Goal: Information Seeking & Learning: Learn about a topic

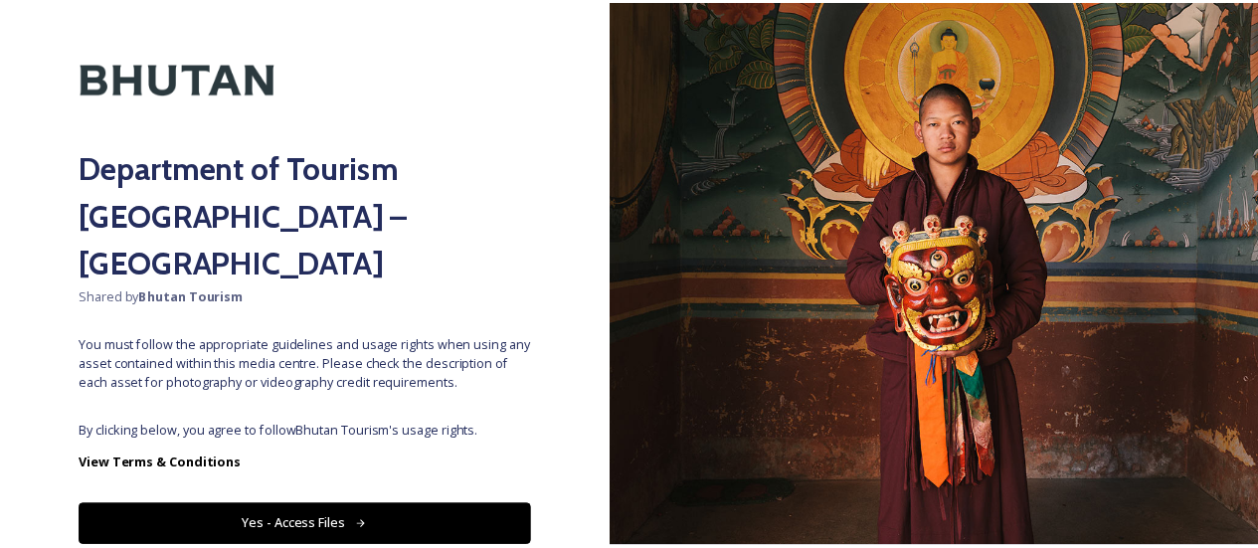
scroll to position [103, 0]
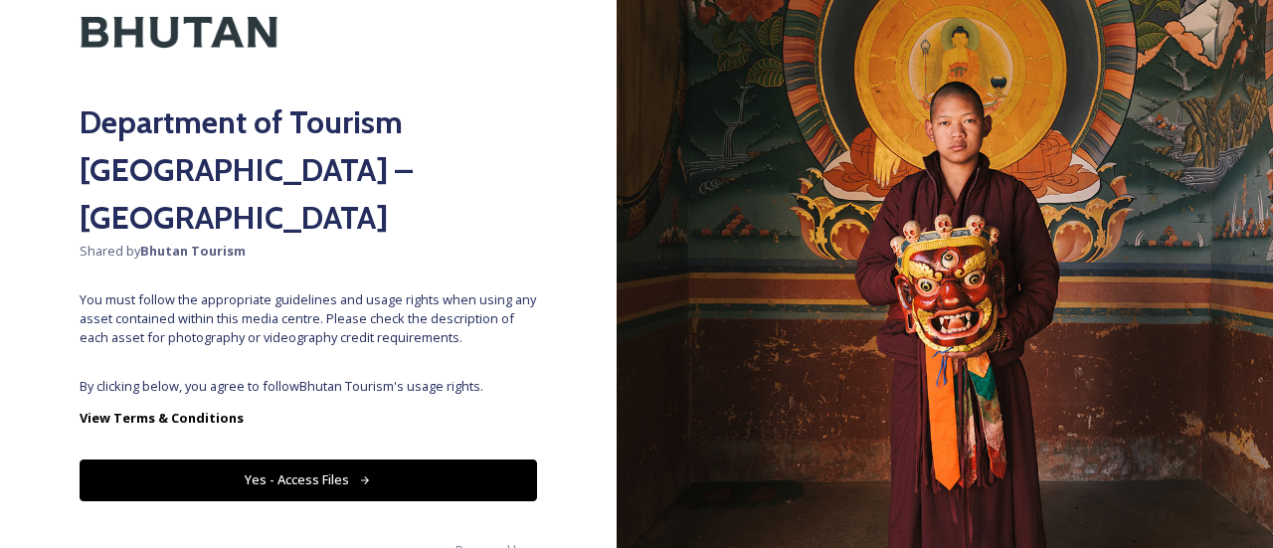
click at [388, 459] on button "Yes - Access Files" at bounding box center [308, 479] width 457 height 41
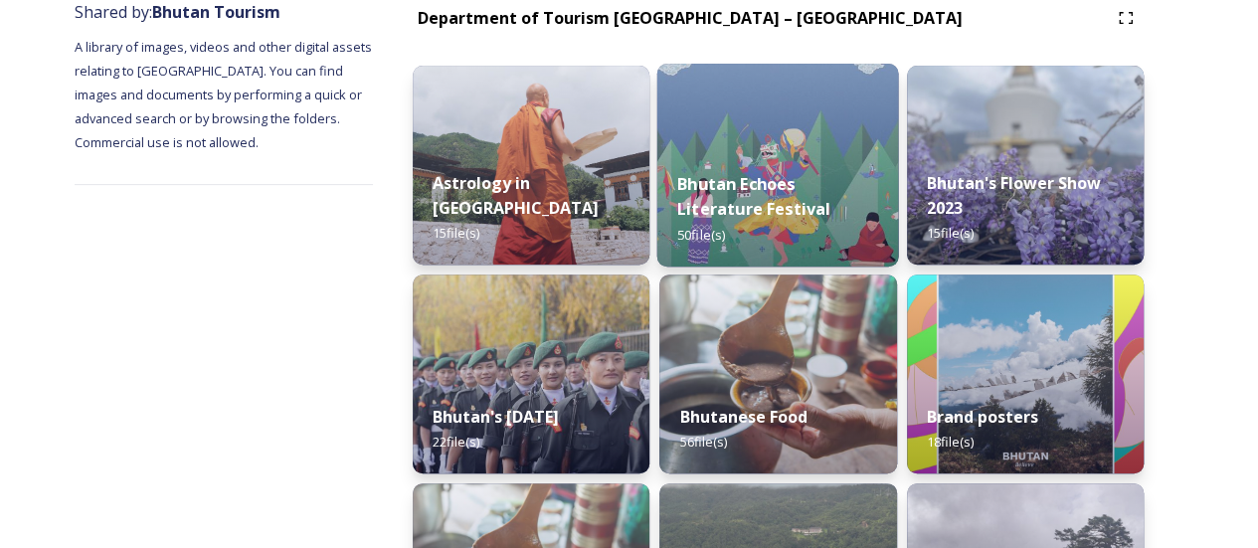
scroll to position [0, 0]
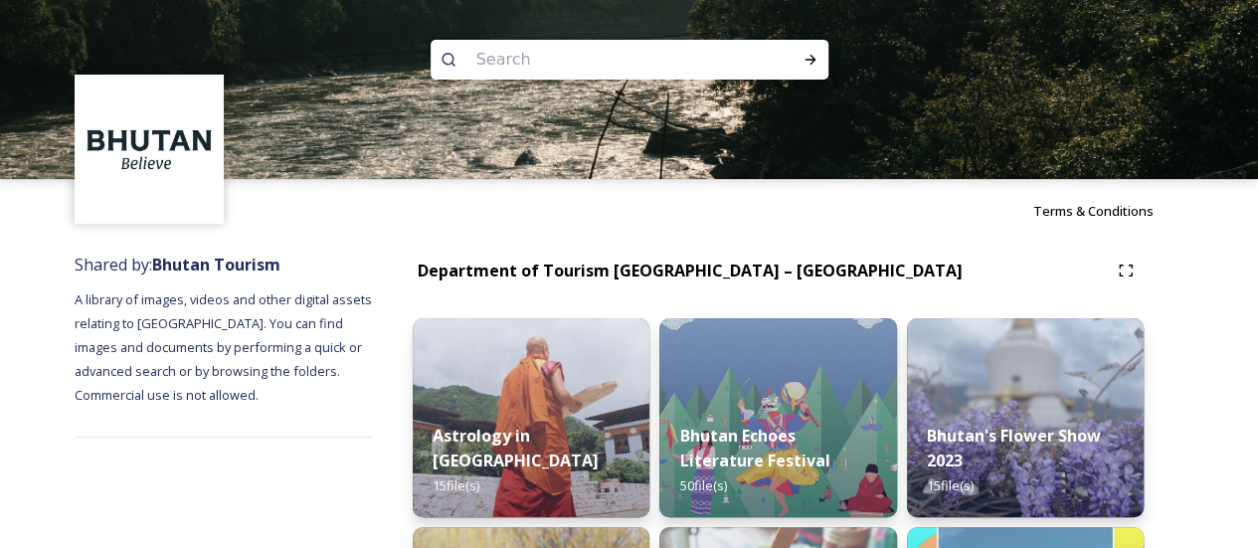
click at [620, 63] on input at bounding box center [602, 60] width 272 height 44
paste input "[DEMOGRAPHIC_DATA][PERSON_NAME][DEMOGRAPHIC_DATA]"
type input "[DEMOGRAPHIC_DATA][PERSON_NAME][DEMOGRAPHIC_DATA]"
click at [807, 71] on div "Run Search" at bounding box center [811, 60] width 36 height 36
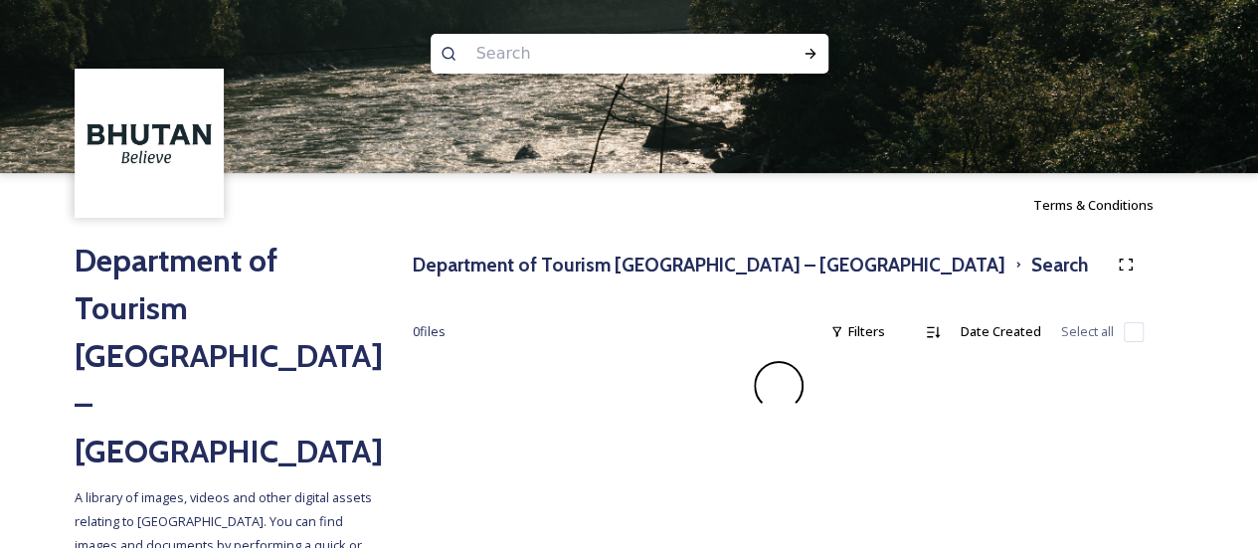
scroll to position [7, 0]
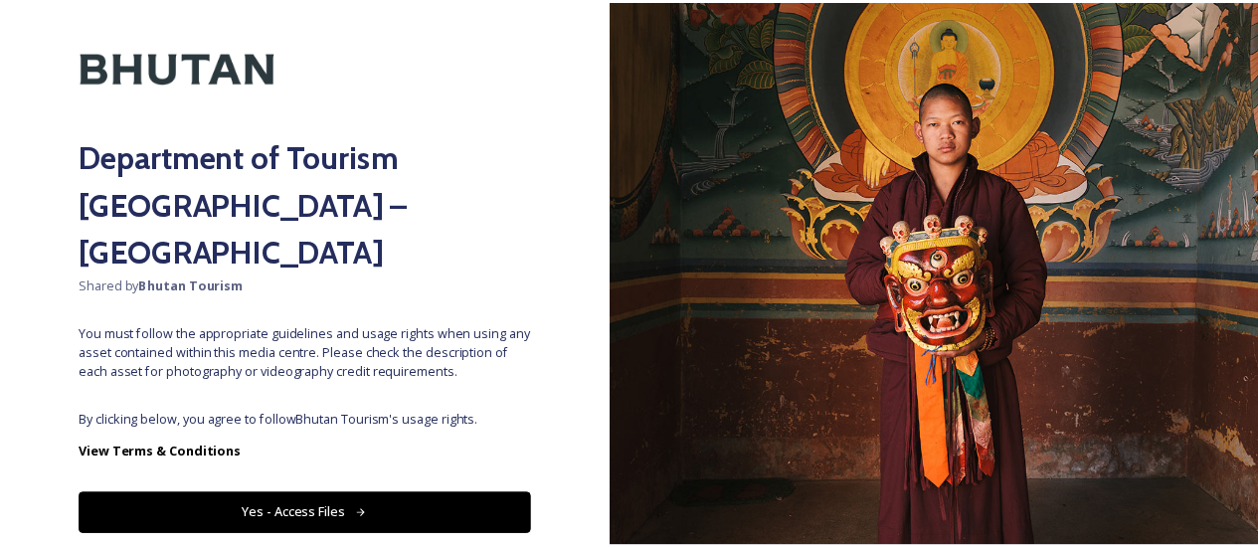
scroll to position [103, 0]
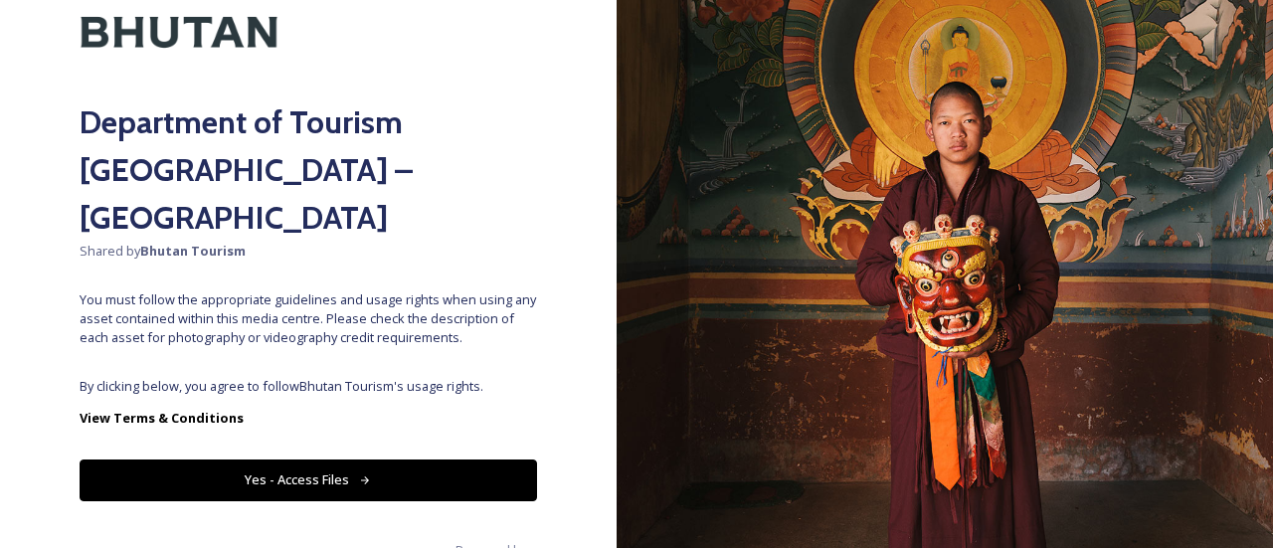
click at [462, 459] on button "Yes - Access Files" at bounding box center [308, 479] width 457 height 41
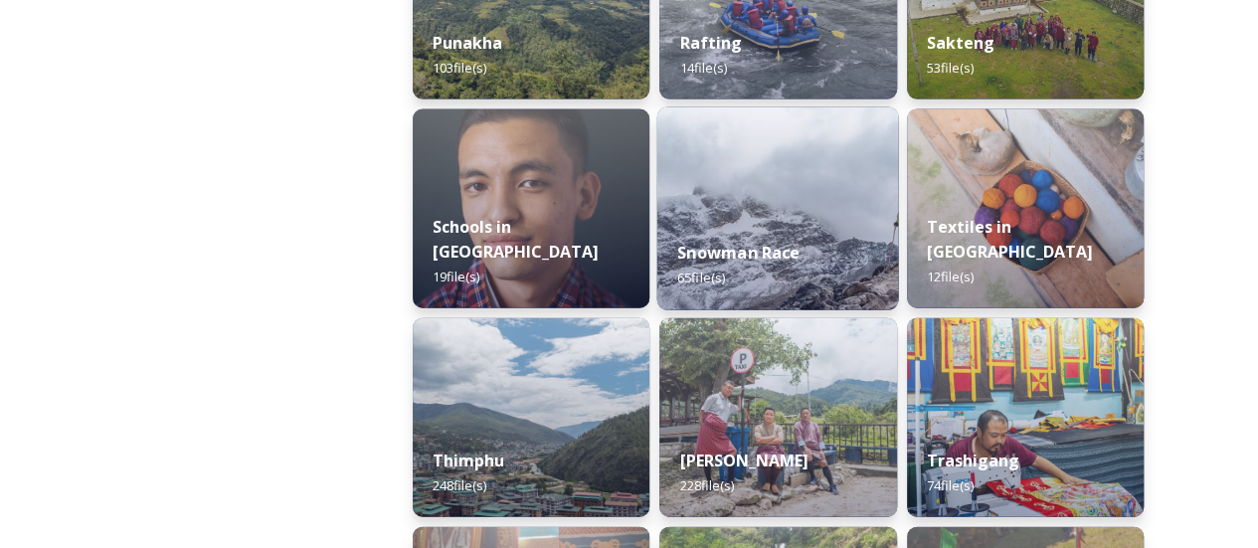
scroll to position [2188, 0]
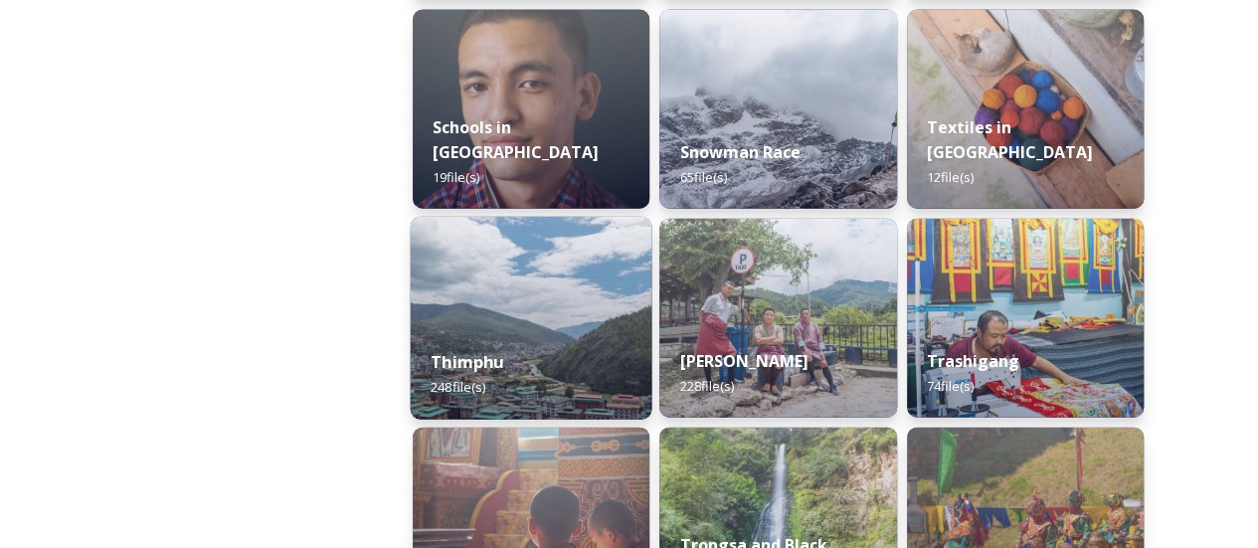
click at [615, 303] on img at bounding box center [532, 318] width 242 height 203
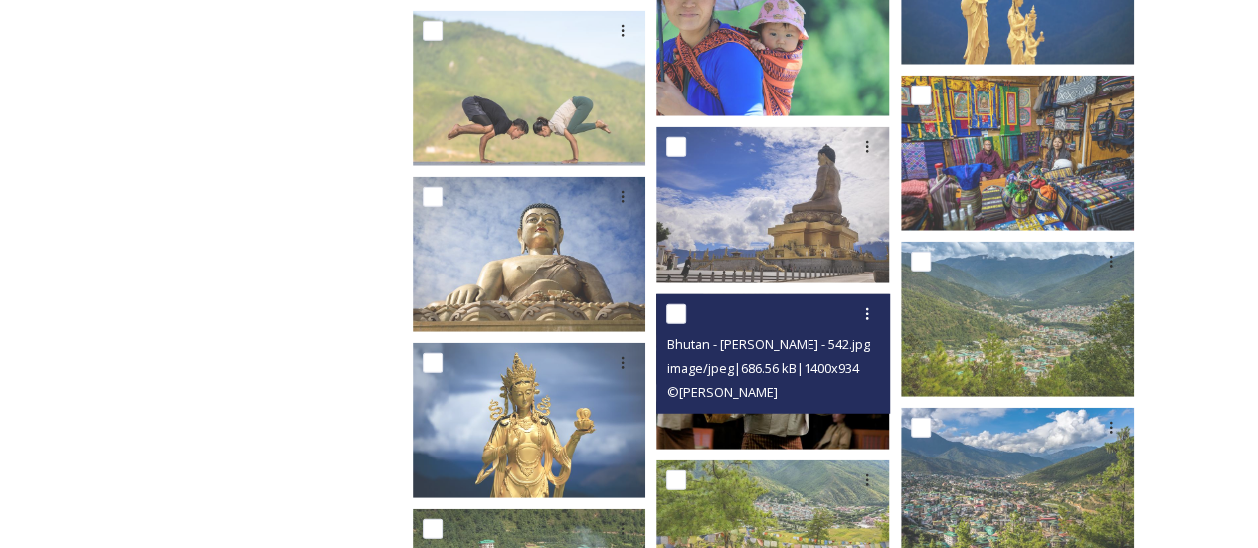
scroll to position [2387, 0]
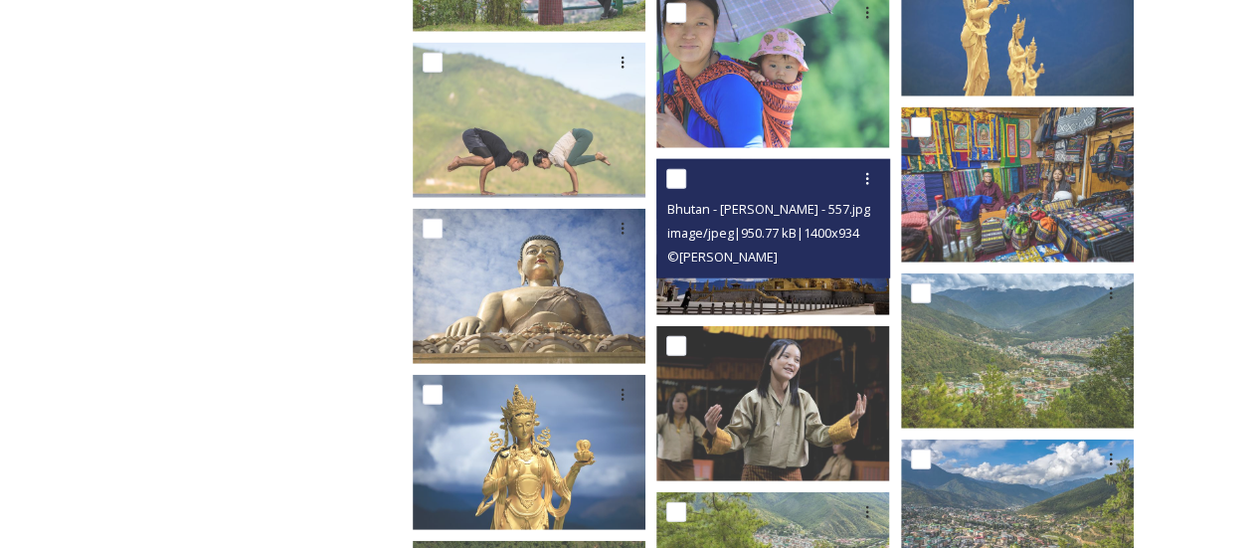
click at [809, 242] on span "image/jpeg | 950.77 kB | 1400 x 934" at bounding box center [762, 233] width 192 height 18
click at [804, 272] on div "Bhutan - [PERSON_NAME] - 557.jpg image/jpeg | 950.77 kB | 1400 x 934 © [PERSON_…" at bounding box center [772, 218] width 233 height 119
click at [801, 272] on div "Bhutan - [PERSON_NAME] - 557.jpg image/jpeg | 950.77 kB | 1400 x 934 © [PERSON_…" at bounding box center [772, 218] width 233 height 119
click at [778, 286] on img at bounding box center [772, 236] width 233 height 155
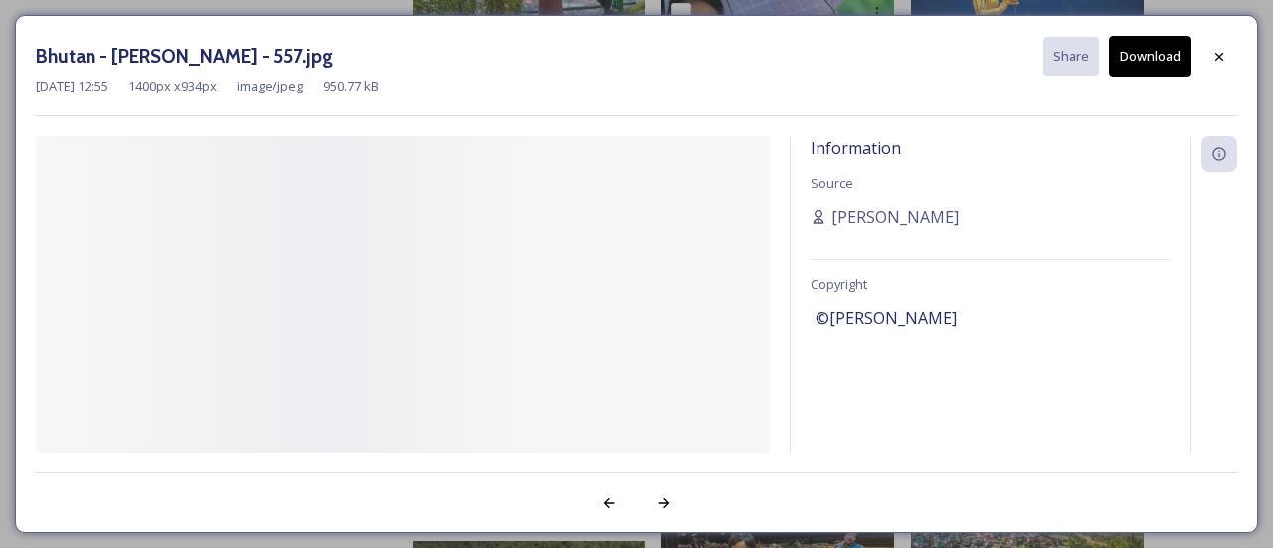
click at [778, 286] on div "Information Source [PERSON_NAME] Copyright ©[PERSON_NAME]" at bounding box center [636, 294] width 1201 height 316
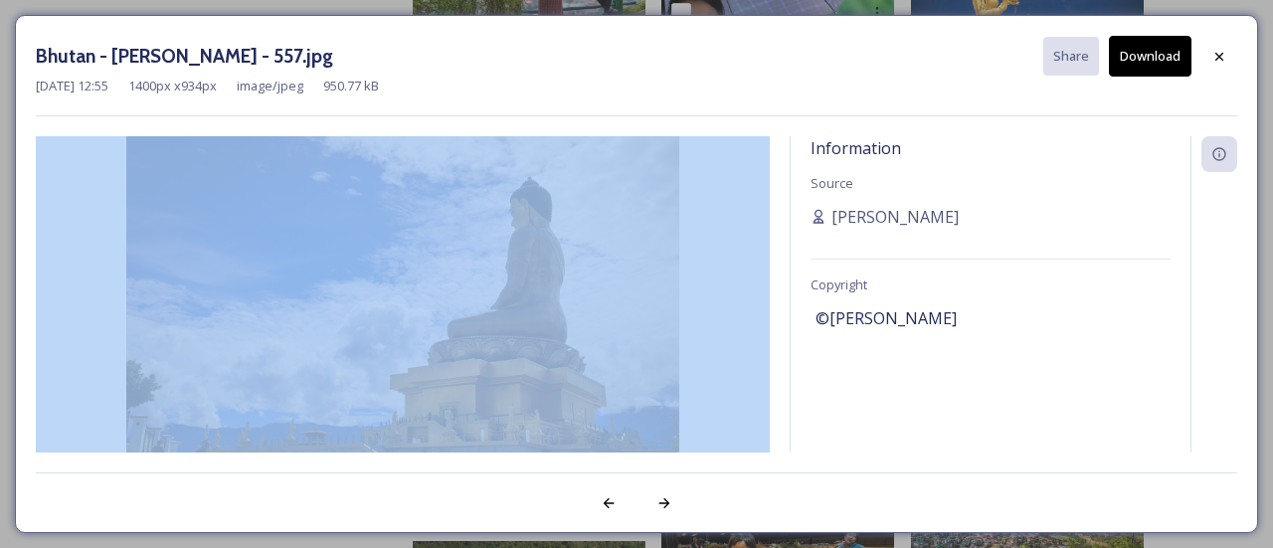
click at [574, 291] on img at bounding box center [403, 320] width 734 height 369
click at [766, 125] on div "Bhutan - [PERSON_NAME] - 557.jpg Share Download [DATE] 12:55 1400 px x 934 px i…" at bounding box center [636, 274] width 1243 height 518
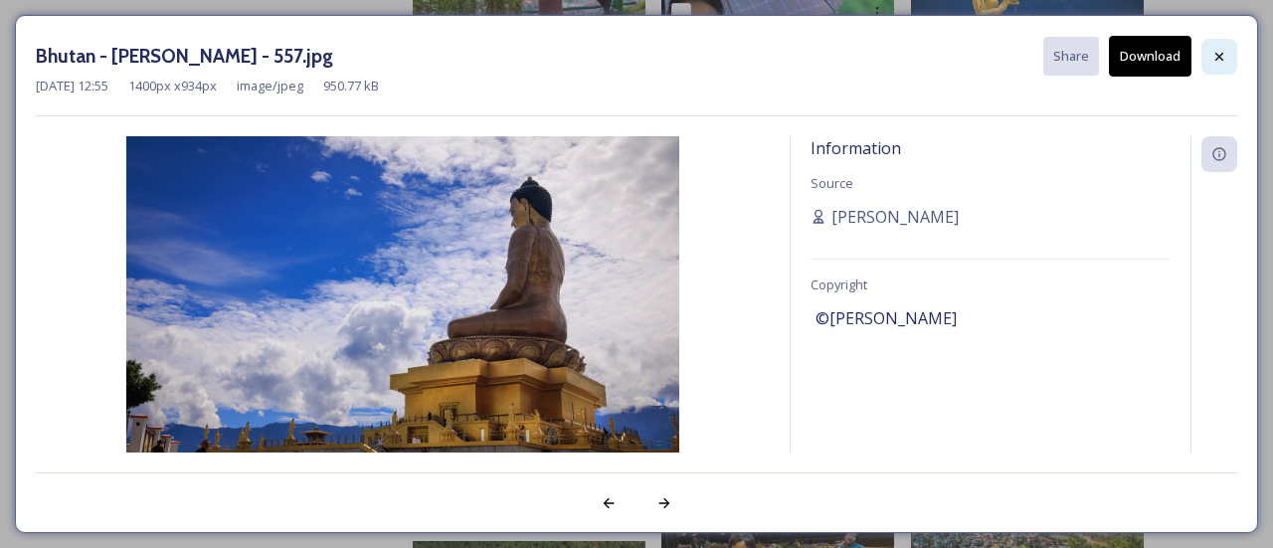
click at [1217, 66] on div at bounding box center [1219, 57] width 36 height 36
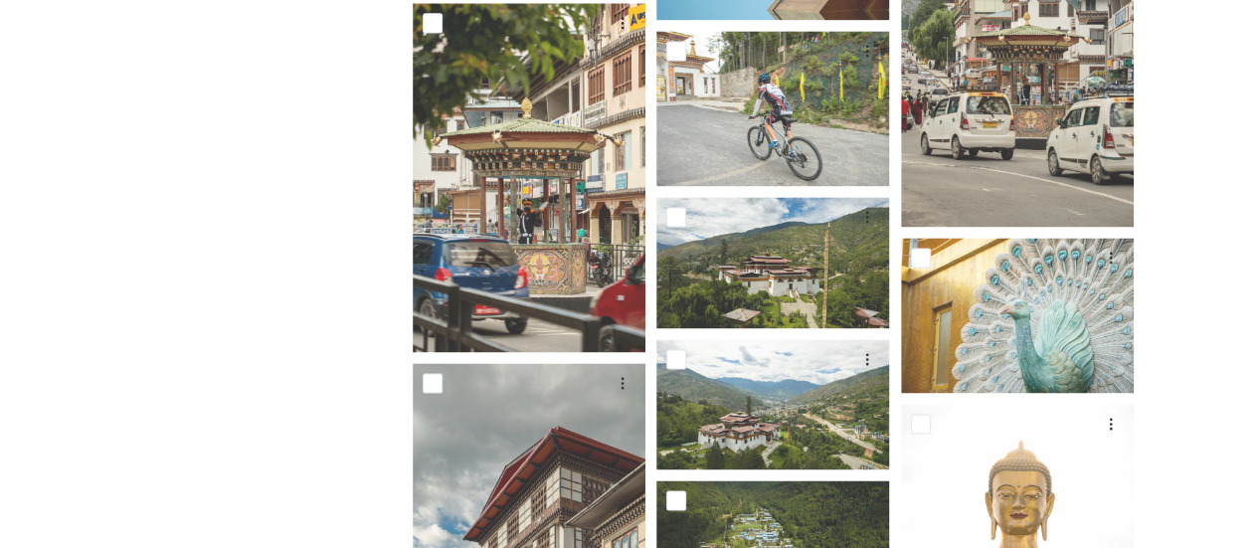
scroll to position [1392, 0]
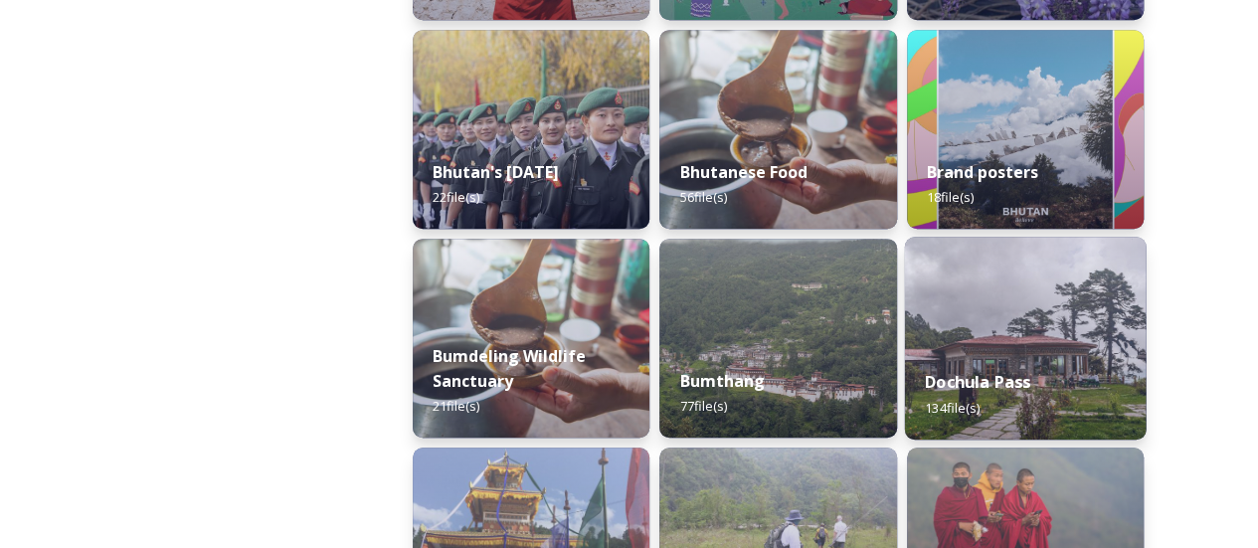
scroll to position [597, 0]
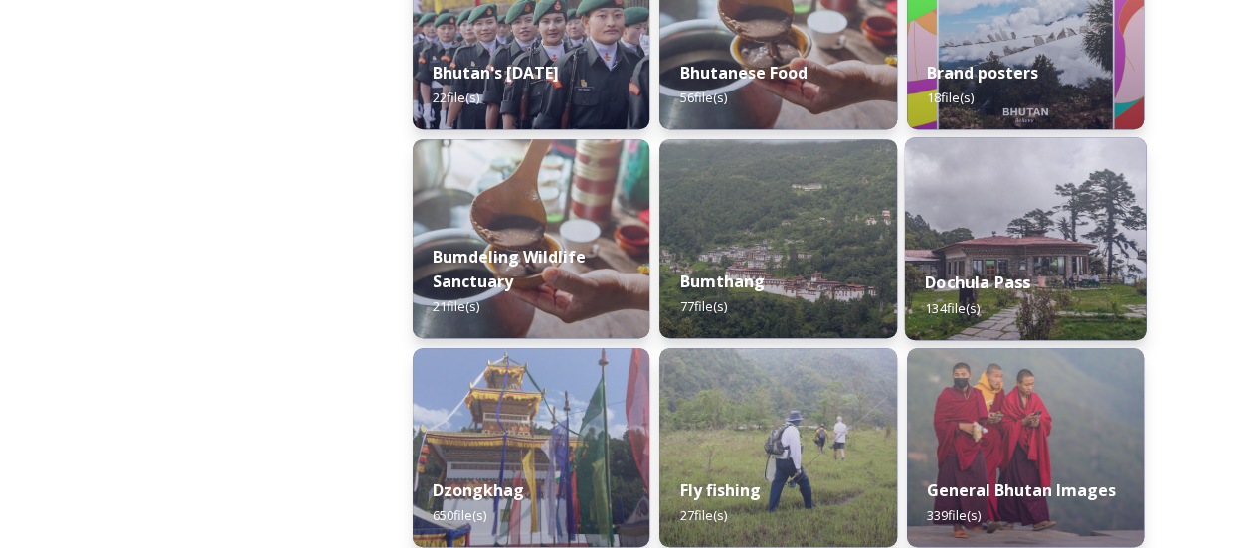
click at [999, 326] on div "Dochula Pass 134 file(s)" at bounding box center [1025, 295] width 242 height 91
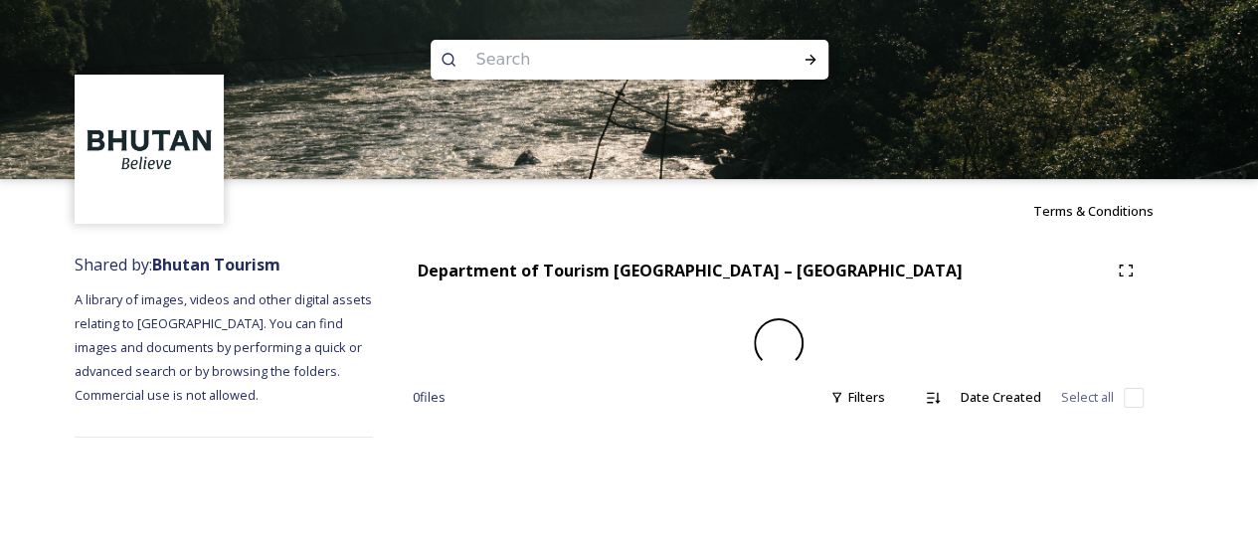
click at [1032, 266] on div "Department of Tourism [GEOGRAPHIC_DATA] – [GEOGRAPHIC_DATA]" at bounding box center [760, 271] width 695 height 25
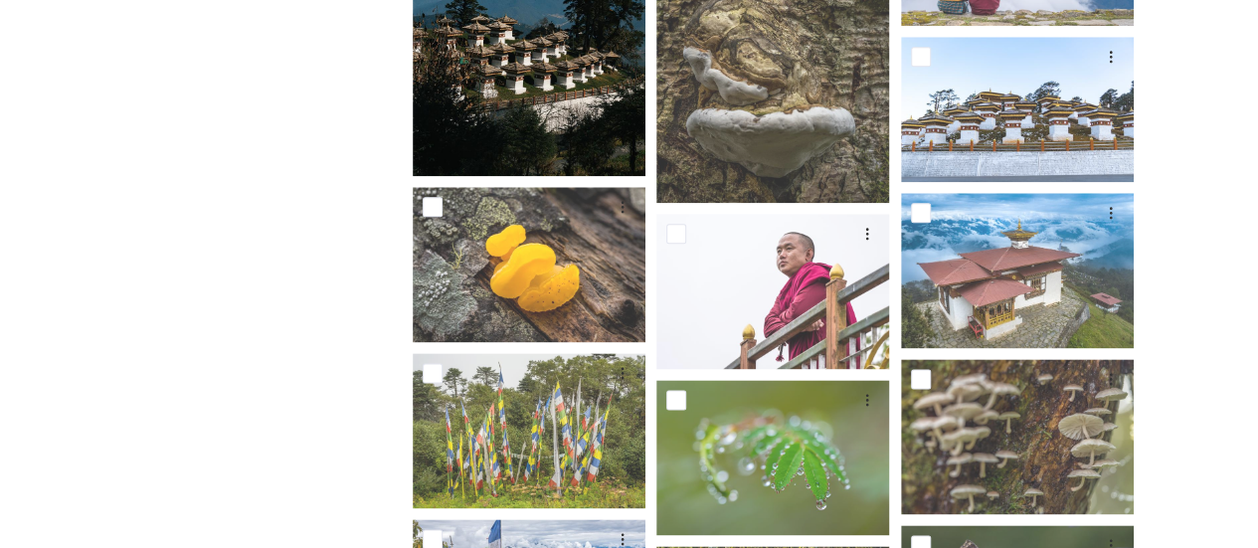
scroll to position [4674, 0]
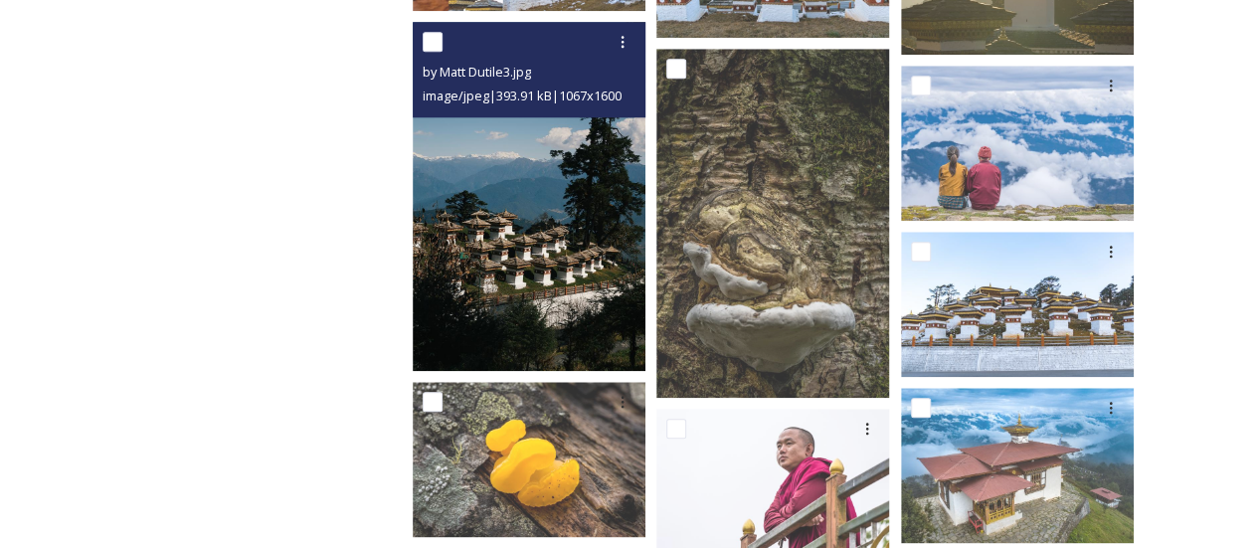
click at [581, 226] on img at bounding box center [529, 196] width 233 height 349
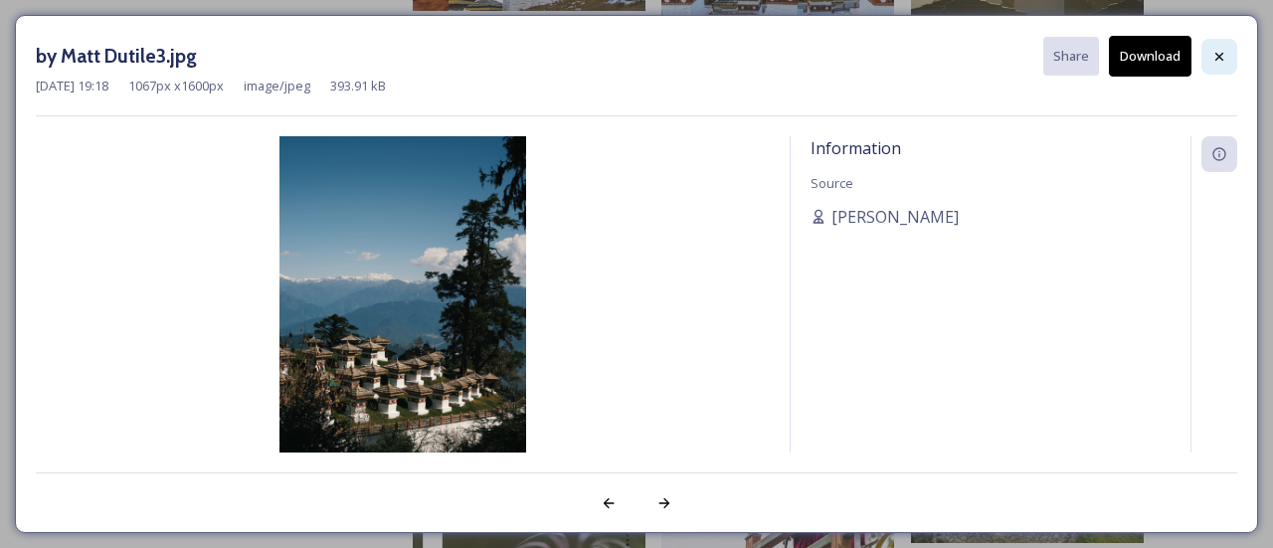
click at [1207, 63] on div at bounding box center [1219, 57] width 36 height 36
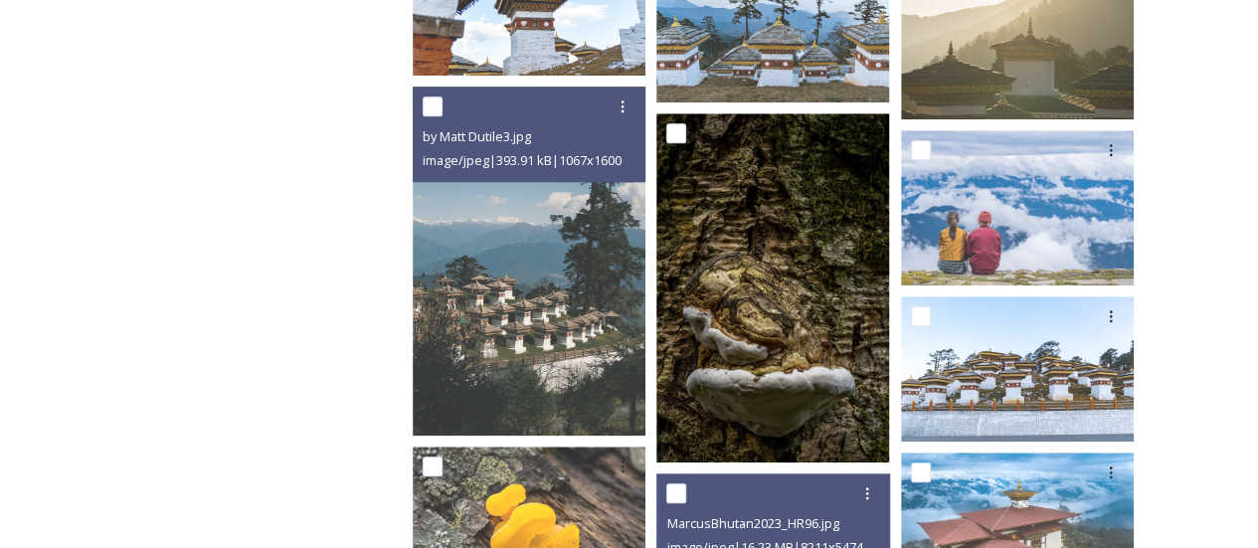
scroll to position [4724, 0]
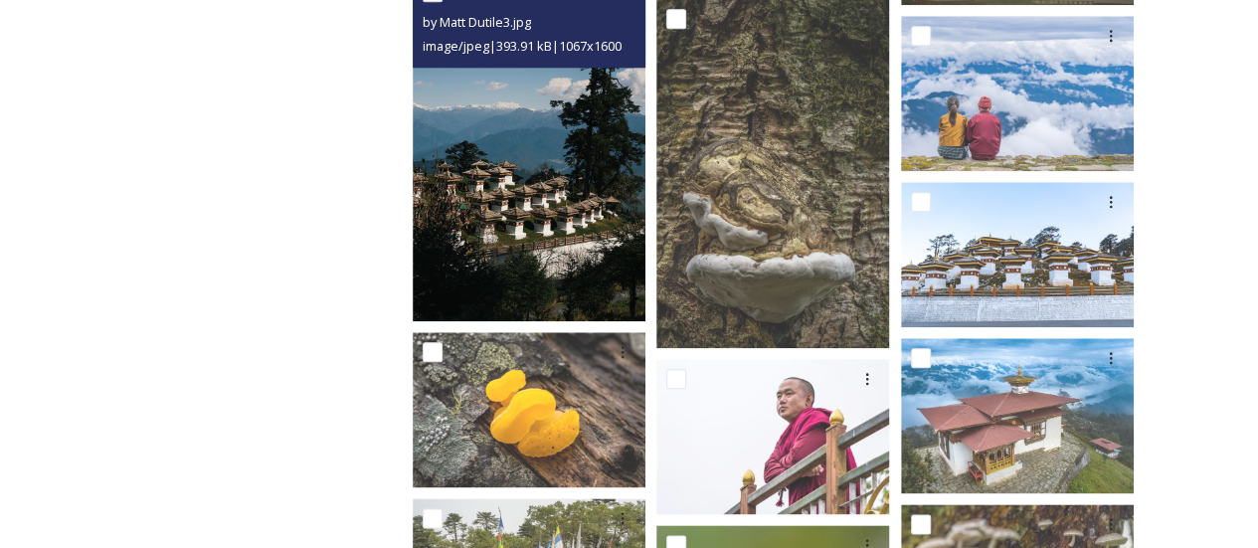
click at [549, 209] on img at bounding box center [529, 146] width 233 height 349
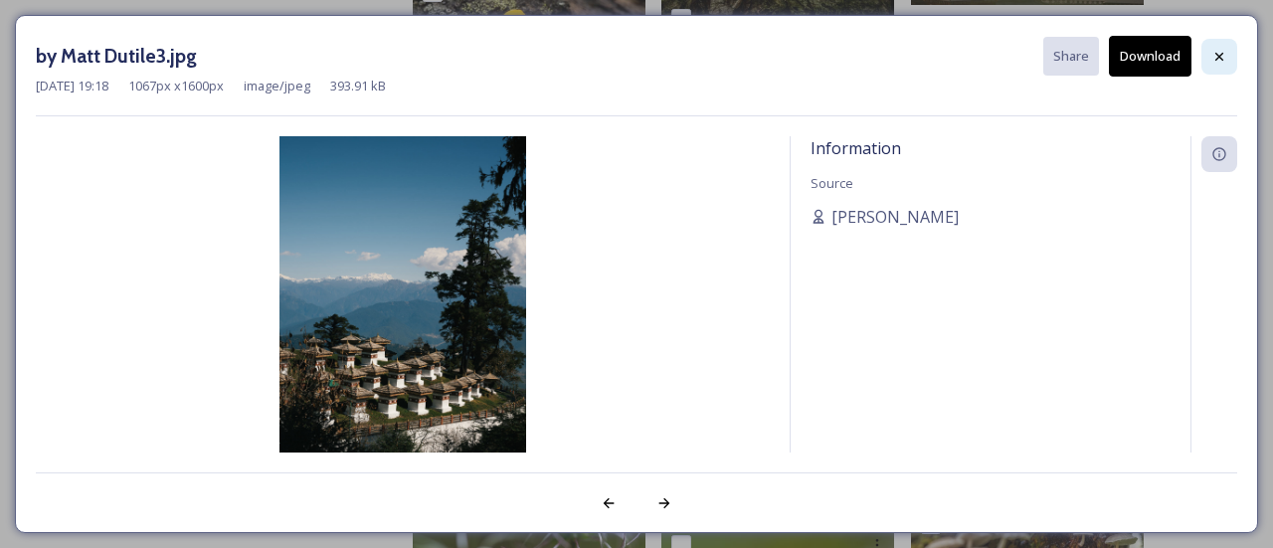
click at [1210, 61] on div at bounding box center [1219, 57] width 36 height 36
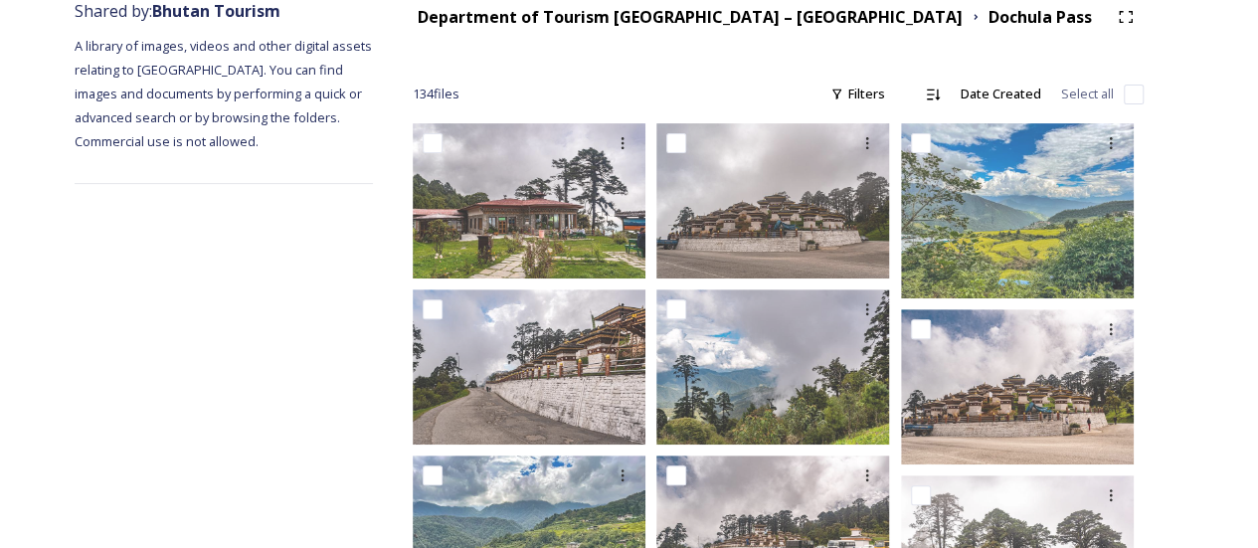
scroll to position [249, 0]
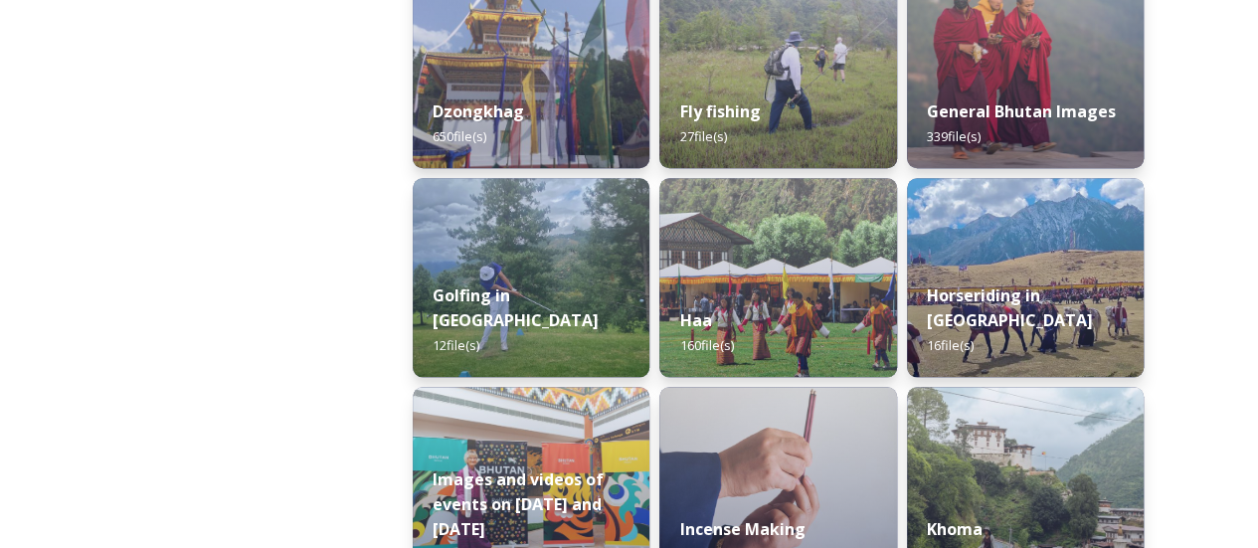
scroll to position [995, 0]
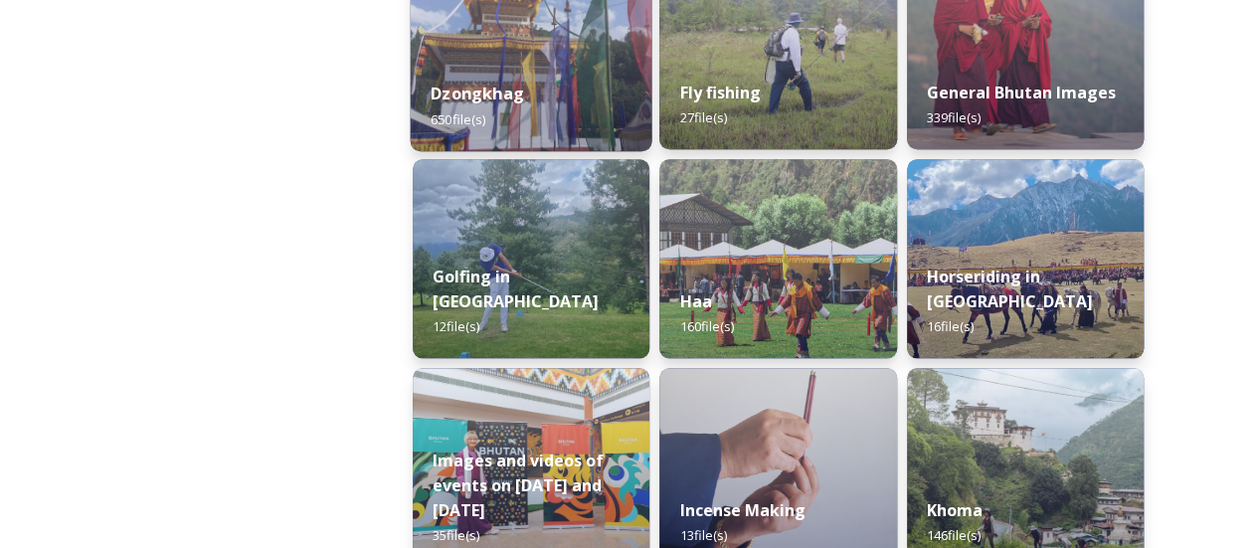
click at [575, 96] on div "Dzongkhag 650 file(s)" at bounding box center [532, 106] width 242 height 91
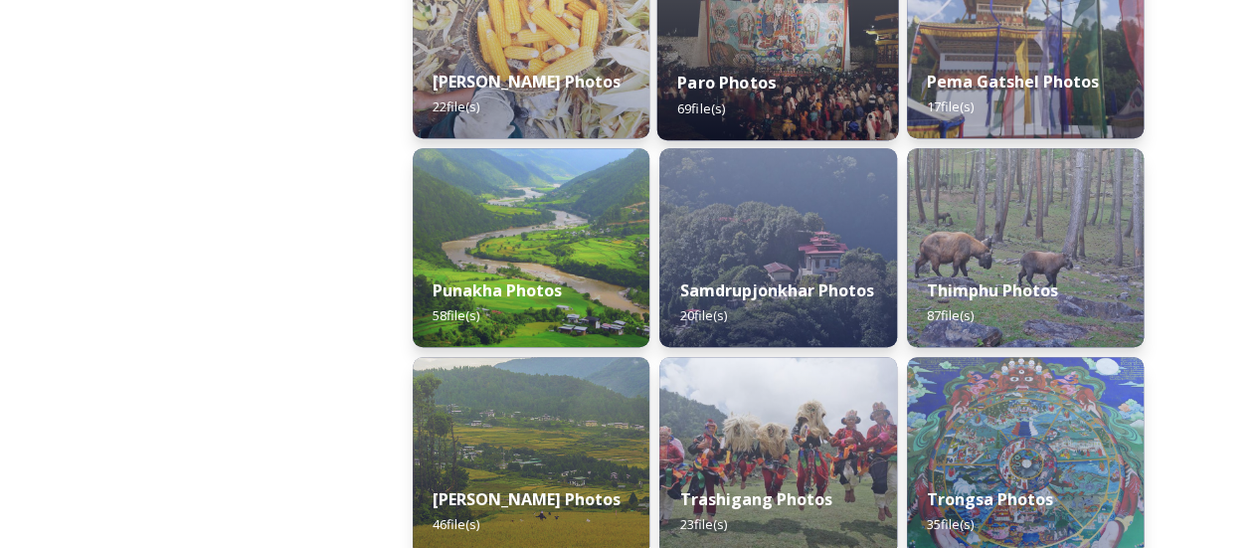
scroll to position [796, 0]
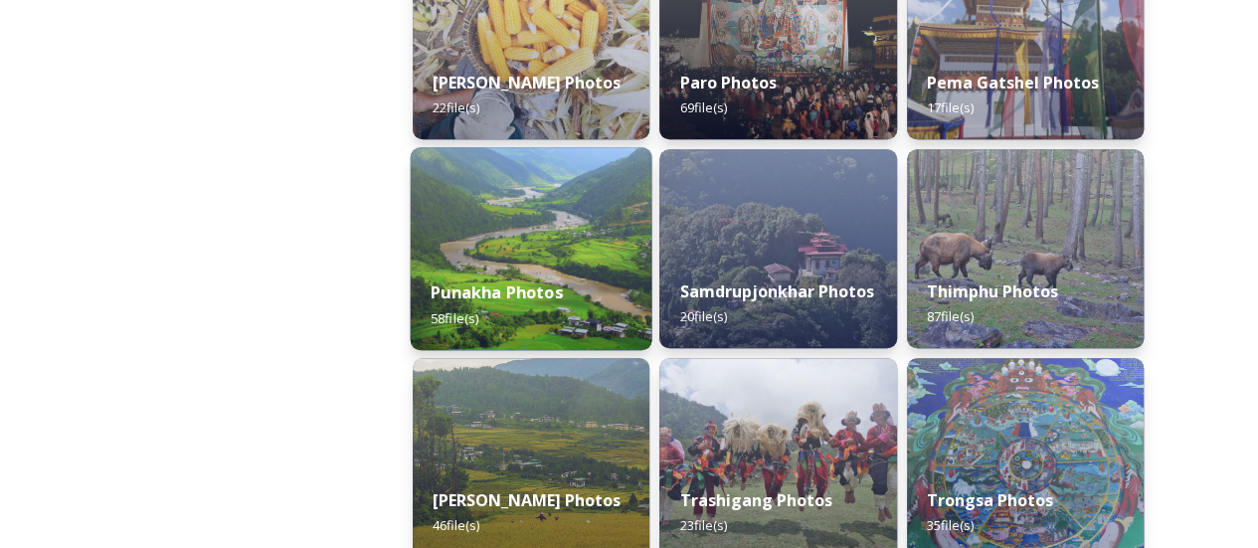
click at [534, 313] on div "Punakha Photos 58 file(s)" at bounding box center [532, 305] width 242 height 91
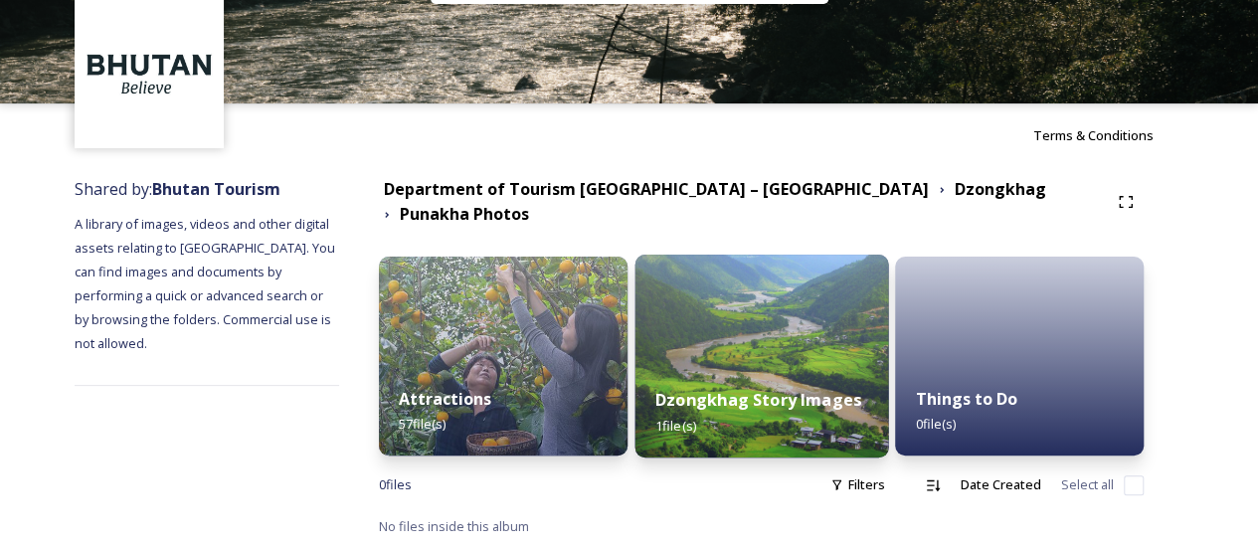
scroll to position [62, 0]
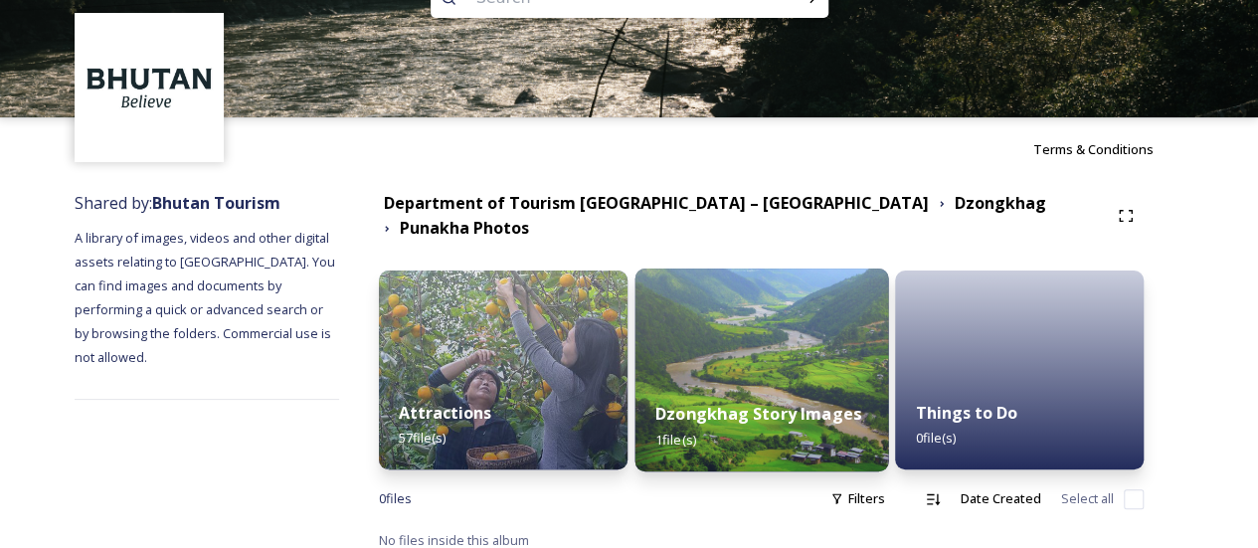
click at [779, 403] on strong "Dzongkhag Story Images" at bounding box center [757, 414] width 206 height 22
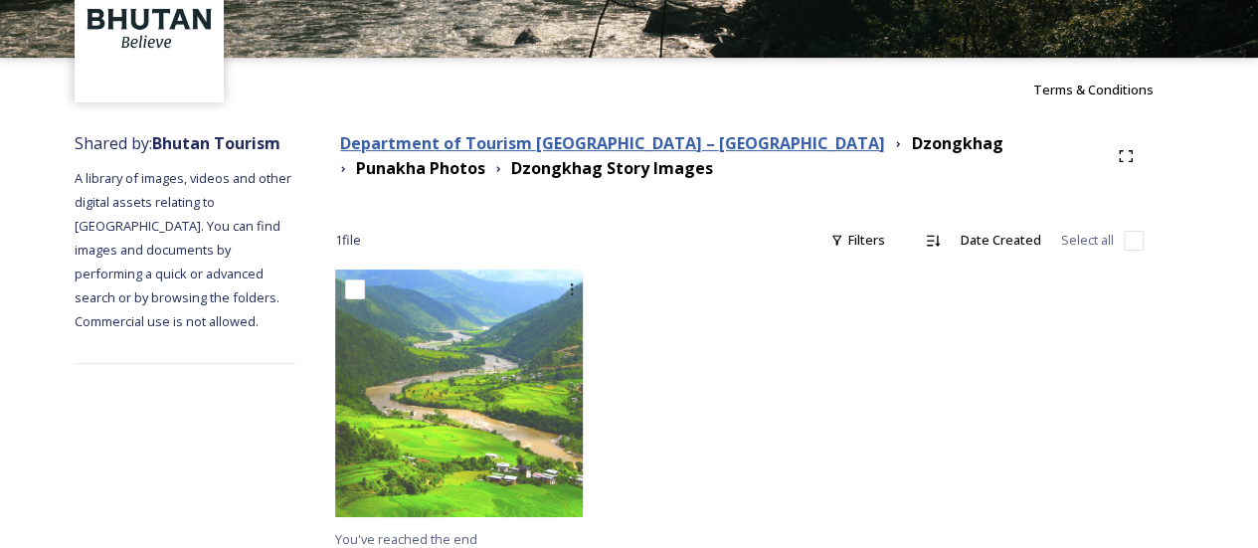
scroll to position [133, 0]
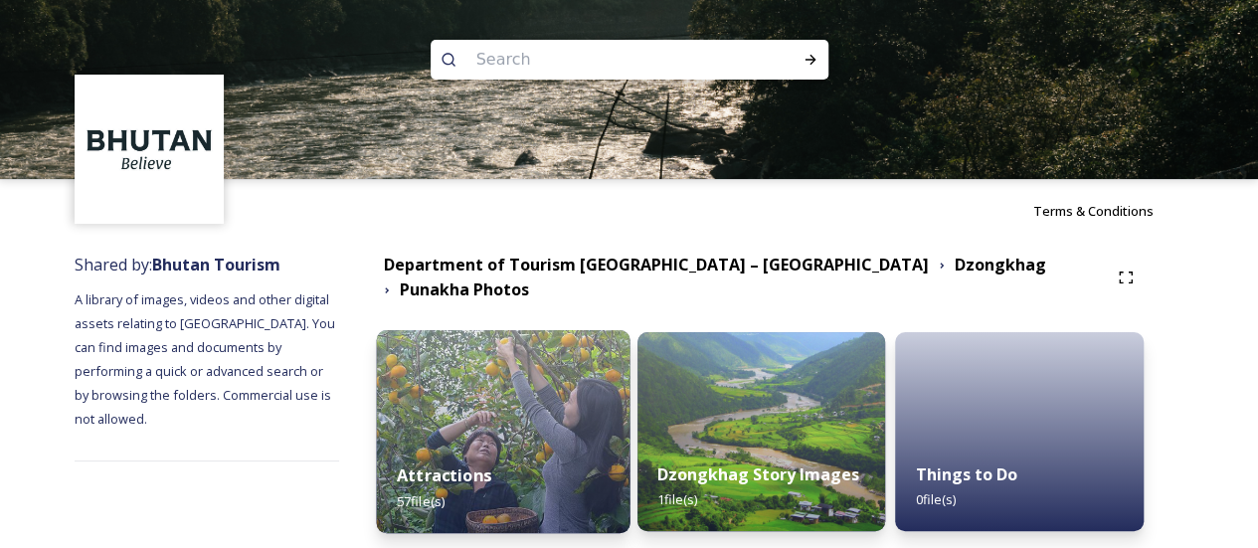
click at [525, 386] on img at bounding box center [503, 431] width 254 height 203
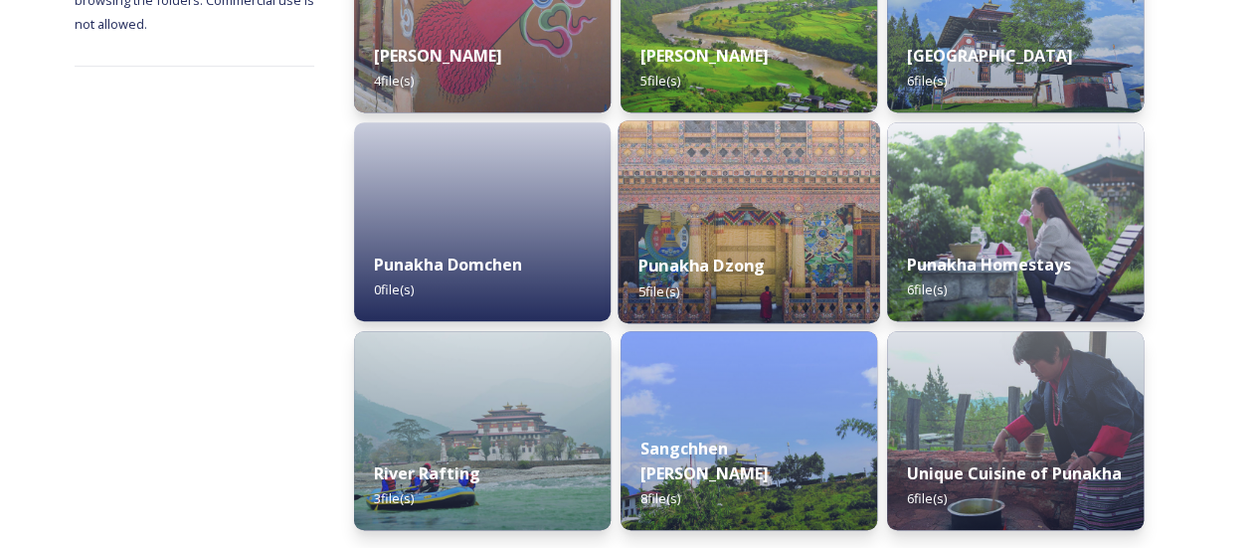
scroll to position [298, 0]
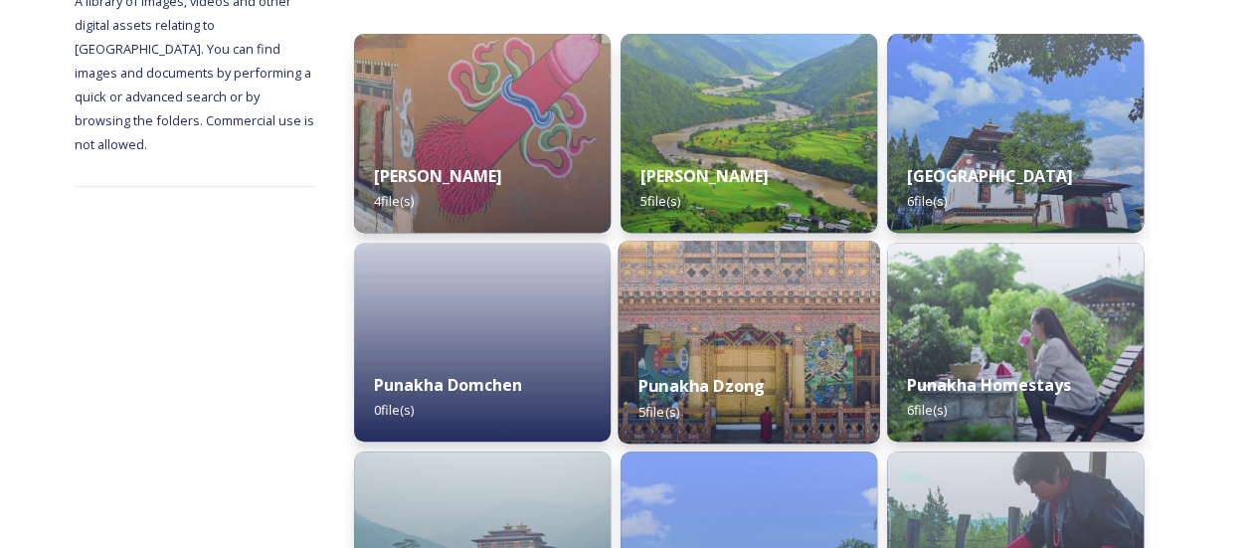
click at [731, 378] on strong "Punakha Dzong" at bounding box center [701, 386] width 126 height 22
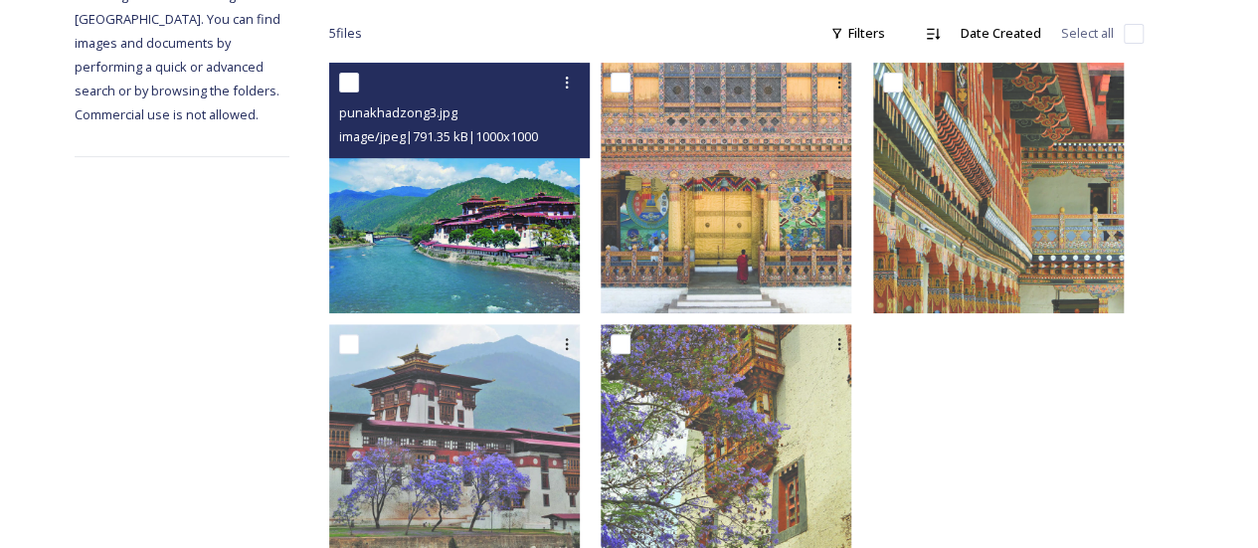
scroll to position [398, 0]
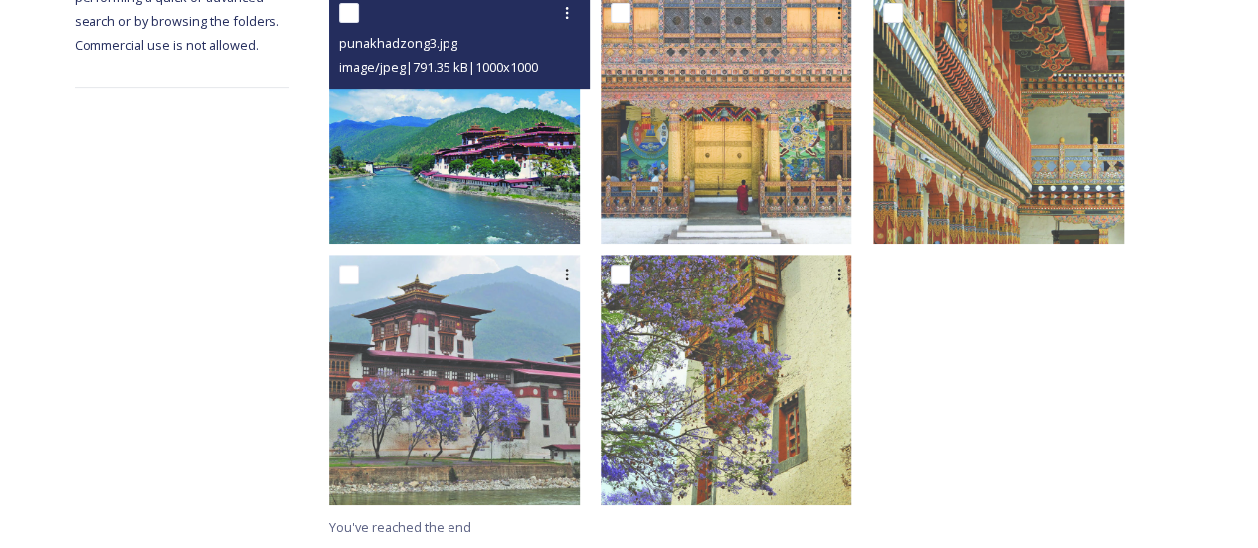
click at [531, 152] on img at bounding box center [454, 118] width 251 height 251
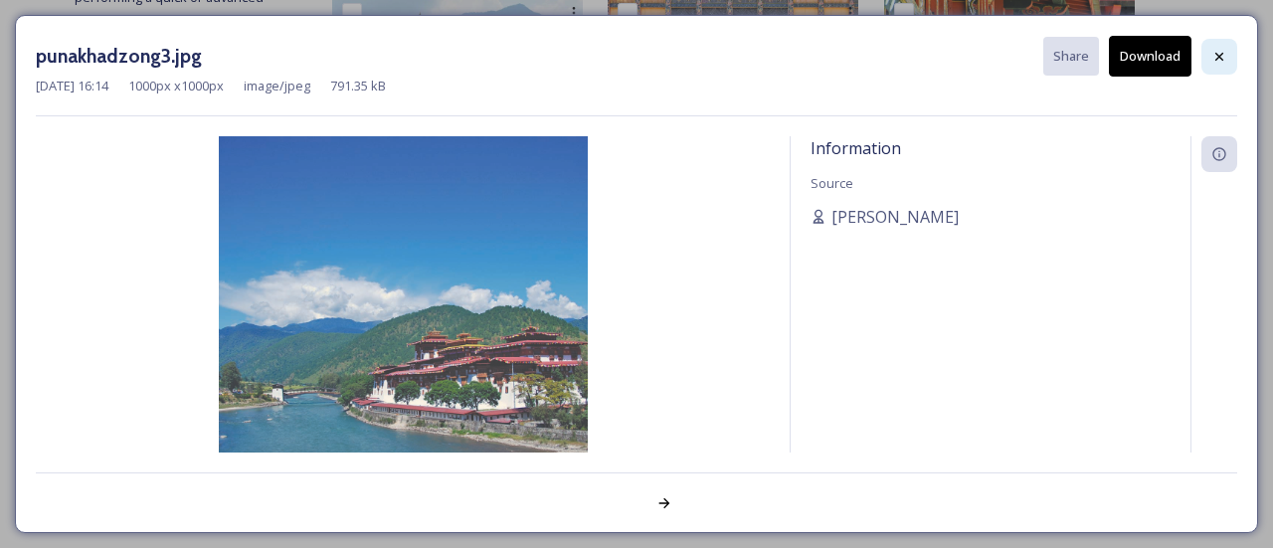
click at [1219, 63] on icon at bounding box center [1219, 57] width 16 height 16
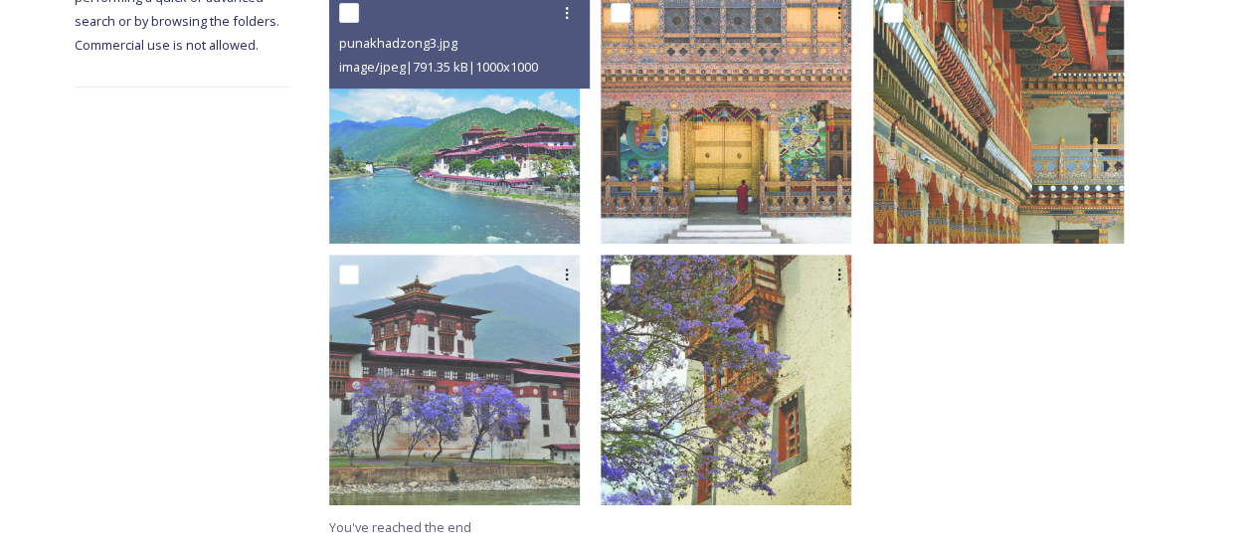
scroll to position [0, 0]
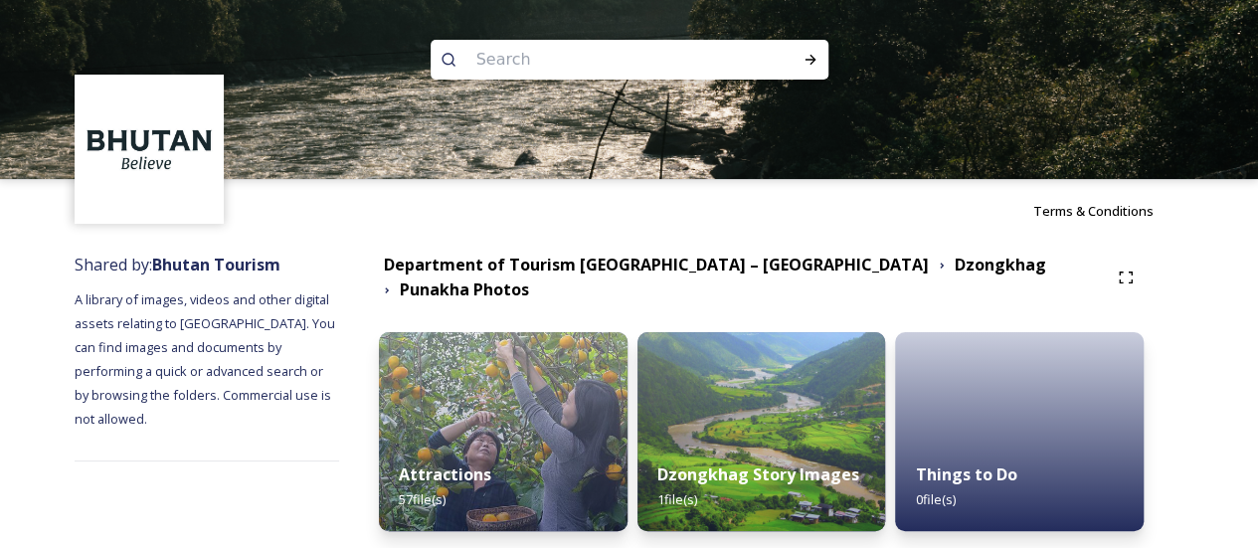
click at [740, 277] on div "Department of Tourism [GEOGRAPHIC_DATA] – [GEOGRAPHIC_DATA]" at bounding box center [656, 265] width 545 height 25
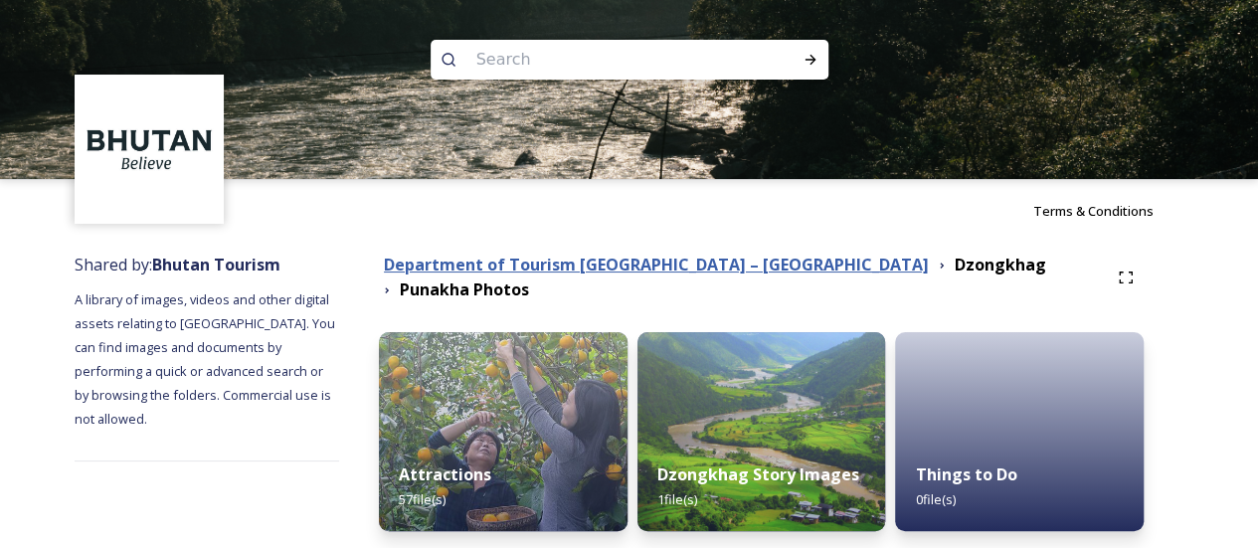
click at [746, 273] on strong "Department of Tourism [GEOGRAPHIC_DATA] – [GEOGRAPHIC_DATA]" at bounding box center [656, 265] width 545 height 22
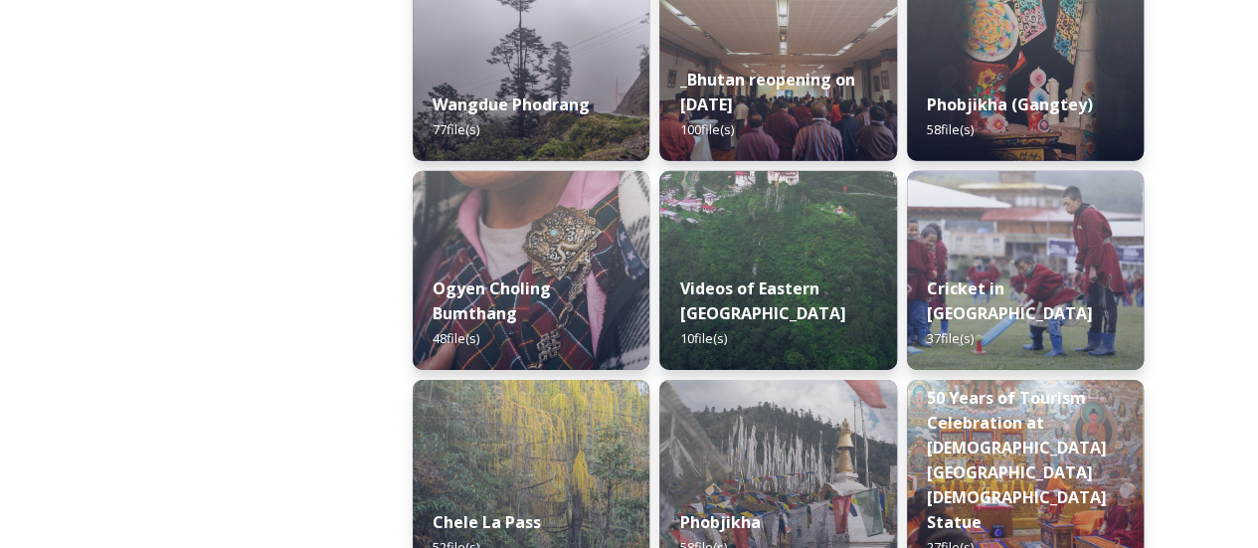
scroll to position [2984, 0]
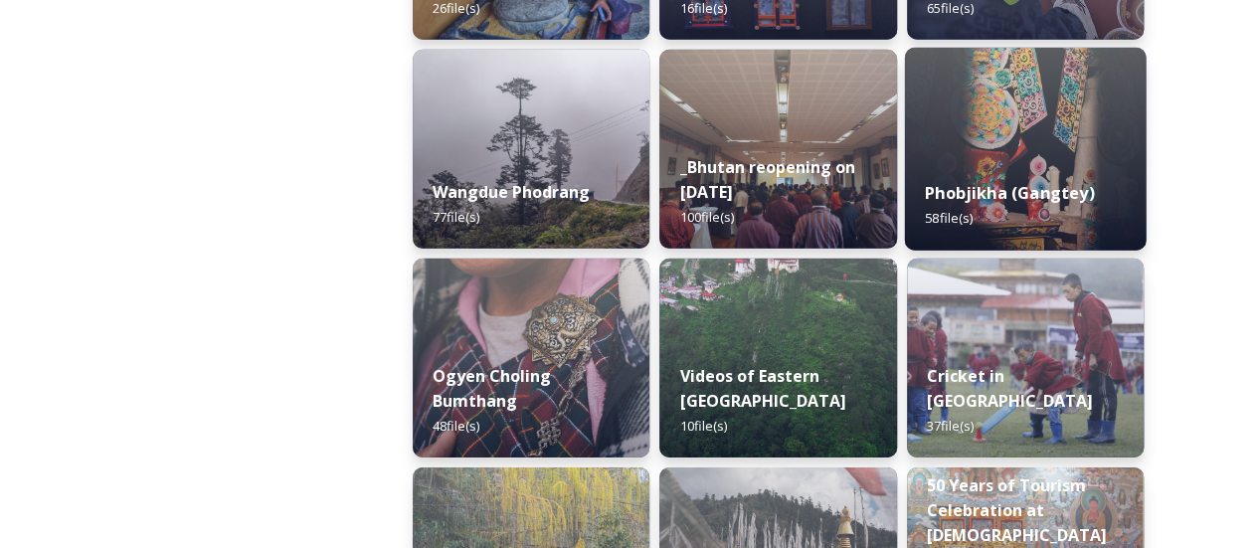
click at [980, 193] on strong "Phobjikha (Gangtey)" at bounding box center [1009, 193] width 169 height 22
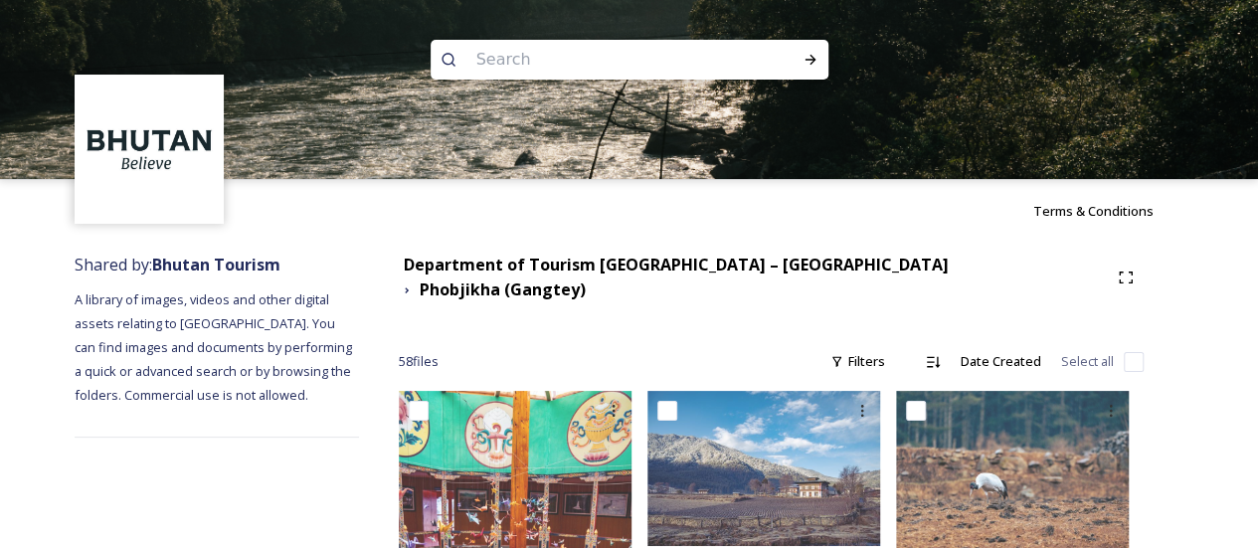
click at [751, 283] on div "Department of Tourism [GEOGRAPHIC_DATA] – [GEOGRAPHIC_DATA] Phobjikha (Gangtey)" at bounding box center [771, 278] width 745 height 50
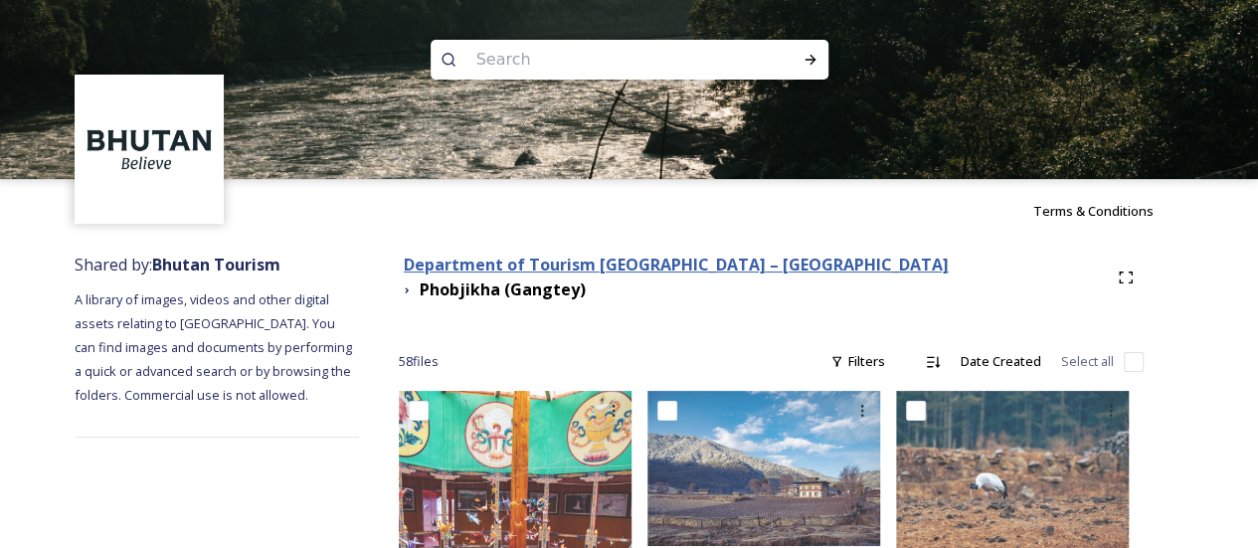
click at [752, 273] on strong "Department of Tourism [GEOGRAPHIC_DATA] – [GEOGRAPHIC_DATA]" at bounding box center [676, 265] width 545 height 22
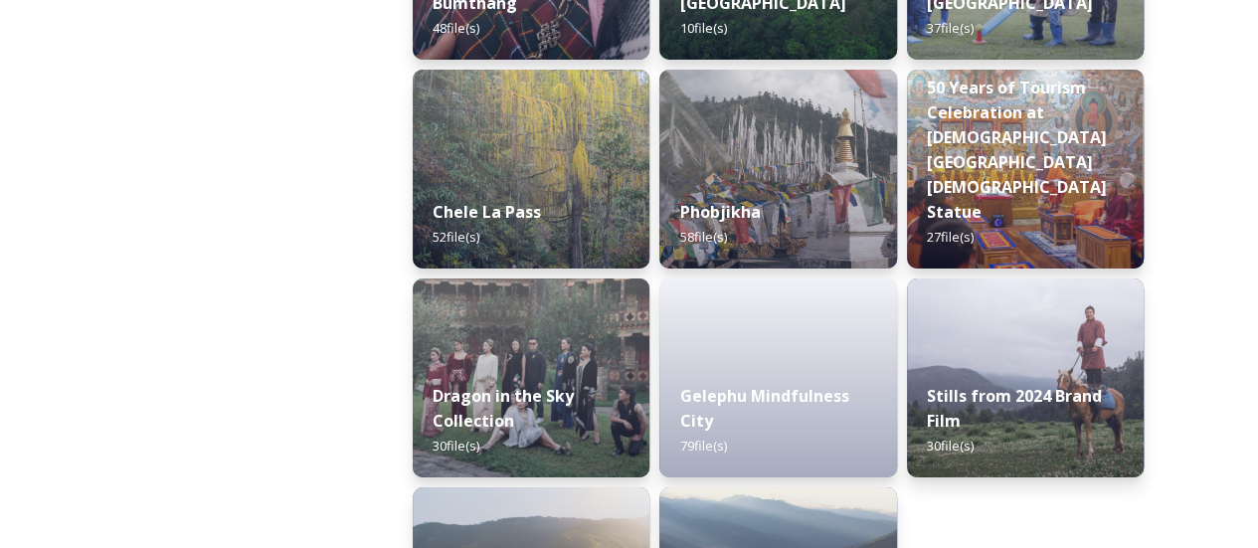
scroll to position [3182, 0]
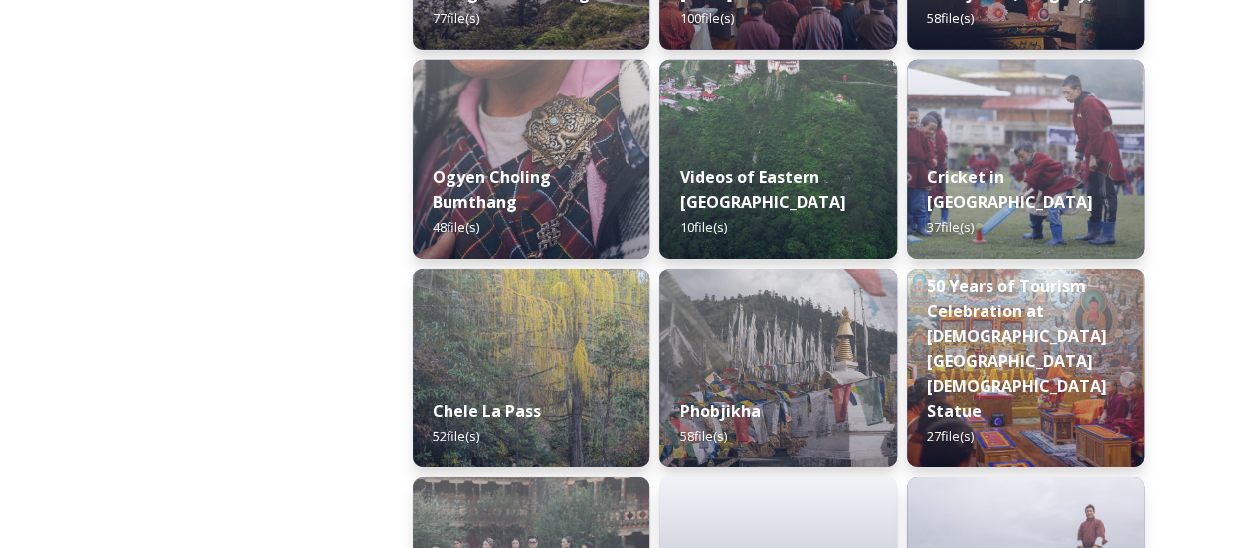
click at [831, 307] on img at bounding box center [777, 368] width 237 height 199
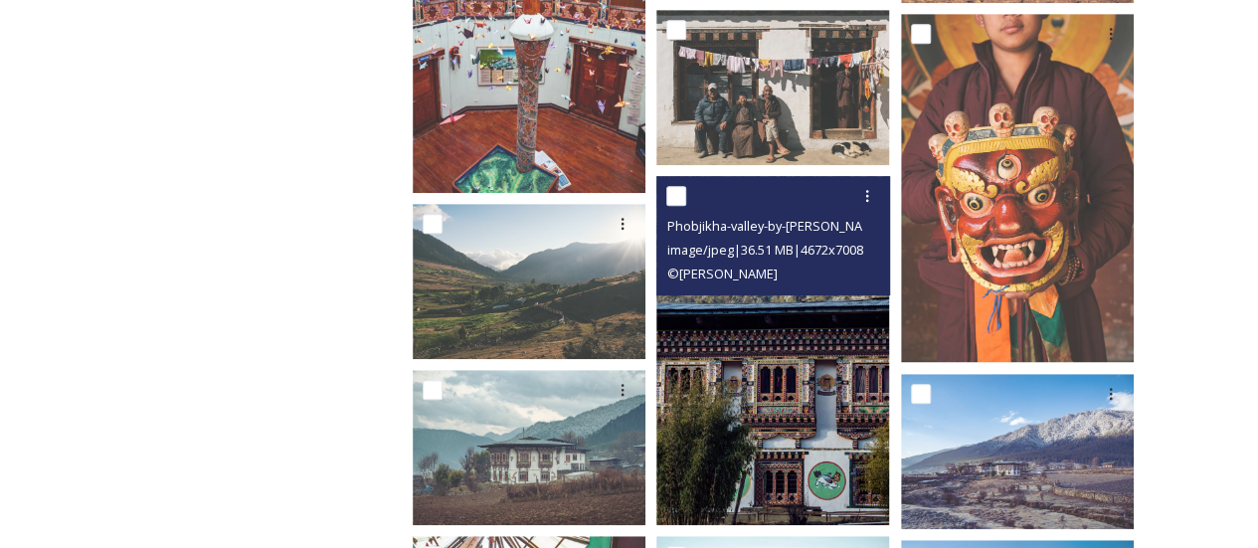
scroll to position [628, 0]
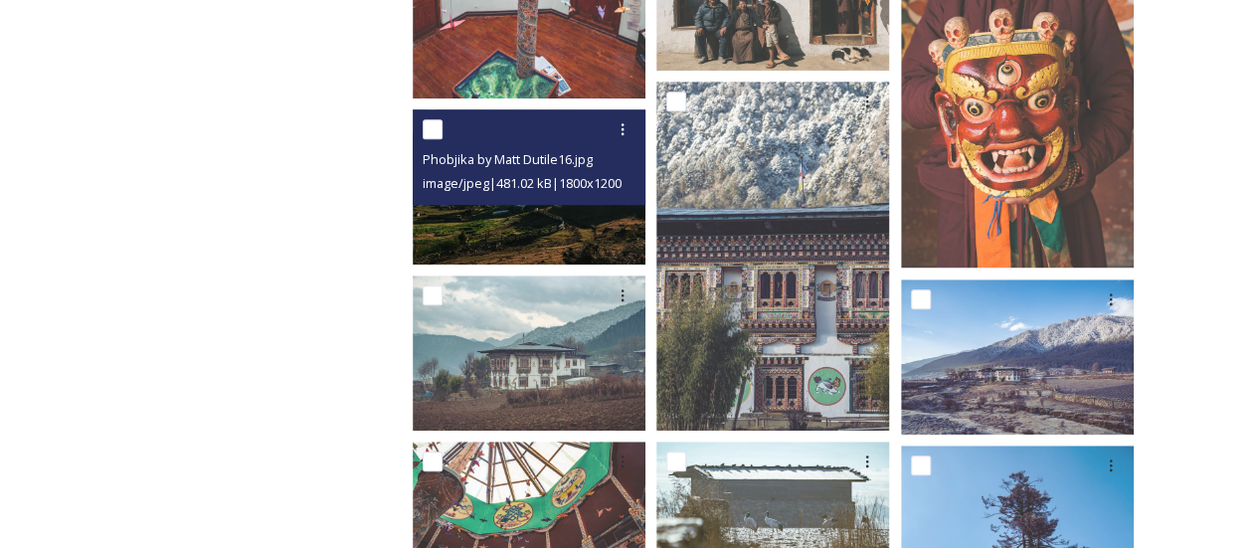
click at [597, 229] on img at bounding box center [529, 186] width 233 height 155
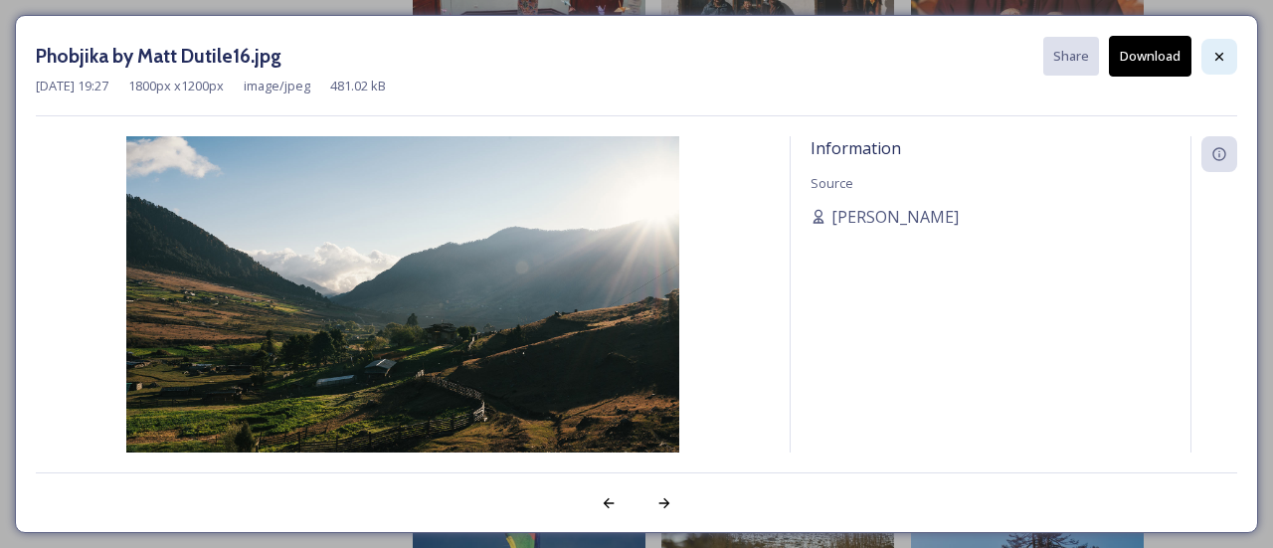
click at [1208, 51] on div at bounding box center [1219, 57] width 36 height 36
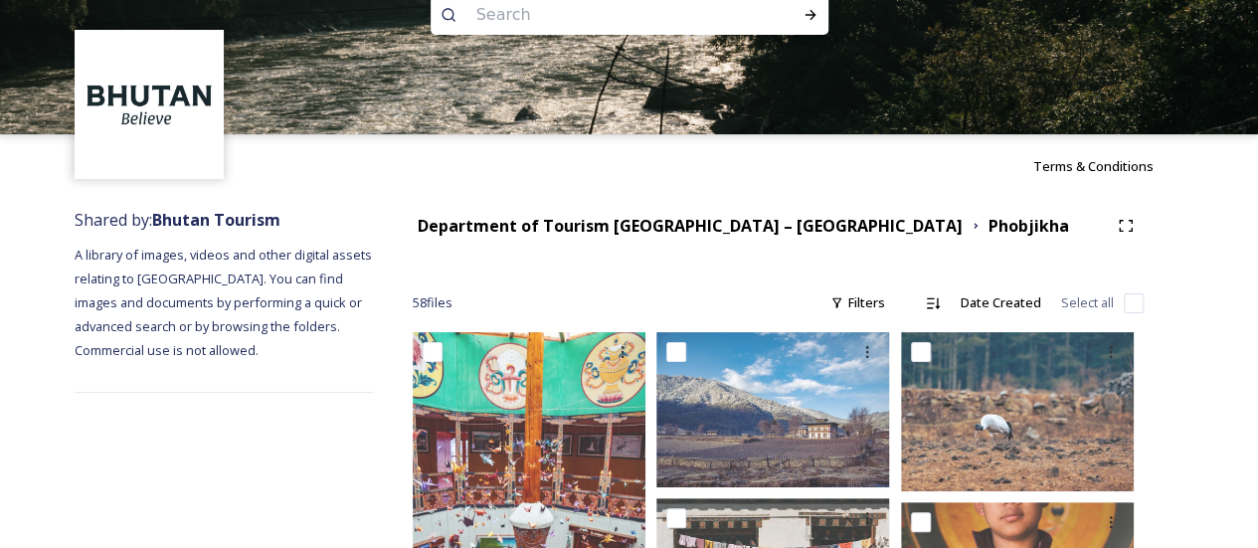
scroll to position [0, 0]
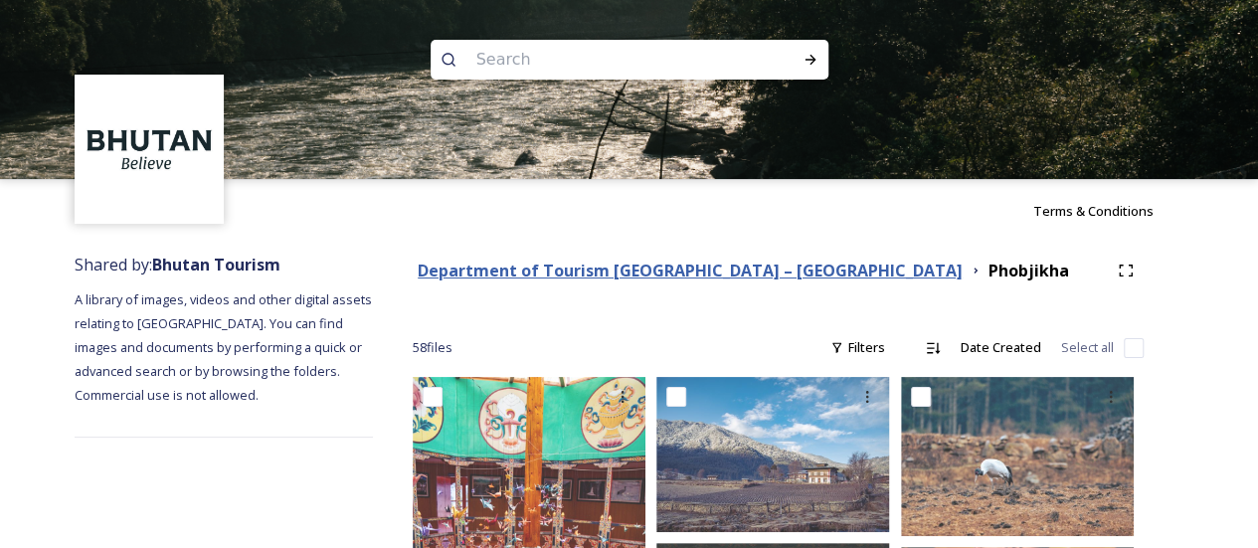
click at [591, 266] on strong "Department of Tourism [GEOGRAPHIC_DATA] – [GEOGRAPHIC_DATA]" at bounding box center [690, 271] width 545 height 22
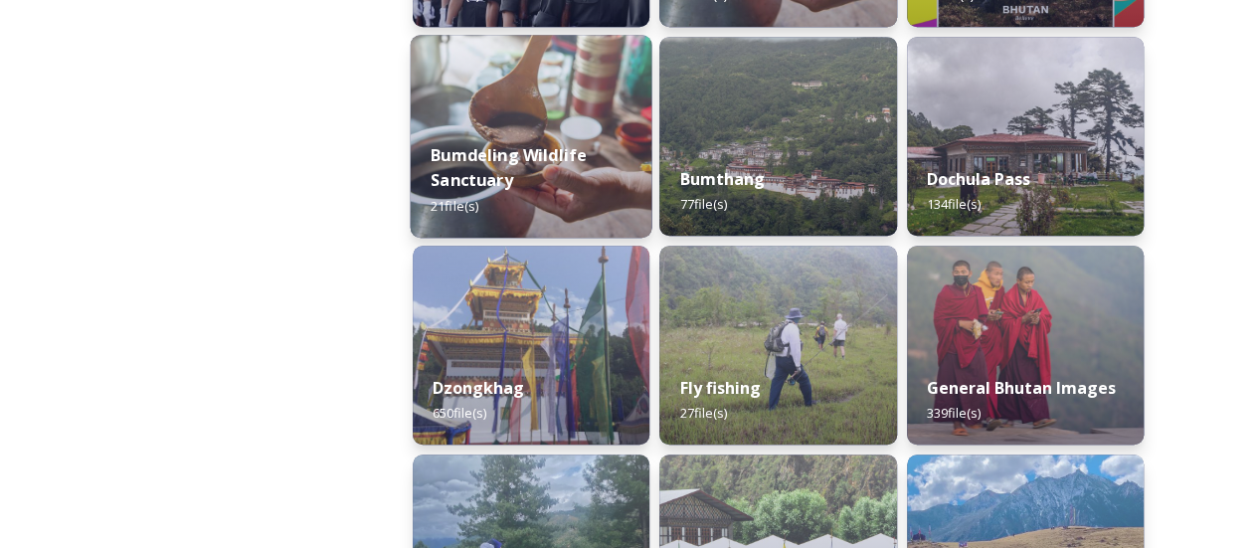
scroll to position [796, 0]
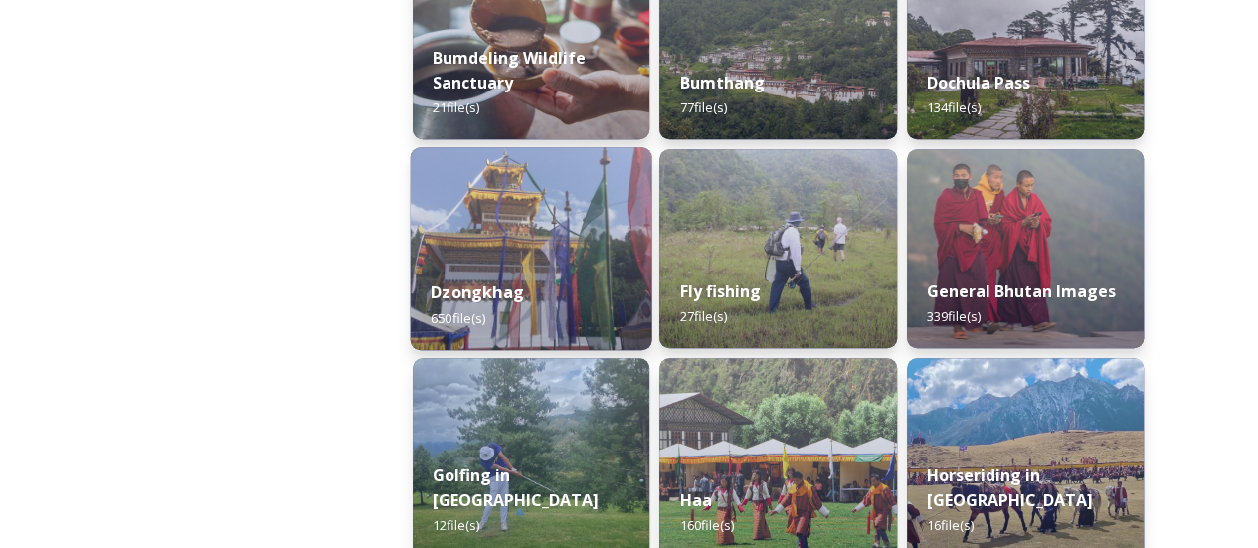
click at [617, 261] on div "Dzongkhag 650 file(s)" at bounding box center [532, 305] width 242 height 91
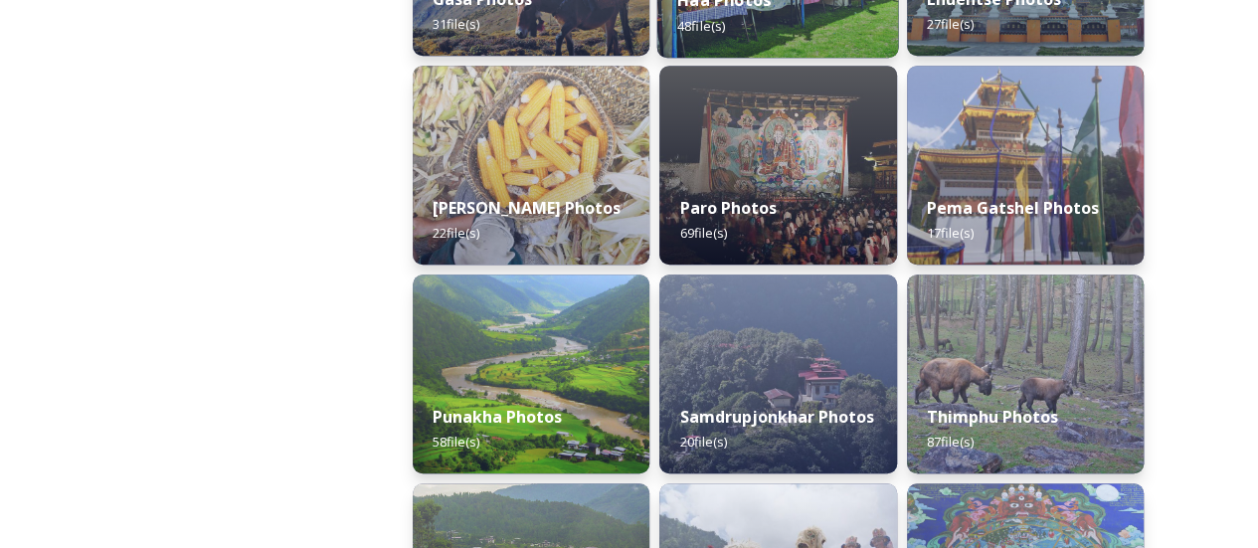
scroll to position [696, 0]
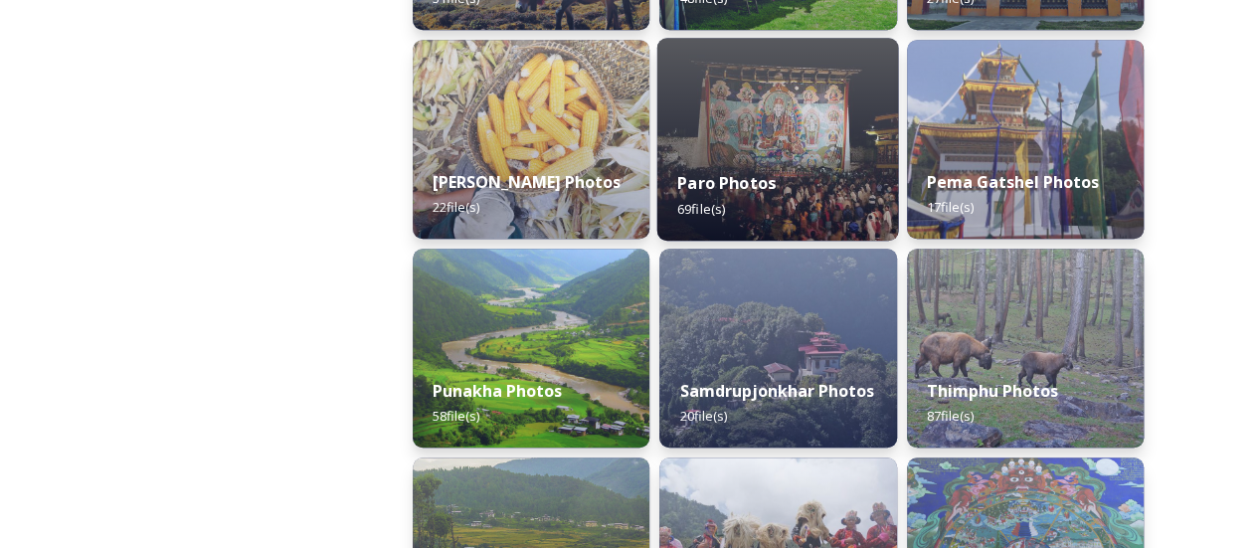
click at [728, 217] on div "Paro Photos 69 file(s)" at bounding box center [778, 195] width 242 height 91
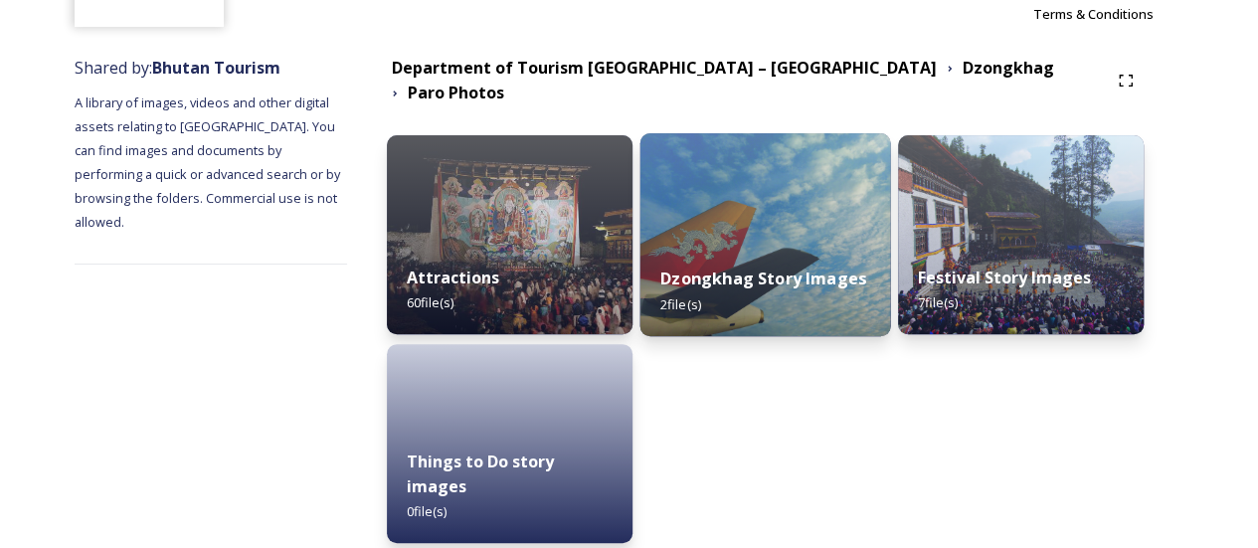
scroll to position [199, 0]
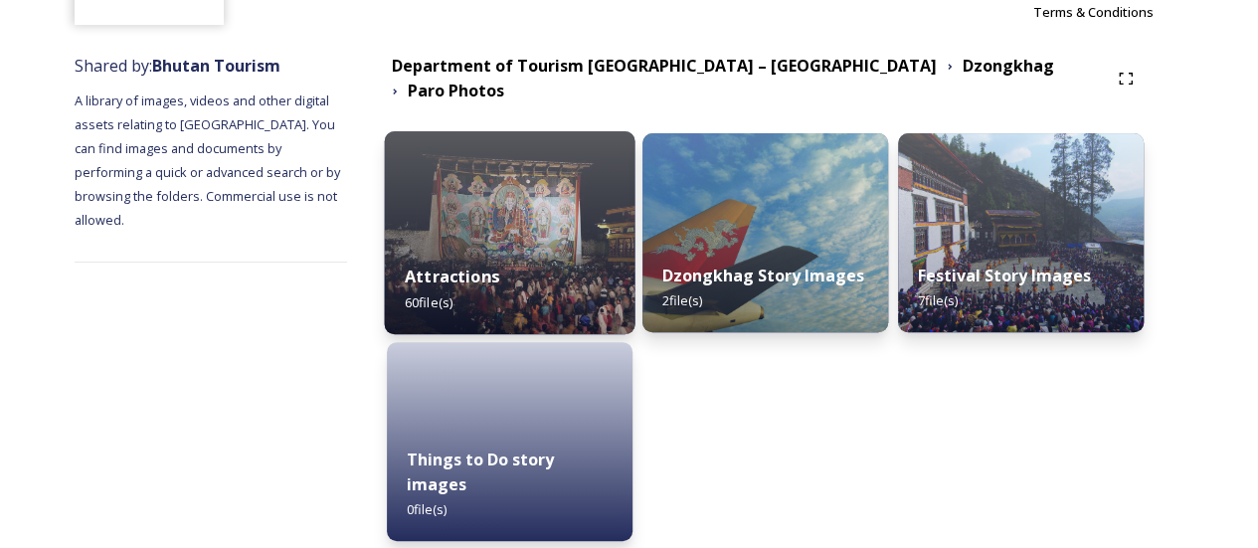
click at [563, 258] on div "Attractions 60 file(s)" at bounding box center [509, 289] width 251 height 91
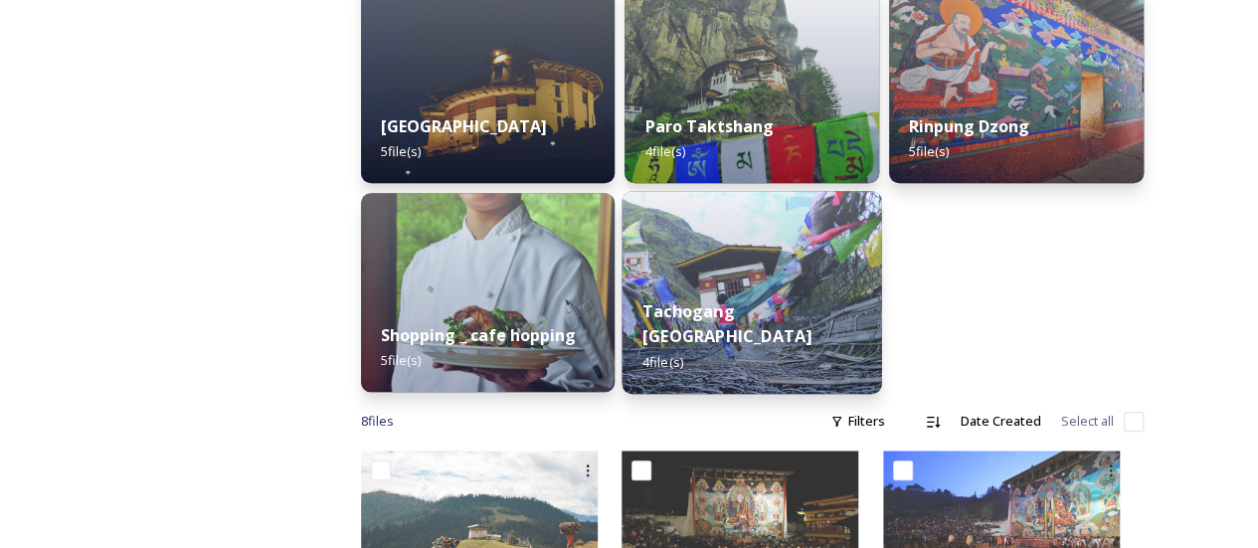
scroll to position [796, 0]
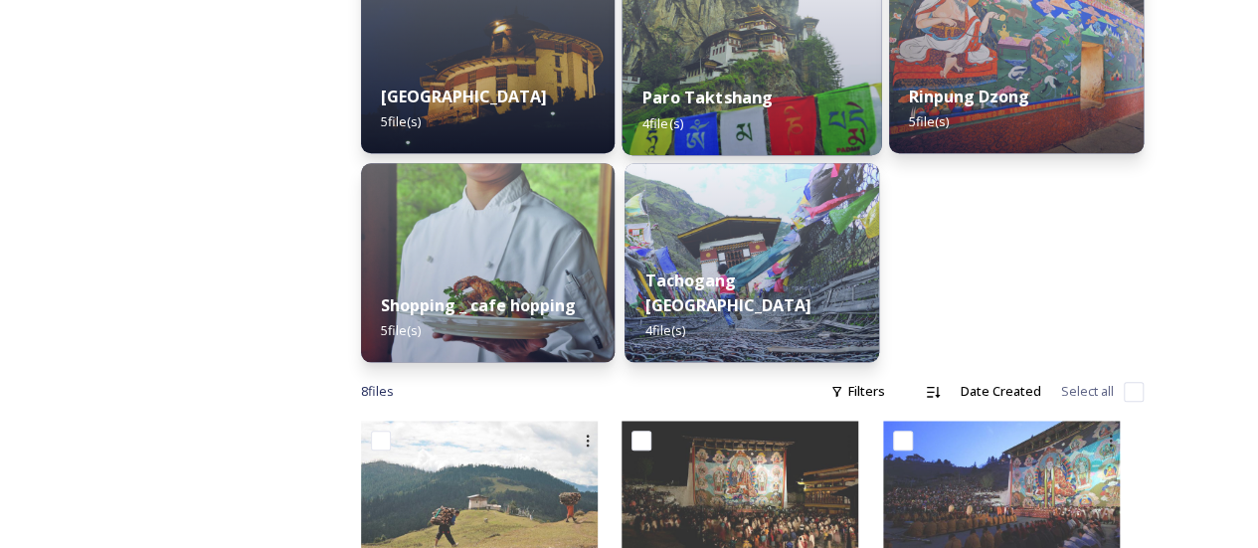
click at [751, 128] on div "Paro Taktshang 4 file(s)" at bounding box center [753, 110] width 260 height 91
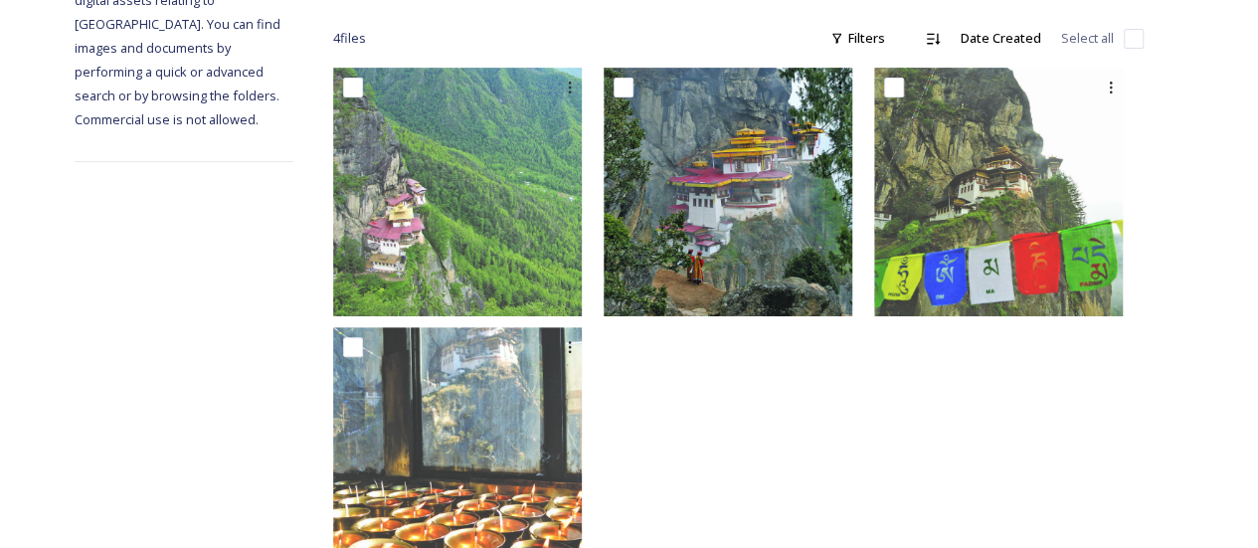
scroll to position [294, 0]
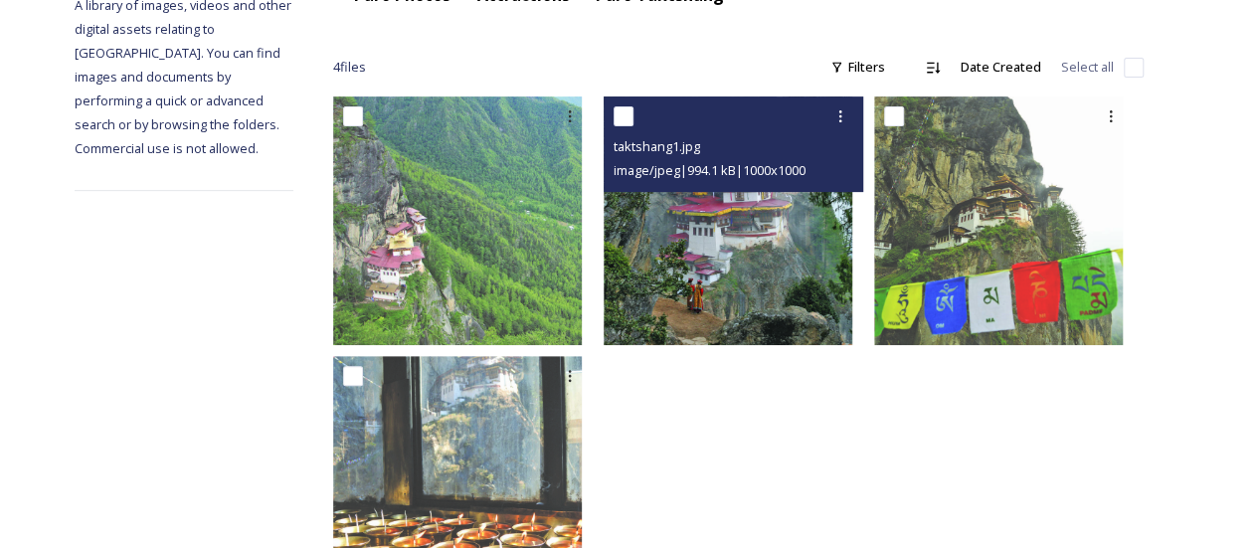
click at [738, 250] on img at bounding box center [728, 220] width 249 height 249
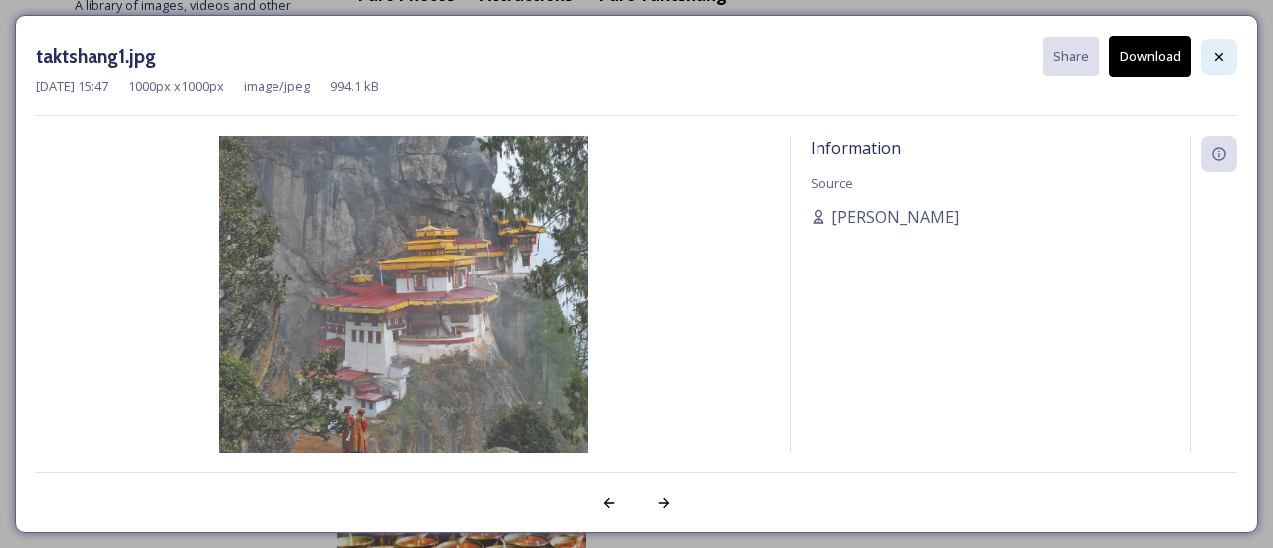
click at [1207, 51] on div at bounding box center [1219, 57] width 36 height 36
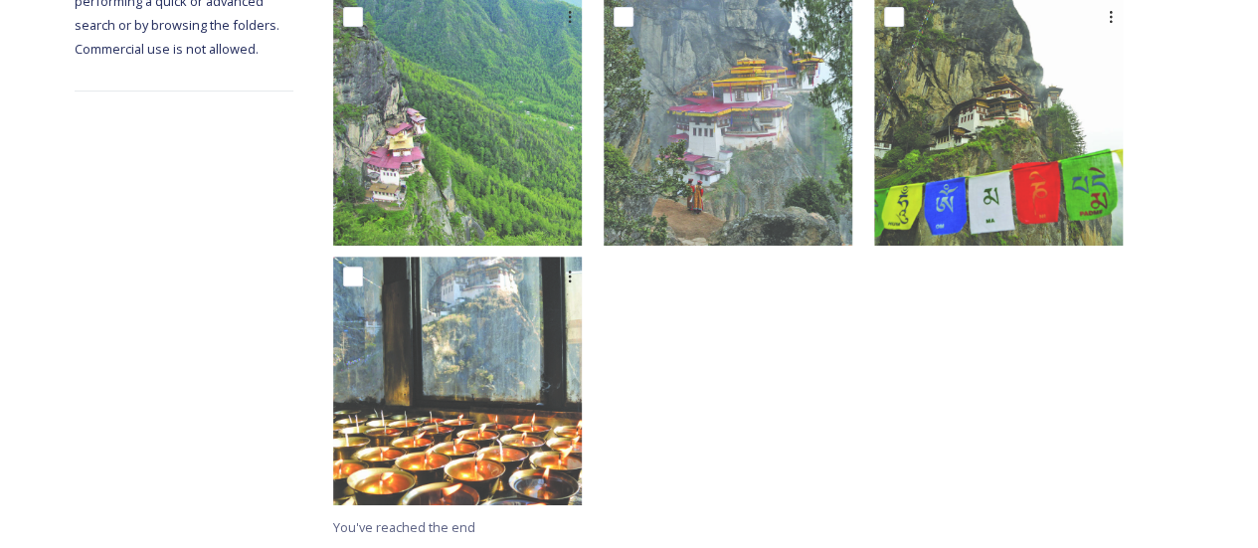
scroll to position [95, 0]
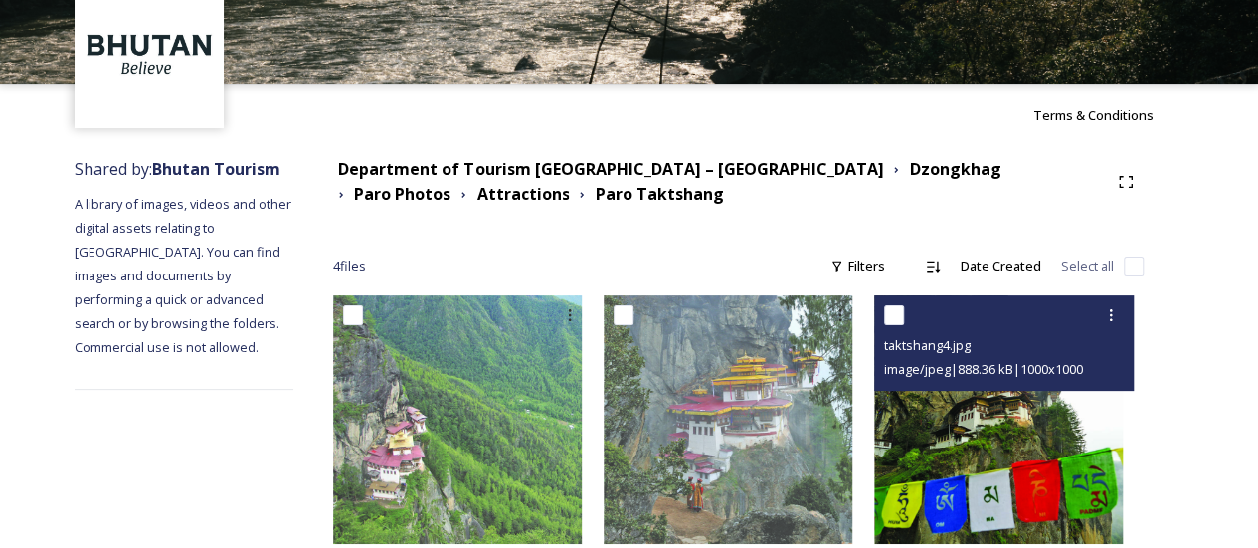
click at [961, 426] on img at bounding box center [998, 419] width 249 height 249
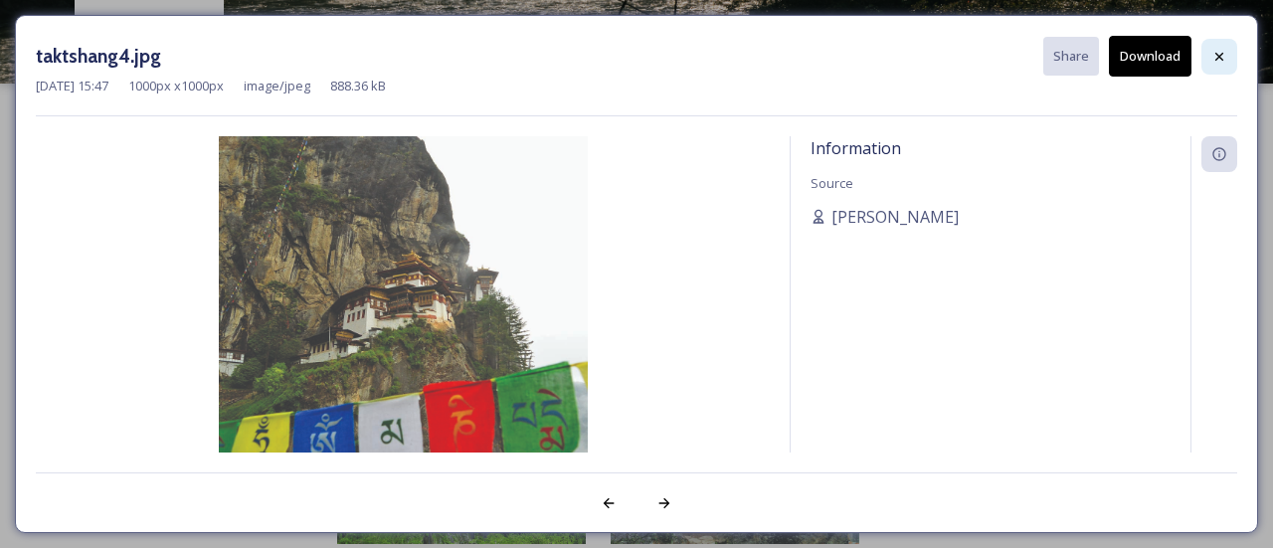
click at [1221, 65] on div at bounding box center [1219, 57] width 36 height 36
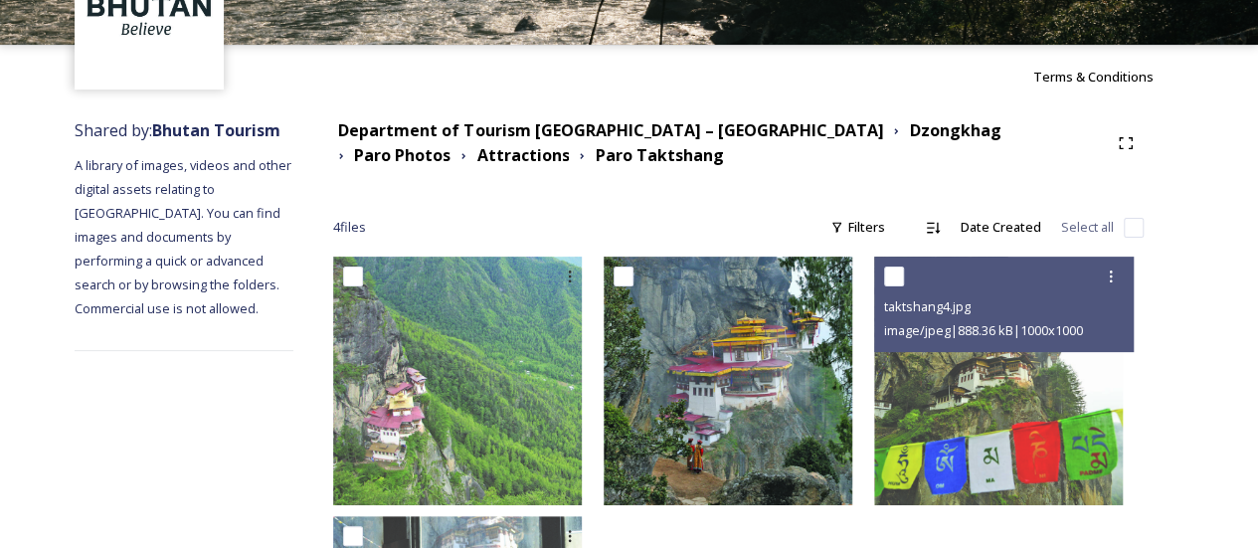
scroll to position [195, 0]
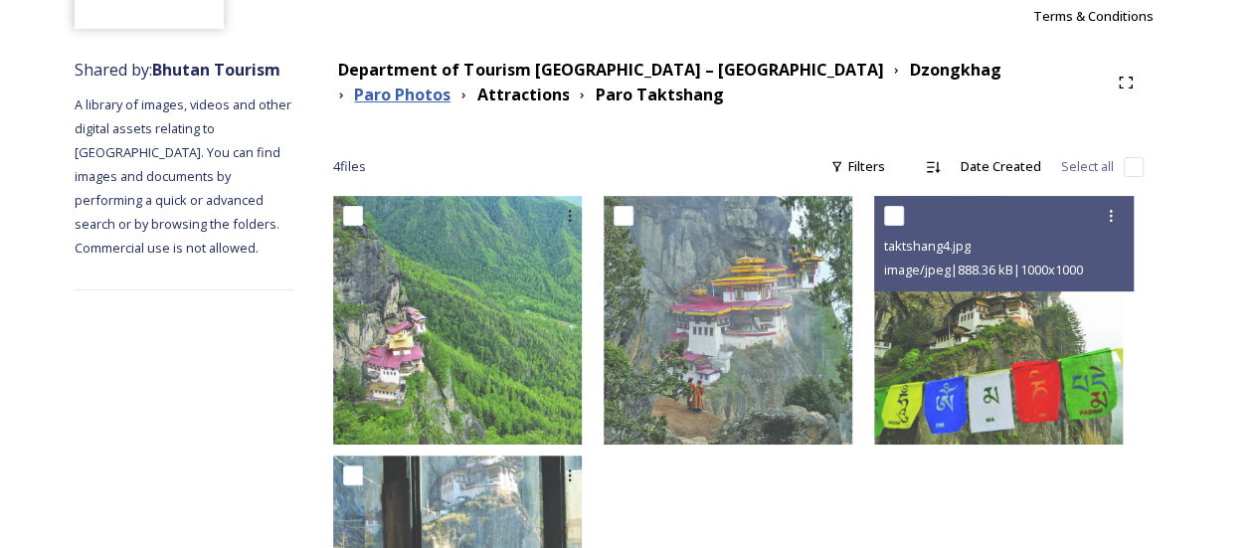
click at [451, 84] on strong "Paro Photos" at bounding box center [402, 95] width 96 height 22
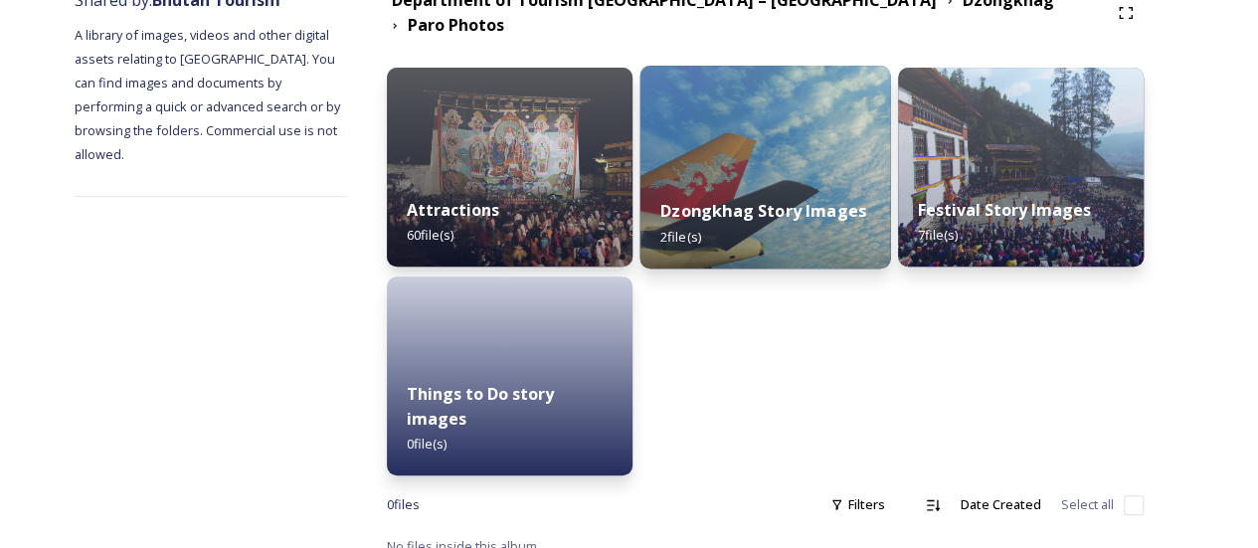
scroll to position [72, 0]
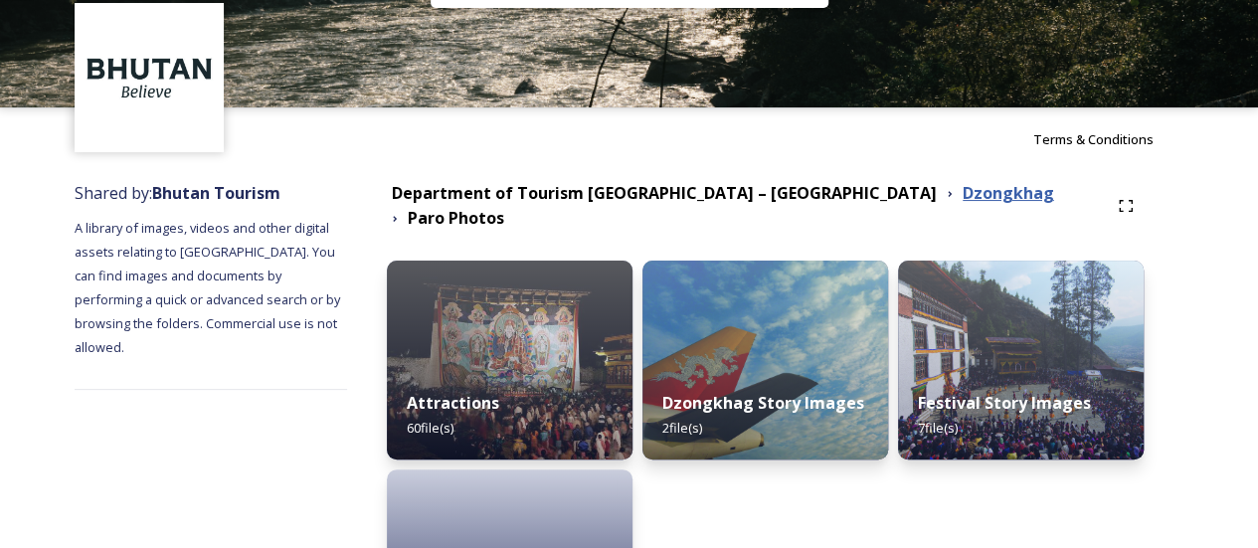
click at [963, 196] on strong "Dzongkhag" at bounding box center [1008, 193] width 91 height 22
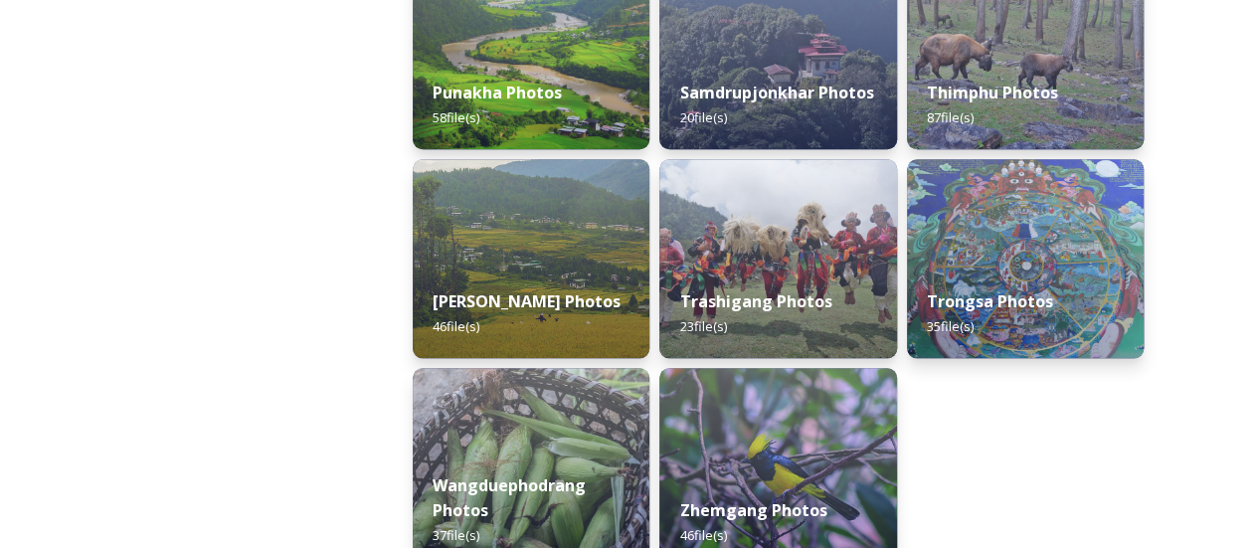
scroll to position [1094, 0]
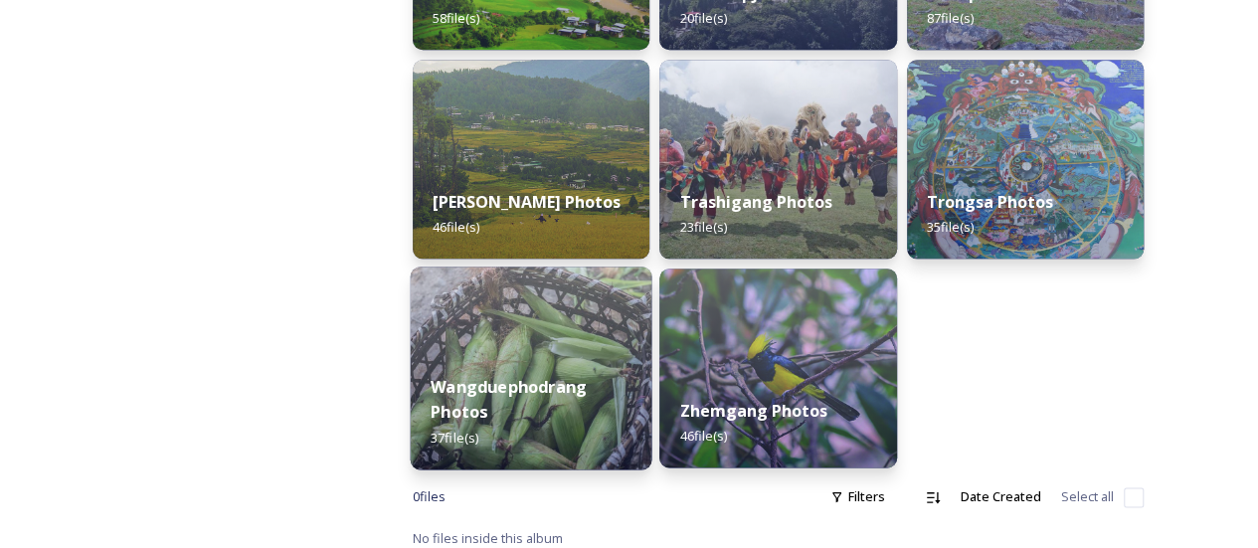
click at [576, 335] on img at bounding box center [532, 368] width 242 height 203
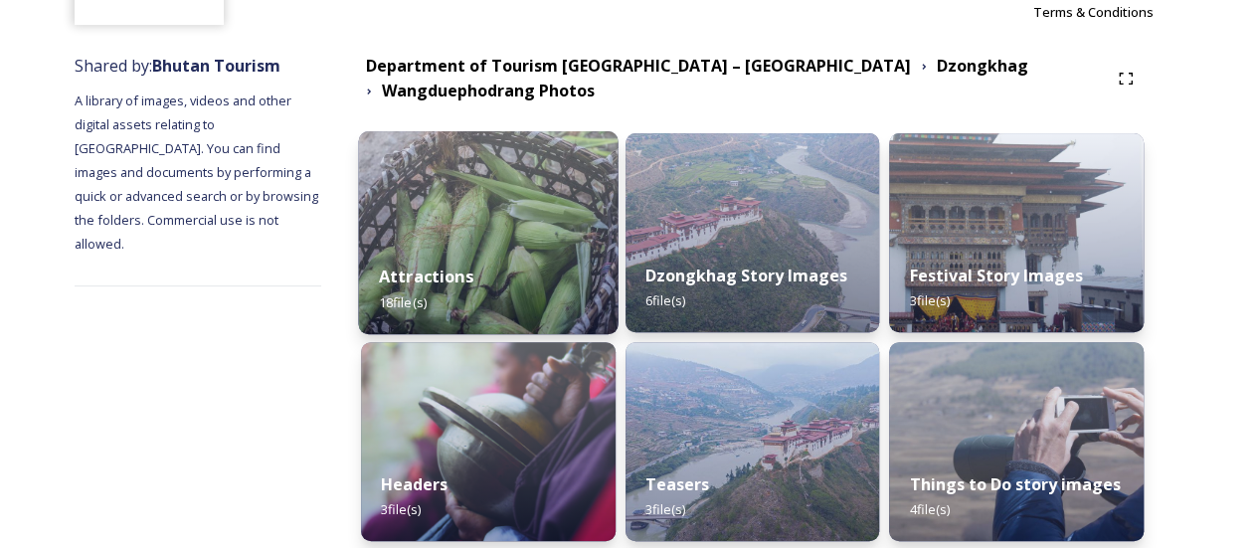
scroll to position [283, 0]
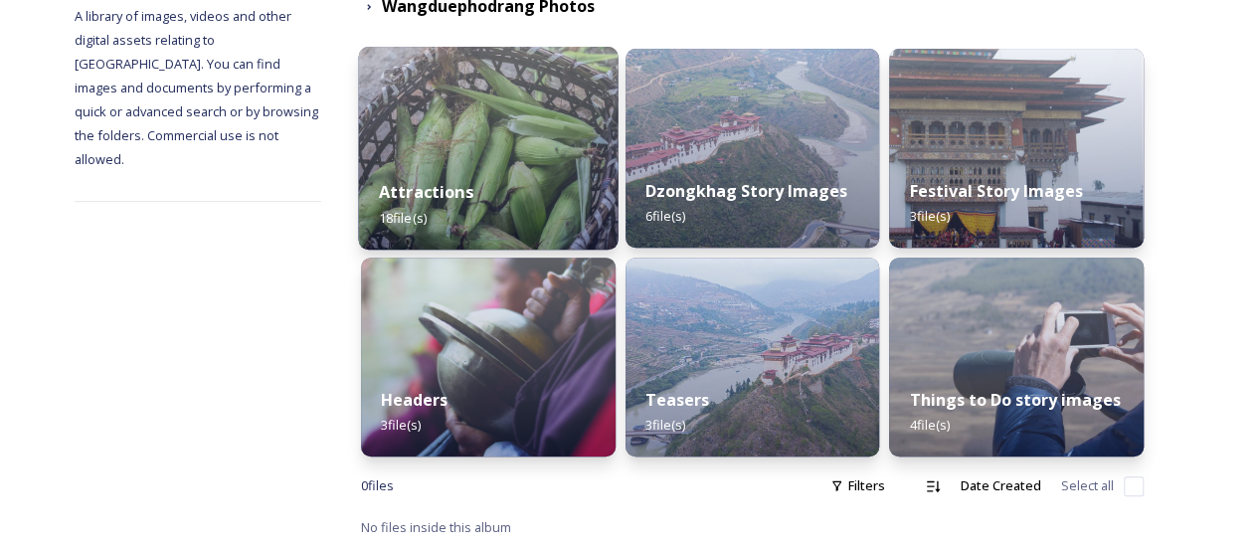
click at [562, 176] on div "Attractions 18 file(s)" at bounding box center [488, 204] width 260 height 91
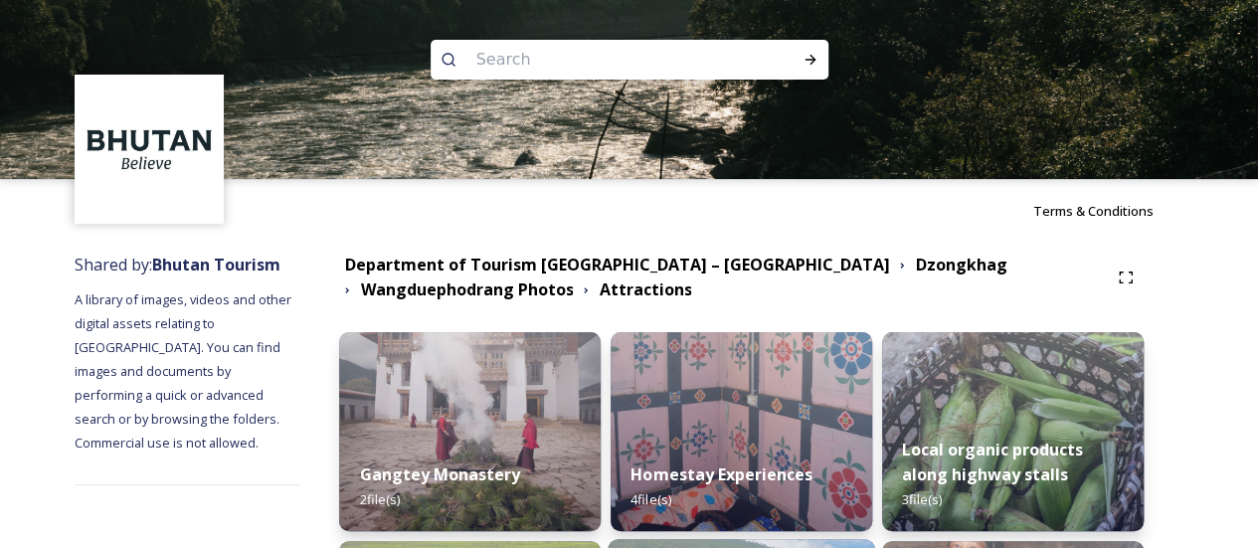
scroll to position [398, 0]
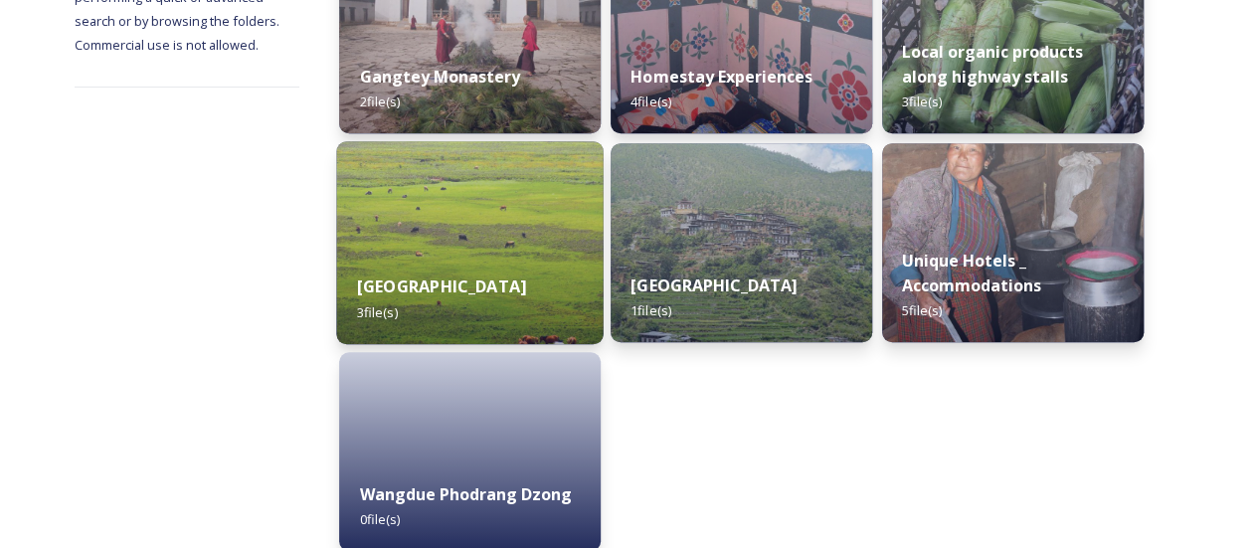
click at [552, 272] on div "Phobjikha Valley 3 file(s)" at bounding box center [470, 299] width 267 height 91
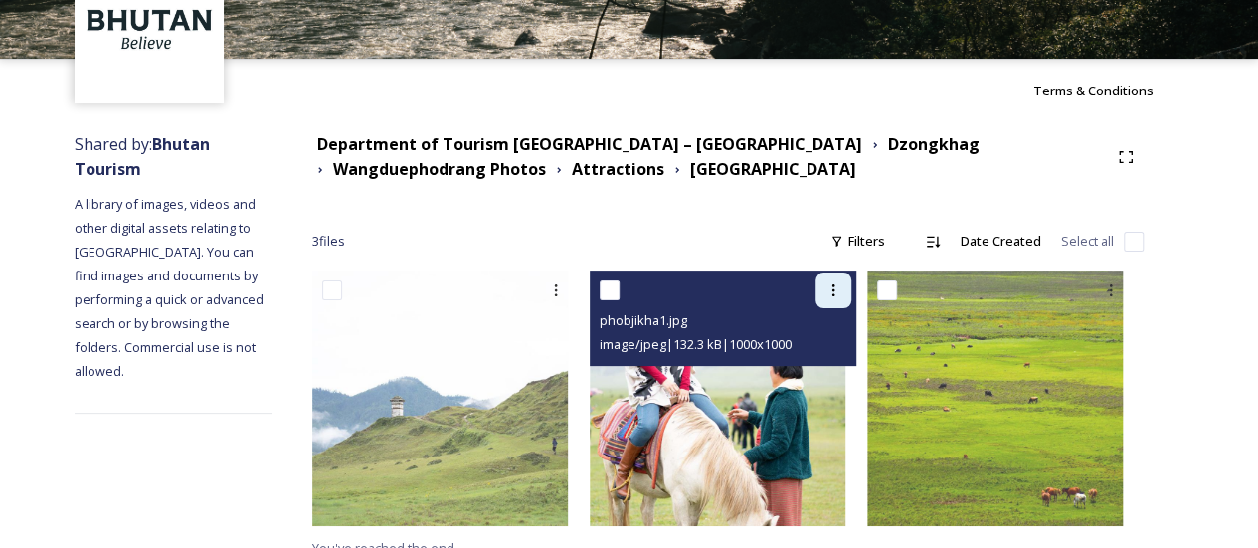
scroll to position [141, 0]
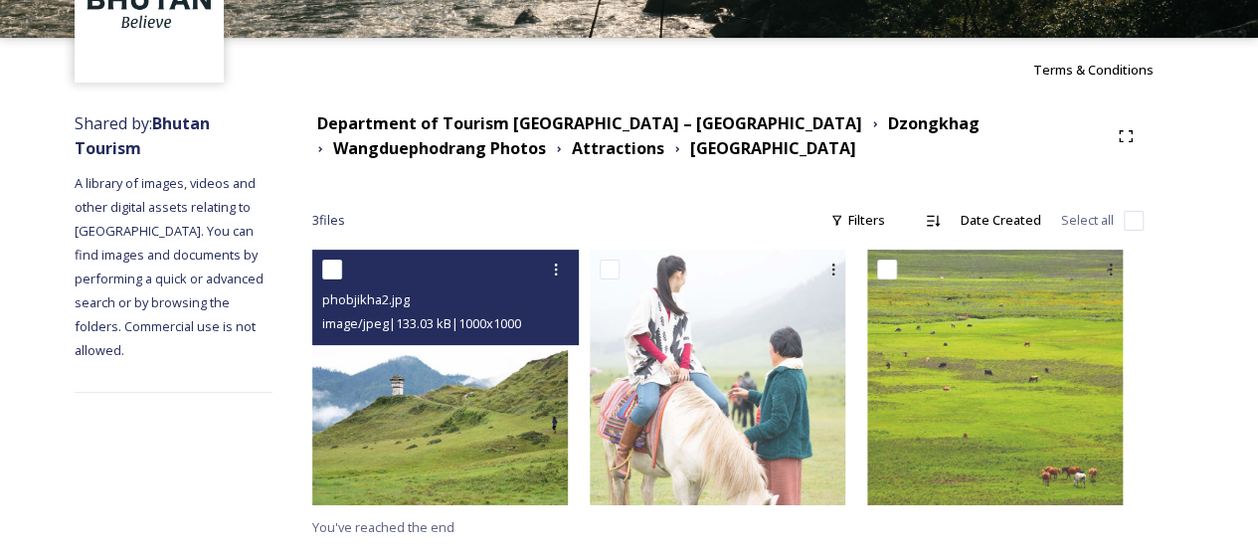
click at [523, 400] on img at bounding box center [440, 378] width 256 height 256
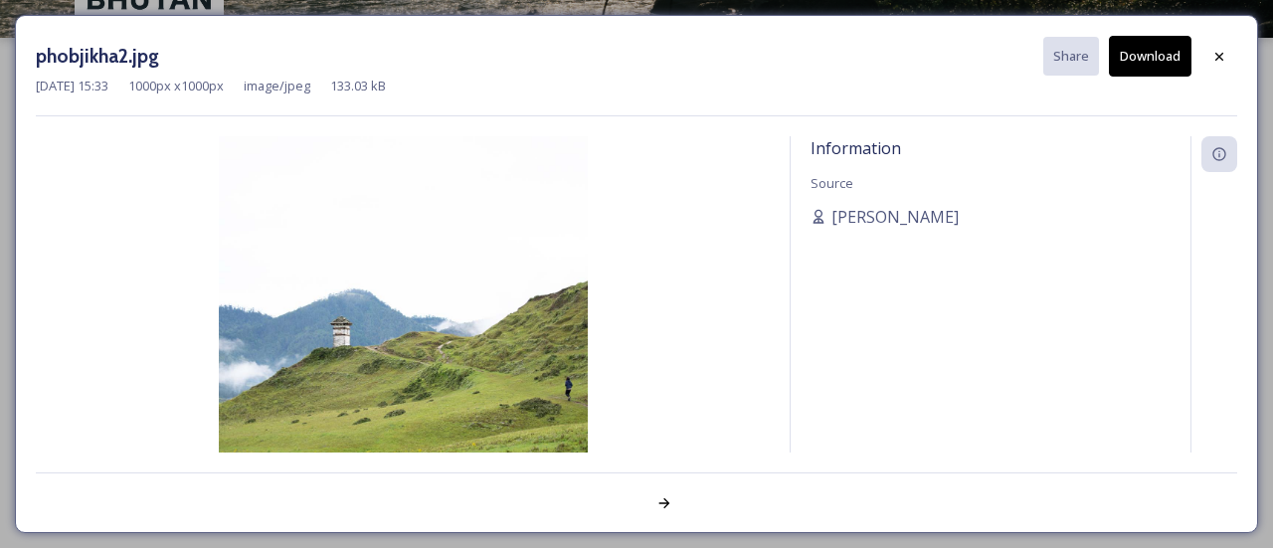
click at [492, 357] on img at bounding box center [403, 320] width 734 height 369
click at [495, 317] on img at bounding box center [403, 320] width 734 height 369
click at [1211, 50] on icon at bounding box center [1219, 57] width 16 height 16
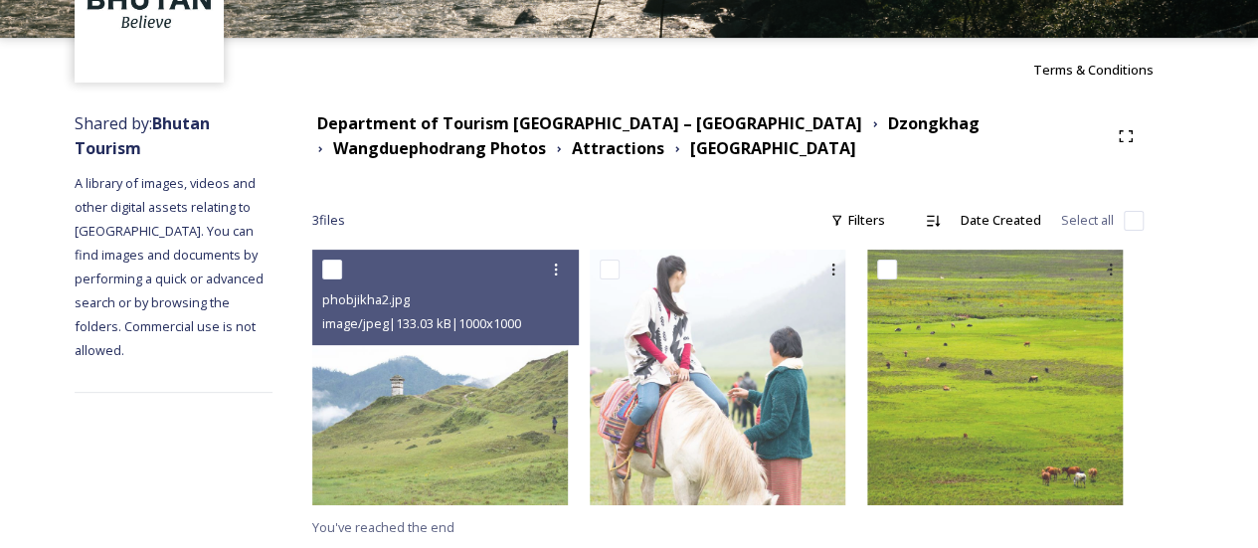
click at [888, 131] on strong "Dzongkhag" at bounding box center [933, 123] width 91 height 22
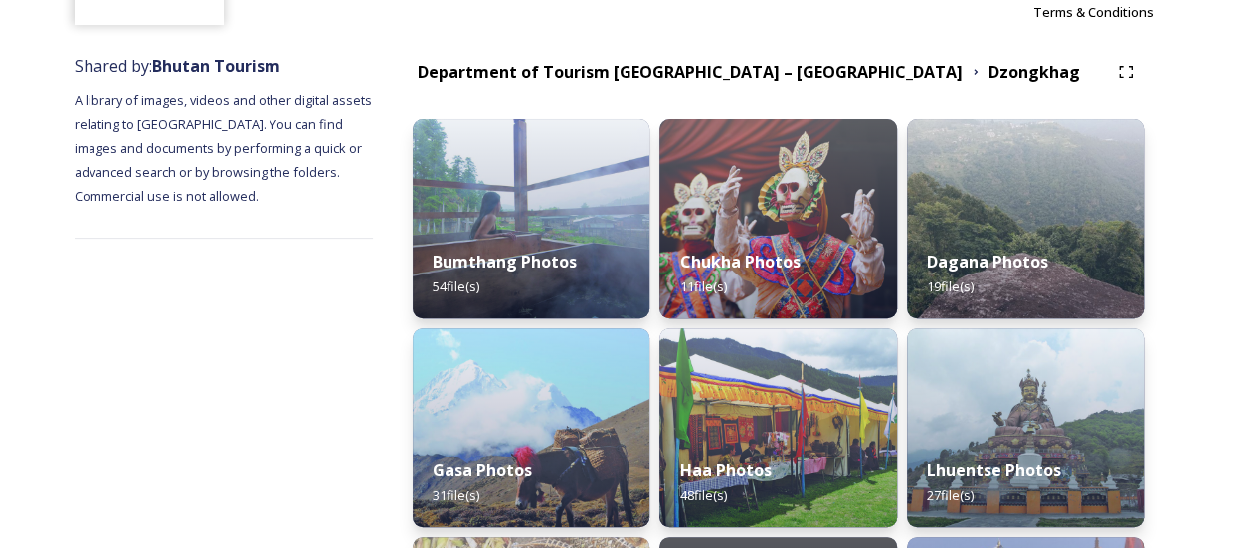
scroll to position [298, 0]
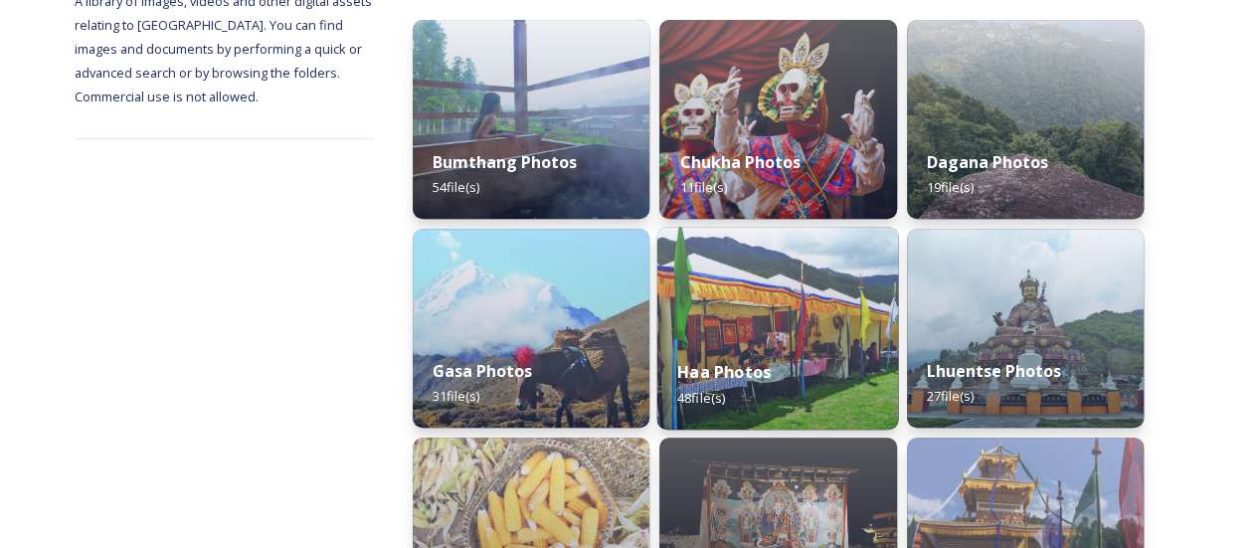
click at [759, 291] on img at bounding box center [778, 328] width 242 height 203
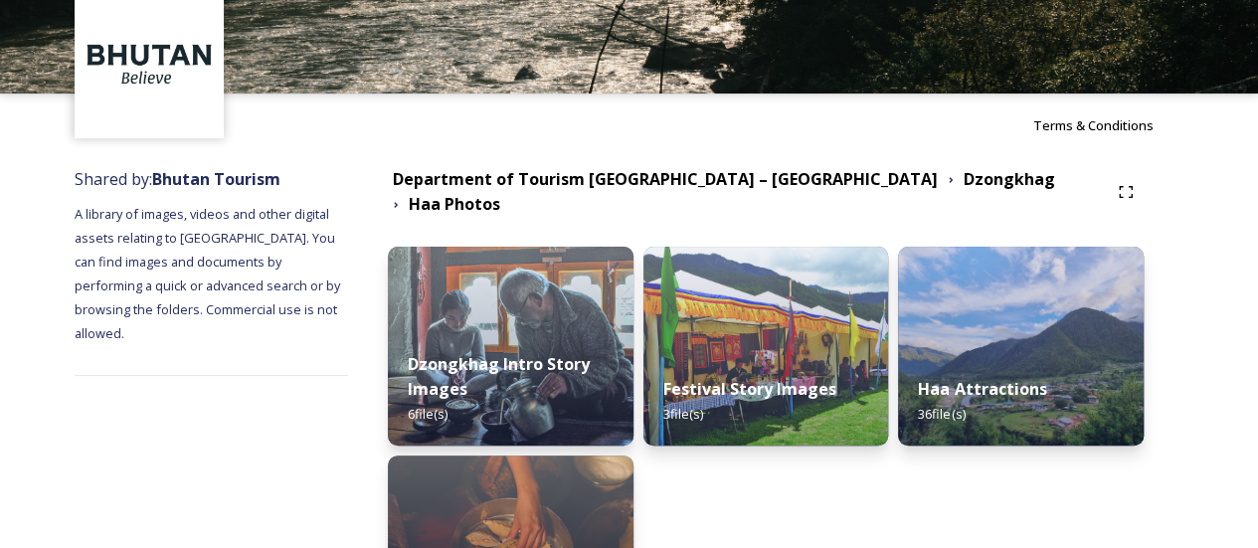
scroll to position [199, 0]
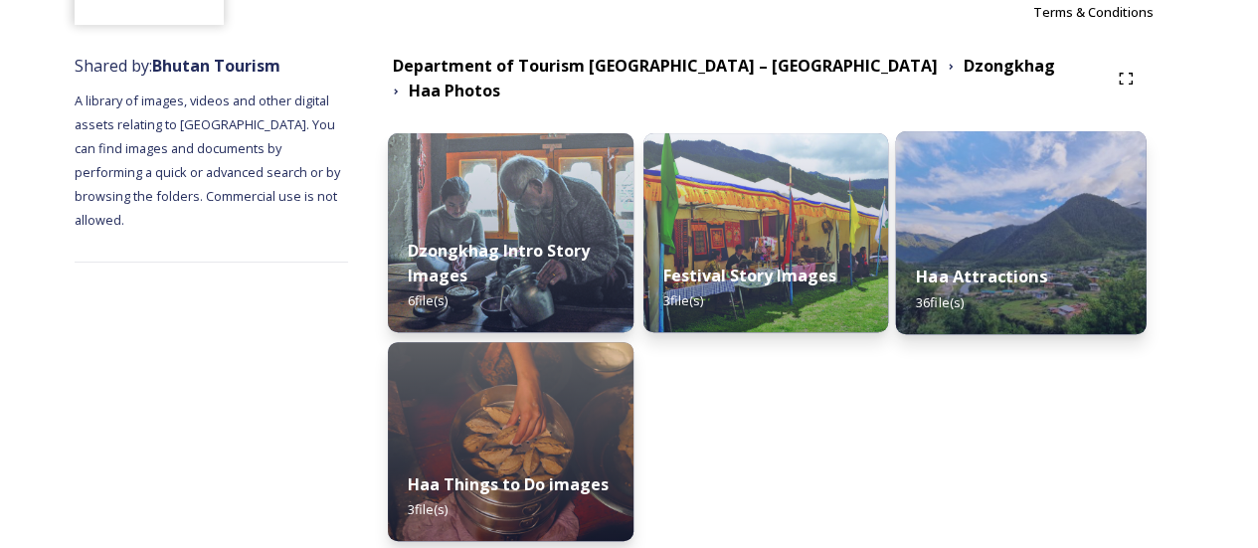
click at [956, 266] on strong "Haa Attractions" at bounding box center [981, 277] width 131 height 22
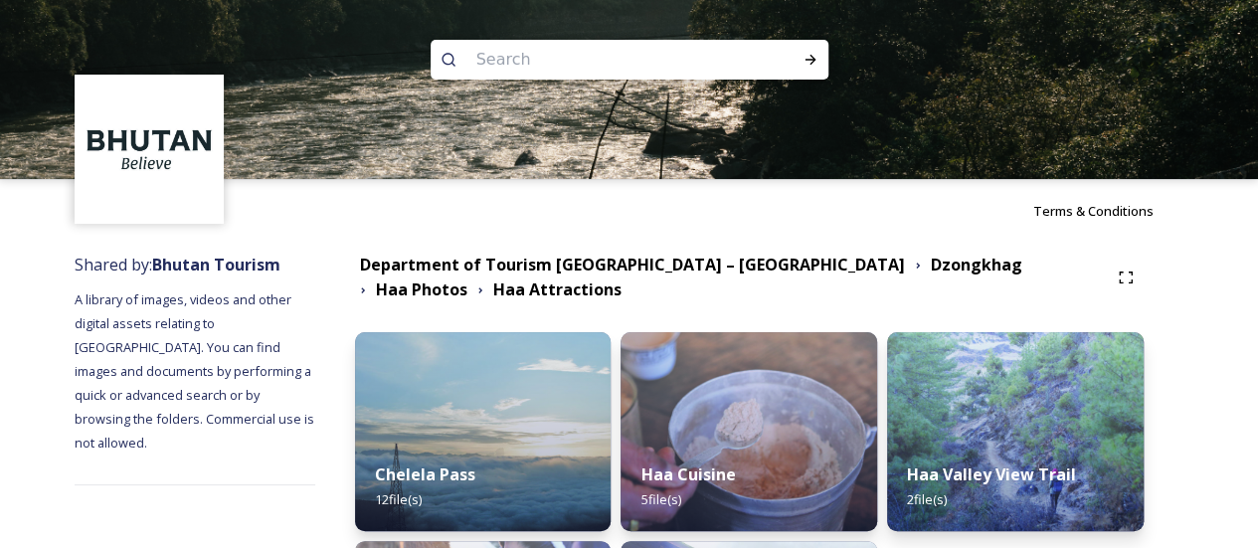
scroll to position [199, 0]
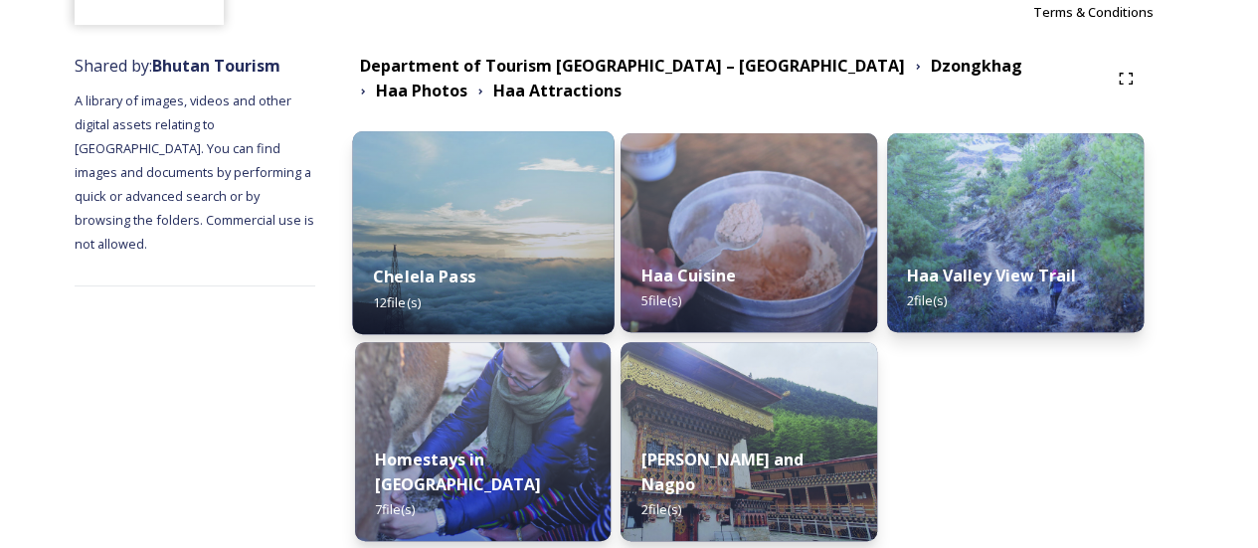
click at [609, 272] on div "Chelela Pass 12 file(s)" at bounding box center [483, 289] width 262 height 91
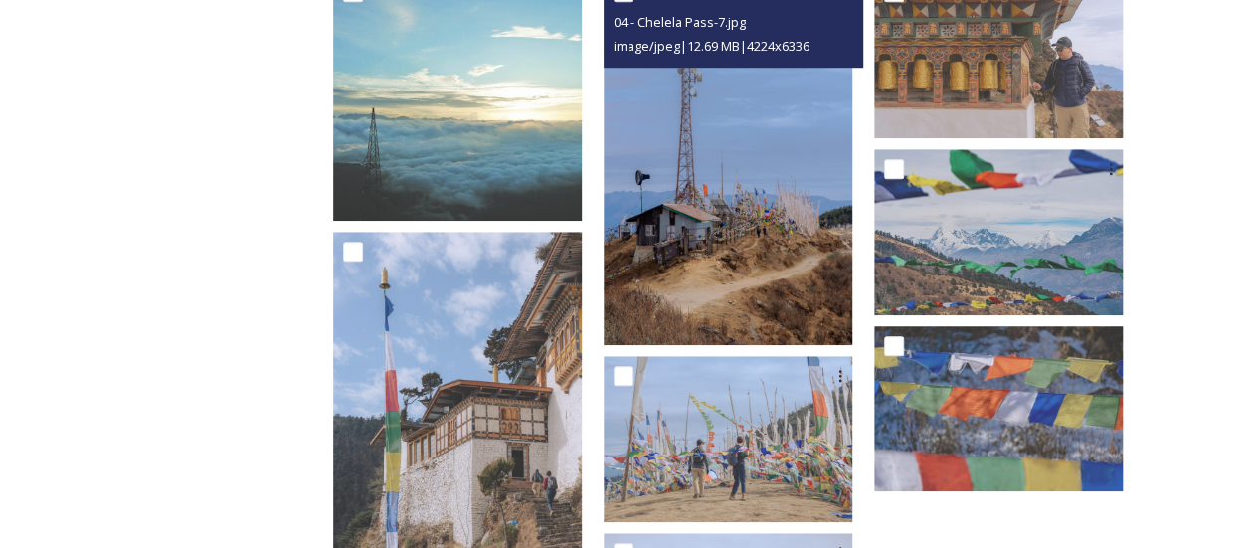
scroll to position [680, 0]
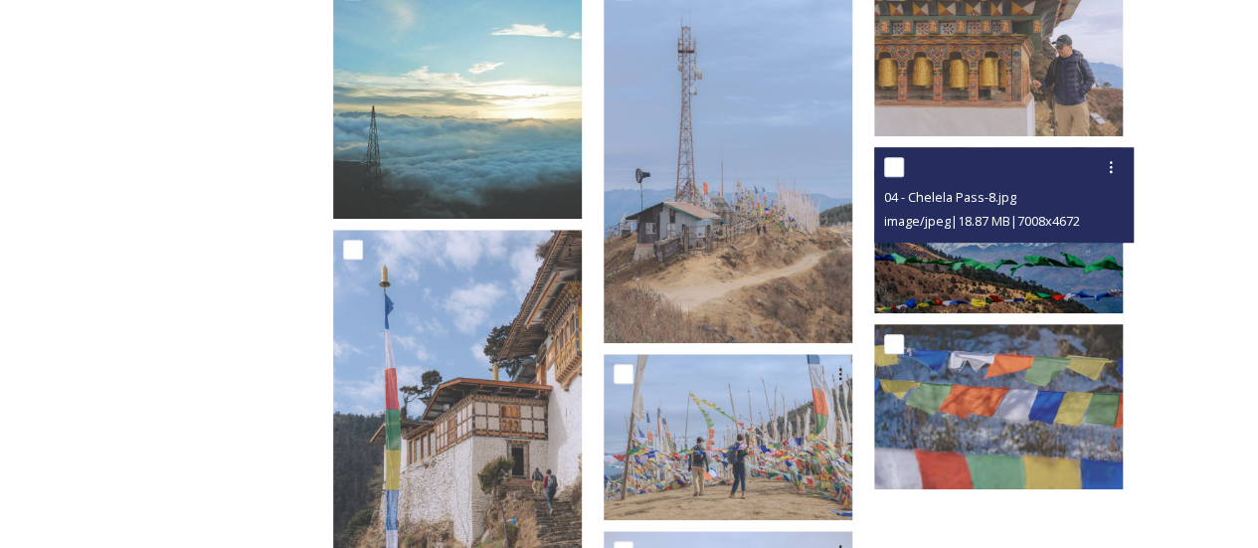
click at [991, 243] on img at bounding box center [998, 230] width 249 height 166
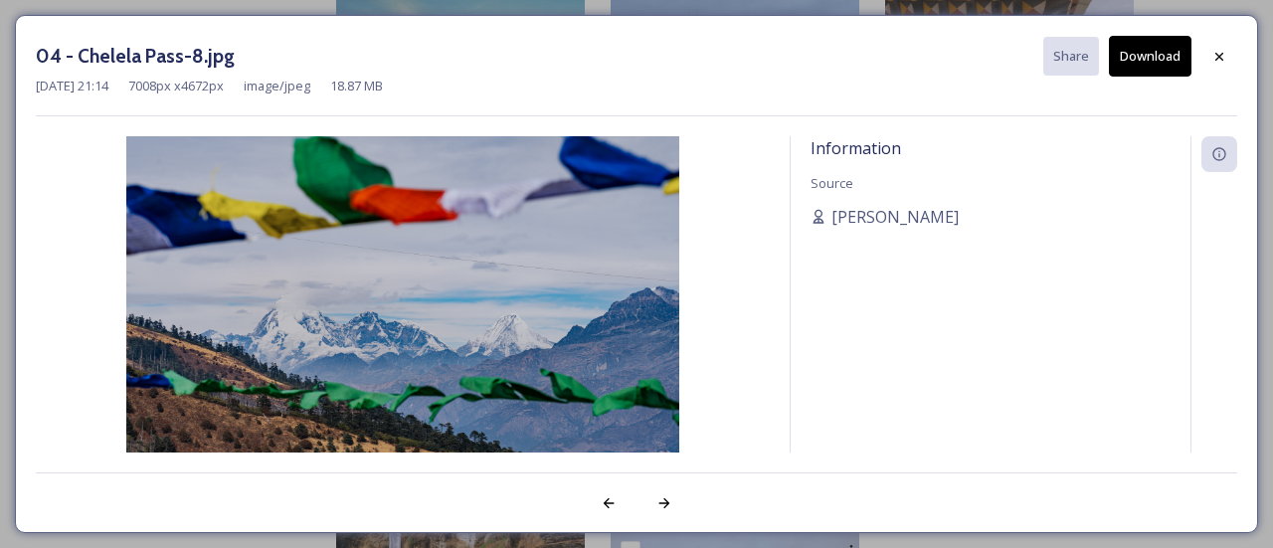
drag, startPoint x: 473, startPoint y: 309, endPoint x: 1225, endPoint y: 61, distance: 791.9
click at [1226, 61] on icon at bounding box center [1219, 57] width 16 height 16
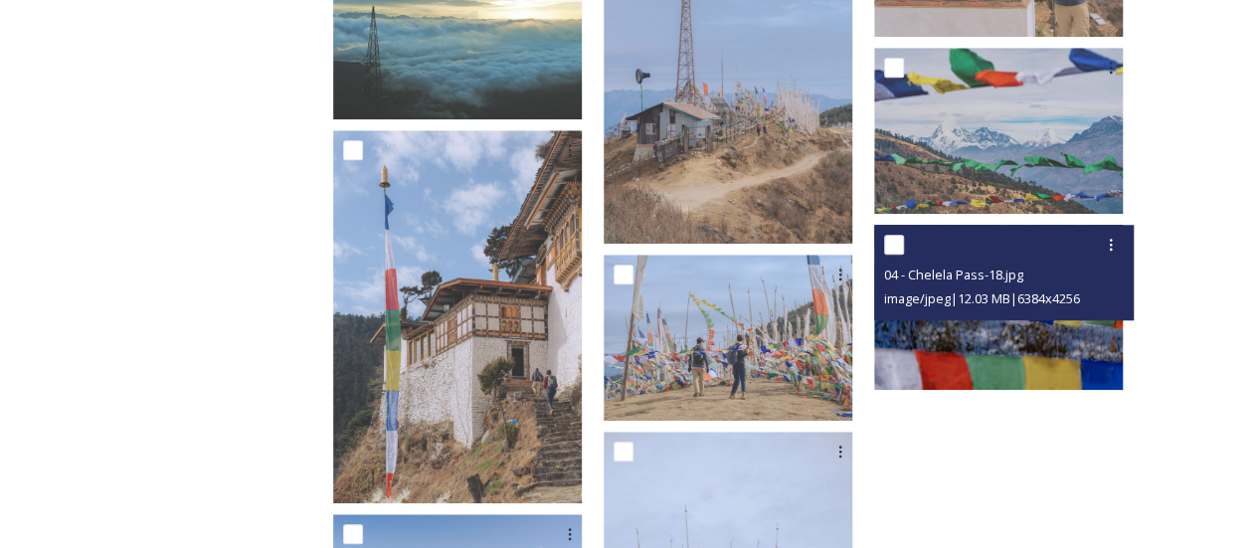
scroll to position [879, 0]
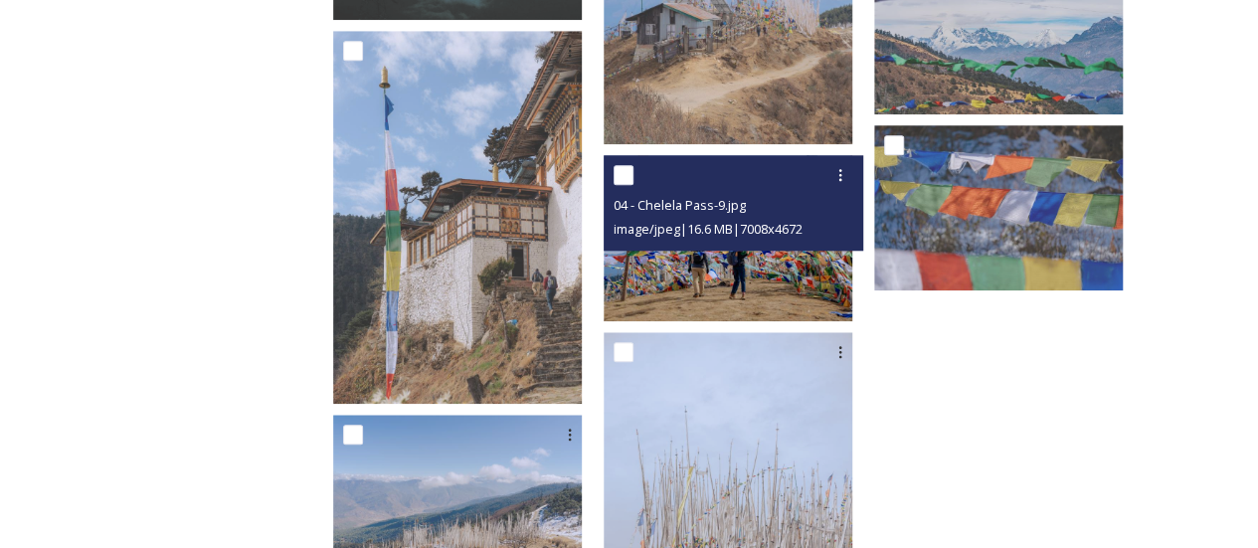
click at [824, 284] on img at bounding box center [728, 238] width 249 height 166
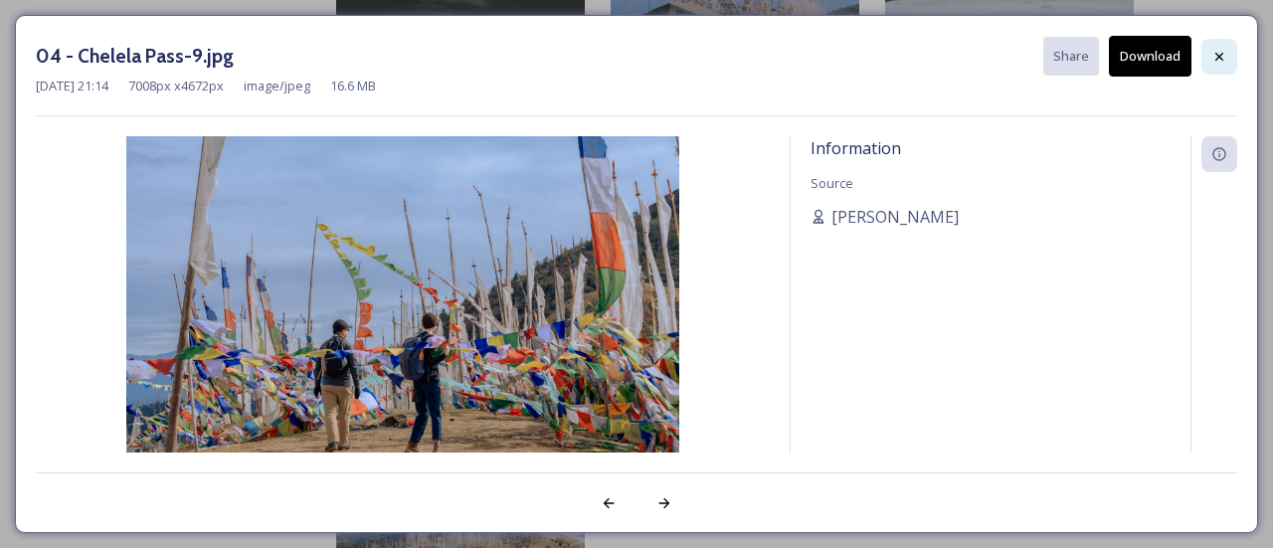
click at [1225, 41] on div at bounding box center [1219, 57] width 36 height 36
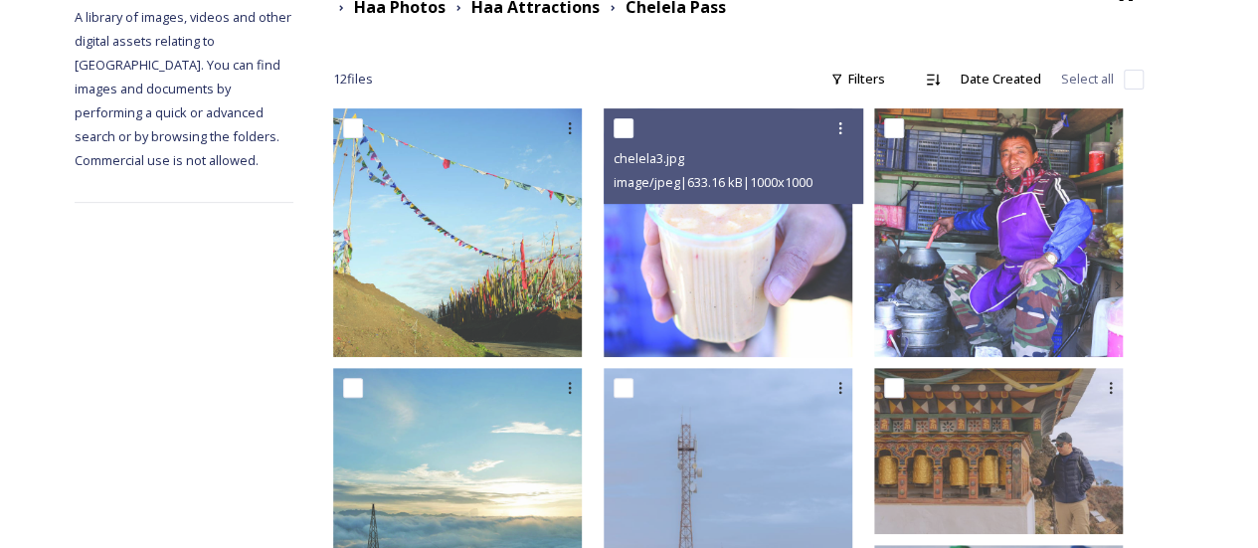
scroll to position [0, 0]
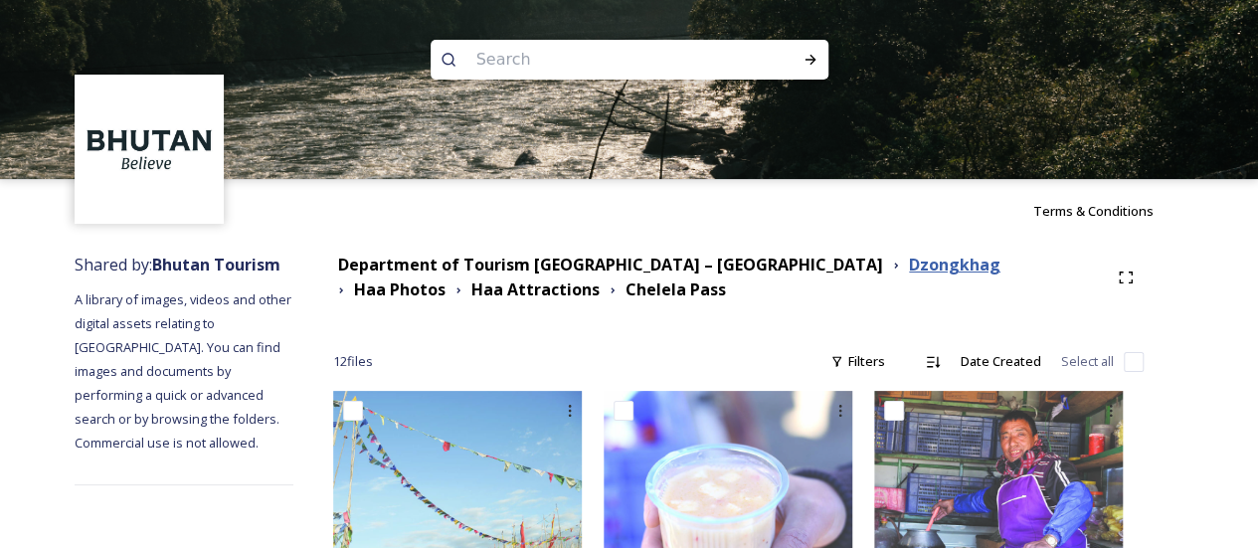
click at [909, 263] on strong "Dzongkhag" at bounding box center [954, 265] width 91 height 22
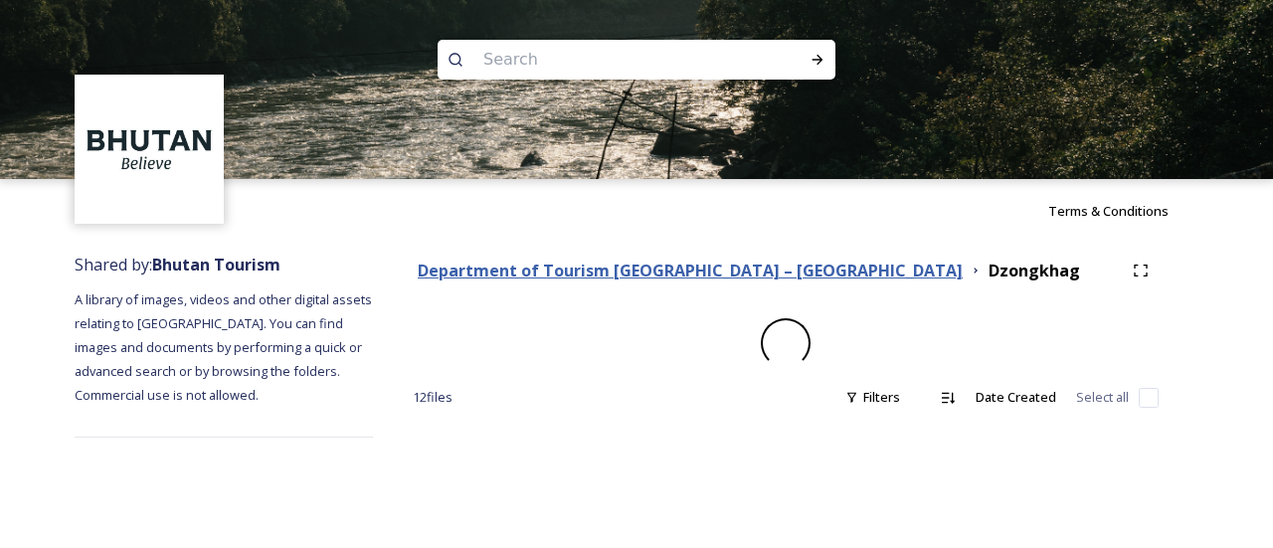
click at [752, 268] on strong "Department of Tourism [GEOGRAPHIC_DATA] – [GEOGRAPHIC_DATA]" at bounding box center [690, 271] width 545 height 22
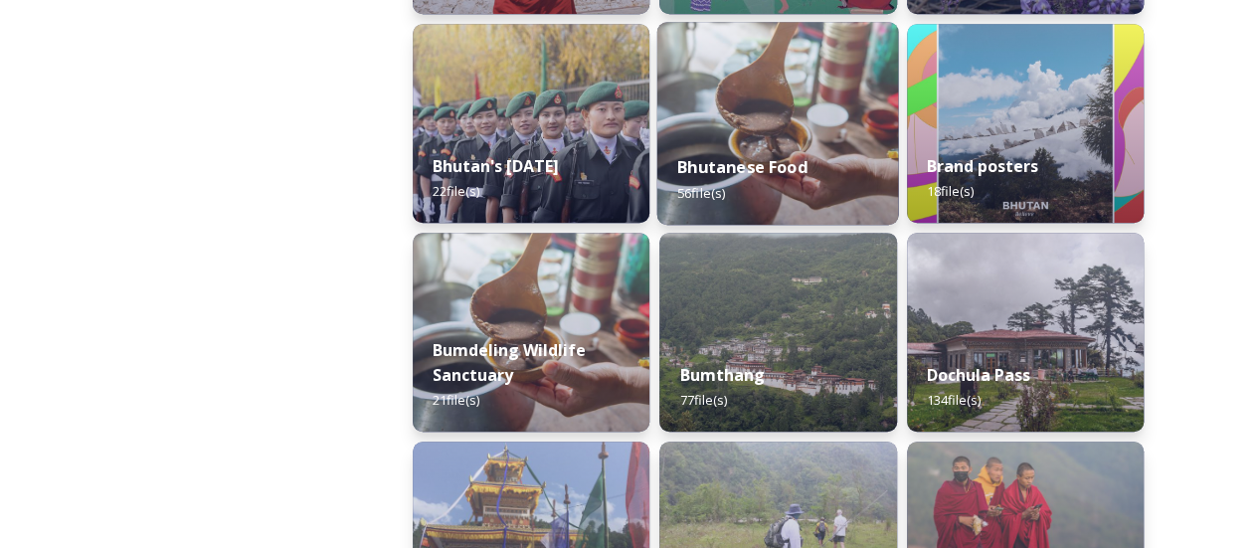
scroll to position [597, 0]
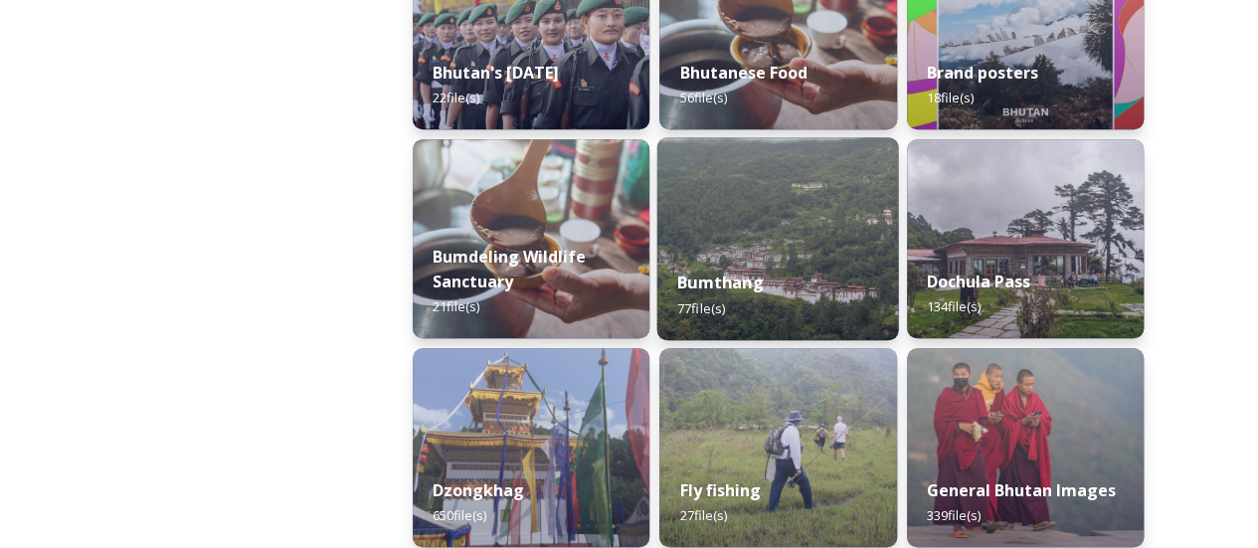
click at [806, 221] on img at bounding box center [778, 238] width 242 height 203
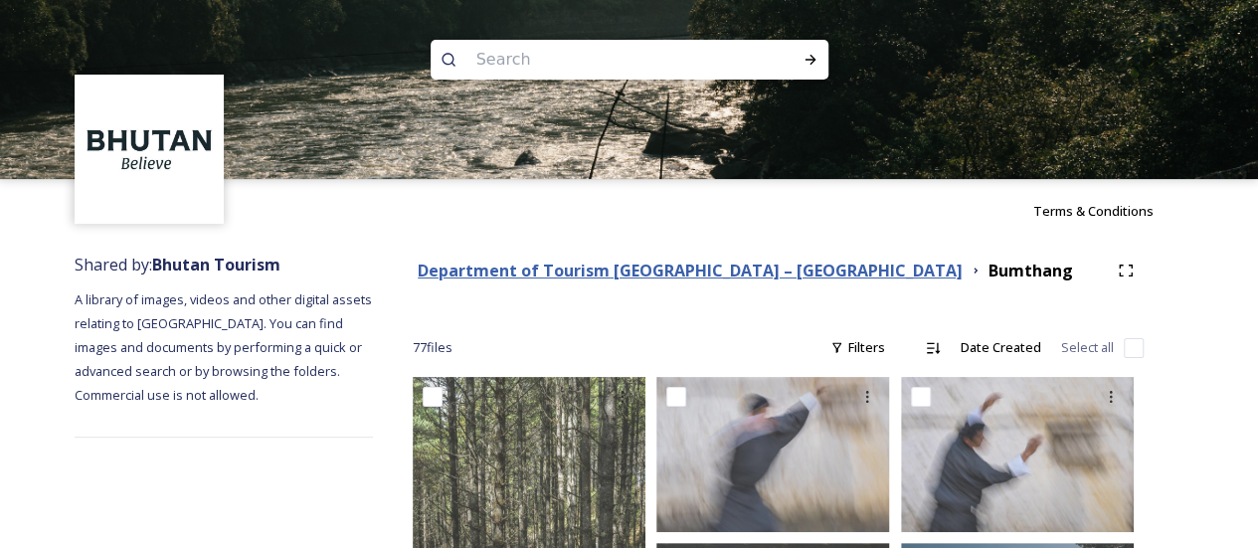
click at [697, 280] on strong "Department of Tourism [GEOGRAPHIC_DATA] – [GEOGRAPHIC_DATA]" at bounding box center [690, 271] width 545 height 22
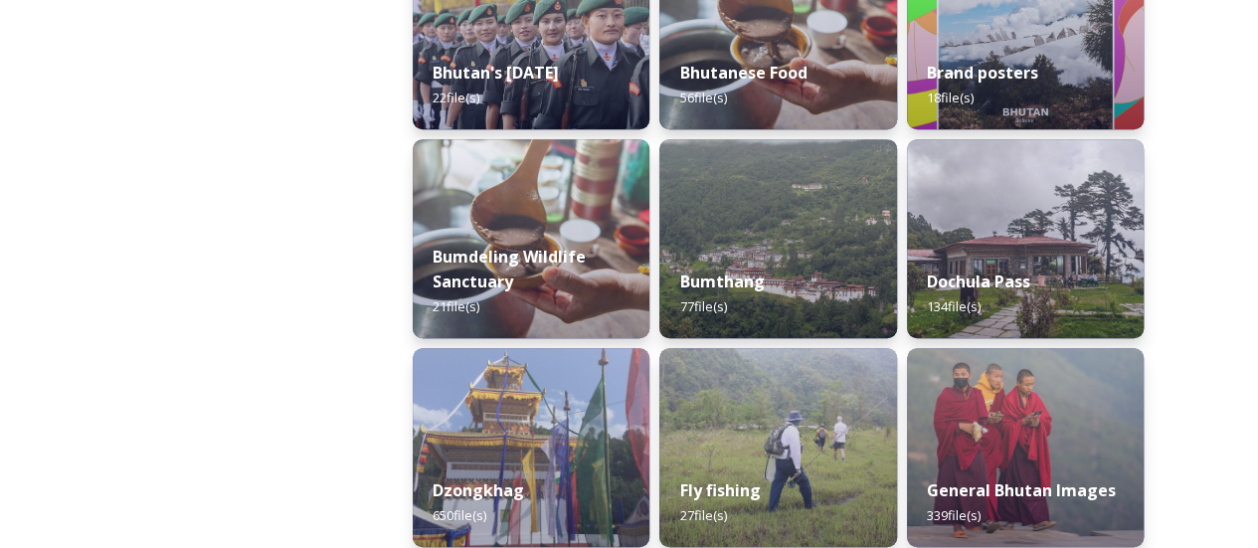
scroll to position [895, 0]
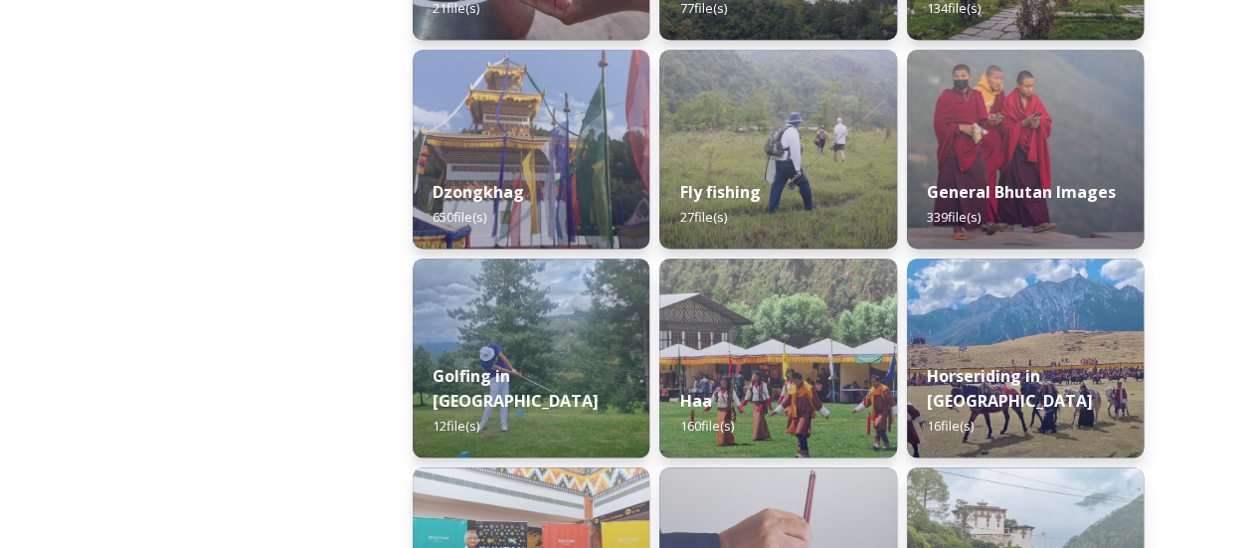
click at [524, 199] on div "Dzongkhag 650 file(s)" at bounding box center [531, 204] width 237 height 89
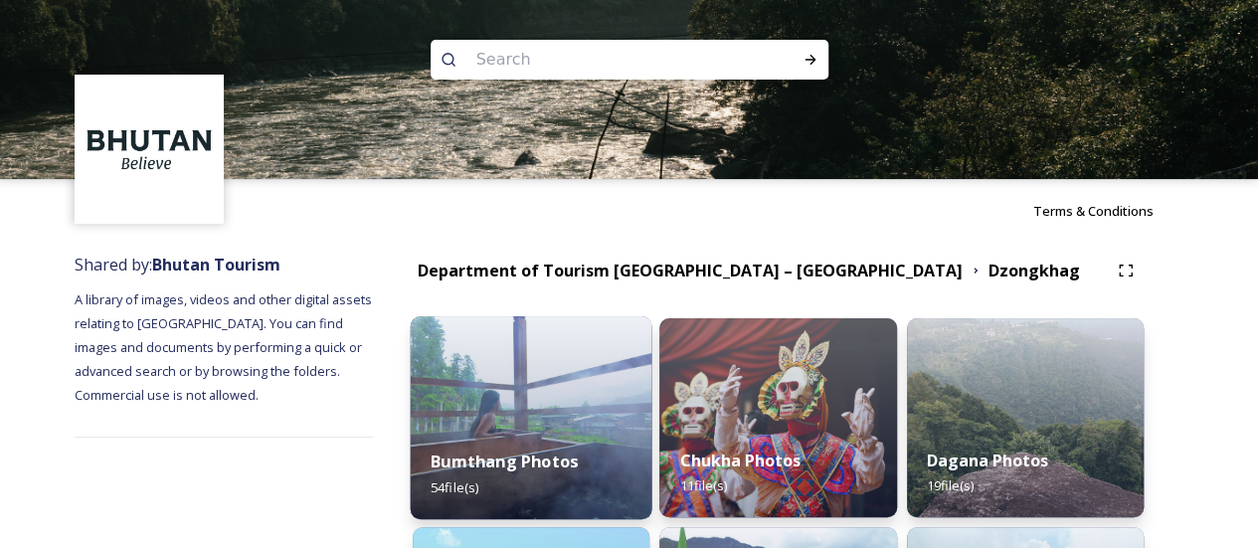
click at [587, 449] on div "Bumthang Photos 54 file(s)" at bounding box center [532, 474] width 242 height 91
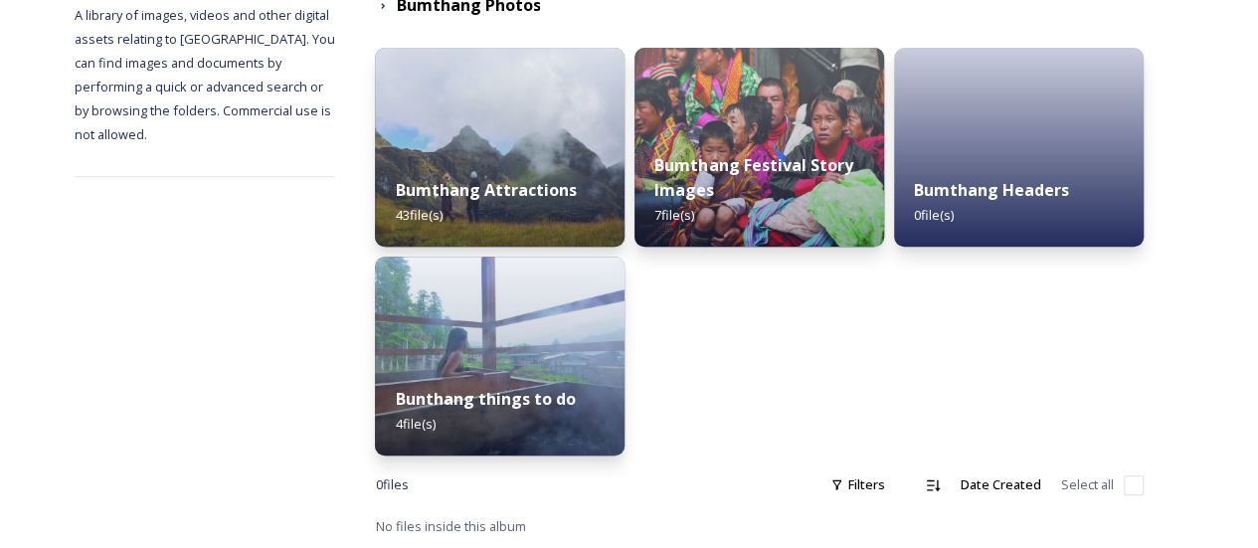
scroll to position [271, 0]
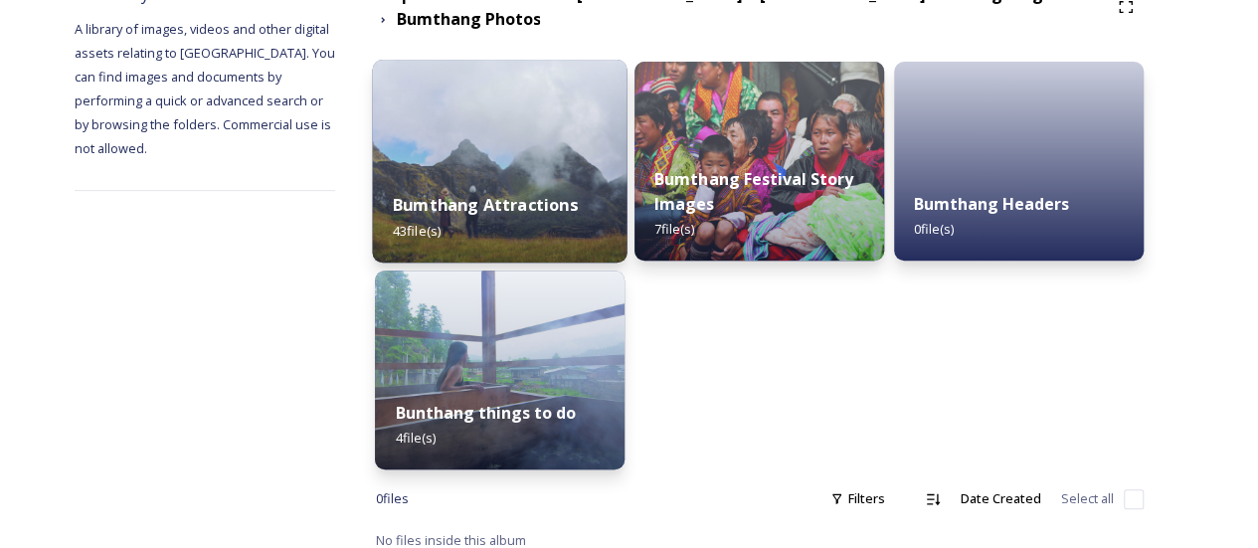
click at [611, 152] on img at bounding box center [500, 161] width 255 height 203
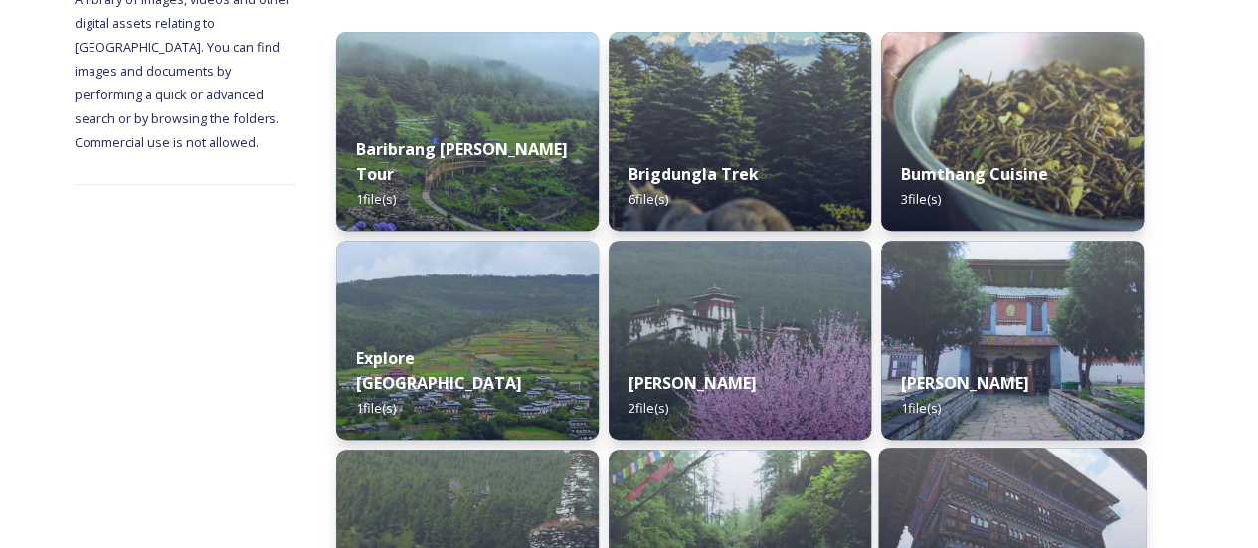
scroll to position [298, 0]
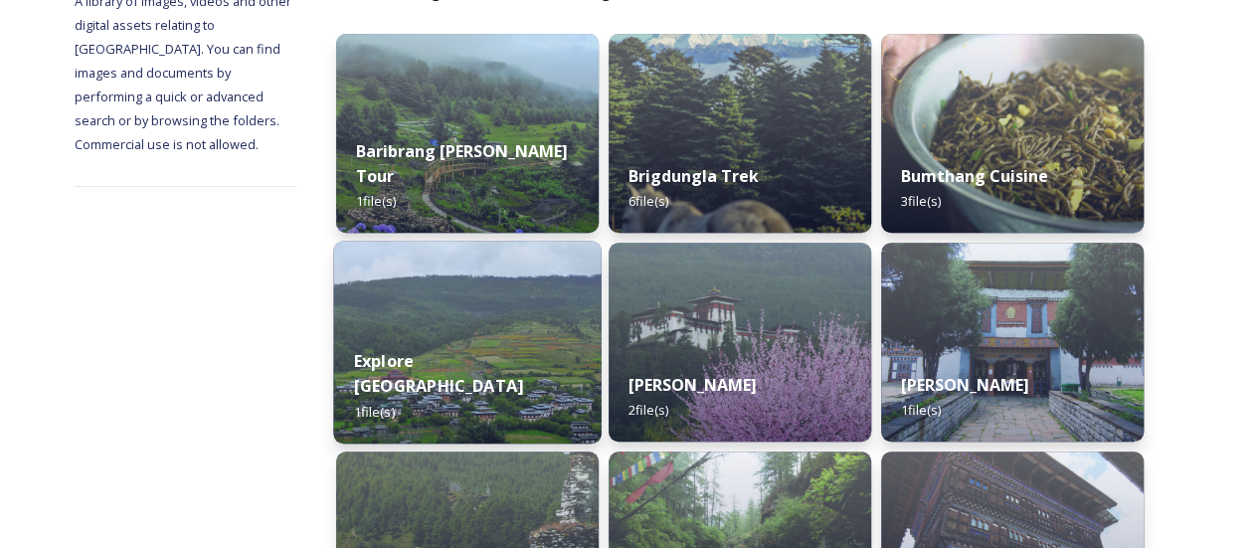
click at [552, 343] on img at bounding box center [468, 342] width 268 height 203
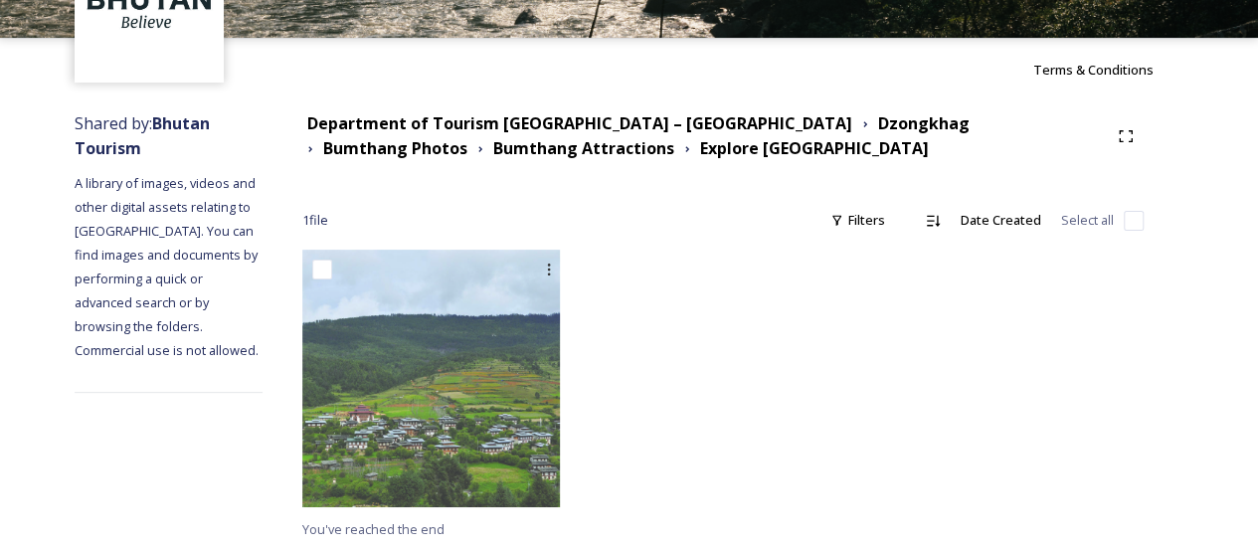
scroll to position [143, 0]
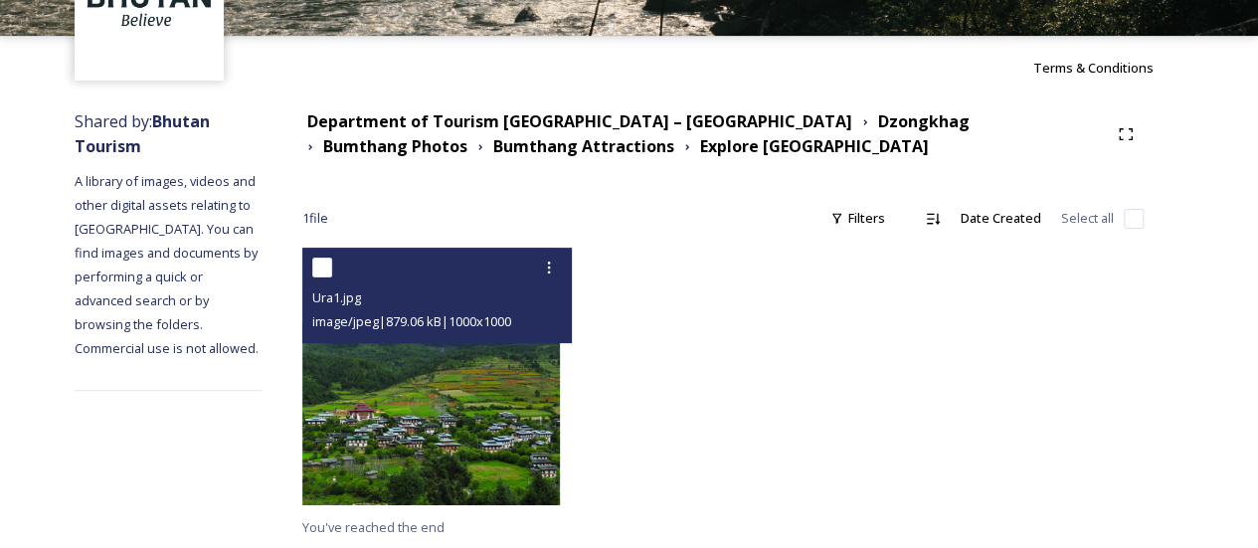
click at [522, 381] on img at bounding box center [431, 377] width 258 height 258
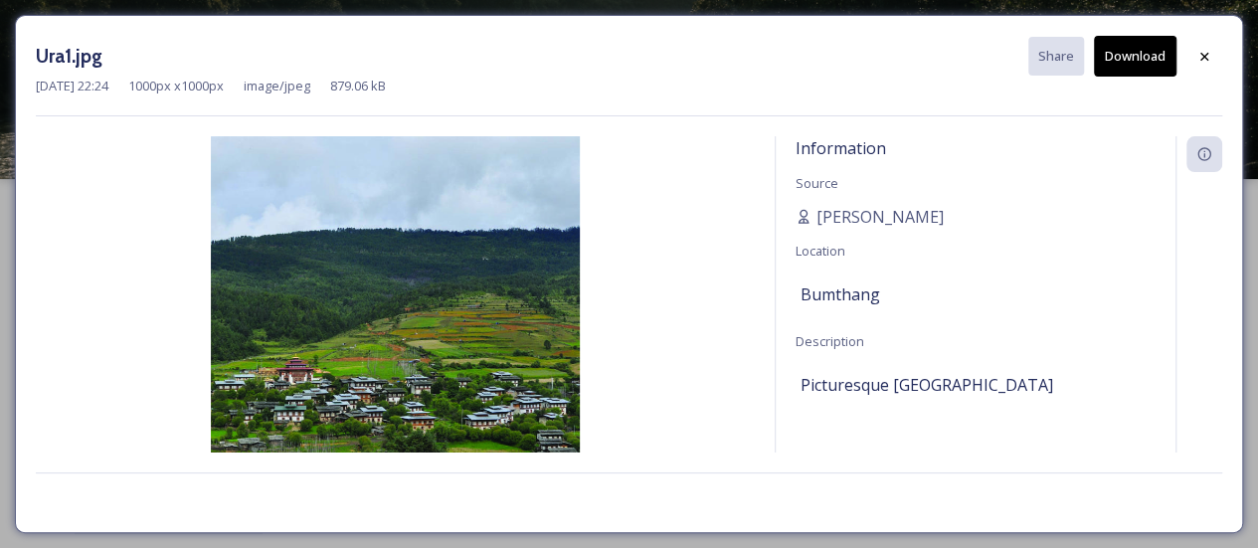
scroll to position [0, 0]
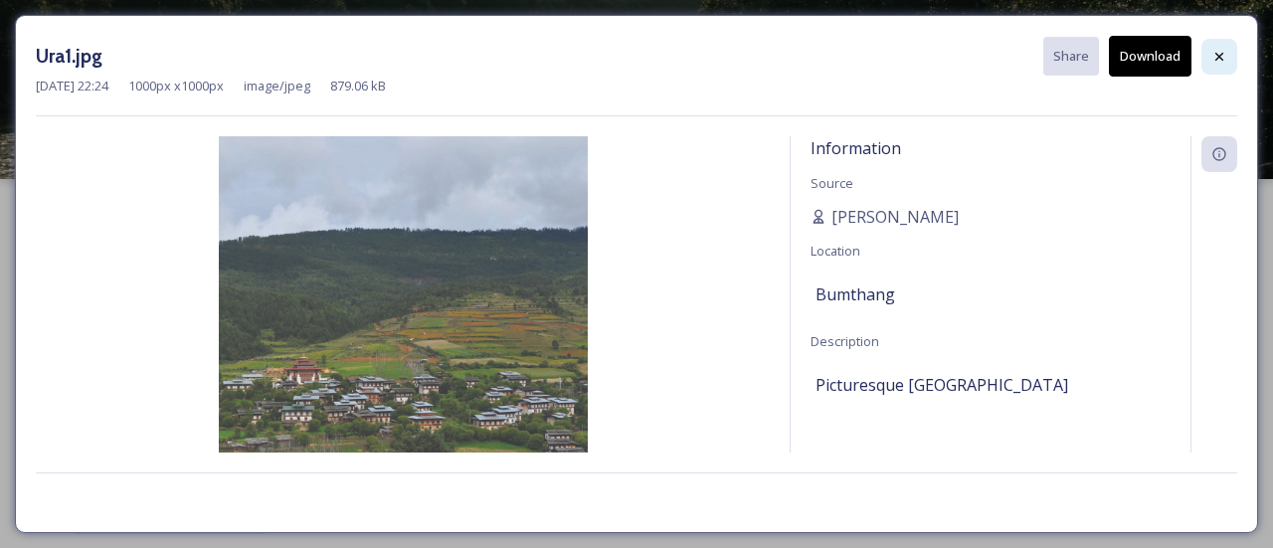
click at [1216, 61] on icon at bounding box center [1219, 57] width 16 height 16
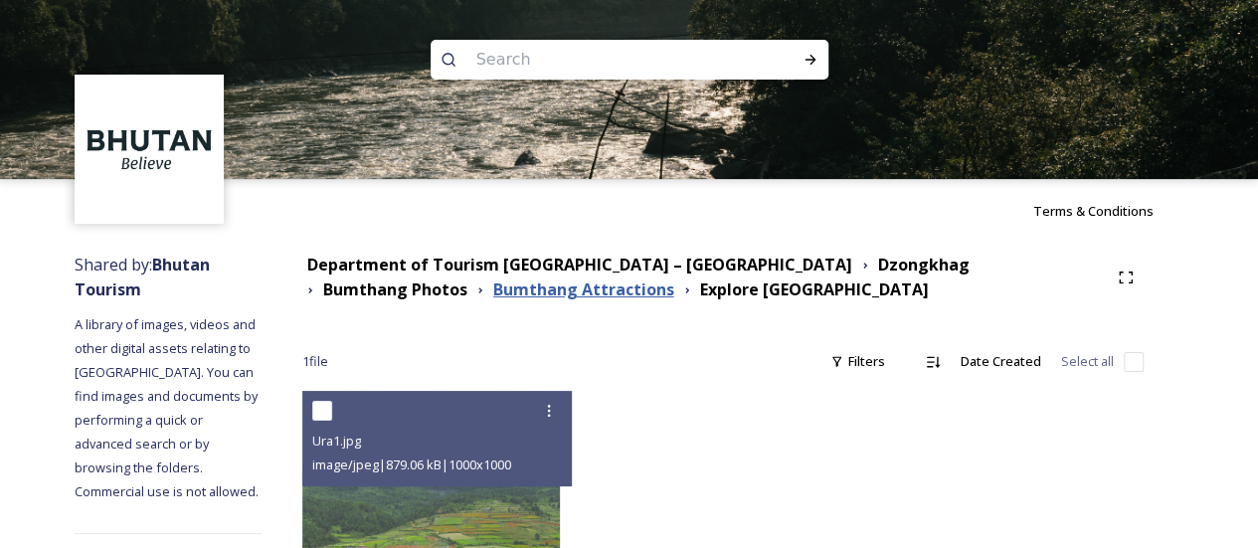
click at [493, 289] on strong "Bumthang Attractions" at bounding box center [583, 289] width 181 height 22
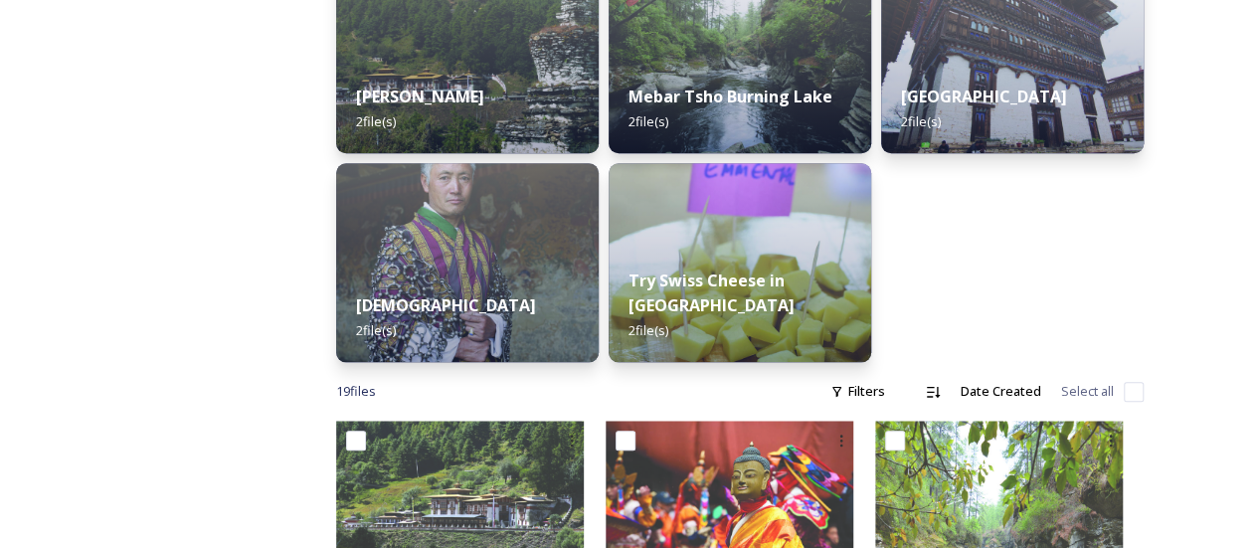
scroll to position [696, 0]
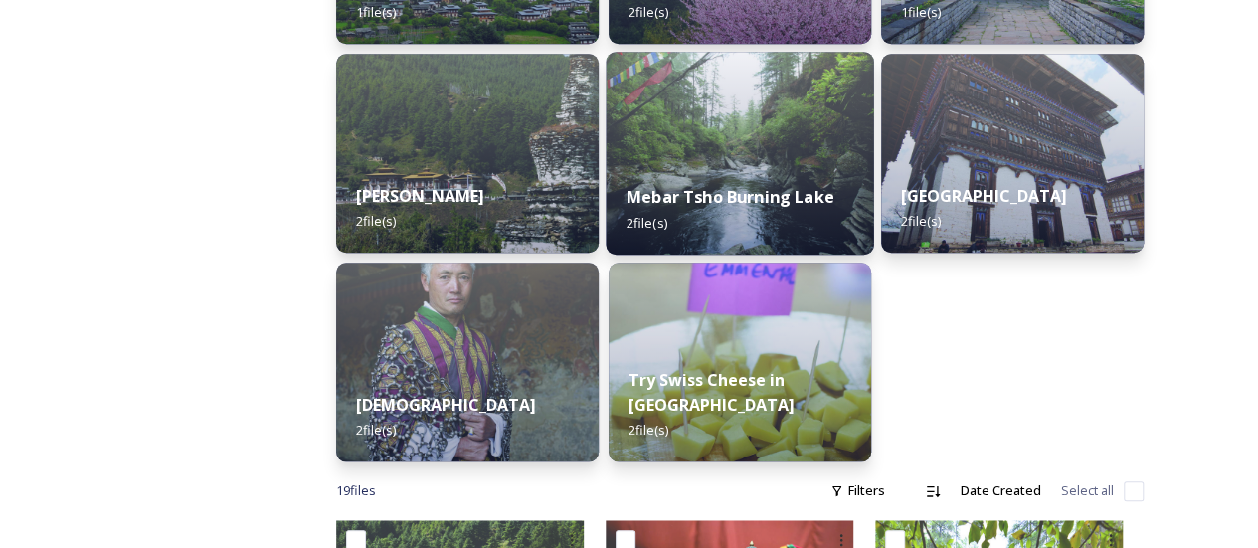
click at [848, 222] on div "Mebar Tsho Burning Lake 2 file(s)" at bounding box center [741, 209] width 268 height 91
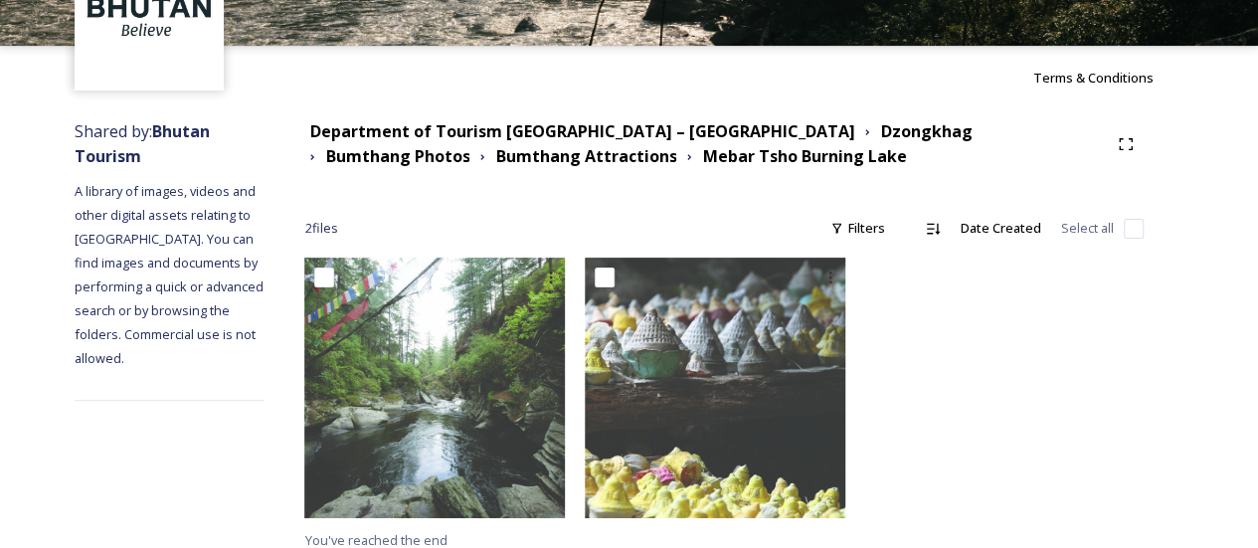
scroll to position [146, 0]
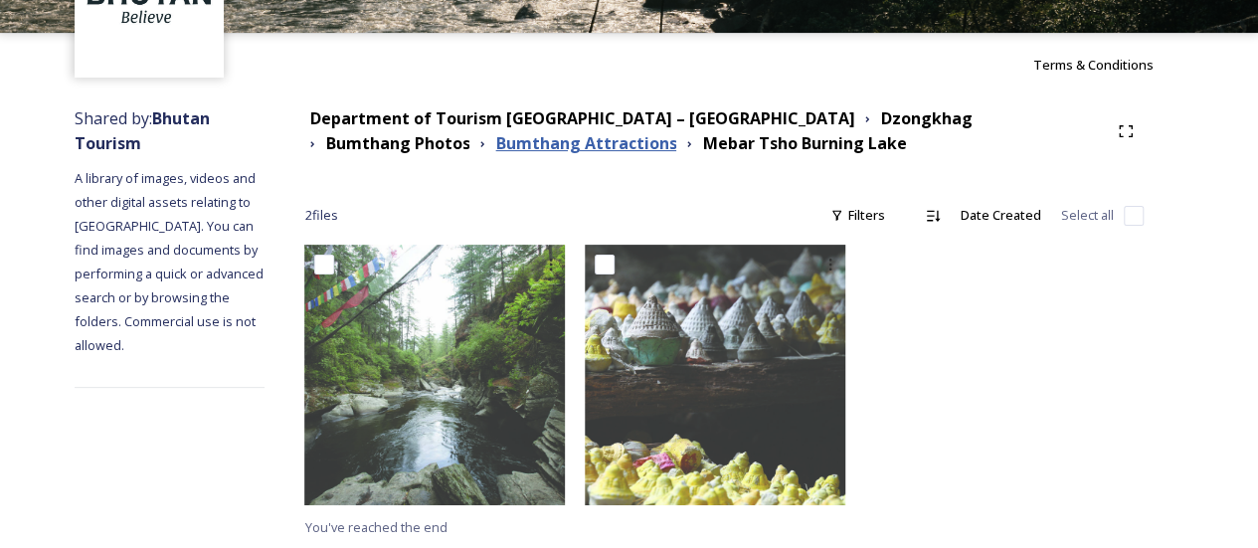
click at [495, 144] on strong "Bumthang Attractions" at bounding box center [585, 143] width 181 height 22
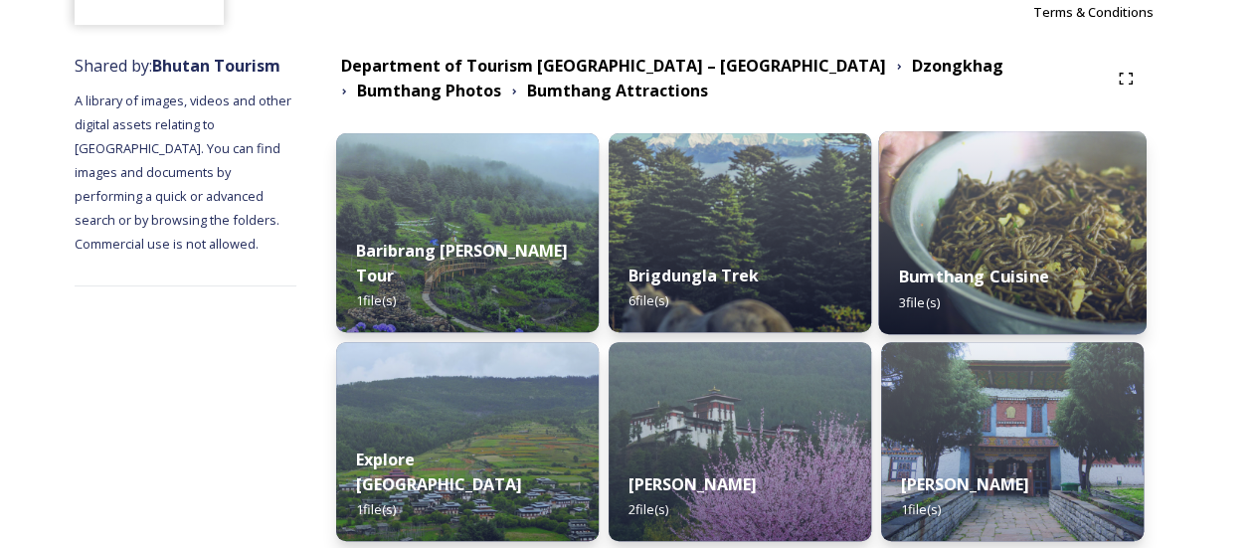
scroll to position [398, 0]
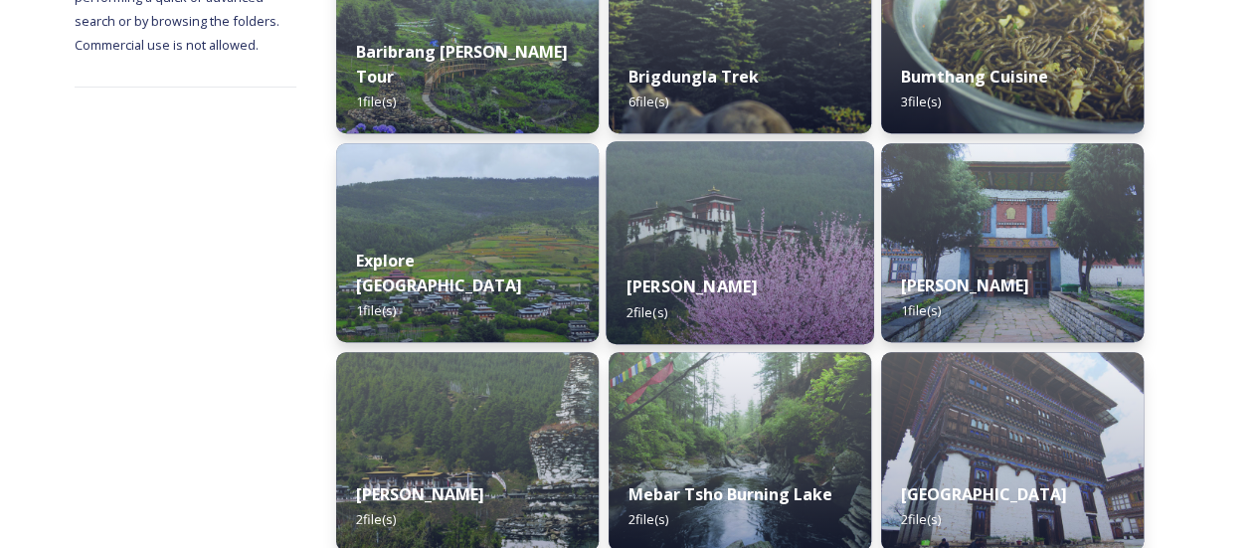
click at [810, 281] on div "Jakar Dzong 2 file(s)" at bounding box center [741, 299] width 268 height 91
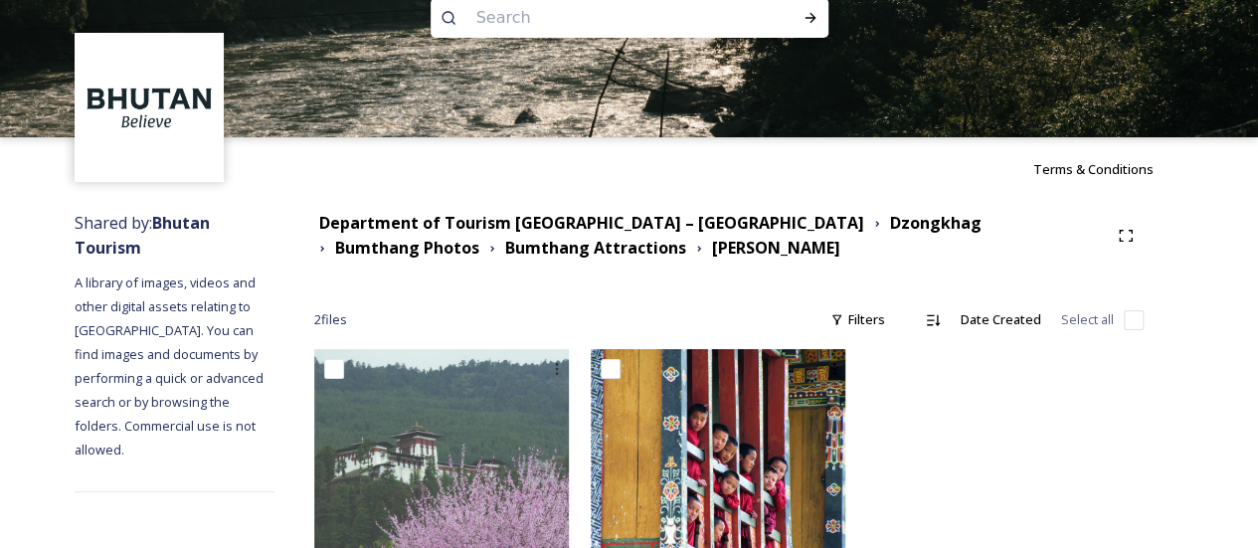
scroll to position [140, 0]
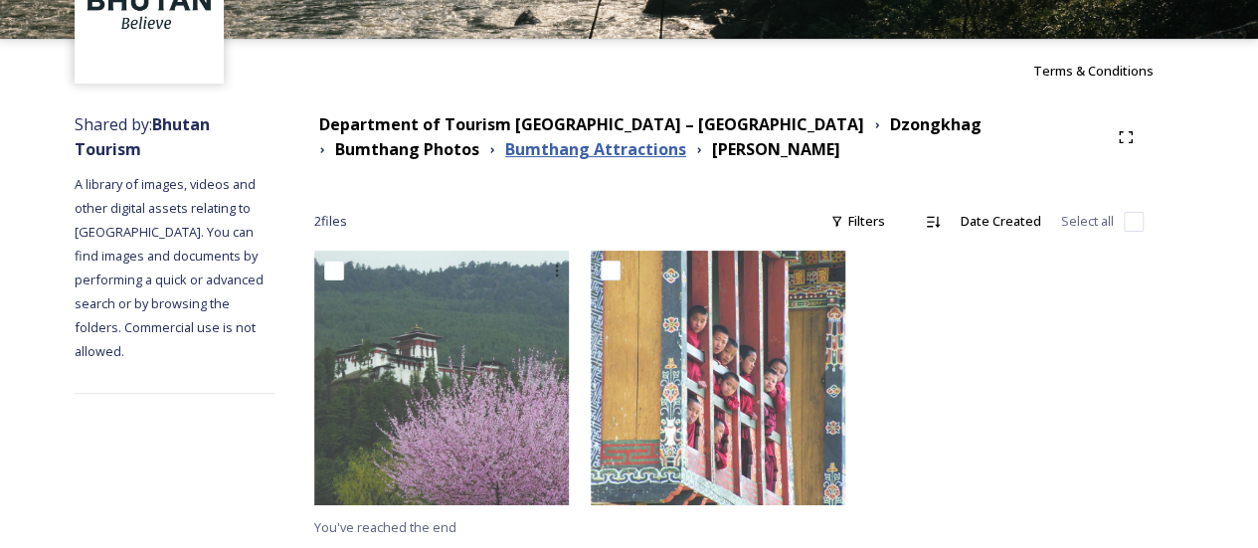
click at [505, 154] on strong "Bumthang Attractions" at bounding box center [595, 149] width 181 height 22
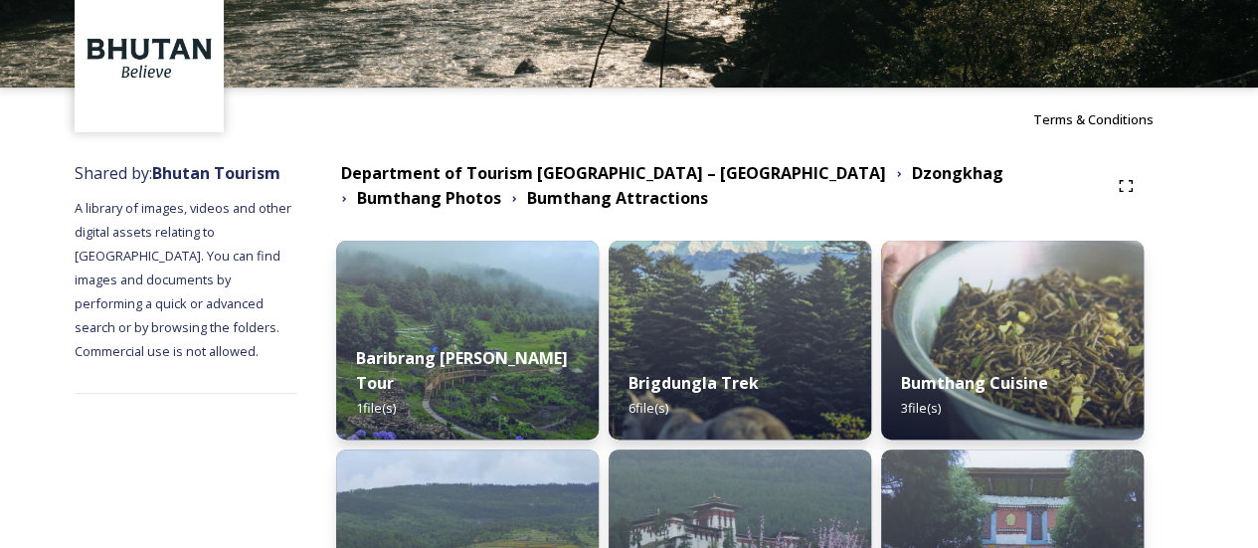
scroll to position [298, 0]
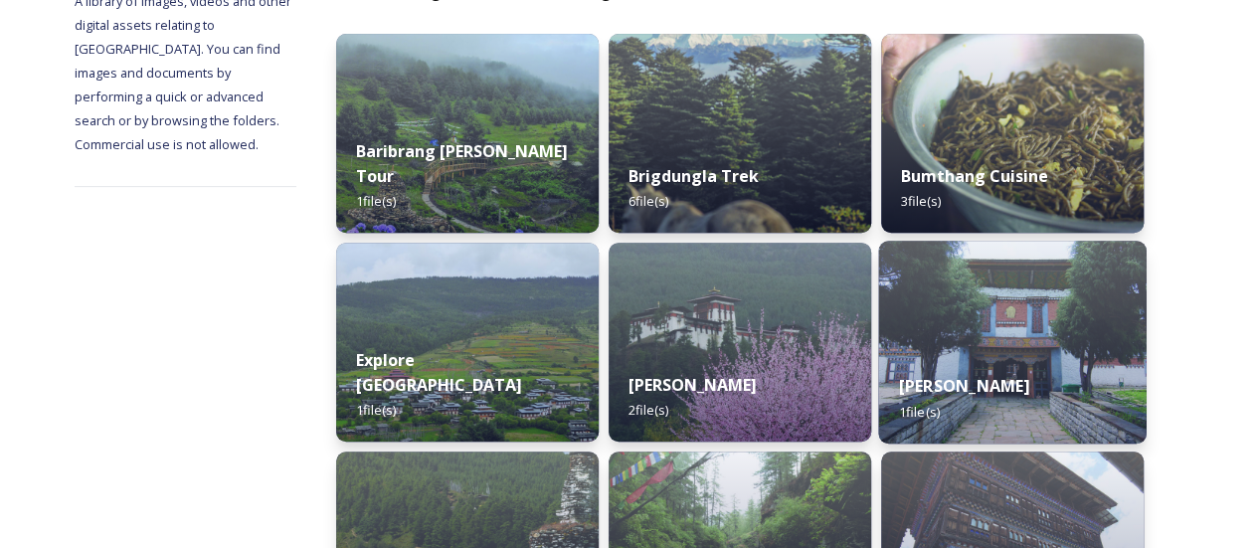
click at [953, 385] on strong "[PERSON_NAME]" at bounding box center [964, 386] width 131 height 22
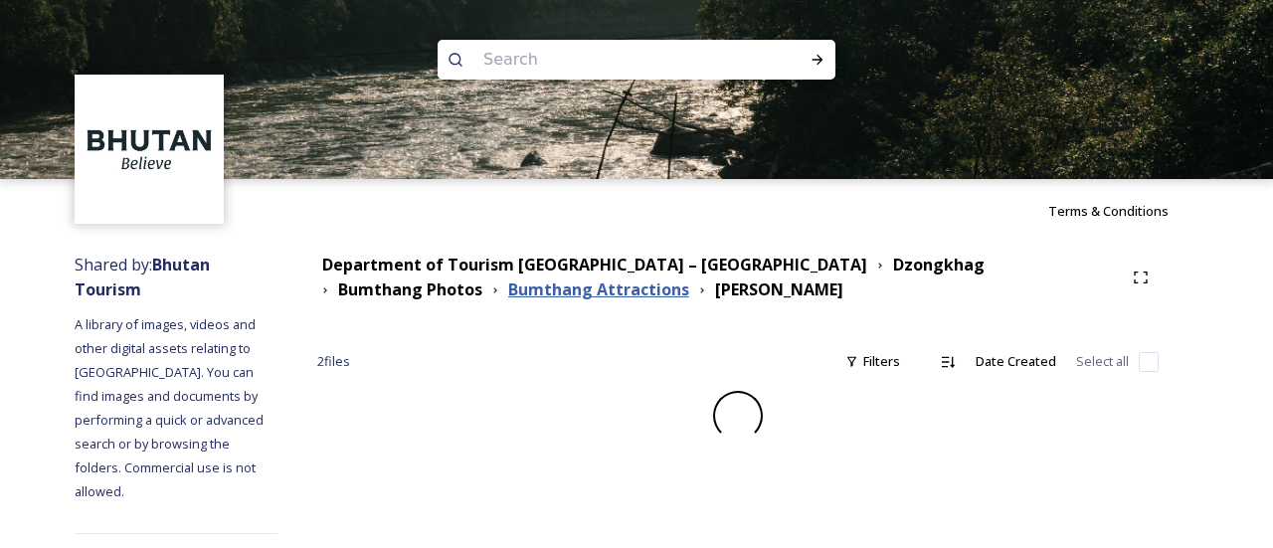
click at [508, 293] on strong "Bumthang Attractions" at bounding box center [598, 289] width 181 height 22
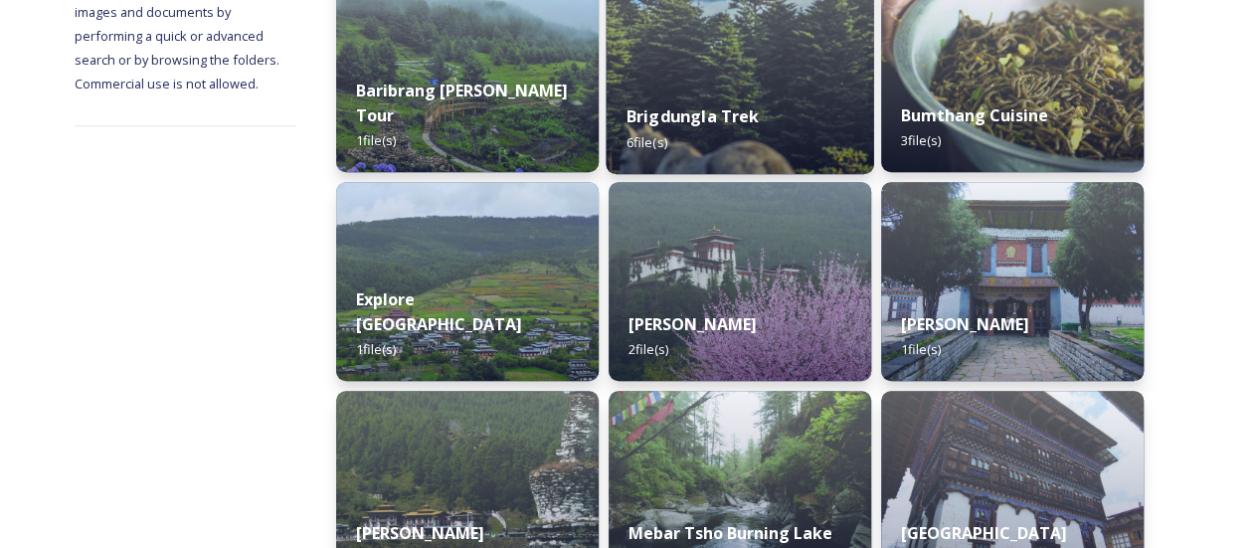
scroll to position [199, 0]
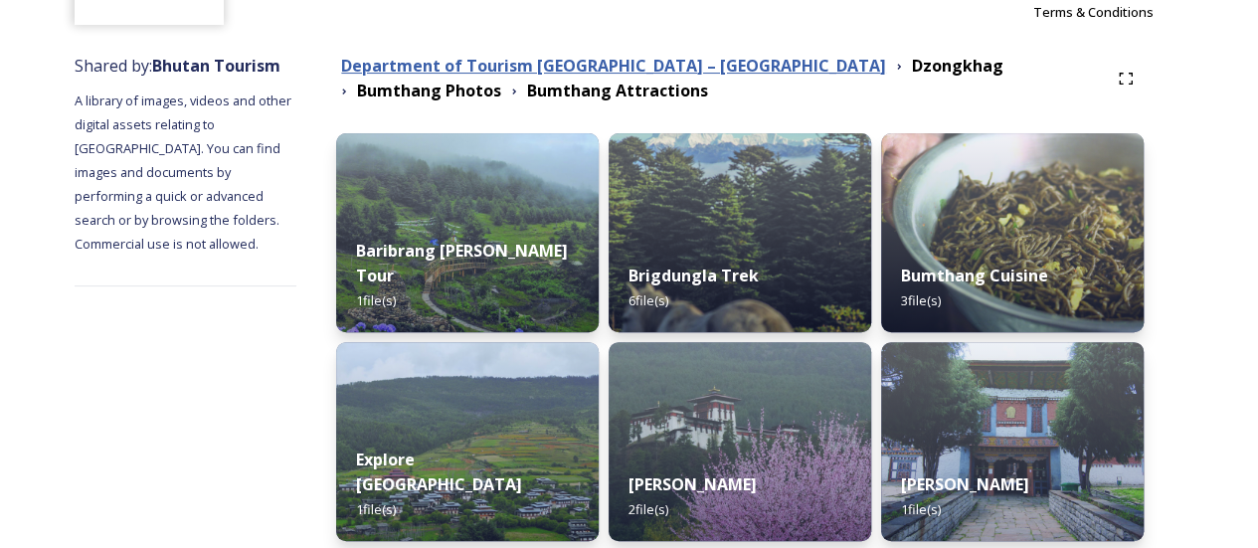
click at [671, 72] on strong "Department of Tourism [GEOGRAPHIC_DATA] – [GEOGRAPHIC_DATA]" at bounding box center [613, 66] width 545 height 22
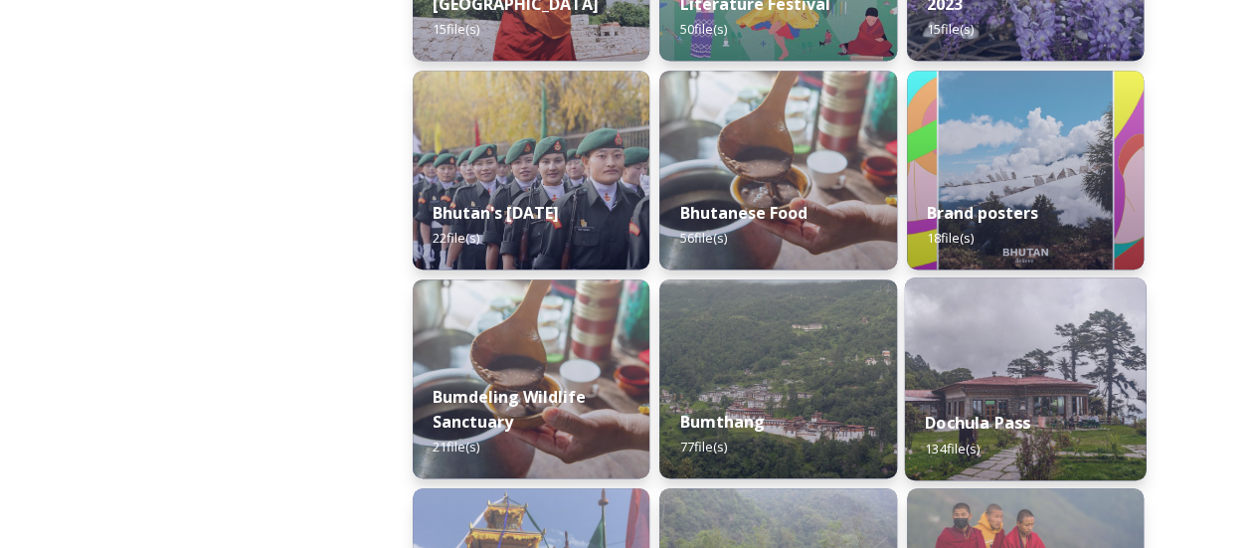
scroll to position [696, 0]
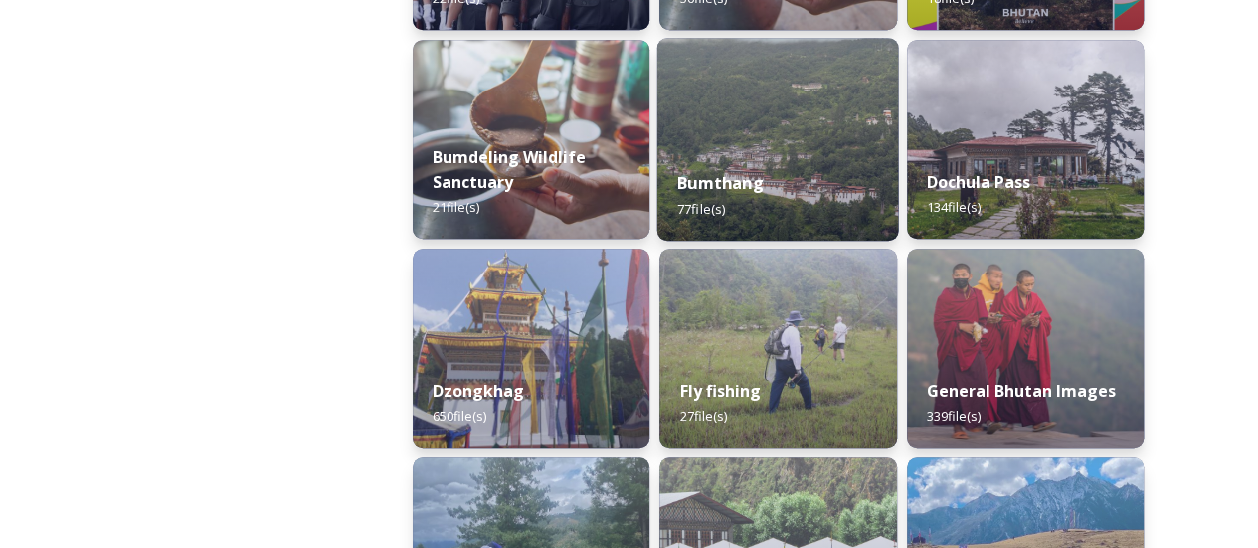
click at [748, 142] on img at bounding box center [778, 139] width 242 height 203
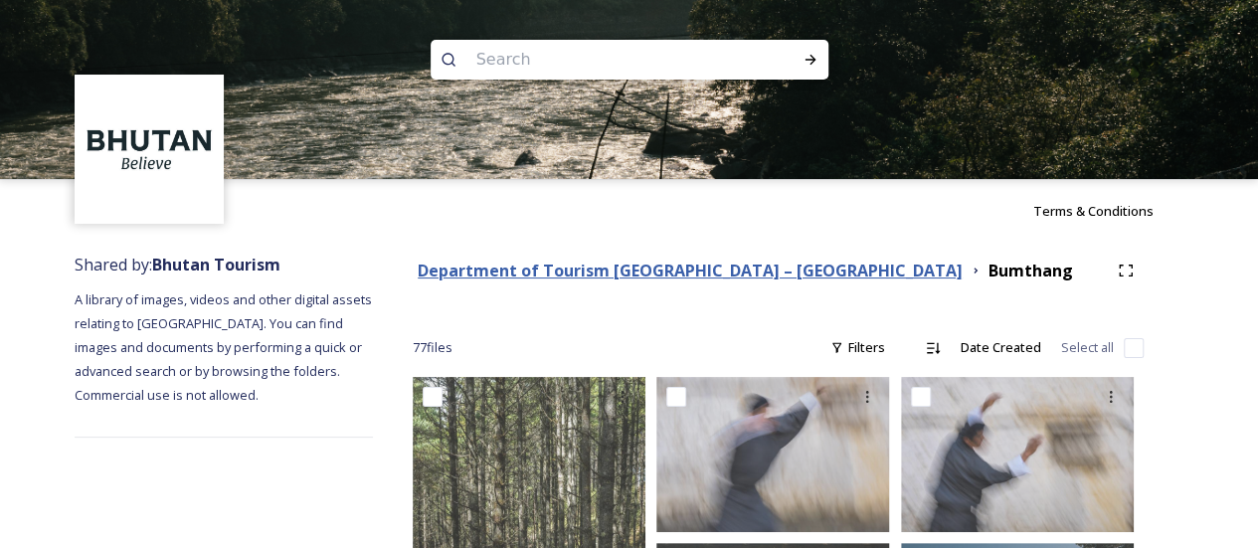
click at [714, 260] on strong "Department of Tourism [GEOGRAPHIC_DATA] – [GEOGRAPHIC_DATA]" at bounding box center [690, 271] width 545 height 22
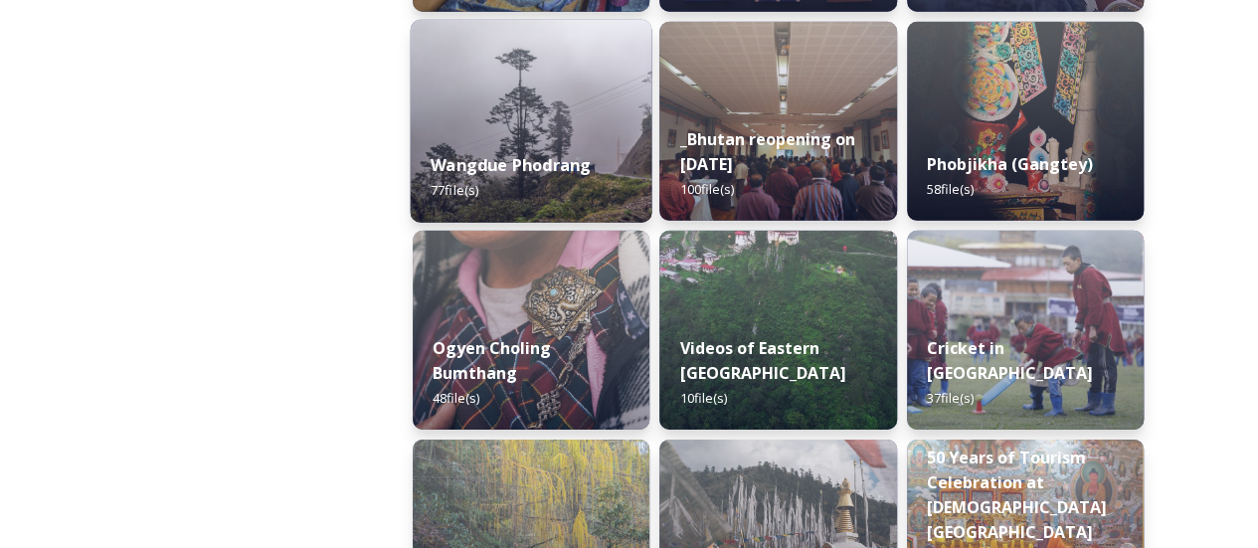
scroll to position [3041, 0]
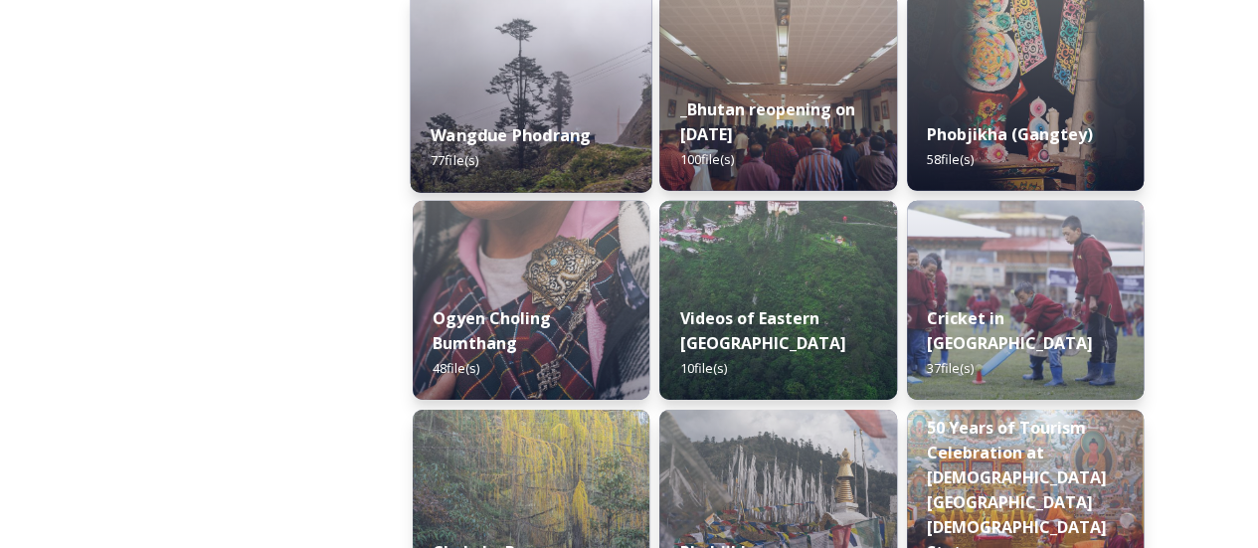
click at [569, 228] on img at bounding box center [531, 300] width 237 height 199
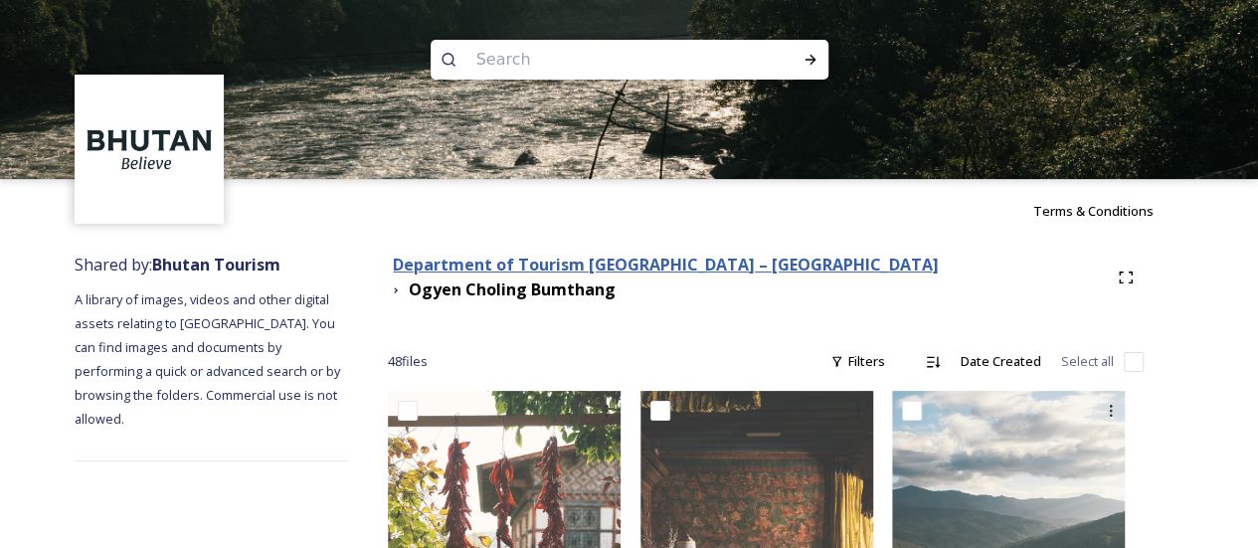
click at [724, 269] on strong "Department of Tourism [GEOGRAPHIC_DATA] – [GEOGRAPHIC_DATA]" at bounding box center [665, 265] width 545 height 22
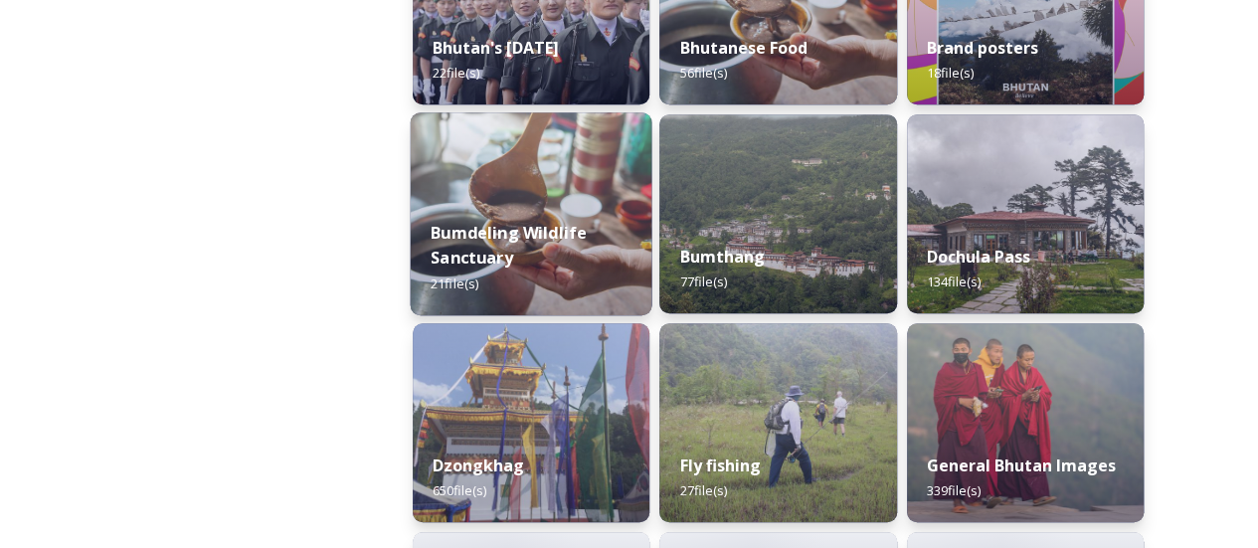
scroll to position [796, 0]
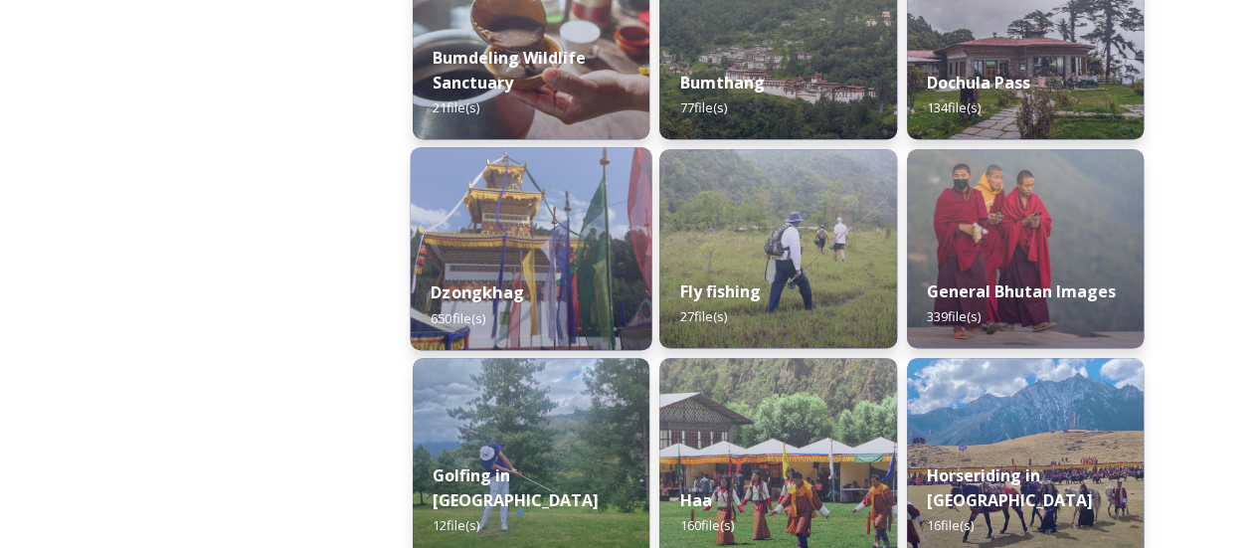
click at [599, 321] on div "Dzongkhag 650 file(s)" at bounding box center [532, 305] width 242 height 91
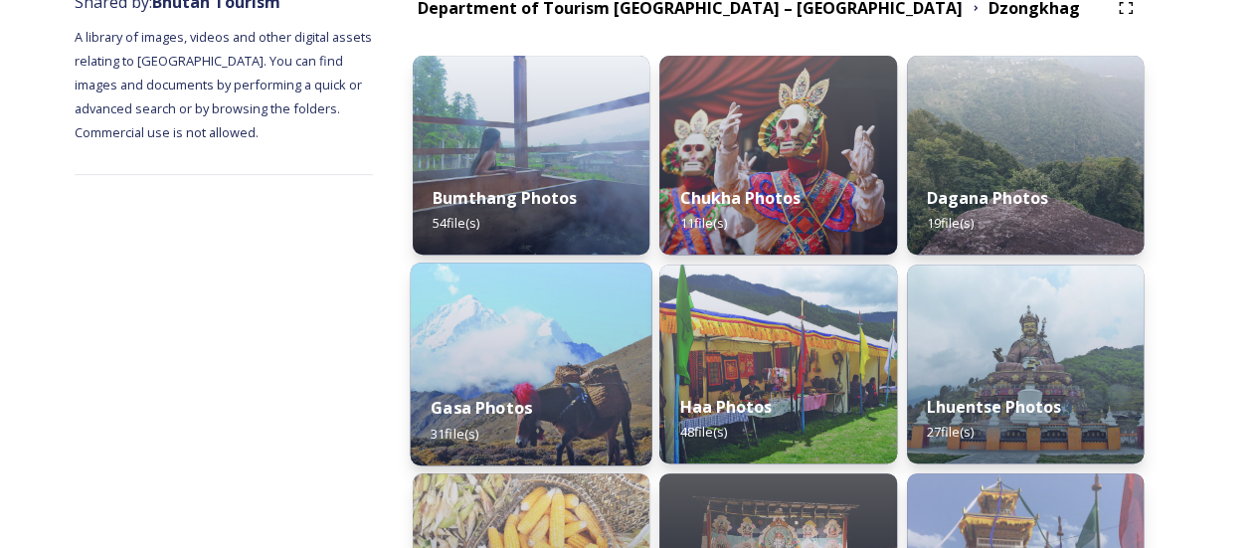
scroll to position [199, 0]
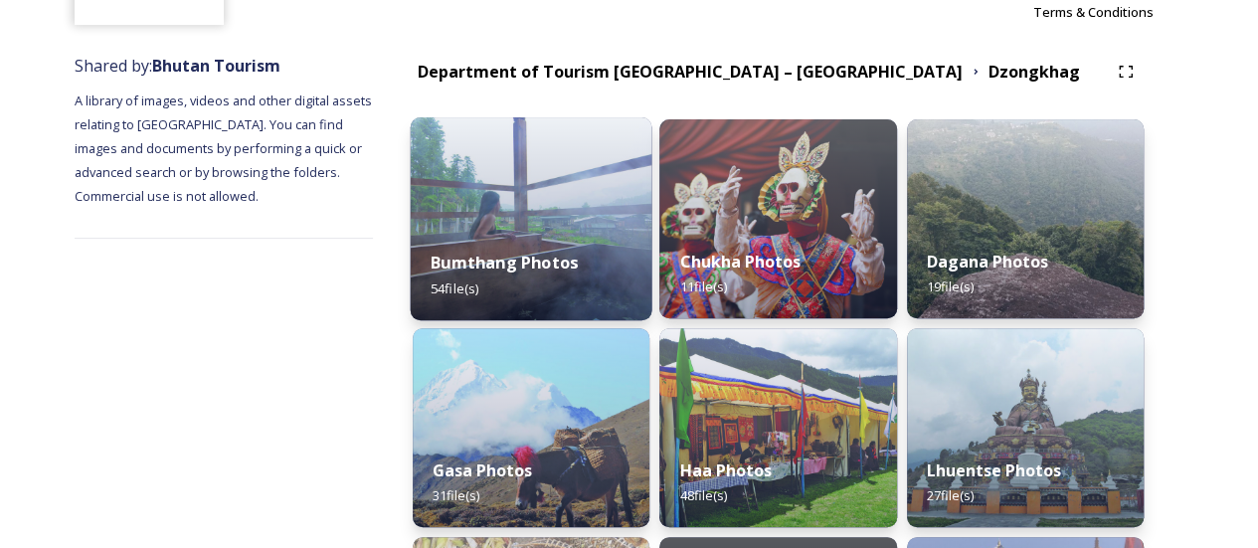
click at [564, 295] on div "Bumthang Photos 54 file(s)" at bounding box center [532, 275] width 242 height 91
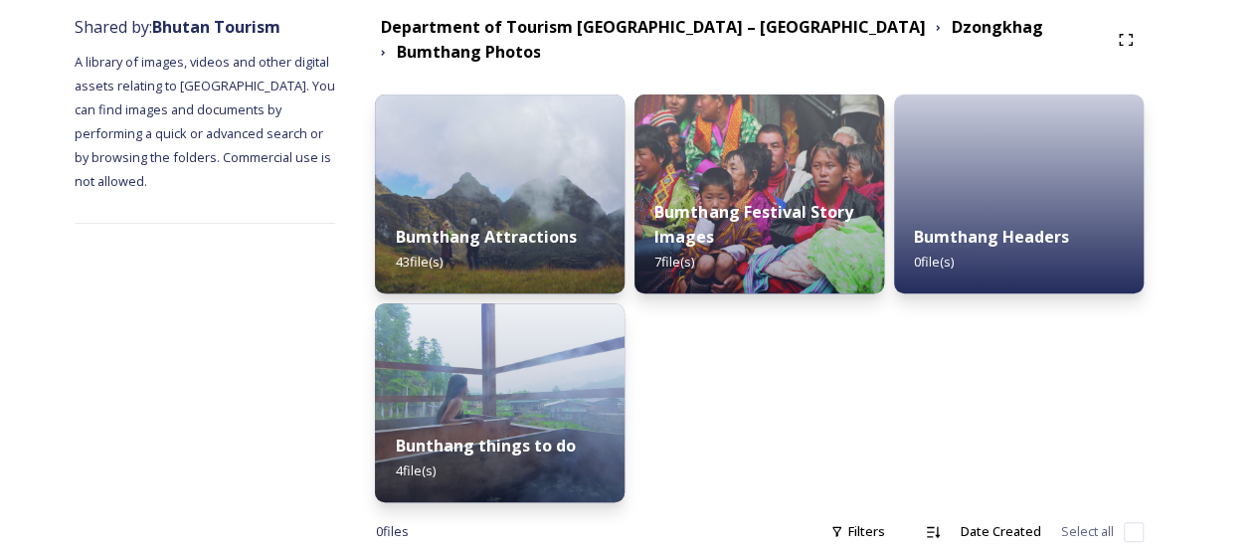
scroll to position [271, 0]
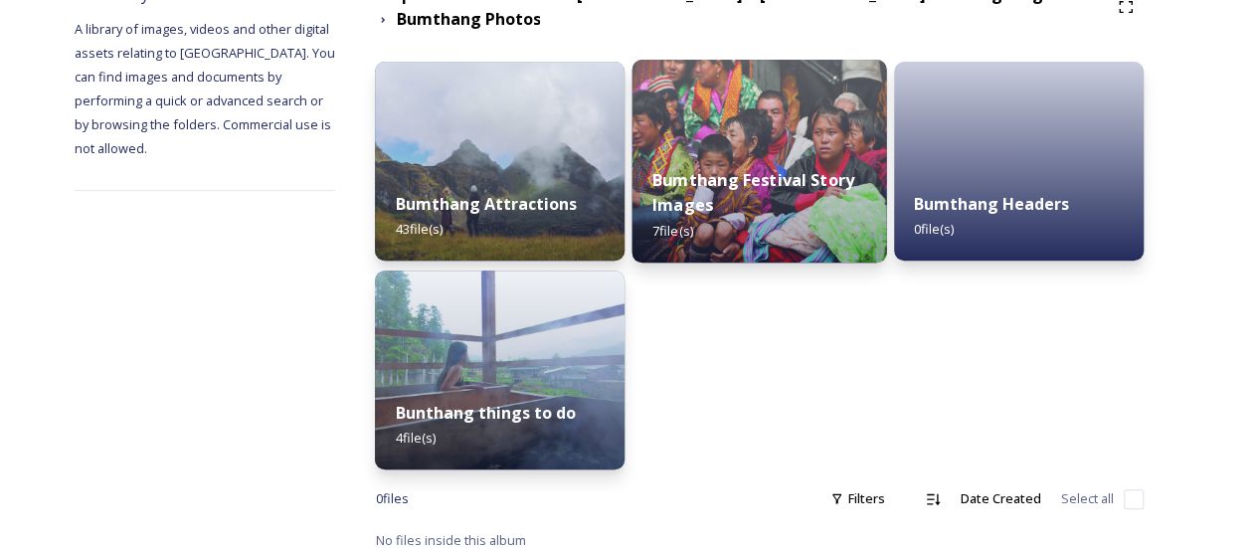
click at [758, 228] on div "Bumthang Festival Story Images 7 file(s)" at bounding box center [760, 204] width 255 height 115
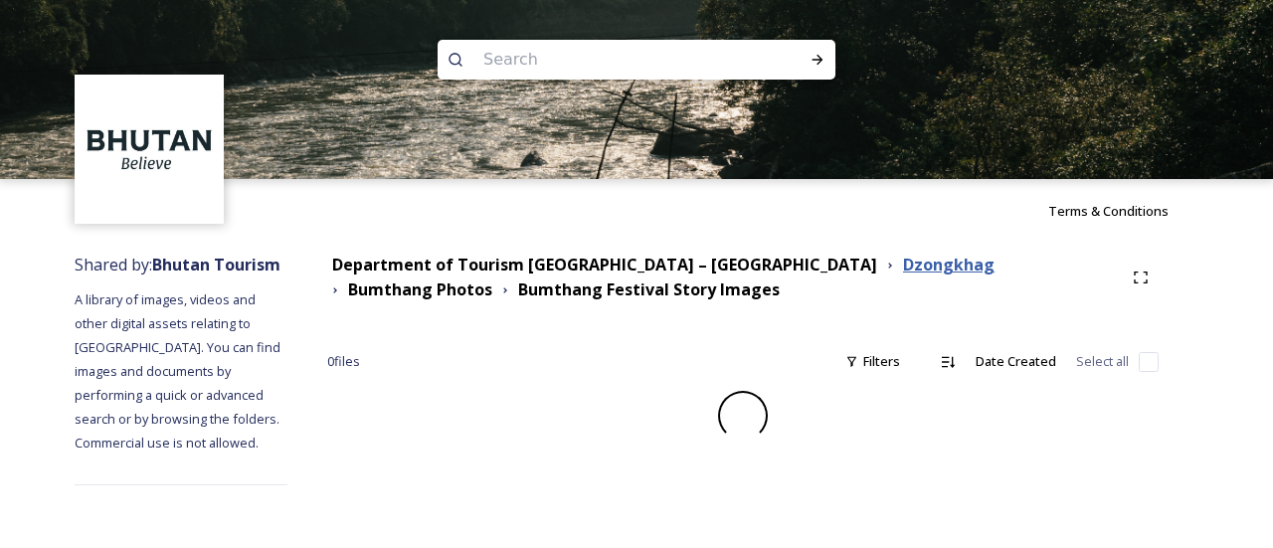
click at [903, 269] on strong "Dzongkhag" at bounding box center [948, 265] width 91 height 22
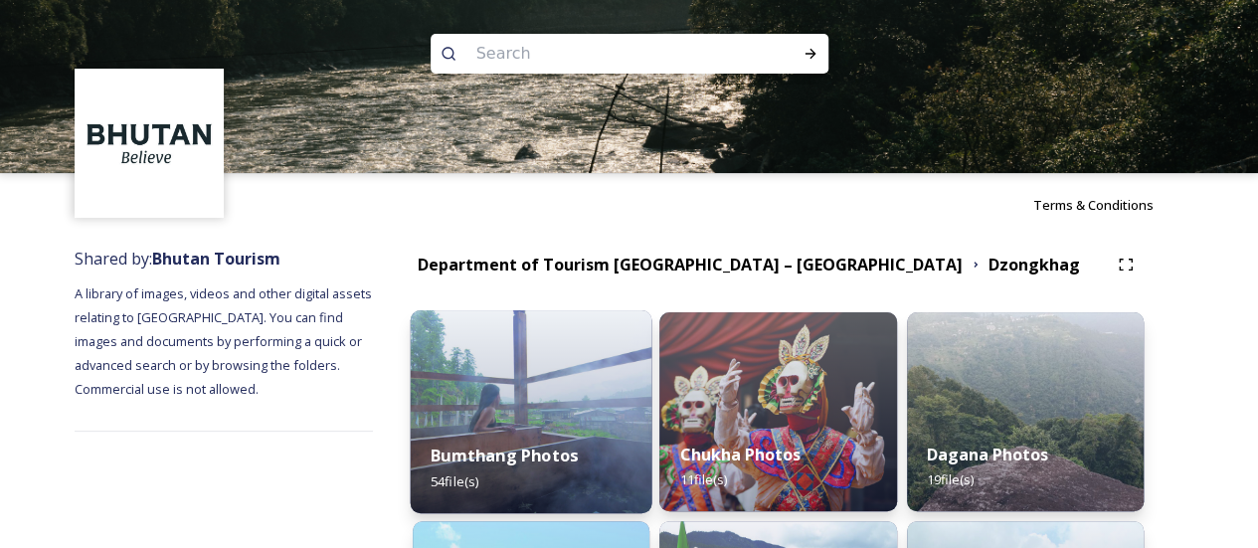
scroll to position [199, 0]
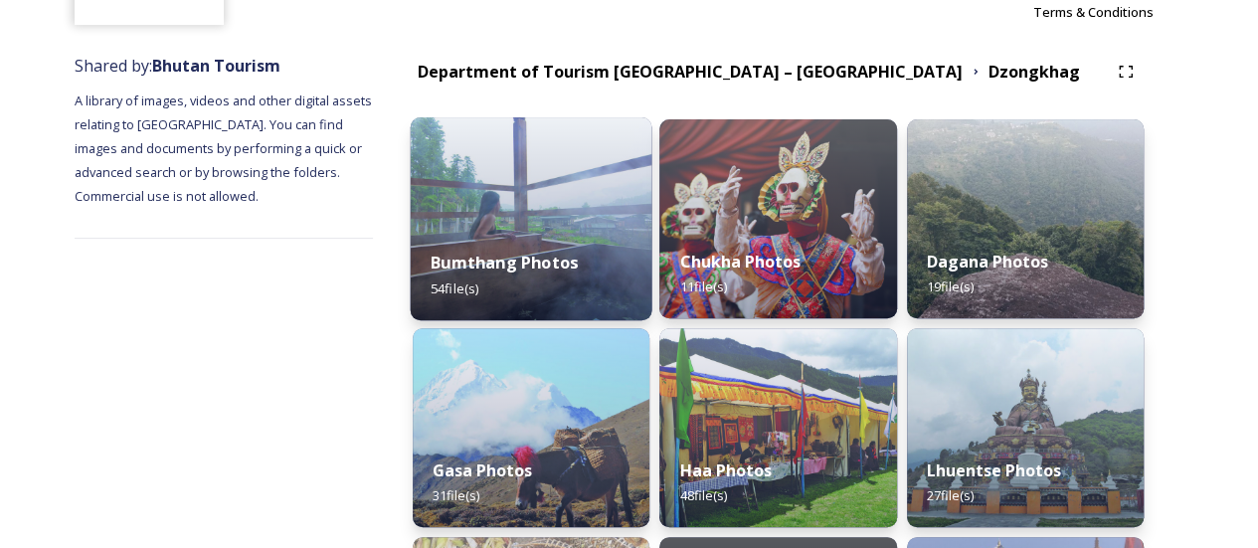
click at [574, 205] on img at bounding box center [532, 218] width 242 height 203
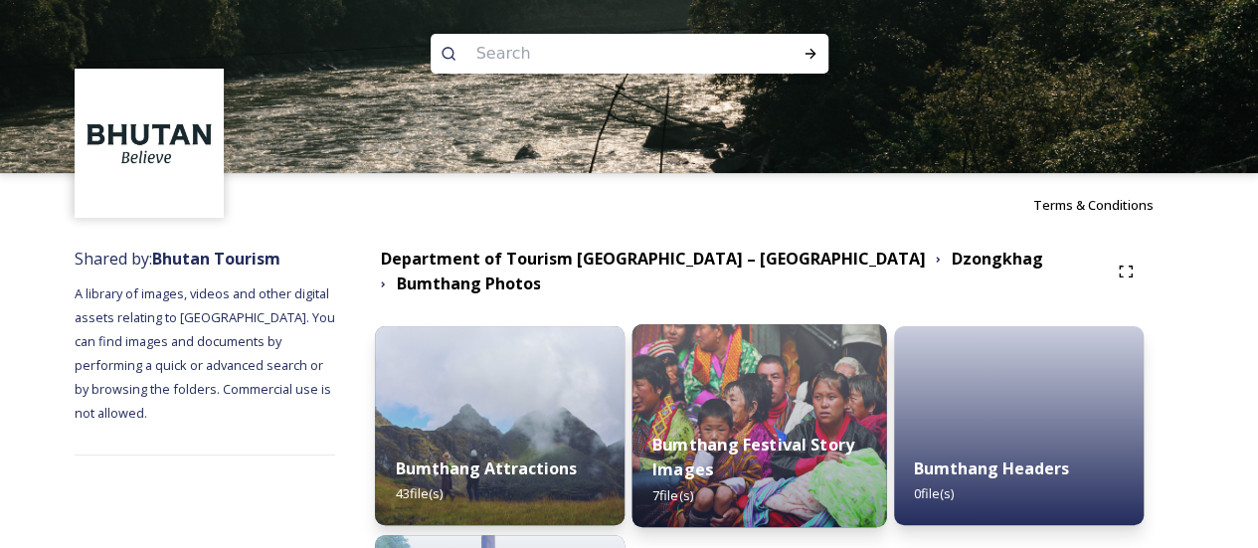
scroll to position [271, 0]
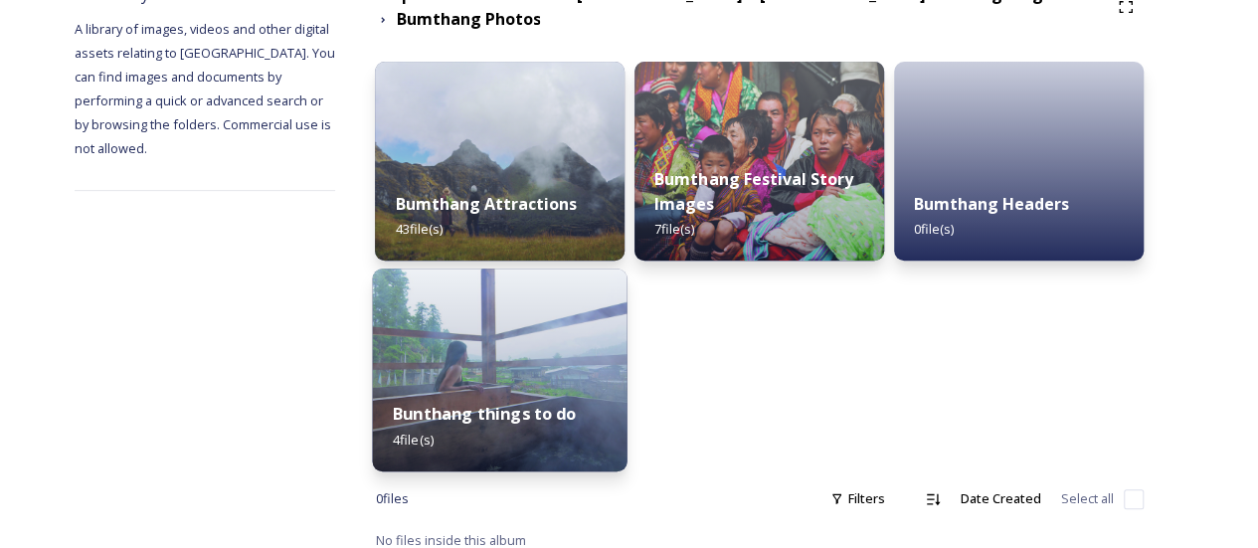
click at [596, 365] on img at bounding box center [500, 370] width 255 height 203
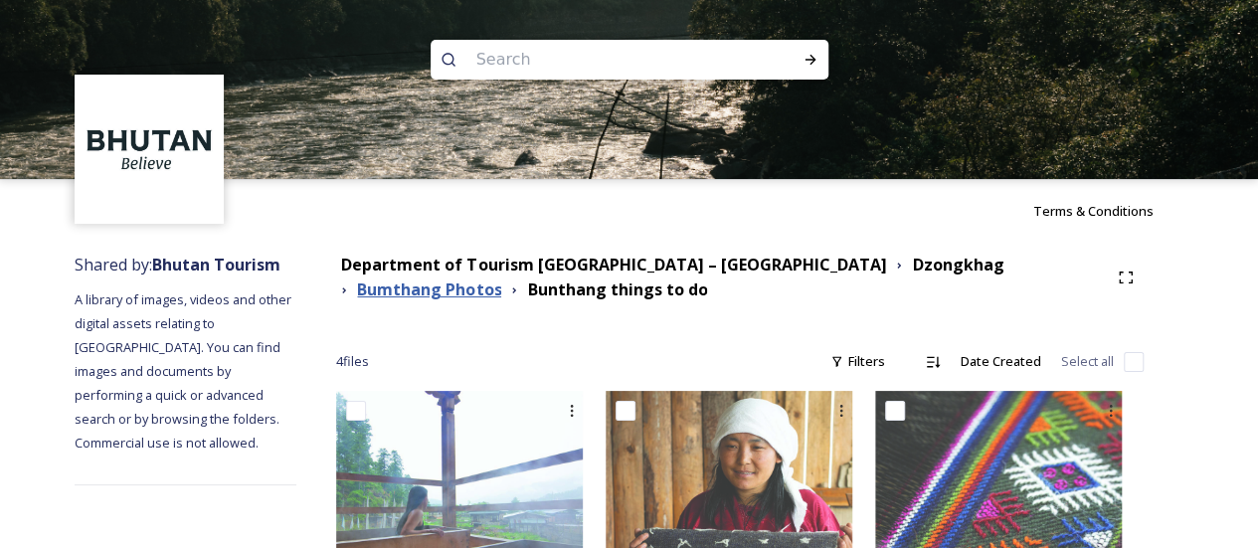
click at [501, 278] on strong "Bumthang Photos" at bounding box center [429, 289] width 144 height 22
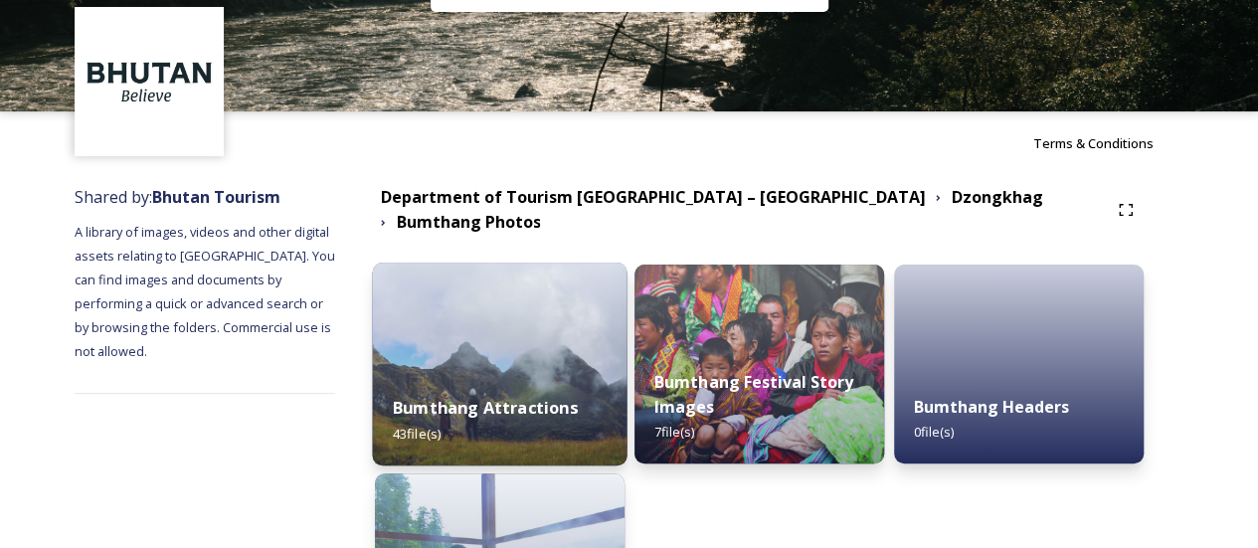
scroll to position [99, 0]
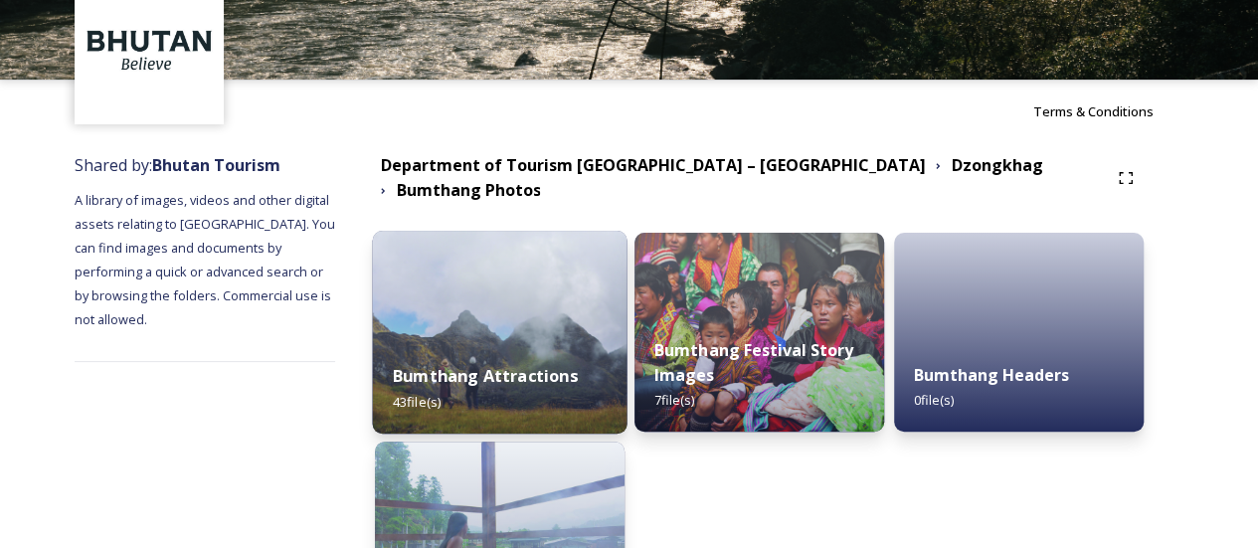
click at [595, 376] on div "Bumthang Attractions 43 file(s)" at bounding box center [500, 388] width 255 height 91
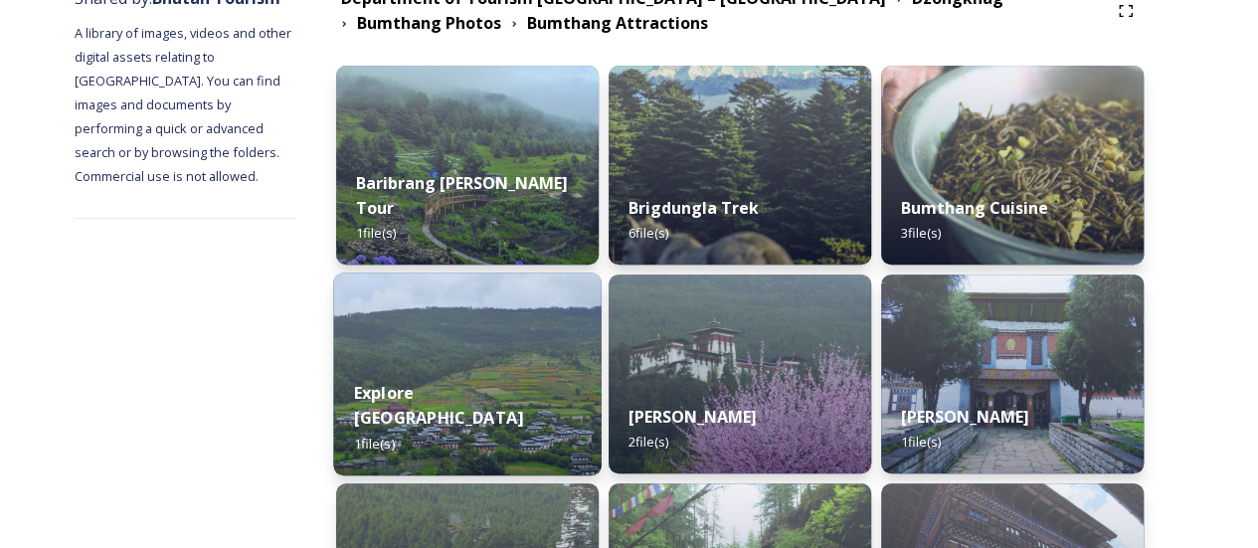
scroll to position [298, 0]
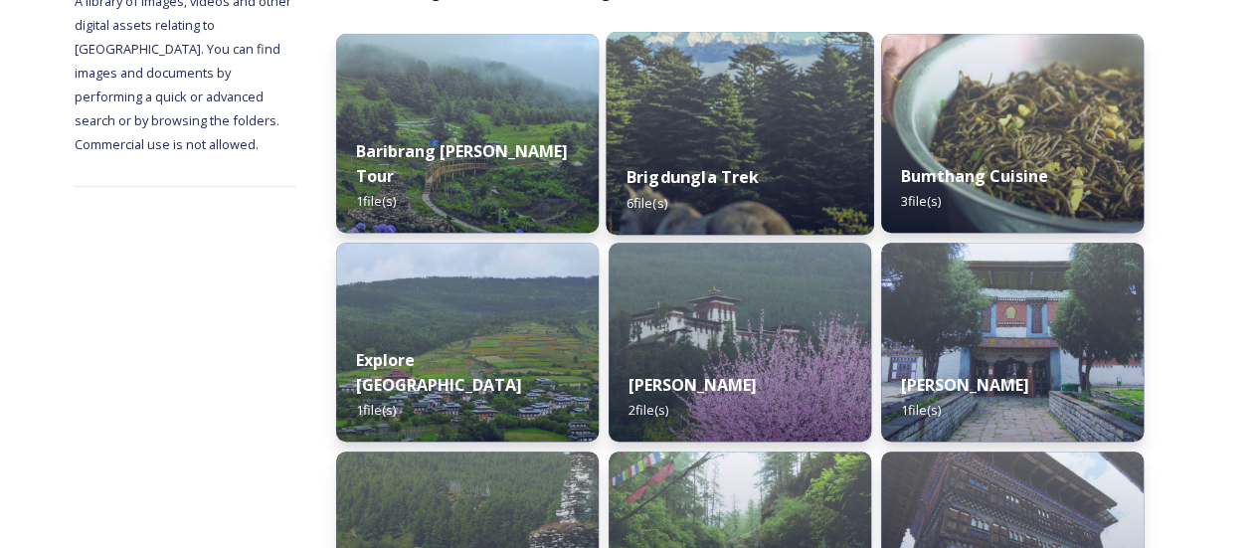
click at [764, 213] on div "Brigdungla Trek 6 file(s)" at bounding box center [741, 189] width 268 height 91
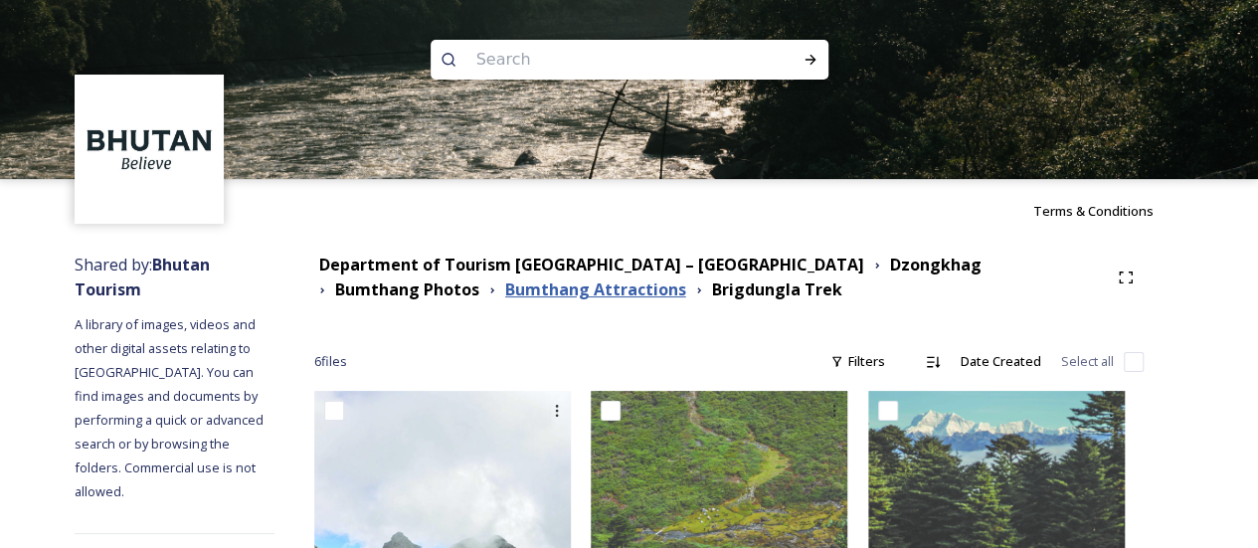
click at [505, 280] on strong "Bumthang Attractions" at bounding box center [595, 289] width 181 height 22
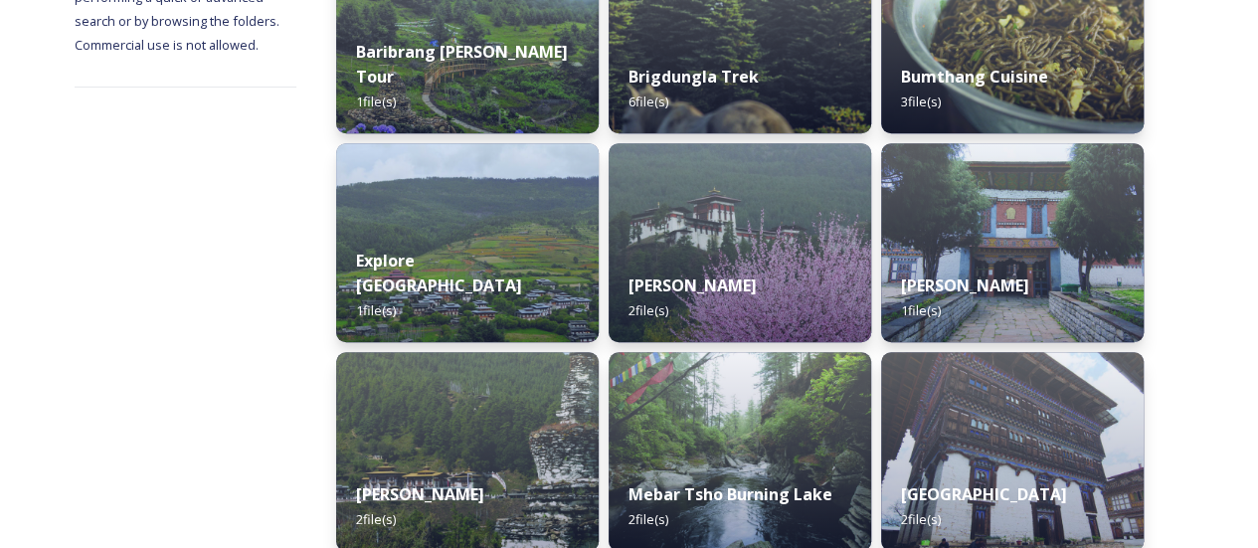
scroll to position [497, 0]
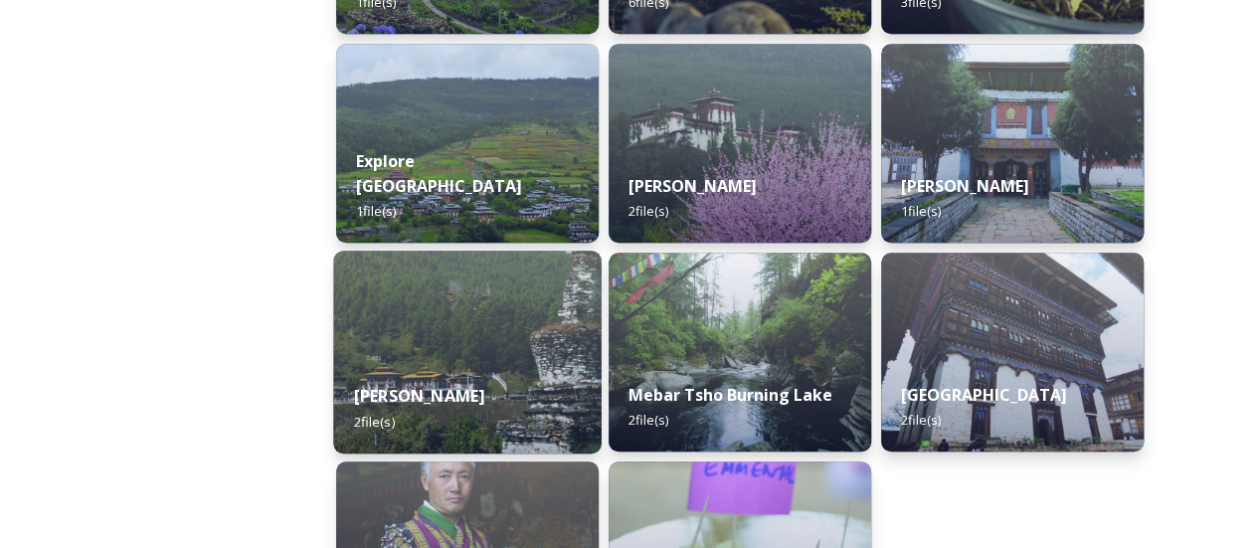
click at [579, 355] on img at bounding box center [468, 352] width 268 height 203
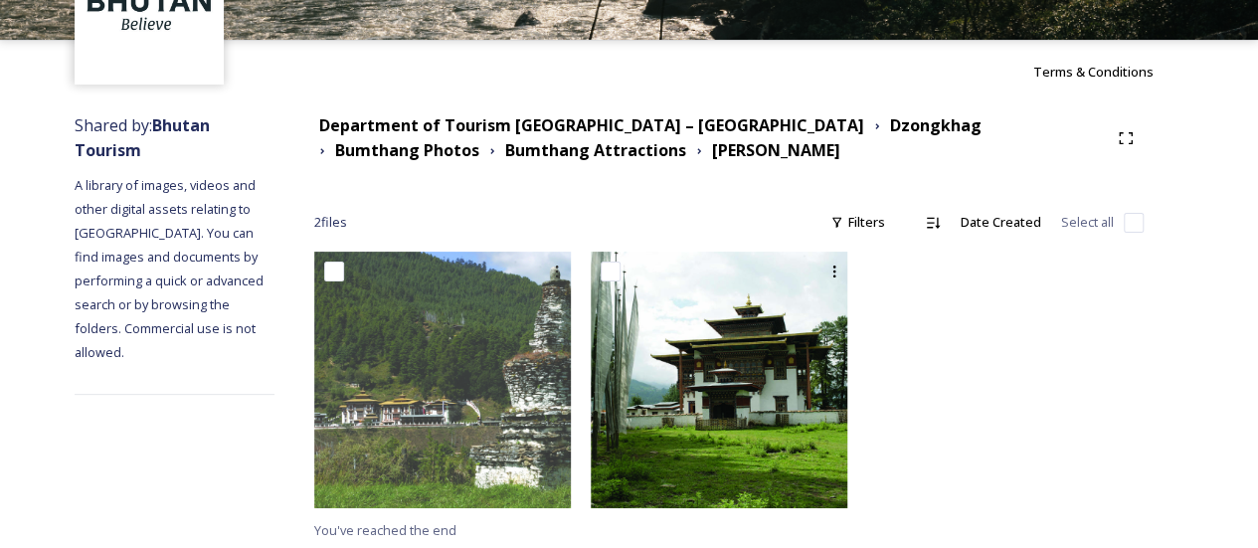
scroll to position [142, 0]
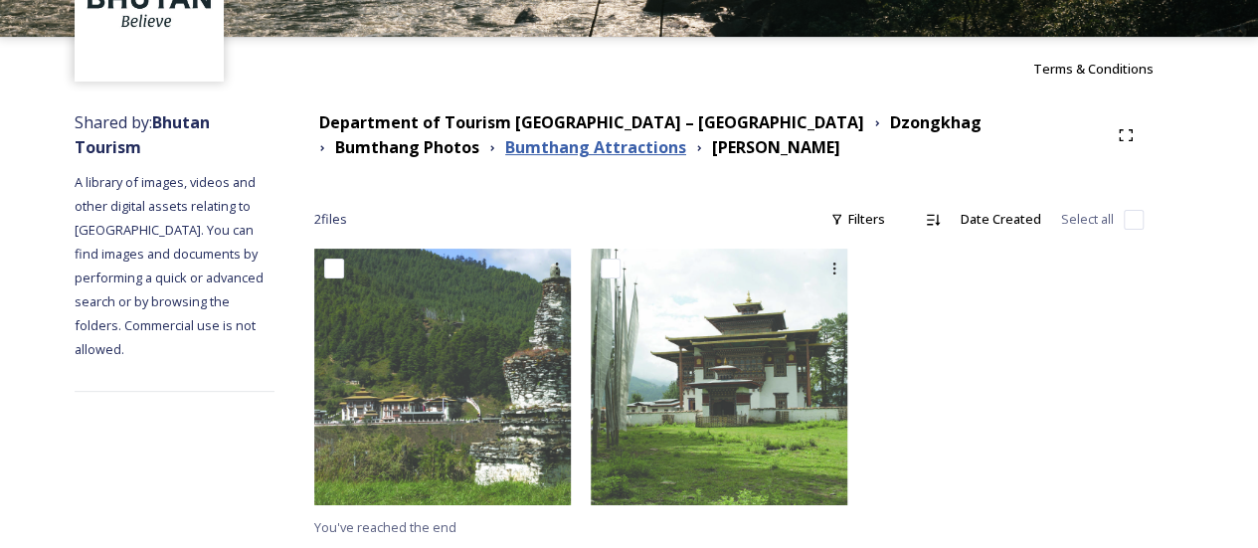
click at [508, 152] on strong "Bumthang Attractions" at bounding box center [595, 147] width 181 height 22
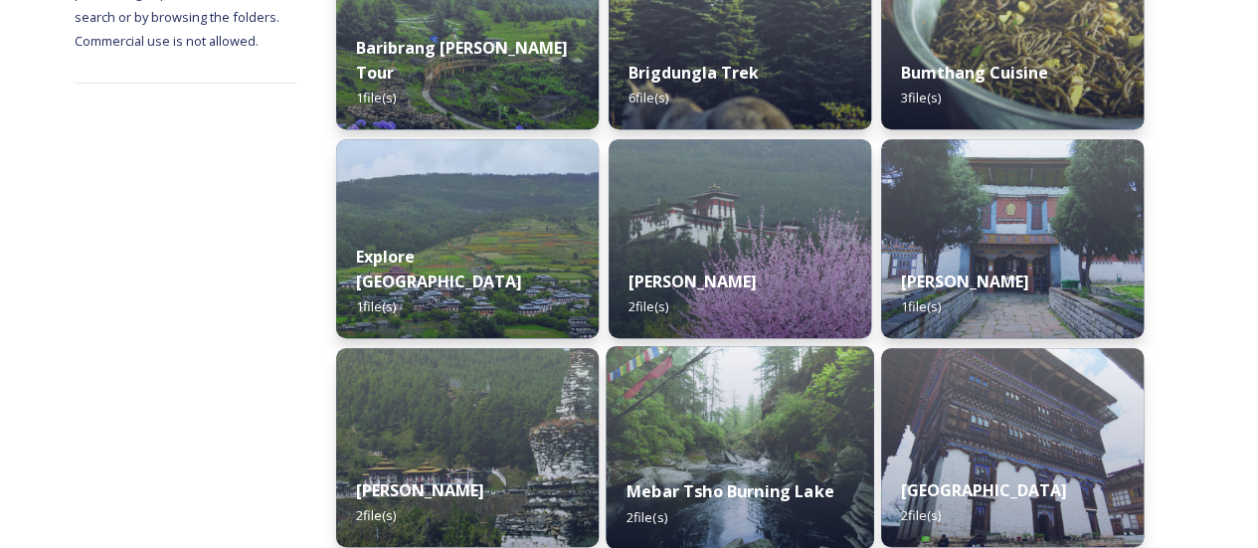
scroll to position [497, 0]
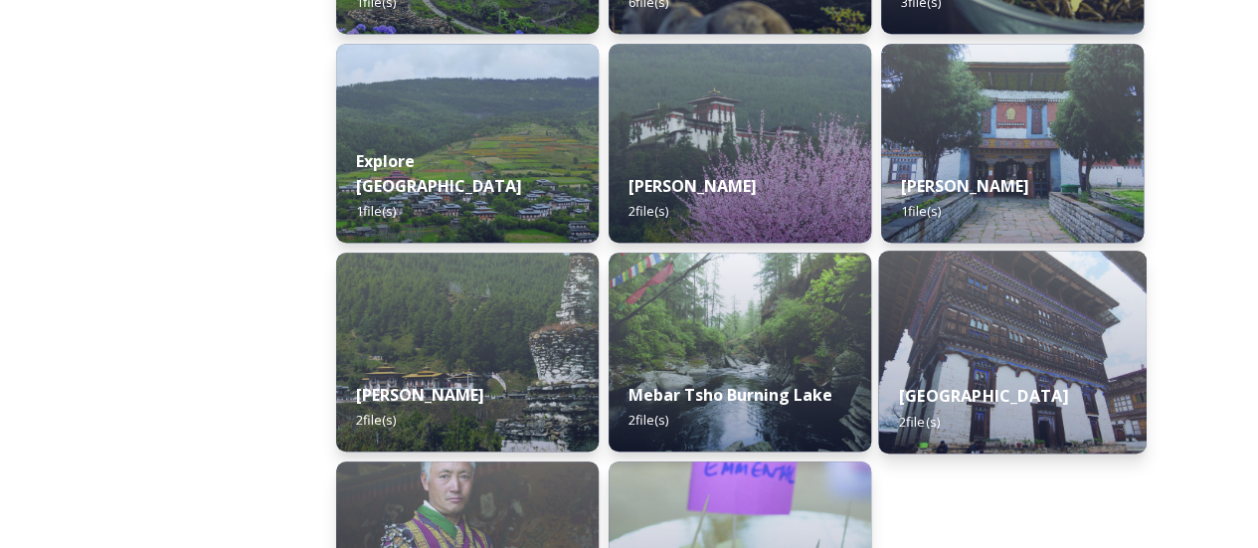
click at [965, 350] on img at bounding box center [1012, 352] width 268 height 203
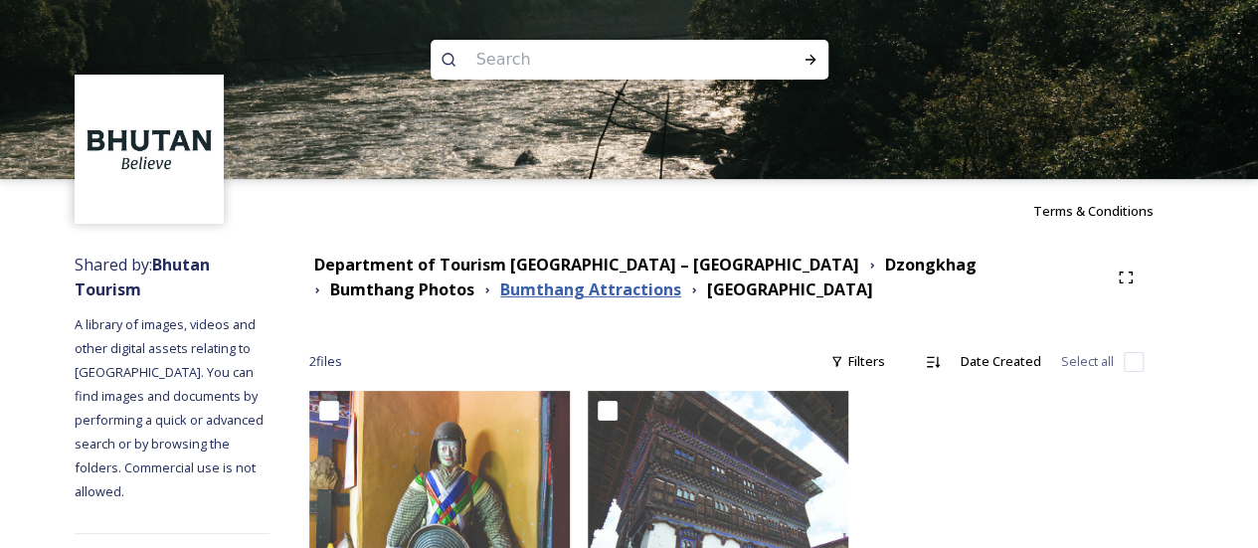
click at [500, 295] on strong "Bumthang Attractions" at bounding box center [590, 289] width 181 height 22
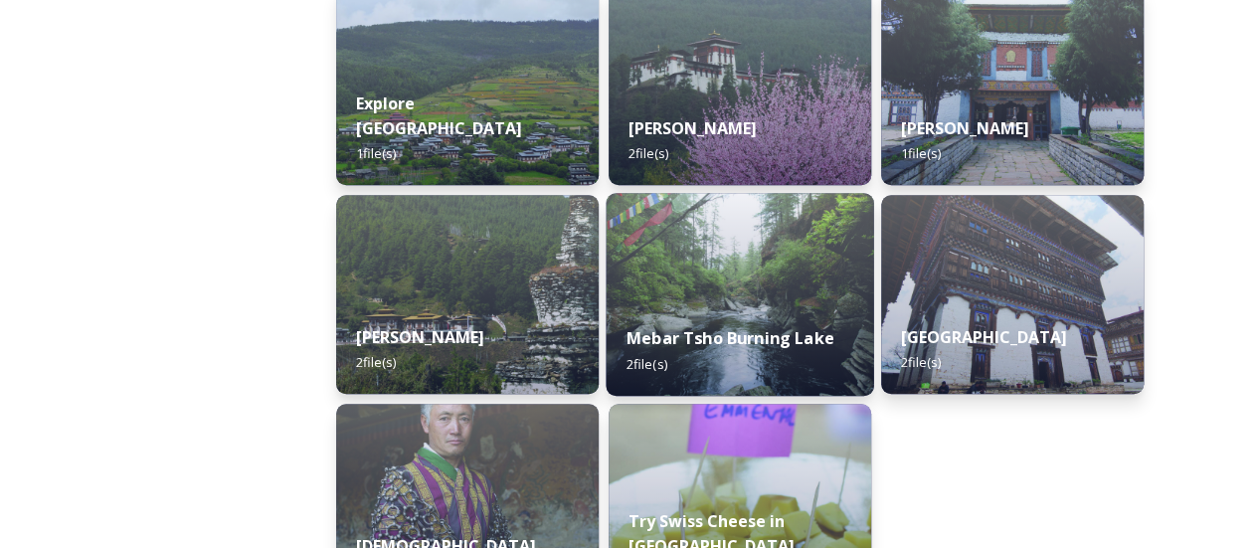
scroll to position [597, 0]
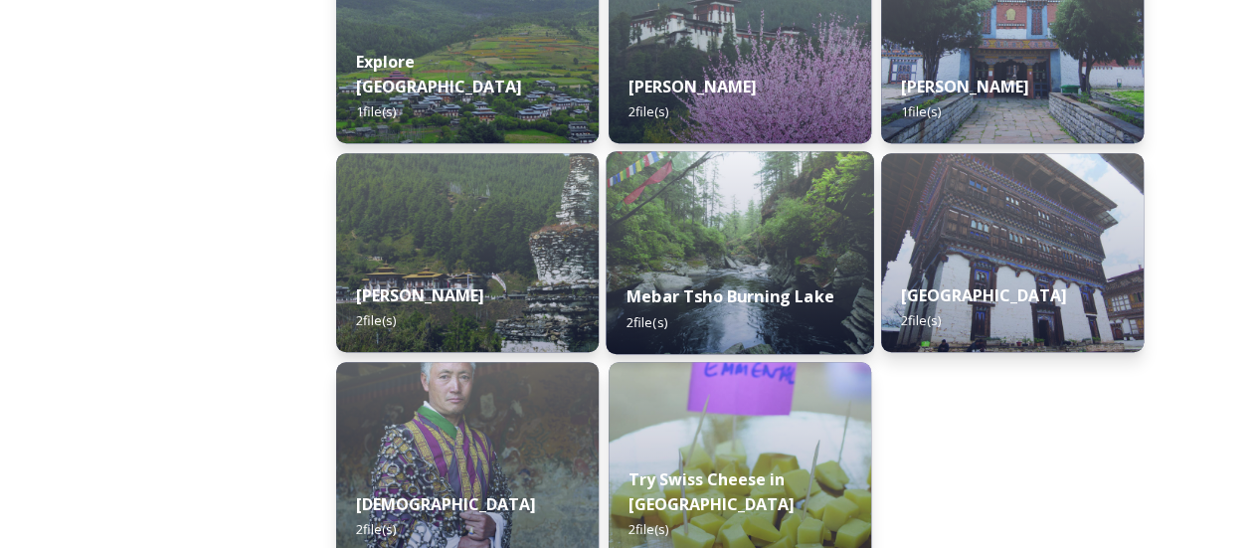
click at [721, 323] on div "Mebar Tsho Burning Lake 2 file(s)" at bounding box center [741, 309] width 268 height 91
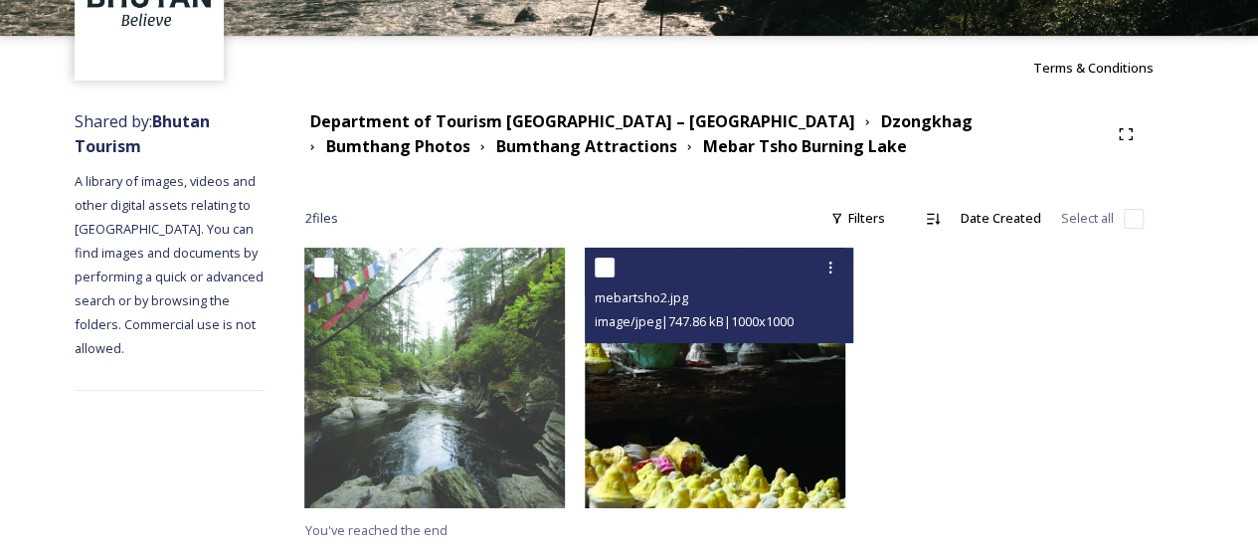
scroll to position [146, 0]
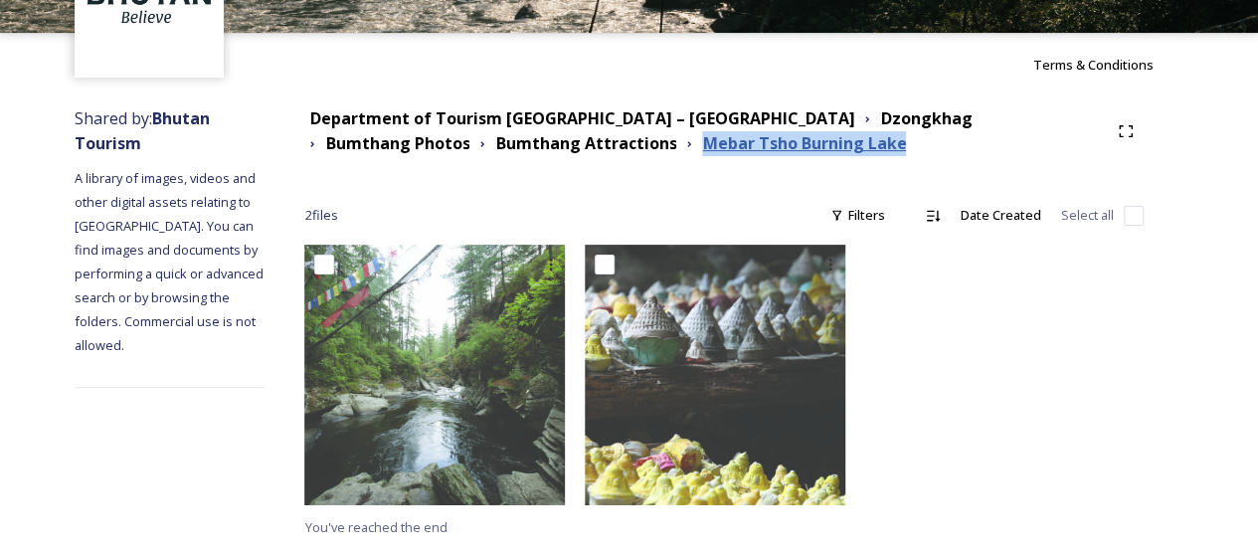
drag, startPoint x: 758, startPoint y: 147, endPoint x: 556, endPoint y: 144, distance: 201.9
click at [681, 144] on div "Mebar Tsho Burning Lake" at bounding box center [796, 143] width 230 height 25
copy strong "Mebar Tsho Burning Lake"
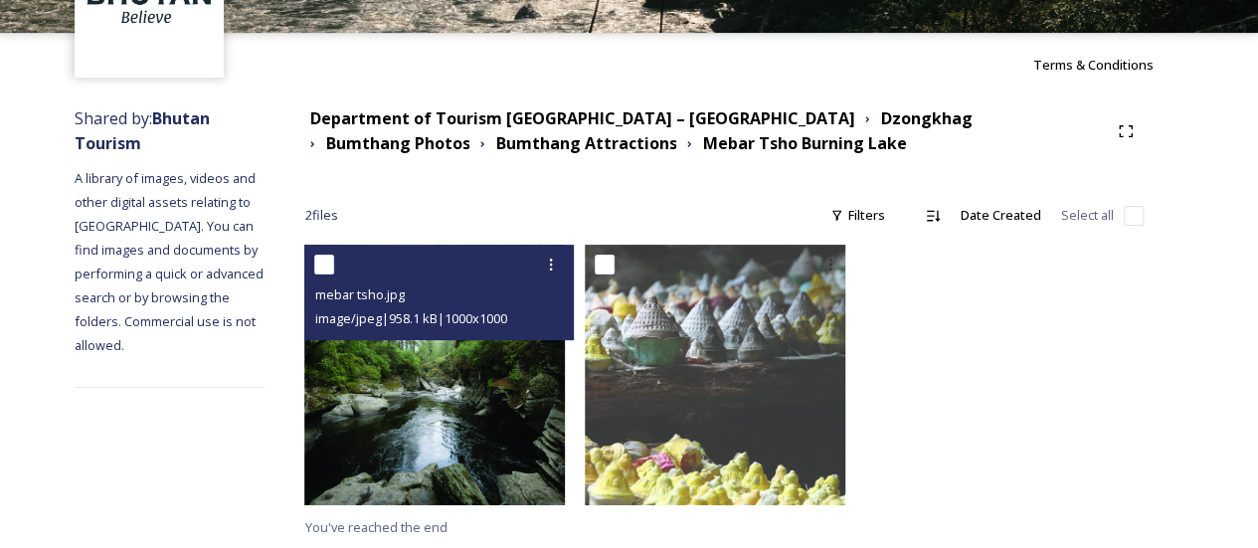
click at [481, 325] on span "image/jpeg | 958.1 kB | 1000 x 1000" at bounding box center [410, 318] width 192 height 18
click at [485, 325] on span "image/jpeg | 958.1 kB | 1000 x 1000" at bounding box center [410, 318] width 192 height 18
click at [480, 361] on img at bounding box center [434, 375] width 261 height 261
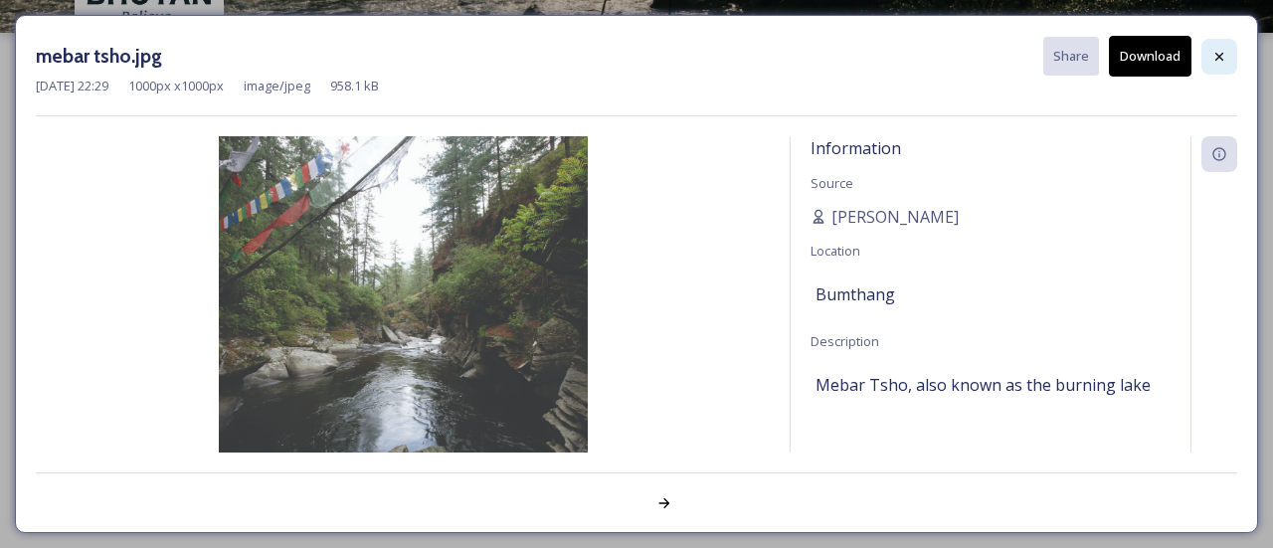
click at [1203, 61] on div at bounding box center [1219, 57] width 36 height 36
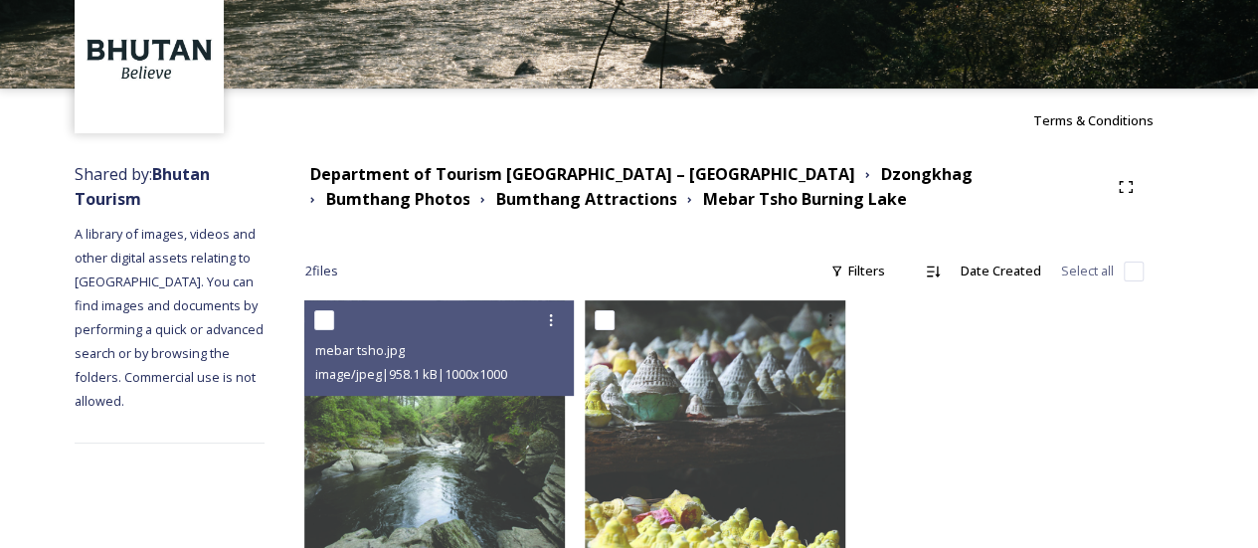
scroll to position [47, 0]
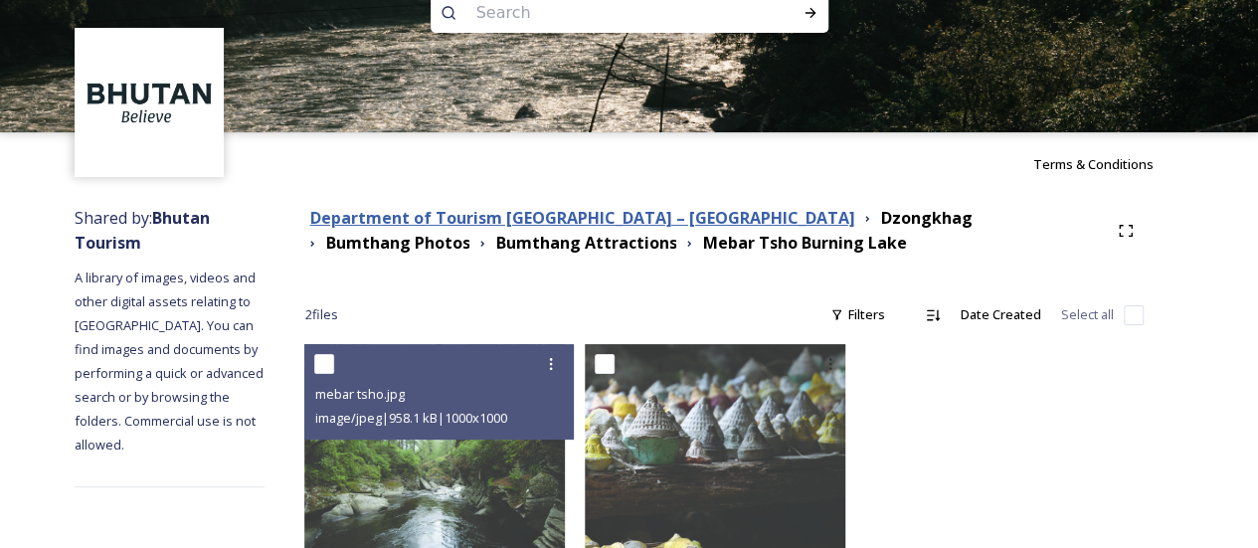
click at [643, 213] on strong "Department of Tourism [GEOGRAPHIC_DATA] – [GEOGRAPHIC_DATA]" at bounding box center [581, 218] width 545 height 22
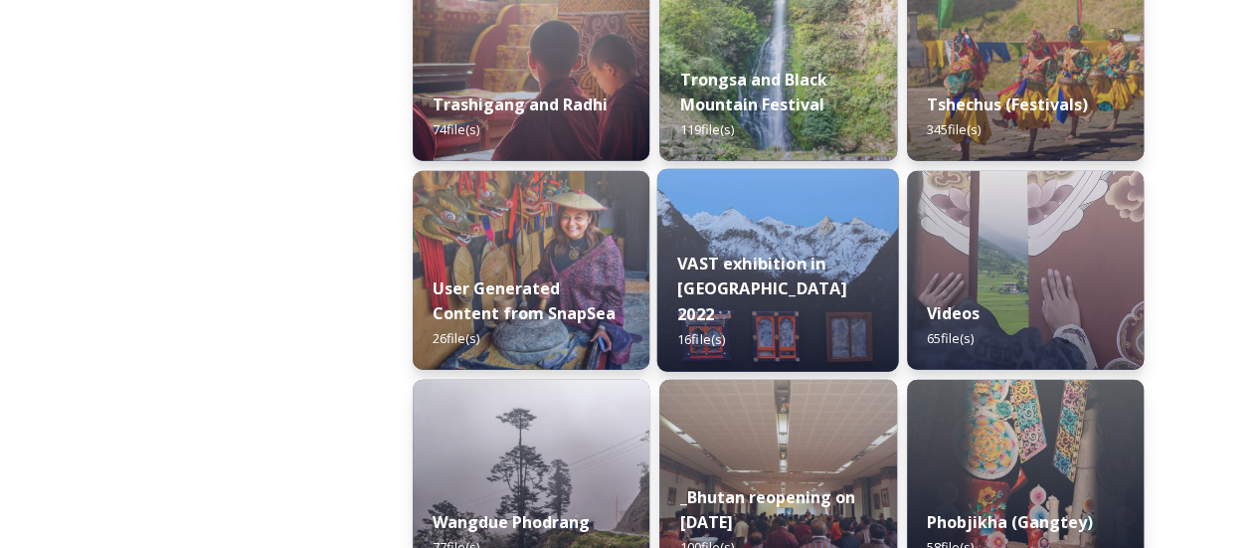
scroll to position [2685, 0]
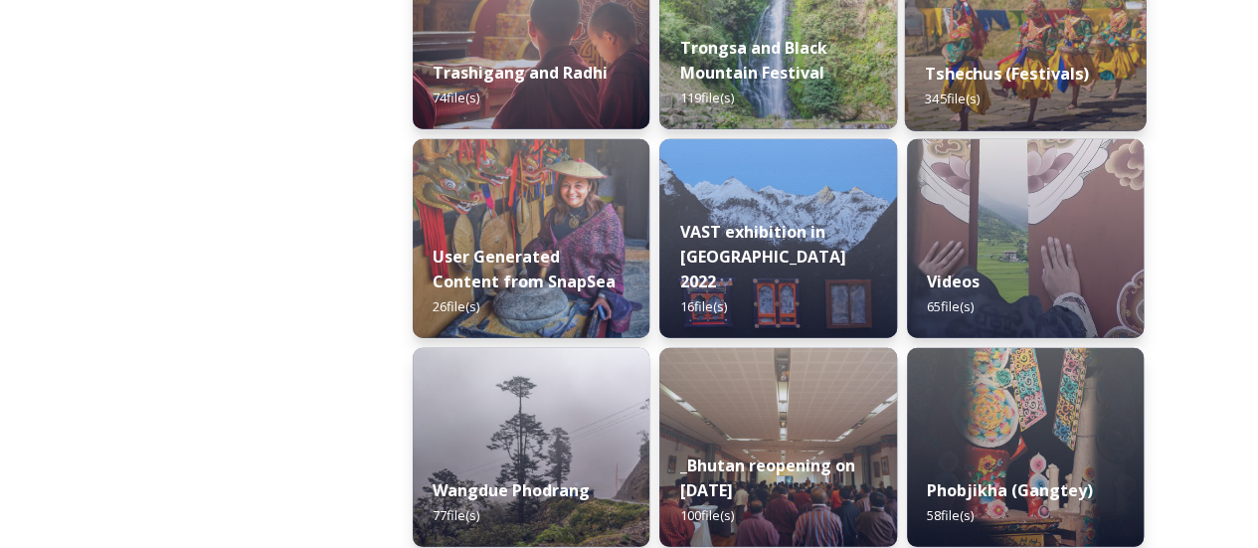
click at [975, 49] on div "Tshechus (Festivals) 345 file(s)" at bounding box center [1025, 86] width 242 height 91
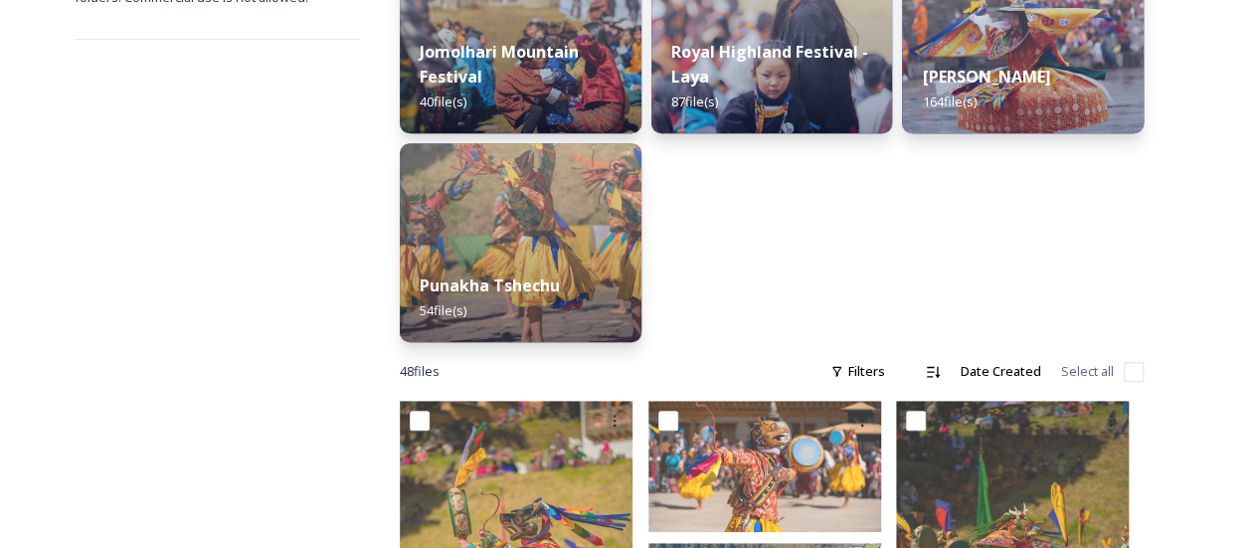
scroll to position [298, 0]
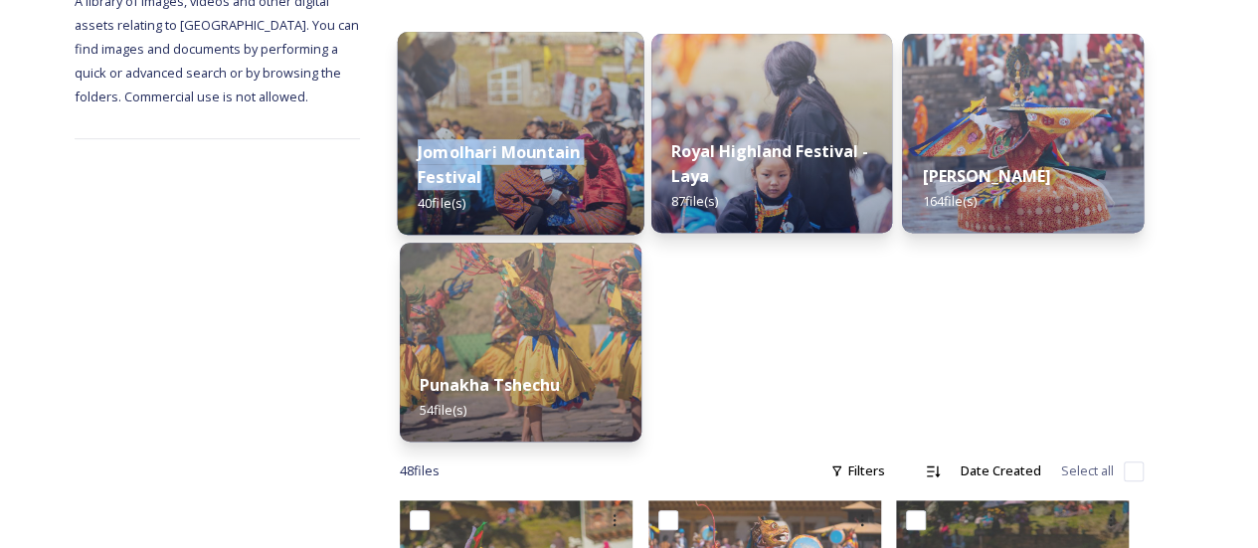
drag, startPoint x: 496, startPoint y: 164, endPoint x: 429, endPoint y: 144, distance: 70.5
click at [429, 144] on div "Jomolhari Mountain Festival 40 file(s)" at bounding box center [521, 176] width 247 height 115
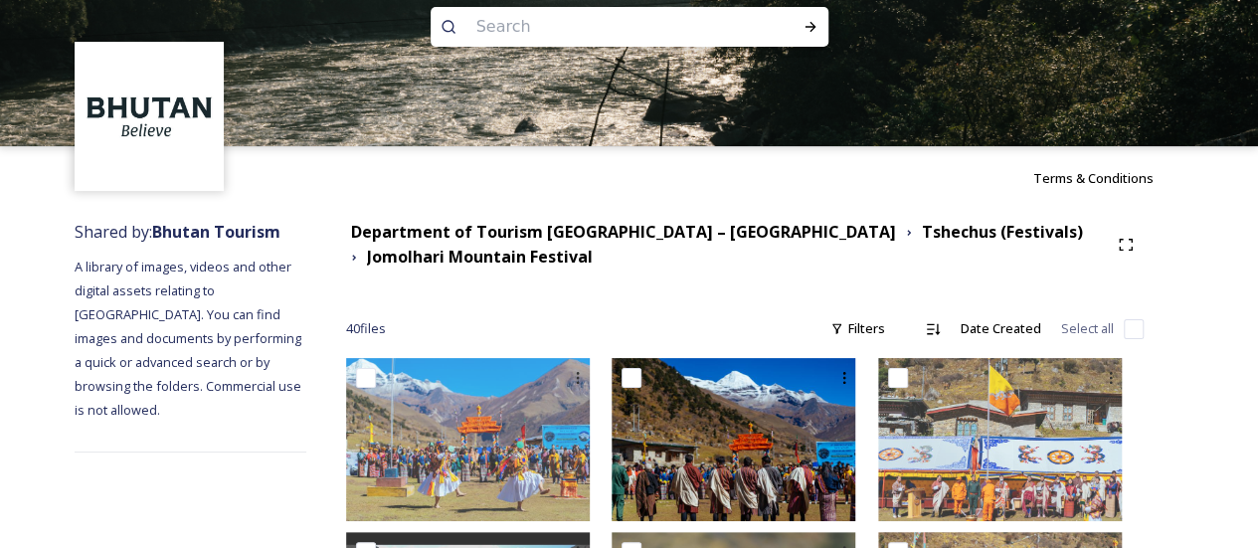
scroll to position [199, 0]
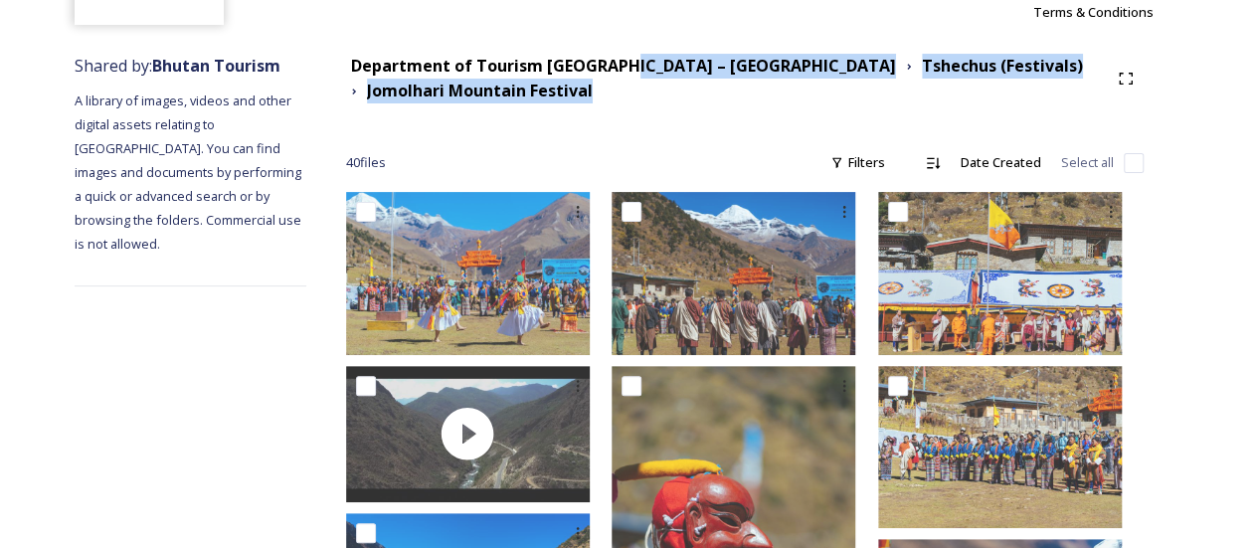
drag, startPoint x: 653, startPoint y: 95, endPoint x: 675, endPoint y: 106, distance: 24.5
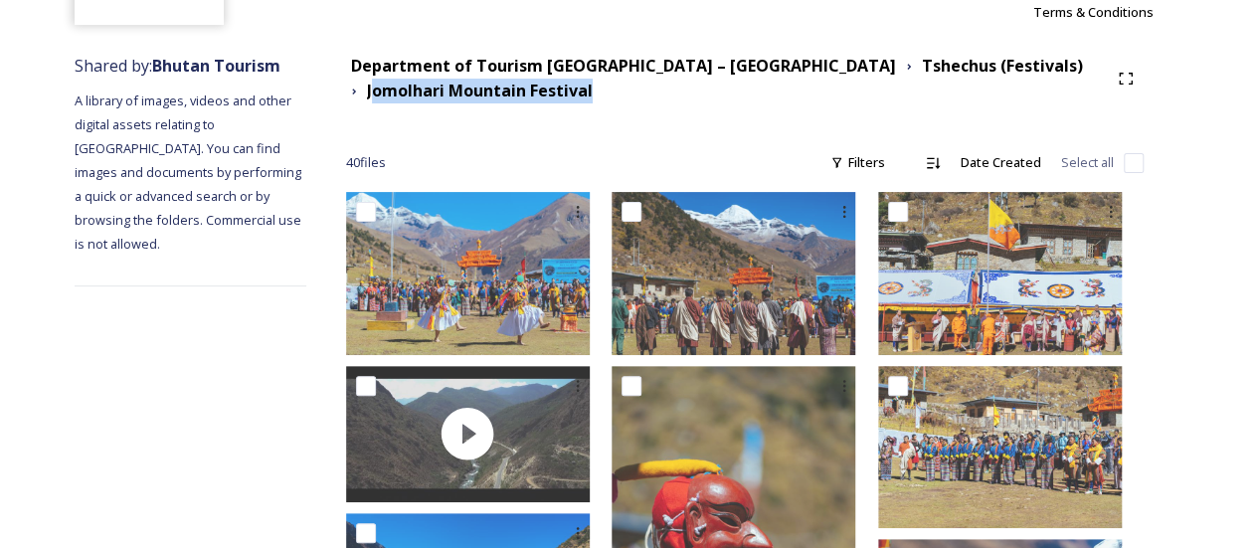
drag, startPoint x: 409, startPoint y: 92, endPoint x: 567, endPoint y: 130, distance: 162.6
drag, startPoint x: 397, startPoint y: 93, endPoint x: 633, endPoint y: 126, distance: 238.0
copy div "Jomolhari Mountain Festival"
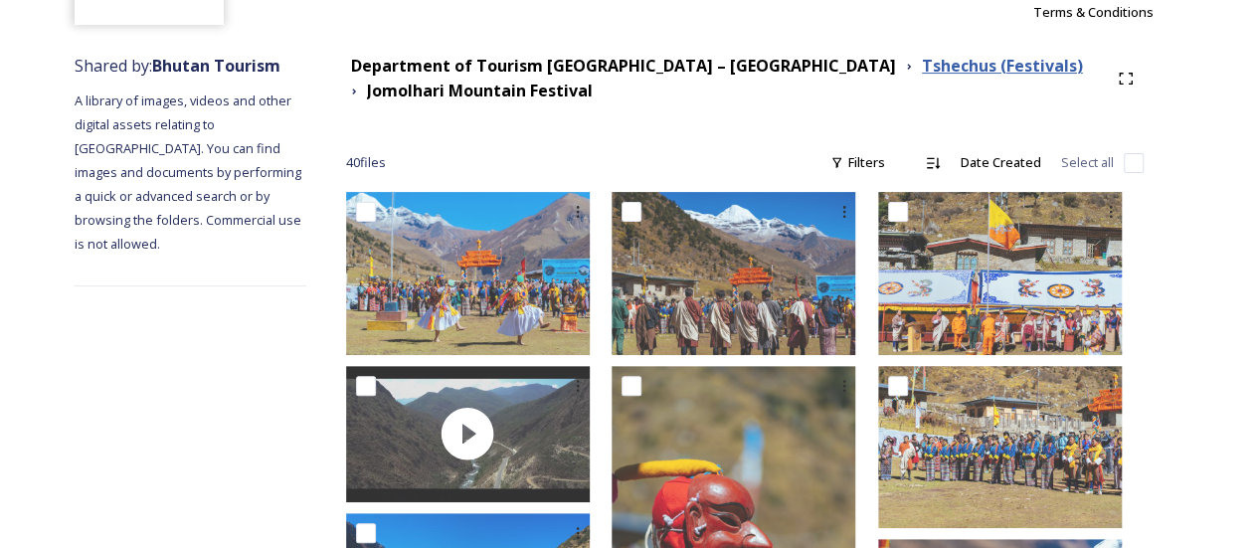
click at [922, 67] on strong "Tshechus (Festivals)" at bounding box center [1002, 66] width 161 height 22
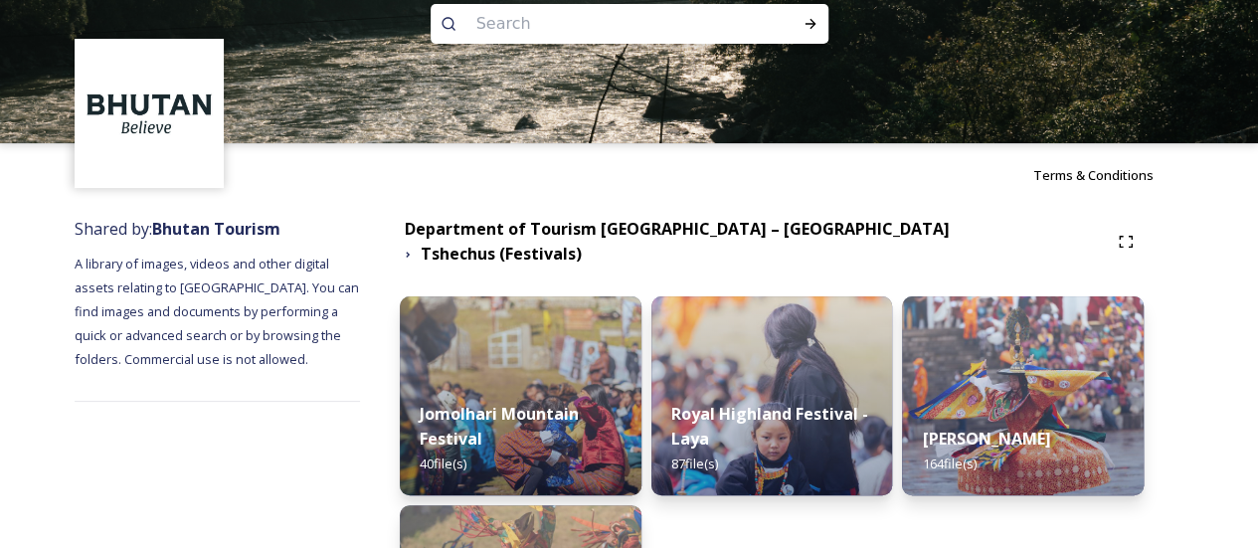
scroll to position [296, 0]
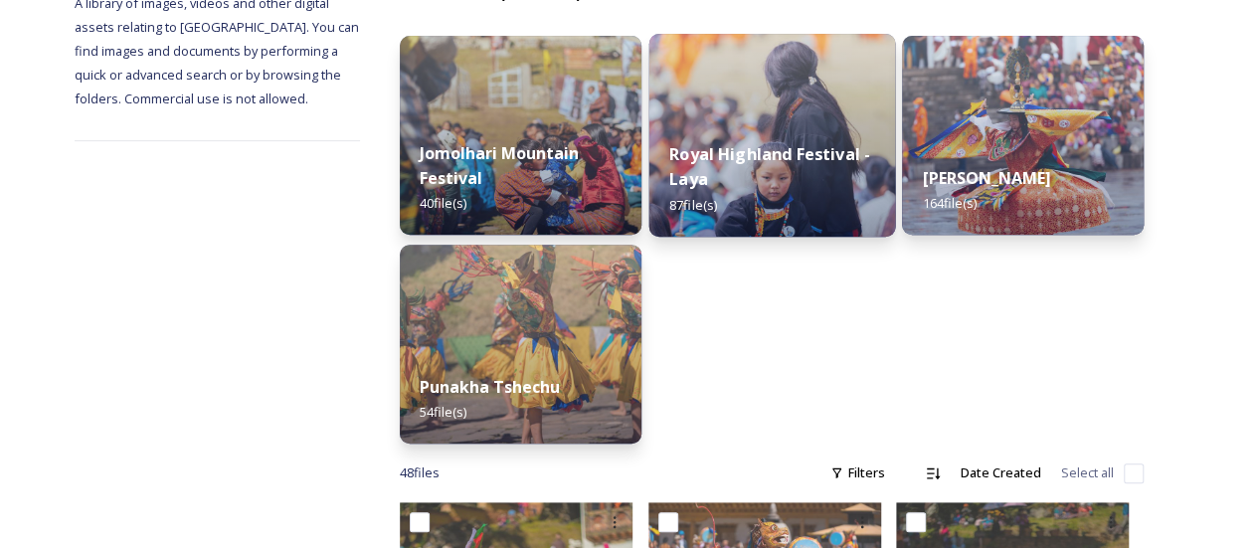
click at [789, 180] on div "Royal Highland Festival - Laya 87 file(s)" at bounding box center [771, 178] width 247 height 115
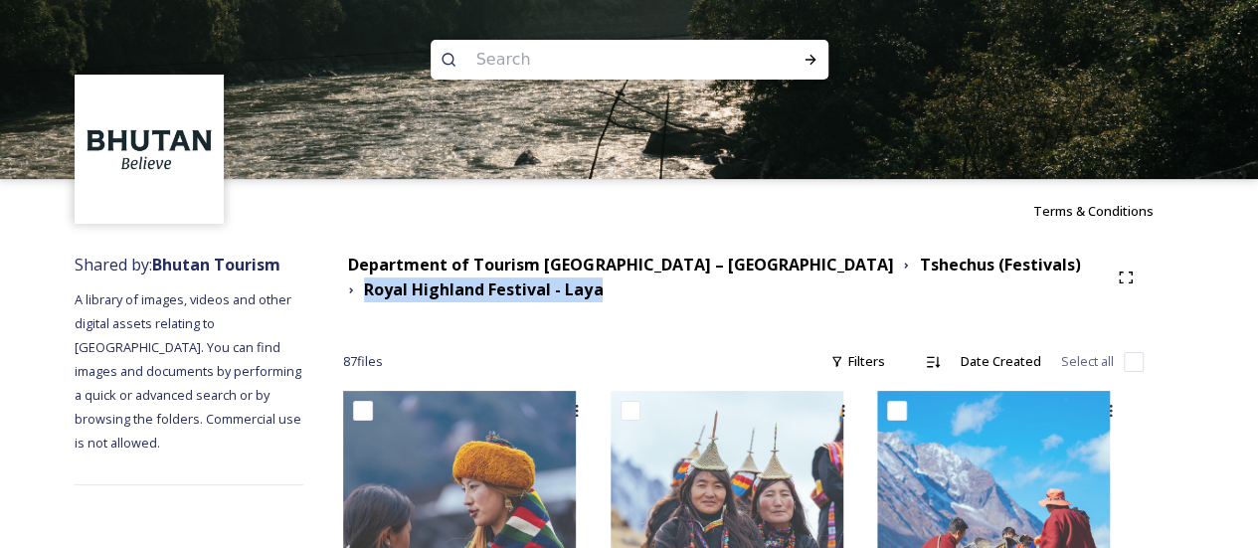
drag, startPoint x: 640, startPoint y: 293, endPoint x: 393, endPoint y: 292, distance: 247.6
click at [393, 292] on div "Department of Tourism [GEOGRAPHIC_DATA] – Brand Centre Tshechus (Festivals) Roy…" at bounding box center [725, 278] width 765 height 50
copy strong "Royal Highland Festival - Laya"
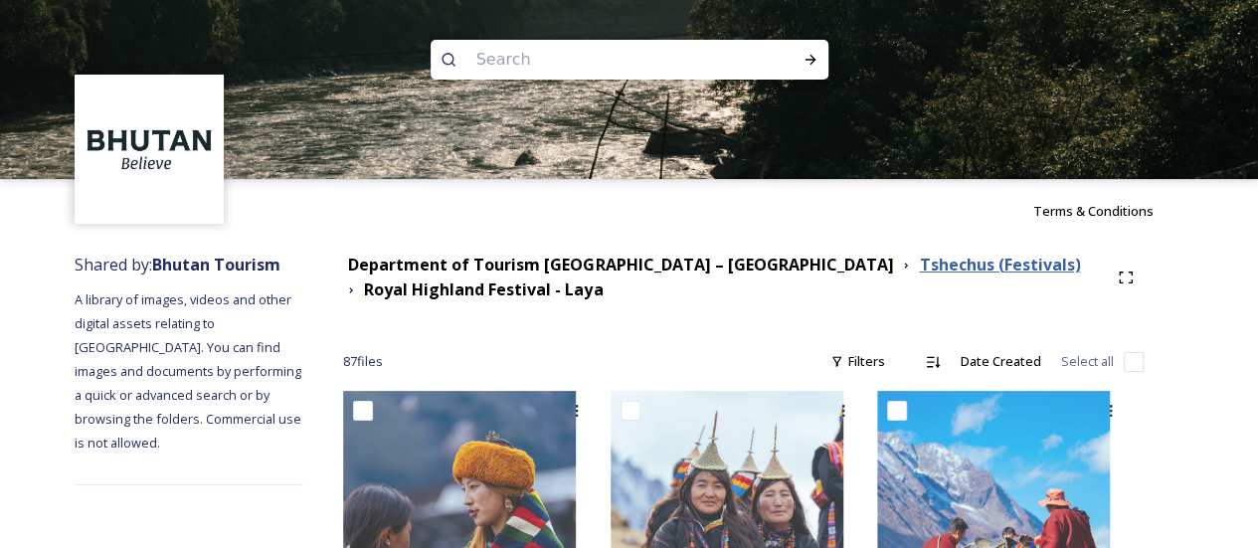
click at [919, 266] on strong "Tshechus (Festivals)" at bounding box center [999, 265] width 161 height 22
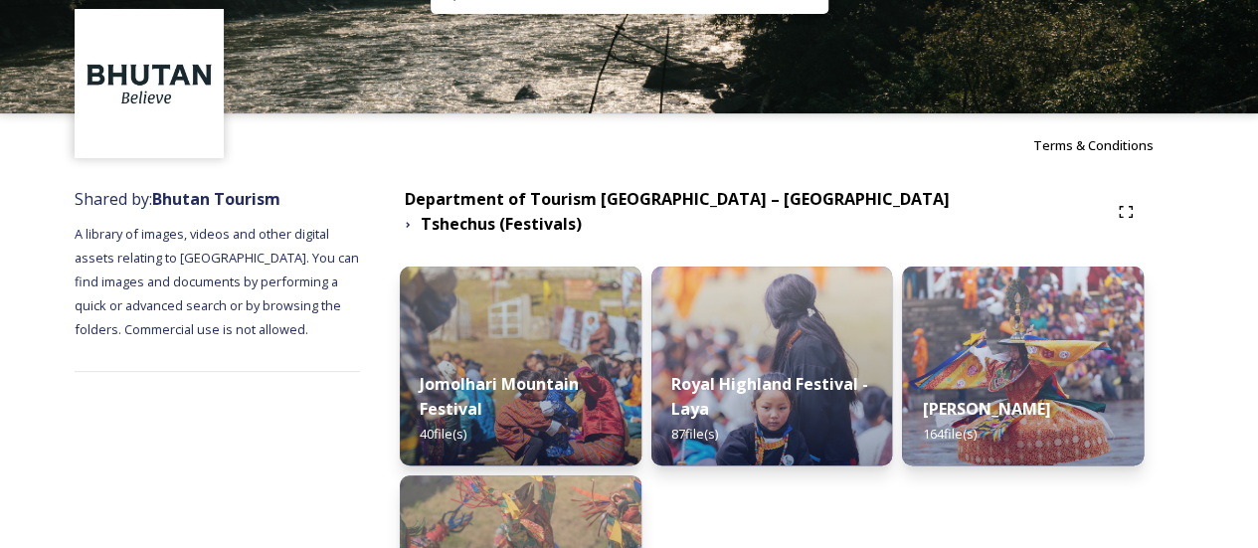
scroll to position [199, 0]
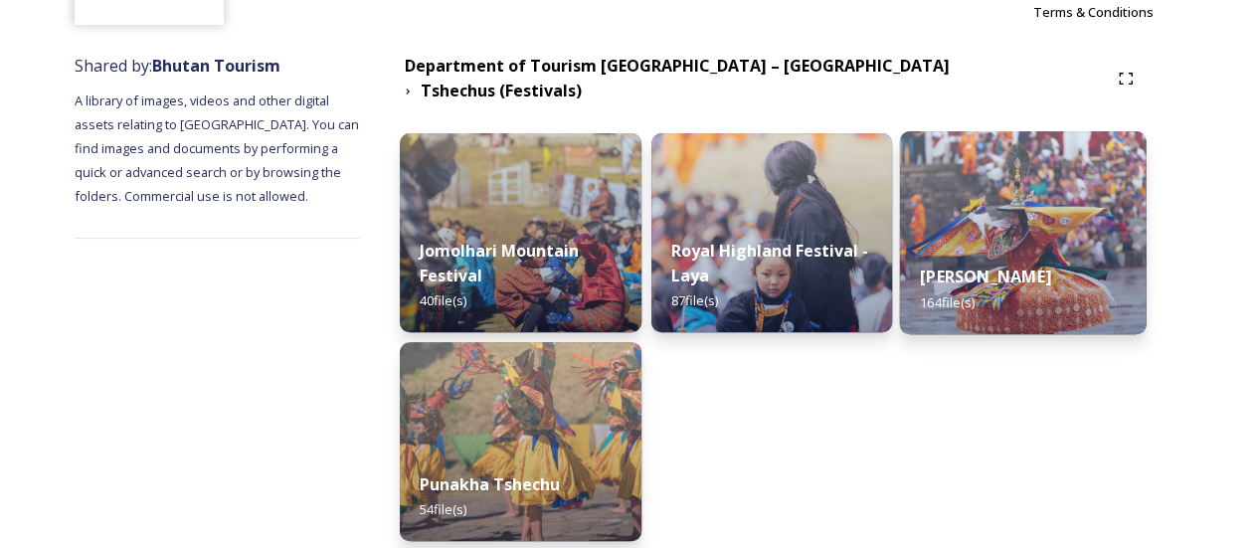
click at [991, 273] on strong "[PERSON_NAME]" at bounding box center [985, 277] width 131 height 22
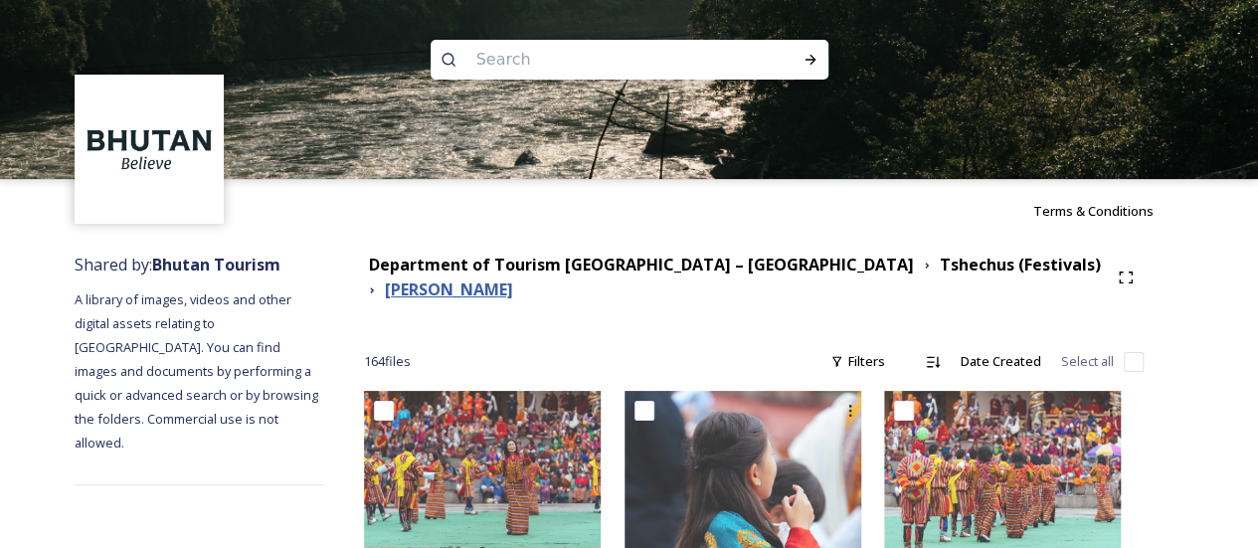
drag, startPoint x: 569, startPoint y: 303, endPoint x: 448, endPoint y: 296, distance: 121.5
click at [448, 296] on div "Department of Tourism [GEOGRAPHIC_DATA] – Brand Centre Tshechus (Festivals) Thi…" at bounding box center [736, 278] width 744 height 50
drag, startPoint x: 554, startPoint y: 302, endPoint x: 567, endPoint y: 302, distance: 12.9
drag, startPoint x: 587, startPoint y: 301, endPoint x: 425, endPoint y: 292, distance: 162.4
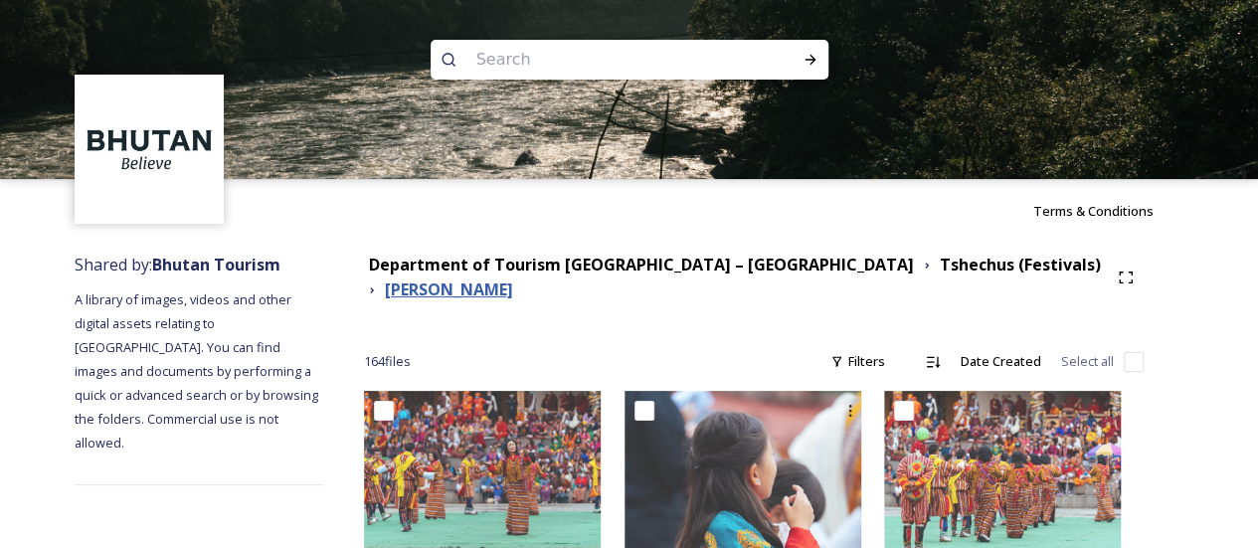
click at [425, 292] on div "Department of Tourism [GEOGRAPHIC_DATA] – Brand Centre Tshechus (Festivals) Thi…" at bounding box center [736, 278] width 744 height 50
copy strong "[PERSON_NAME]"
click at [940, 270] on strong "Tshechus (Festivals)" at bounding box center [1020, 265] width 161 height 22
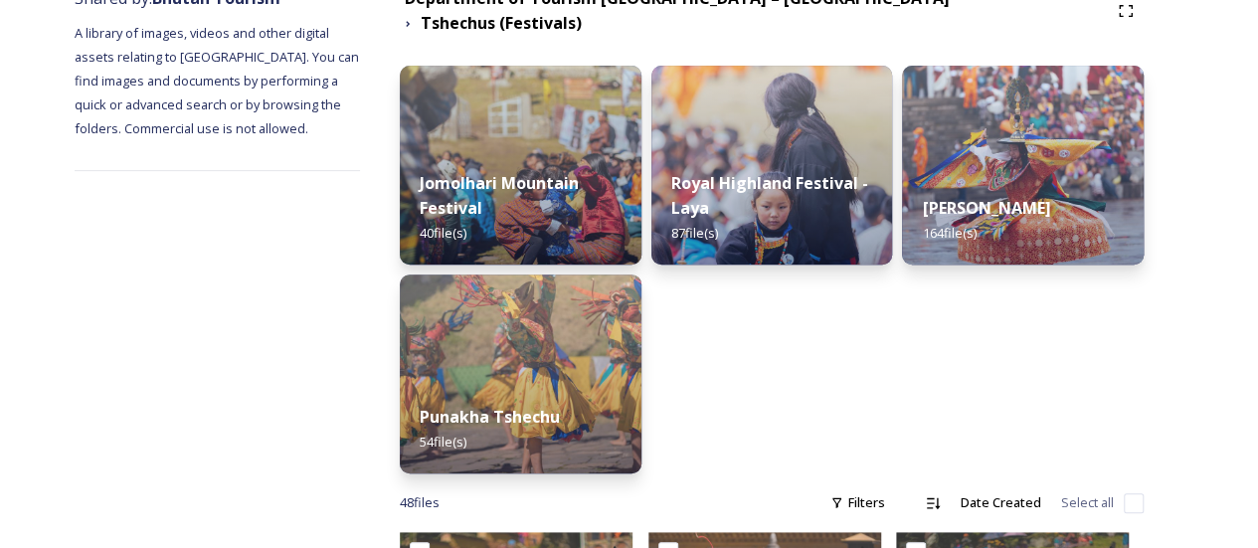
scroll to position [298, 0]
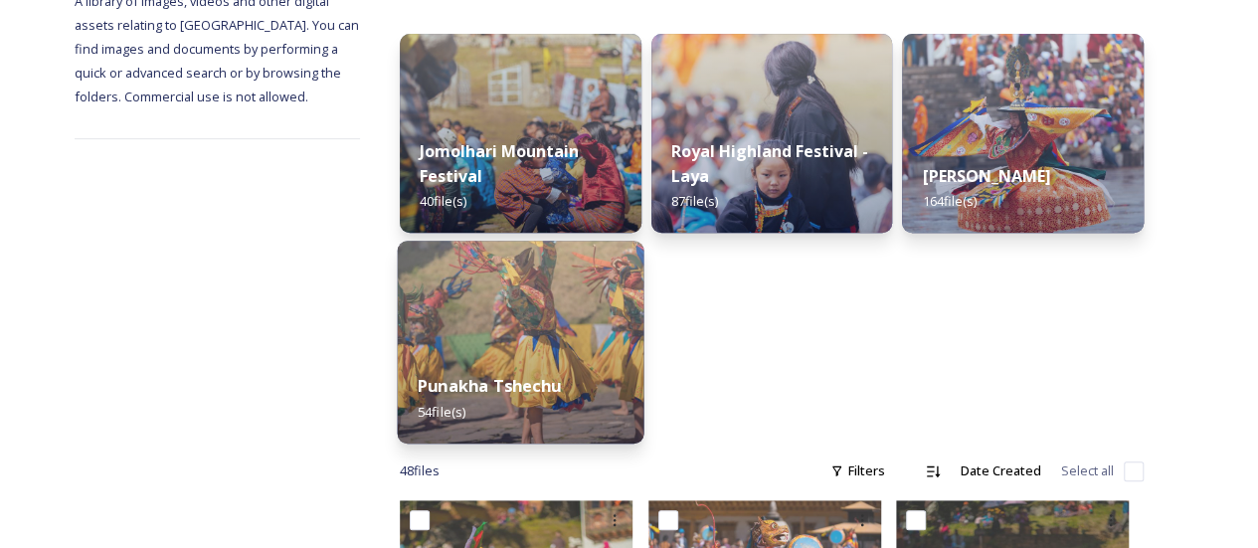
click at [583, 353] on div "Punakha Tshechu 54 file(s)" at bounding box center [521, 398] width 247 height 91
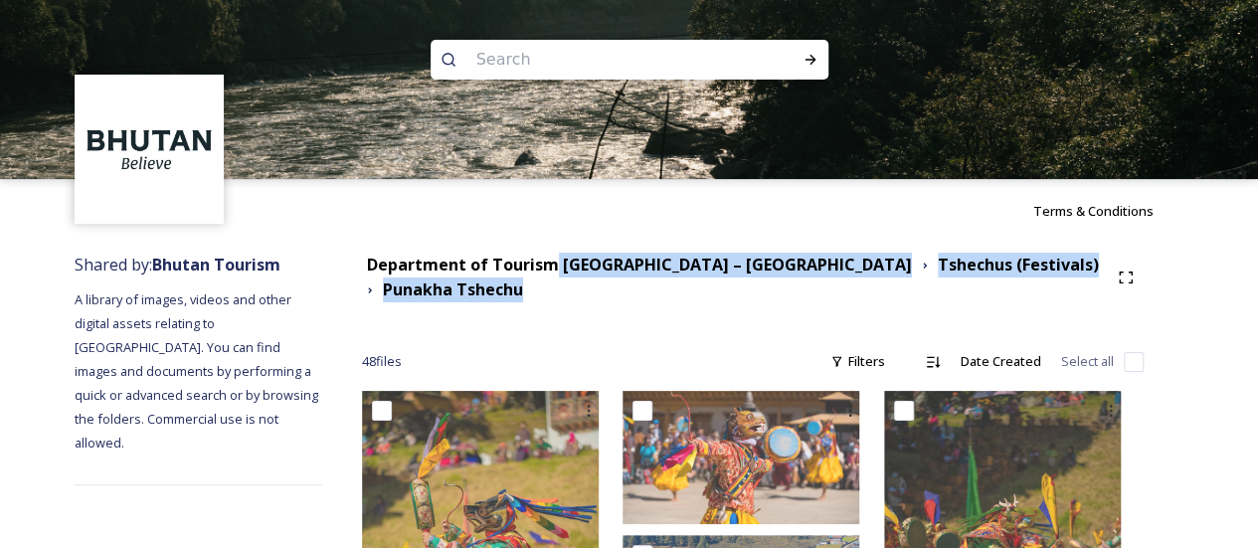
drag, startPoint x: 561, startPoint y: 289, endPoint x: 579, endPoint y: 291, distance: 18.0
click at [579, 291] on div "Department of Tourism [GEOGRAPHIC_DATA] – Brand Centre Tshechus (Festivals) [GE…" at bounding box center [735, 278] width 746 height 50
click at [581, 291] on div "Department of Tourism [GEOGRAPHIC_DATA] – Brand Centre Tshechus (Festivals) [GE…" at bounding box center [735, 278] width 746 height 50
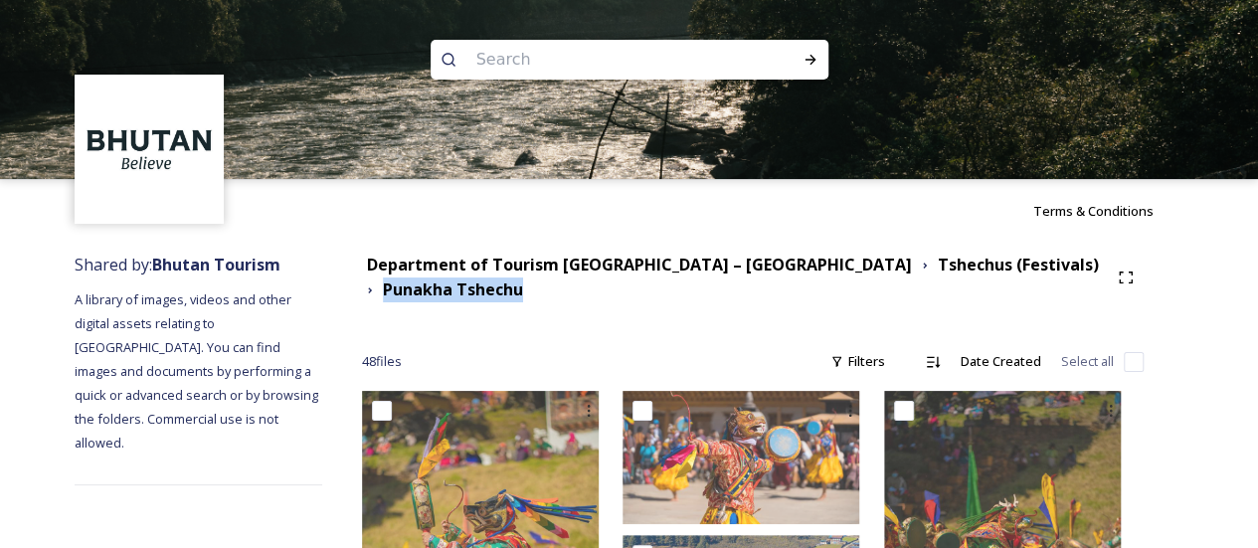
drag, startPoint x: 425, startPoint y: 293, endPoint x: 573, endPoint y: 305, distance: 148.7
copy div "Punakha Tshechu"
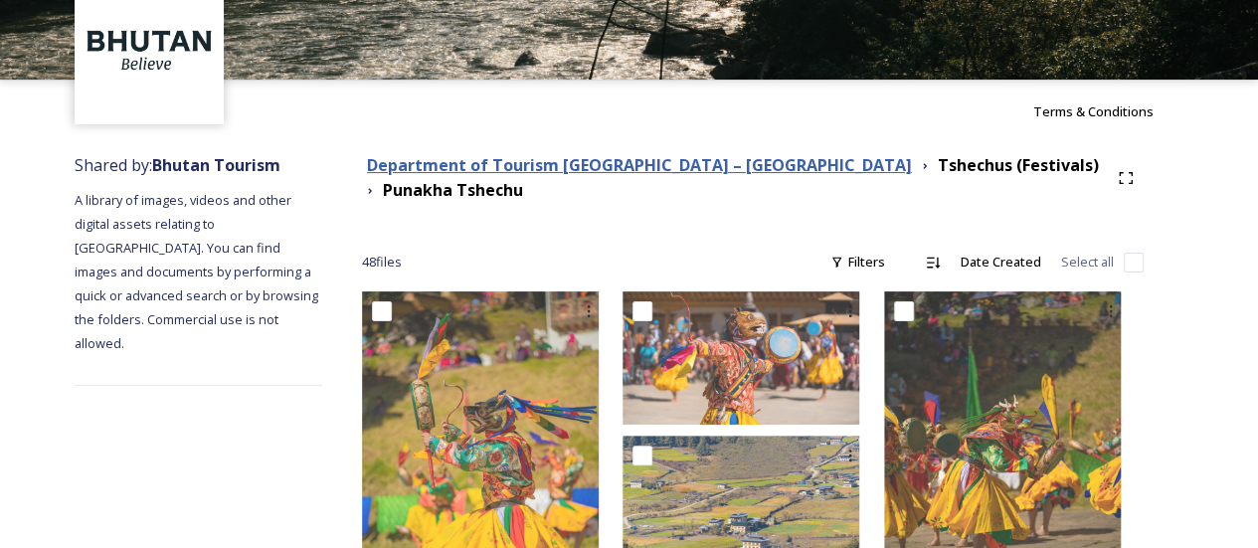
click at [713, 170] on strong "Department of Tourism [GEOGRAPHIC_DATA] – [GEOGRAPHIC_DATA]" at bounding box center [639, 165] width 545 height 22
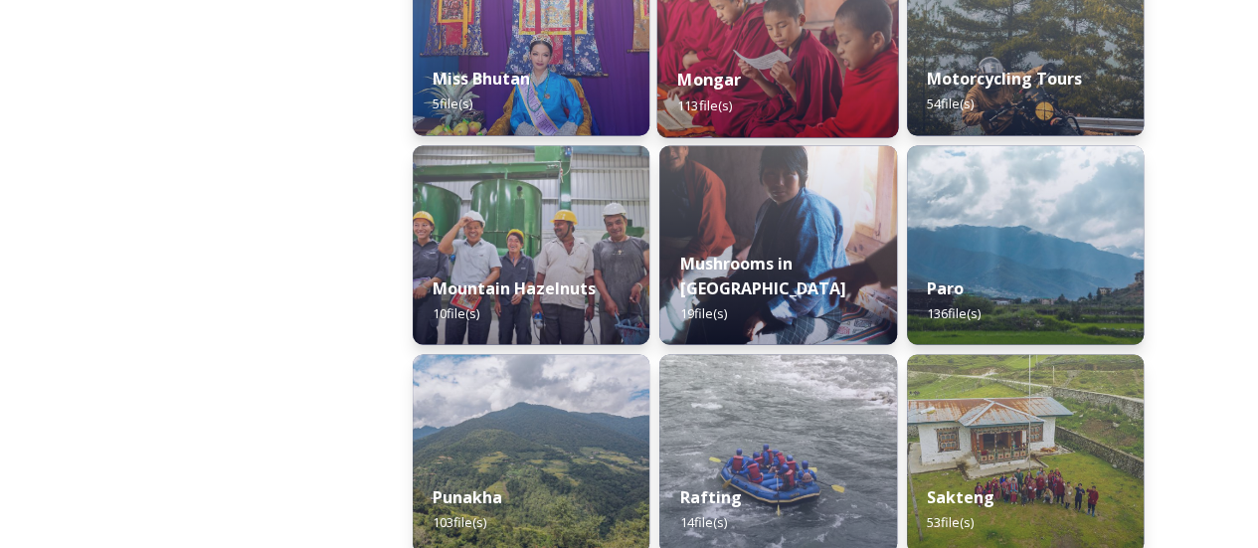
scroll to position [1790, 0]
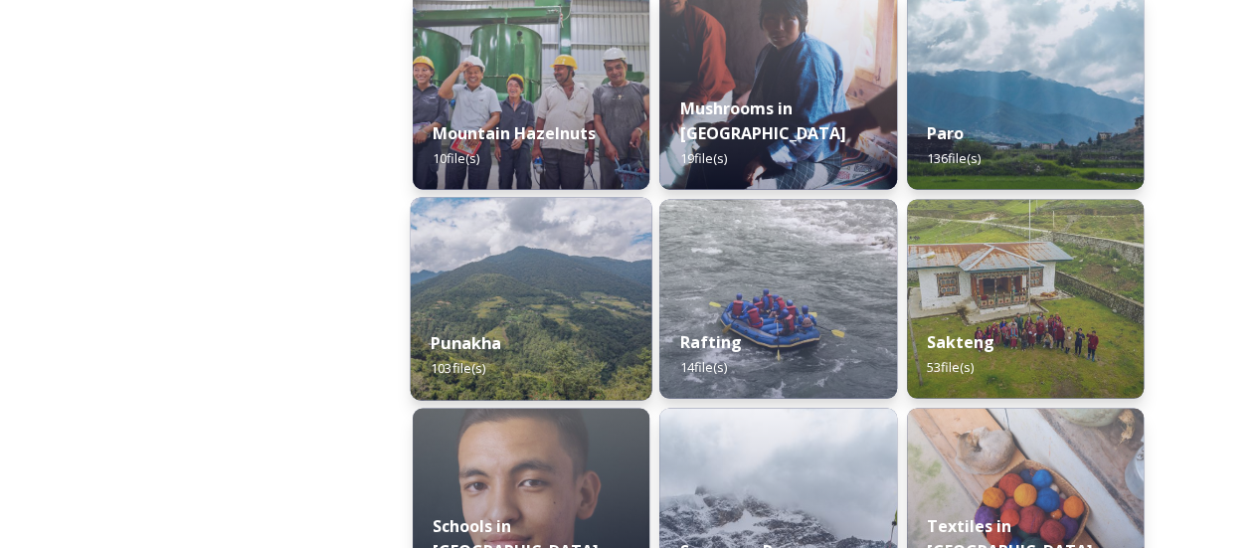
click at [571, 277] on img at bounding box center [532, 298] width 242 height 203
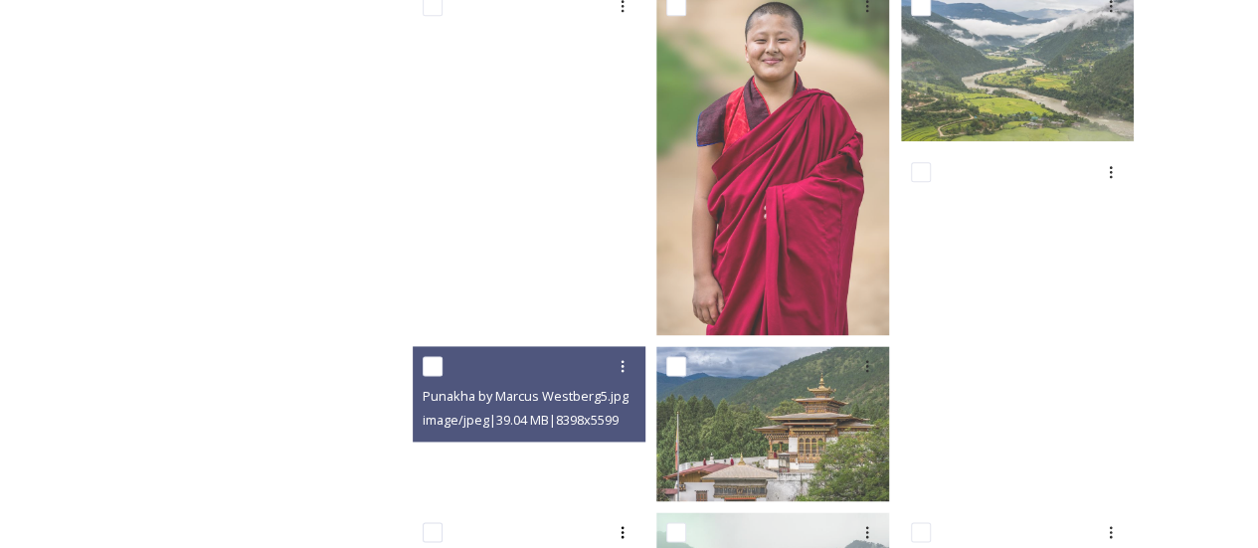
scroll to position [1317, 0]
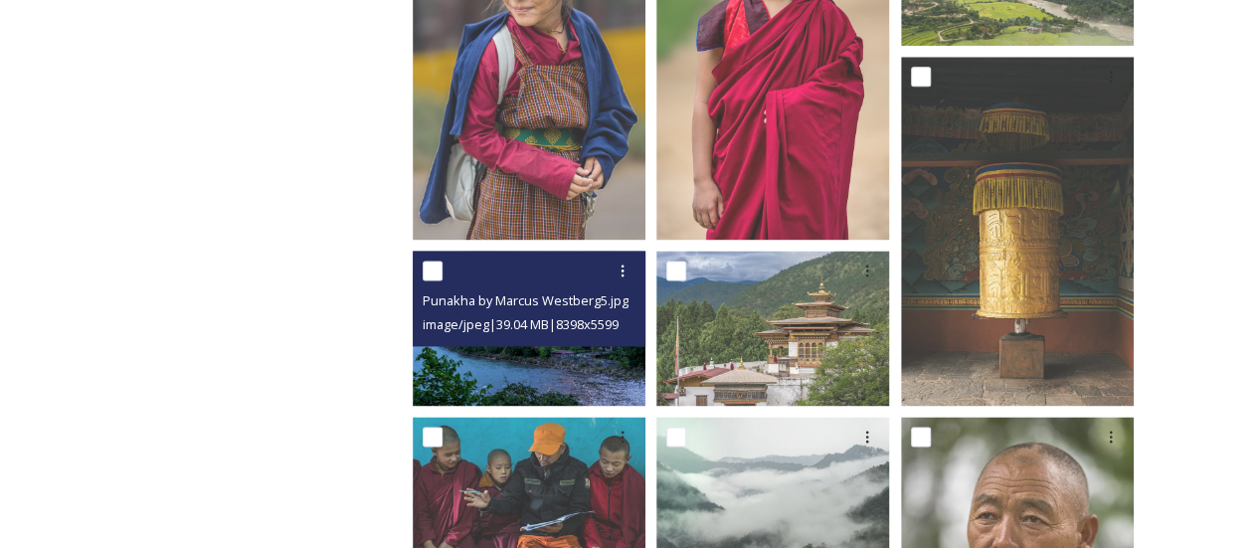
click at [535, 331] on span "image/jpeg | 39.04 MB | 8398 x 5599" at bounding box center [521, 324] width 196 height 18
click at [533, 347] on img at bounding box center [529, 328] width 233 height 155
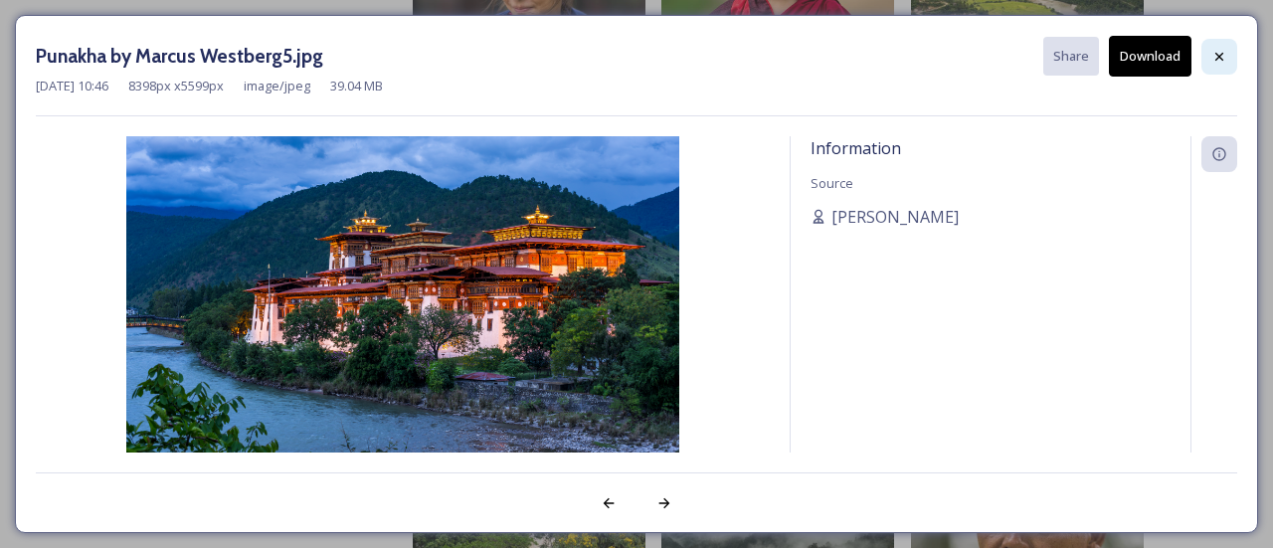
click at [1223, 45] on div at bounding box center [1219, 57] width 36 height 36
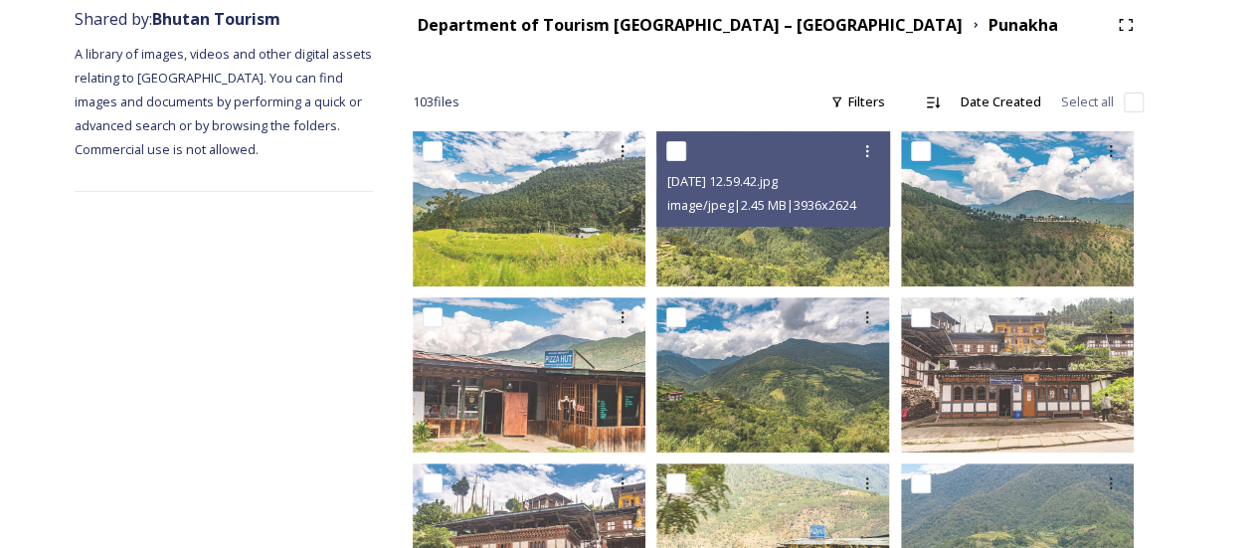
scroll to position [0, 0]
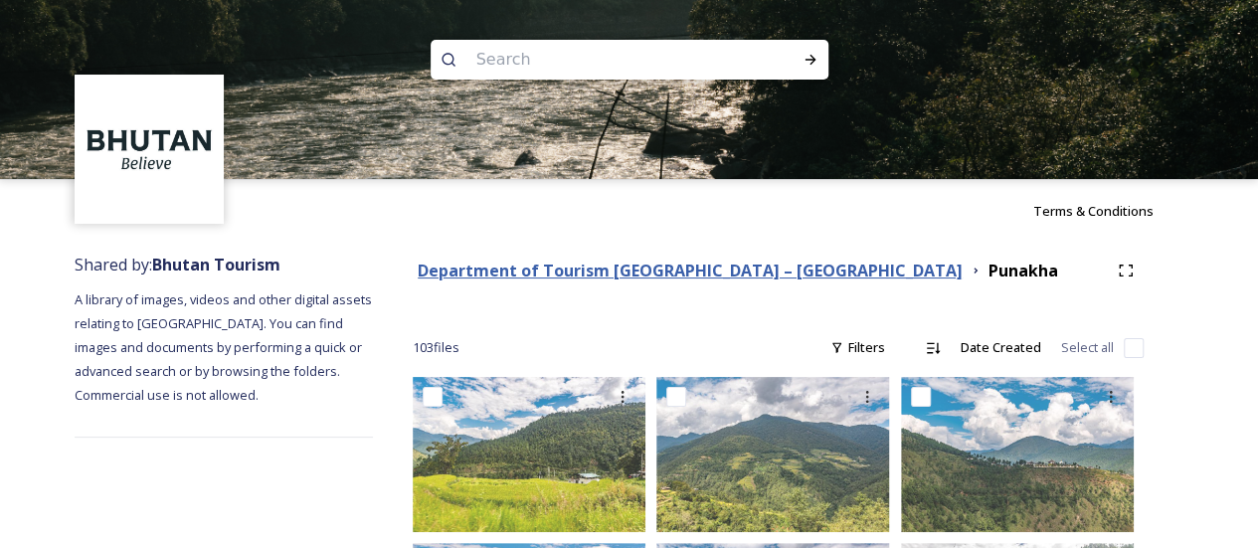
click at [732, 272] on strong "Department of Tourism [GEOGRAPHIC_DATA] – [GEOGRAPHIC_DATA]" at bounding box center [690, 271] width 545 height 22
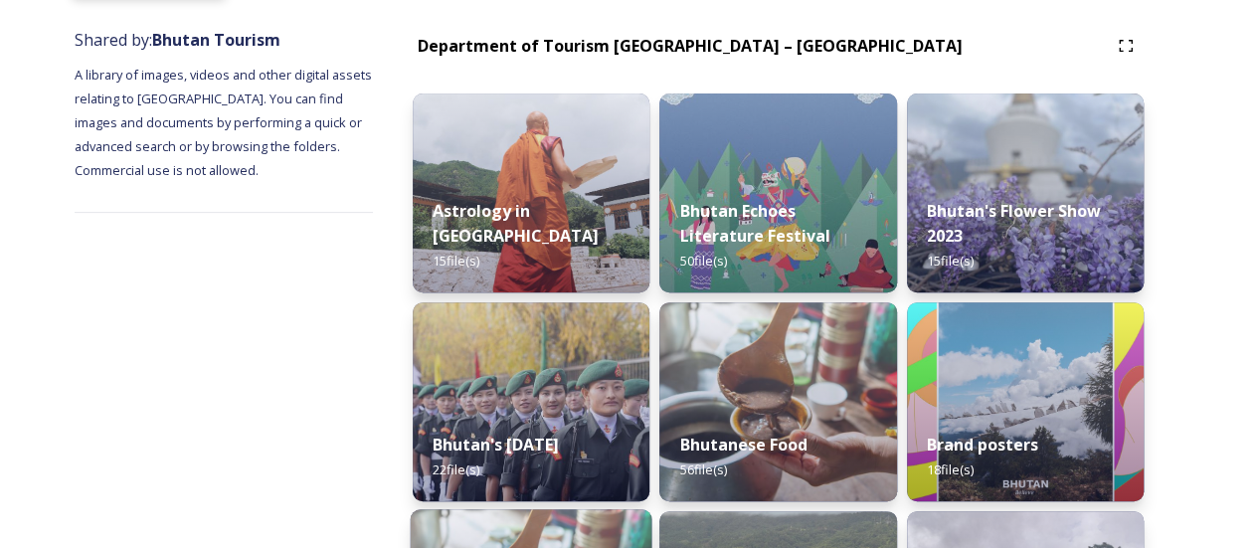
scroll to position [199, 0]
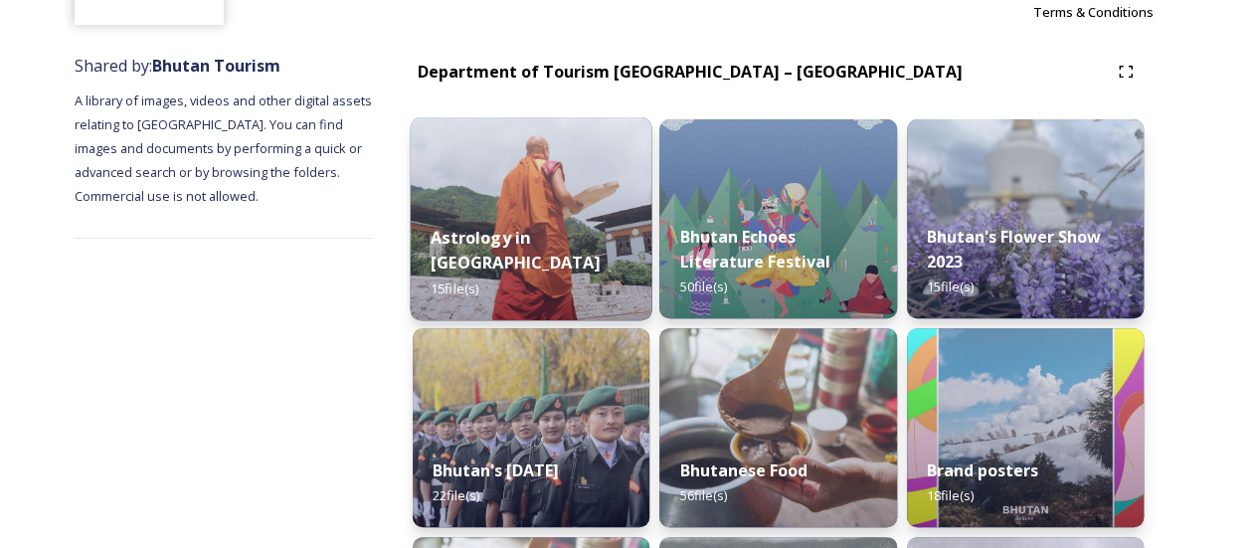
click at [572, 286] on div "Astrology in [GEOGRAPHIC_DATA] 15 file(s)" at bounding box center [532, 262] width 242 height 115
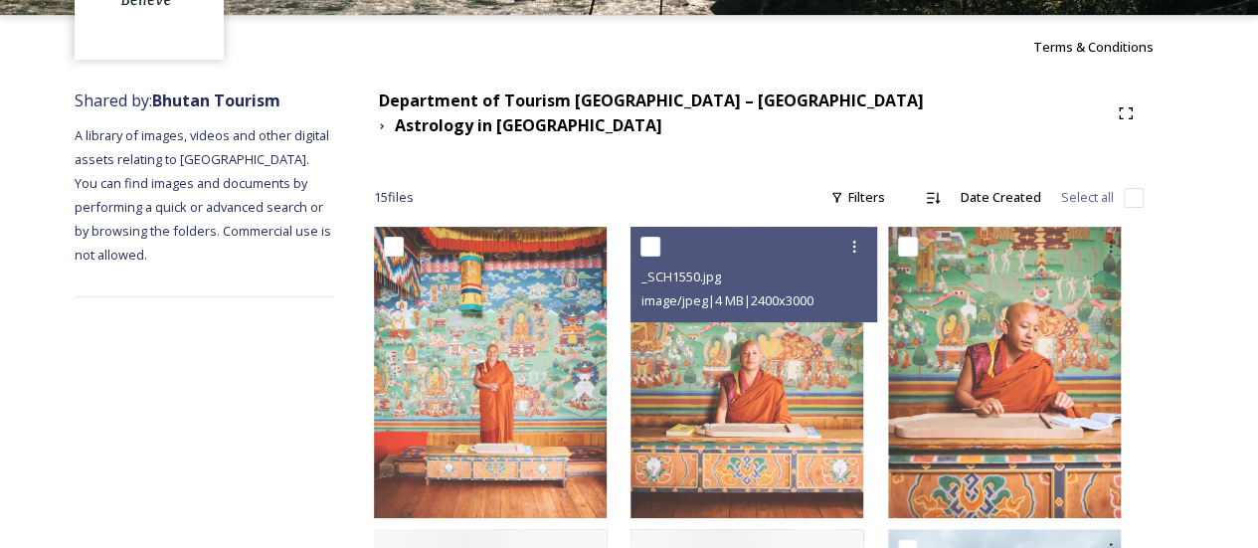
scroll to position [199, 0]
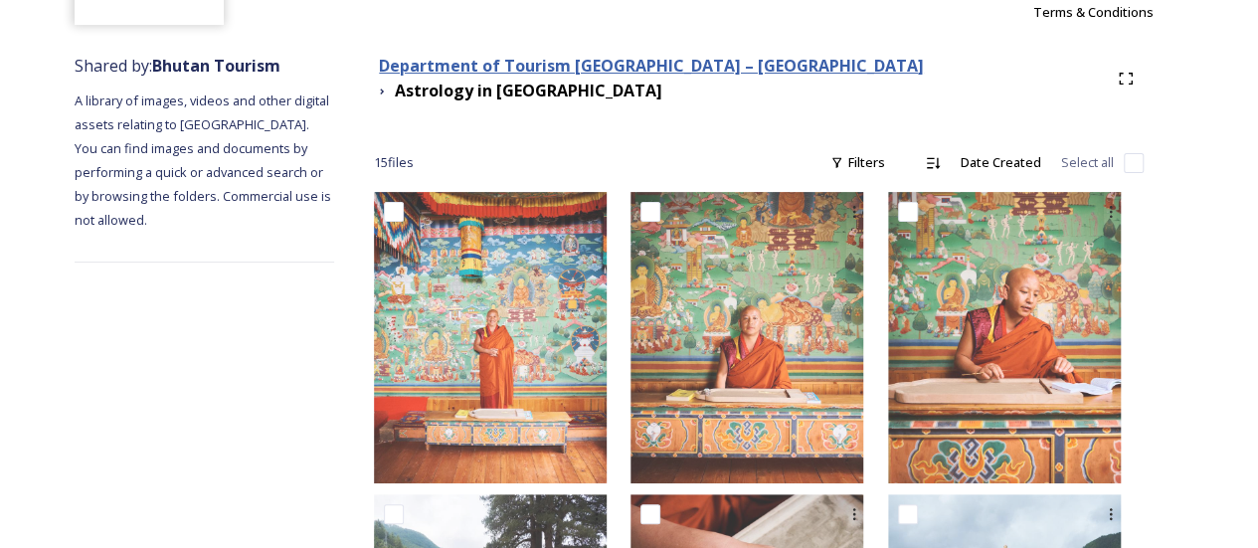
click at [767, 77] on strong "Department of Tourism [GEOGRAPHIC_DATA] – [GEOGRAPHIC_DATA]" at bounding box center [651, 66] width 545 height 22
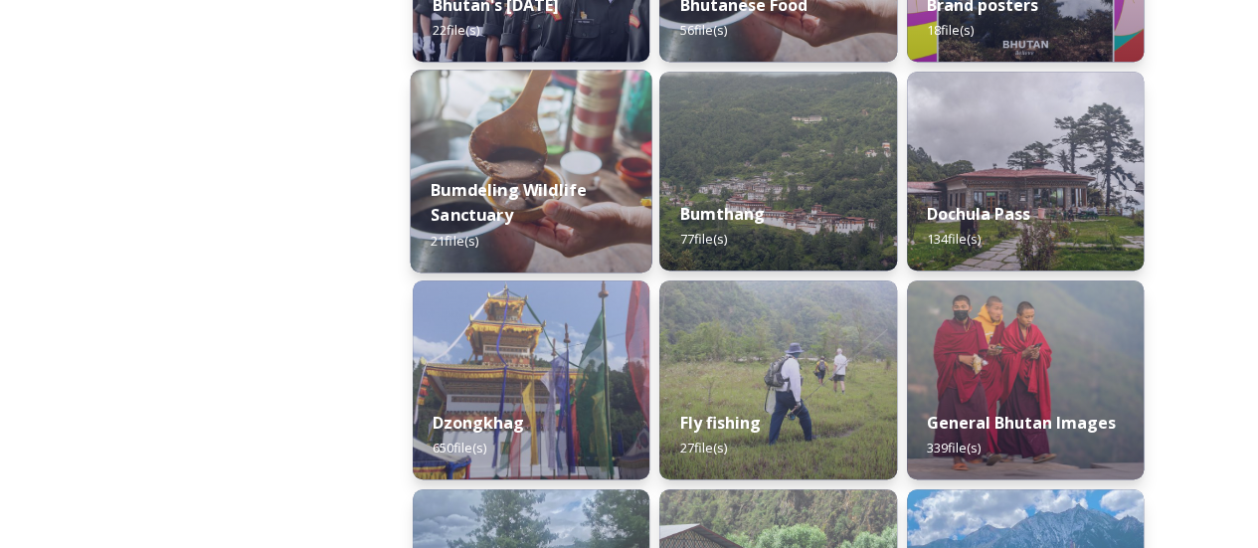
scroll to position [696, 0]
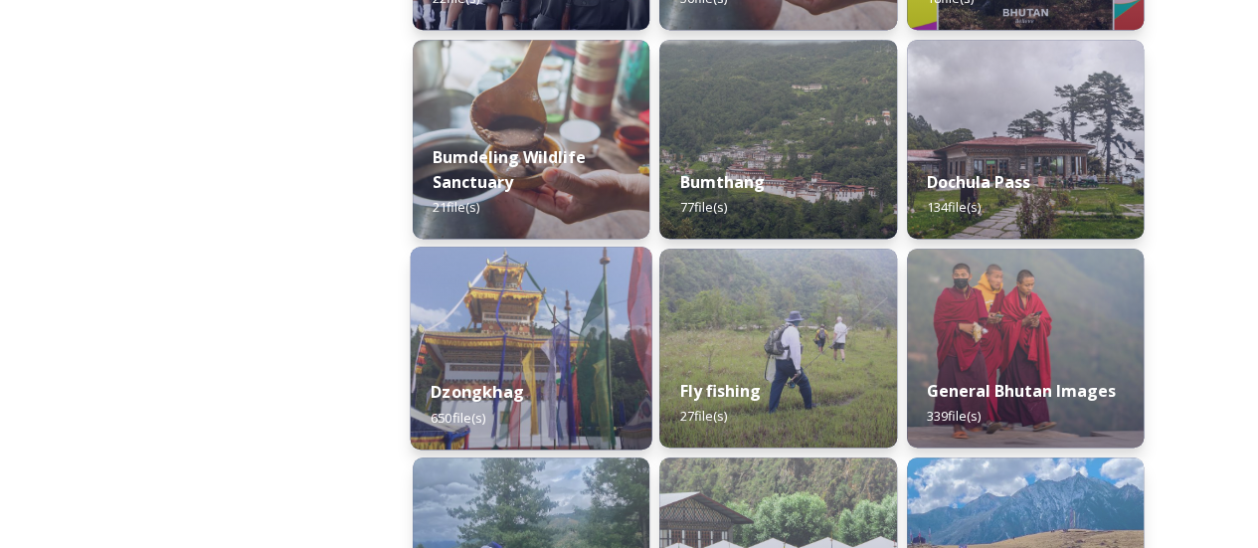
click at [571, 346] on img at bounding box center [532, 348] width 242 height 203
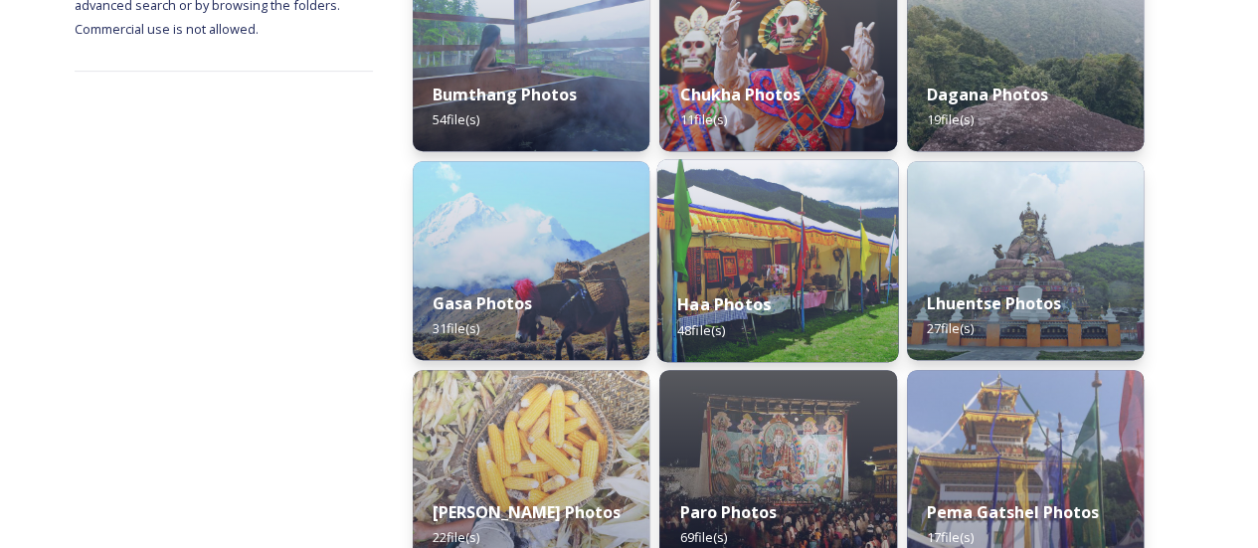
scroll to position [398, 0]
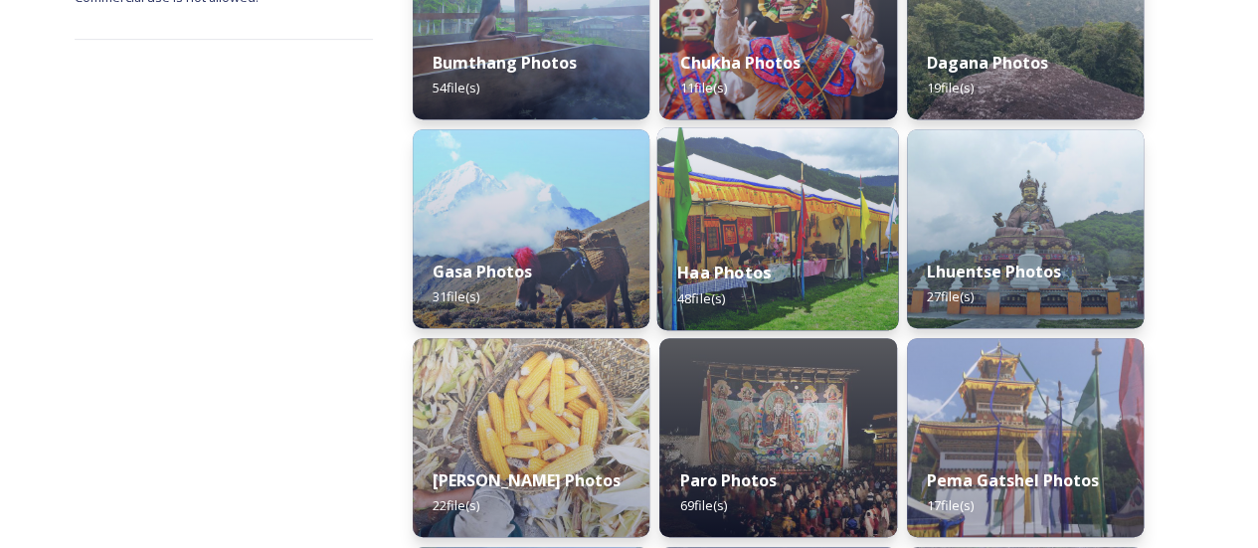
click at [825, 276] on div "Haa Photos 48 file(s)" at bounding box center [778, 285] width 242 height 91
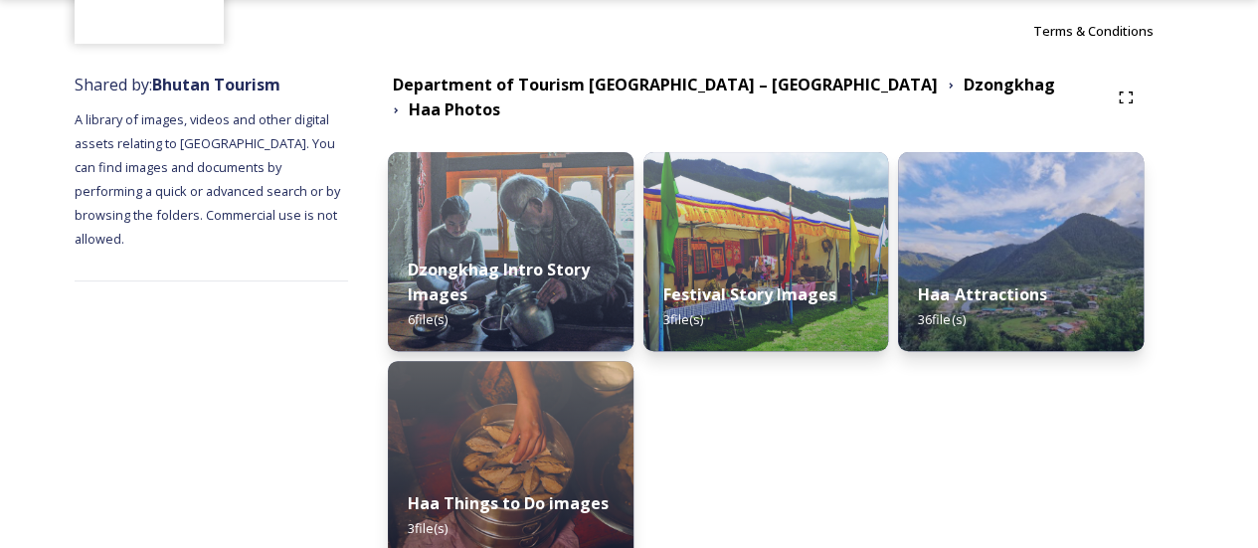
scroll to position [199, 0]
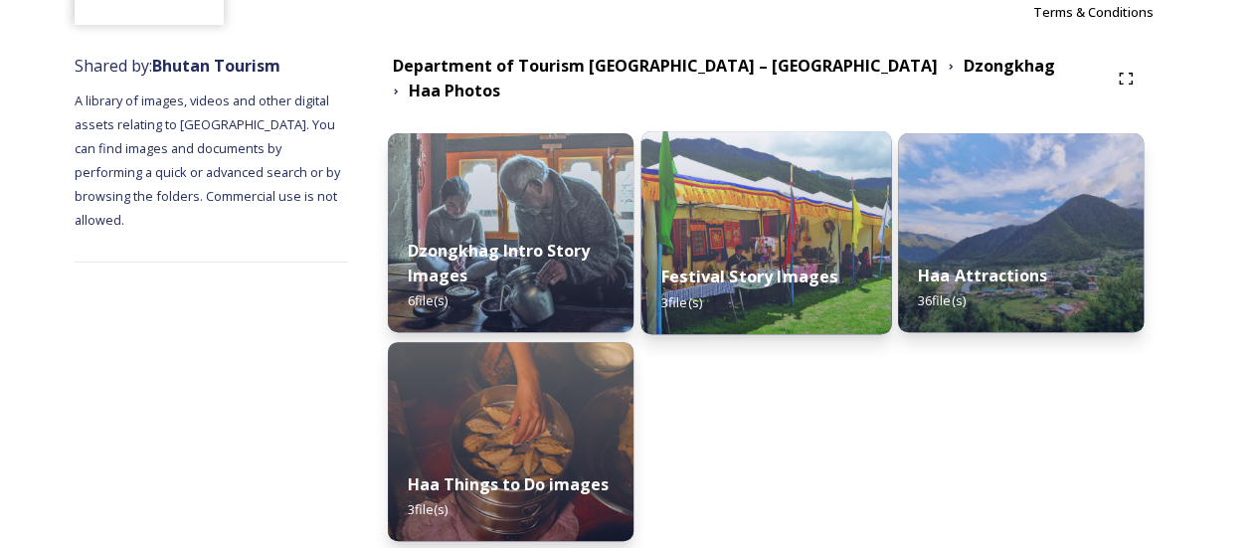
click at [829, 276] on div "Festival Story Images 3 file(s)" at bounding box center [765, 289] width 251 height 91
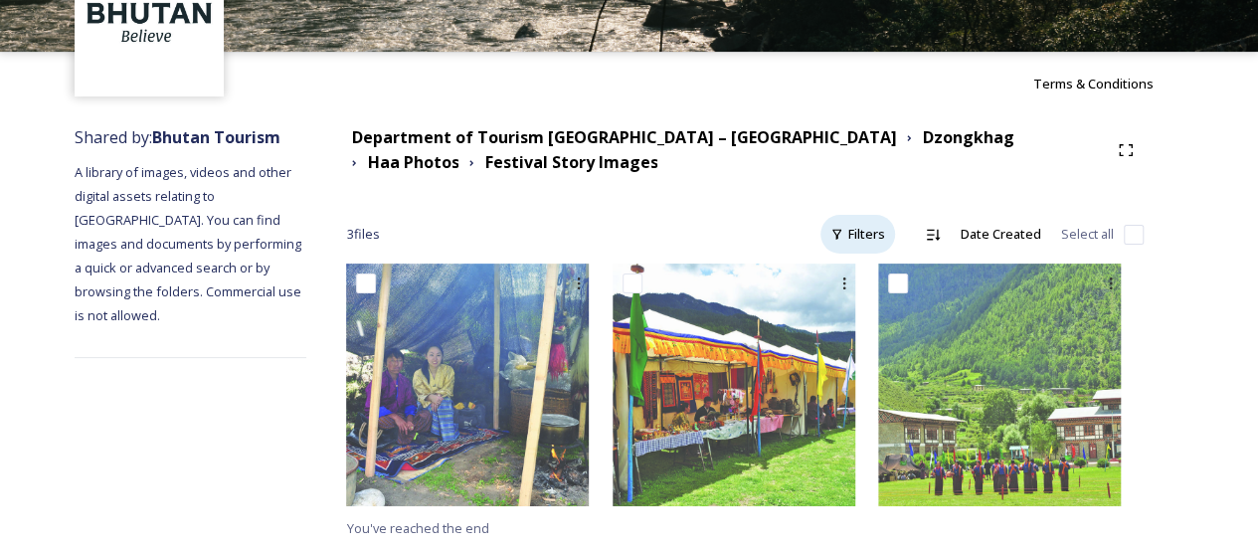
scroll to position [128, 0]
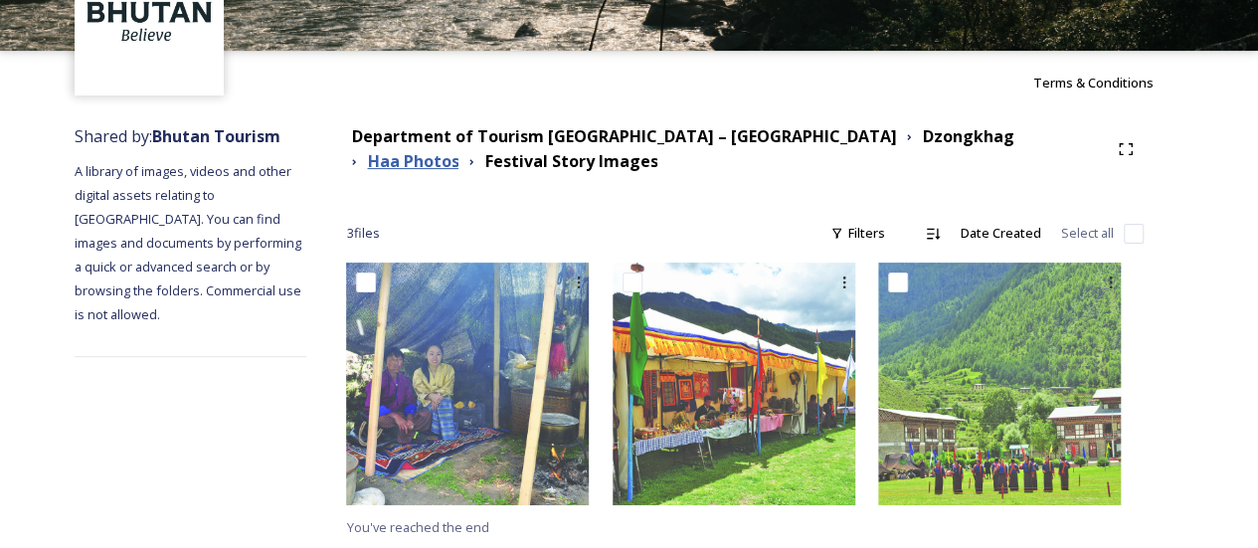
click at [458, 150] on strong "Haa Photos" at bounding box center [412, 161] width 91 height 22
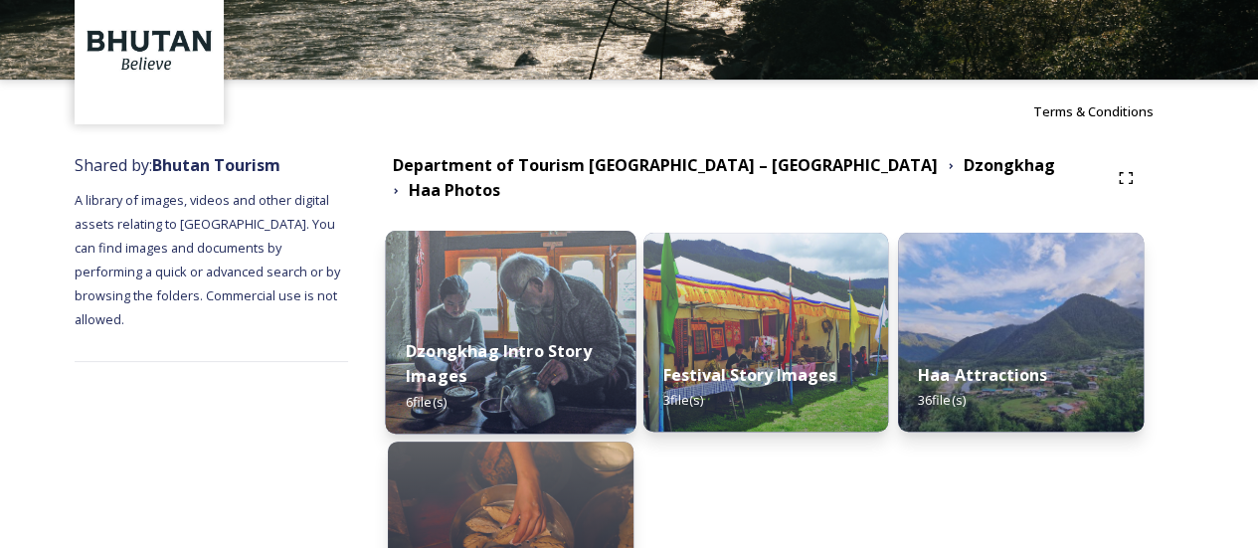
scroll to position [199, 0]
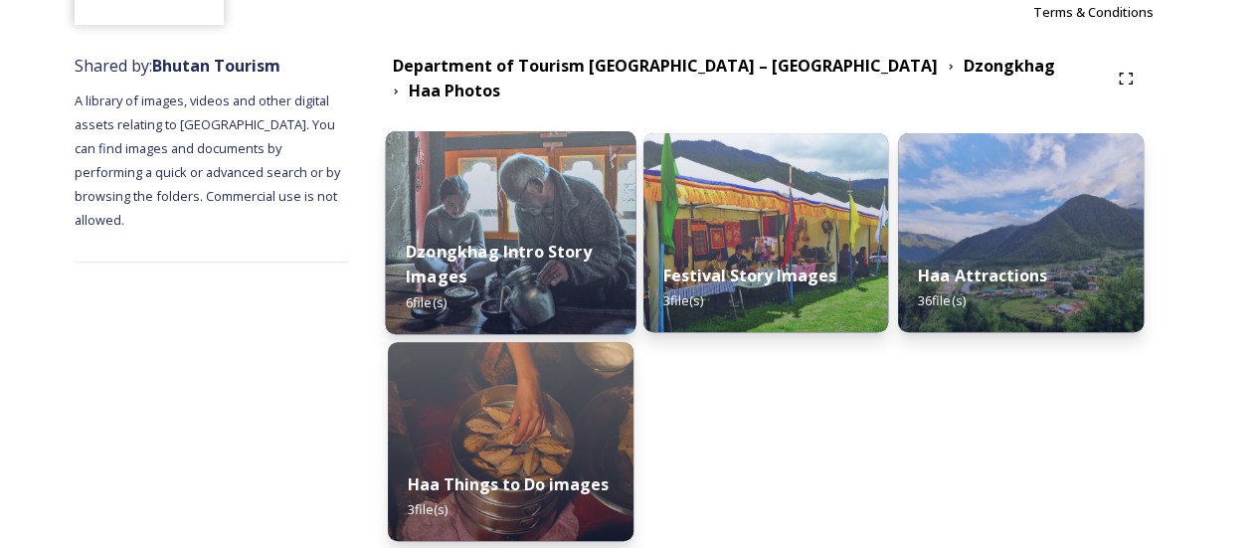
click at [589, 282] on div "Dzongkhag Intro Story Images 6 file(s)" at bounding box center [510, 276] width 251 height 115
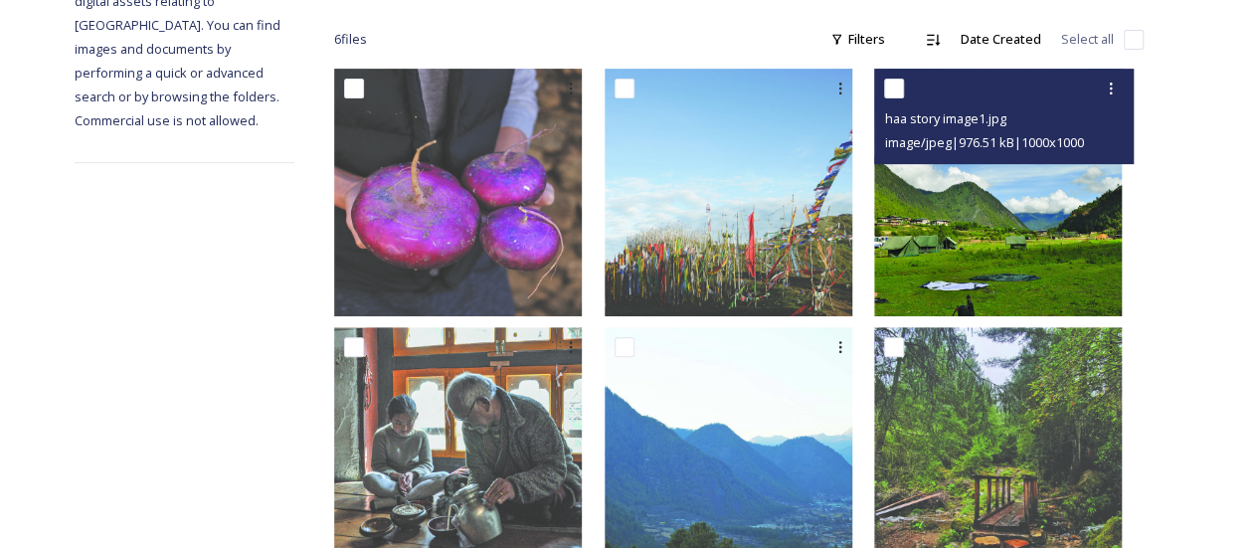
scroll to position [93, 0]
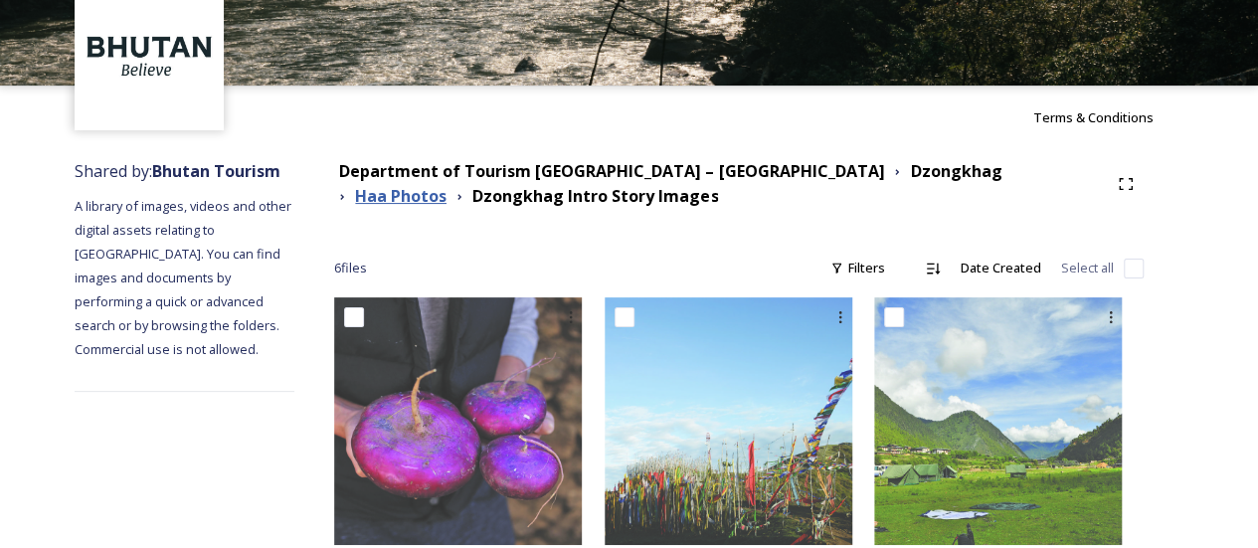
click at [447, 185] on strong "Haa Photos" at bounding box center [400, 196] width 91 height 22
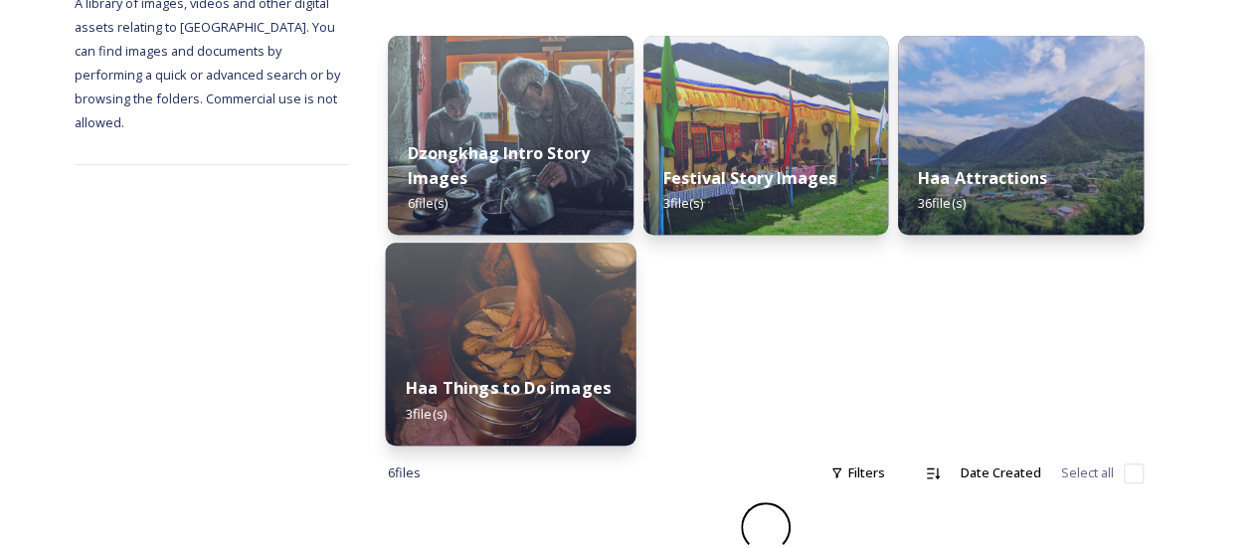
scroll to position [271, 0]
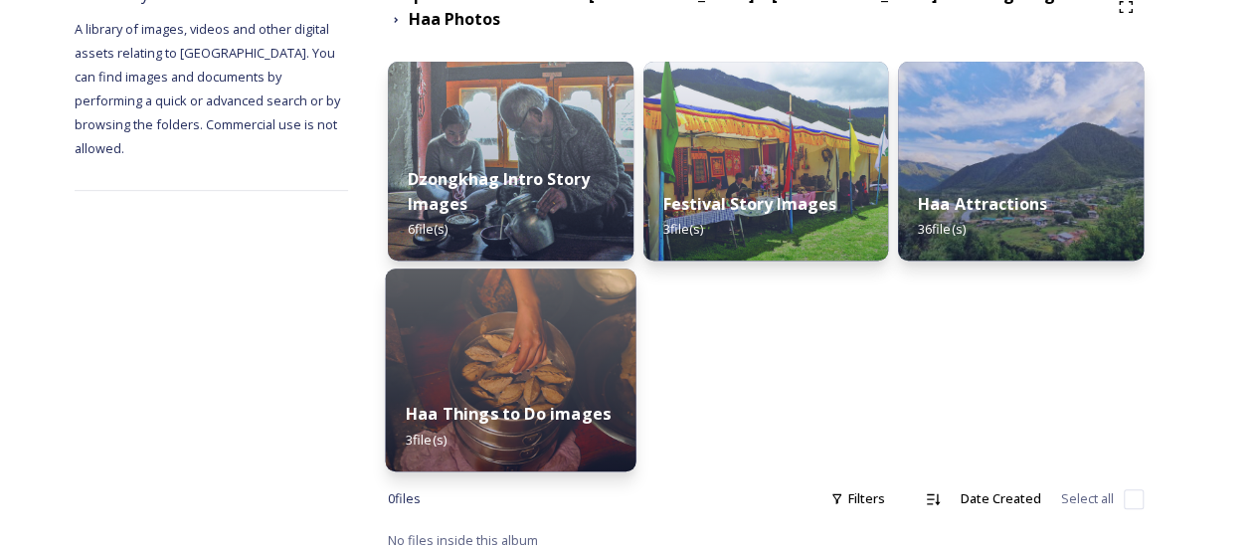
click at [597, 355] on img at bounding box center [510, 370] width 251 height 203
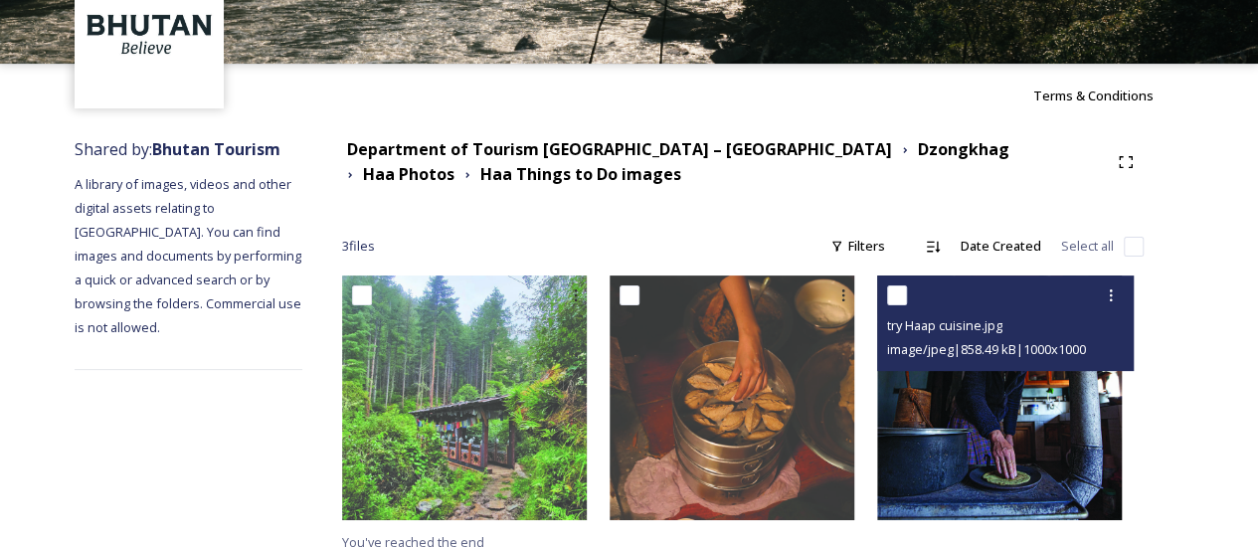
scroll to position [130, 0]
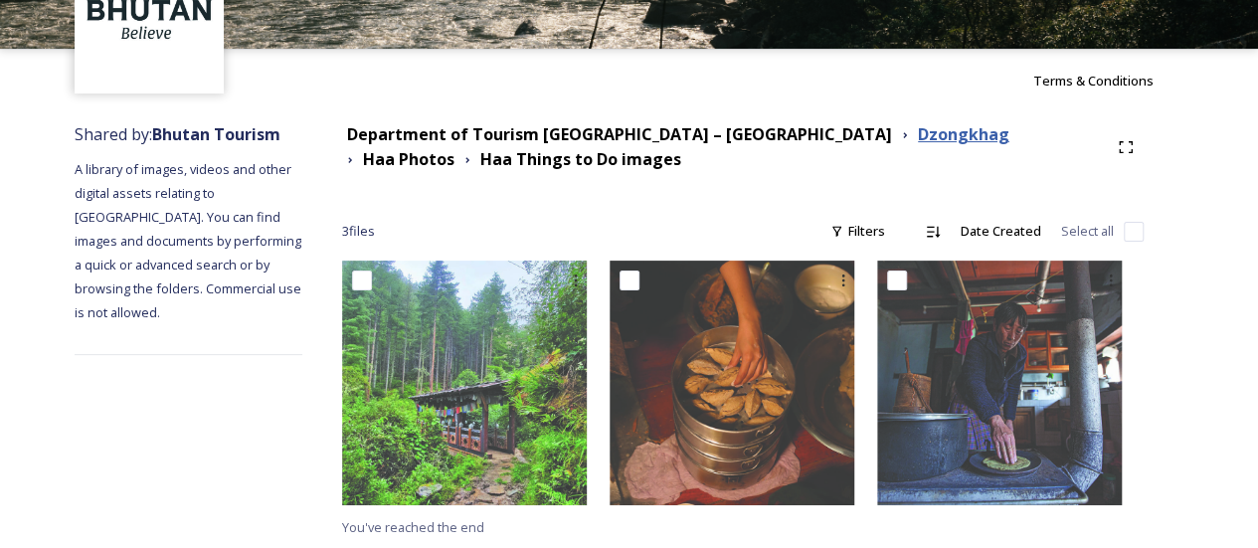
click at [918, 137] on strong "Dzongkhag" at bounding box center [963, 134] width 91 height 22
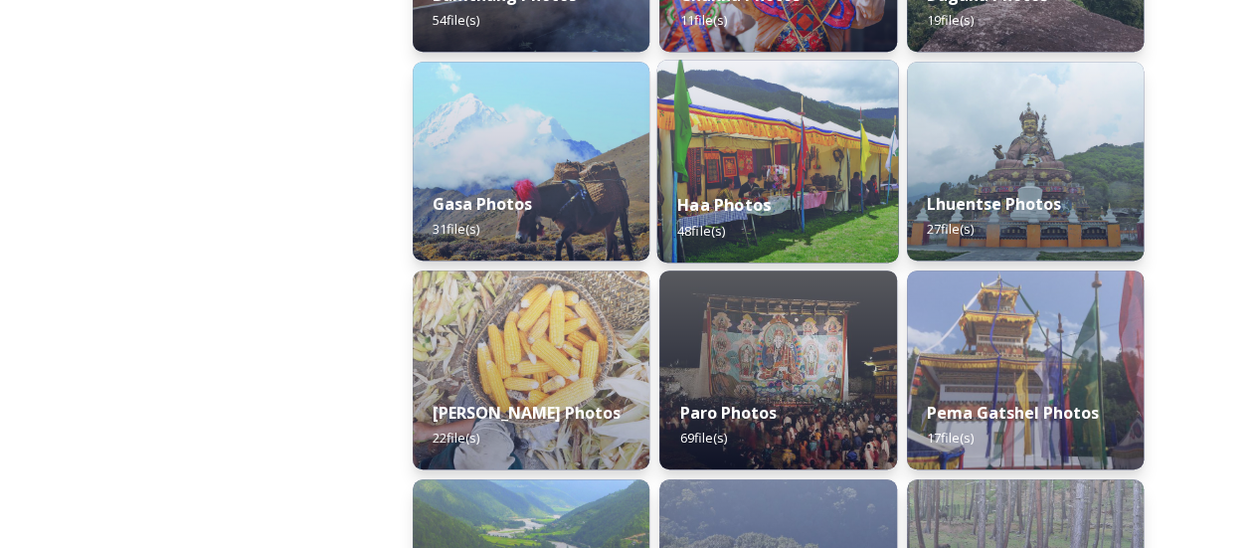
scroll to position [497, 0]
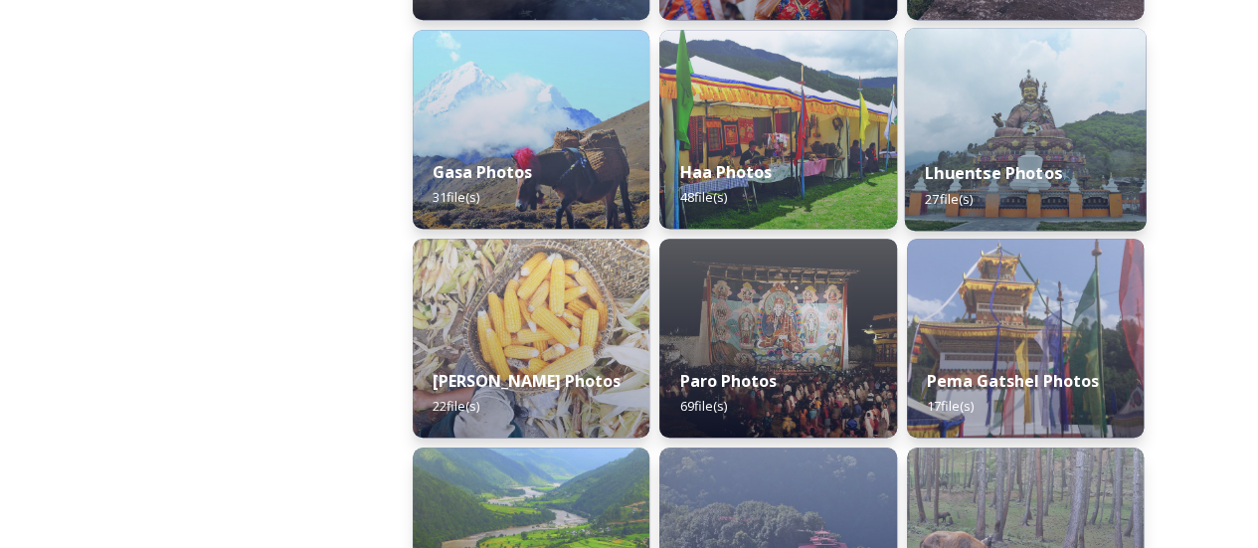
click at [1017, 138] on img at bounding box center [1025, 129] width 242 height 203
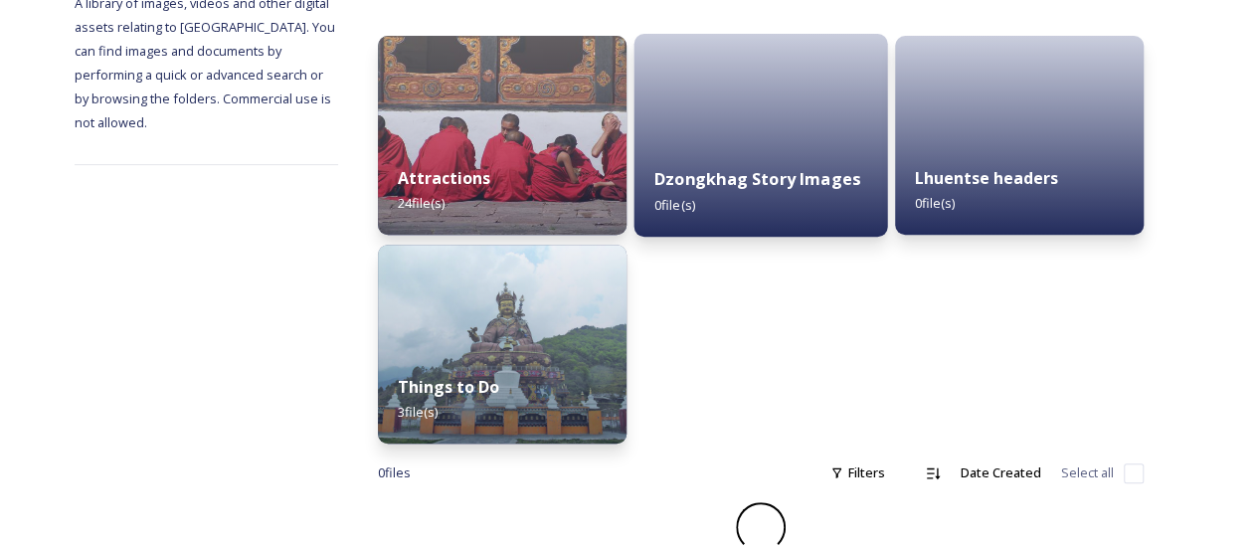
scroll to position [271, 0]
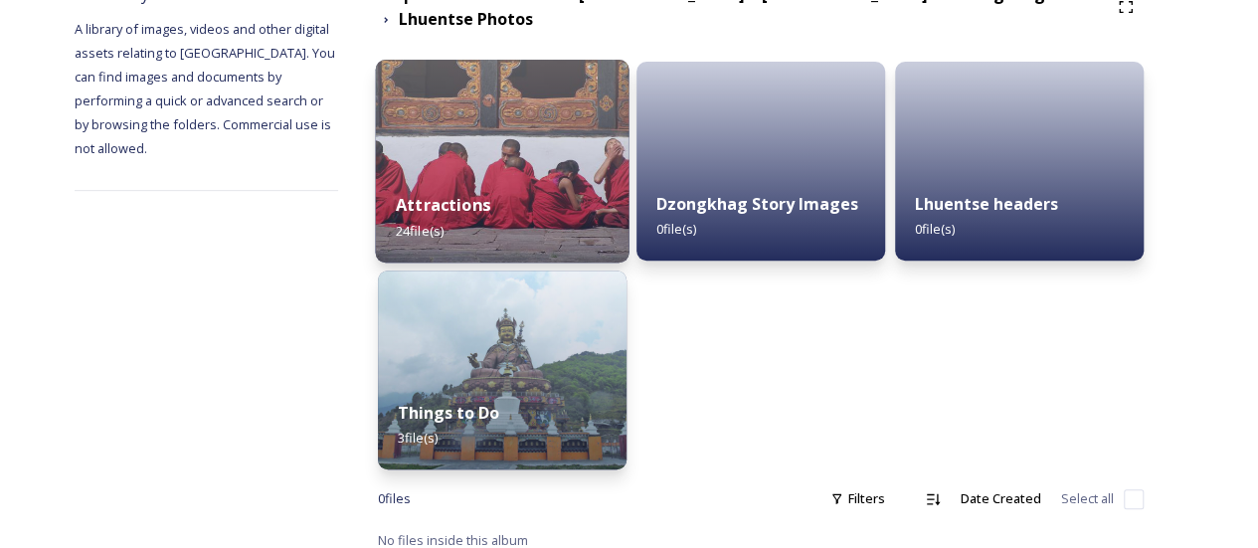
click at [571, 214] on div "Attractions 24 file(s)" at bounding box center [502, 217] width 254 height 91
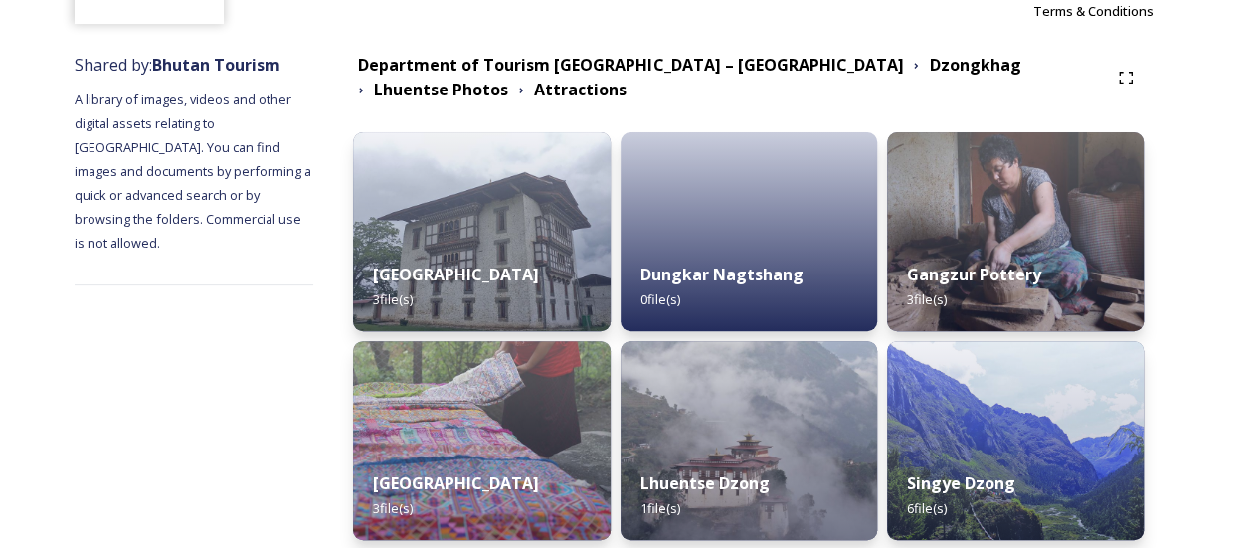
scroll to position [199, 0]
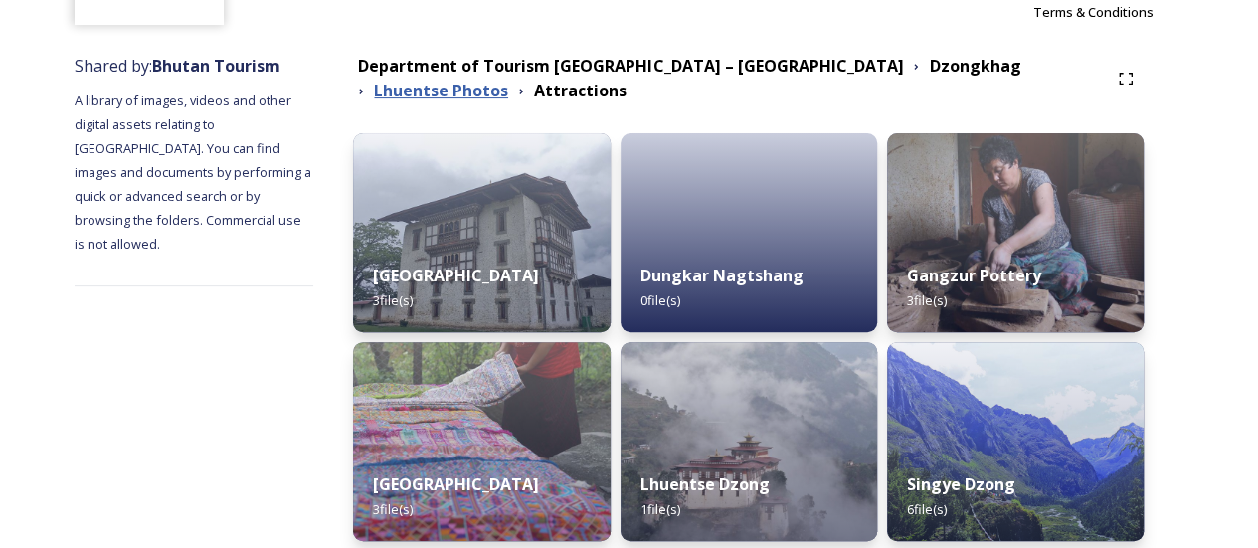
click at [508, 80] on strong "Lhuentse Photos" at bounding box center [441, 91] width 134 height 22
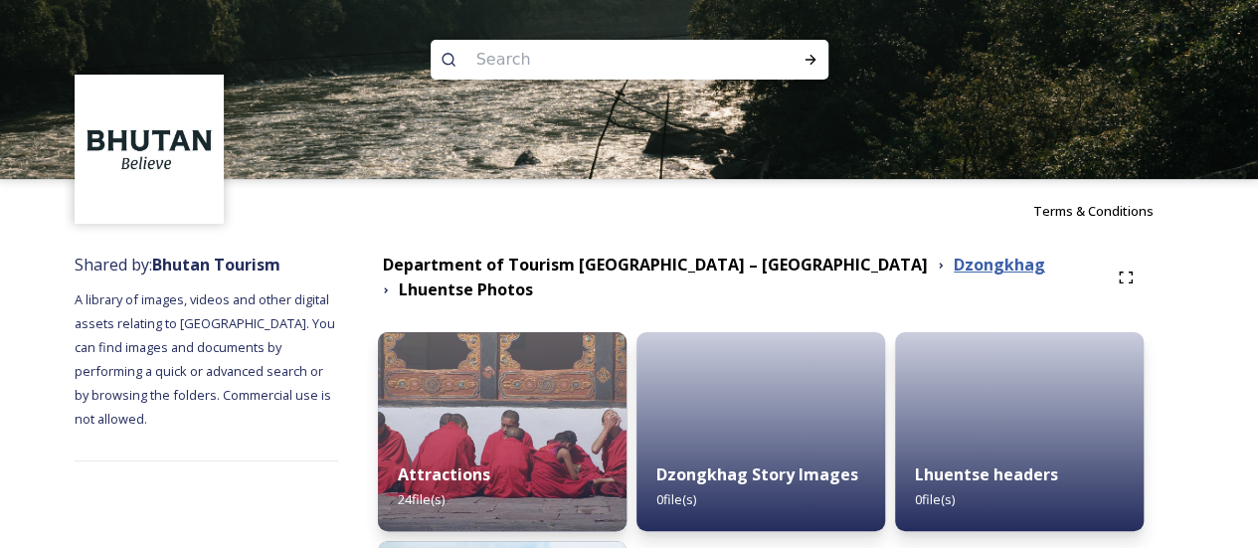
click at [954, 264] on strong "Dzongkhag" at bounding box center [999, 265] width 91 height 22
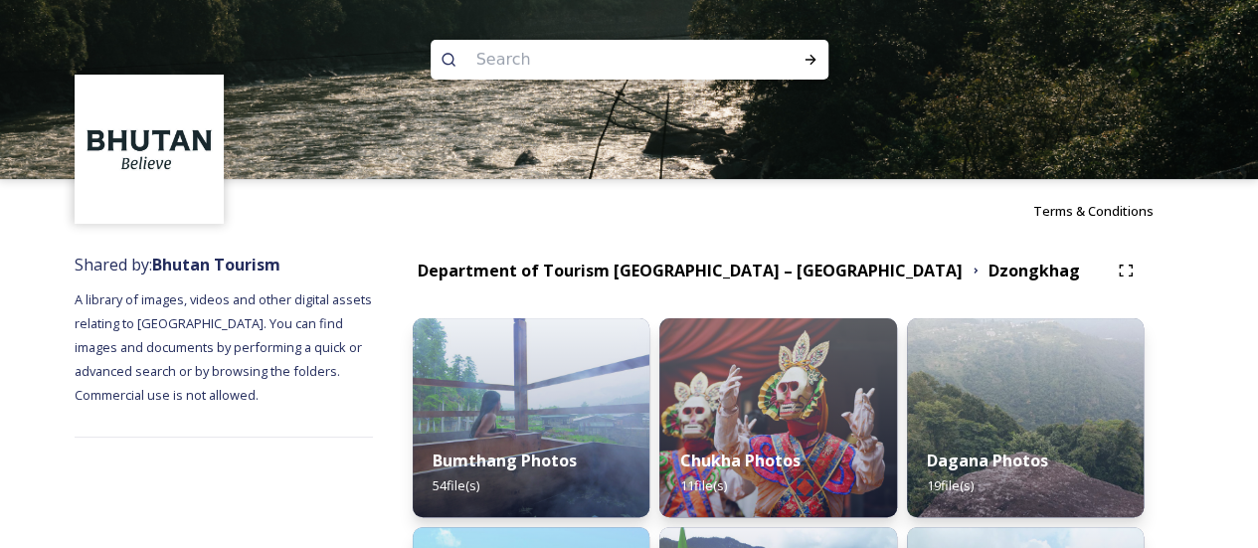
click at [716, 259] on div "Department of Tourism [GEOGRAPHIC_DATA] – [GEOGRAPHIC_DATA] Dzongkhag" at bounding box center [778, 271] width 731 height 36
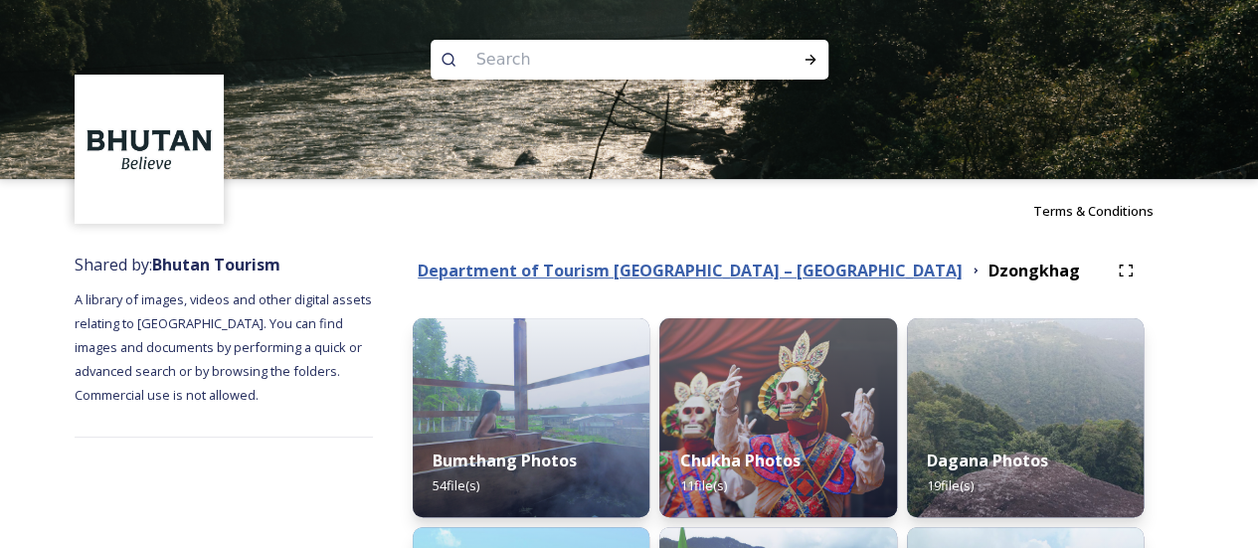
click at [716, 268] on strong "Department of Tourism [GEOGRAPHIC_DATA] – [GEOGRAPHIC_DATA]" at bounding box center [690, 271] width 545 height 22
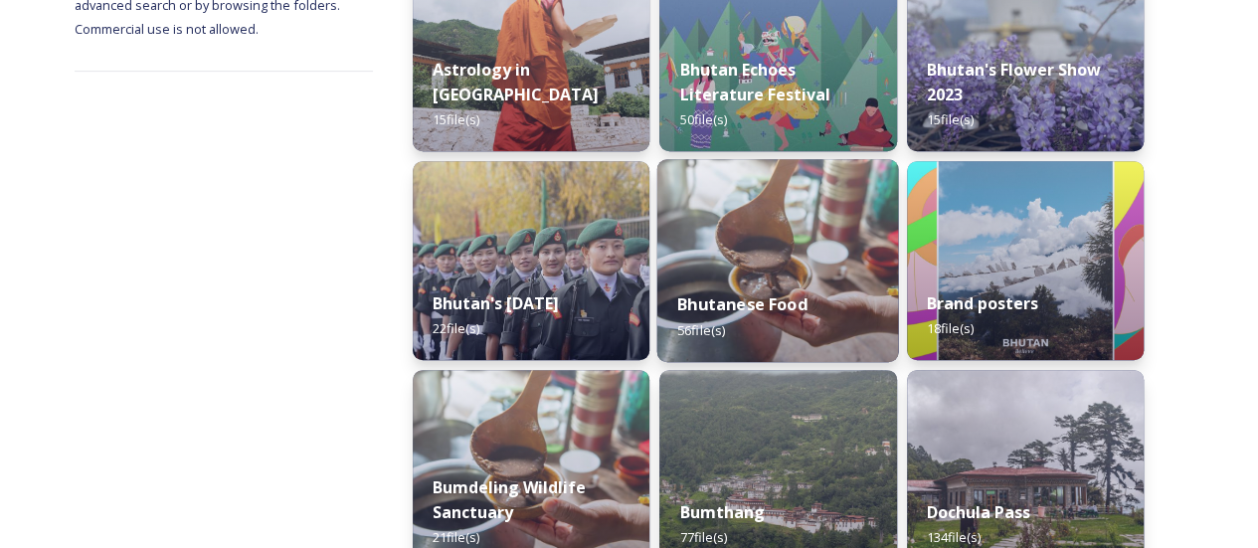
scroll to position [398, 0]
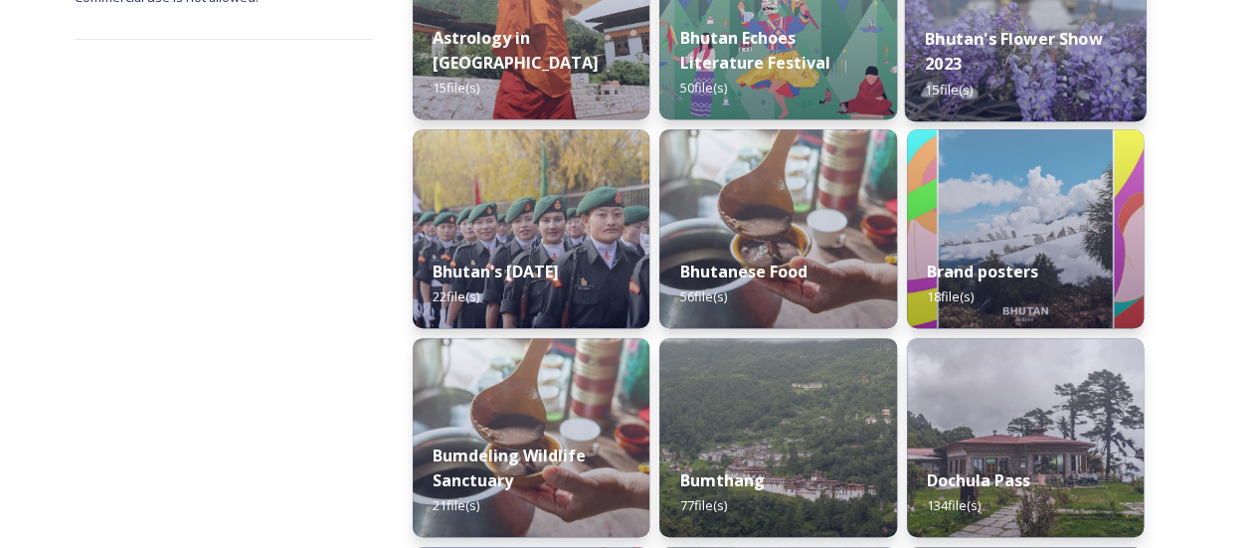
click at [933, 105] on div "Bhutan's Flower Show 2023 15 file(s)" at bounding box center [1025, 63] width 242 height 115
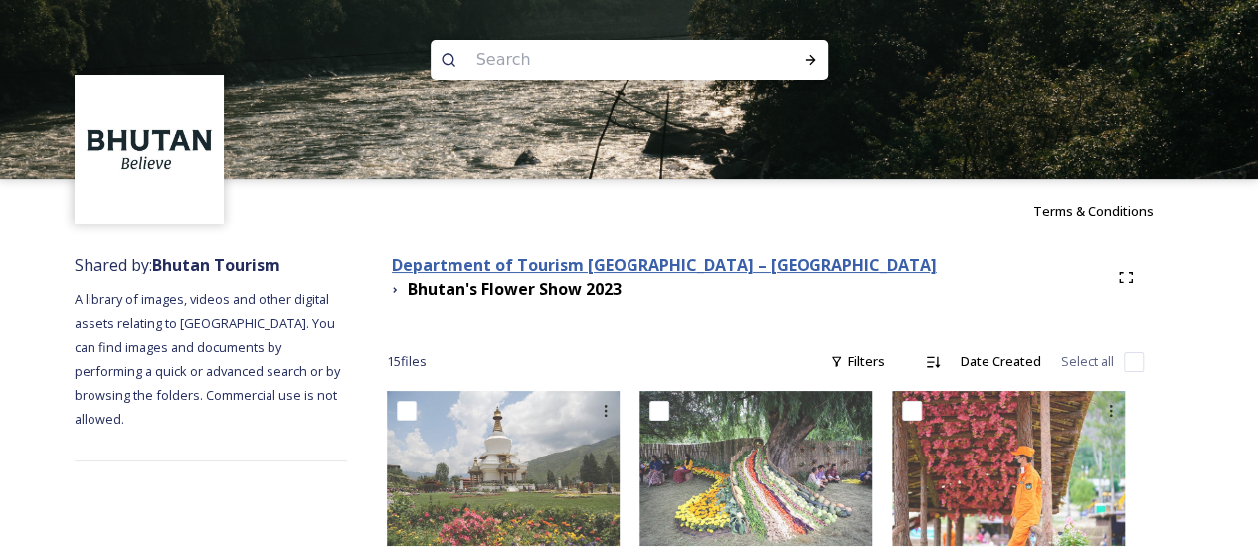
click at [756, 272] on strong "Department of Tourism [GEOGRAPHIC_DATA] – [GEOGRAPHIC_DATA]" at bounding box center [664, 265] width 545 height 22
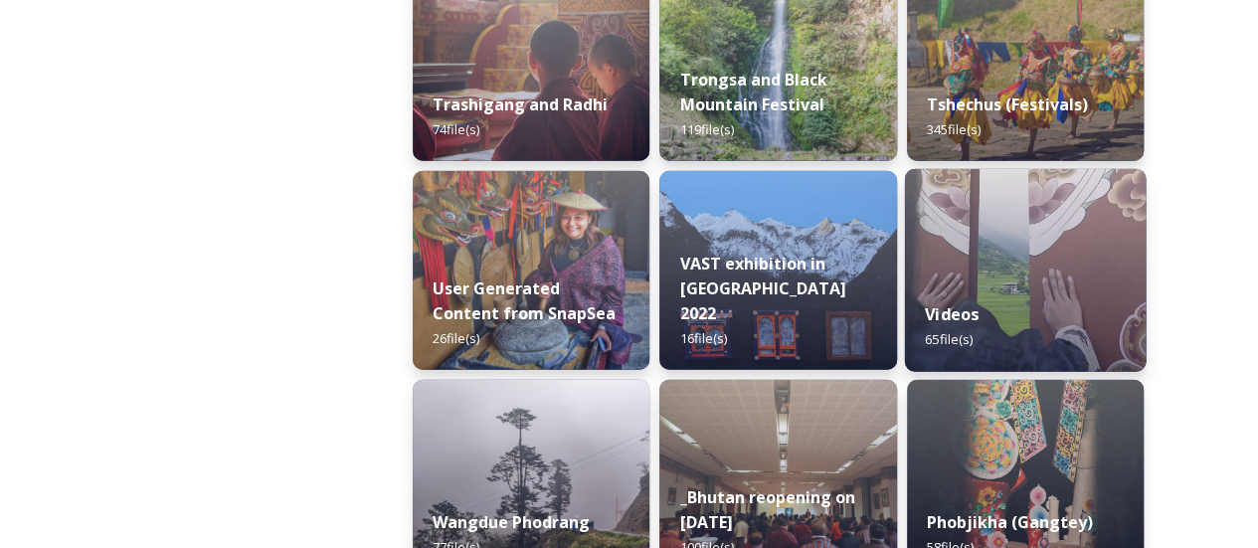
scroll to position [2685, 0]
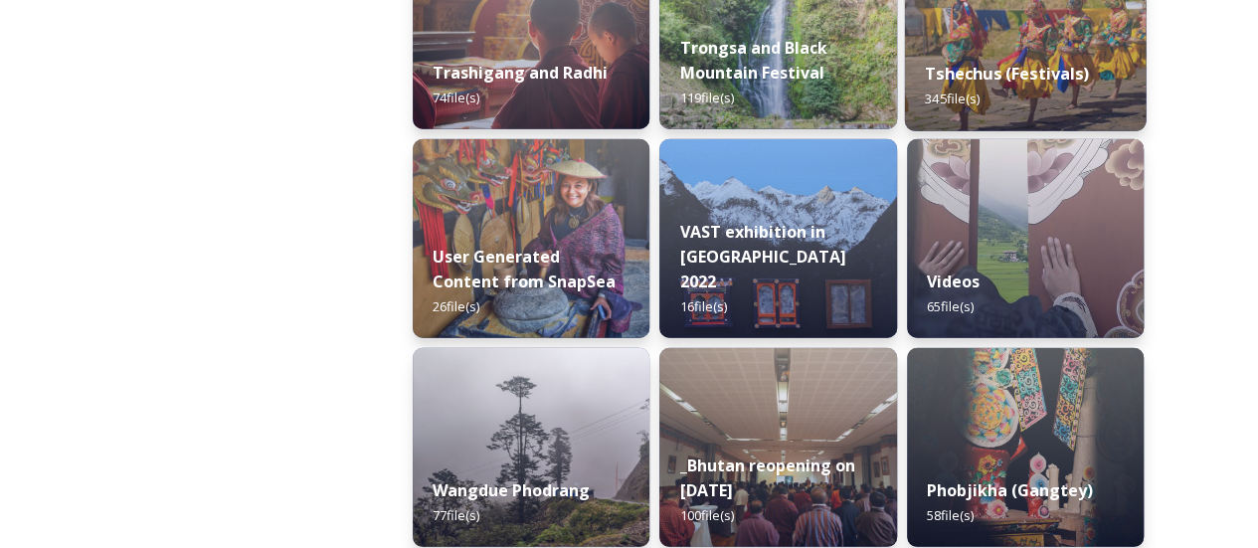
click at [1025, 93] on div "Tshechus (Festivals) 345 file(s)" at bounding box center [1025, 86] width 242 height 91
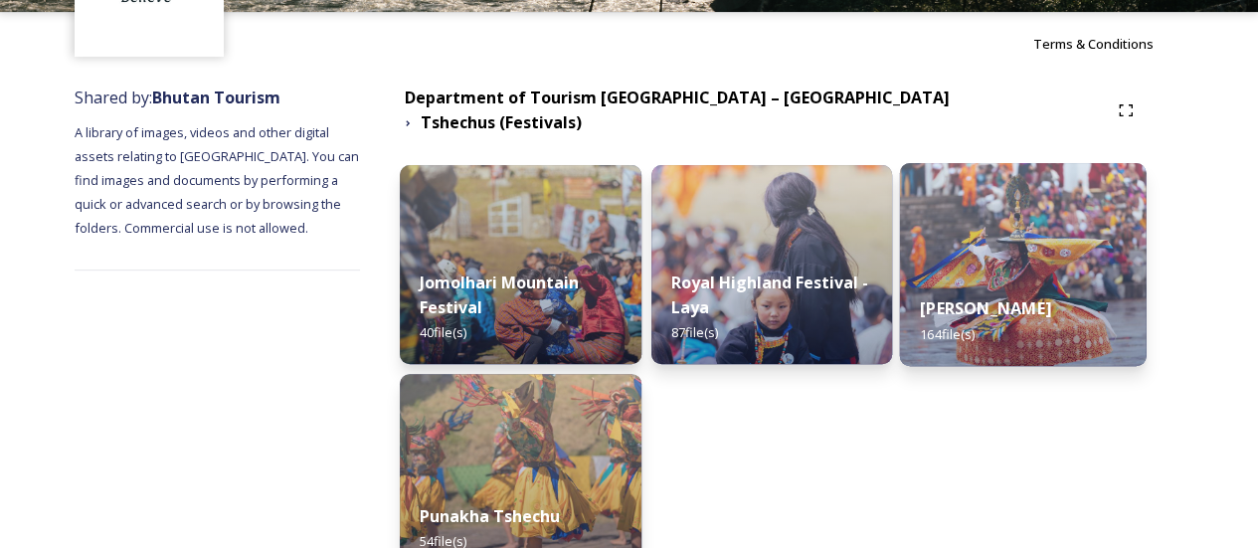
scroll to position [199, 0]
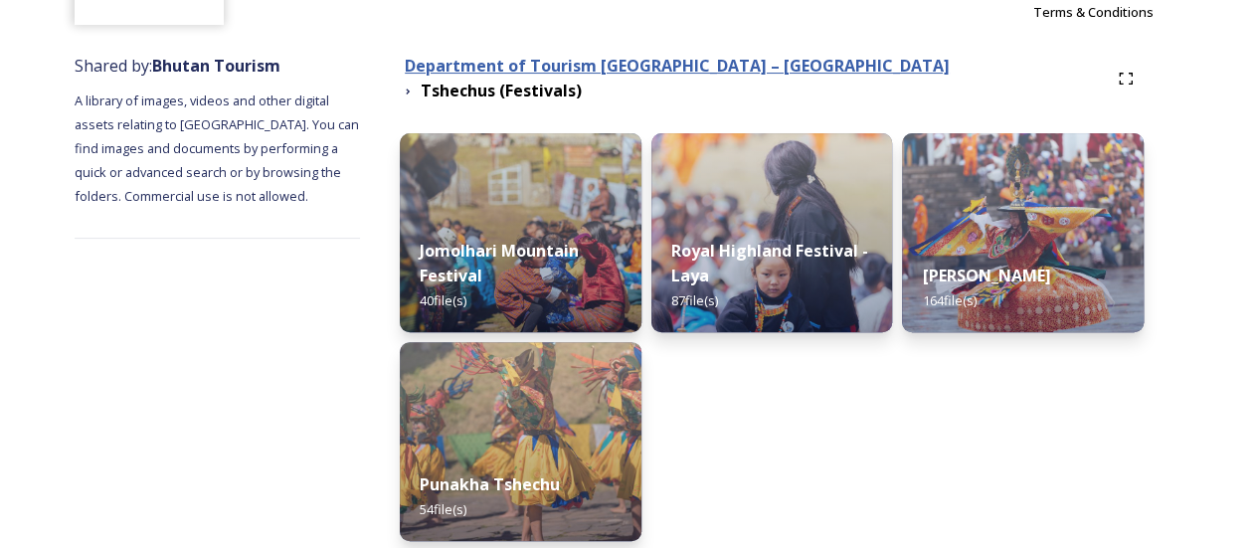
click at [706, 77] on strong "Department of Tourism [GEOGRAPHIC_DATA] – [GEOGRAPHIC_DATA]" at bounding box center [677, 66] width 545 height 22
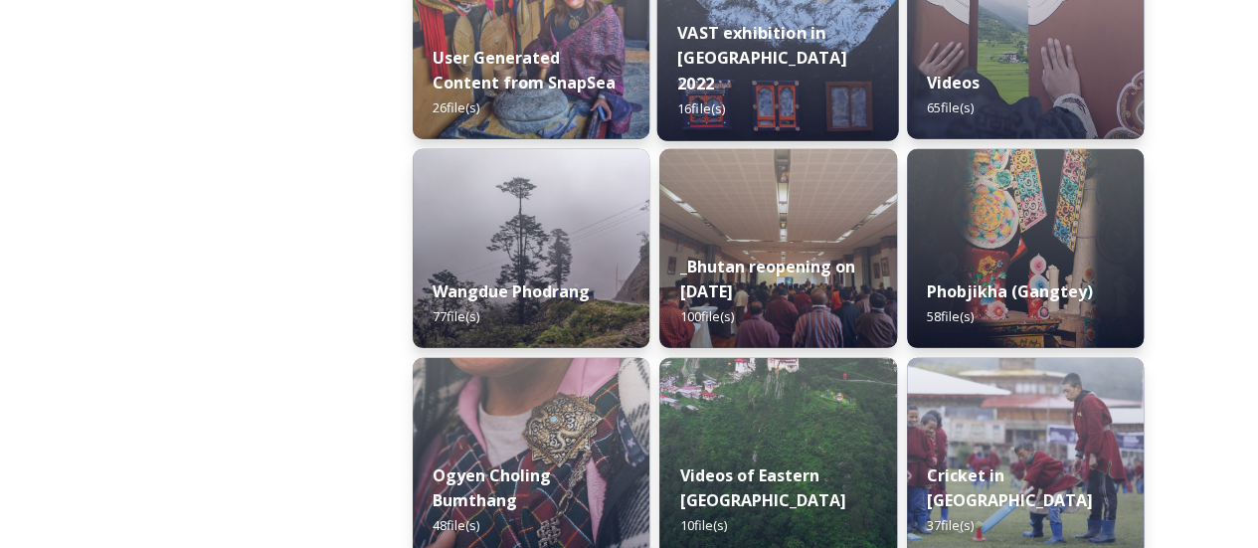
scroll to position [2984, 0]
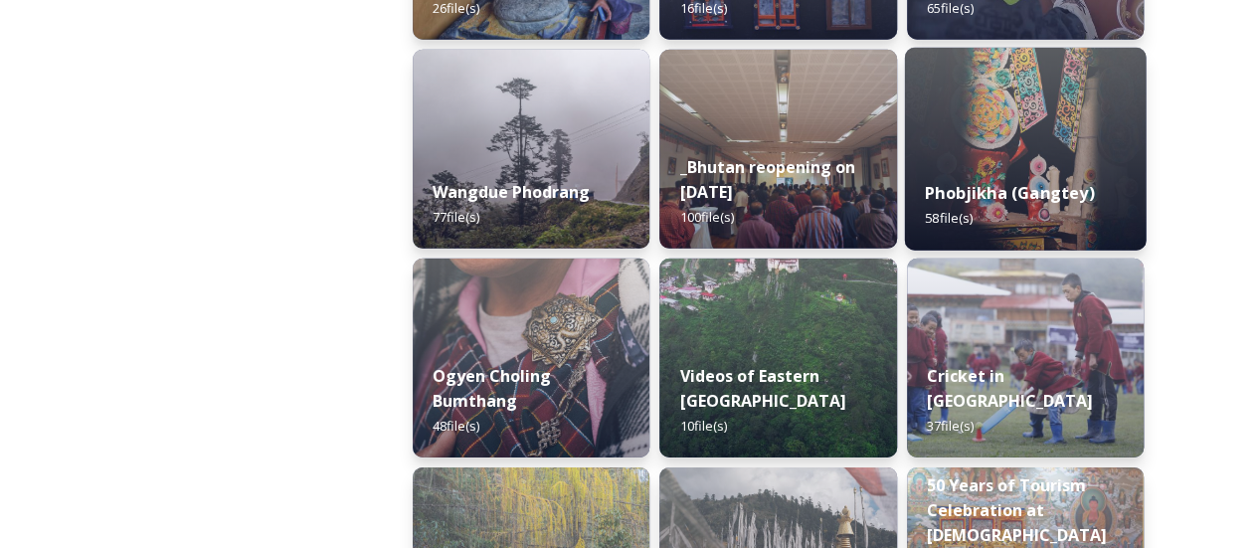
click at [1035, 203] on strong "Phobjikha (Gangtey)" at bounding box center [1009, 193] width 169 height 22
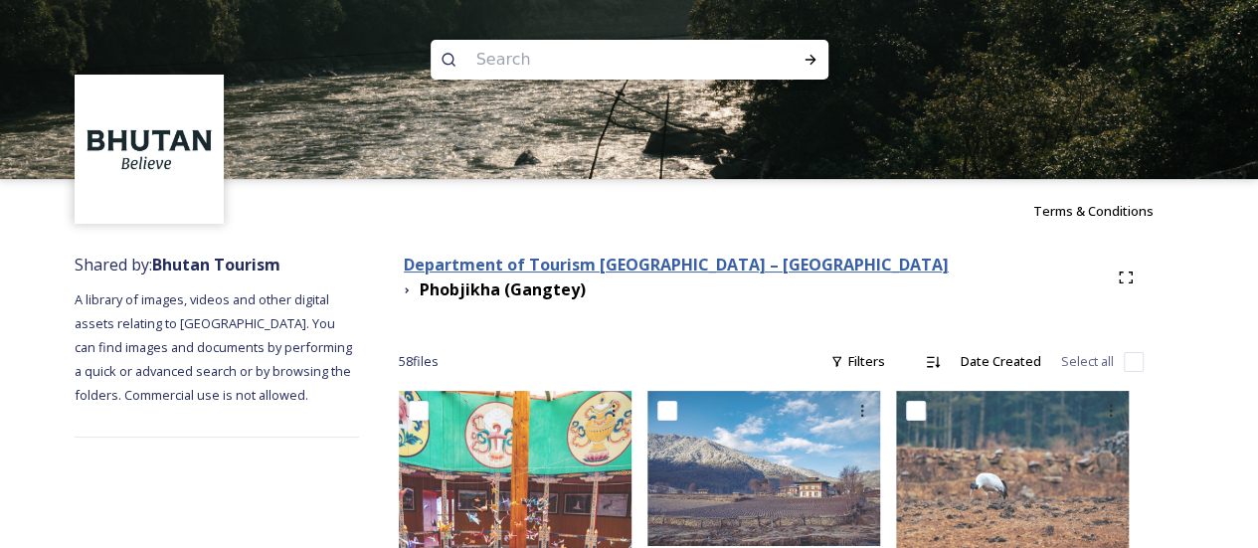
click at [753, 269] on strong "Department of Tourism [GEOGRAPHIC_DATA] – [GEOGRAPHIC_DATA]" at bounding box center [676, 265] width 545 height 22
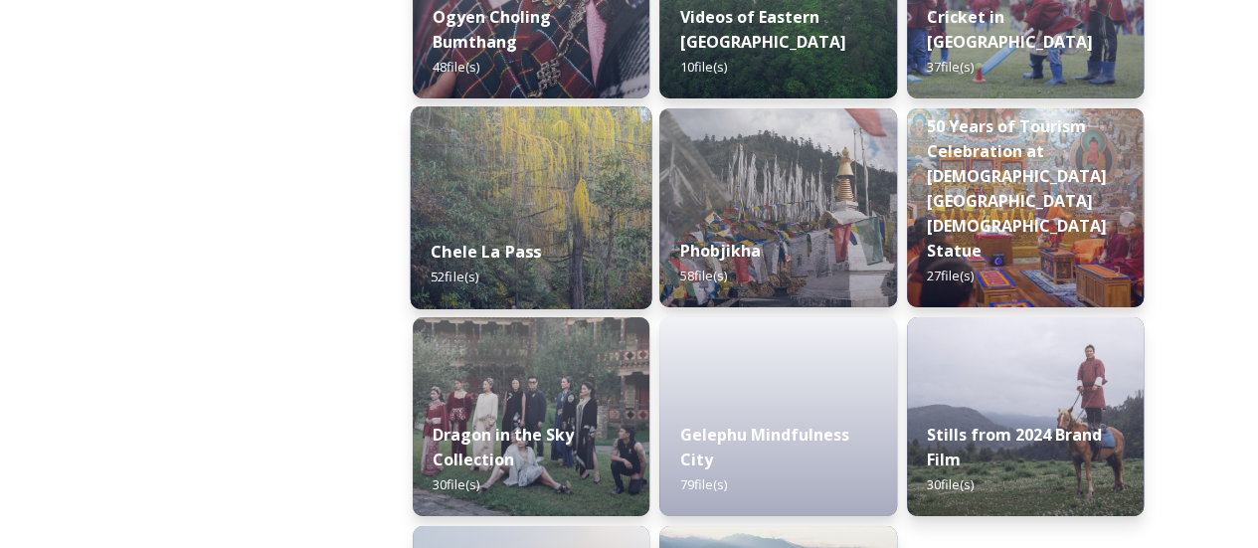
scroll to position [3439, 0]
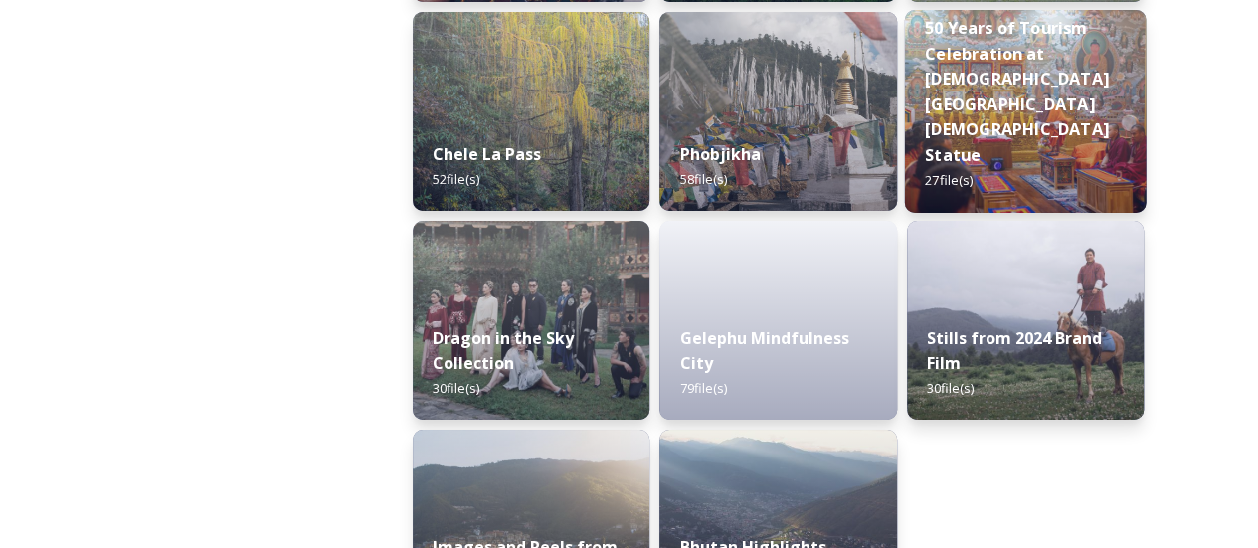
click at [995, 146] on strong "50 Years of Tourism Celebration at [DEMOGRAPHIC_DATA][GEOGRAPHIC_DATA][DEMOGRAP…" at bounding box center [1017, 91] width 184 height 149
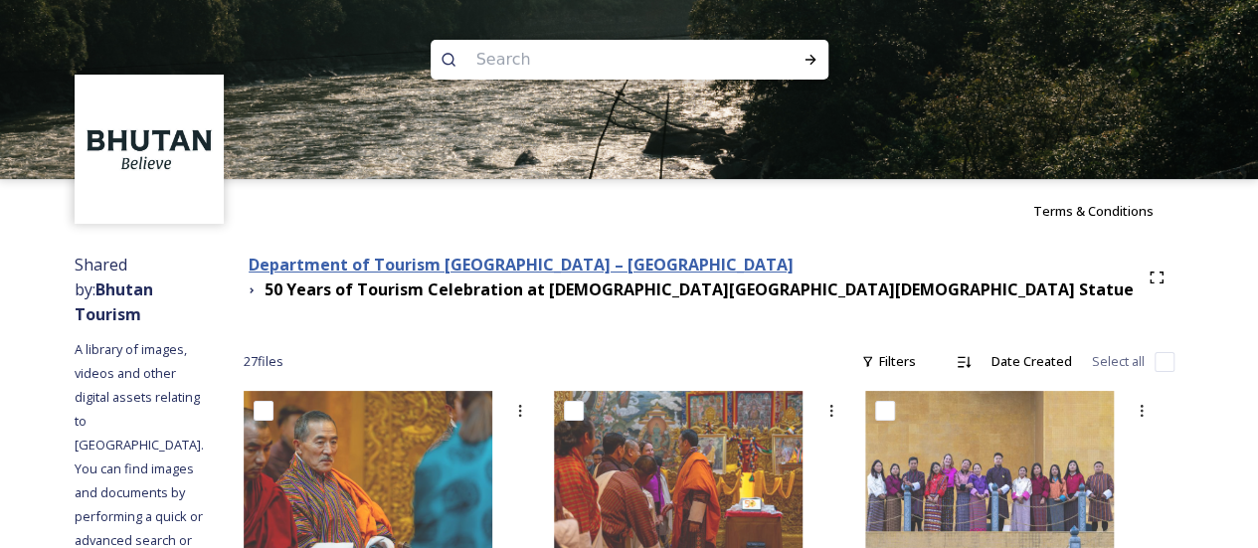
click at [601, 256] on strong "Department of Tourism [GEOGRAPHIC_DATA] – [GEOGRAPHIC_DATA]" at bounding box center [521, 265] width 545 height 22
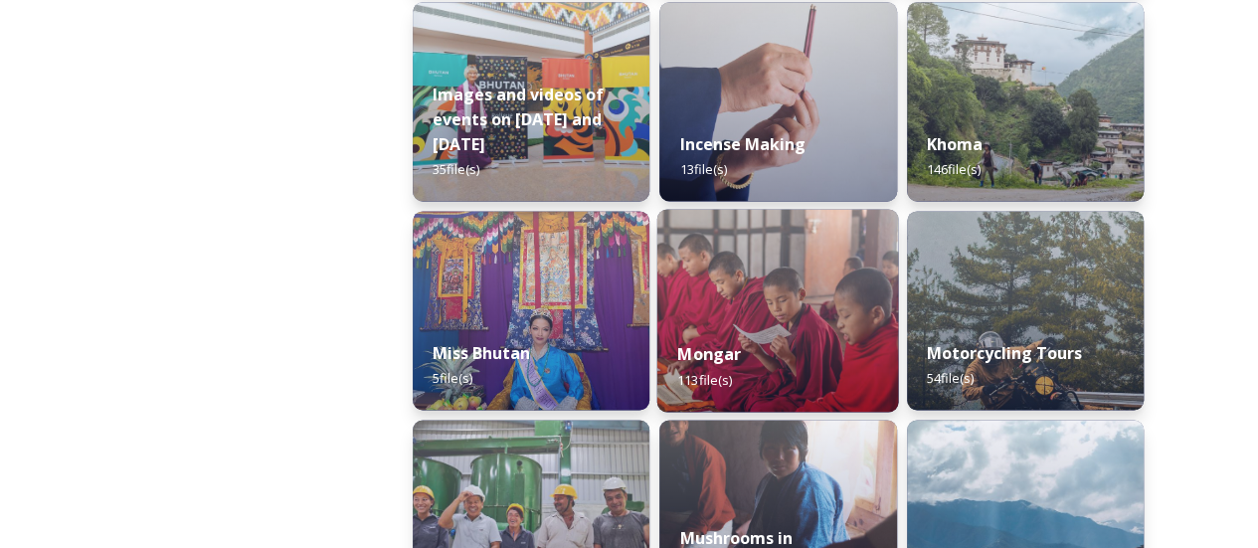
scroll to position [1392, 0]
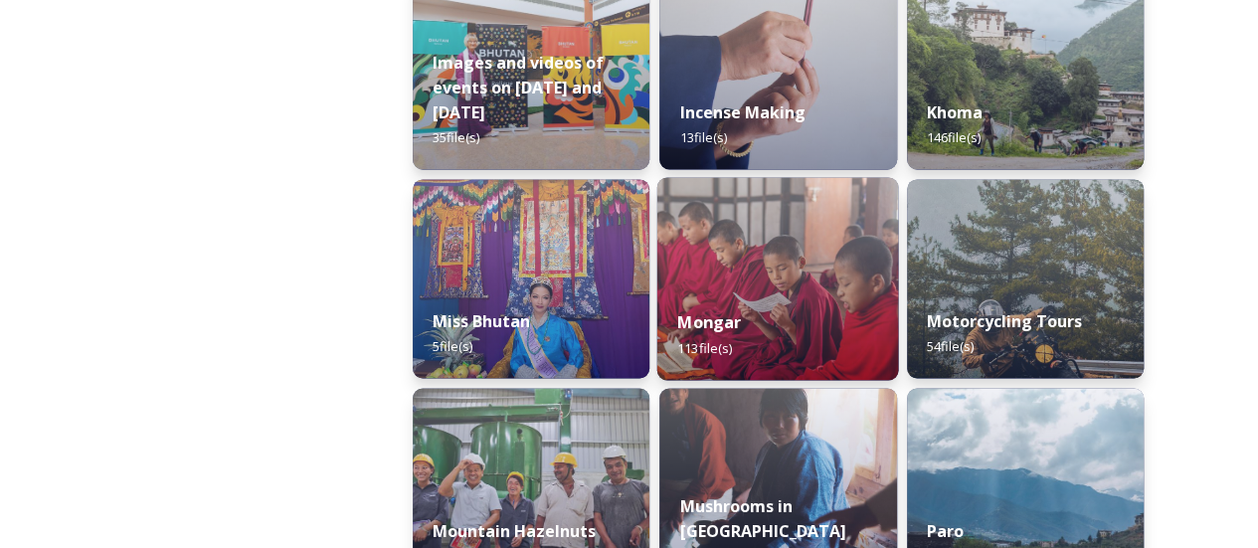
click at [748, 294] on div "[PERSON_NAME] 113 file(s)" at bounding box center [778, 334] width 242 height 91
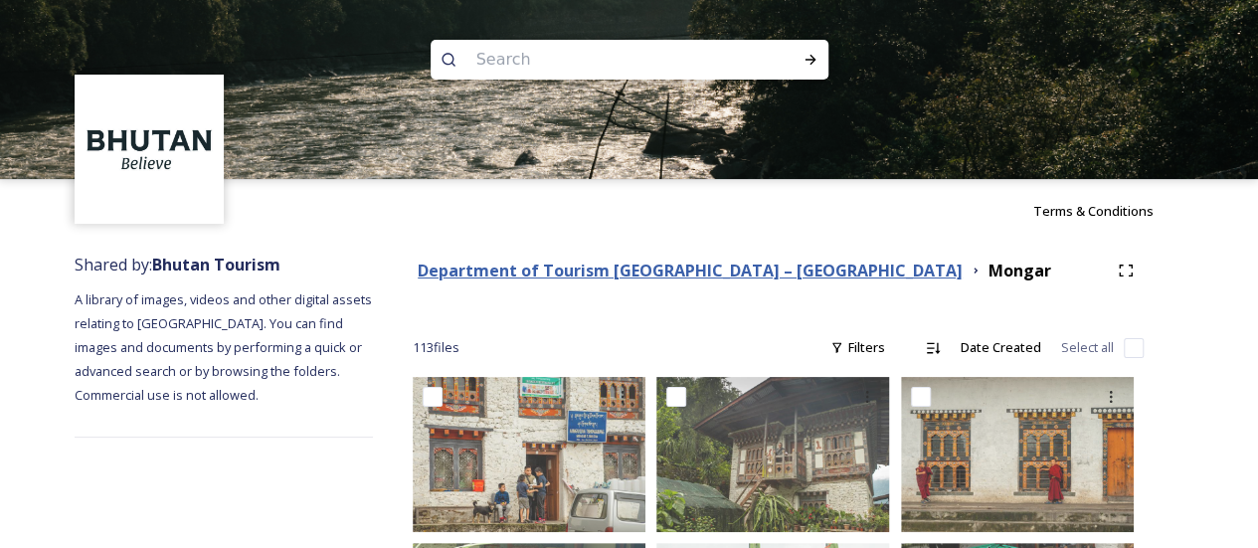
click at [726, 272] on strong "Department of Tourism [GEOGRAPHIC_DATA] – [GEOGRAPHIC_DATA]" at bounding box center [690, 271] width 545 height 22
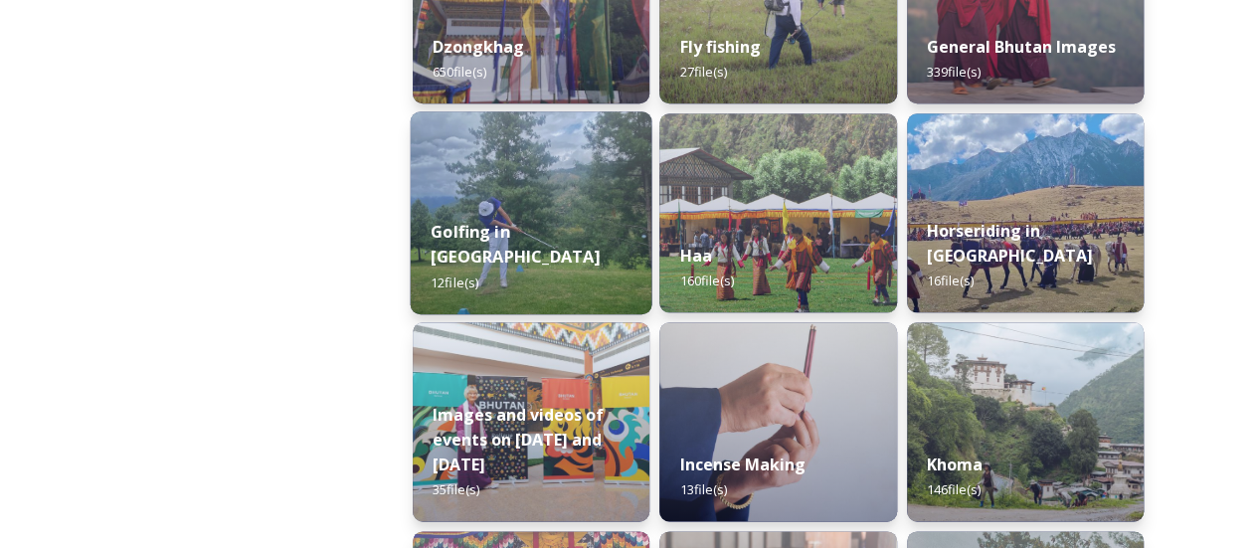
scroll to position [895, 0]
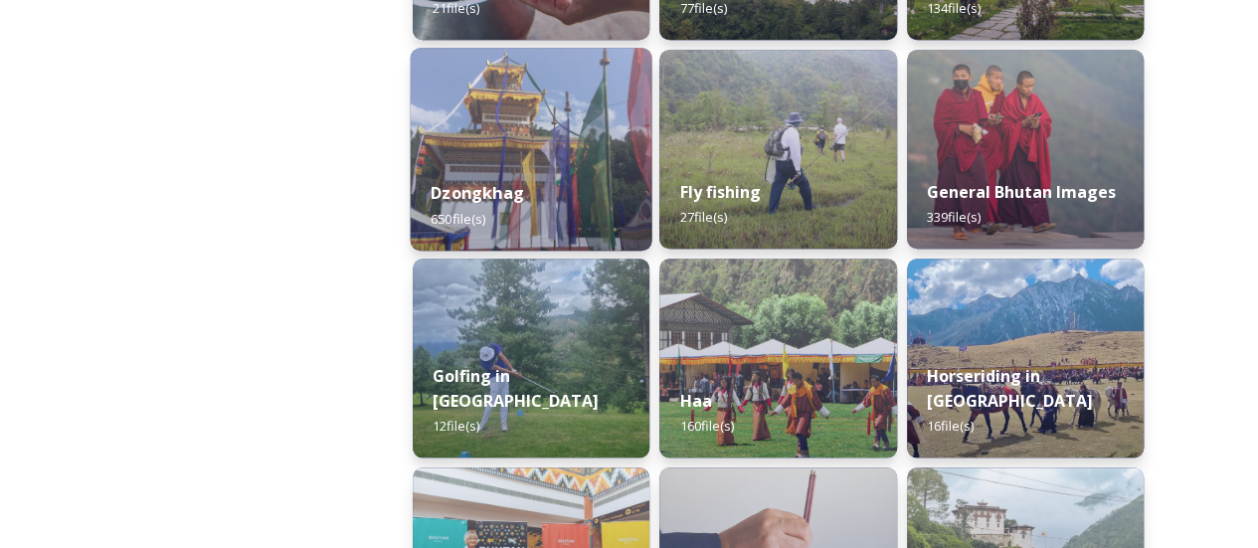
click at [539, 212] on div "Dzongkhag 650 file(s)" at bounding box center [532, 205] width 242 height 91
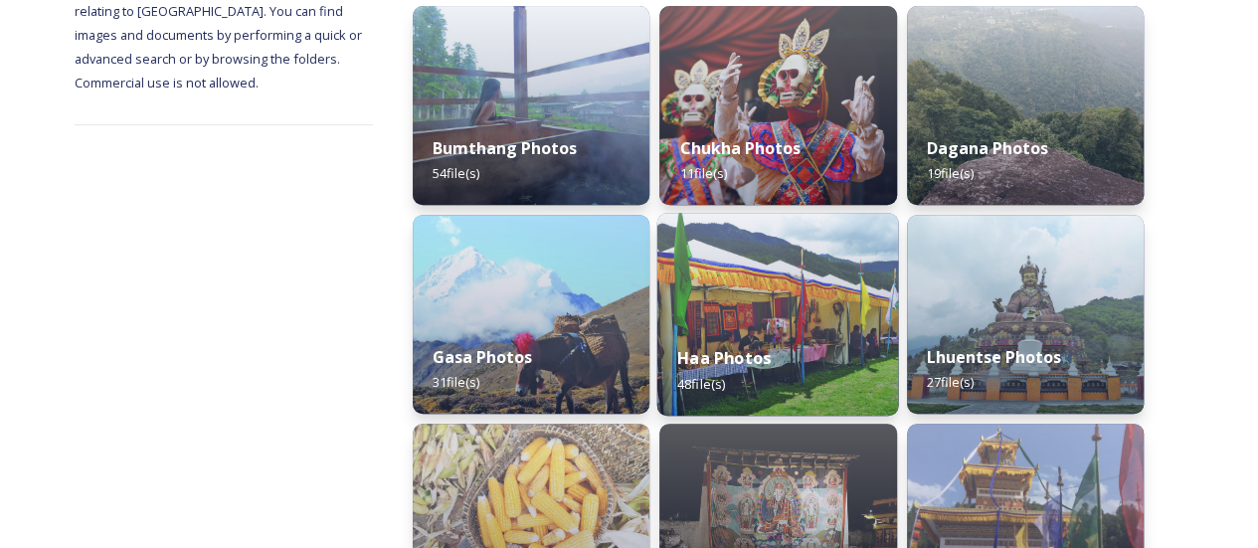
scroll to position [298, 0]
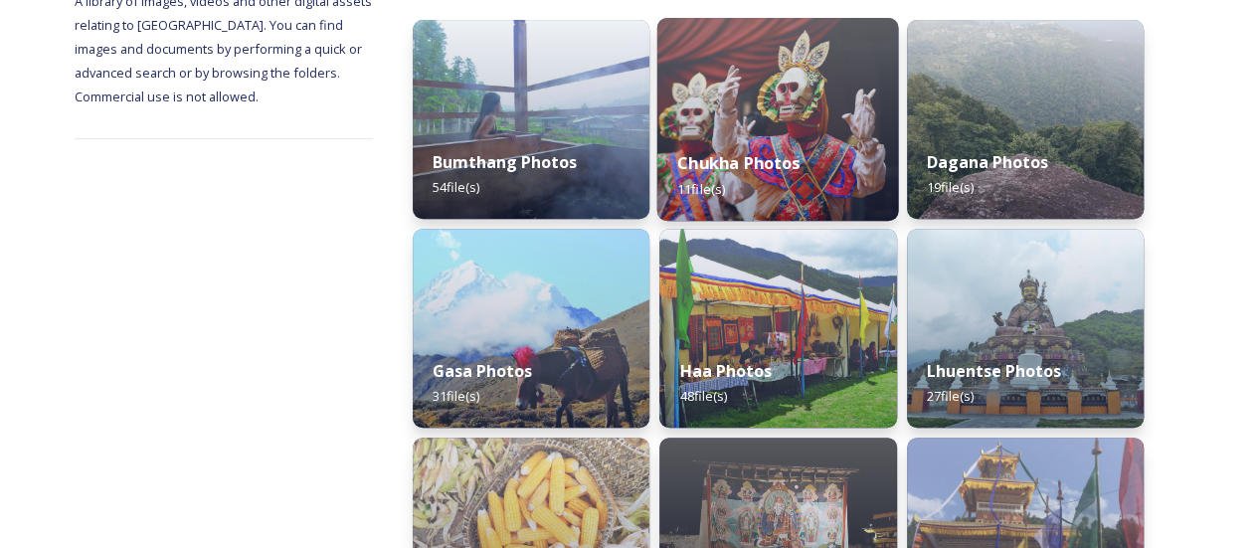
click at [745, 162] on strong "Chukha Photos" at bounding box center [738, 163] width 122 height 22
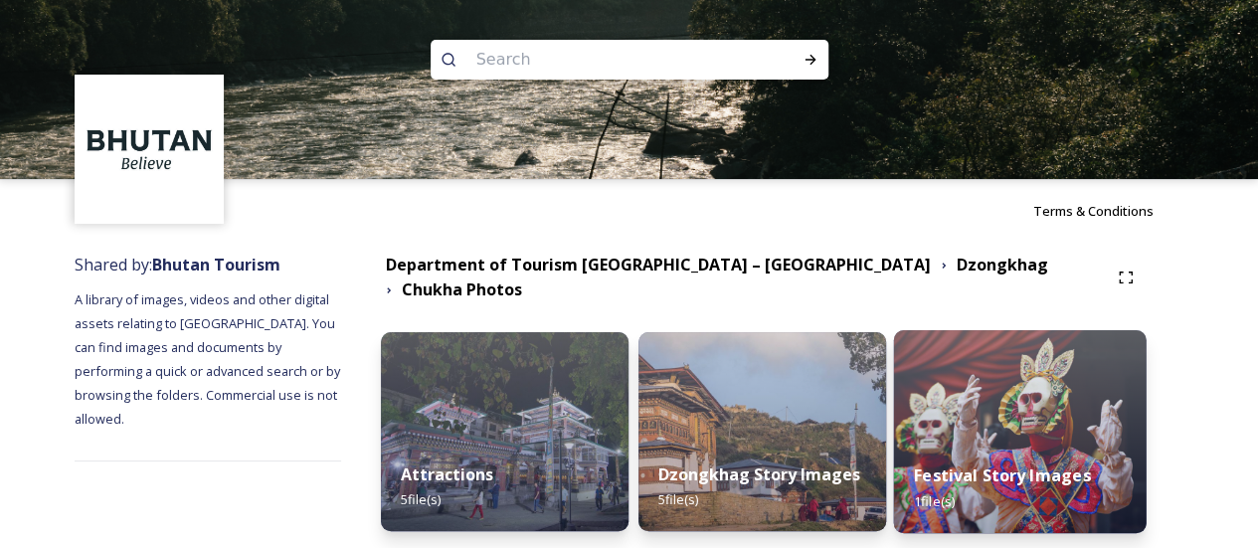
click at [967, 446] on div "Festival Story Images 1 file(s)" at bounding box center [1019, 488] width 253 height 91
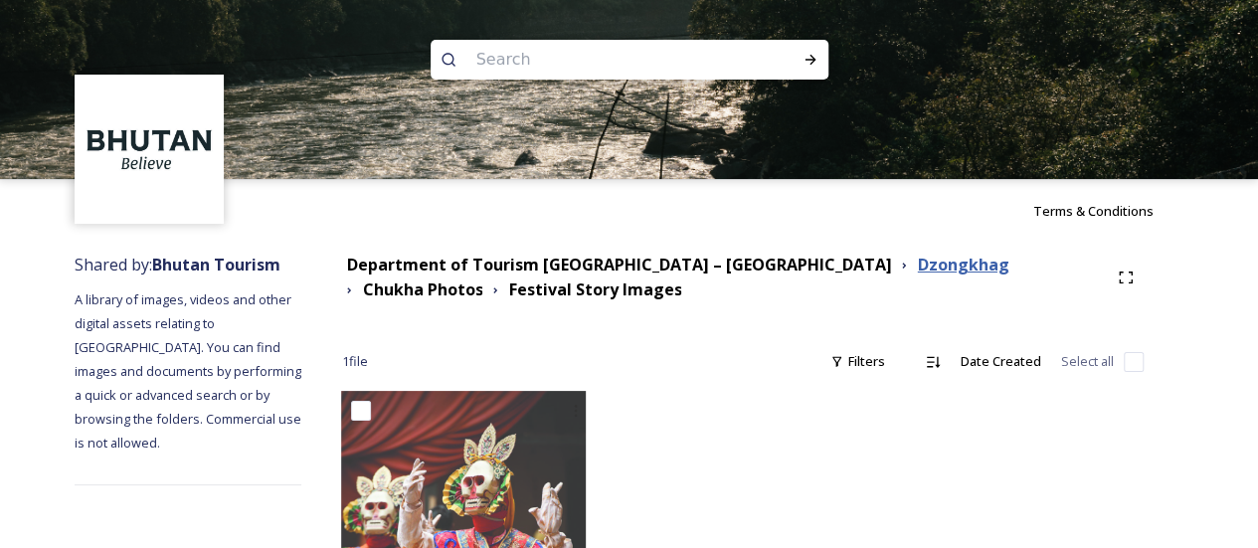
click at [917, 271] on strong "Dzongkhag" at bounding box center [962, 265] width 91 height 22
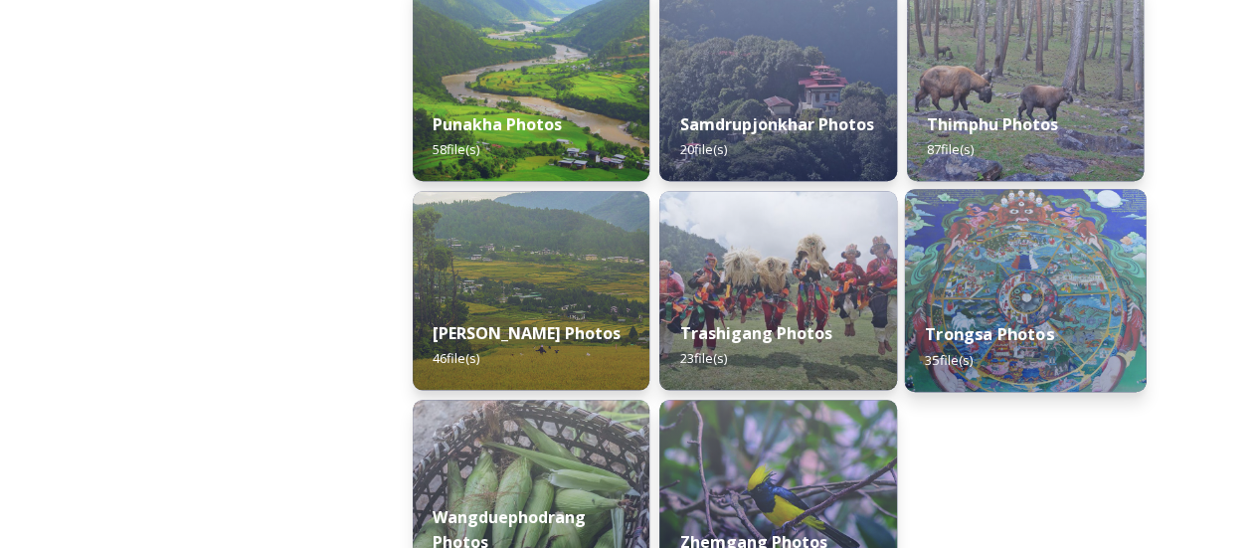
scroll to position [995, 0]
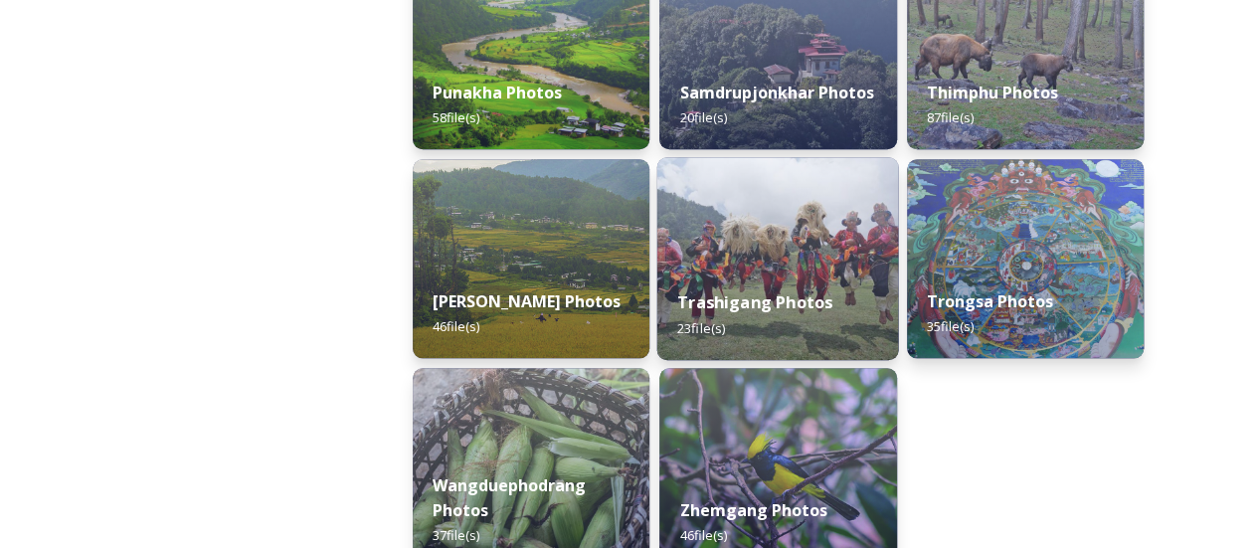
click at [737, 267] on img at bounding box center [778, 258] width 242 height 203
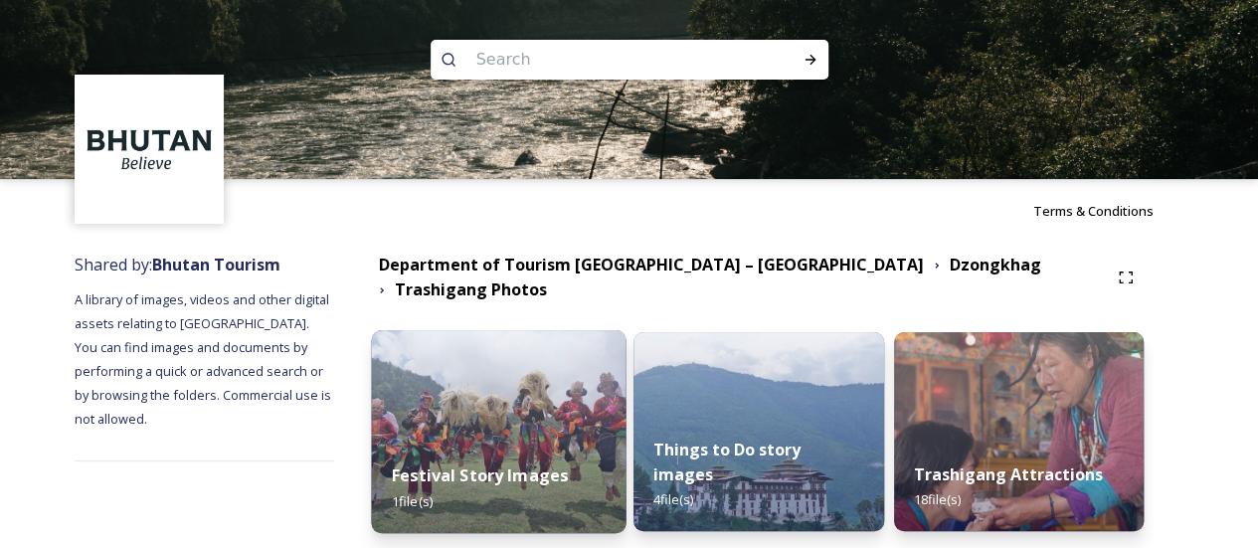
click at [593, 413] on img at bounding box center [498, 431] width 255 height 203
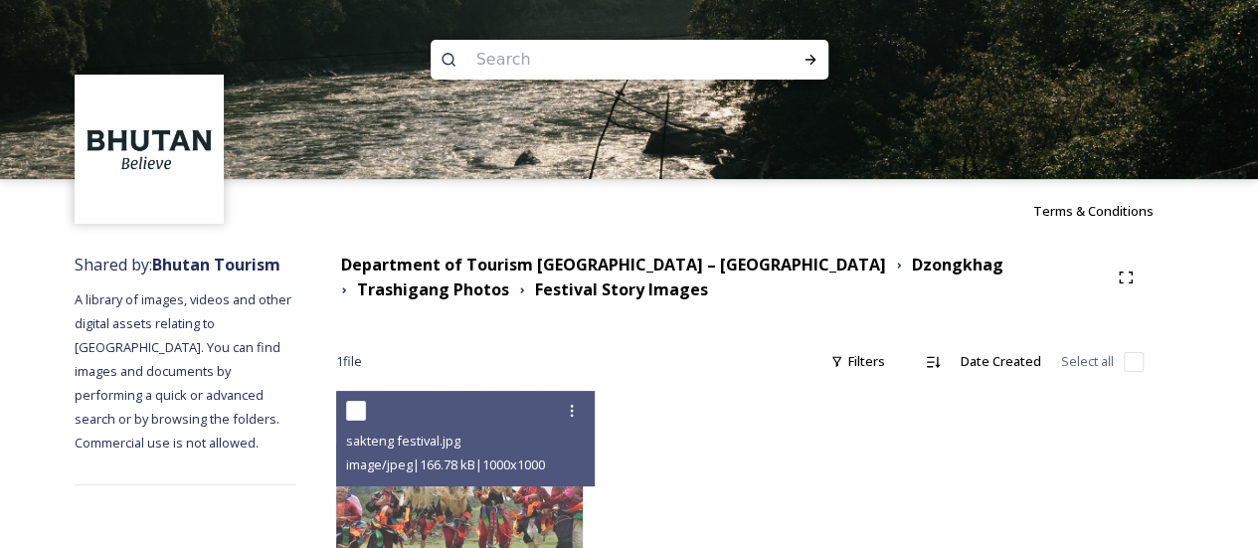
scroll to position [99, 0]
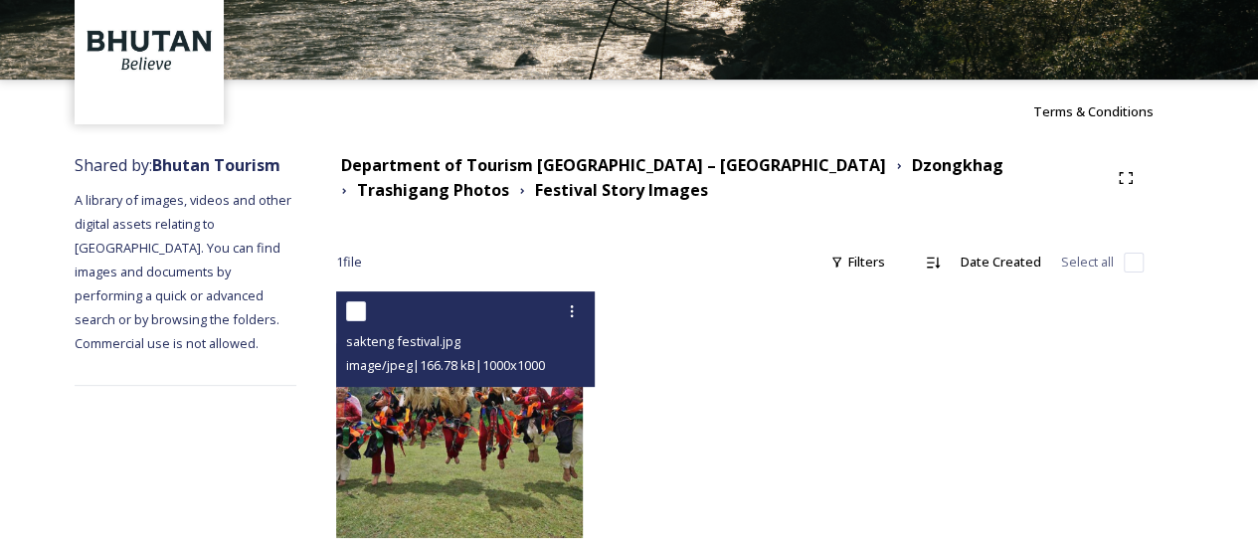
click at [571, 425] on img at bounding box center [459, 414] width 247 height 247
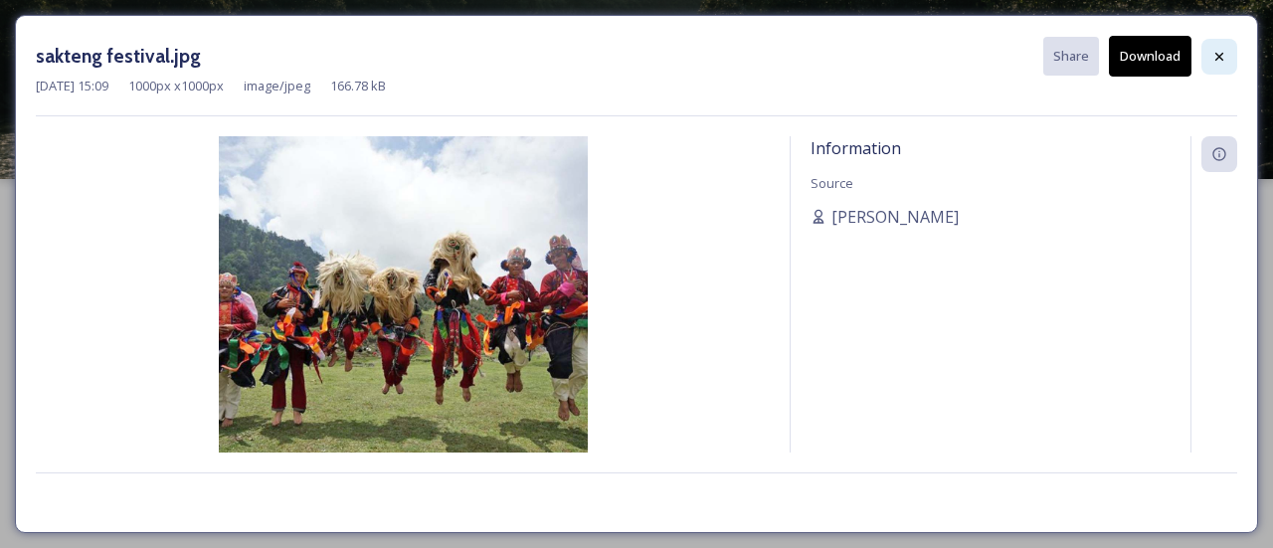
click at [1211, 52] on icon at bounding box center [1219, 57] width 16 height 16
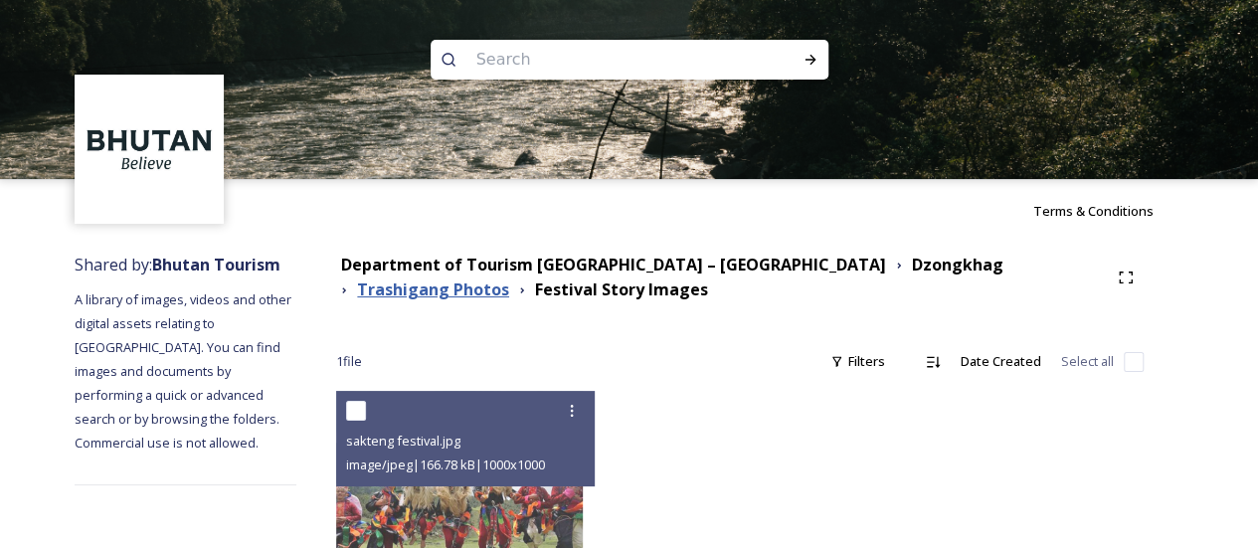
click at [509, 278] on strong "Trashigang Photos" at bounding box center [433, 289] width 152 height 22
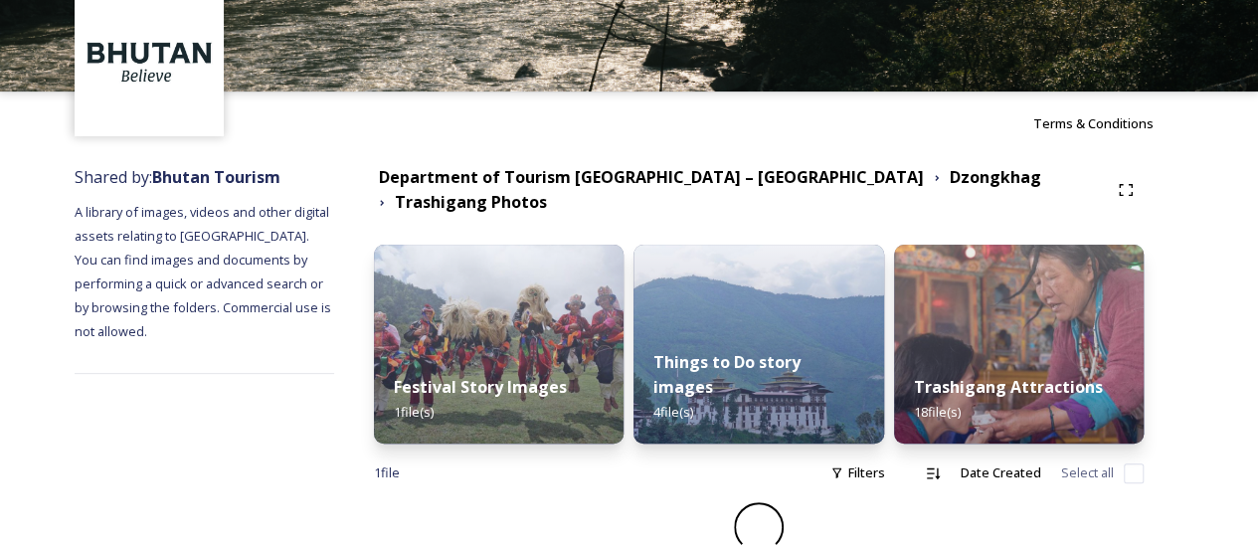
scroll to position [62, 0]
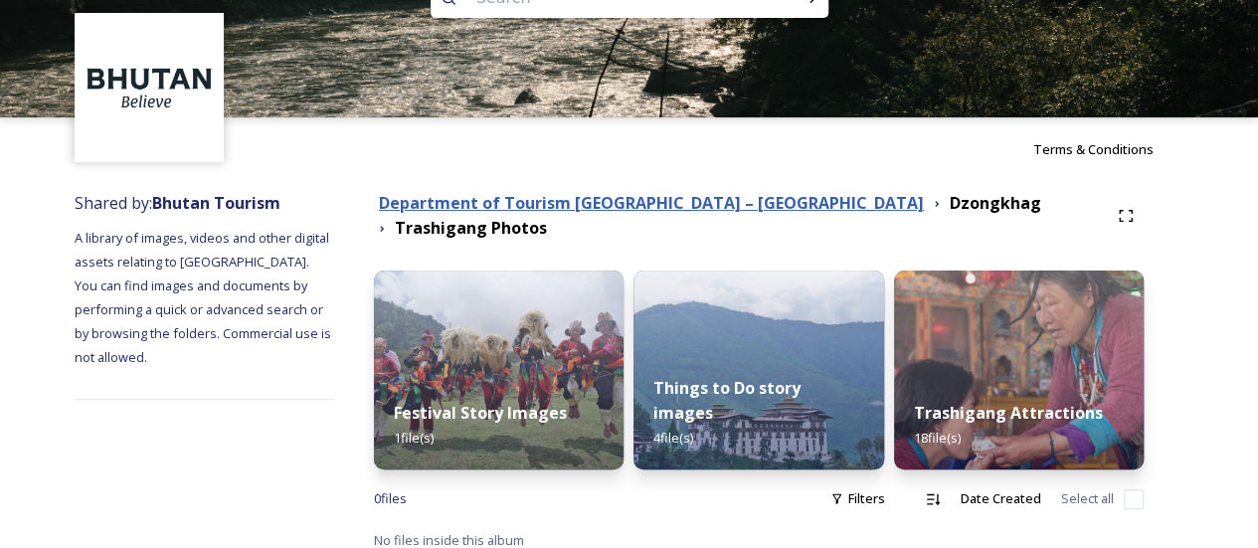
click at [726, 214] on strong "Department of Tourism [GEOGRAPHIC_DATA] – [GEOGRAPHIC_DATA]" at bounding box center [651, 203] width 545 height 22
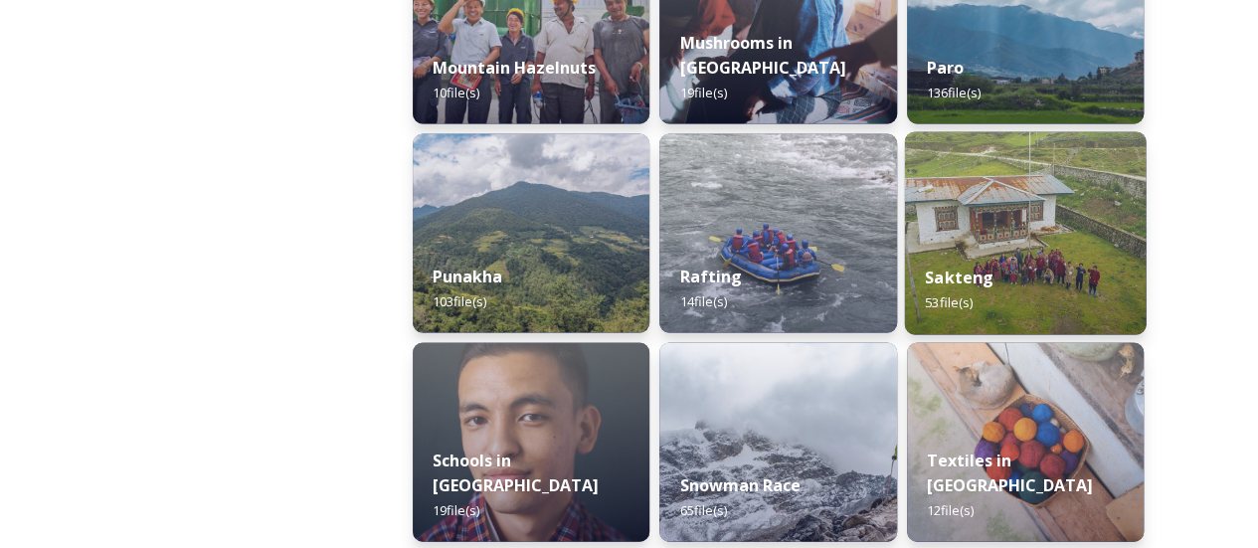
scroll to position [1790, 0]
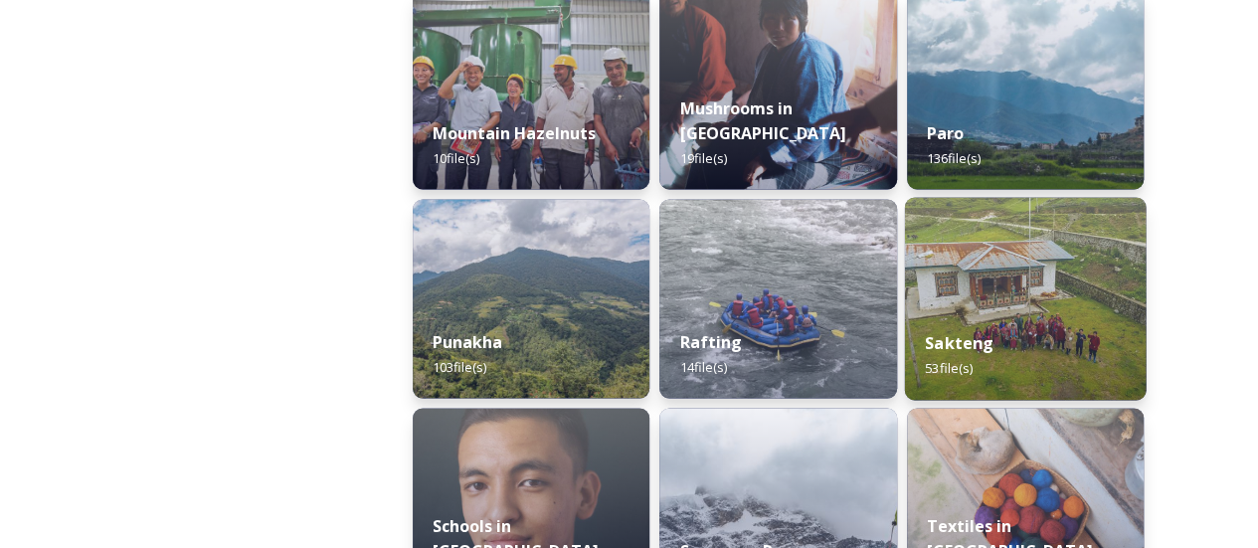
click at [974, 323] on div "Sakteng 53 file(s)" at bounding box center [1025, 354] width 242 height 91
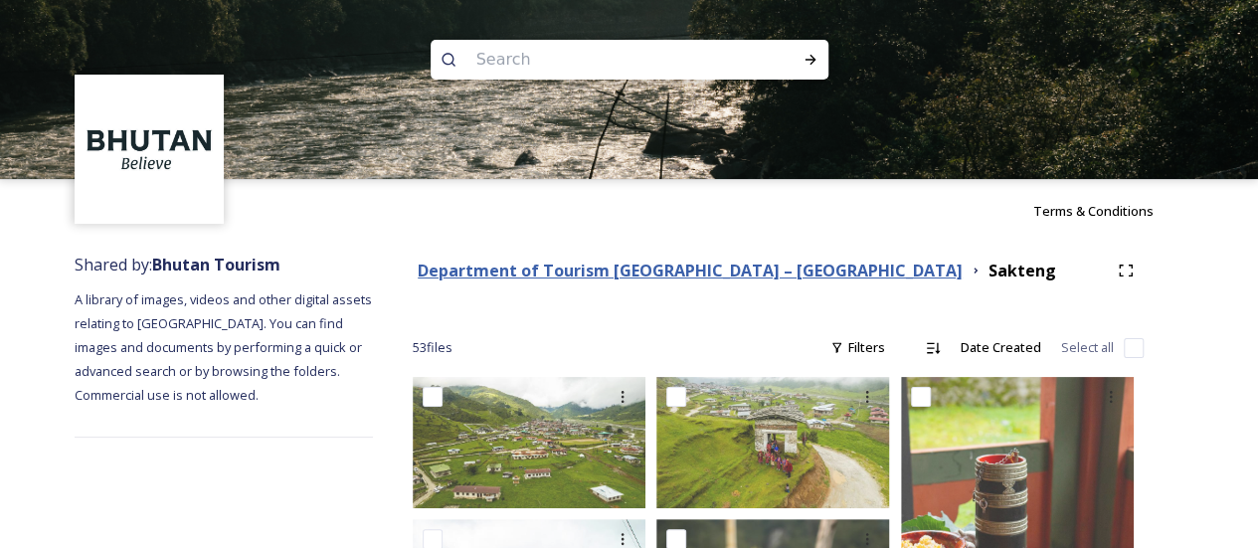
click at [752, 277] on strong "Department of Tourism [GEOGRAPHIC_DATA] – [GEOGRAPHIC_DATA]" at bounding box center [690, 271] width 545 height 22
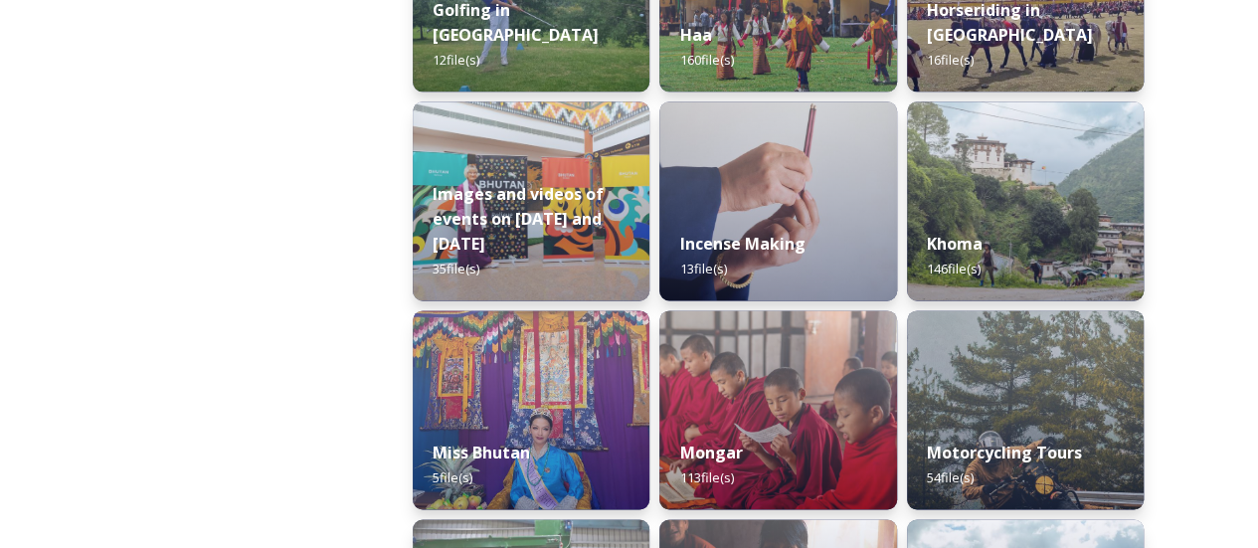
scroll to position [1293, 0]
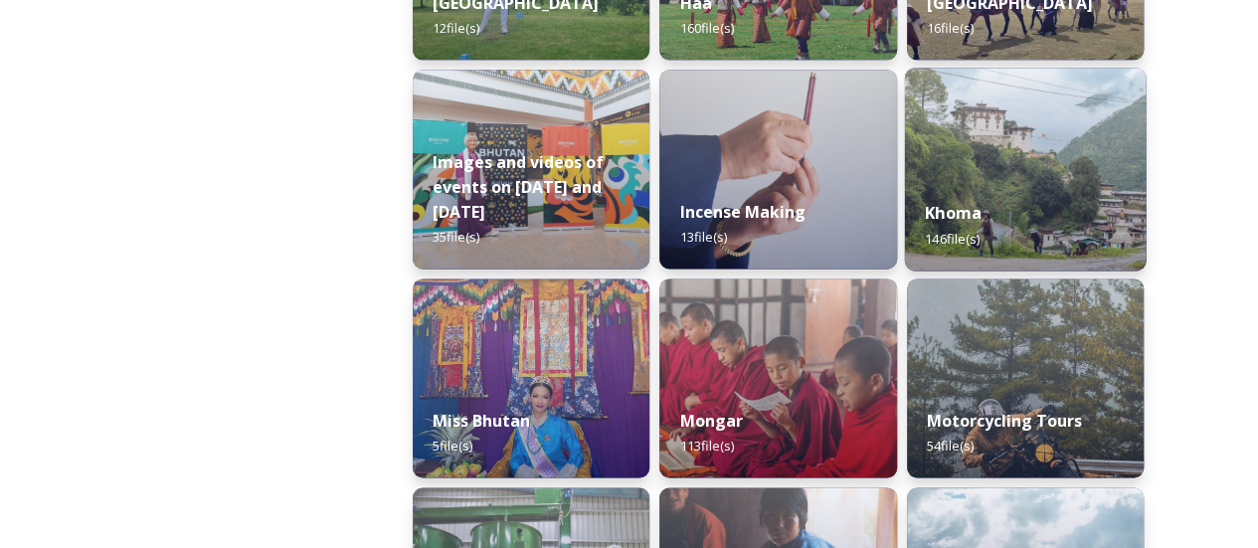
click at [978, 247] on span "146 file(s)" at bounding box center [952, 238] width 55 height 18
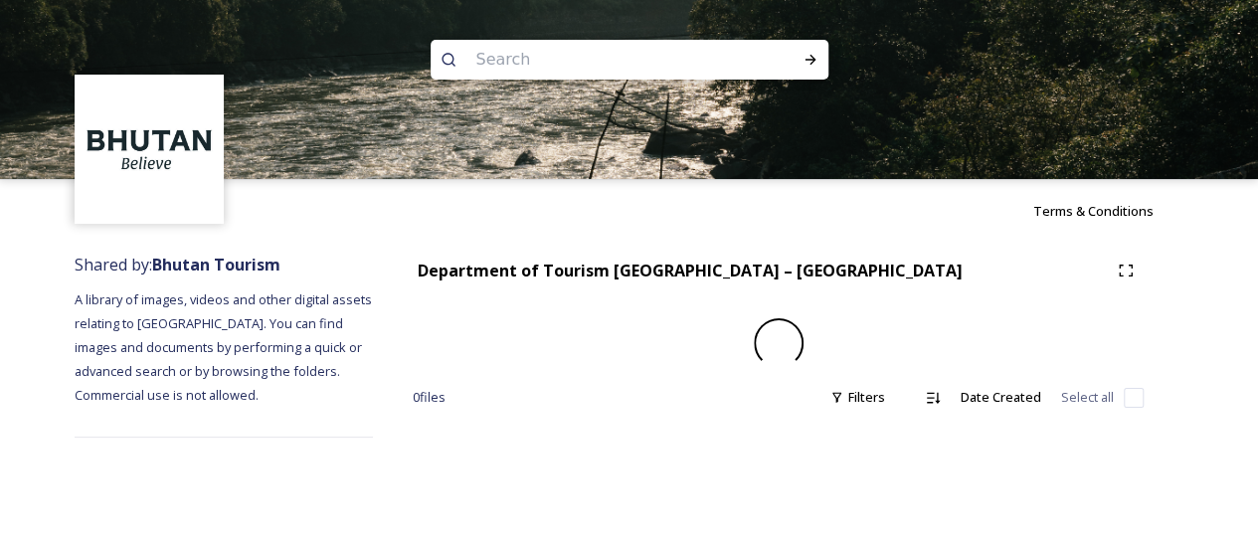
click at [986, 226] on div "Terms & Conditions" at bounding box center [629, 211] width 1258 height 64
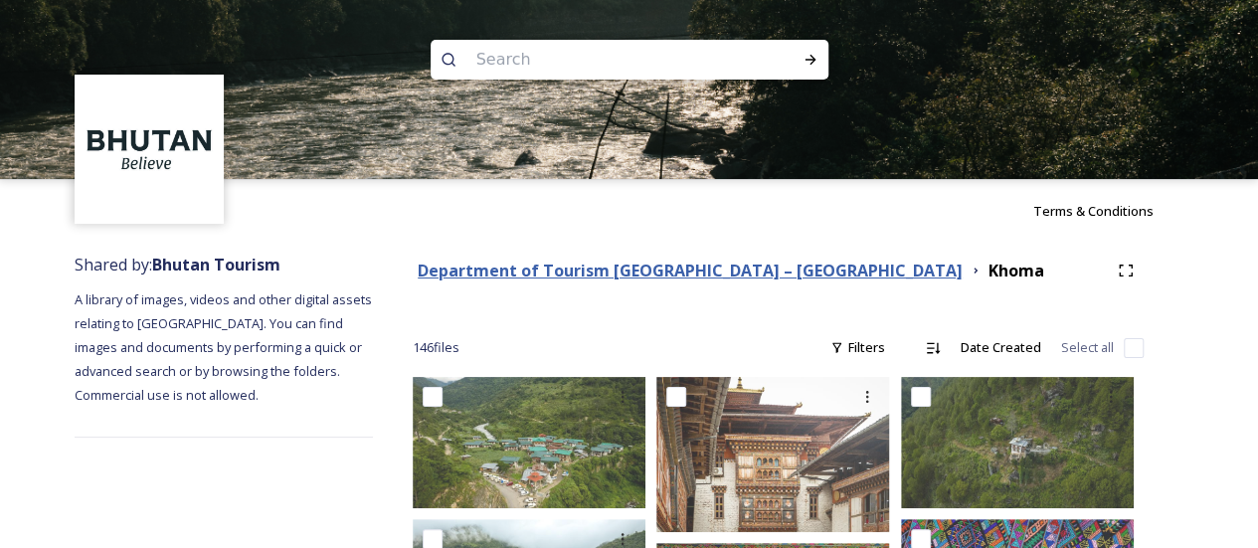
click at [721, 277] on strong "Department of Tourism [GEOGRAPHIC_DATA] – [GEOGRAPHIC_DATA]" at bounding box center [690, 271] width 545 height 22
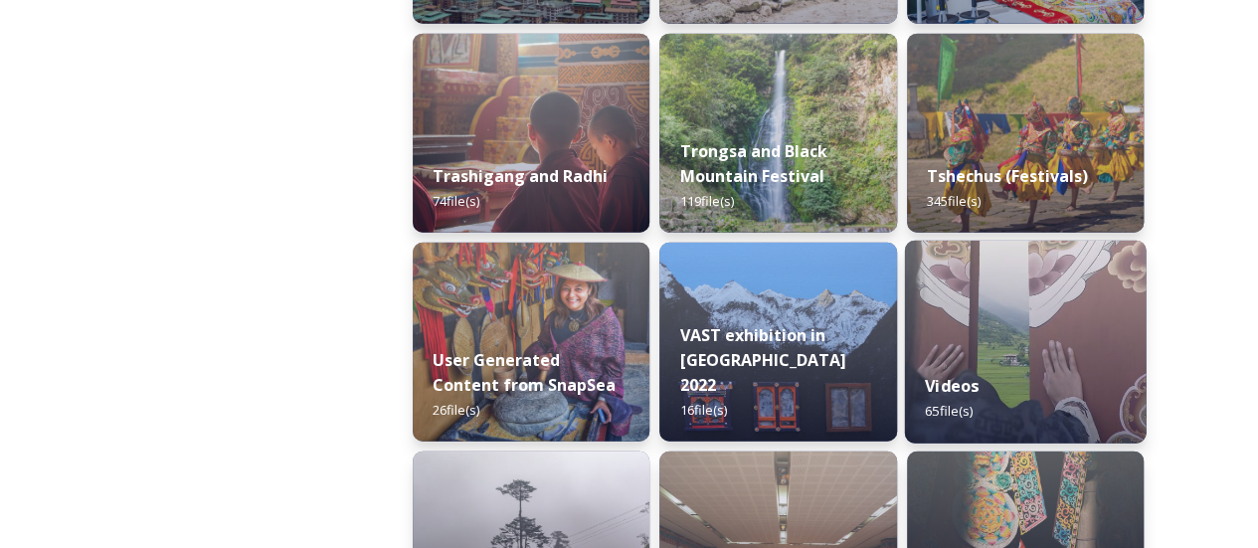
scroll to position [2586, 0]
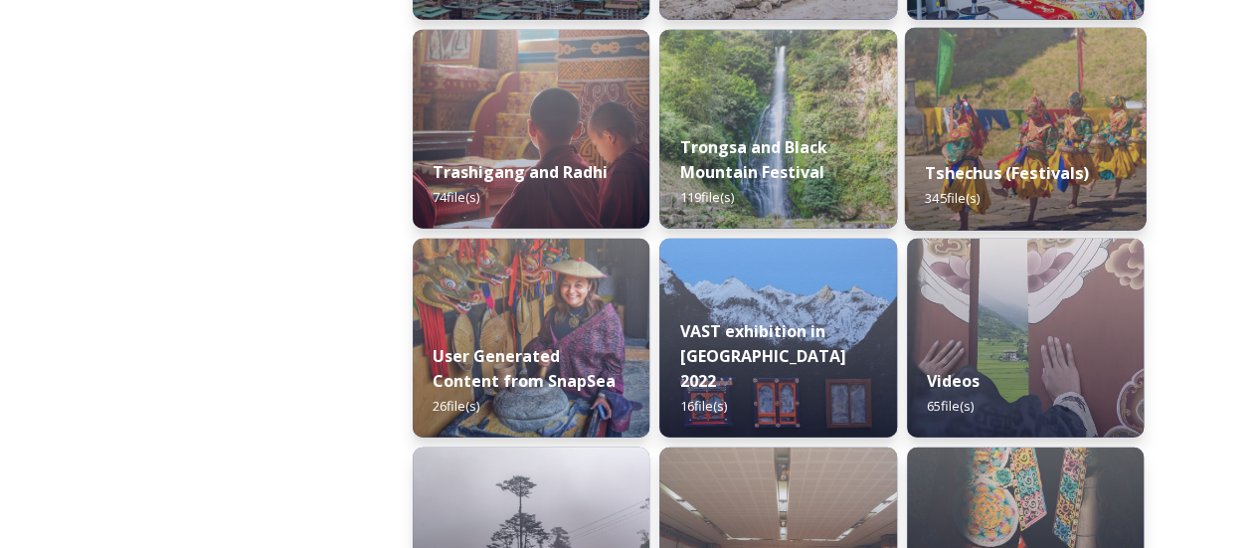
click at [1019, 192] on div "Tshechus (Festivals) 345 file(s)" at bounding box center [1025, 185] width 242 height 91
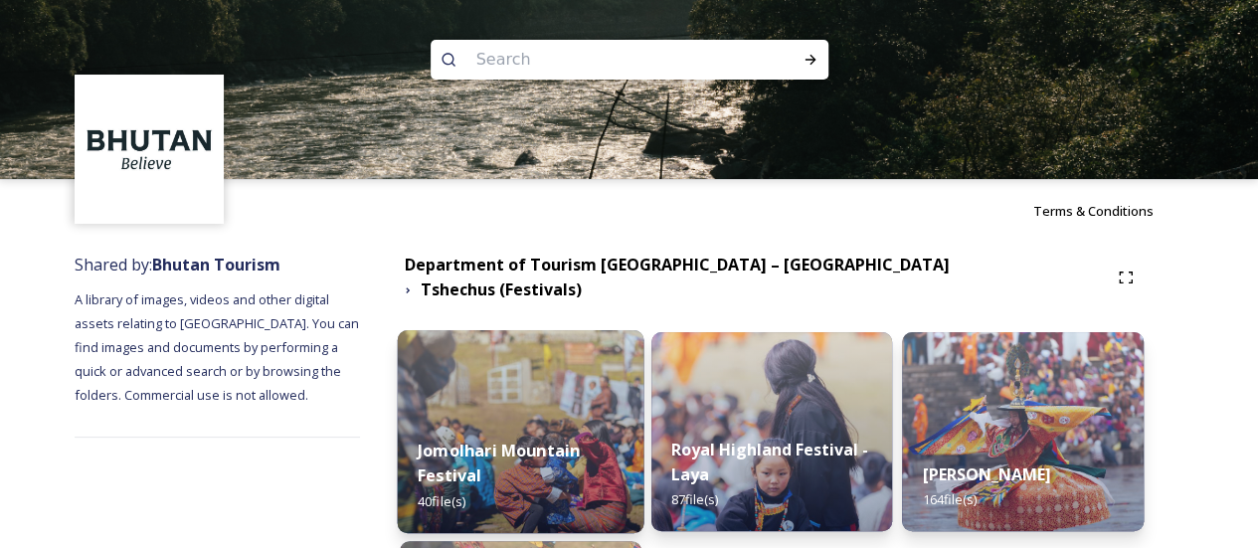
click at [589, 385] on img at bounding box center [521, 431] width 247 height 203
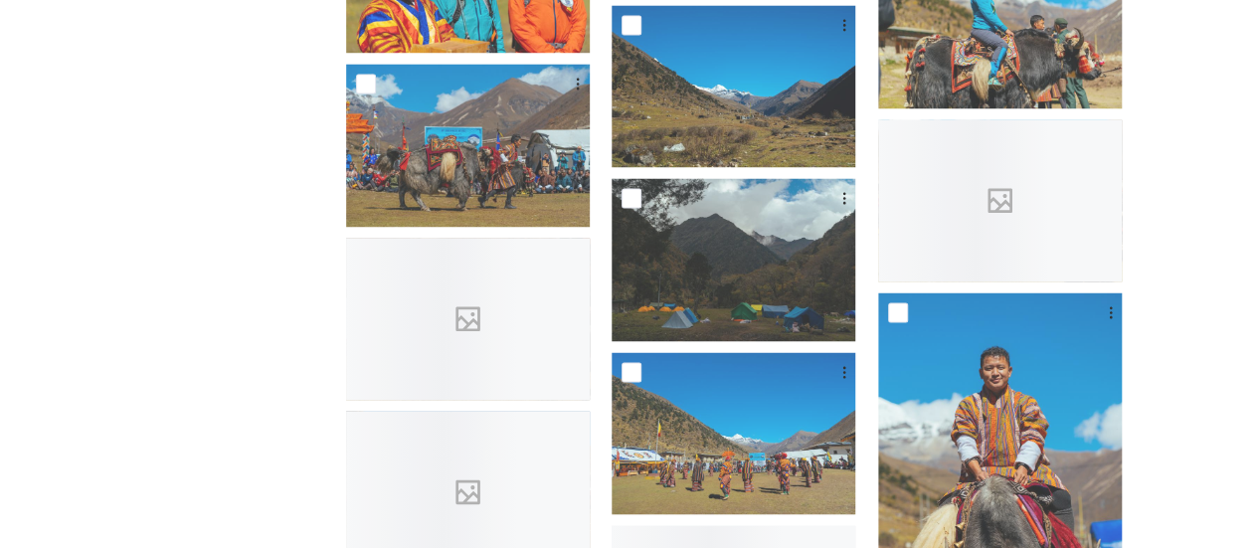
scroll to position [1691, 0]
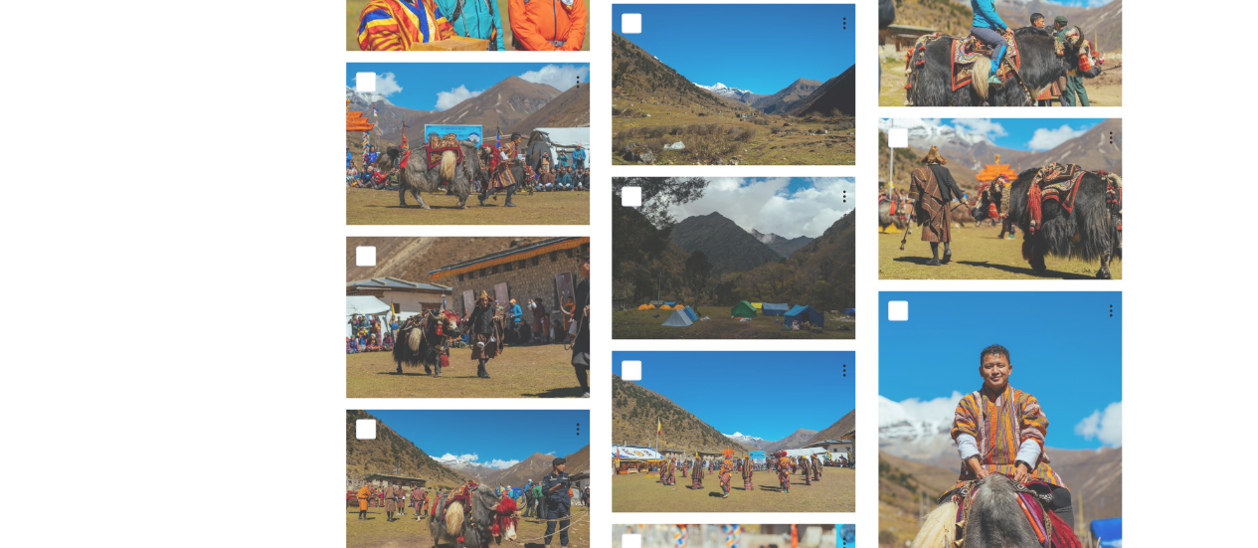
click at [1205, 421] on div "Shared by: Bhutan Tourism A library of images, videos and other digital assets …" at bounding box center [629, 378] width 1258 height 3653
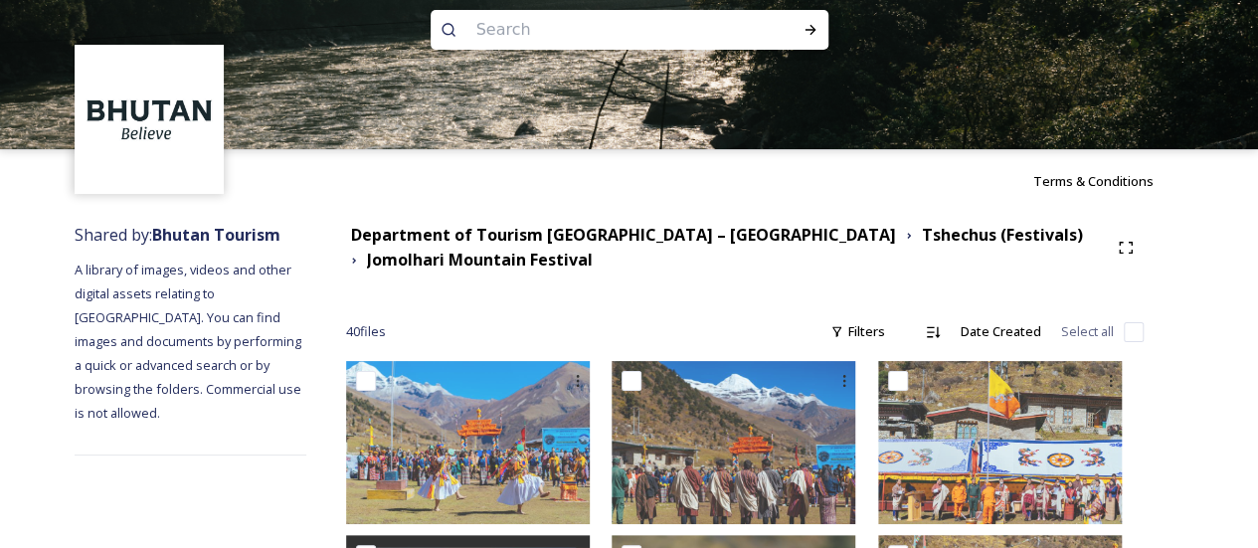
scroll to position [0, 0]
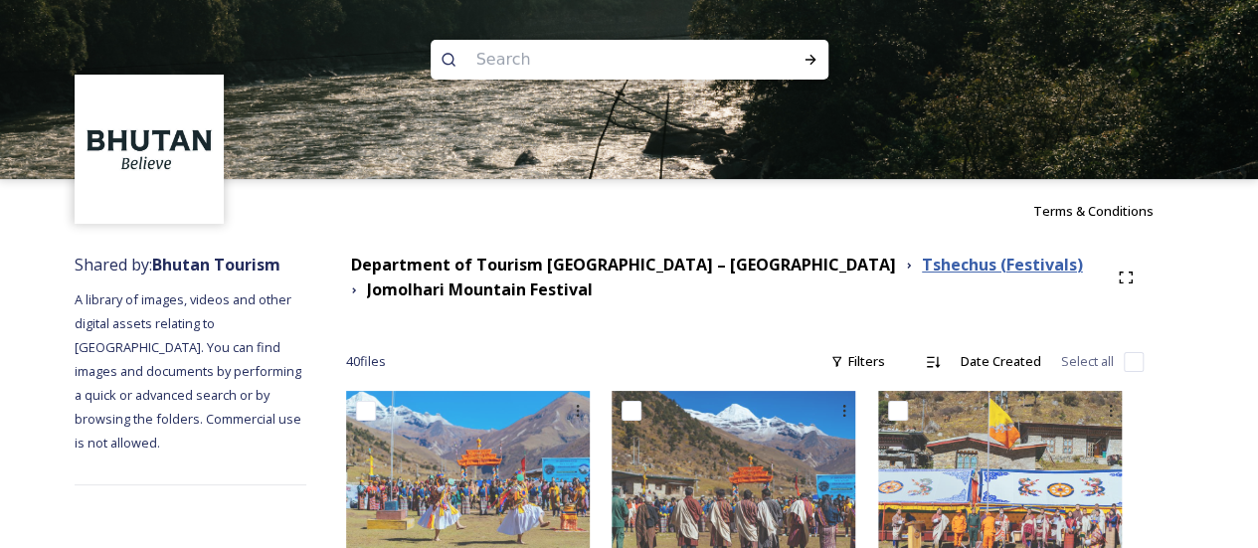
click at [922, 262] on strong "Tshechus (Festivals)" at bounding box center [1002, 265] width 161 height 22
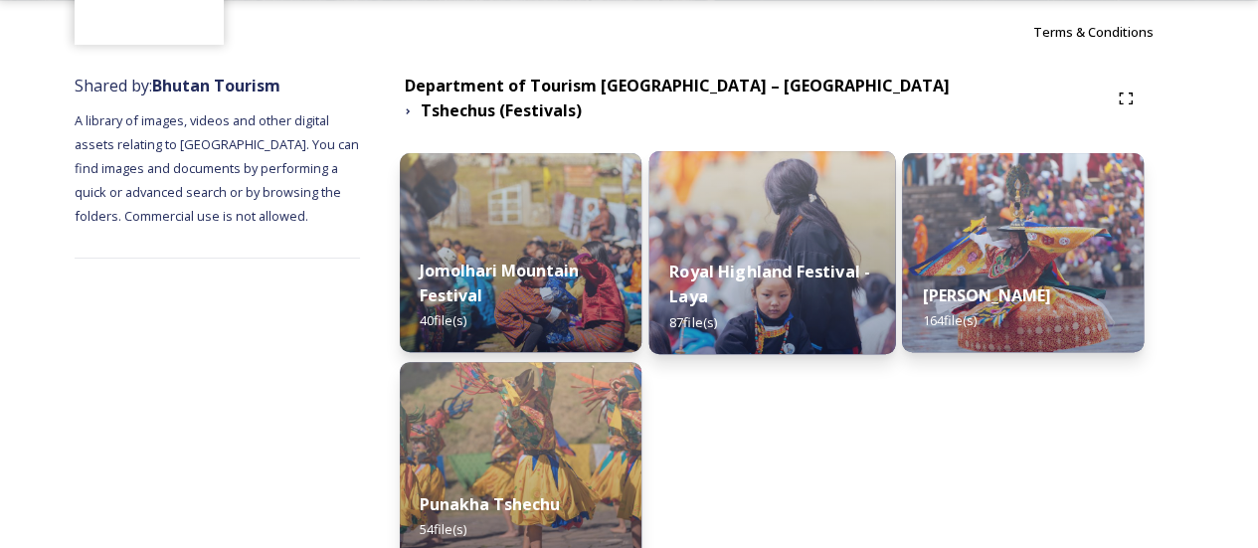
scroll to position [199, 0]
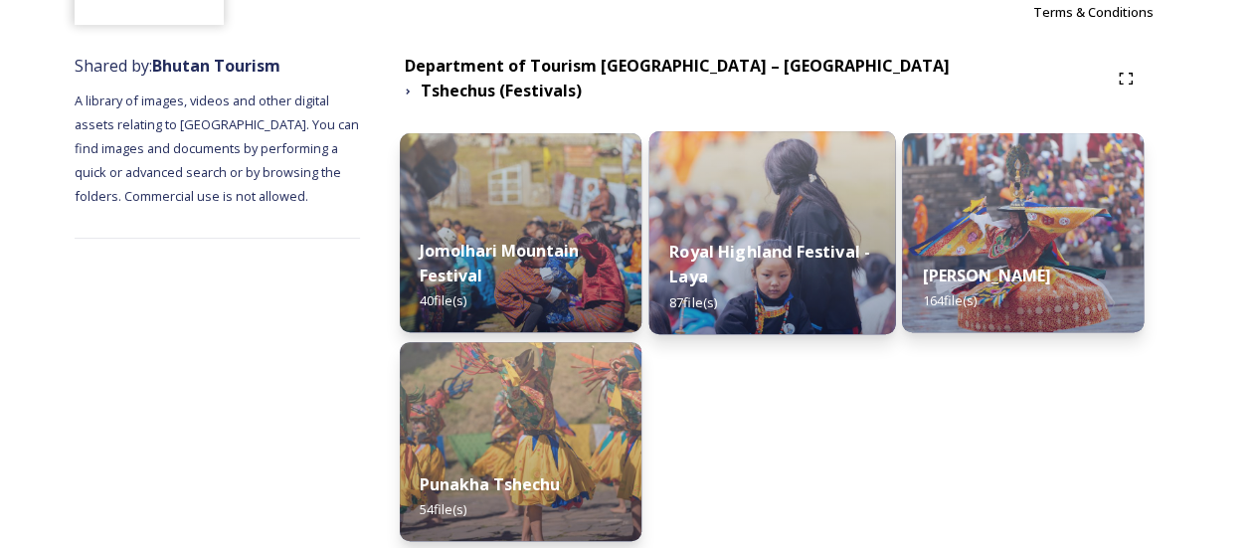
click at [824, 275] on div "Royal Highland Festival - Laya 87 file(s)" at bounding box center [771, 276] width 247 height 115
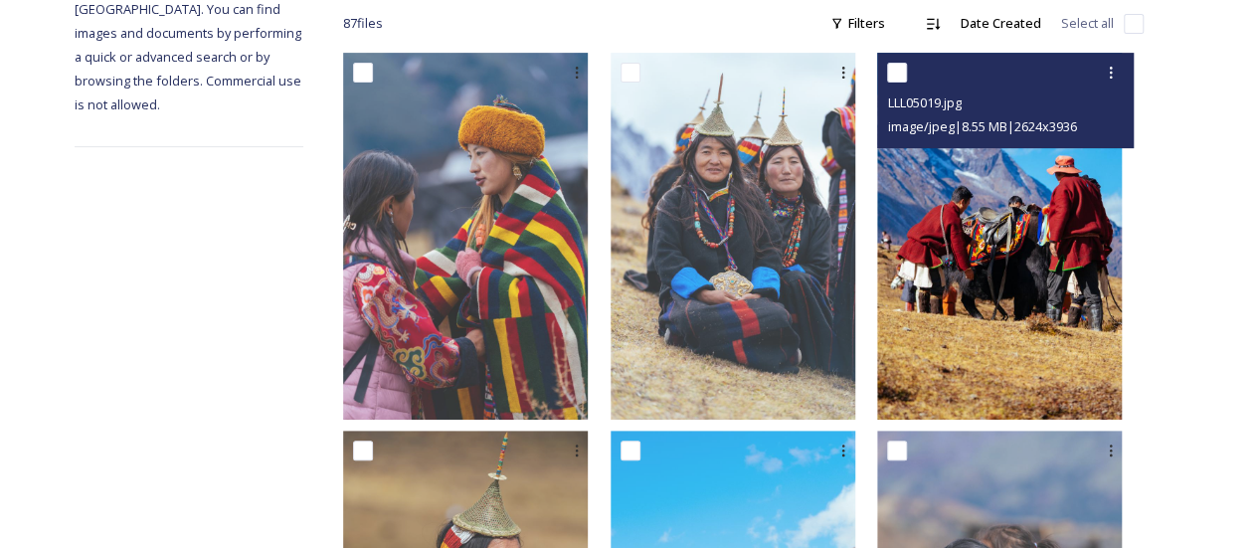
scroll to position [398, 0]
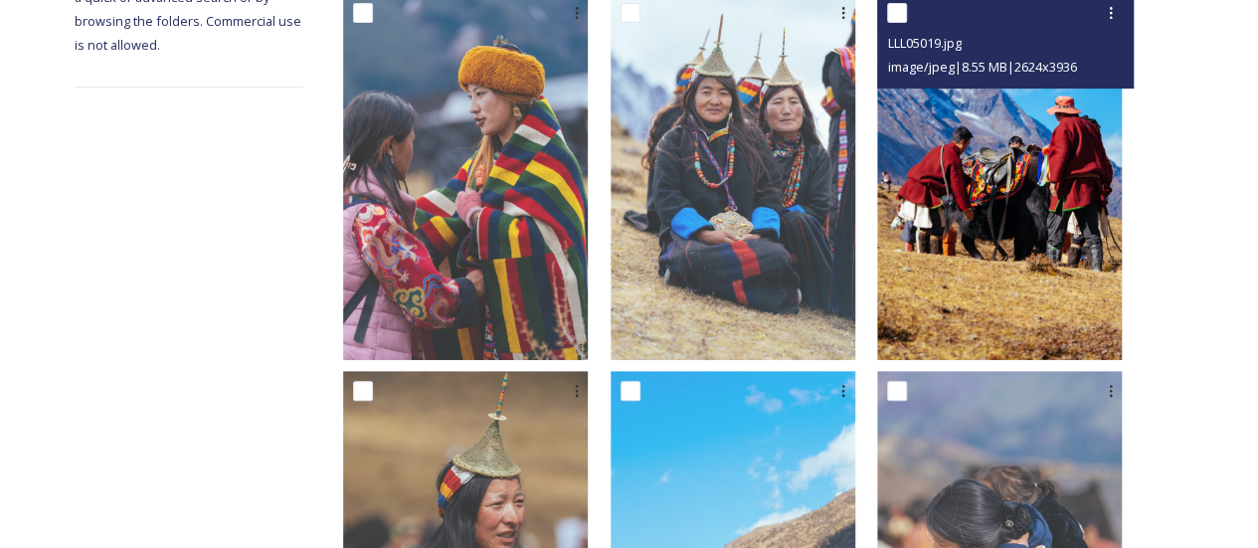
click at [981, 335] on img at bounding box center [999, 176] width 245 height 367
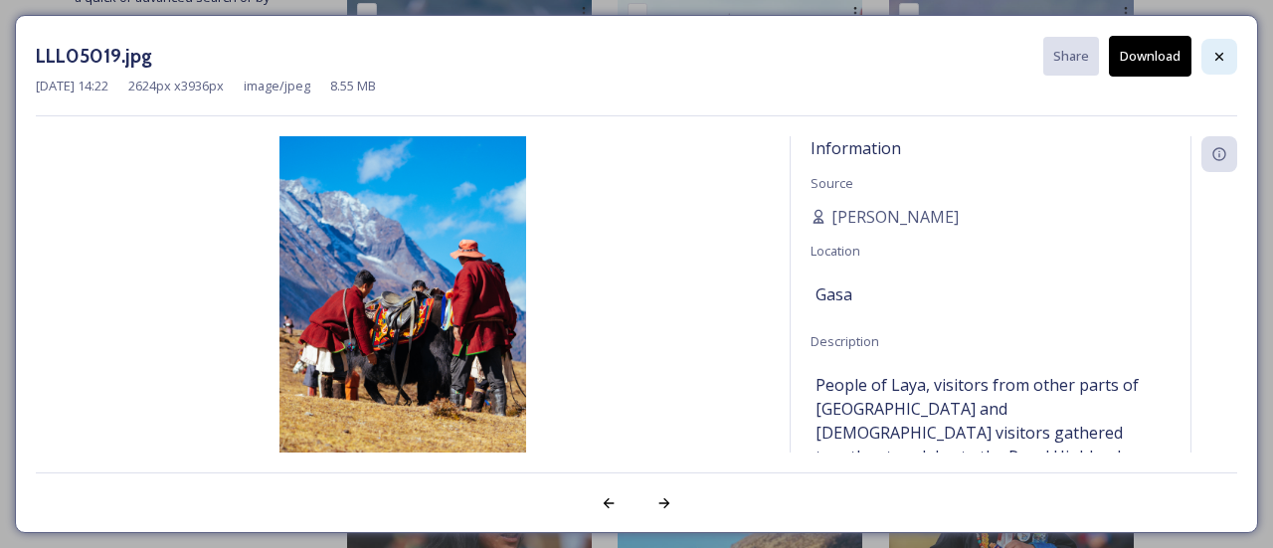
click at [1219, 67] on div at bounding box center [1219, 57] width 36 height 36
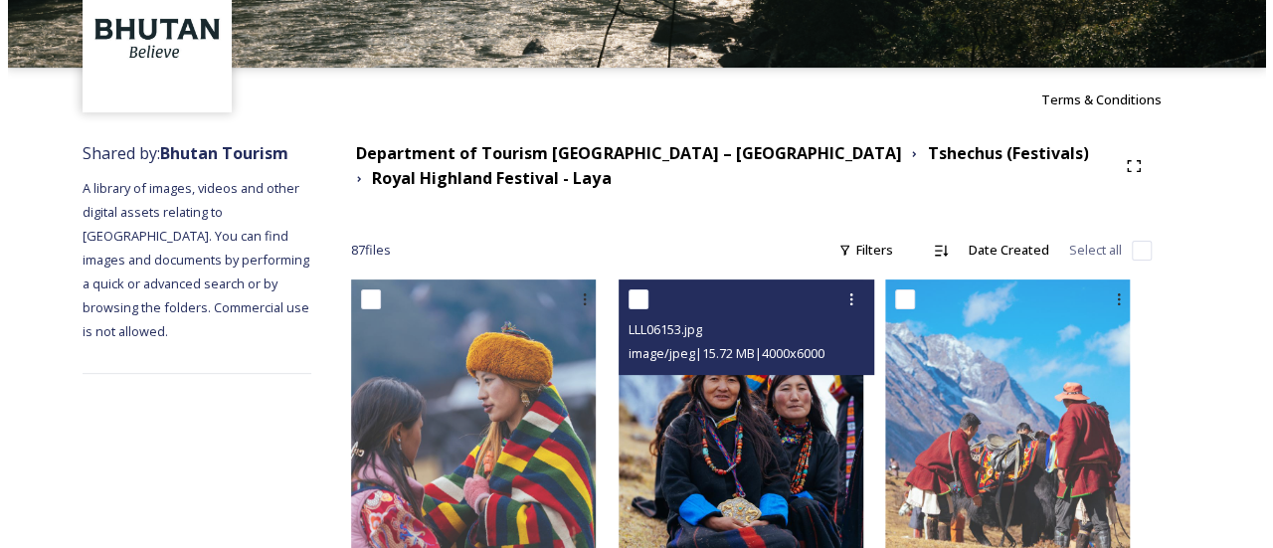
scroll to position [0, 0]
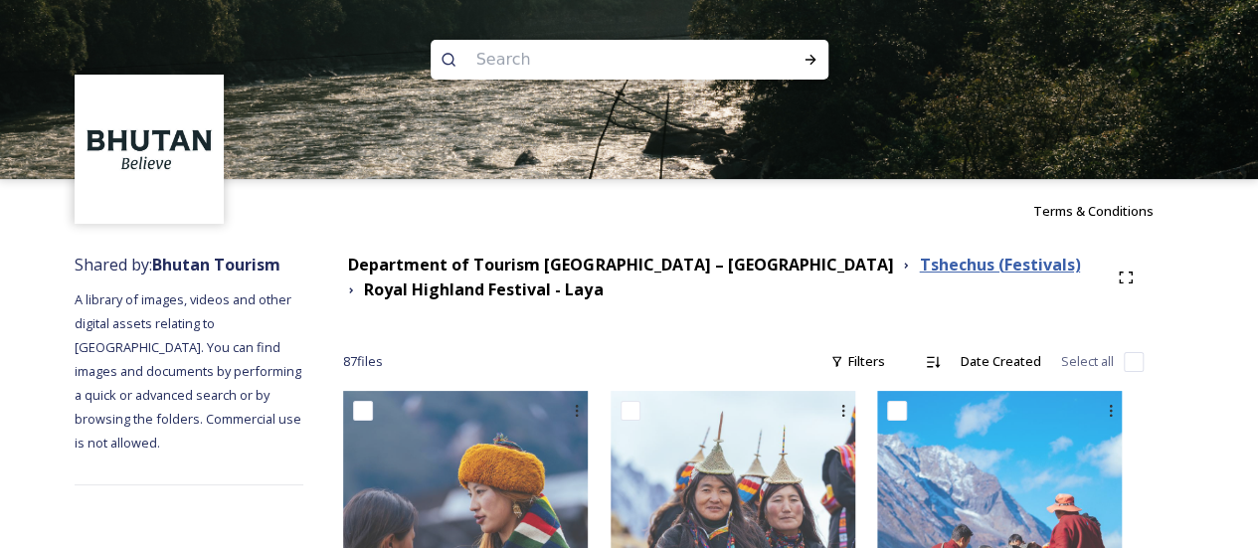
click at [919, 270] on strong "Tshechus (Festivals)" at bounding box center [999, 265] width 161 height 22
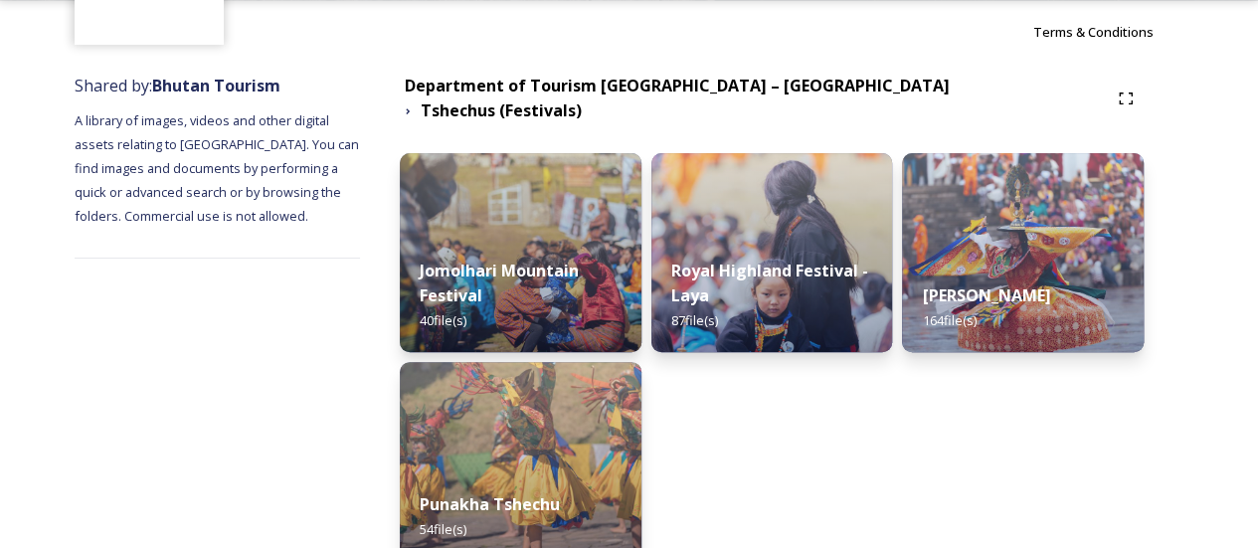
scroll to position [199, 0]
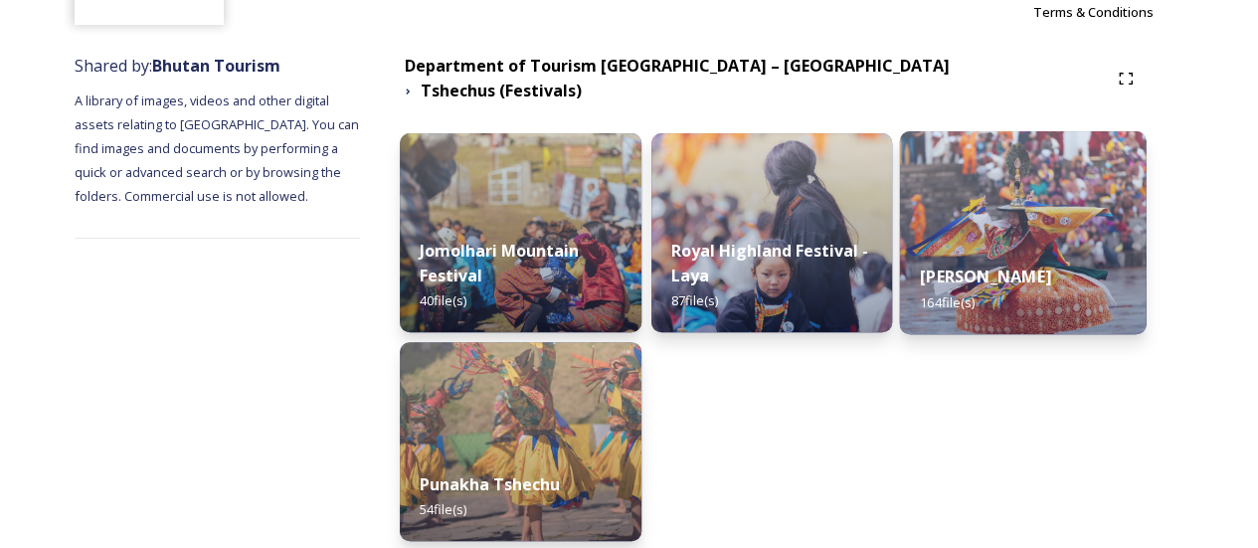
click at [1018, 244] on div "Thimphu Tshechu 164 file(s)" at bounding box center [1023, 289] width 247 height 91
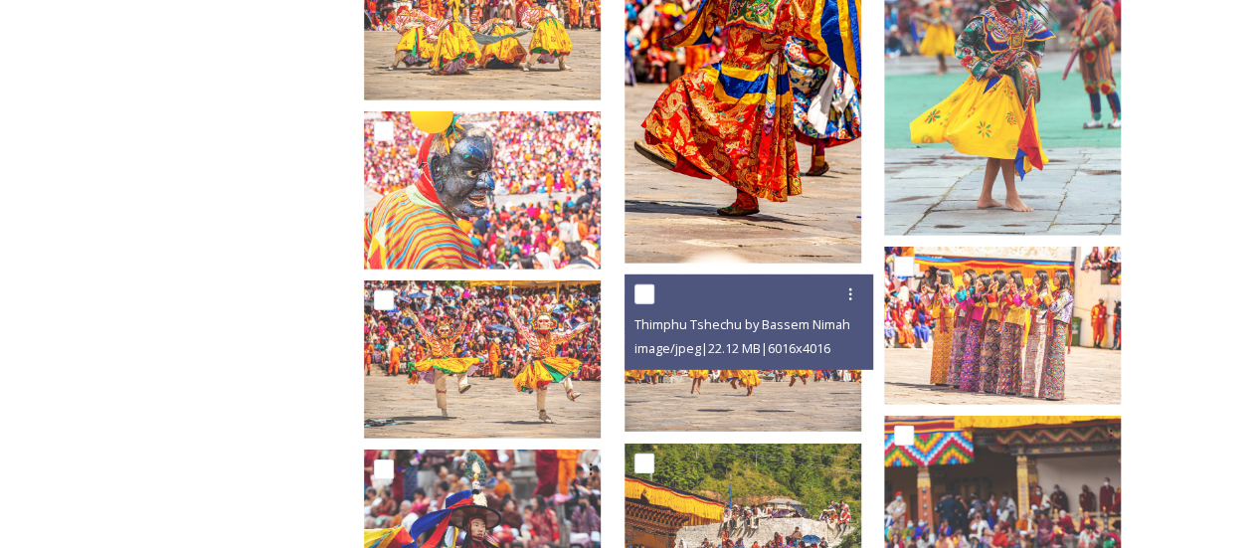
scroll to position [2586, 0]
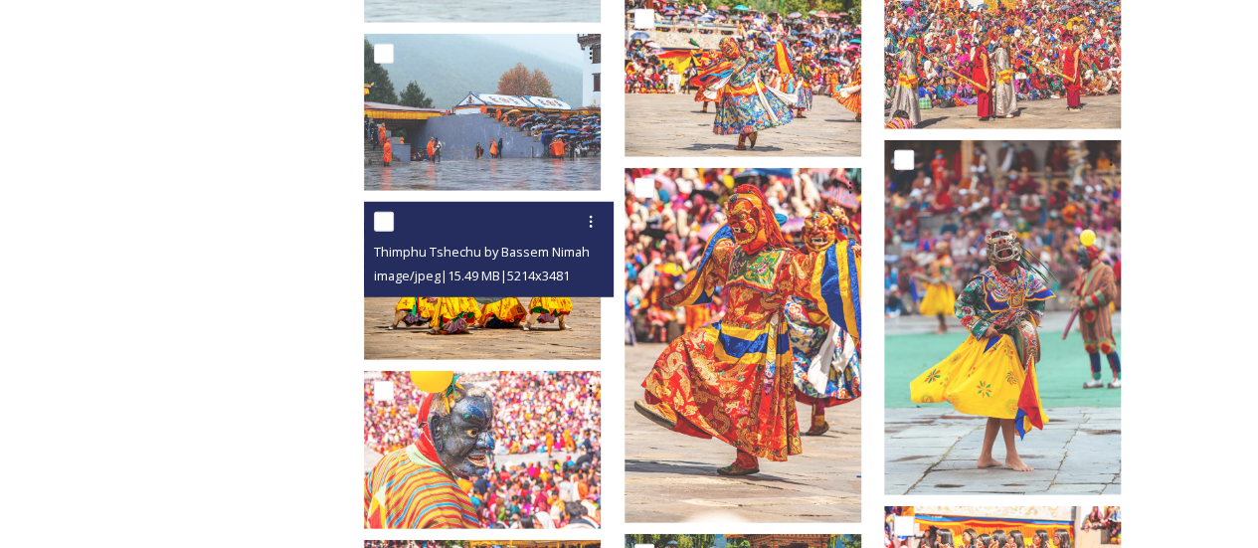
click at [485, 270] on span "image/jpeg | 15.49 MB | 5214 x 3481" at bounding box center [472, 276] width 196 height 18
click at [498, 307] on img at bounding box center [482, 282] width 237 height 158
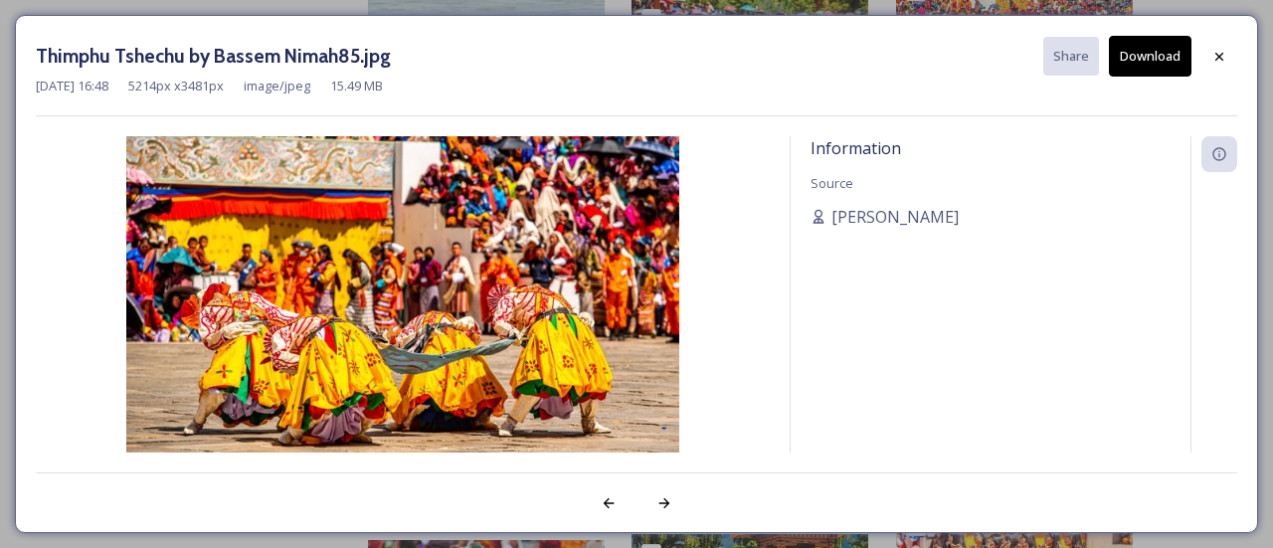
click at [1247, 55] on div "Thimphu Tshechu by Bassem Nimah85.jpg Share Download [DATE] 16:48 5214 px x 348…" at bounding box center [636, 274] width 1243 height 518
click at [1211, 61] on icon at bounding box center [1219, 57] width 16 height 16
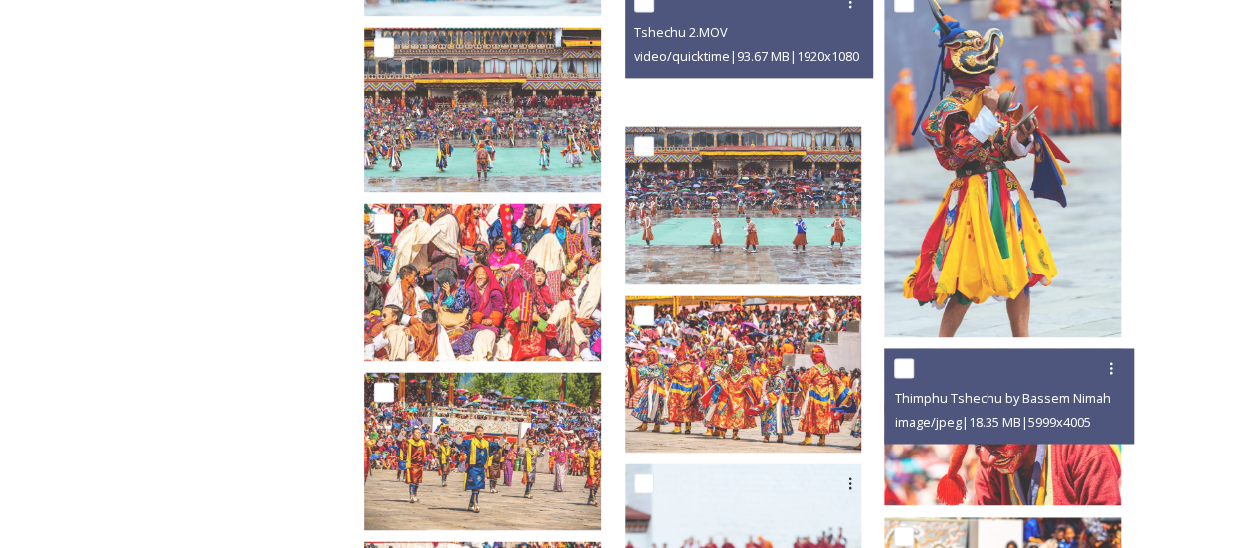
scroll to position [5193, 0]
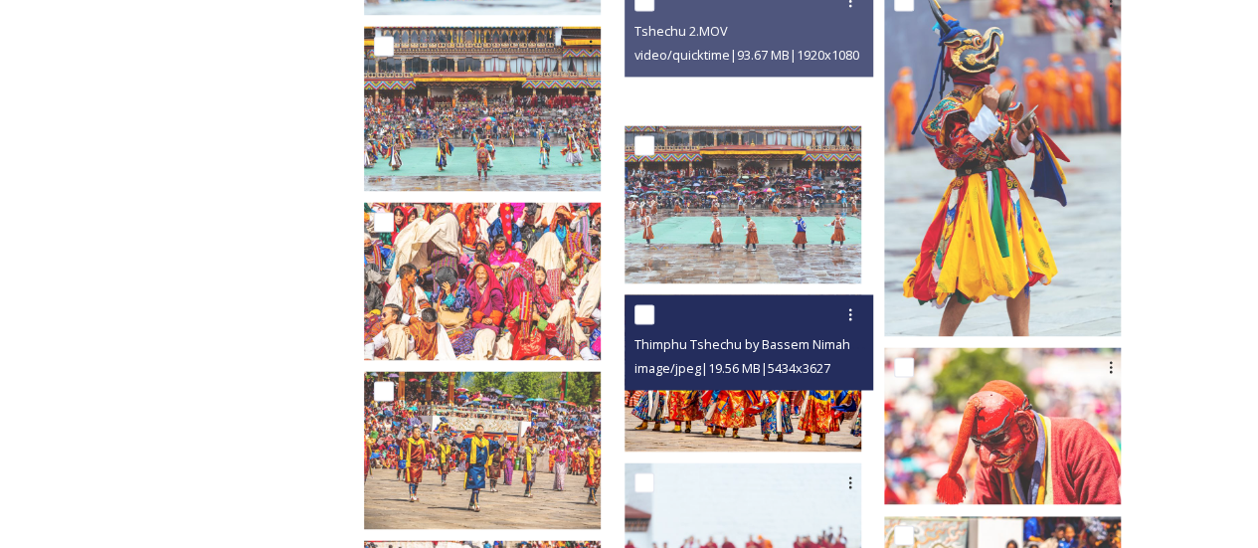
click at [774, 433] on img at bounding box center [743, 373] width 237 height 158
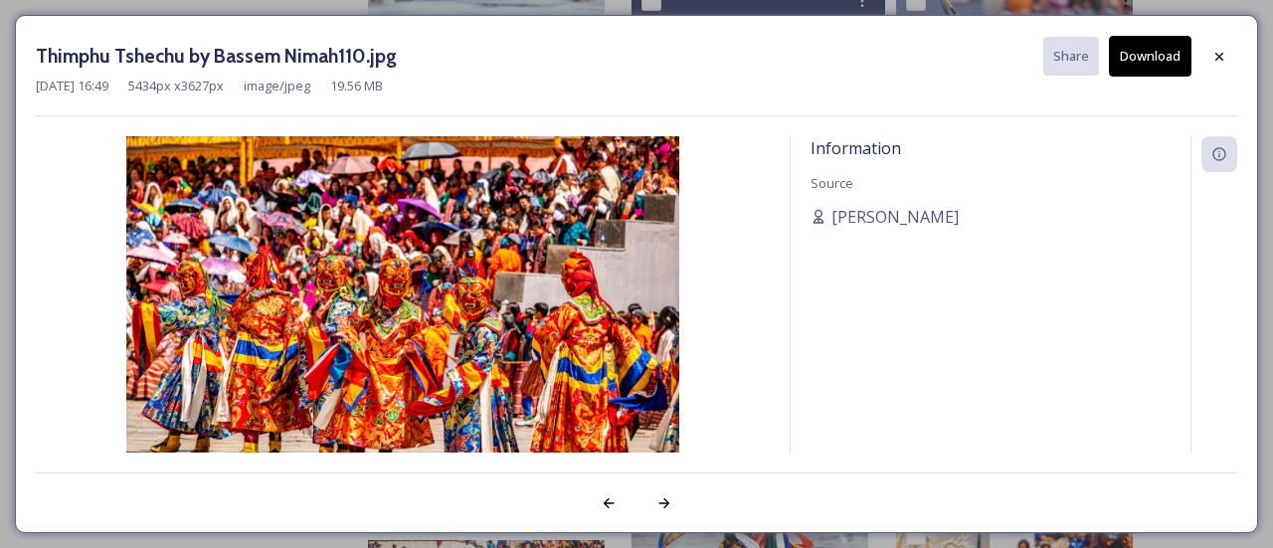
click at [1217, 77] on div "[DATE] 16:49 5434 px x 3627 px image/jpeg 19.56 MB" at bounding box center [636, 86] width 1201 height 19
click at [1216, 57] on icon at bounding box center [1219, 57] width 16 height 16
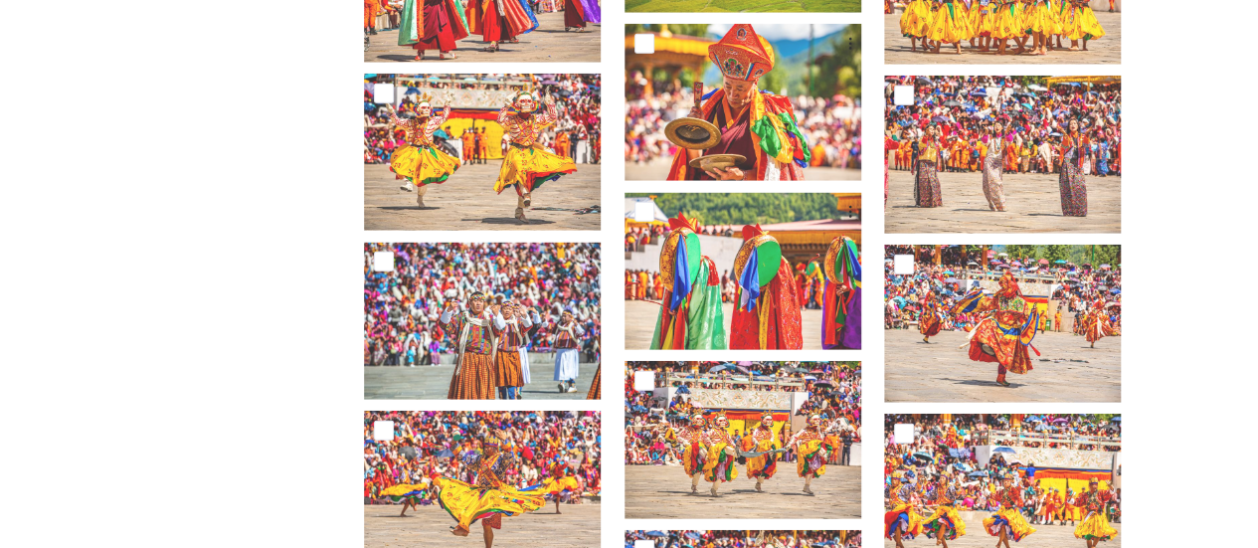
scroll to position [6504, 0]
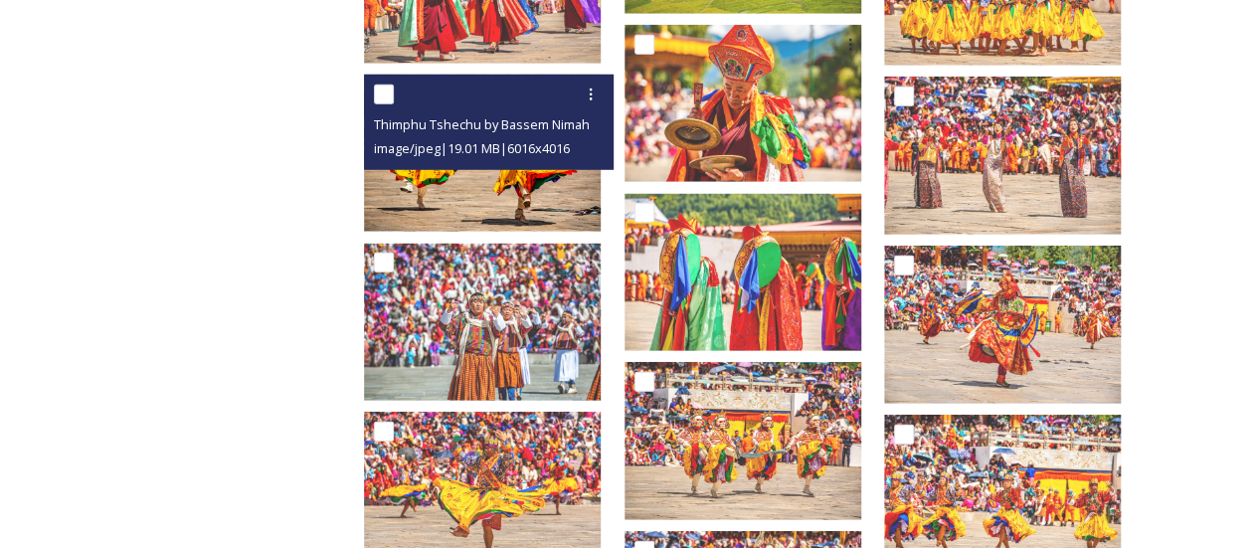
click at [560, 163] on div "Thimphu Tshechu by Bassem Nimah88.jpg image/jpeg | 19.01 MB | 6016 x 4016" at bounding box center [489, 122] width 250 height 95
click at [558, 182] on img at bounding box center [482, 154] width 237 height 158
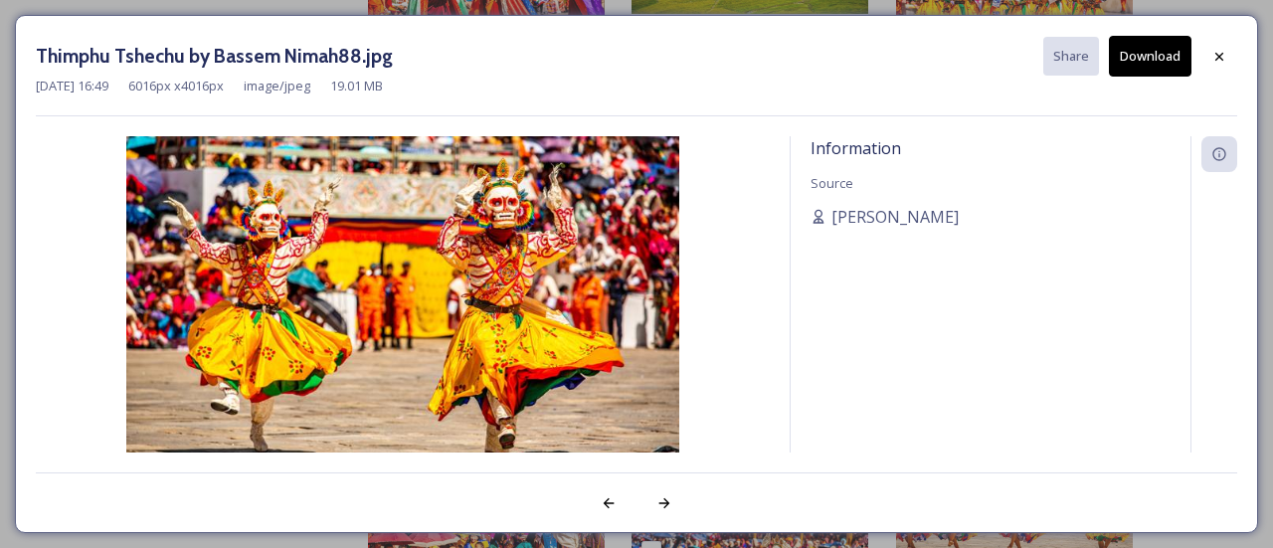
click at [558, 182] on img at bounding box center [403, 320] width 734 height 369
click at [1213, 57] on icon at bounding box center [1219, 57] width 16 height 16
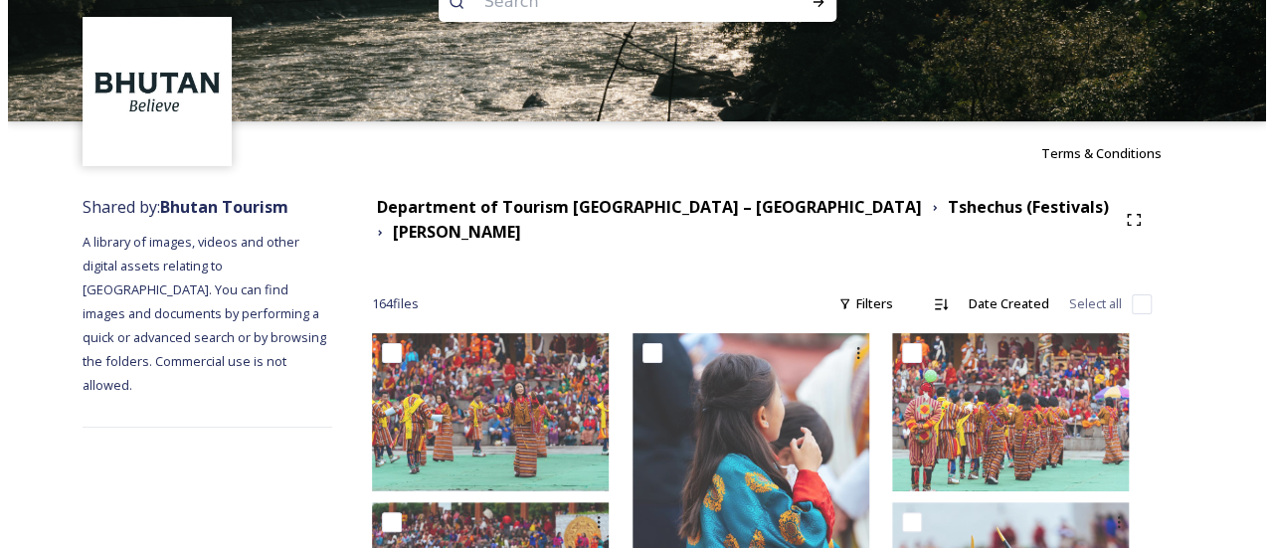
scroll to position [0, 0]
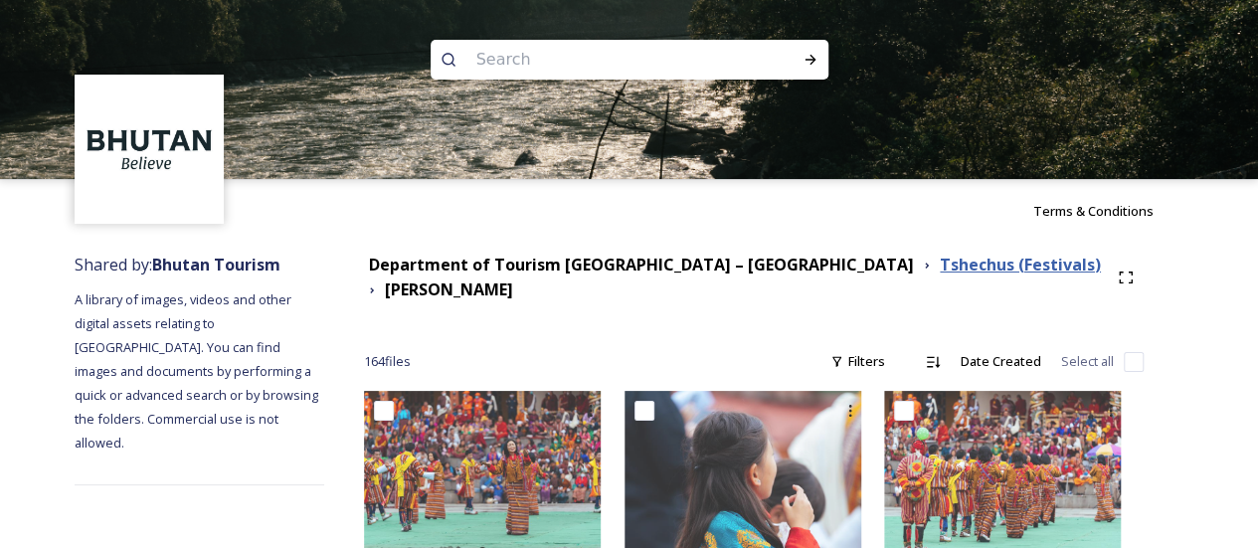
click at [940, 267] on strong "Tshechus (Festivals)" at bounding box center [1020, 265] width 161 height 22
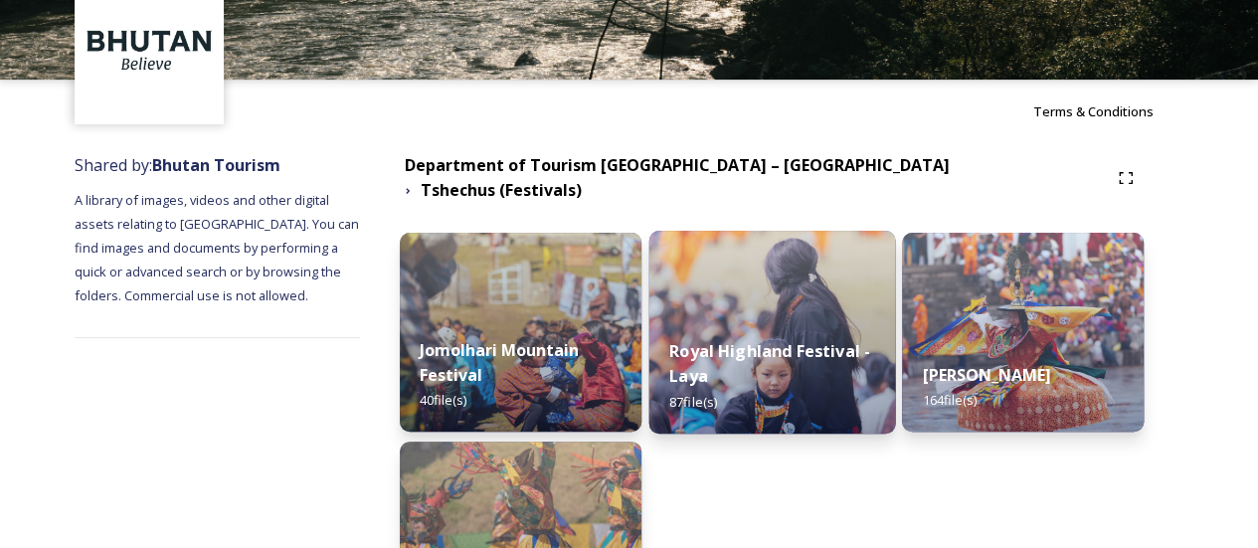
scroll to position [199, 0]
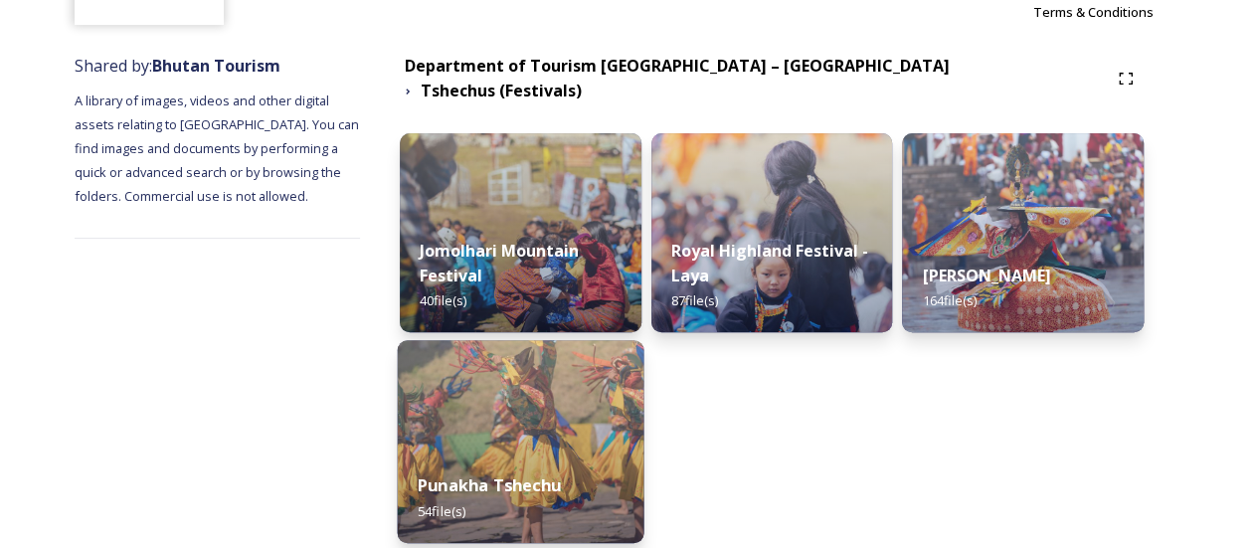
click at [555, 381] on img at bounding box center [521, 441] width 247 height 203
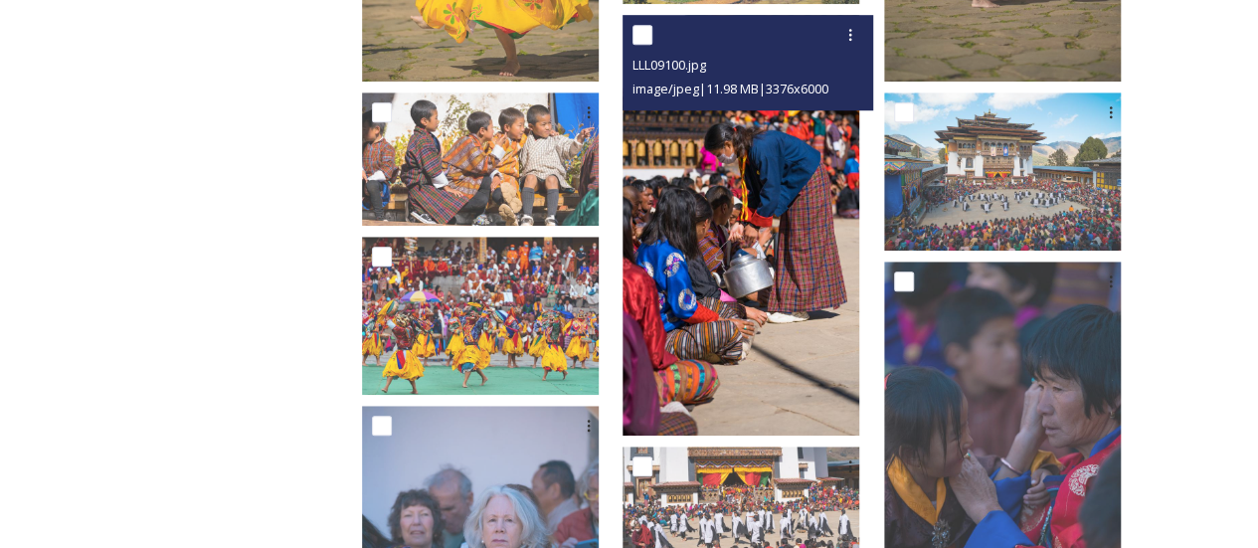
scroll to position [696, 0]
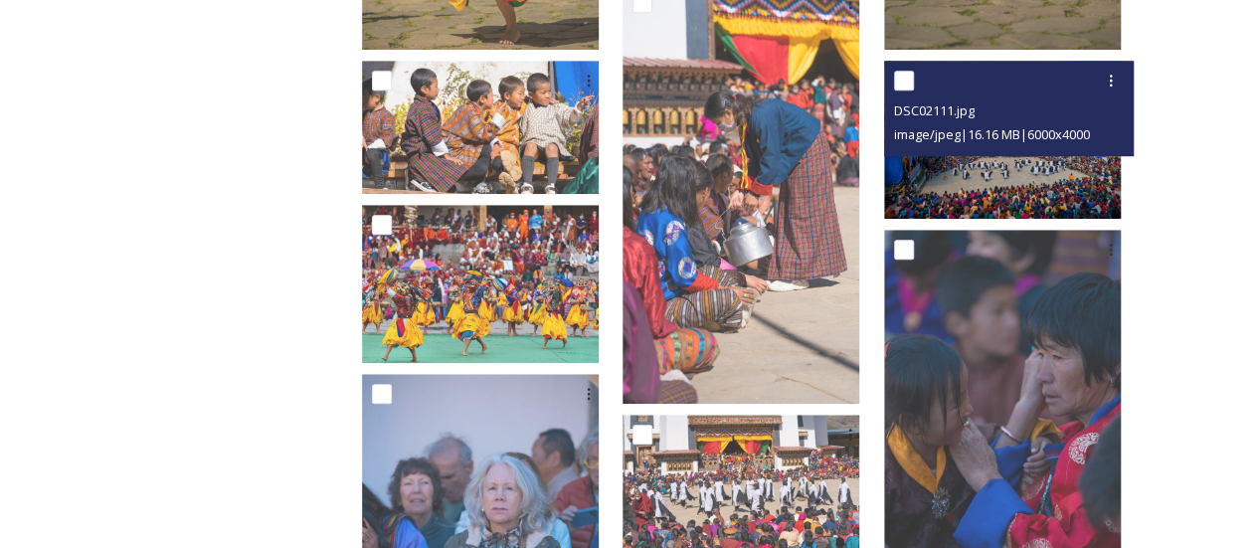
click at [1001, 176] on img at bounding box center [1002, 140] width 237 height 158
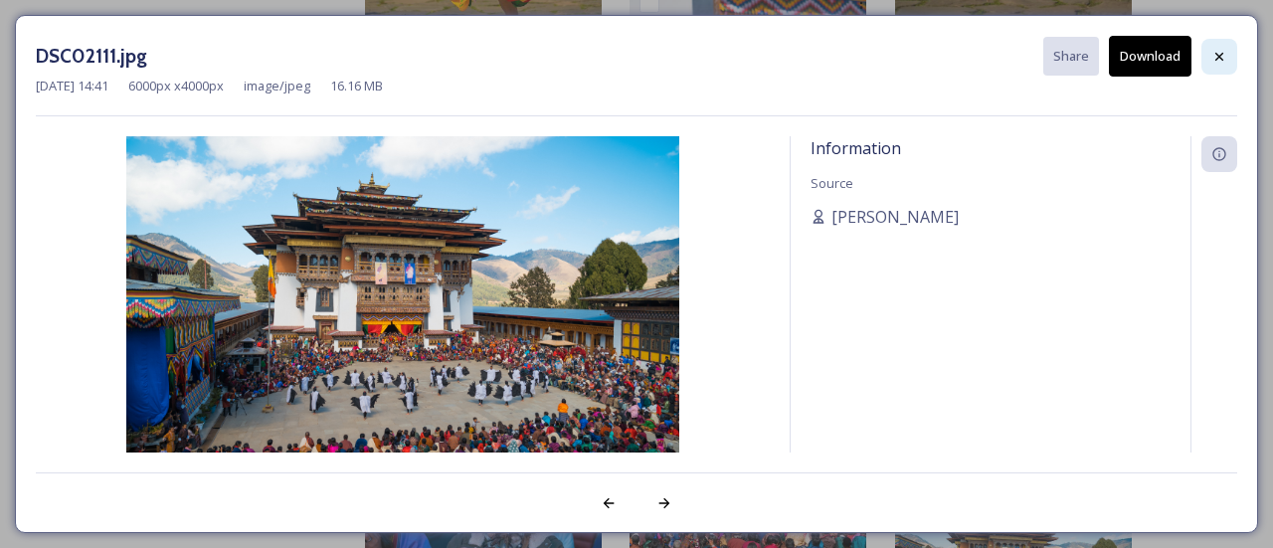
drag, startPoint x: 442, startPoint y: 320, endPoint x: 1207, endPoint y: 57, distance: 809.9
click at [1207, 57] on div at bounding box center [1219, 57] width 36 height 36
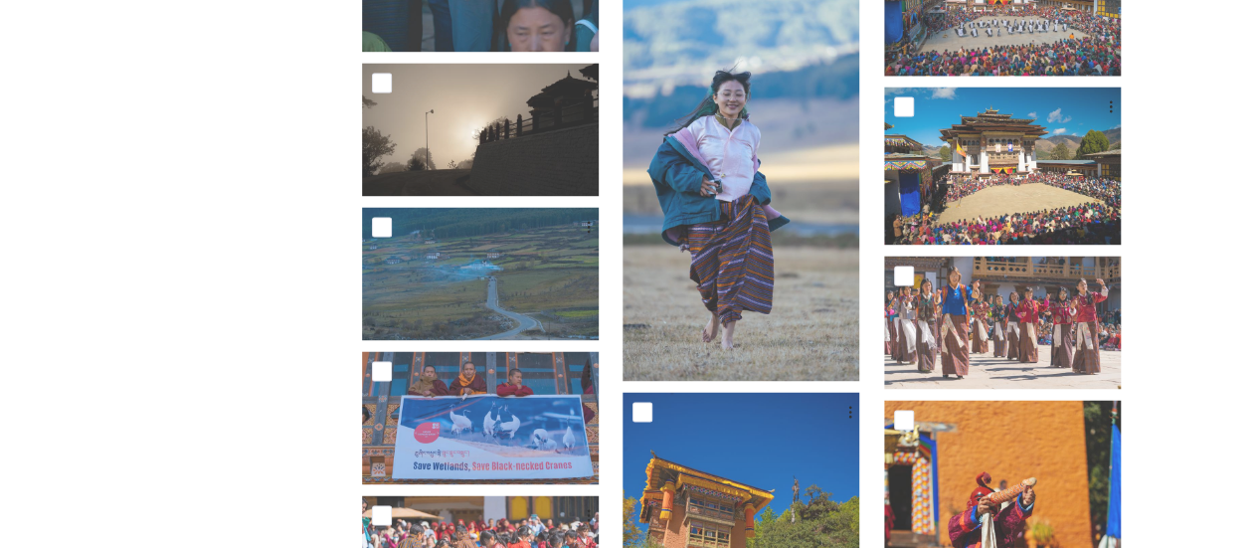
scroll to position [942, 0]
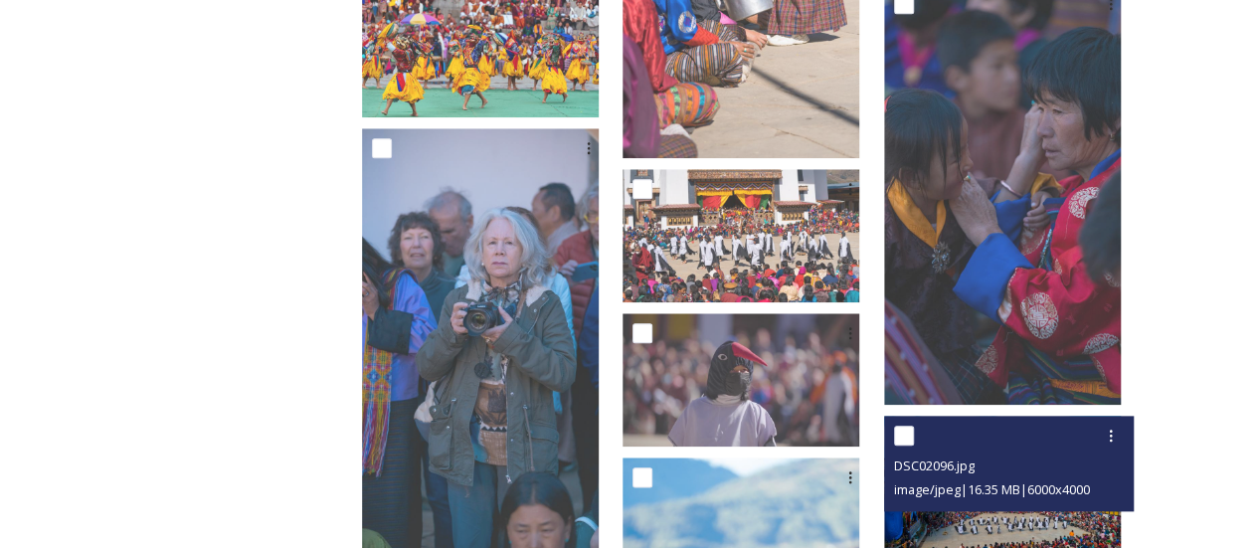
click at [1012, 513] on img at bounding box center [1002, 495] width 237 height 158
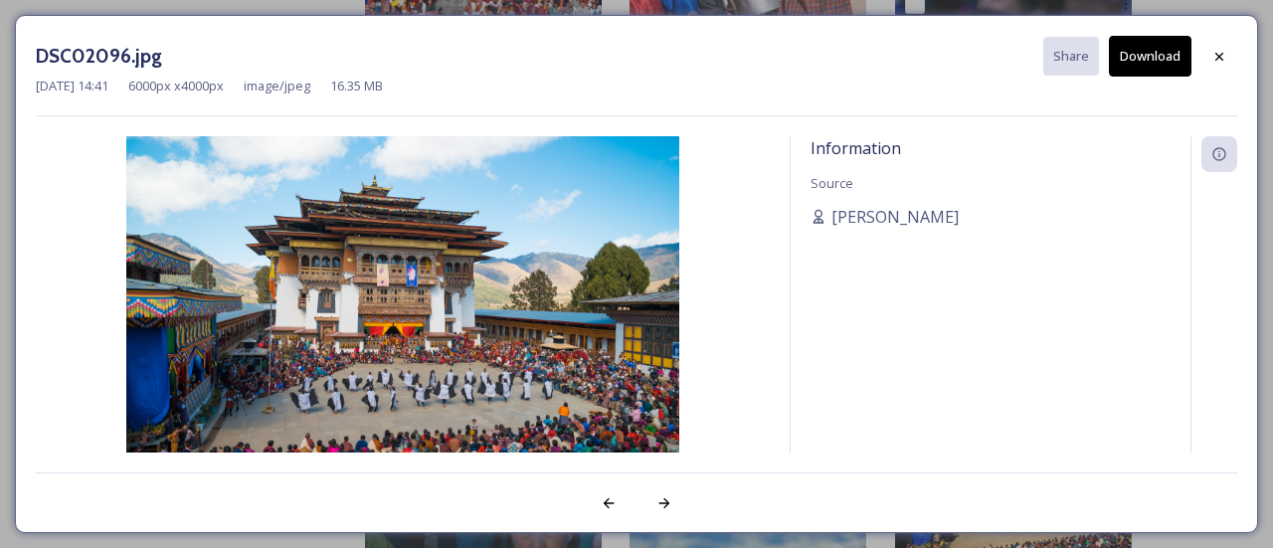
drag, startPoint x: 582, startPoint y: 280, endPoint x: 477, endPoint y: 325, distance: 113.6
click at [477, 325] on img at bounding box center [403, 320] width 734 height 369
click at [1223, 51] on icon at bounding box center [1219, 57] width 16 height 16
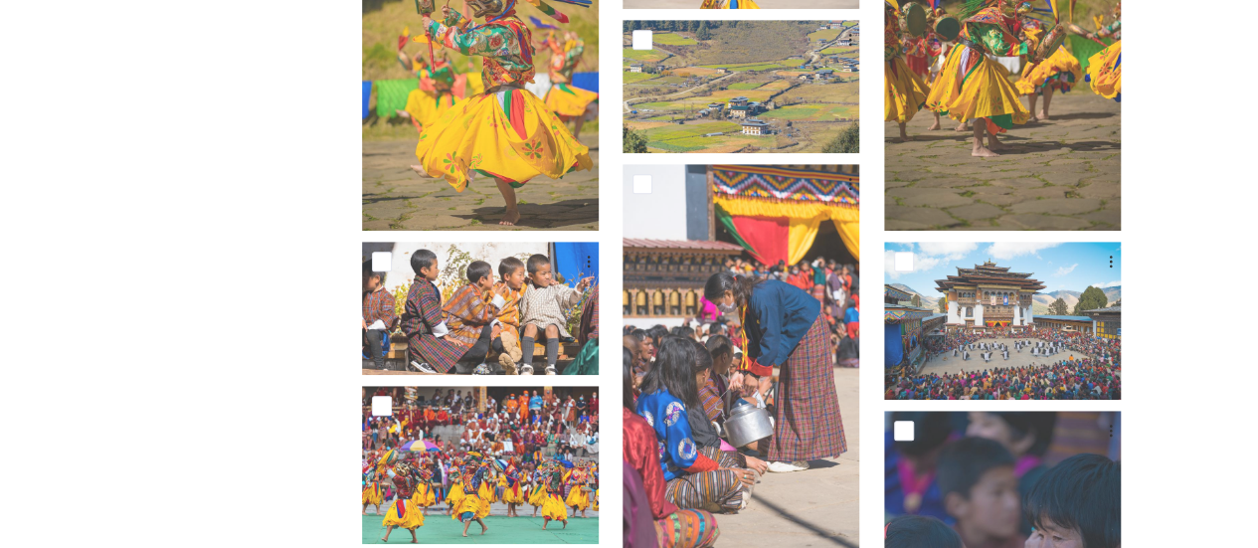
scroll to position [544, 0]
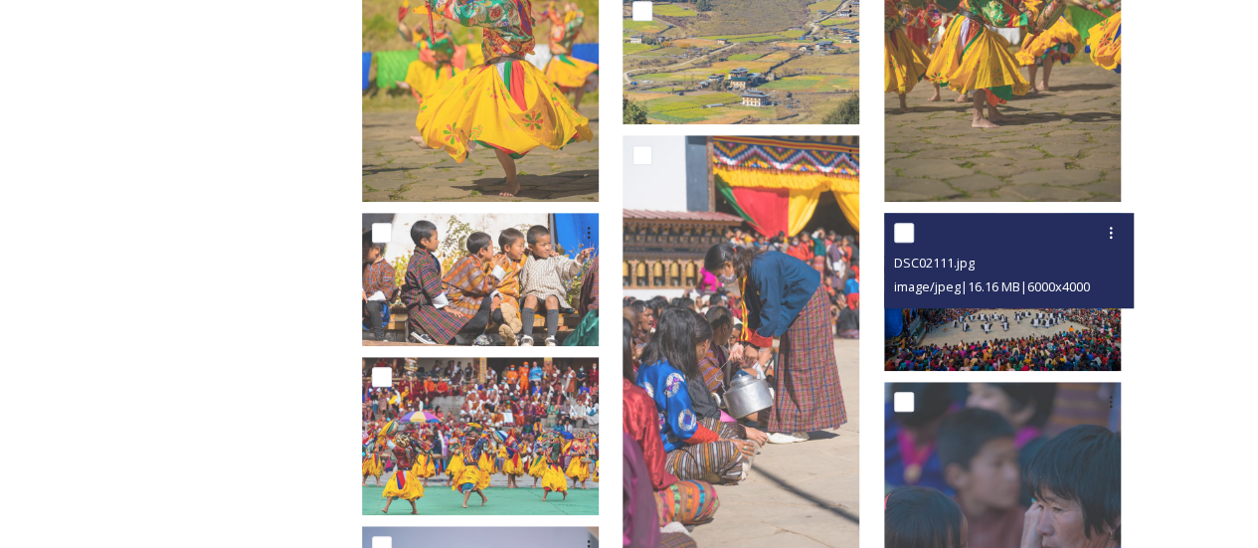
click at [1007, 318] on img at bounding box center [1002, 292] width 237 height 158
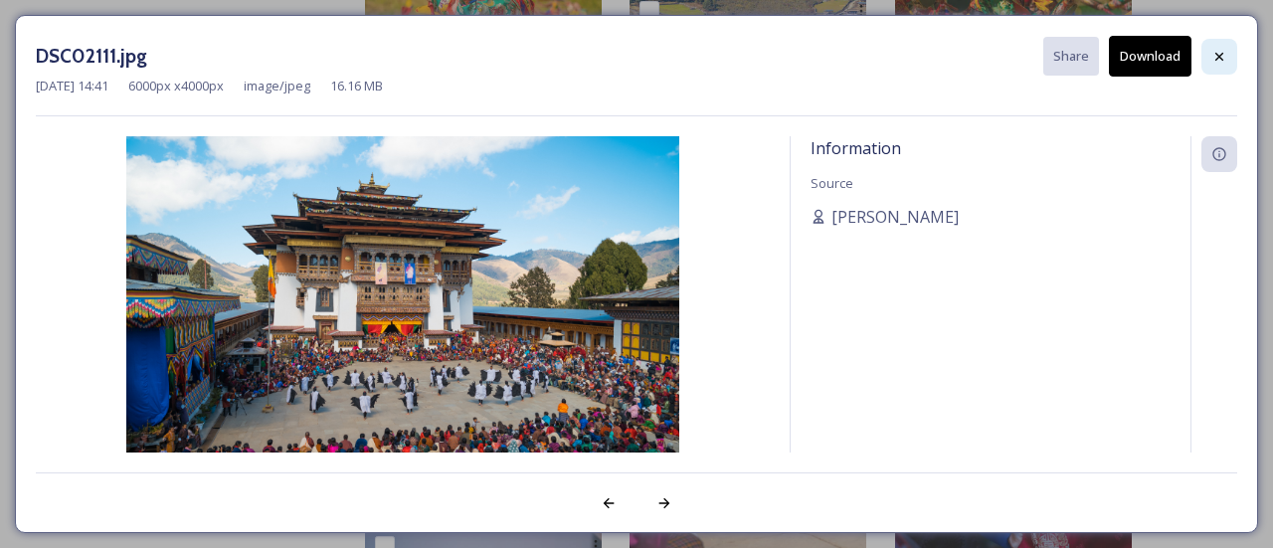
click at [1213, 59] on icon at bounding box center [1219, 57] width 16 height 16
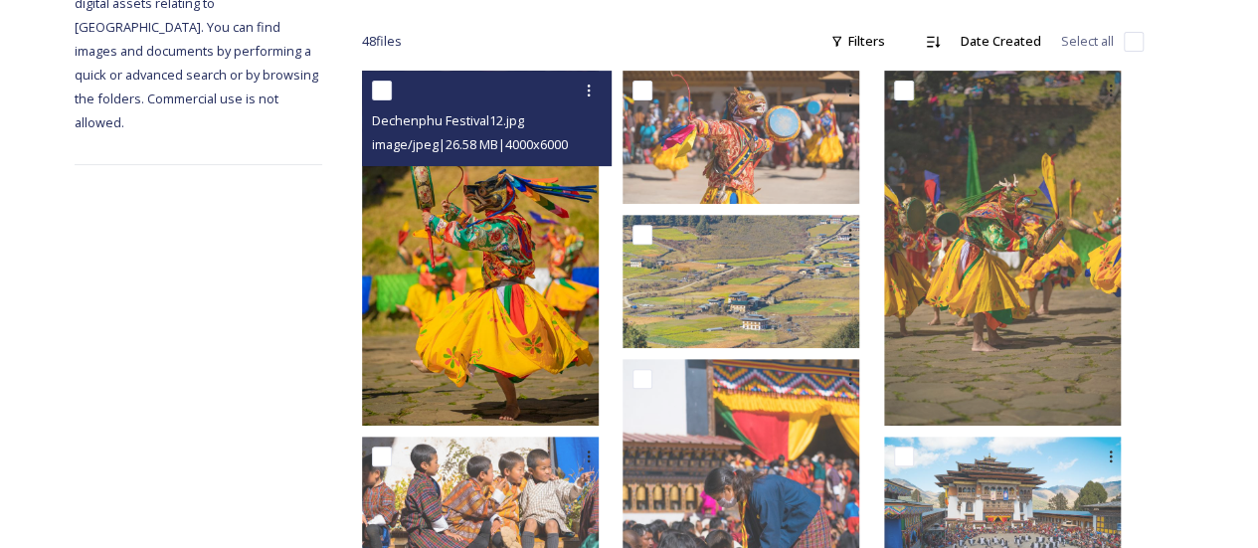
scroll to position [0, 0]
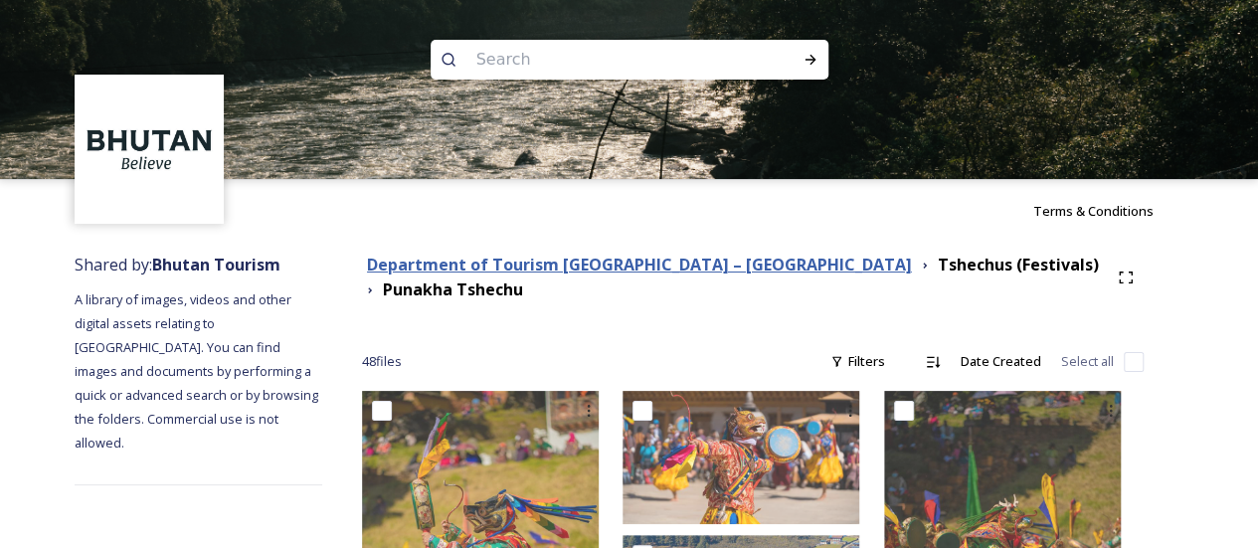
click at [612, 265] on strong "Department of Tourism [GEOGRAPHIC_DATA] – [GEOGRAPHIC_DATA]" at bounding box center [639, 265] width 545 height 22
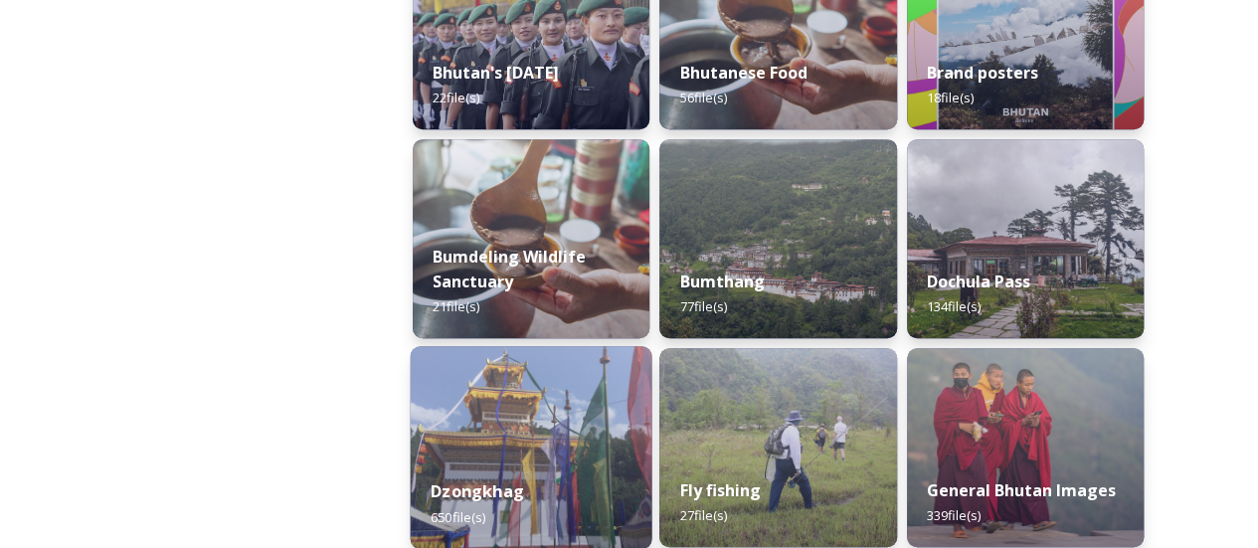
scroll to position [796, 0]
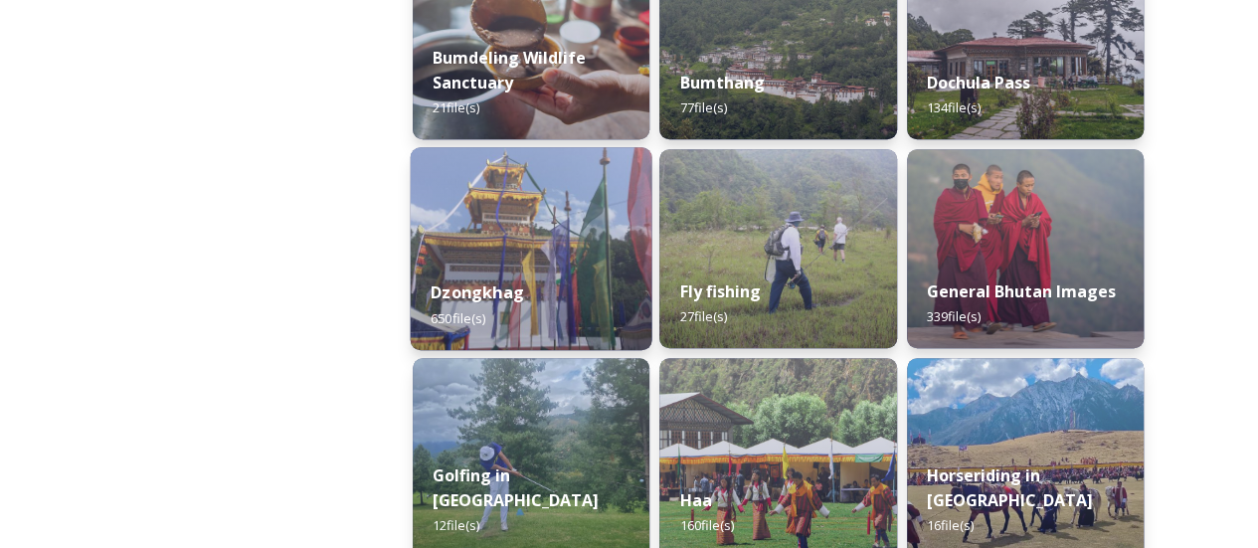
click at [597, 303] on div "Dzongkhag 650 file(s)" at bounding box center [532, 305] width 242 height 91
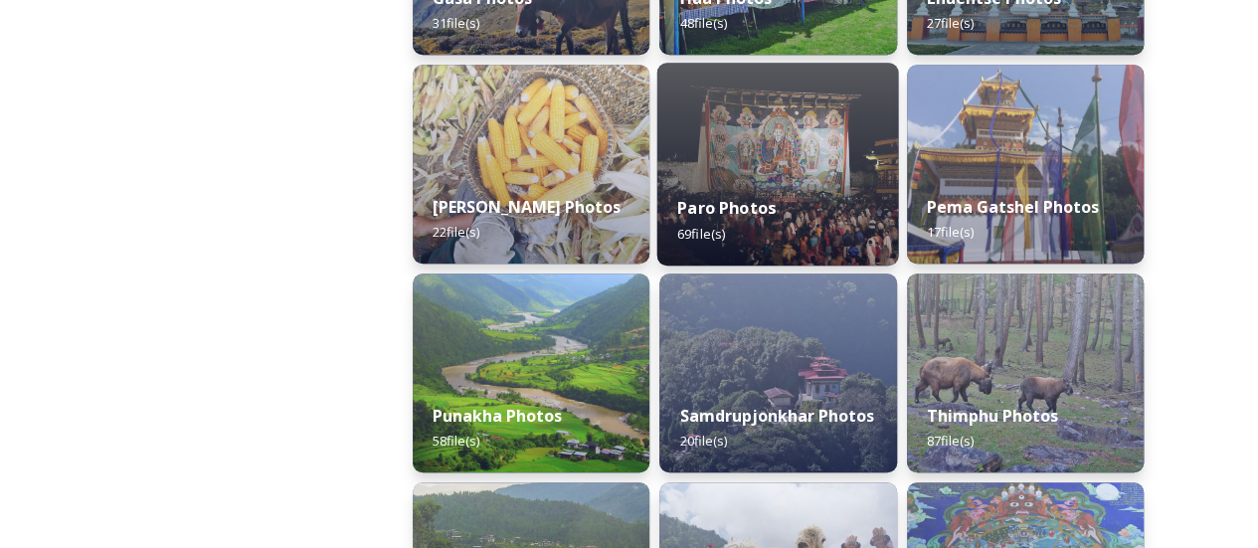
scroll to position [796, 0]
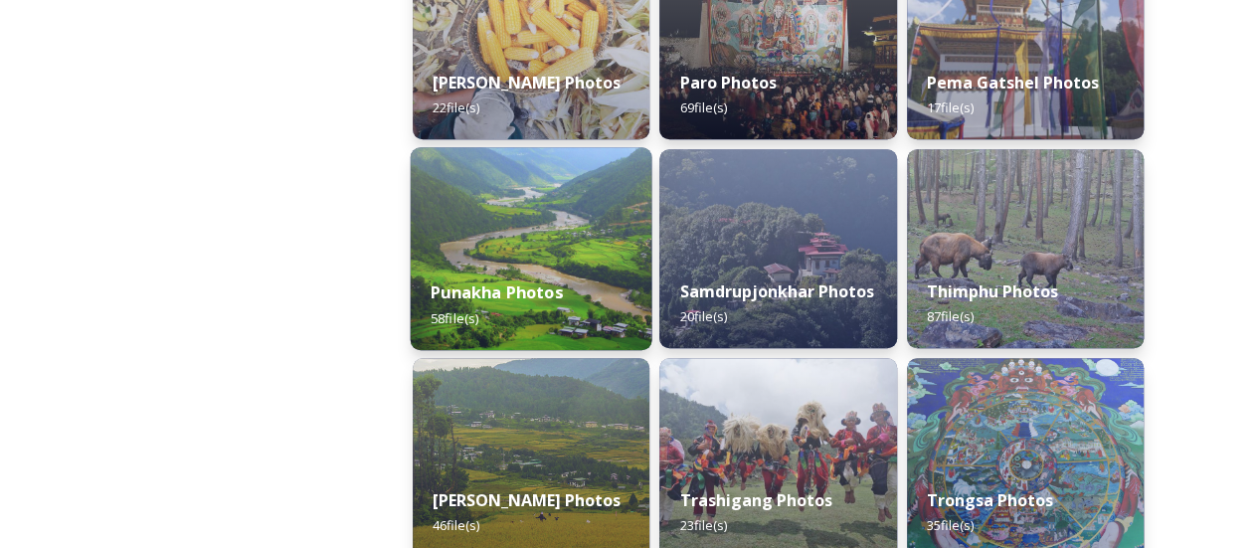
click at [605, 254] on img at bounding box center [532, 248] width 242 height 203
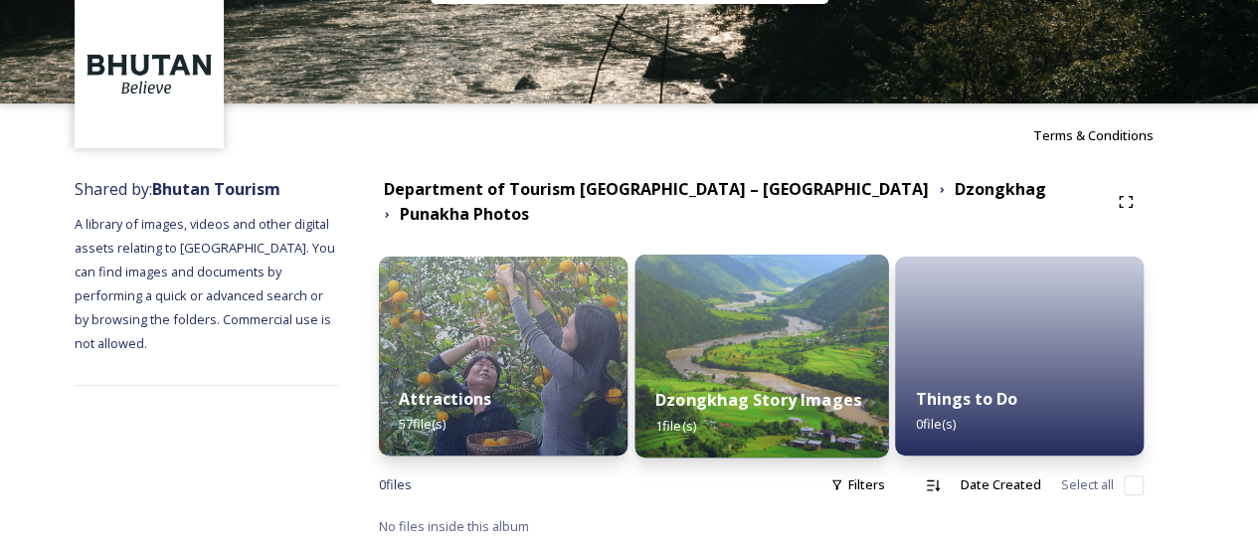
scroll to position [62, 0]
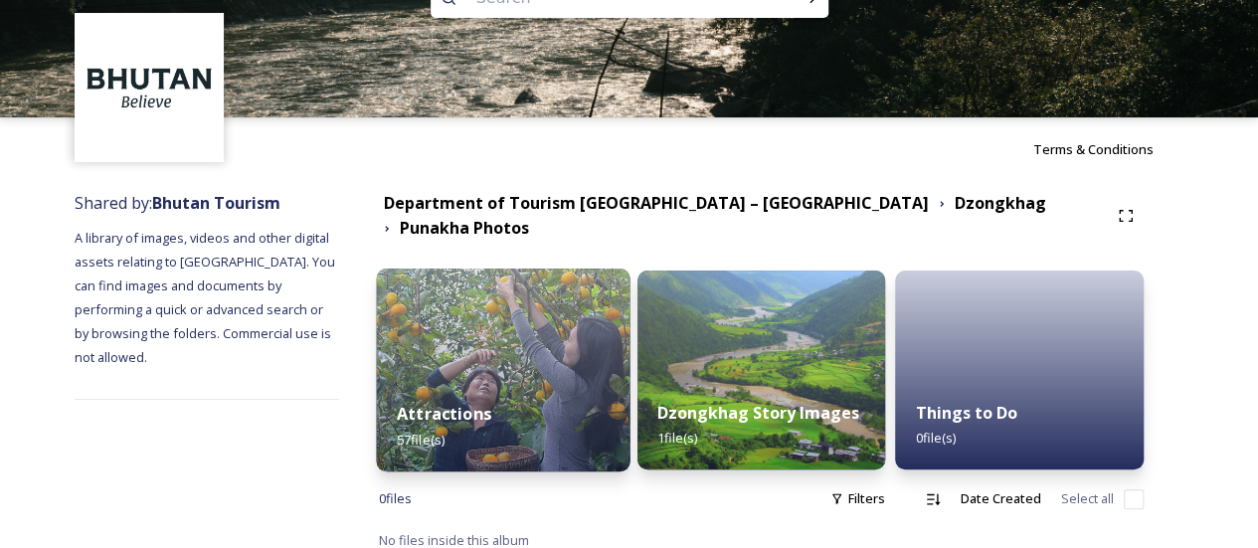
click at [614, 347] on img at bounding box center [503, 370] width 254 height 203
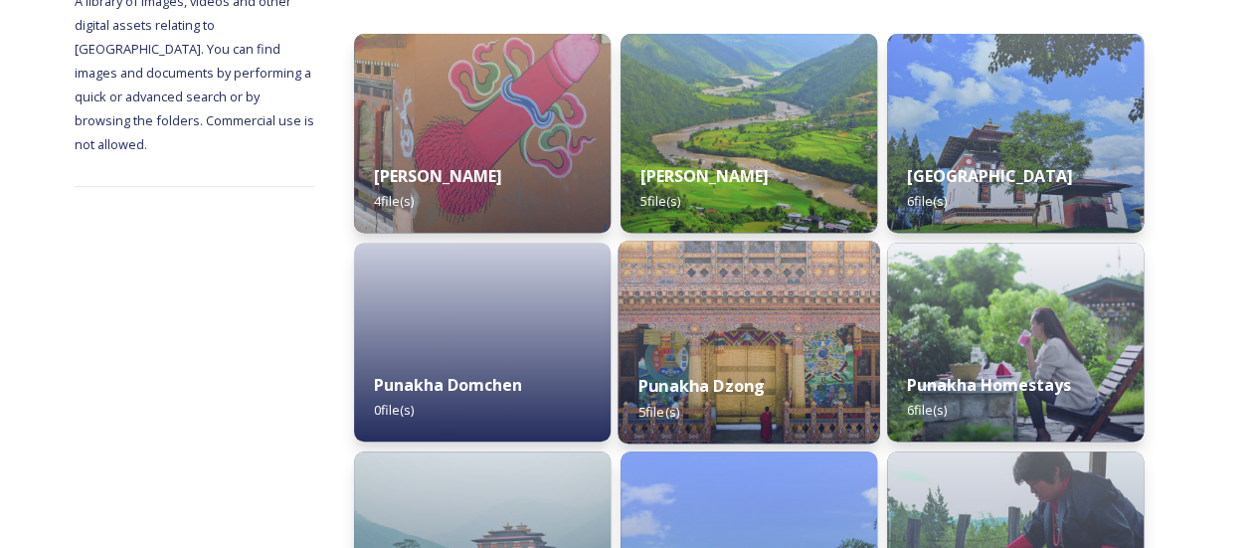
scroll to position [398, 0]
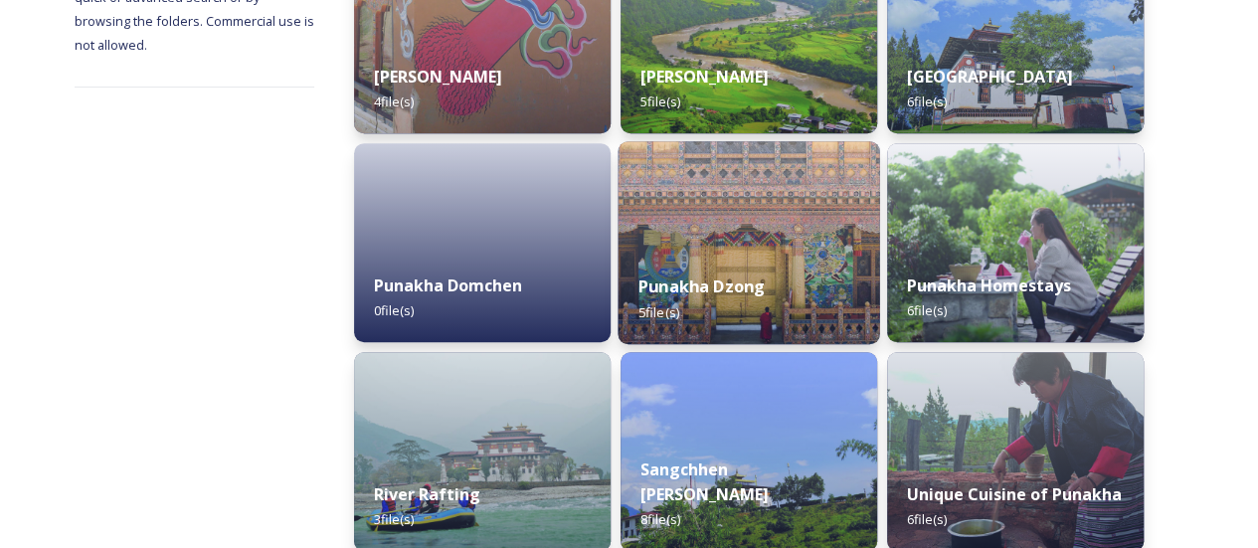
click at [757, 272] on div "Punakha Dzong 5 file(s)" at bounding box center [750, 299] width 262 height 91
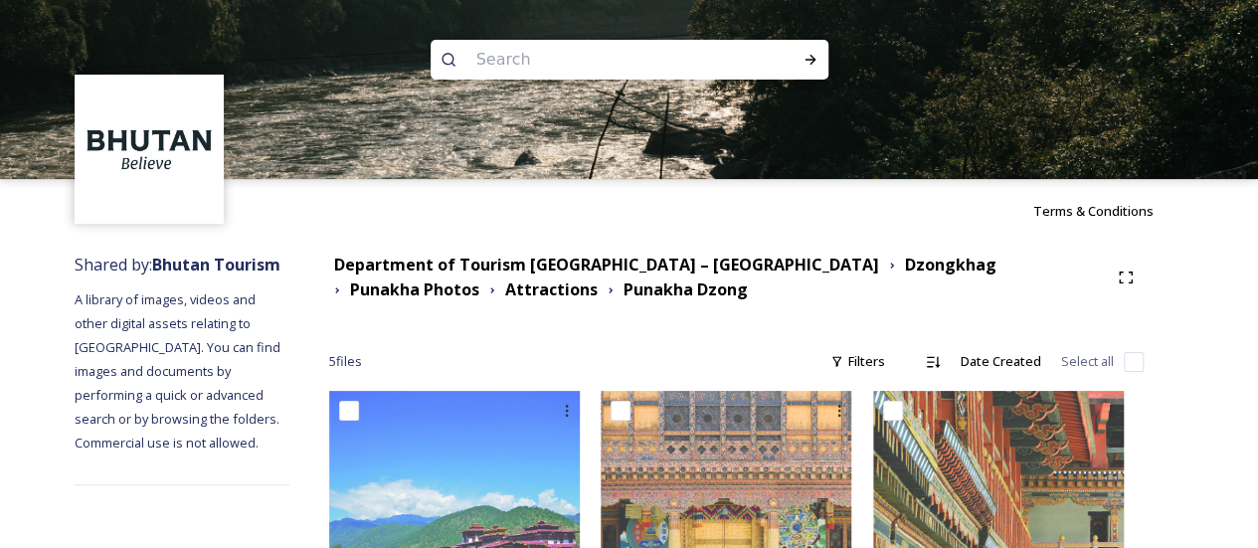
click at [903, 283] on div "Department of Tourism [GEOGRAPHIC_DATA] – [GEOGRAPHIC_DATA] Dzongkhag Punakha P…" at bounding box center [718, 278] width 779 height 50
click at [479, 278] on strong "Punakha Photos" at bounding box center [414, 289] width 129 height 22
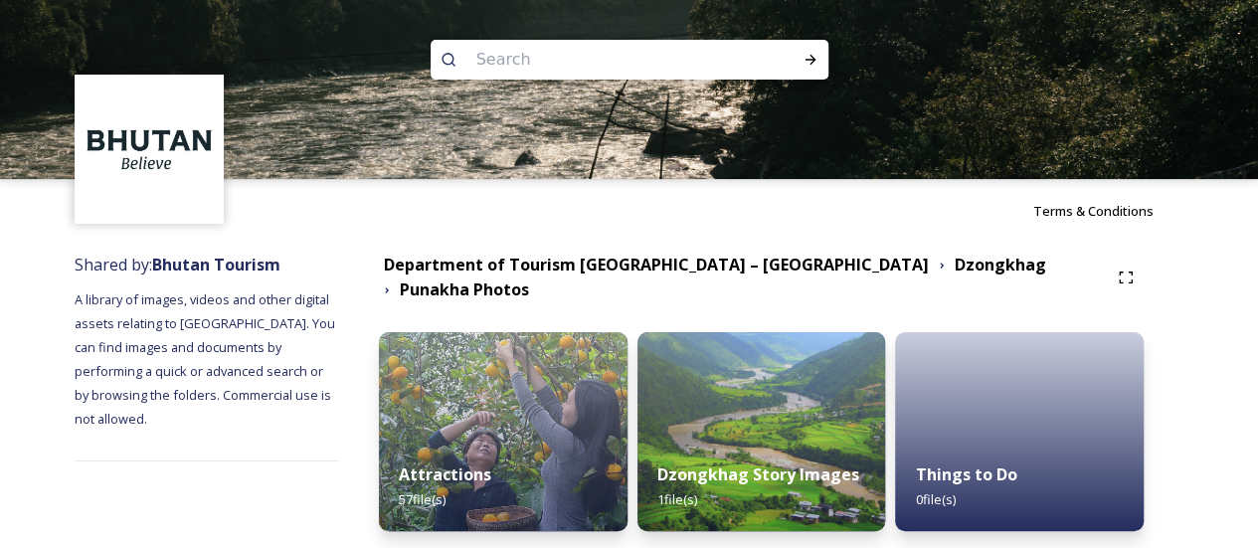
click at [955, 277] on div "Dzongkhag" at bounding box center [1000, 265] width 91 height 25
click at [955, 275] on strong "Dzongkhag" at bounding box center [1000, 265] width 91 height 22
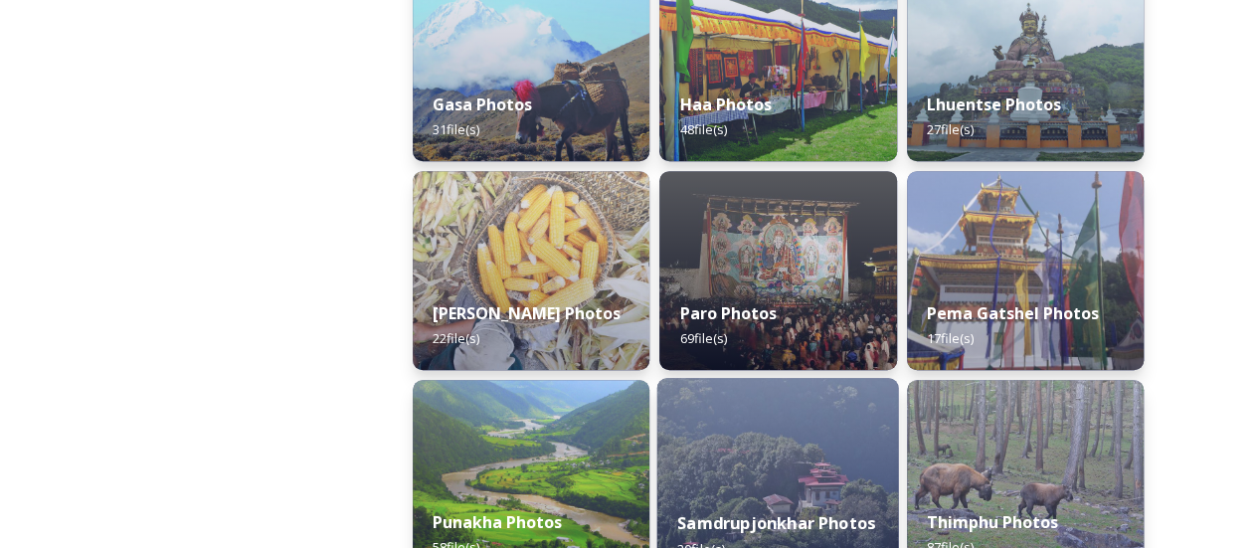
scroll to position [597, 0]
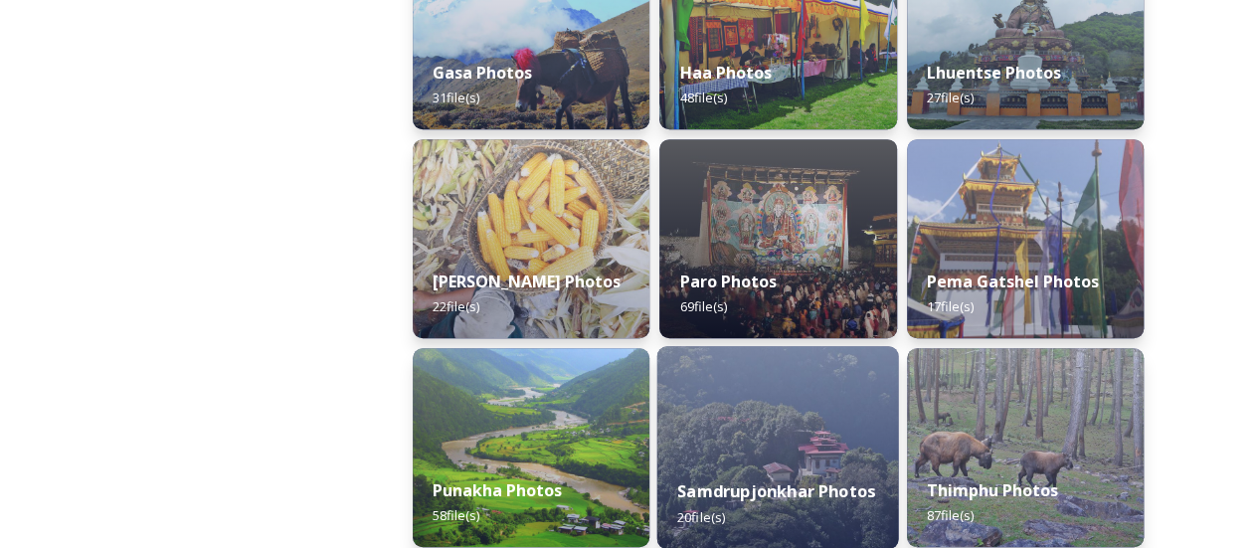
click at [847, 367] on img at bounding box center [778, 447] width 242 height 203
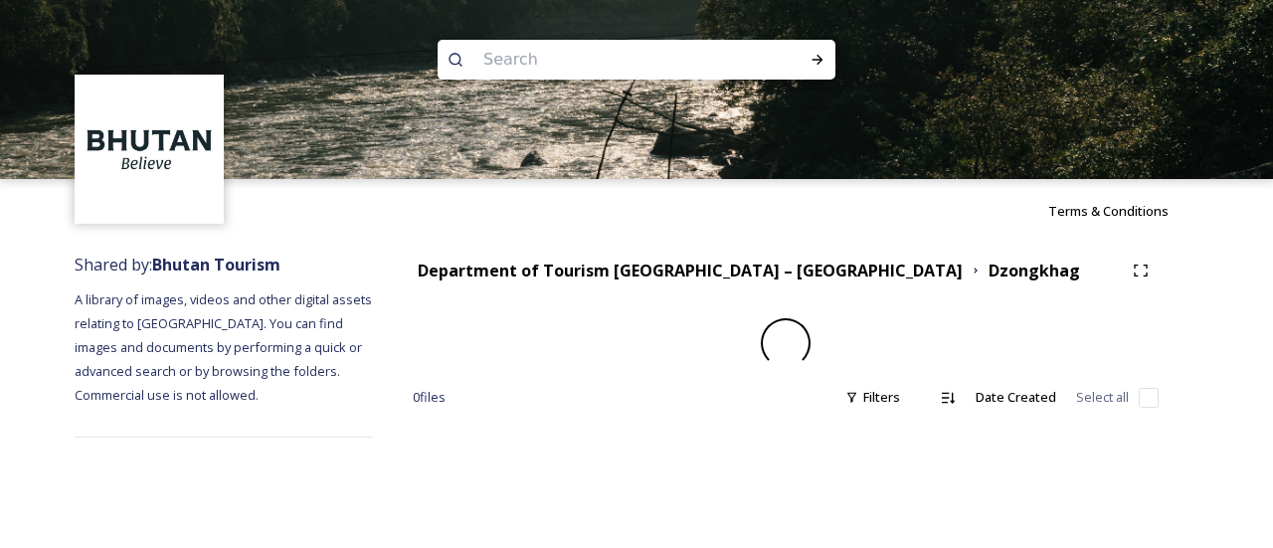
click at [828, 304] on div "Department of Tourism [GEOGRAPHIC_DATA] – [GEOGRAPHIC_DATA] Dzongkhag 0 file s …" at bounding box center [785, 345] width 825 height 205
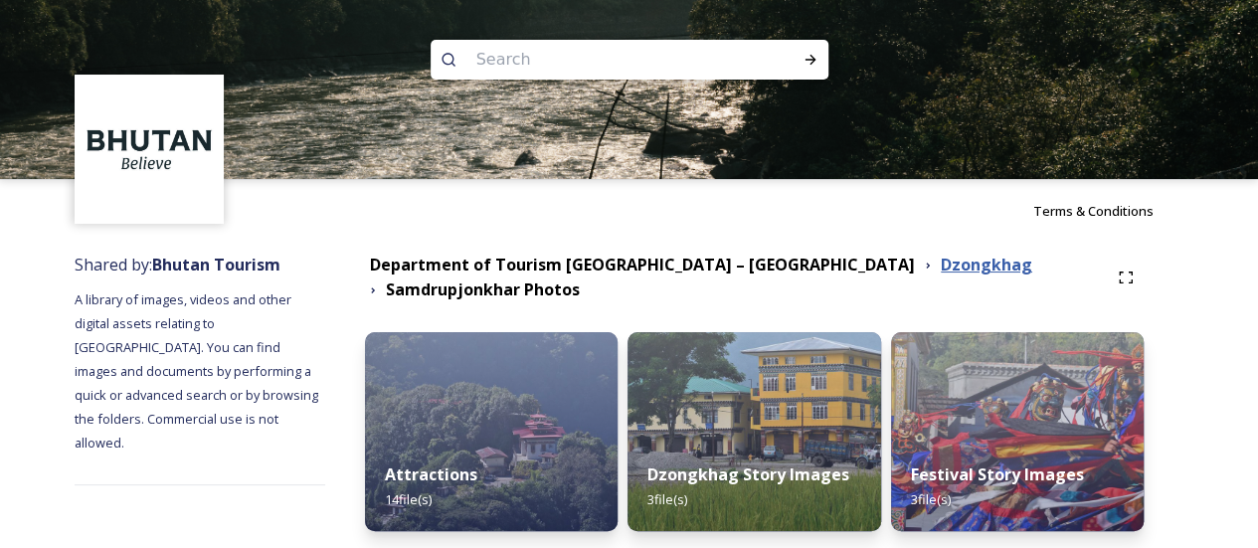
click at [941, 269] on strong "Dzongkhag" at bounding box center [986, 265] width 91 height 22
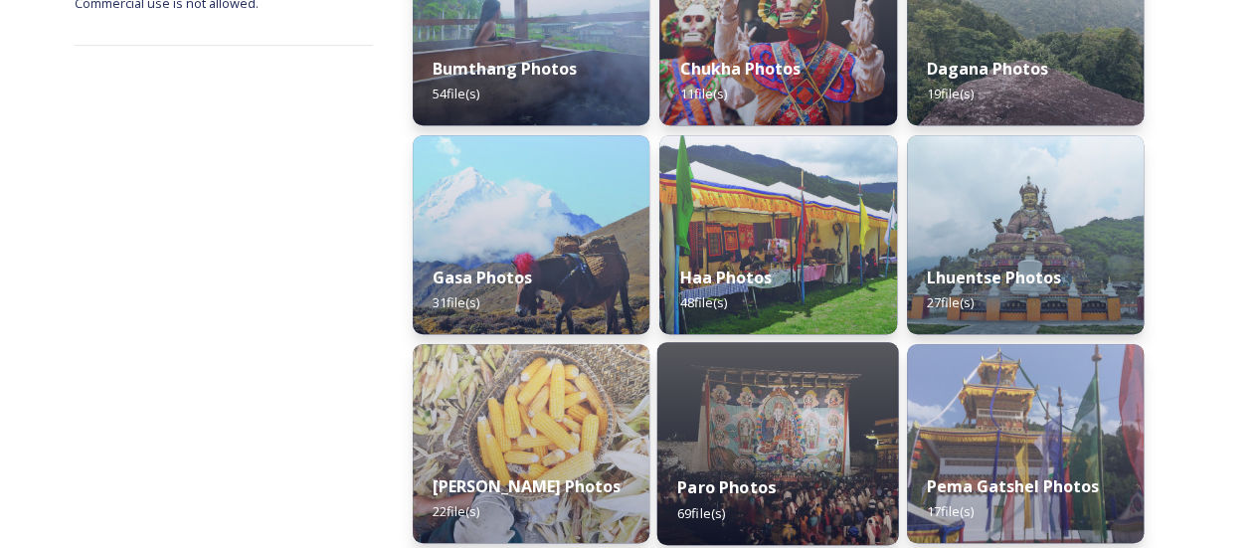
scroll to position [497, 0]
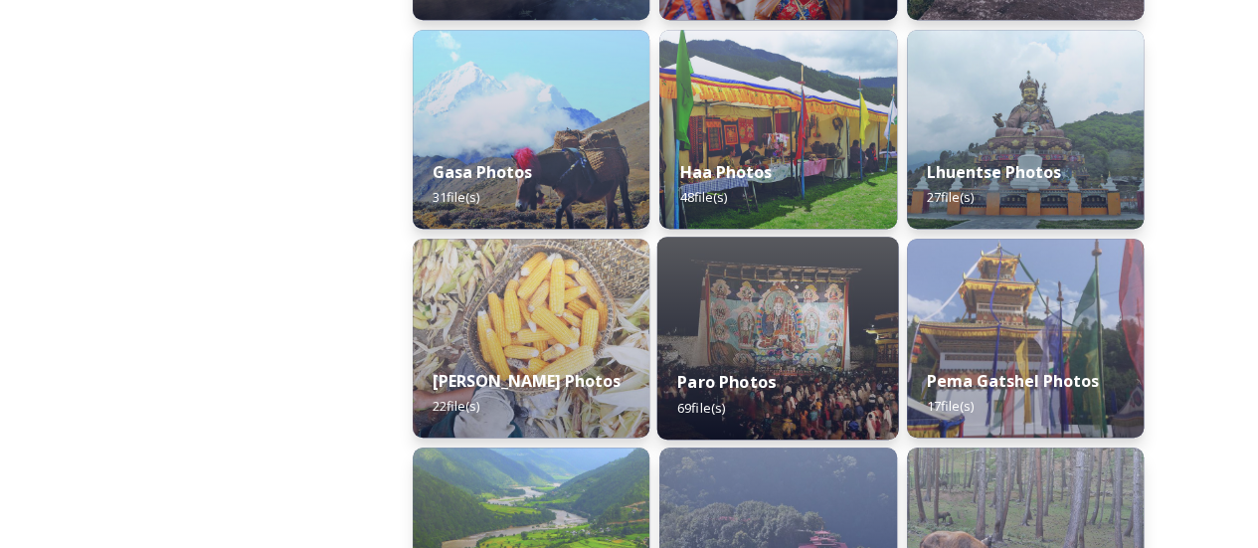
click at [777, 366] on div "Paro Photos 69 file(s)" at bounding box center [778, 394] width 242 height 91
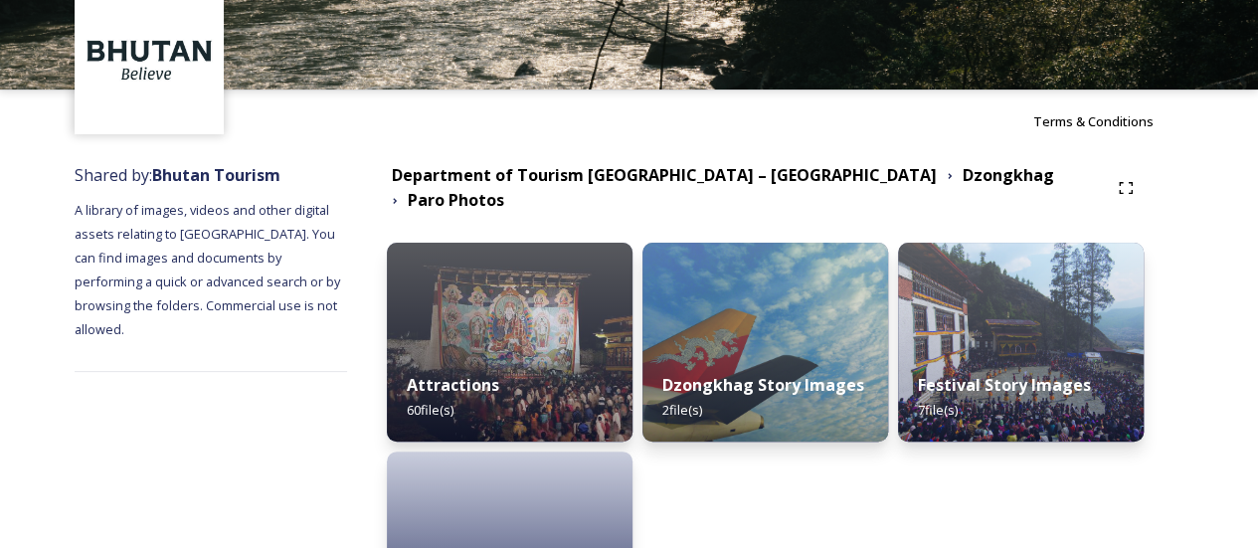
scroll to position [199, 0]
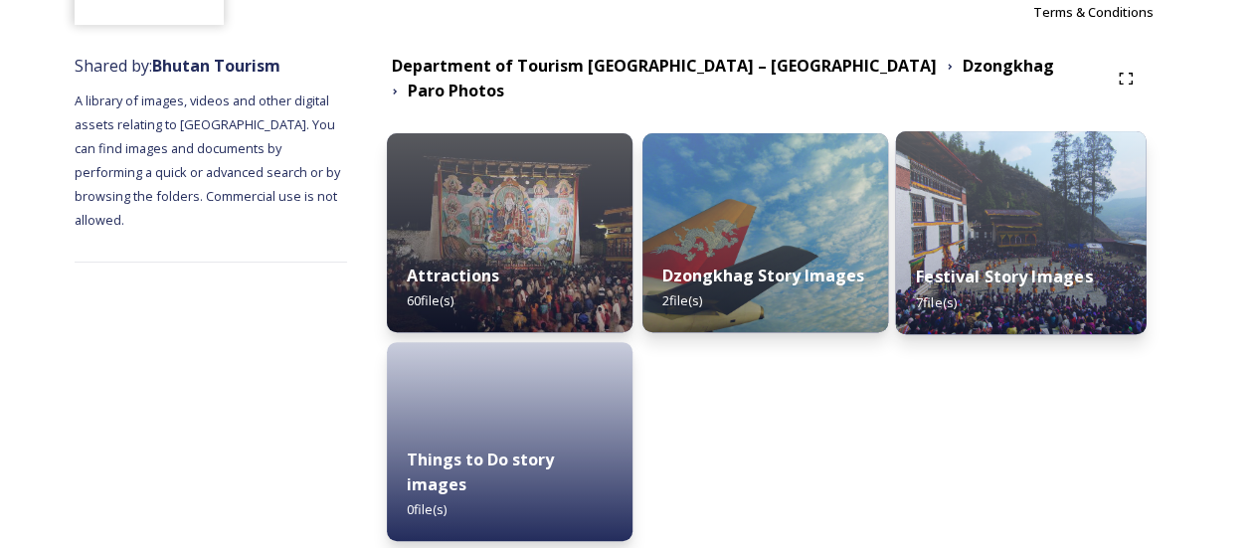
click at [996, 210] on img at bounding box center [1020, 232] width 251 height 203
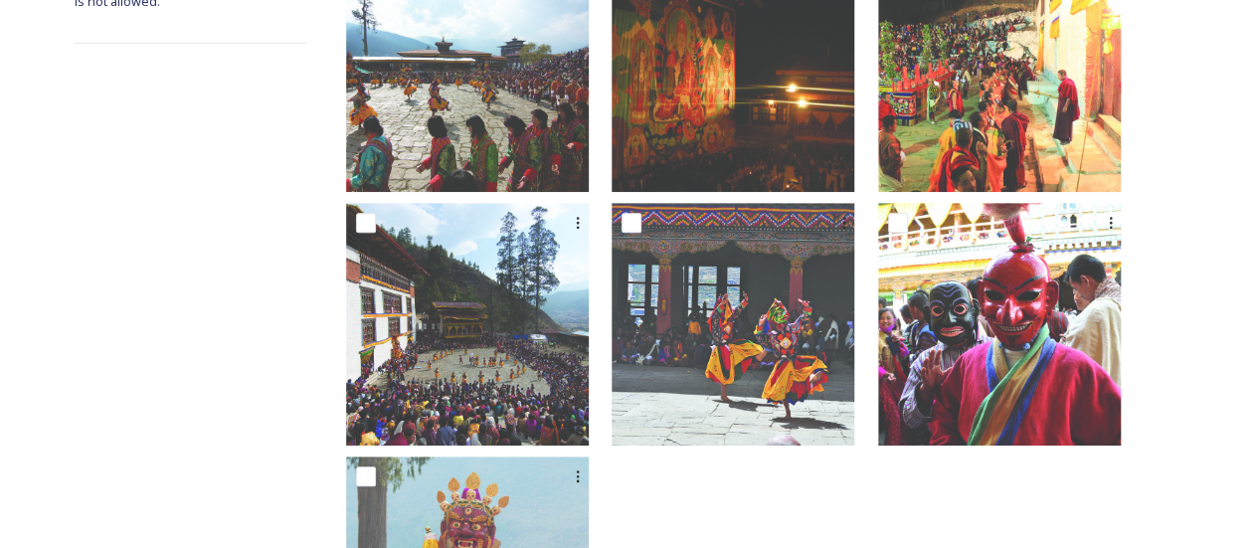
scroll to position [398, 0]
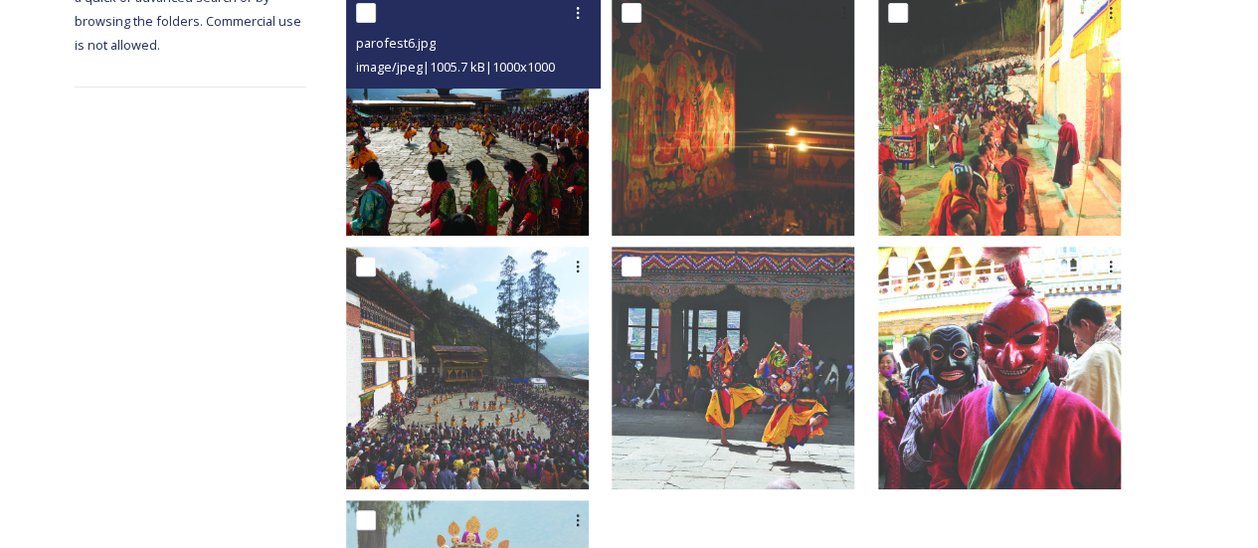
click at [589, 200] on img at bounding box center [467, 114] width 243 height 243
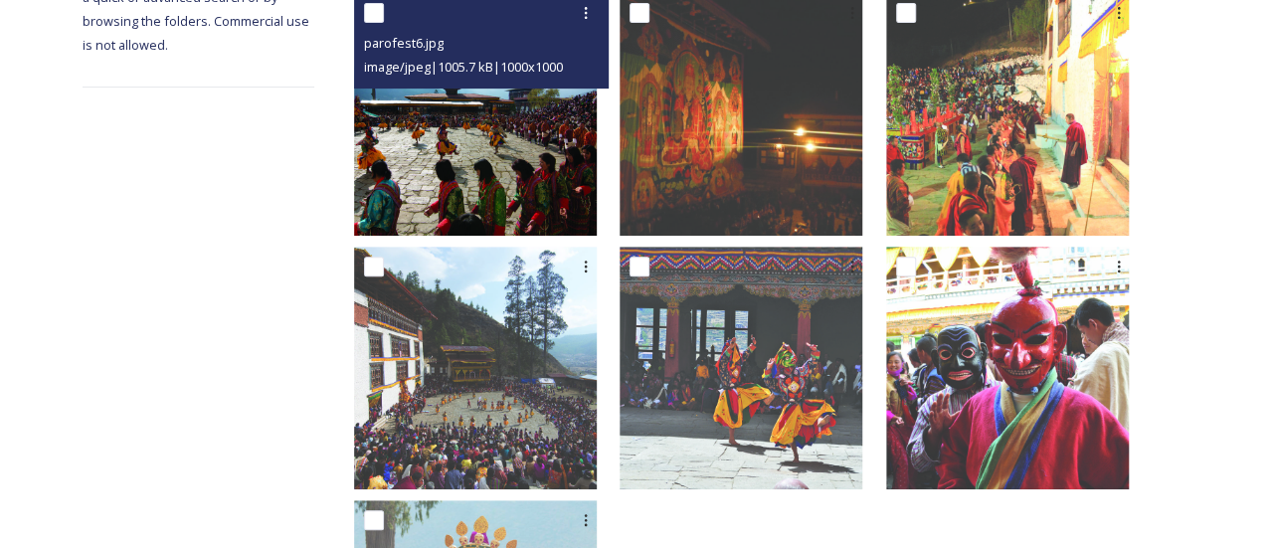
scroll to position [382, 0]
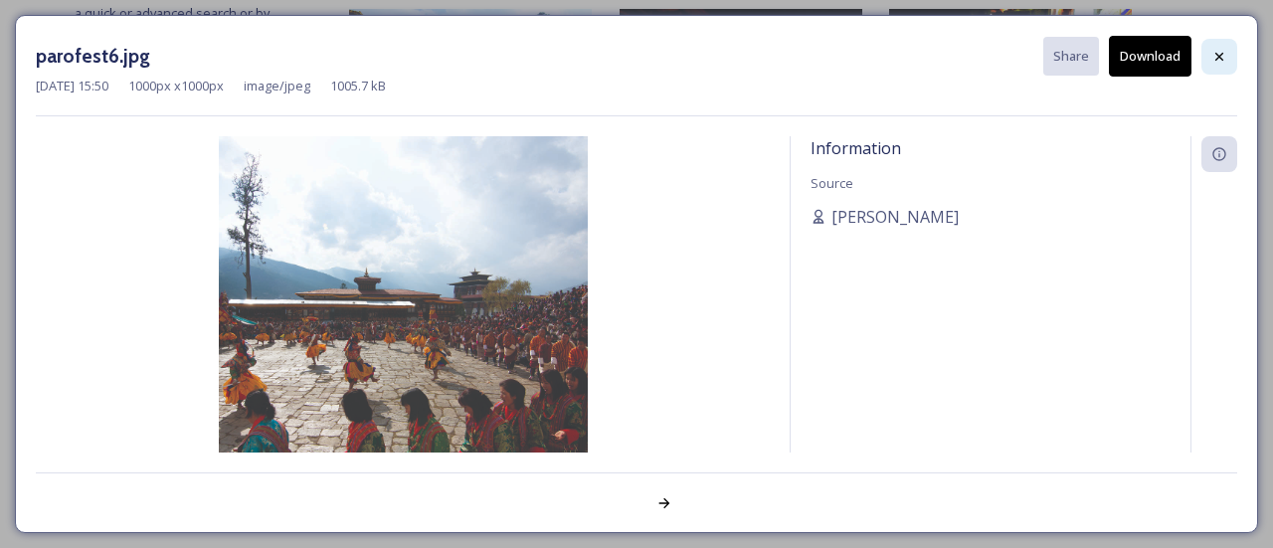
click at [1229, 50] on div at bounding box center [1219, 57] width 36 height 36
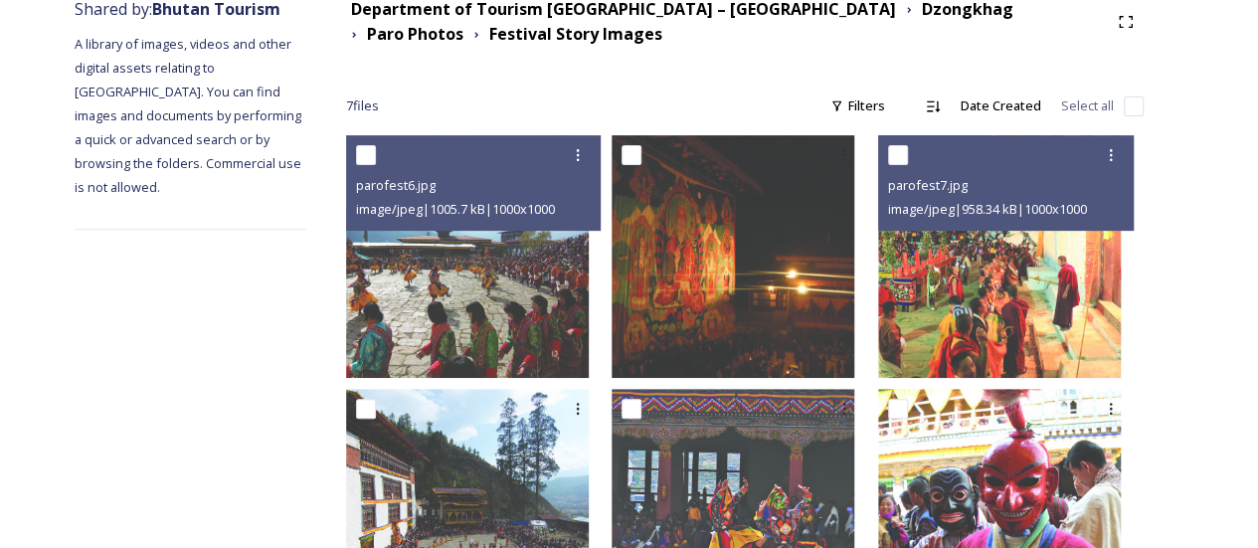
scroll to position [0, 0]
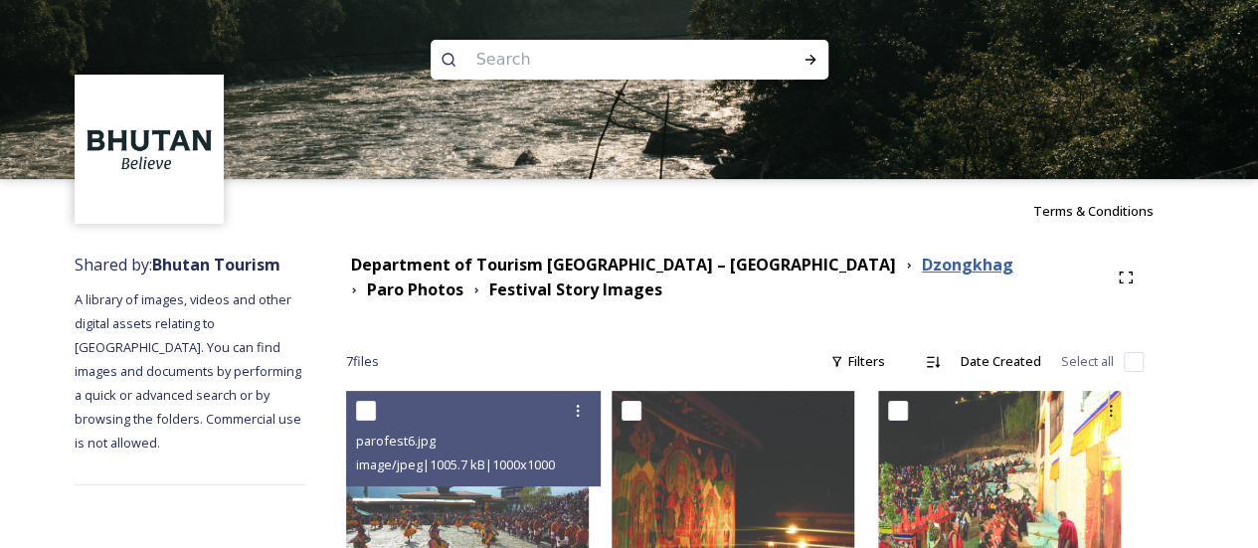
click at [922, 272] on strong "Dzongkhag" at bounding box center [967, 265] width 91 height 22
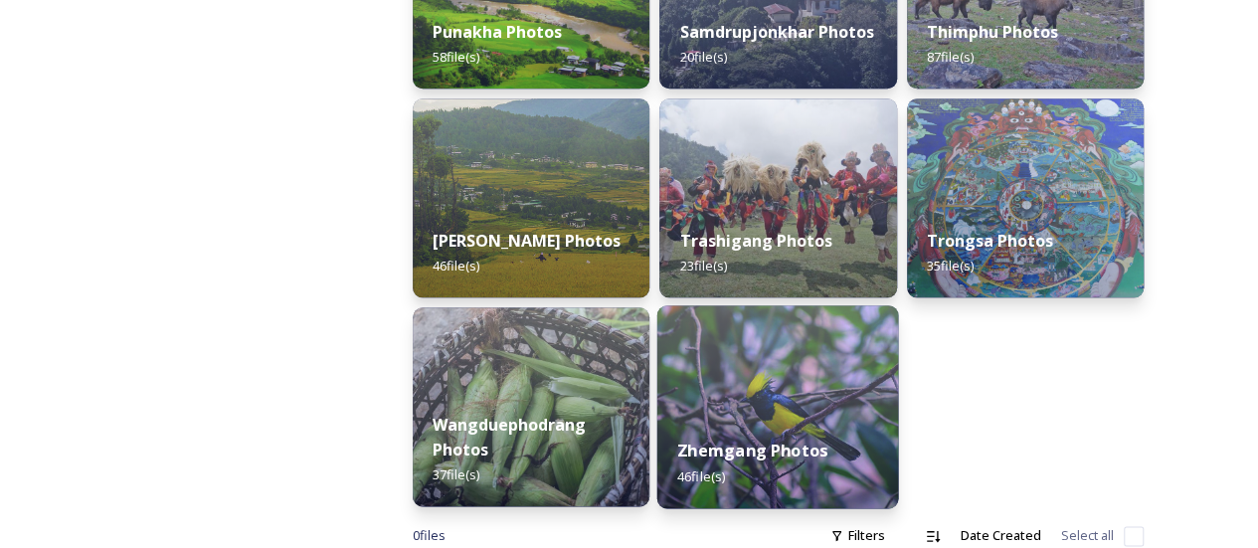
scroll to position [1106, 0]
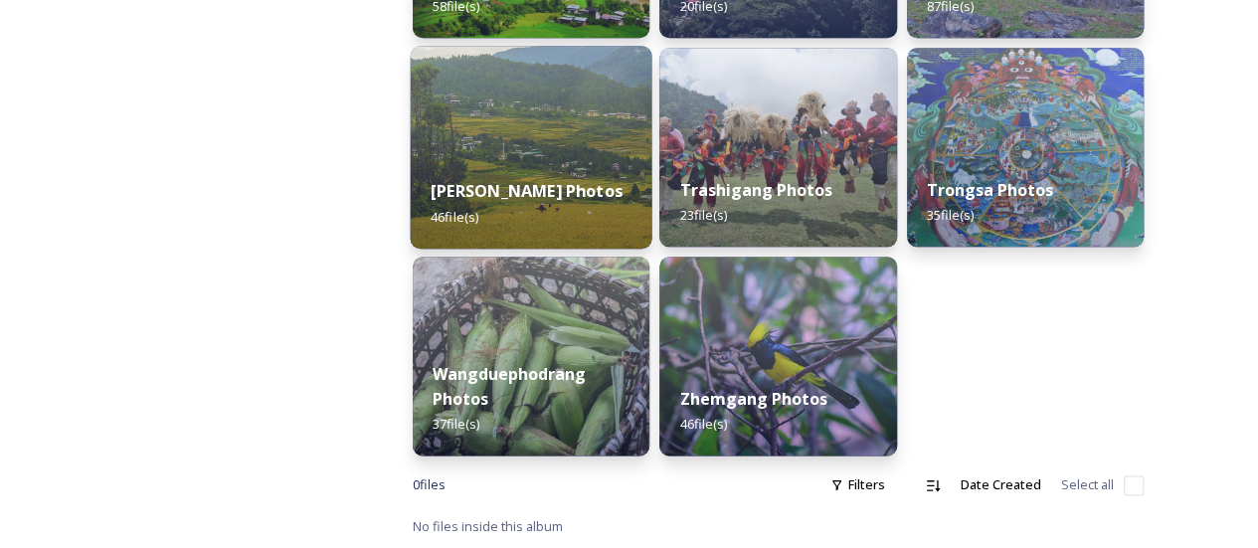
click at [557, 187] on strong "[PERSON_NAME] Photos" at bounding box center [527, 191] width 192 height 22
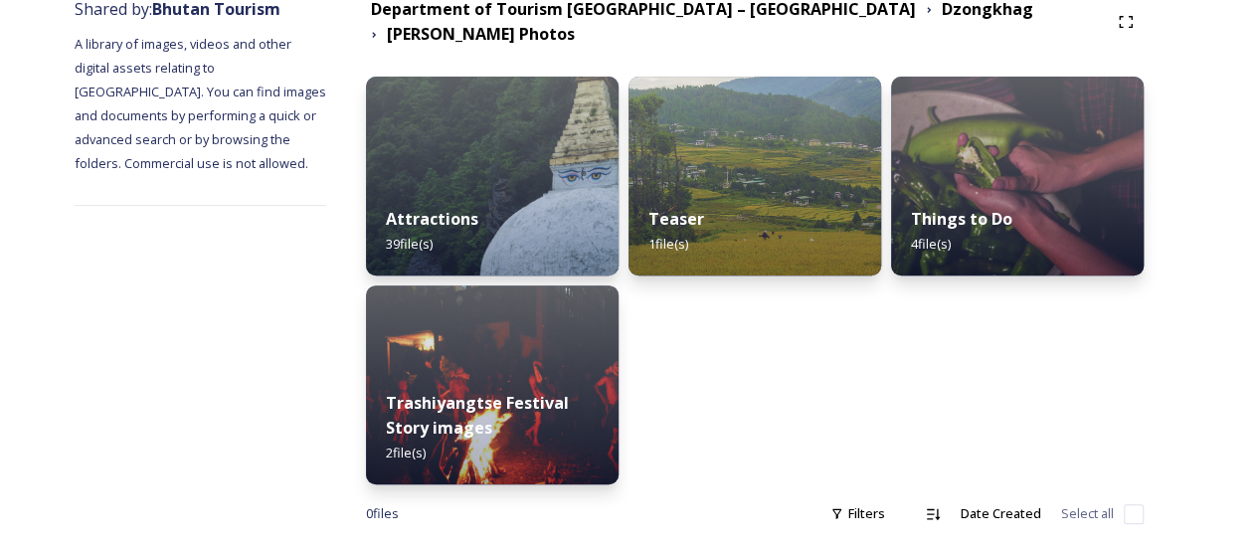
scroll to position [283, 0]
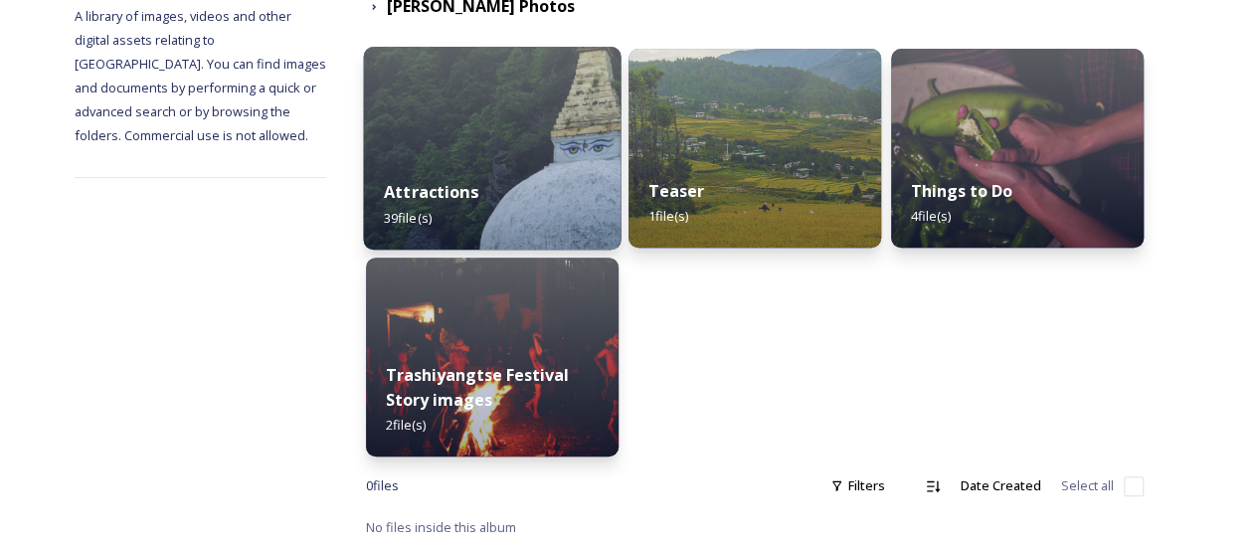
click at [559, 205] on div "Attractions 39 file(s)" at bounding box center [493, 204] width 258 height 91
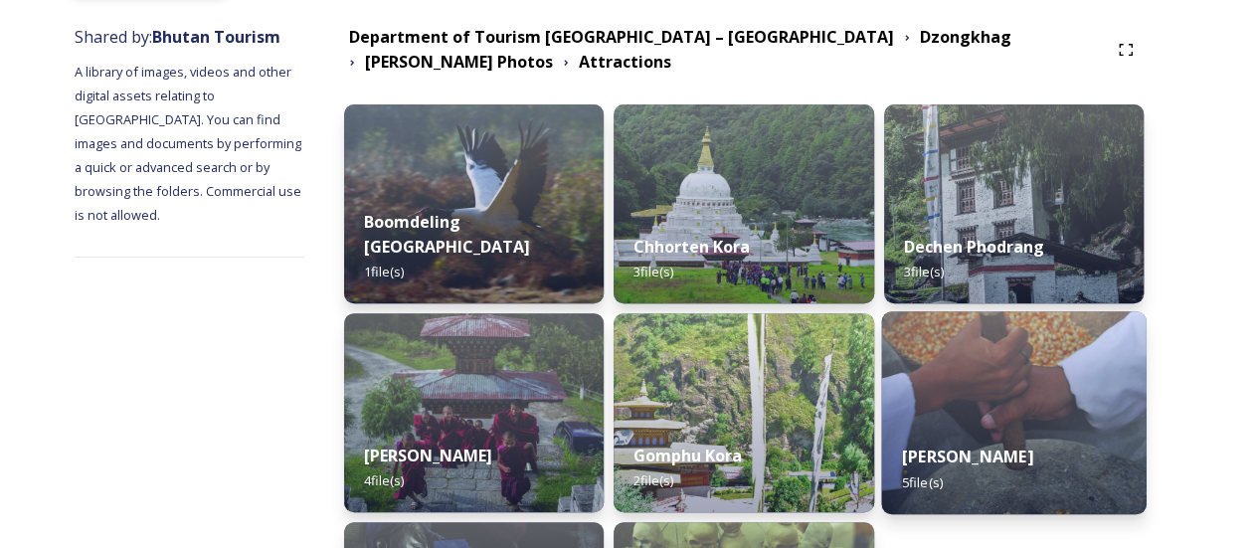
scroll to position [199, 0]
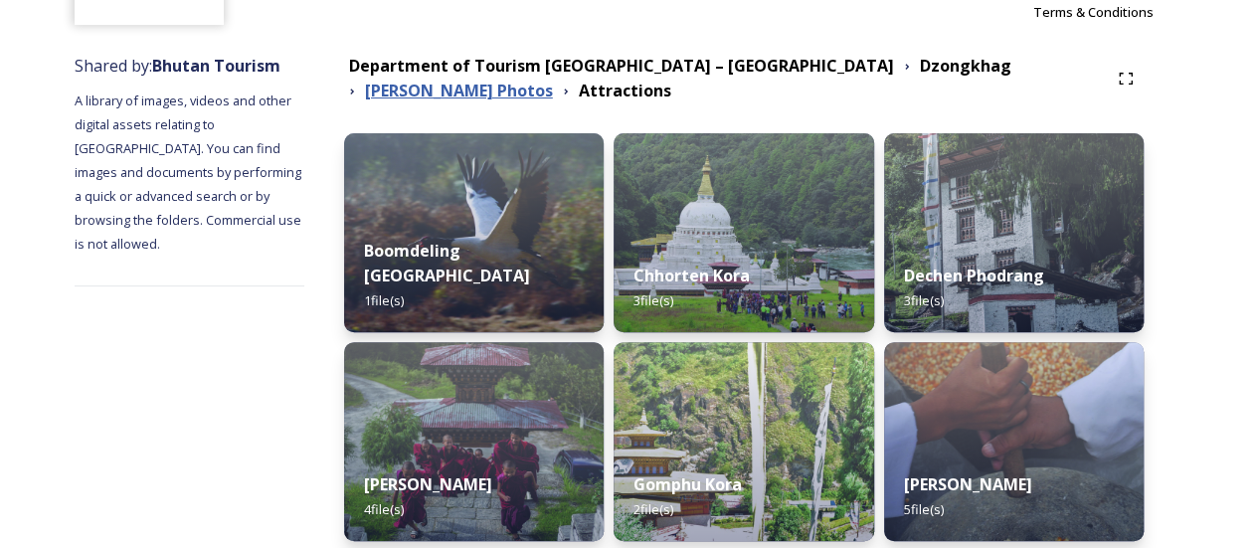
click at [553, 80] on strong "[PERSON_NAME] Photos" at bounding box center [459, 91] width 188 height 22
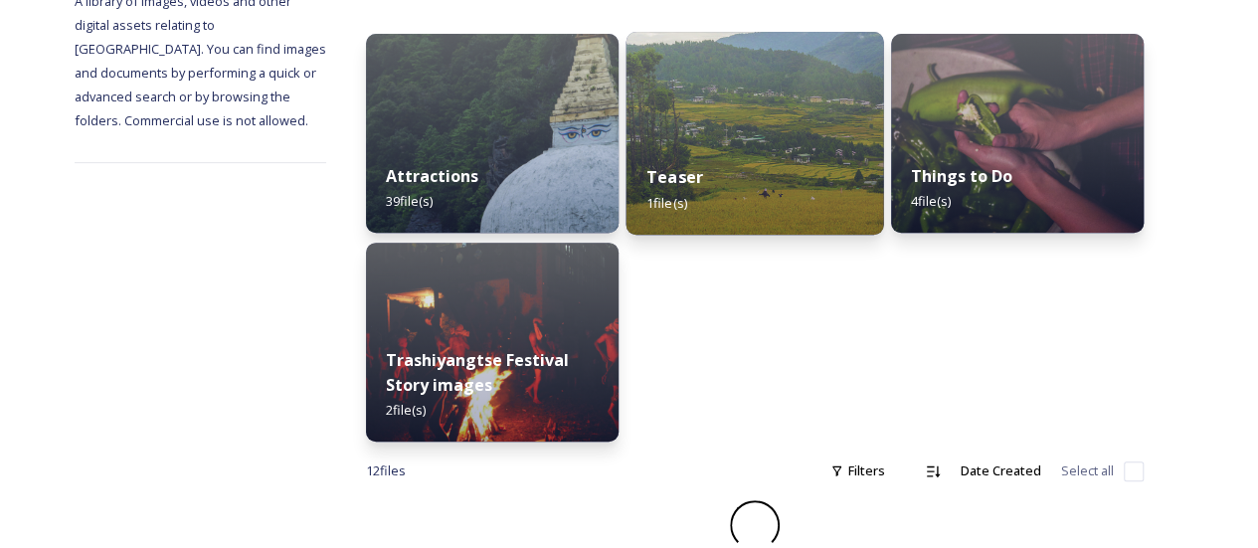
scroll to position [283, 0]
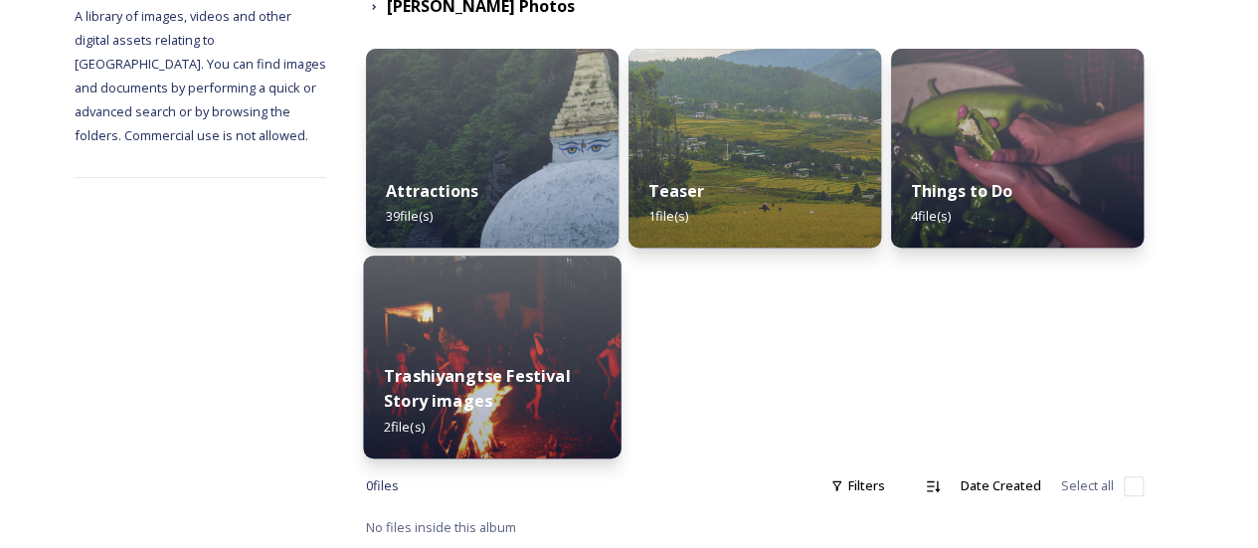
click at [609, 322] on img at bounding box center [493, 357] width 258 height 203
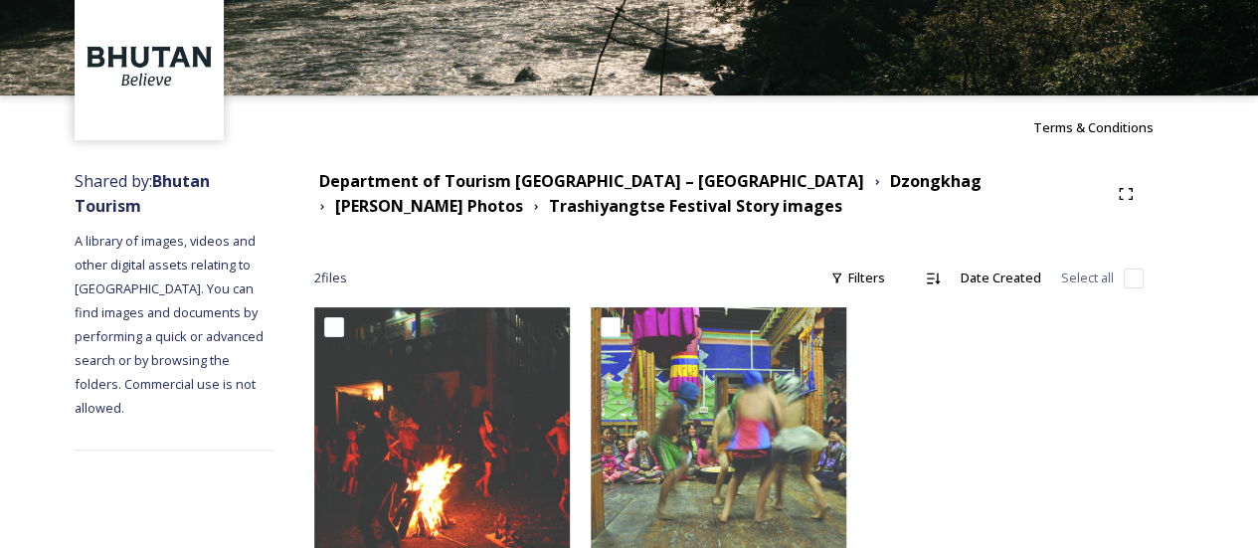
scroll to position [141, 0]
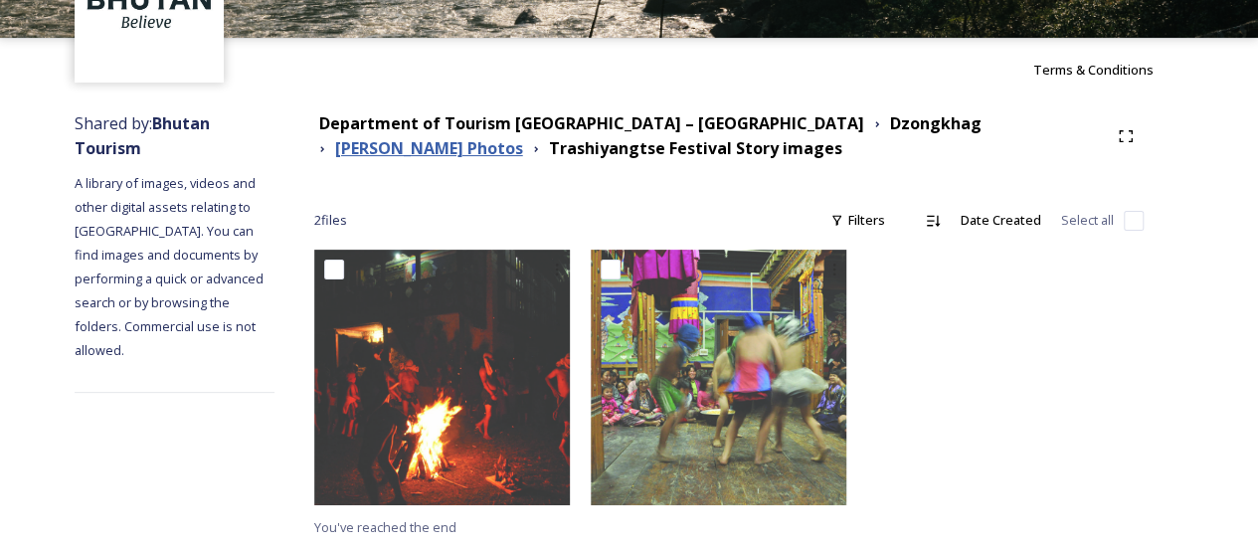
click at [523, 137] on strong "[PERSON_NAME] Photos" at bounding box center [429, 148] width 188 height 22
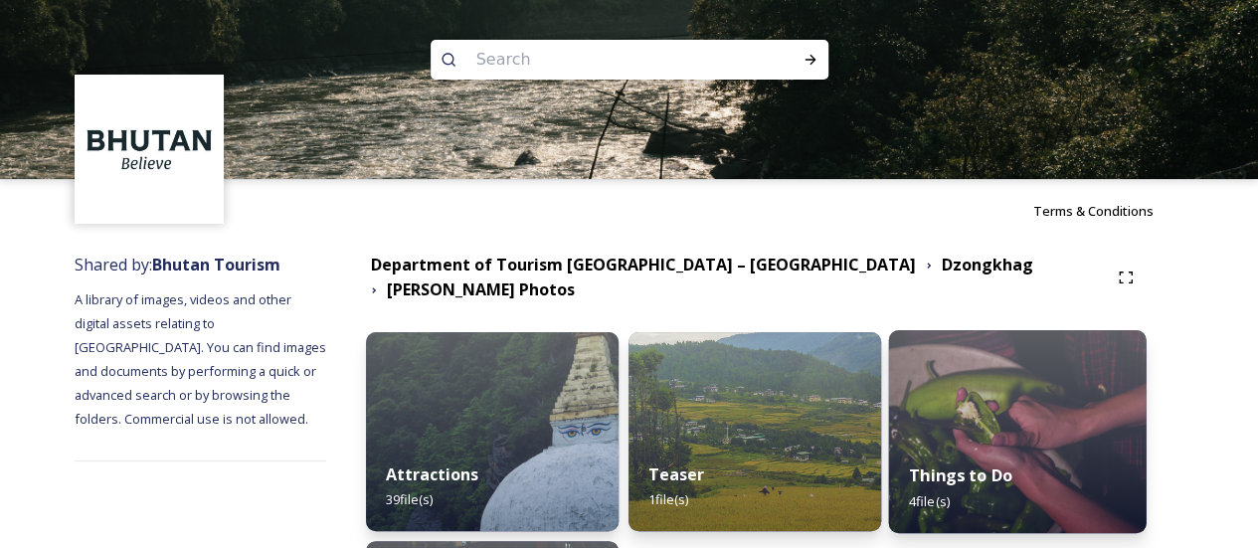
scroll to position [199, 0]
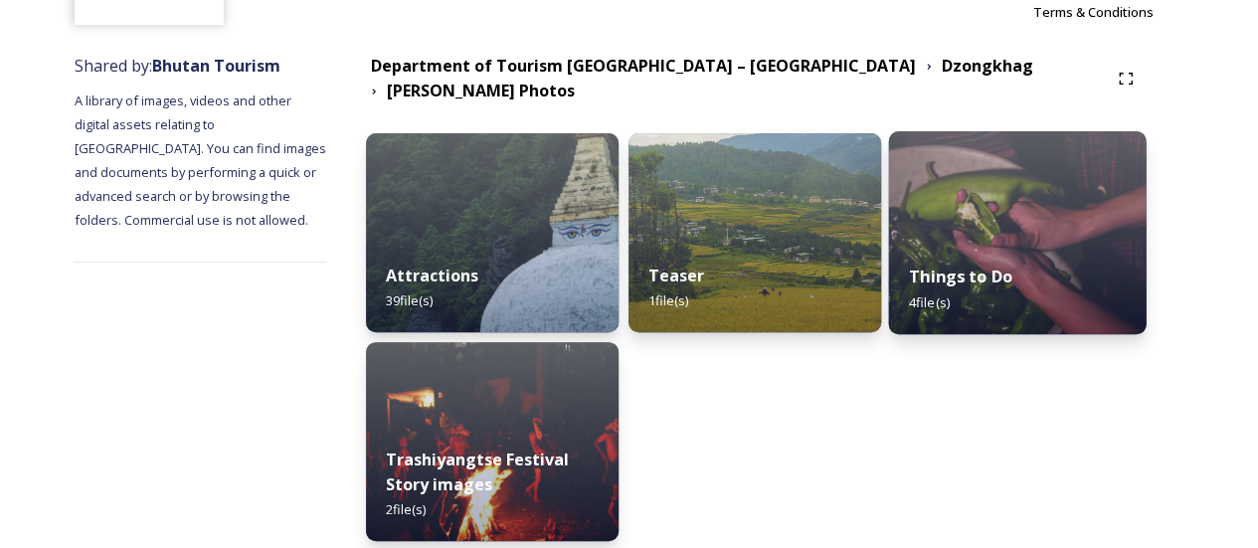
click at [1012, 244] on div "Things to Do 4 file(s)" at bounding box center [1017, 289] width 258 height 91
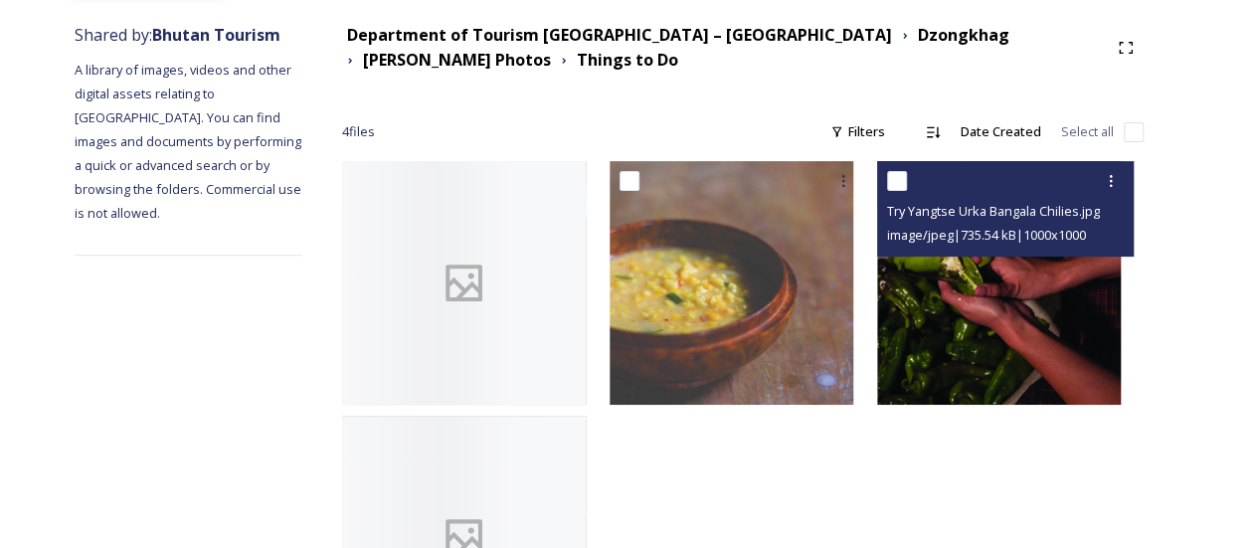
scroll to position [199, 0]
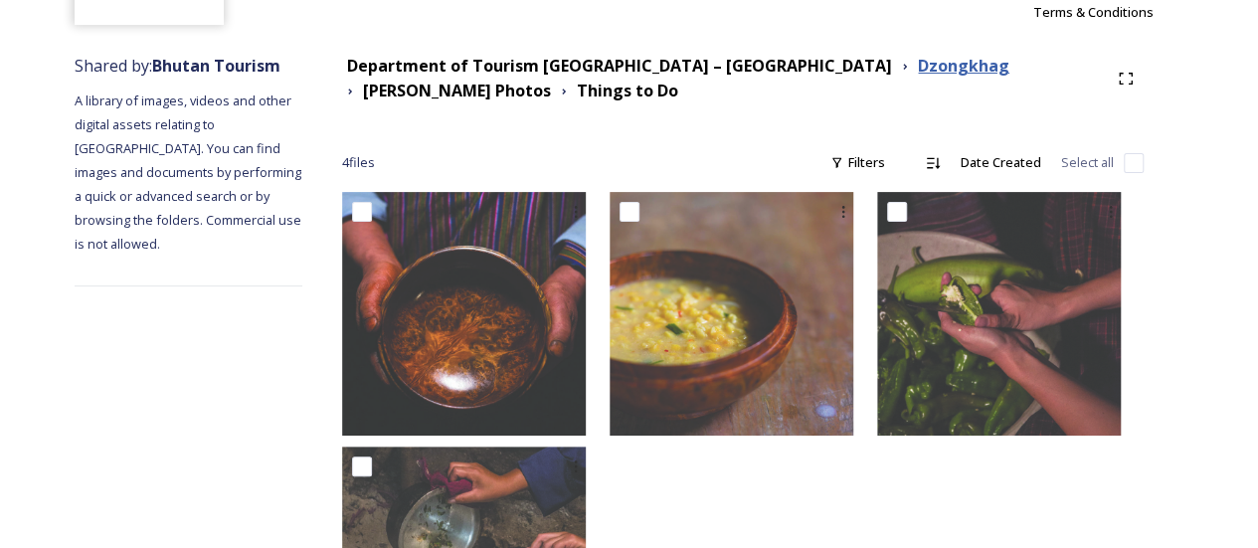
click at [918, 65] on strong "Dzongkhag" at bounding box center [963, 66] width 91 height 22
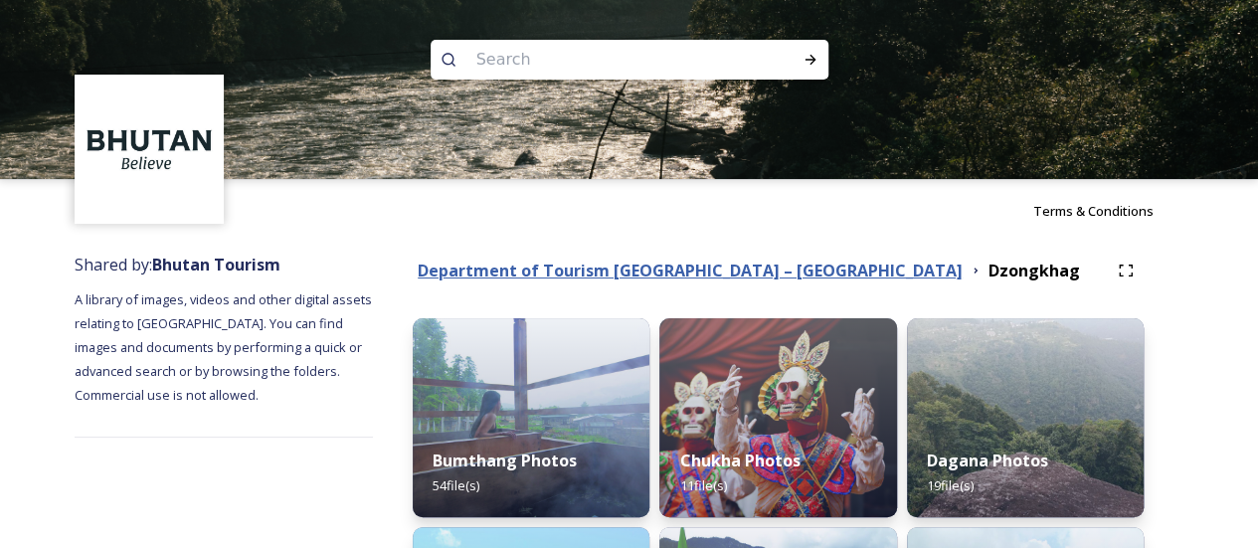
click at [739, 274] on strong "Department of Tourism [GEOGRAPHIC_DATA] – [GEOGRAPHIC_DATA]" at bounding box center [690, 271] width 545 height 22
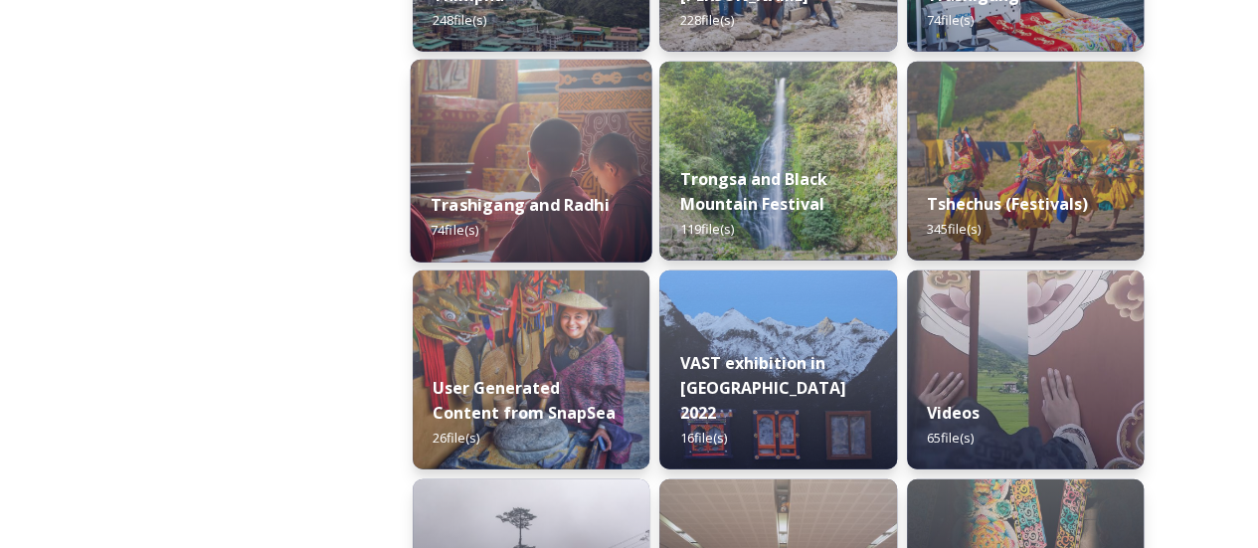
scroll to position [2586, 0]
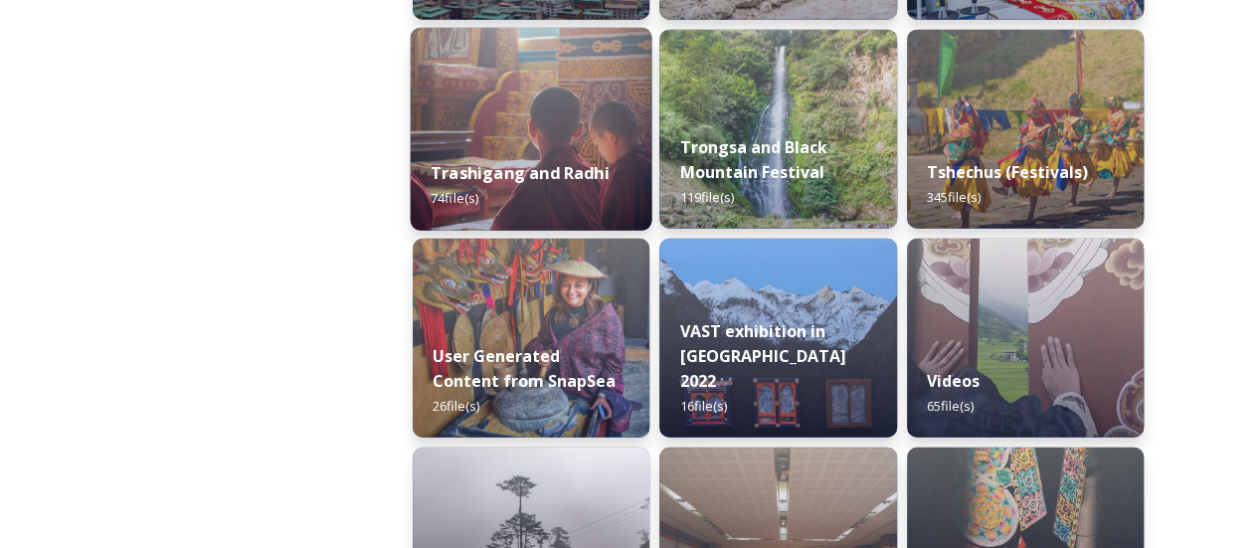
click at [620, 187] on div "Trashigang and Radhi 74 file(s)" at bounding box center [532, 185] width 242 height 91
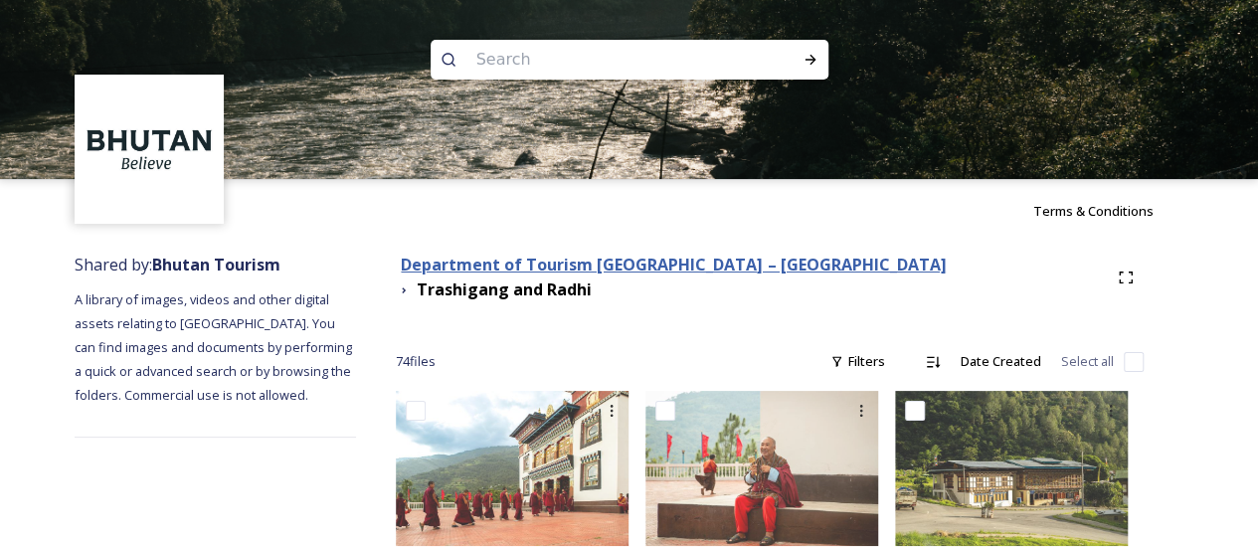
click at [772, 273] on strong "Department of Tourism [GEOGRAPHIC_DATA] – [GEOGRAPHIC_DATA]" at bounding box center [673, 265] width 545 height 22
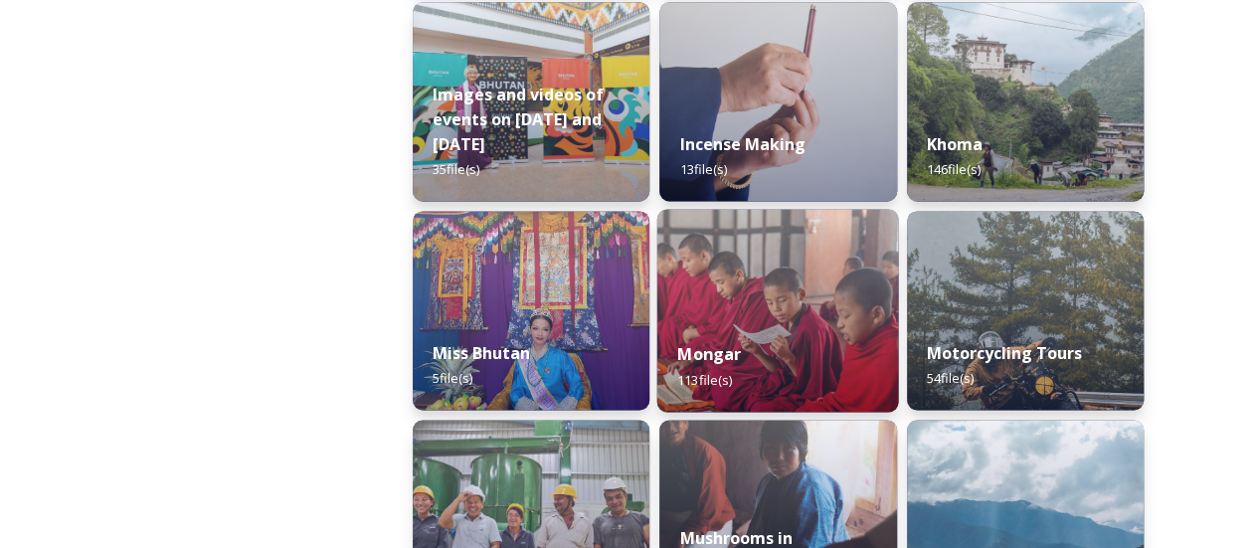
scroll to position [1392, 0]
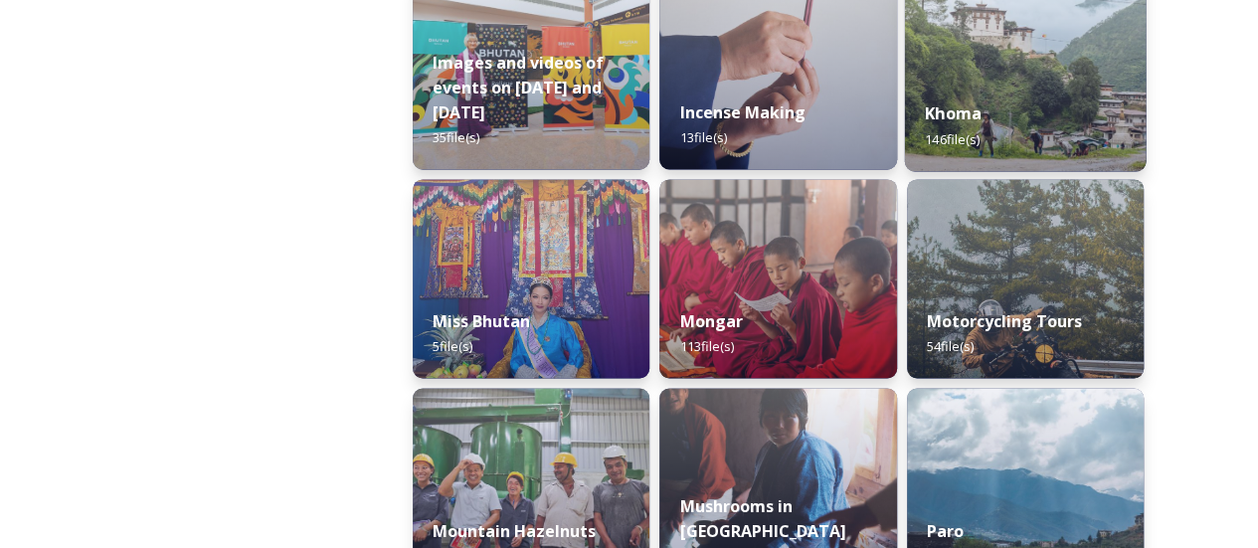
click at [986, 135] on div "Khoma 146 file(s)" at bounding box center [1025, 126] width 242 height 91
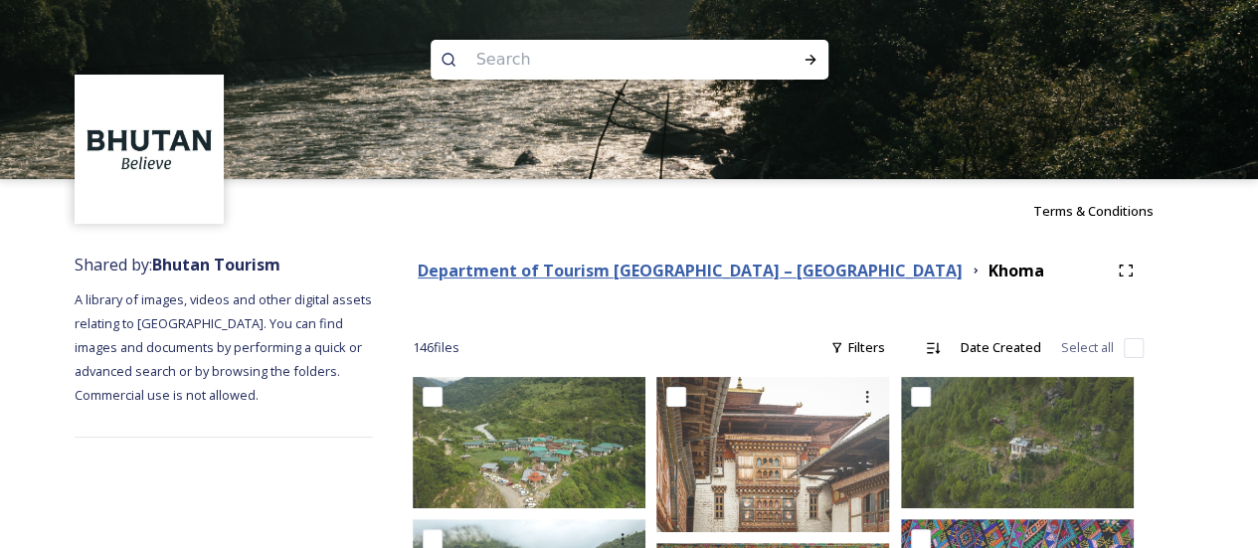
click at [762, 272] on strong "Department of Tourism [GEOGRAPHIC_DATA] – [GEOGRAPHIC_DATA]" at bounding box center [690, 271] width 545 height 22
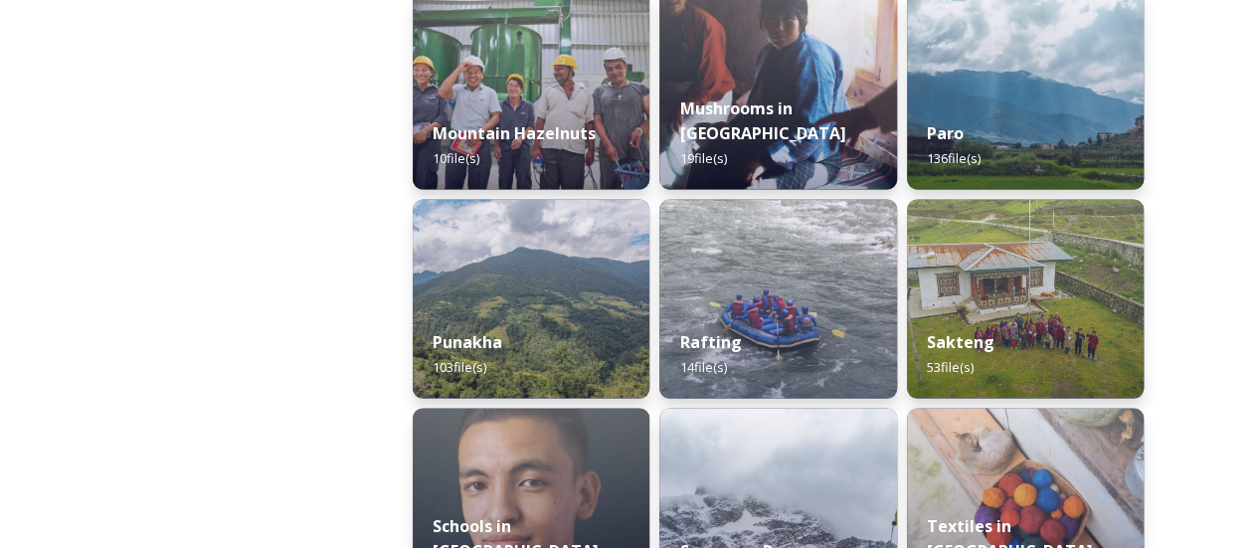
scroll to position [1989, 0]
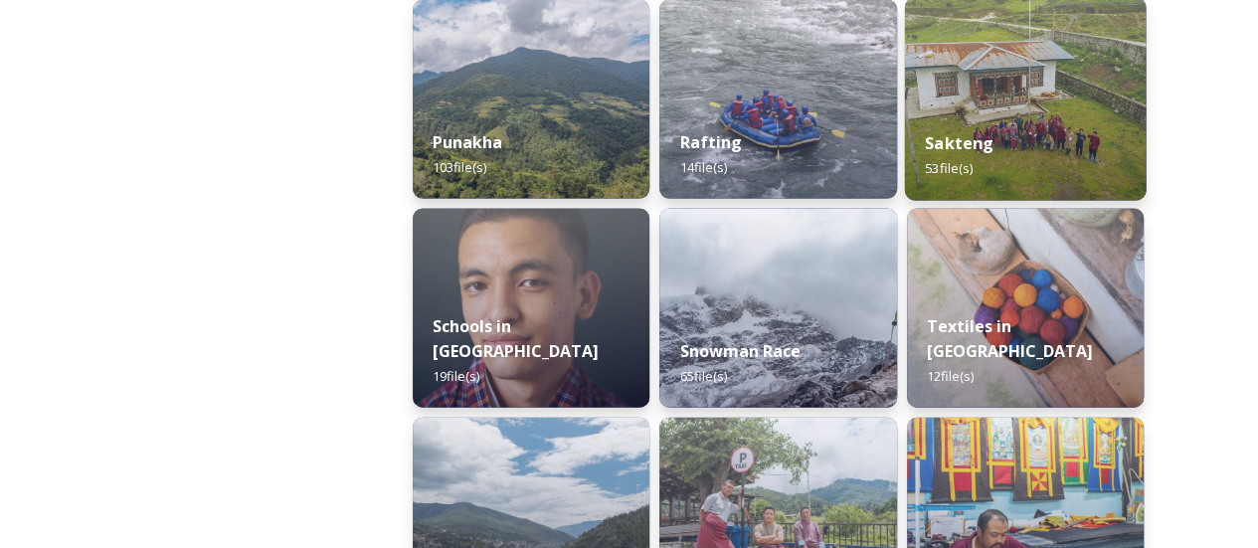
click at [971, 162] on span "53 file(s)" at bounding box center [949, 168] width 48 height 18
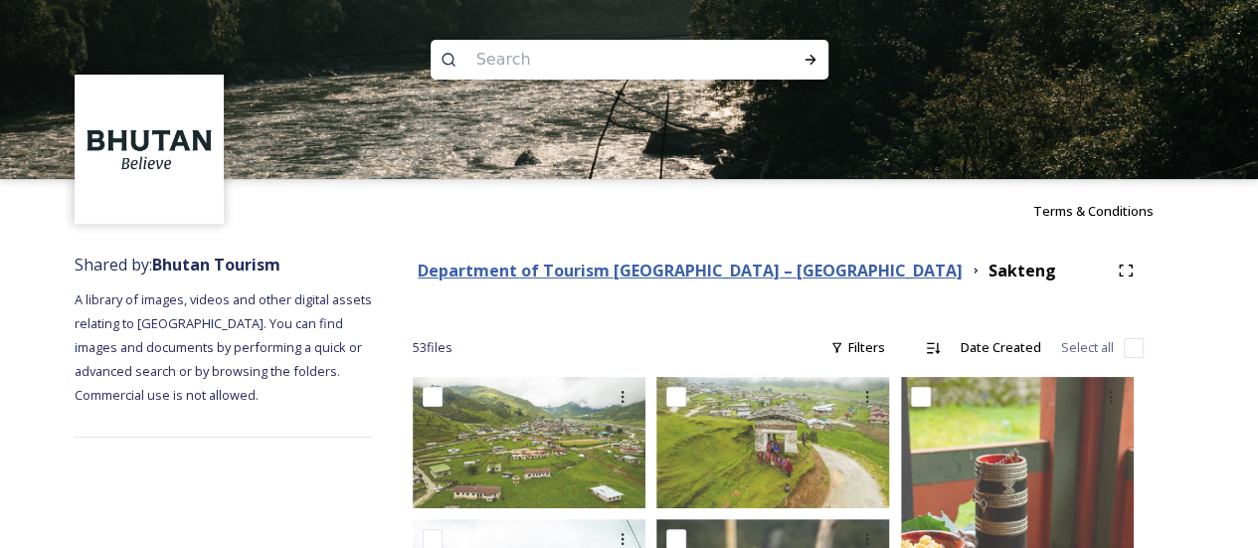
click at [747, 268] on strong "Department of Tourism [GEOGRAPHIC_DATA] – [GEOGRAPHIC_DATA]" at bounding box center [690, 271] width 545 height 22
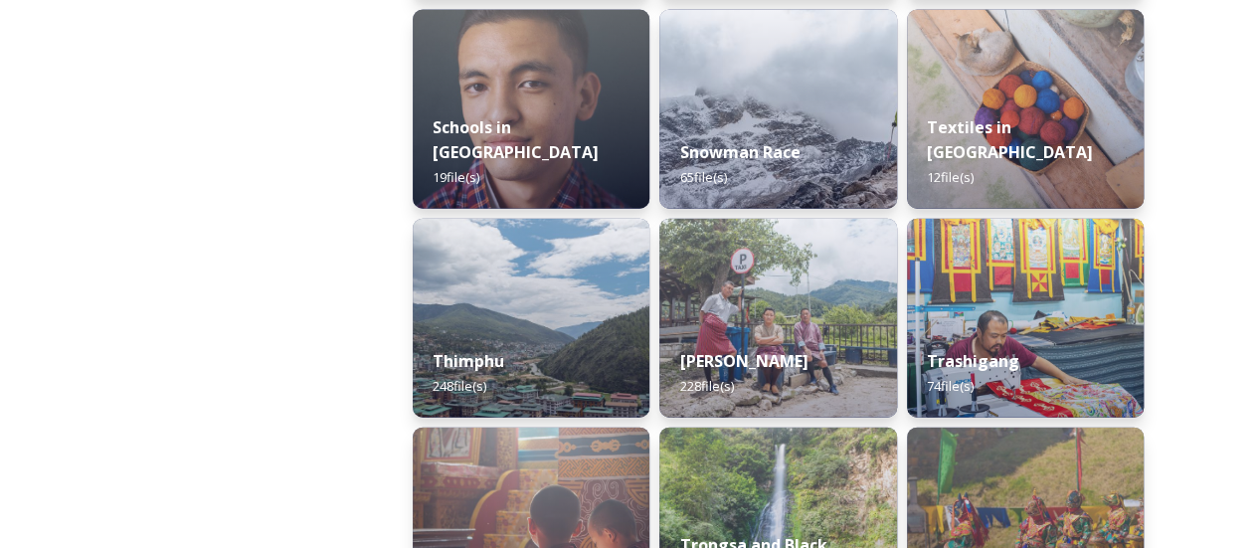
scroll to position [2287, 0]
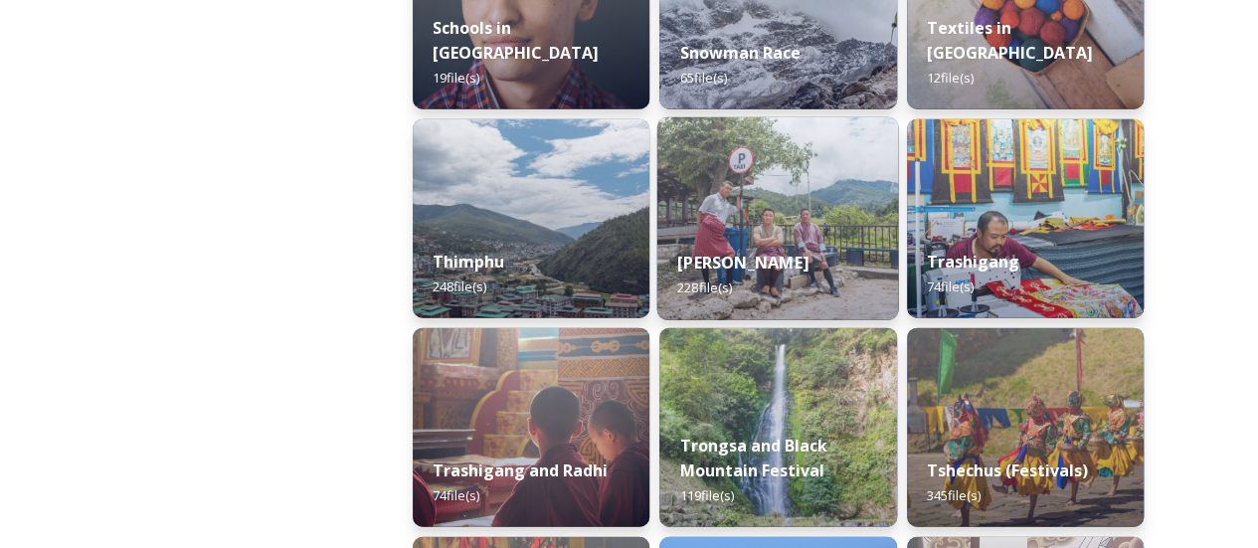
click at [802, 284] on div "[PERSON_NAME] 228 file(s)" at bounding box center [778, 275] width 242 height 91
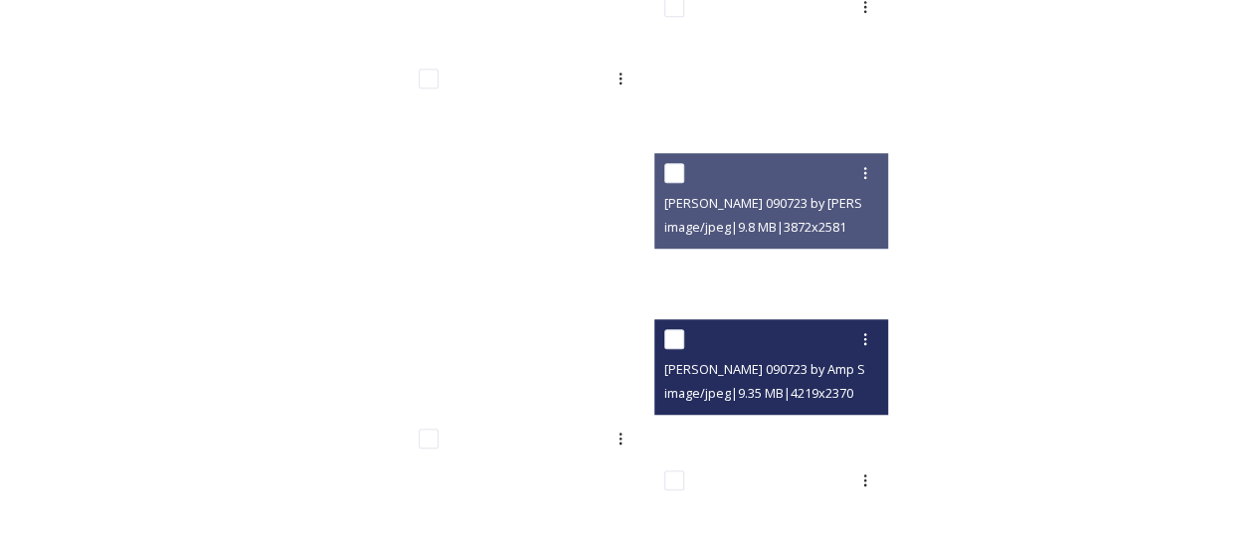
scroll to position [15254, 0]
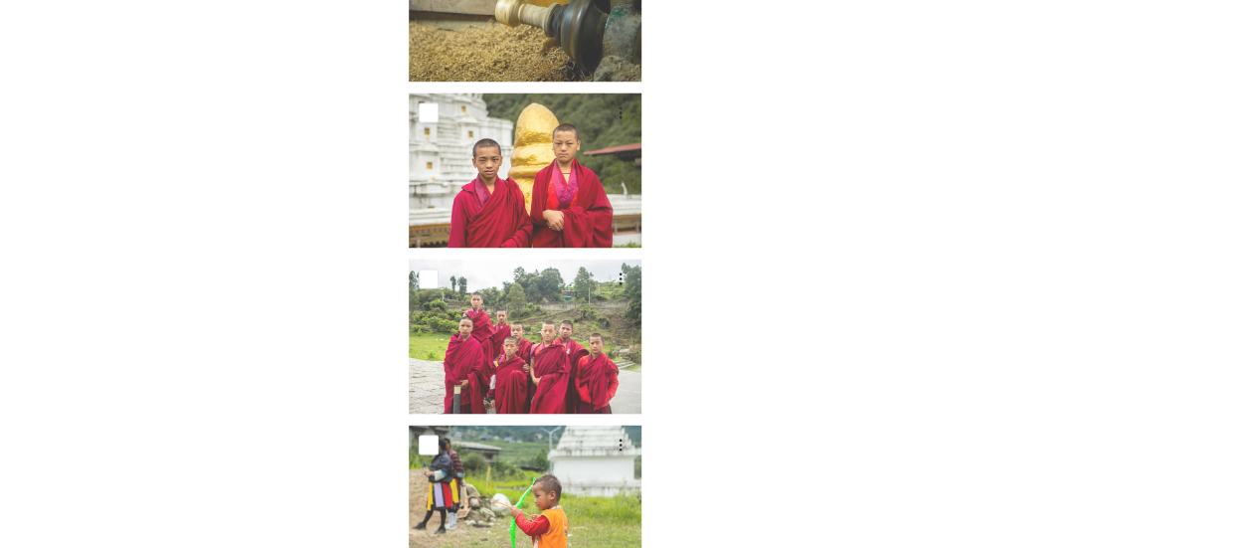
scroll to position [16845, 0]
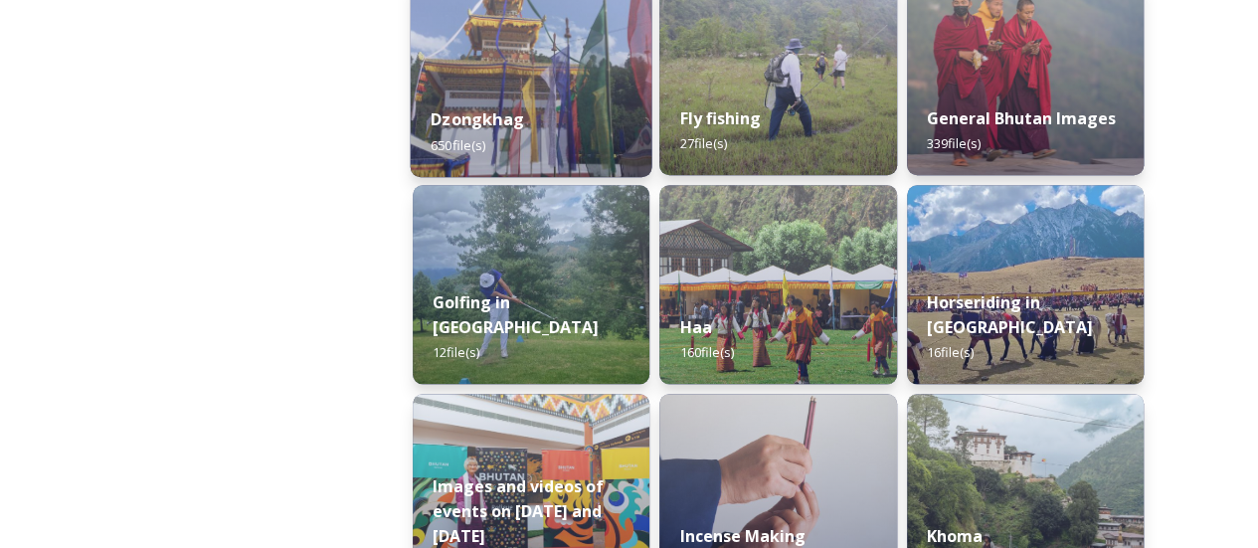
scroll to position [796, 0]
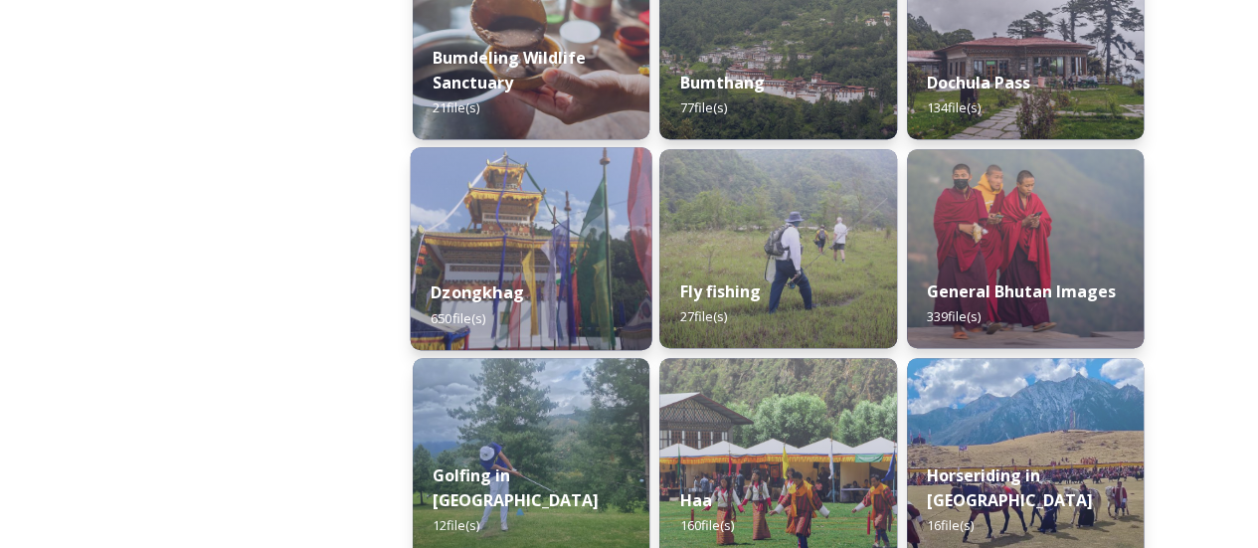
click at [548, 218] on img at bounding box center [532, 248] width 242 height 203
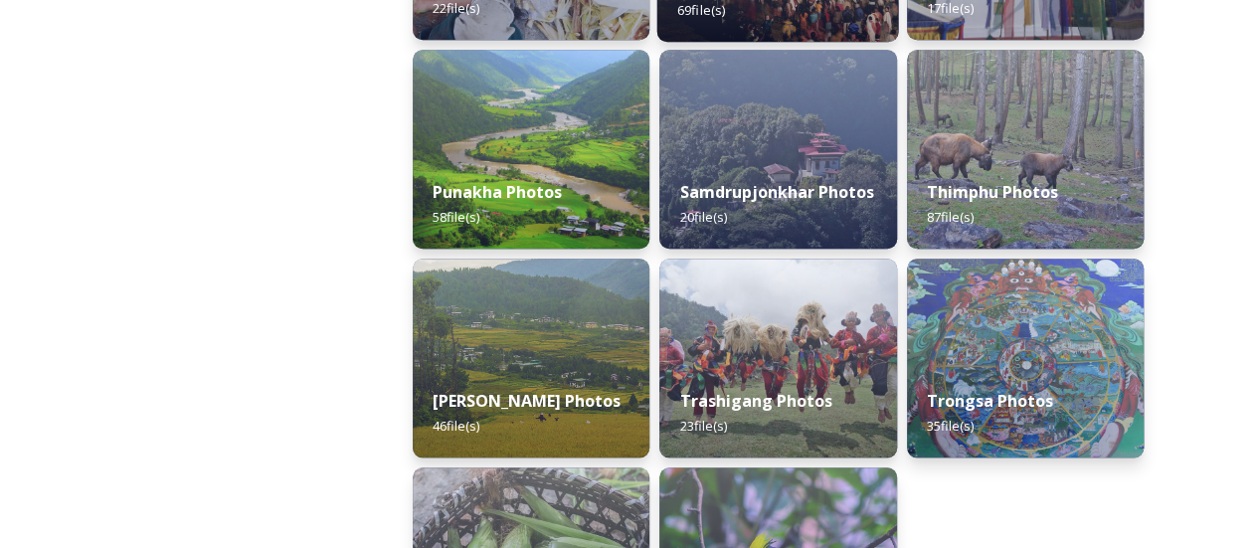
scroll to position [995, 0]
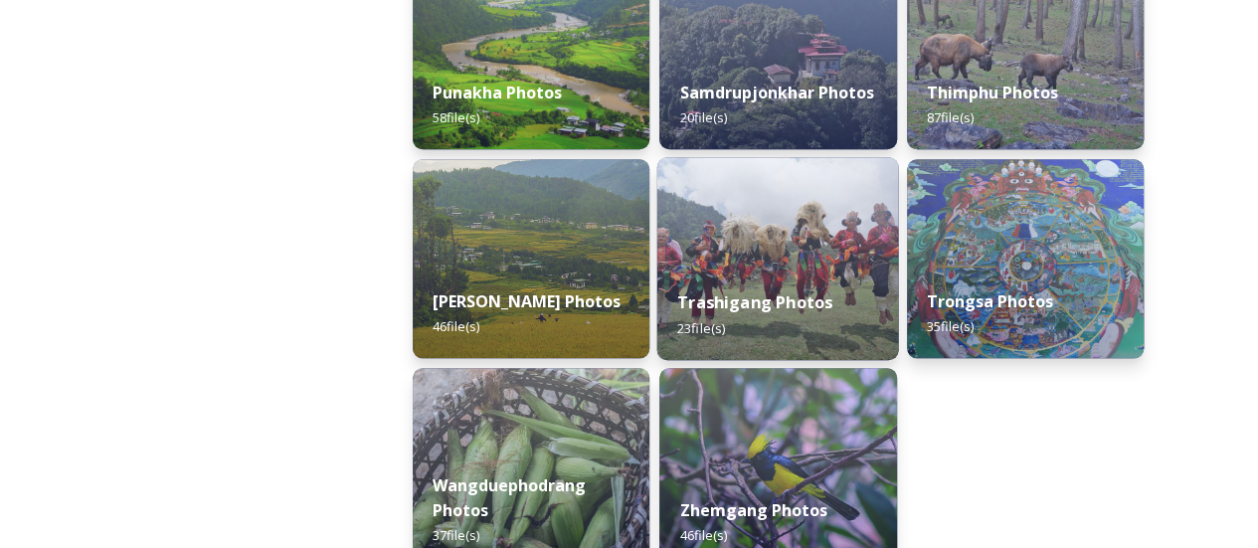
click at [694, 273] on div "Trashigang Photos 23 file(s)" at bounding box center [778, 315] width 242 height 91
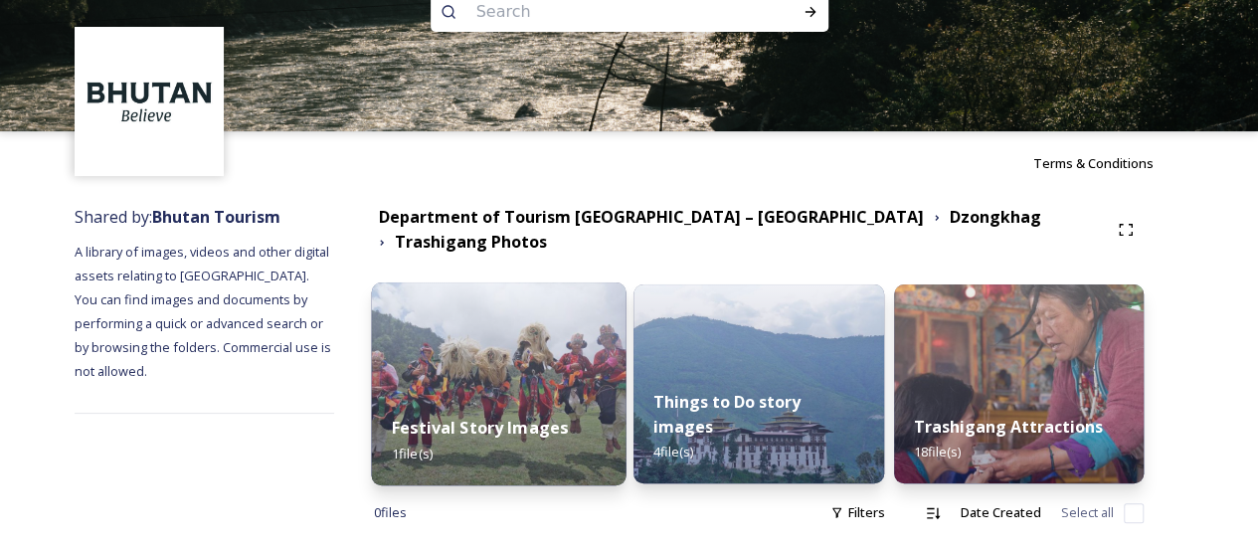
scroll to position [62, 0]
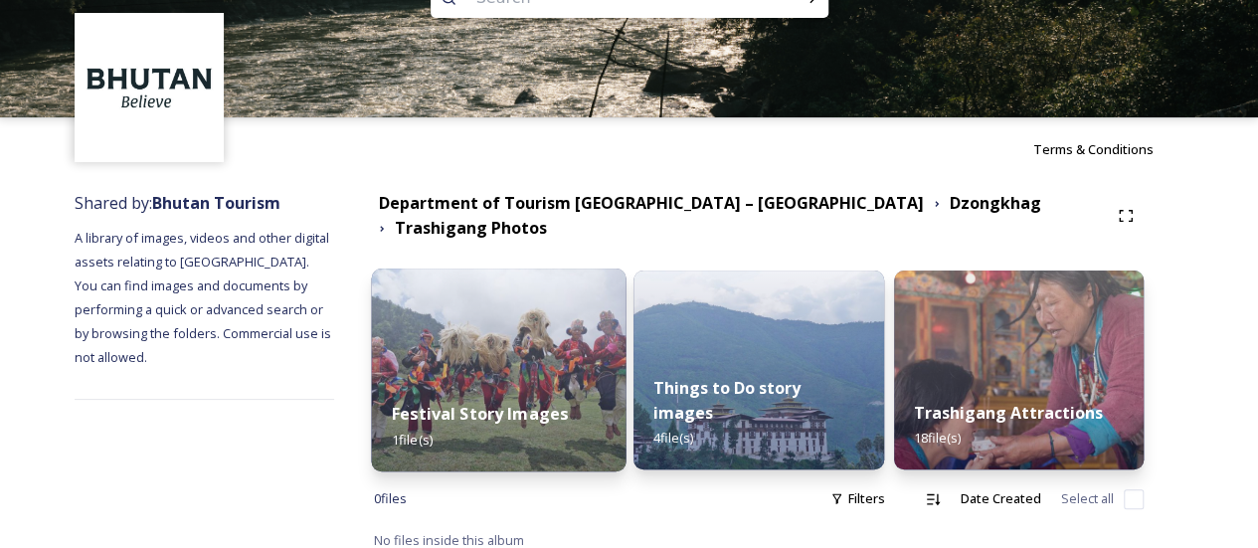
click at [623, 322] on img at bounding box center [498, 370] width 255 height 203
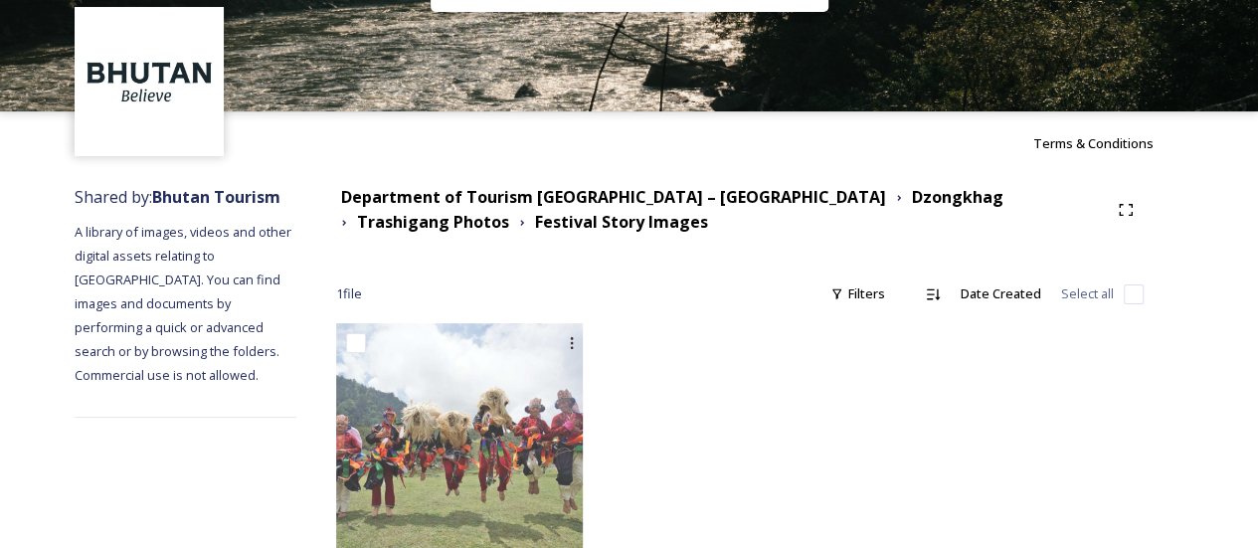
scroll to position [132, 0]
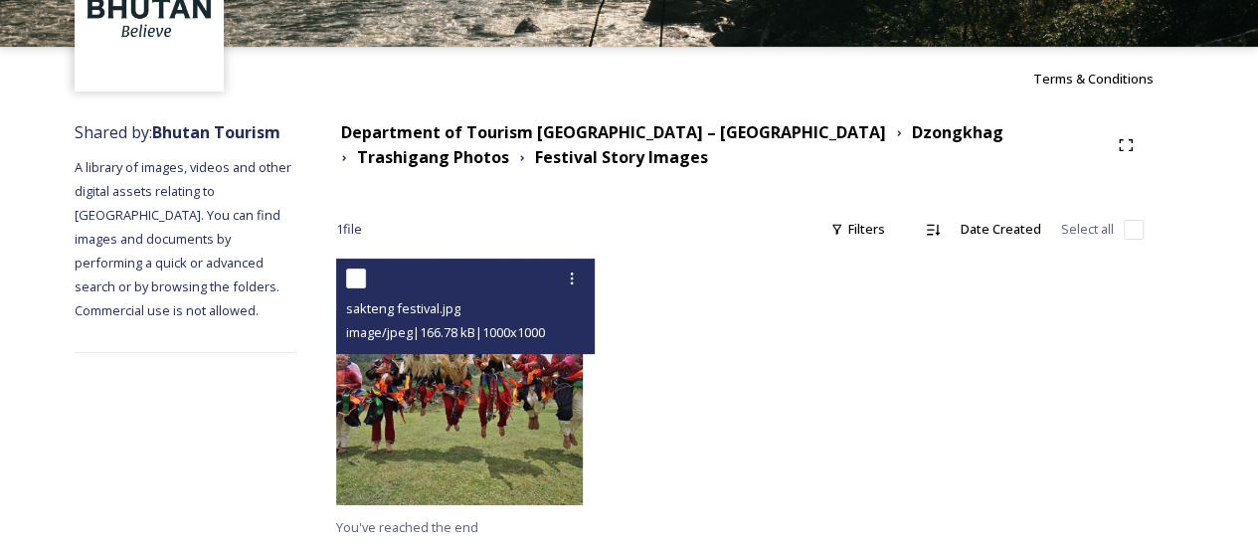
click at [552, 392] on img at bounding box center [459, 382] width 247 height 247
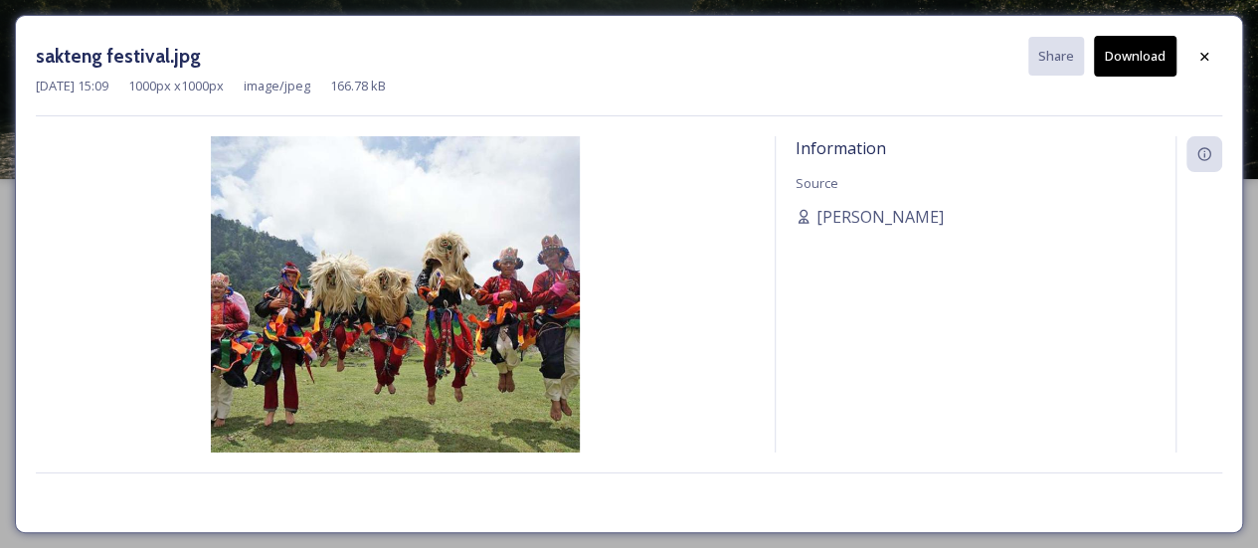
scroll to position [0, 0]
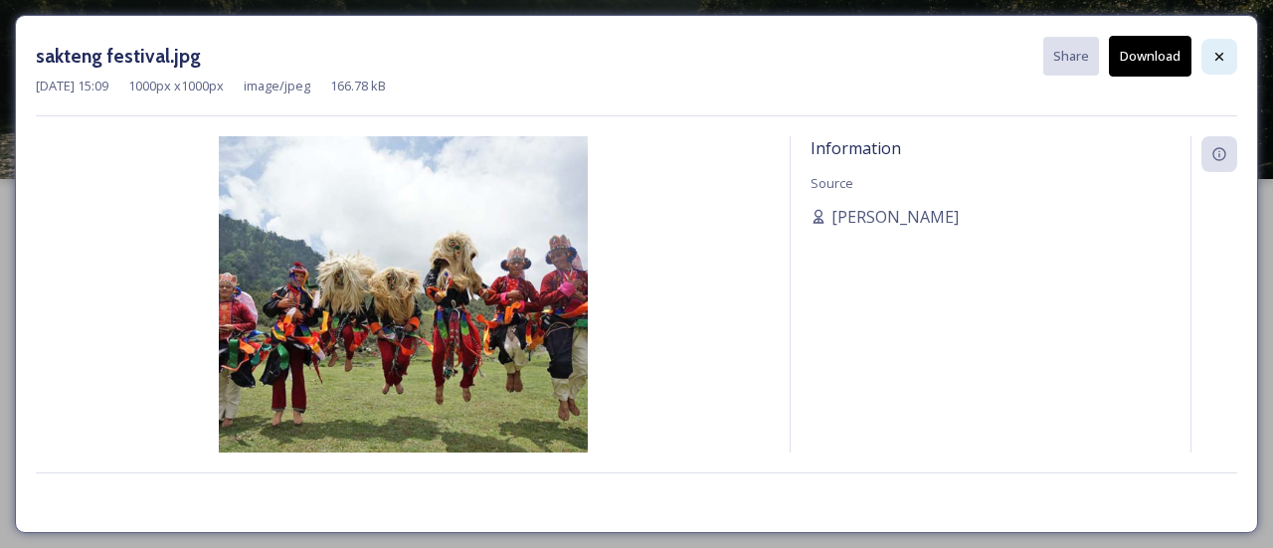
click at [1205, 43] on div at bounding box center [1219, 57] width 36 height 36
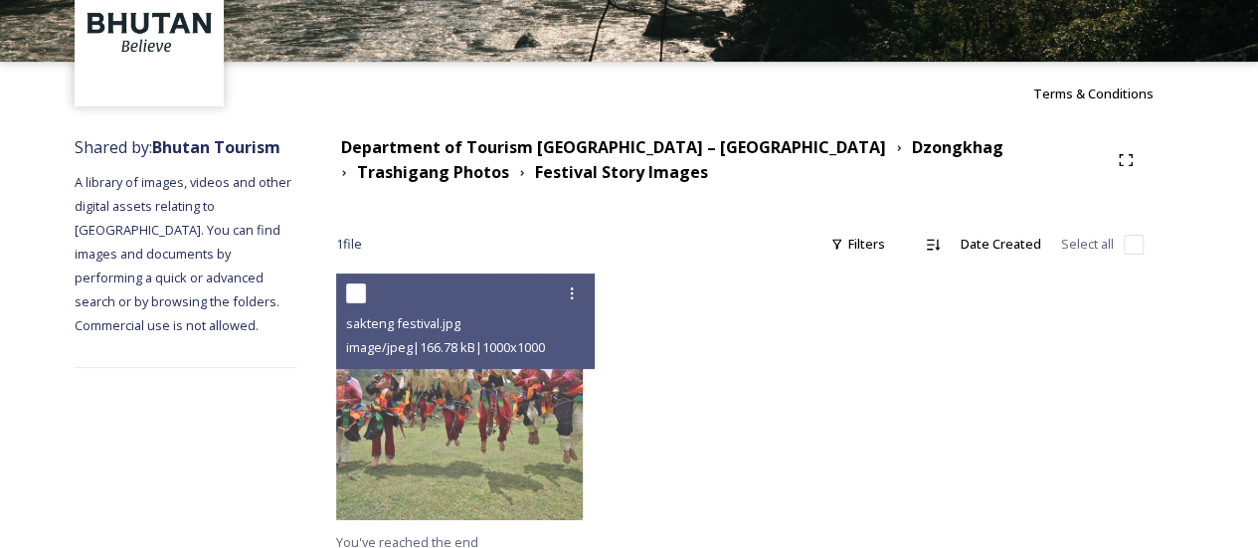
scroll to position [132, 0]
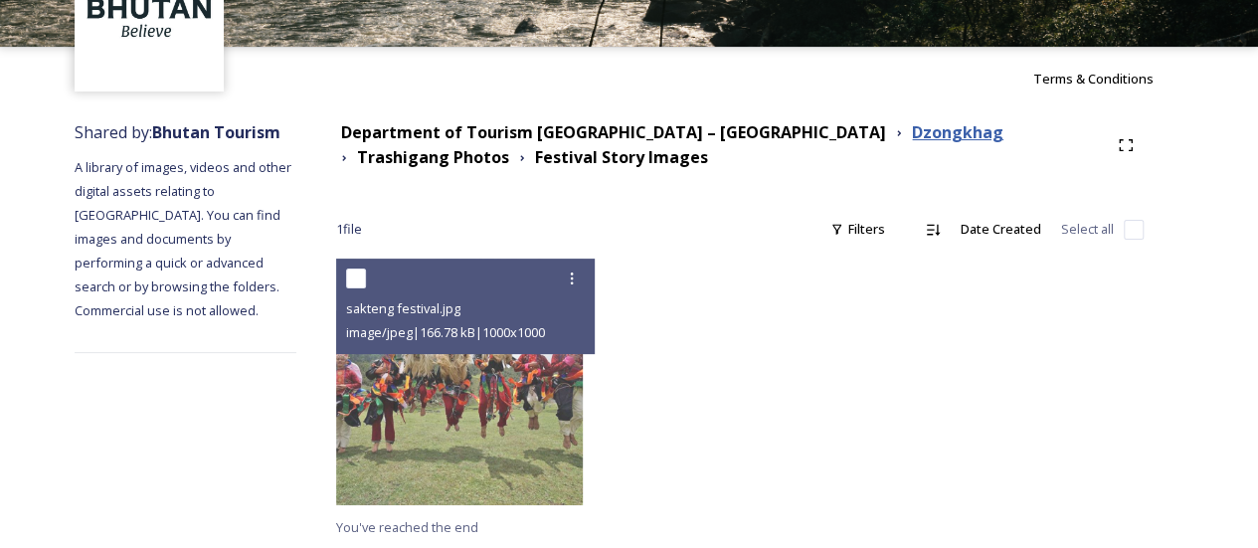
click at [912, 134] on strong "Dzongkhag" at bounding box center [957, 132] width 91 height 22
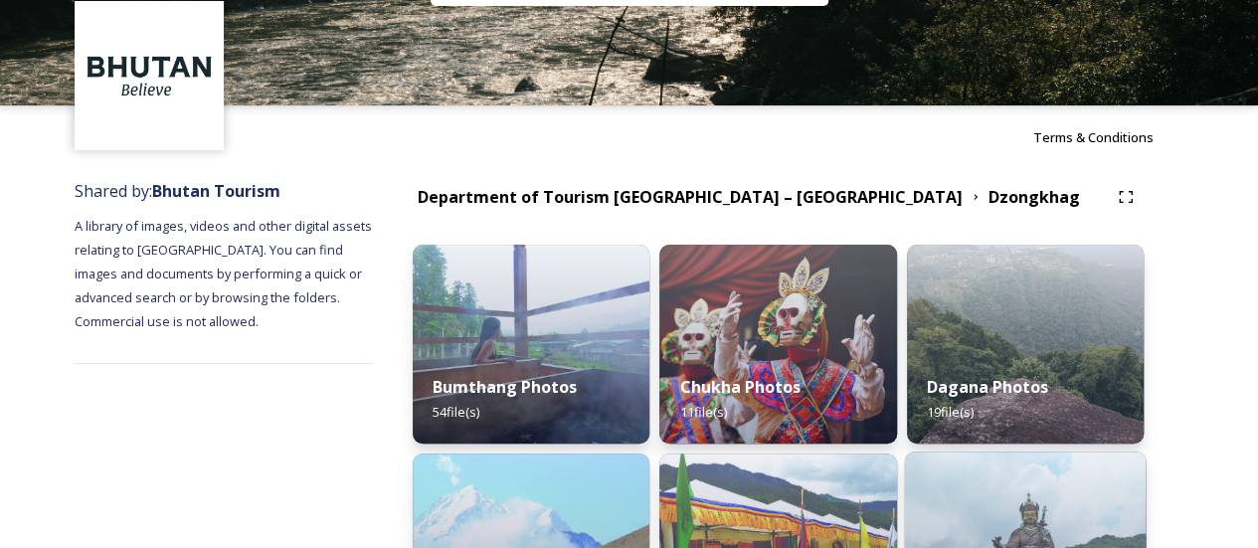
scroll to position [398, 0]
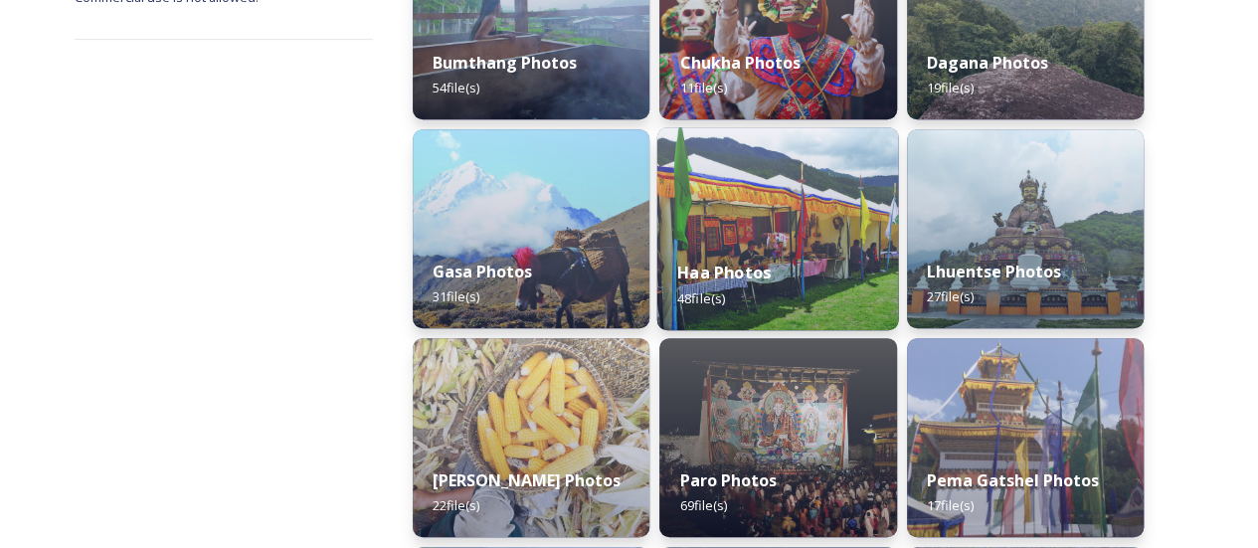
click at [813, 234] on img at bounding box center [778, 228] width 242 height 203
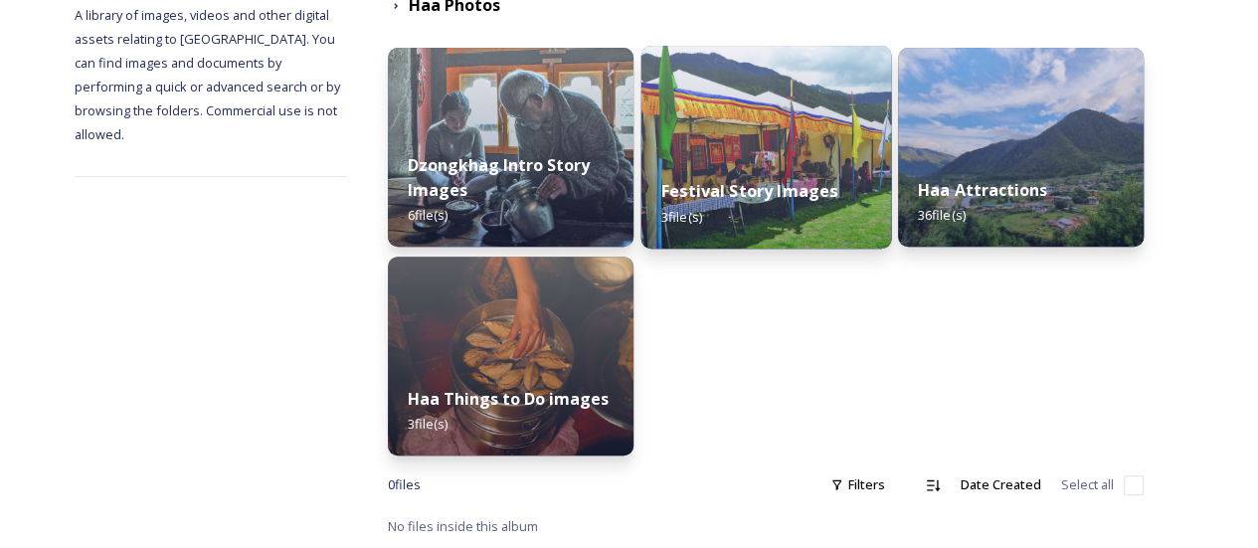
scroll to position [271, 0]
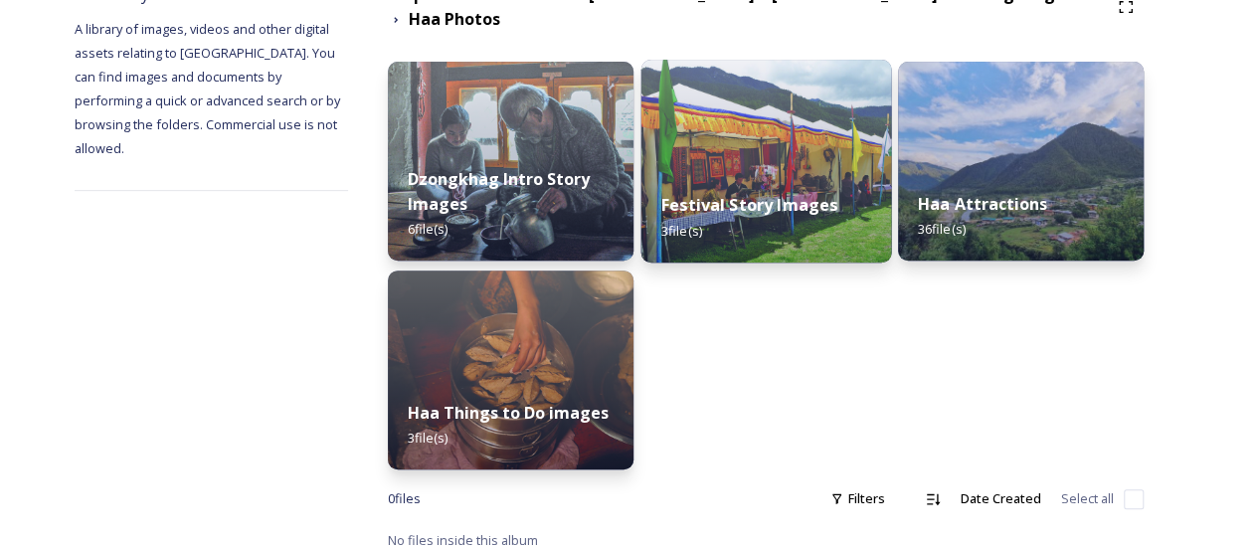
click at [823, 216] on div "Festival Story Images 3 file(s)" at bounding box center [765, 217] width 251 height 91
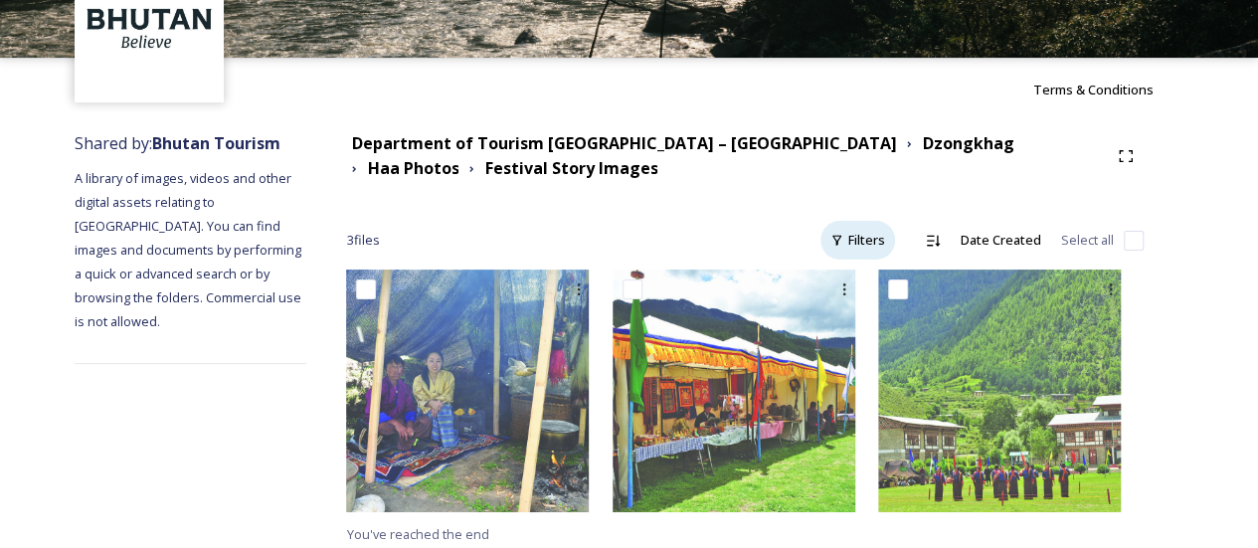
scroll to position [128, 0]
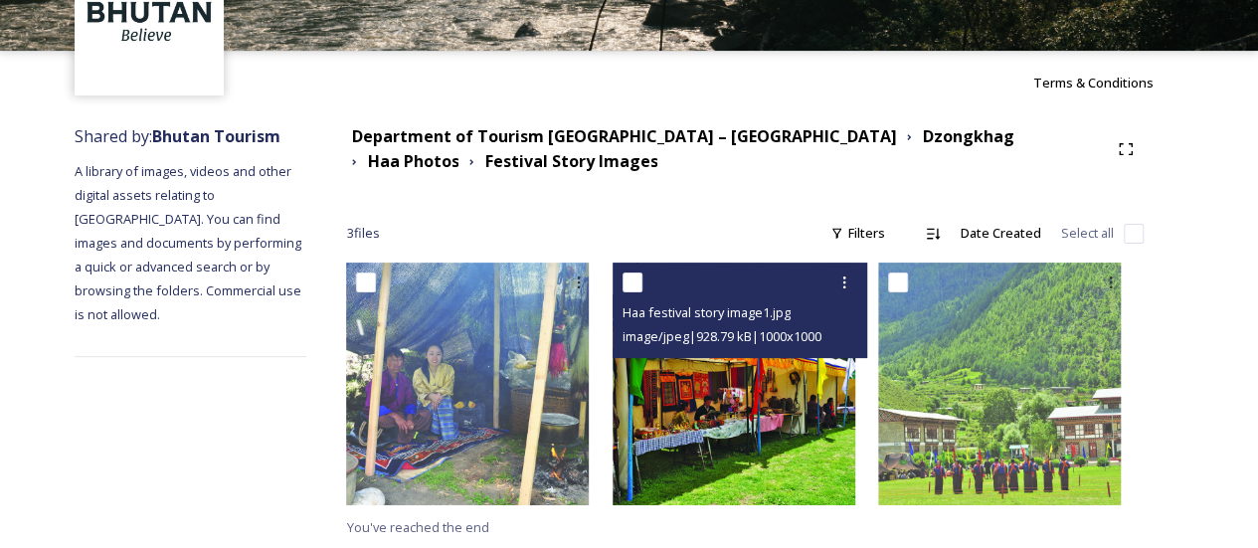
click at [780, 382] on img at bounding box center [734, 384] width 243 height 243
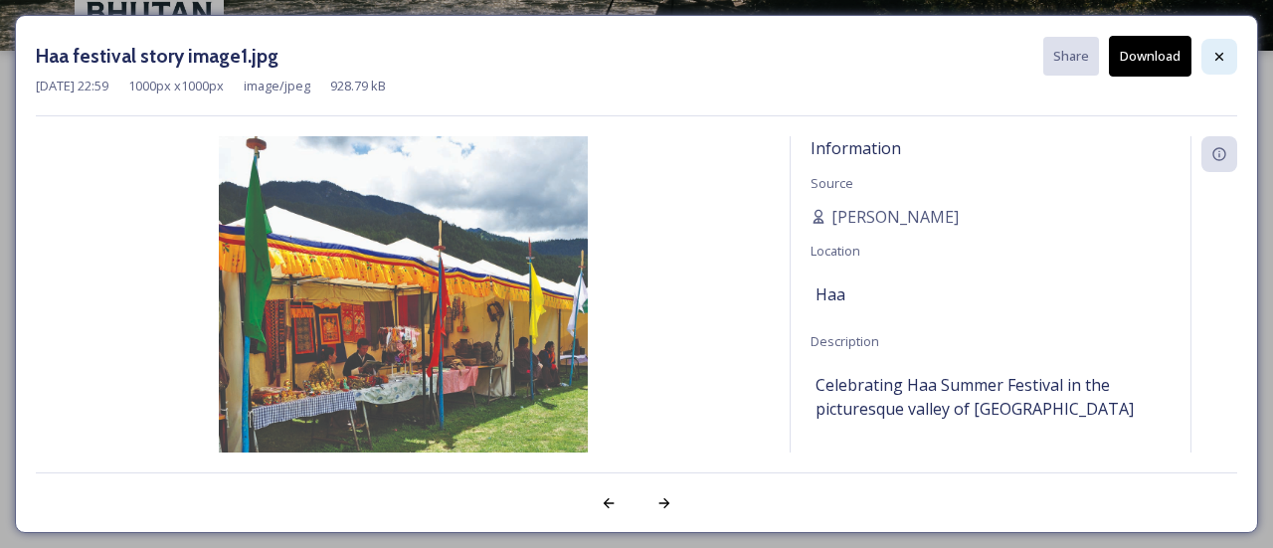
click at [1211, 59] on icon at bounding box center [1219, 57] width 16 height 16
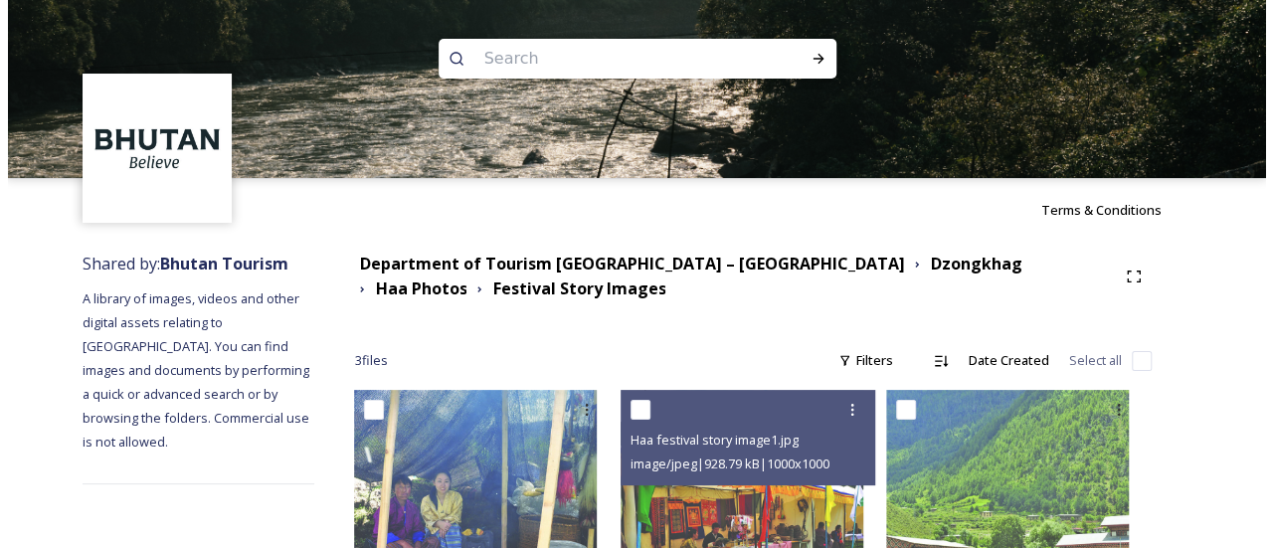
scroll to position [0, 0]
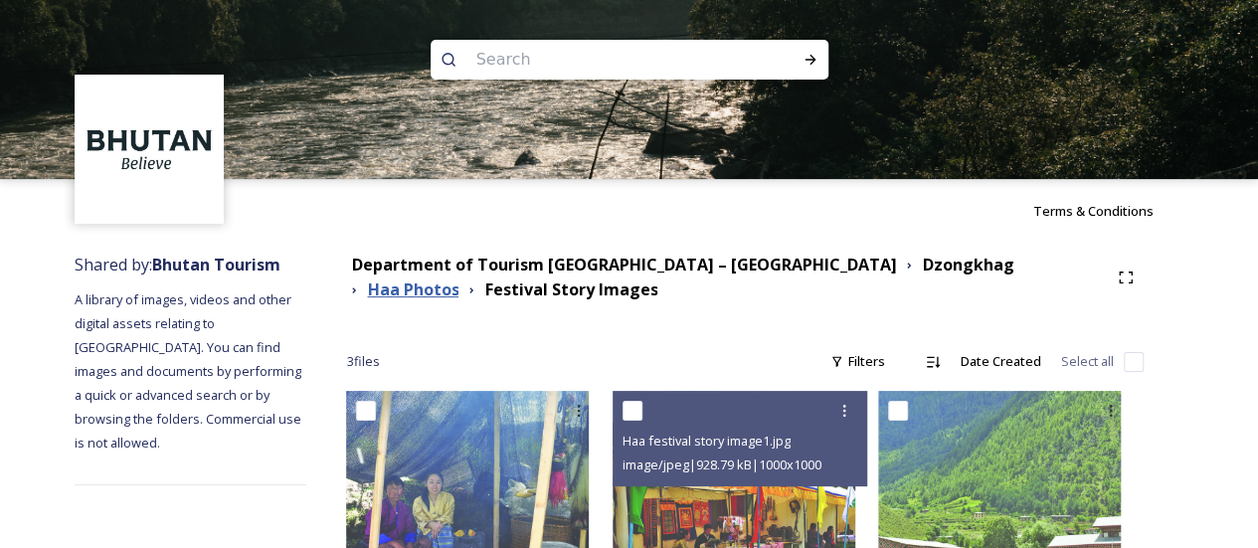
click at [458, 278] on strong "Haa Photos" at bounding box center [412, 289] width 91 height 22
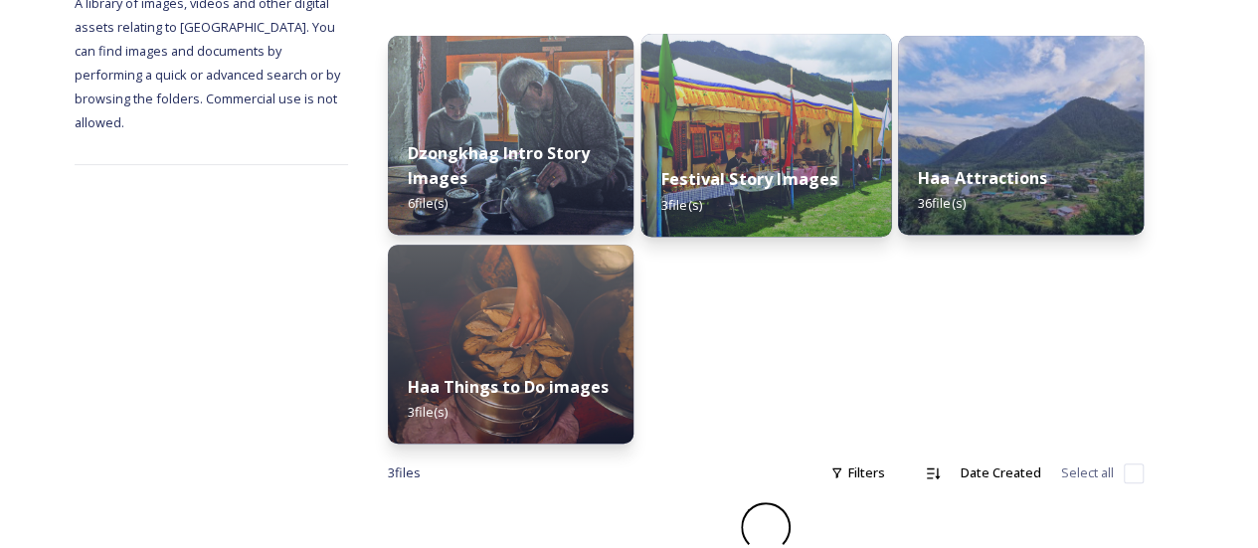
scroll to position [271, 0]
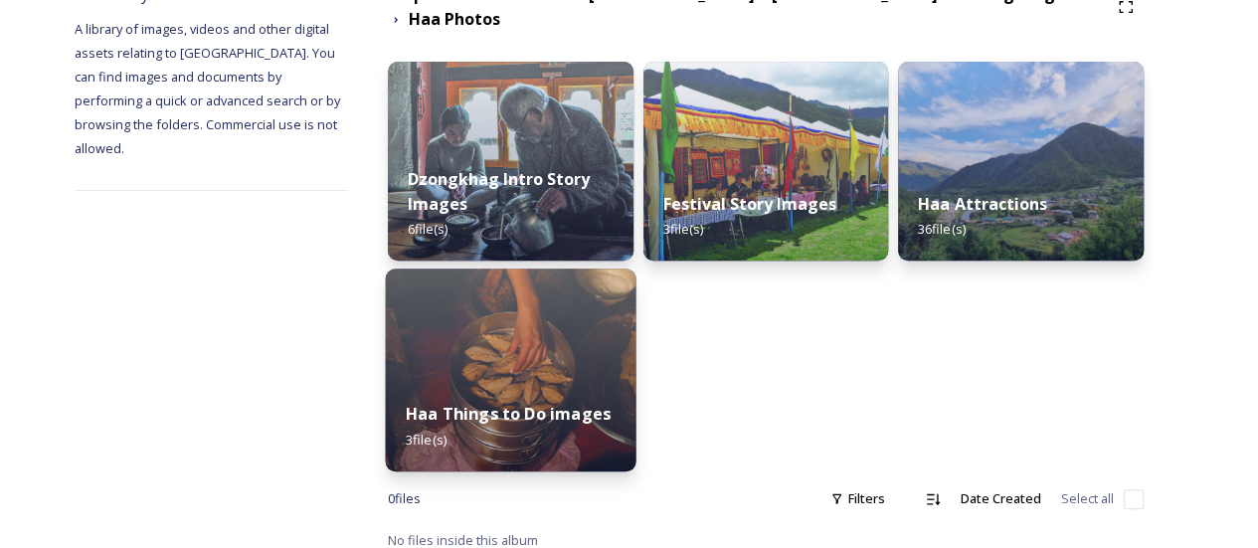
click at [601, 297] on img at bounding box center [510, 370] width 251 height 203
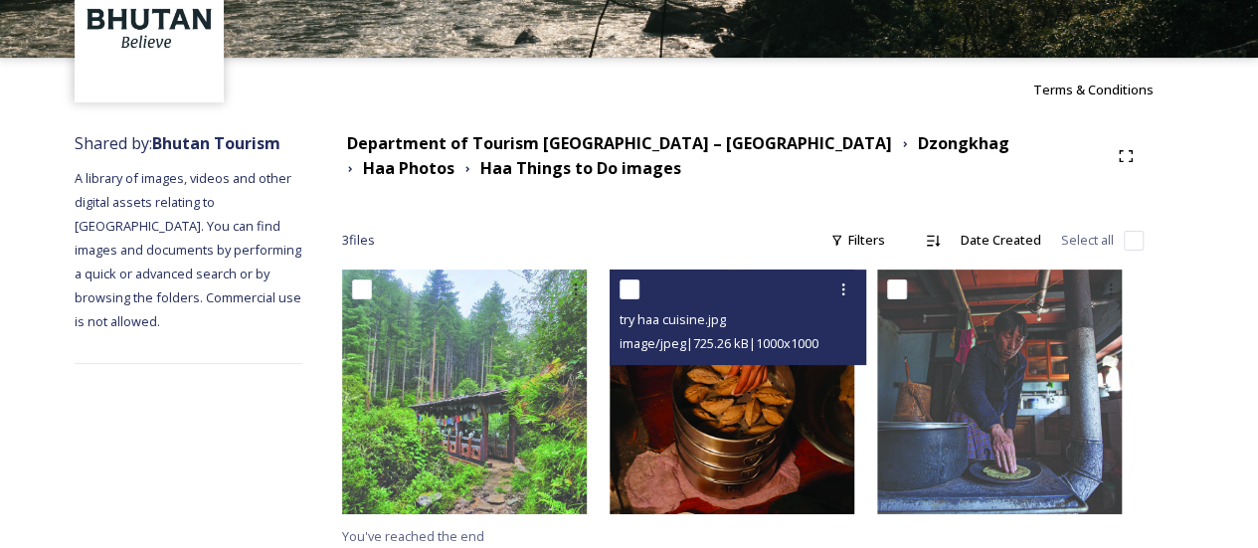
scroll to position [130, 0]
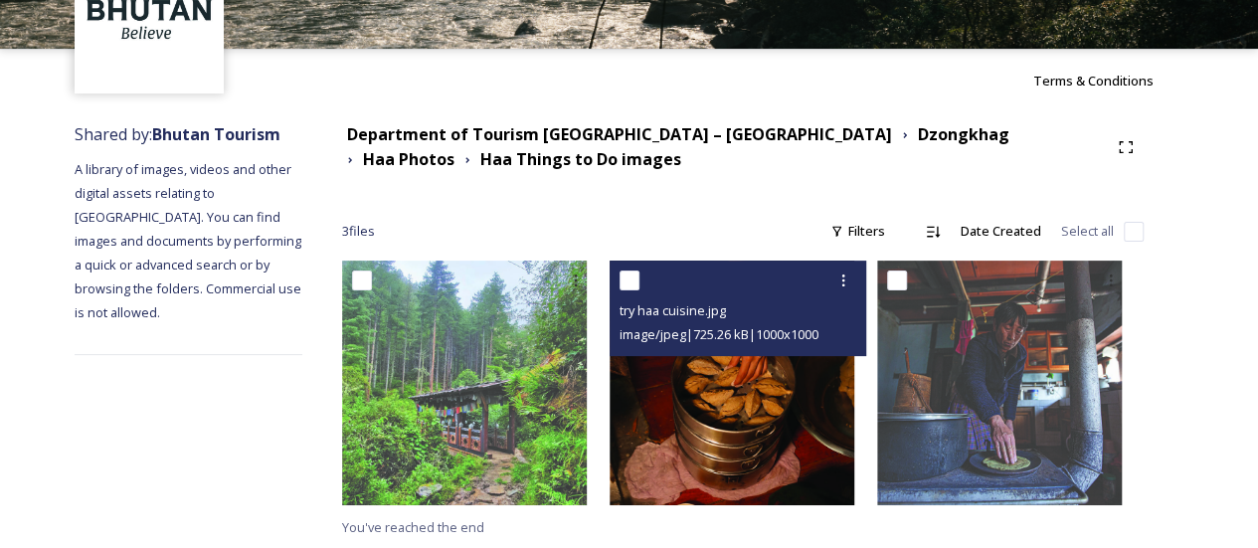
click at [743, 366] on img at bounding box center [732, 383] width 245 height 245
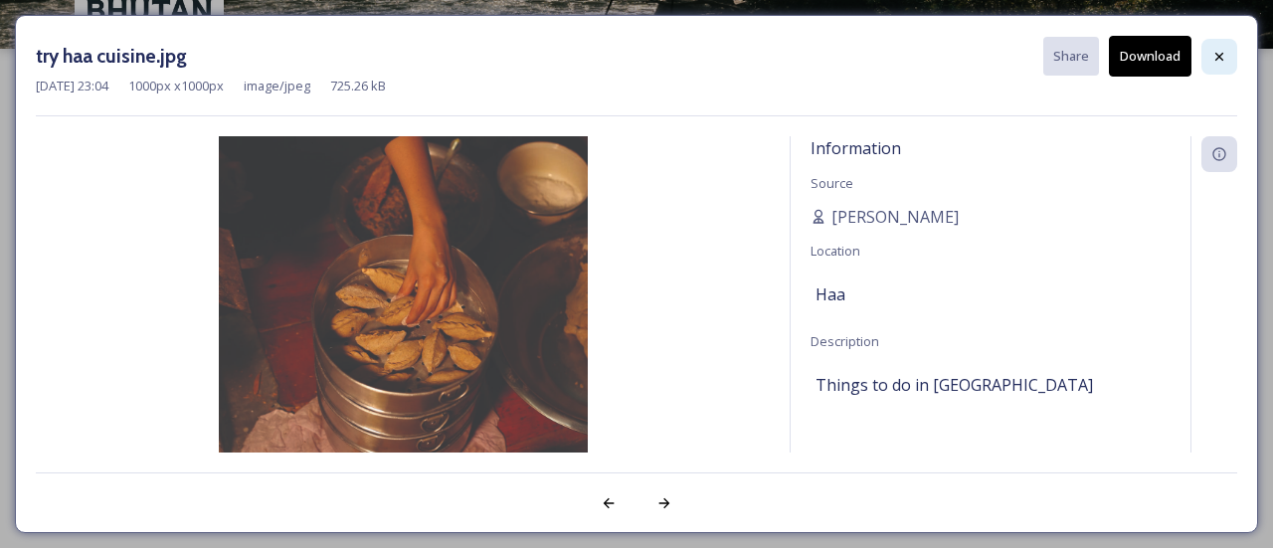
click at [1210, 59] on div at bounding box center [1219, 57] width 36 height 36
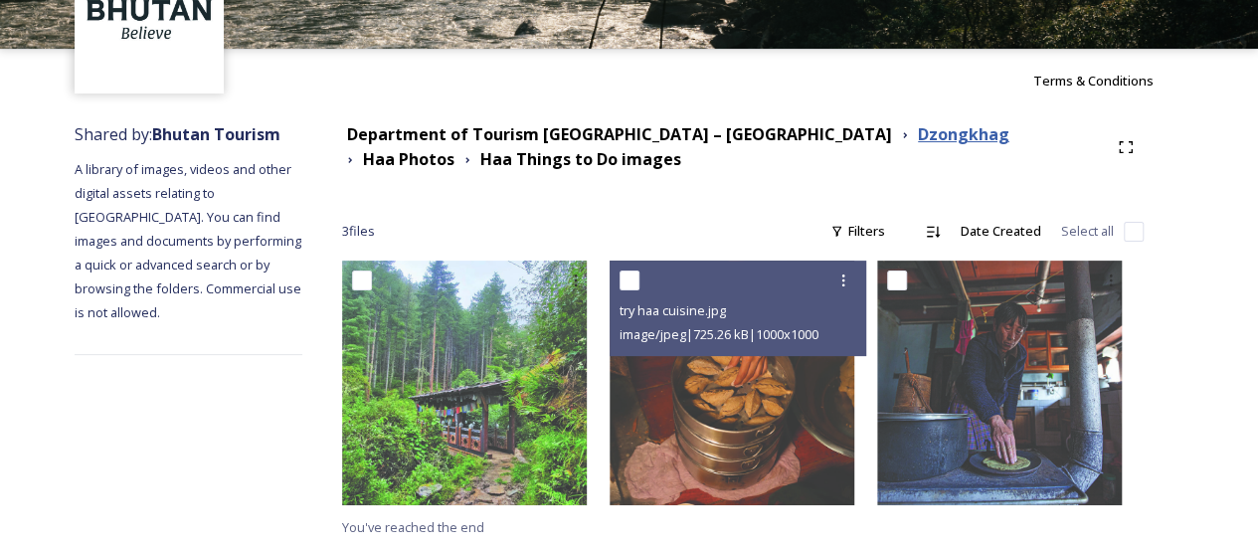
click at [918, 138] on strong "Dzongkhag" at bounding box center [963, 134] width 91 height 22
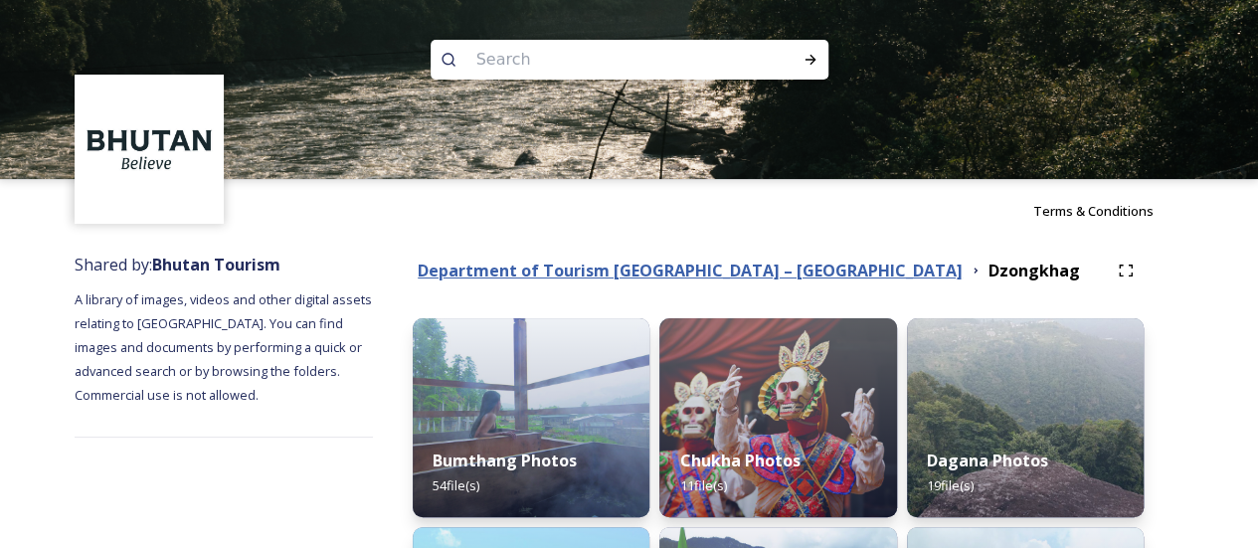
click at [735, 277] on strong "Department of Tourism [GEOGRAPHIC_DATA] – [GEOGRAPHIC_DATA]" at bounding box center [690, 271] width 545 height 22
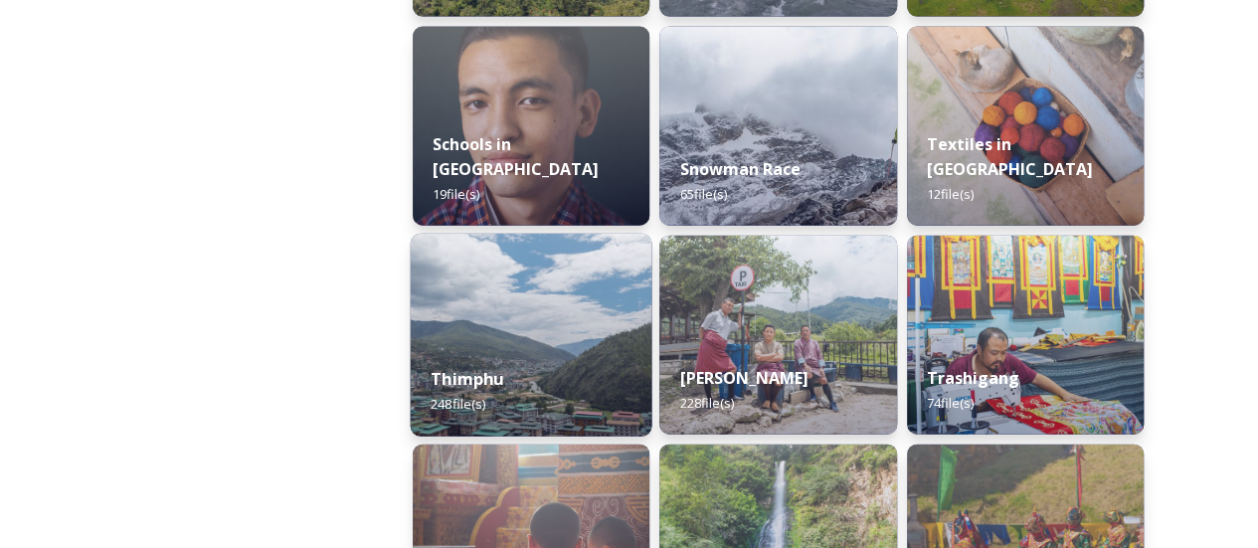
scroll to position [2188, 0]
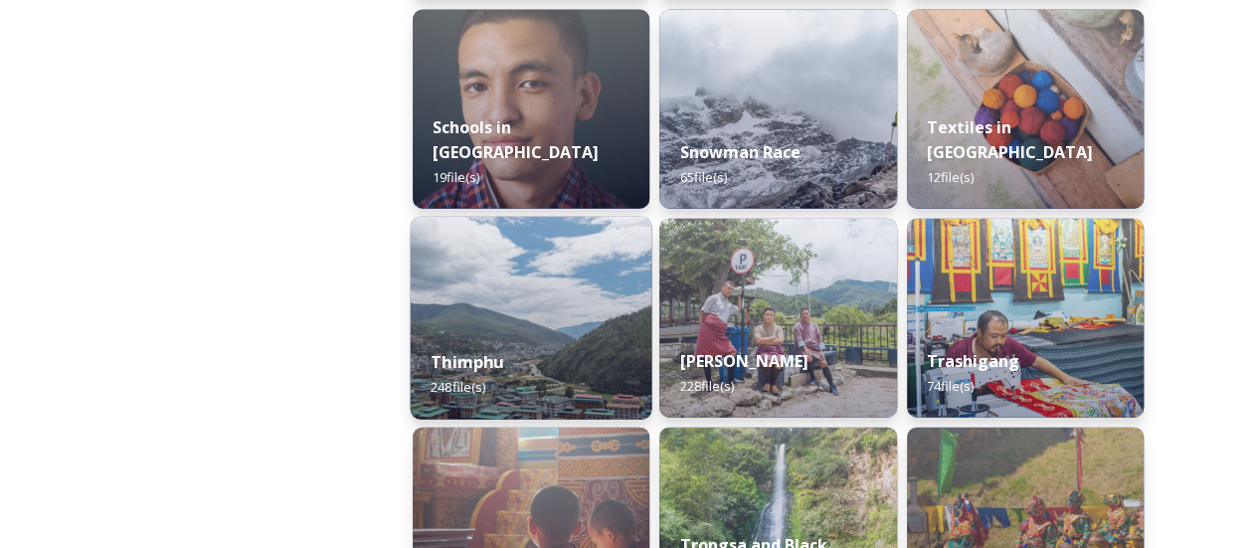
click at [576, 269] on img at bounding box center [532, 318] width 242 height 203
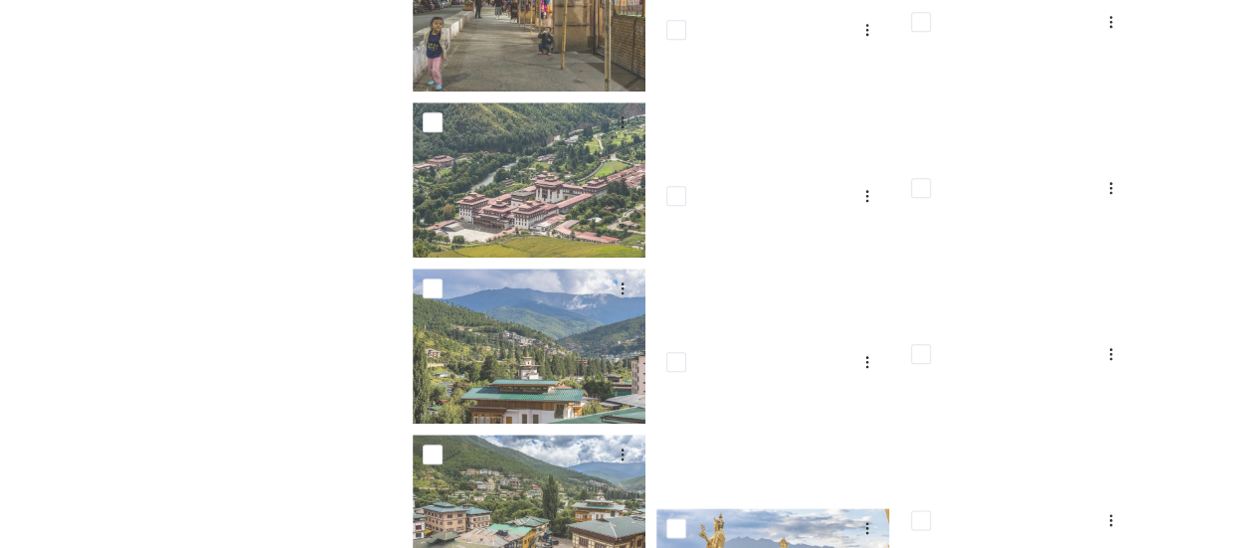
scroll to position [12211, 0]
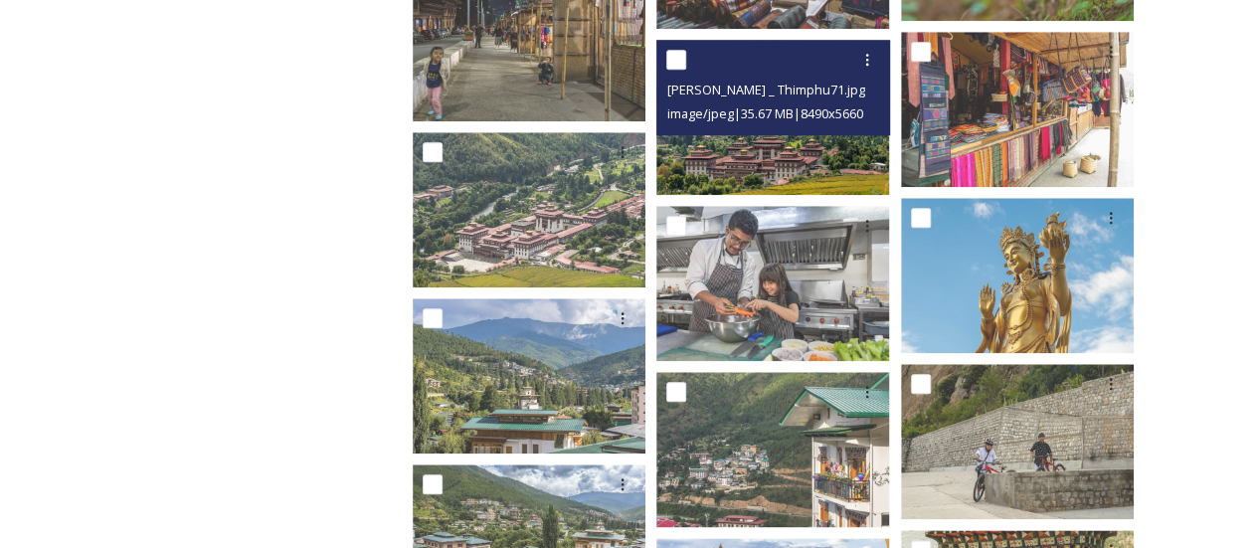
click at [746, 168] on img at bounding box center [772, 117] width 233 height 155
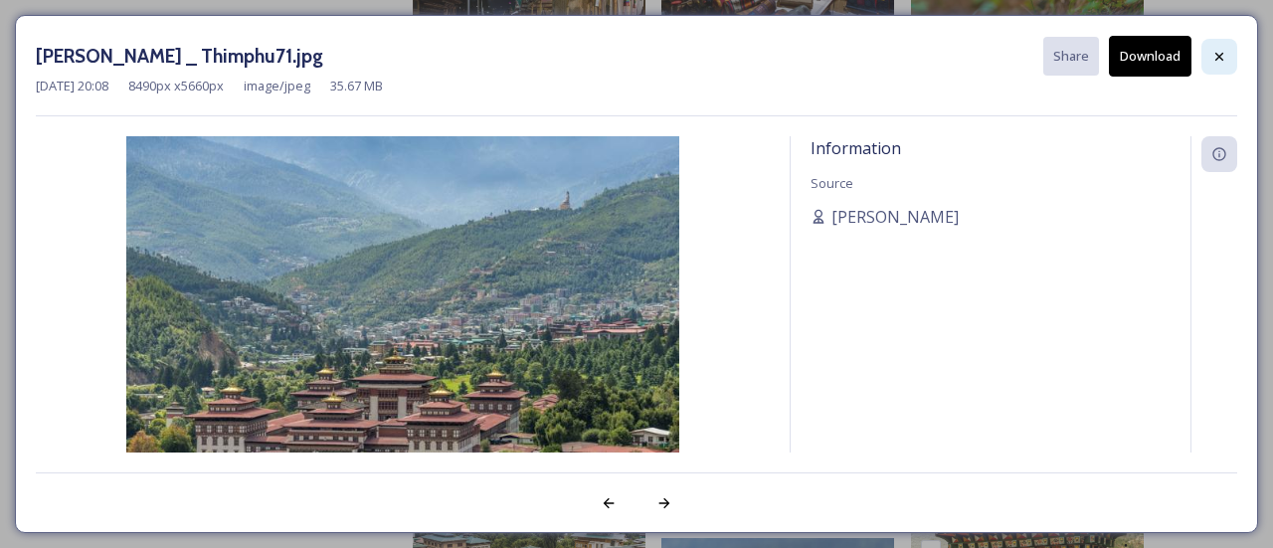
click at [1213, 60] on icon at bounding box center [1219, 57] width 16 height 16
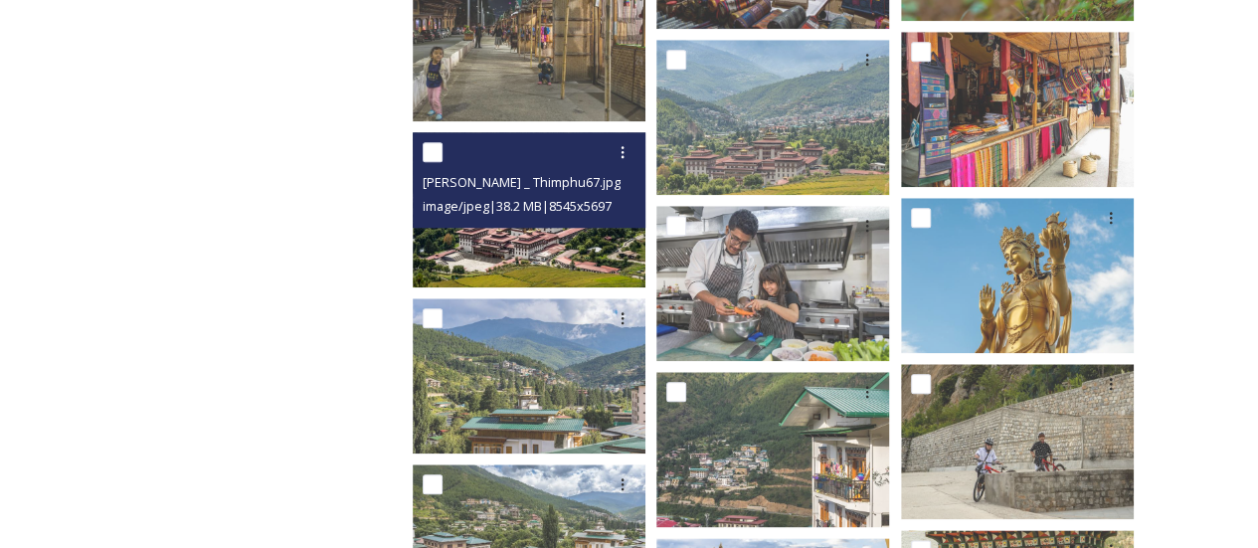
click at [505, 237] on img at bounding box center [529, 209] width 233 height 155
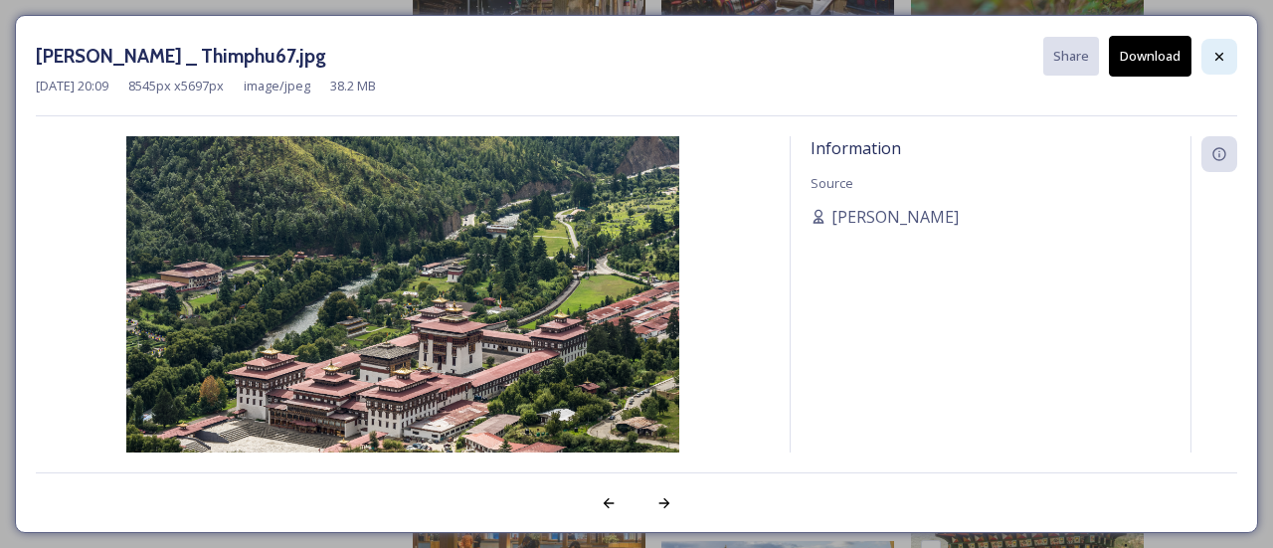
click at [1210, 54] on div at bounding box center [1219, 57] width 36 height 36
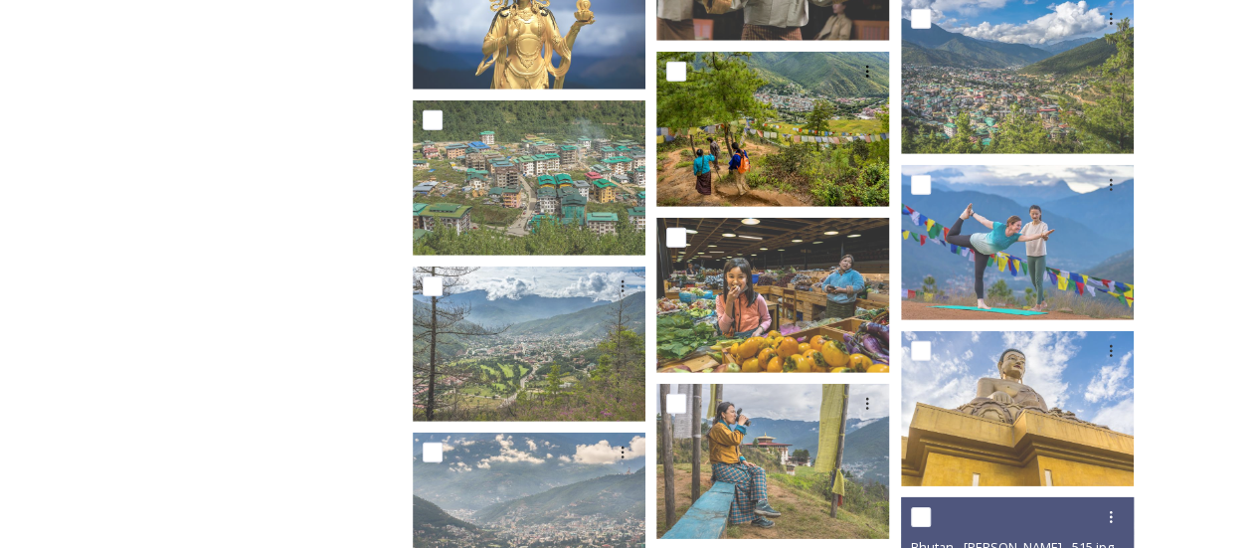
scroll to position [2763, 0]
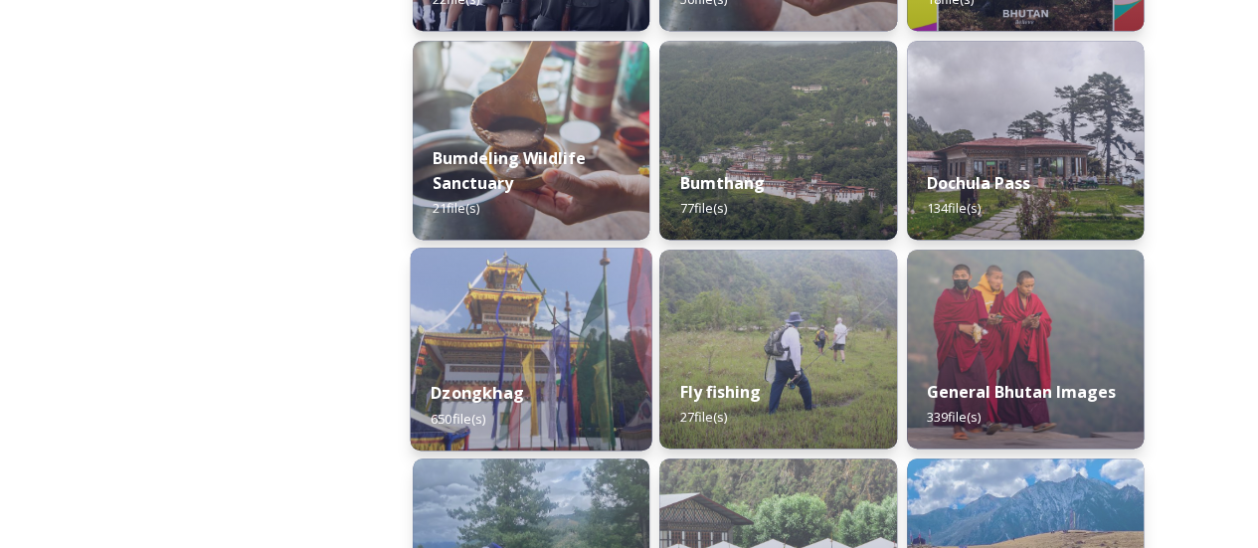
scroll to position [597, 0]
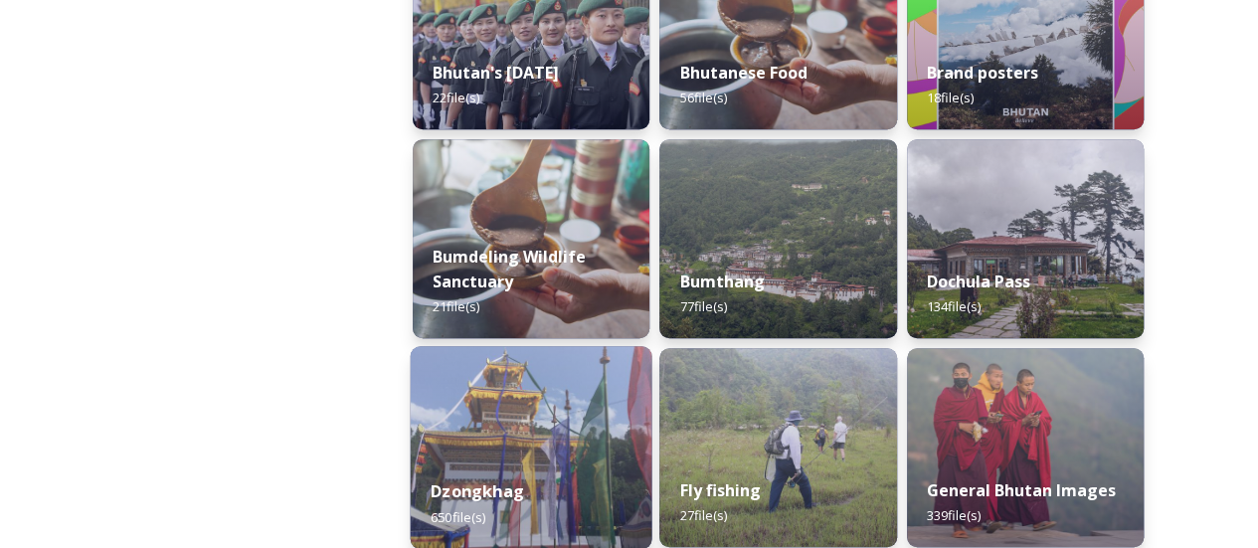
click at [589, 367] on img at bounding box center [532, 447] width 242 height 203
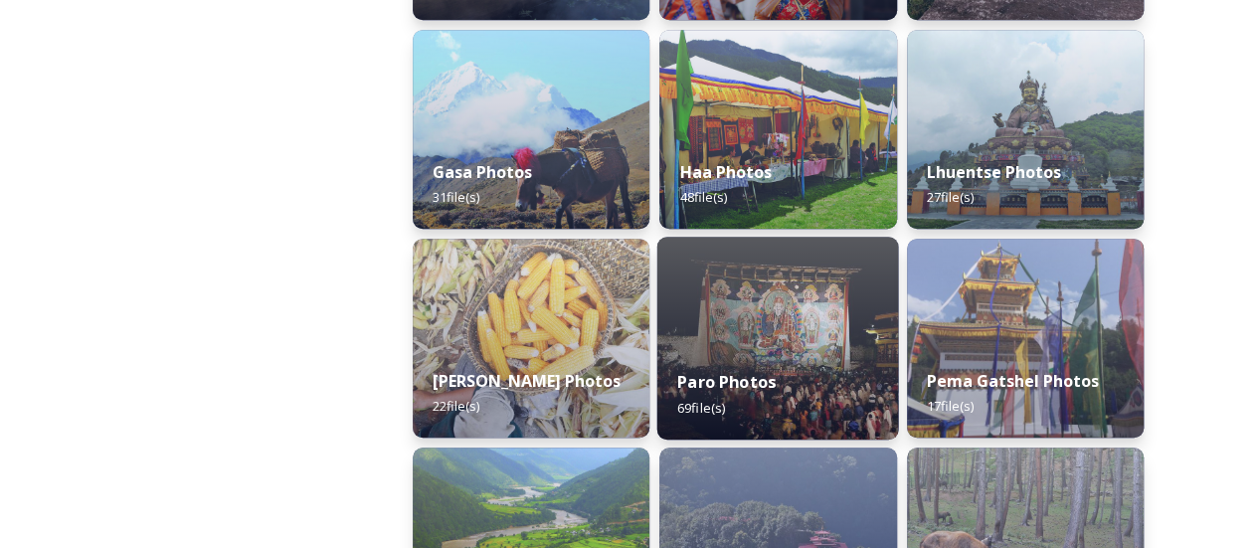
scroll to position [597, 0]
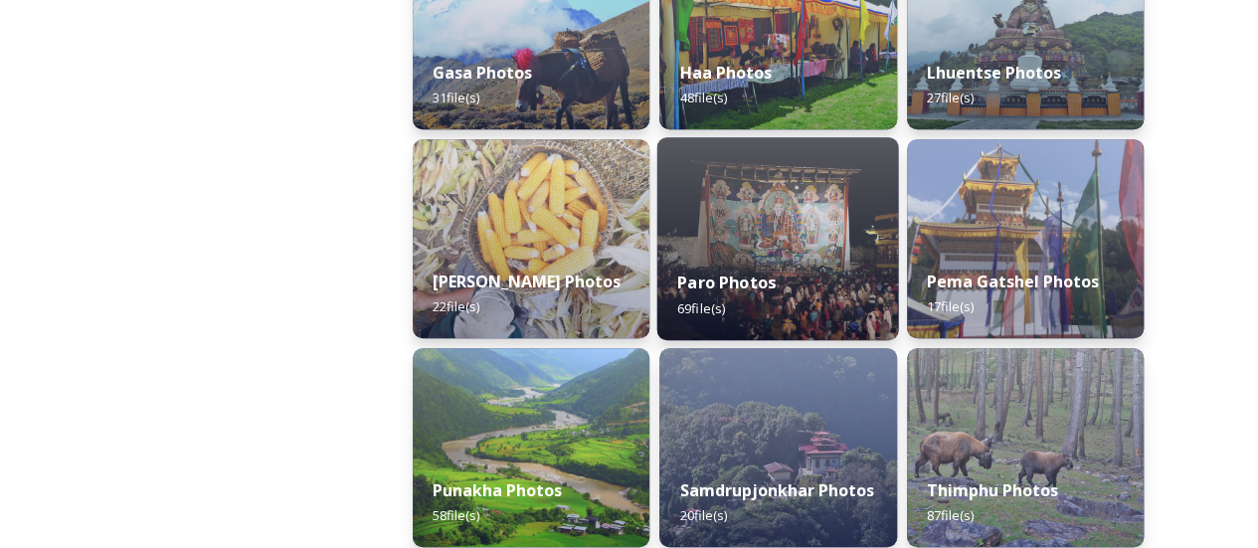
click at [821, 297] on div "Paro Photos 69 file(s)" at bounding box center [778, 295] width 242 height 91
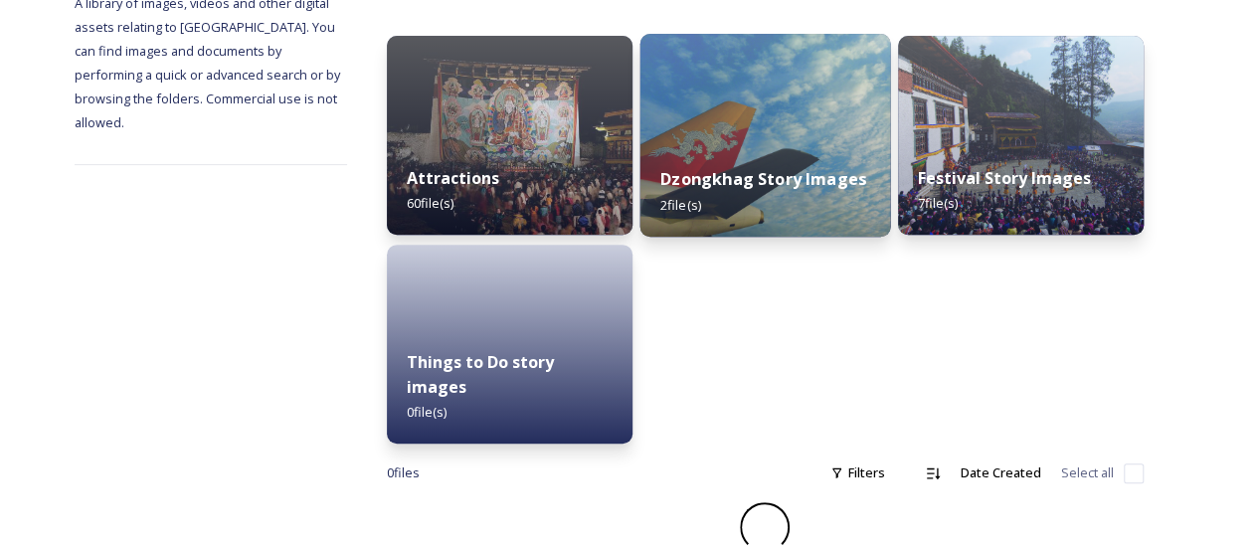
scroll to position [271, 0]
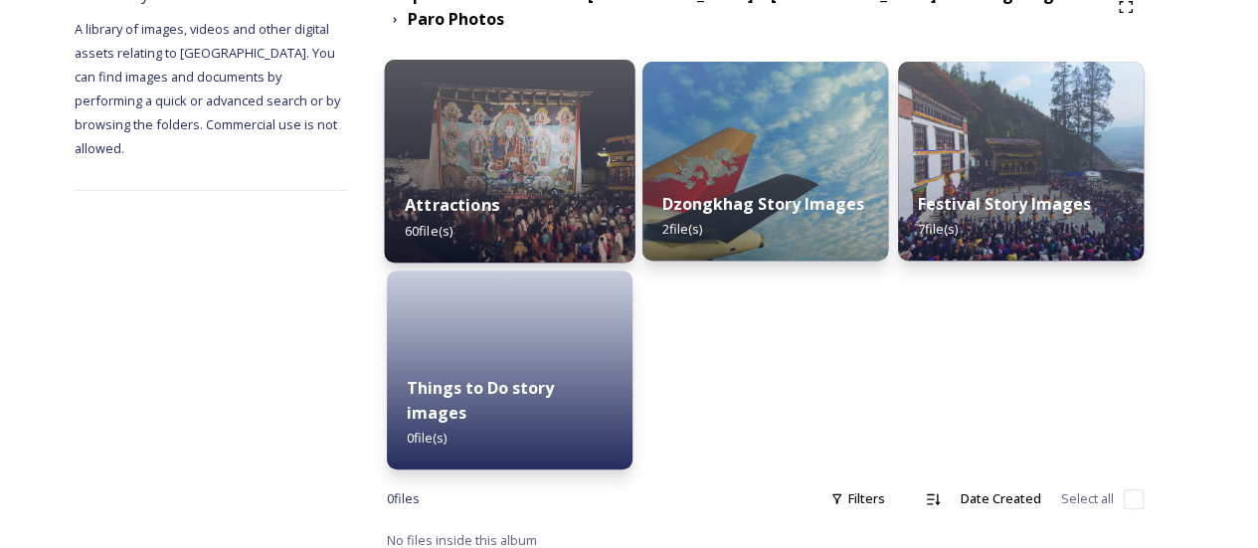
click at [634, 214] on div "Attractions 60 file(s)" at bounding box center [509, 217] width 251 height 91
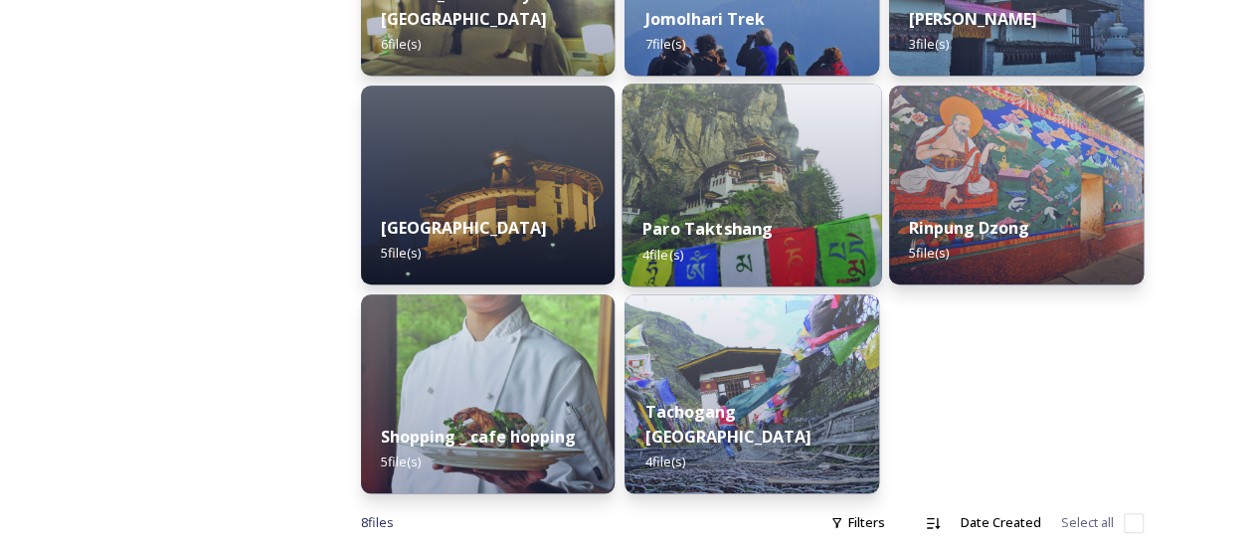
scroll to position [696, 0]
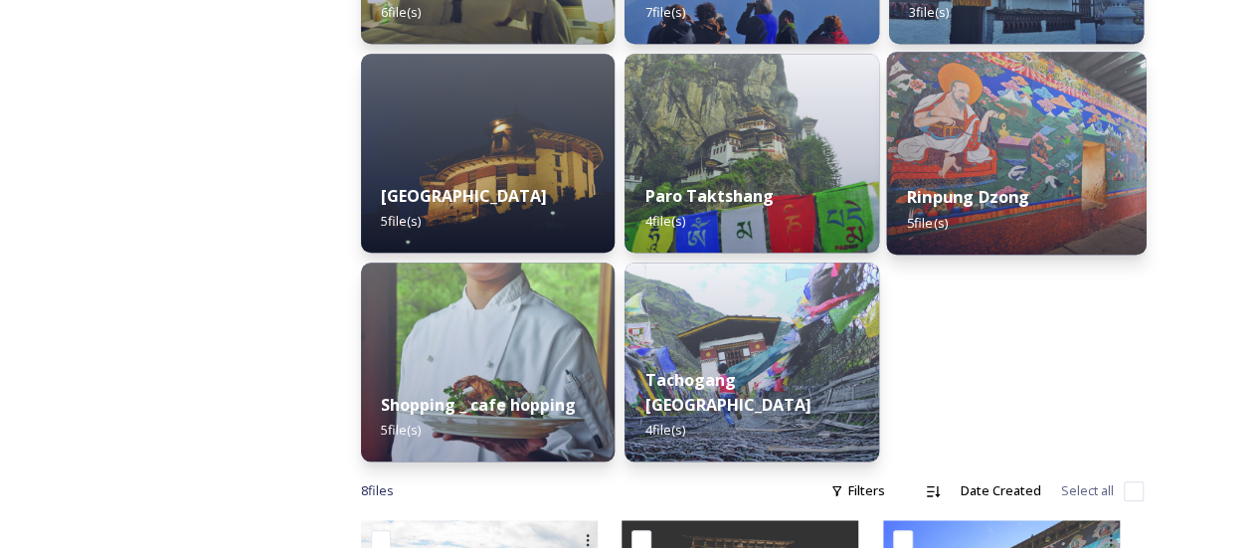
click at [985, 233] on div "Rinpung Dzong 5 file(s)" at bounding box center [1017, 209] width 260 height 91
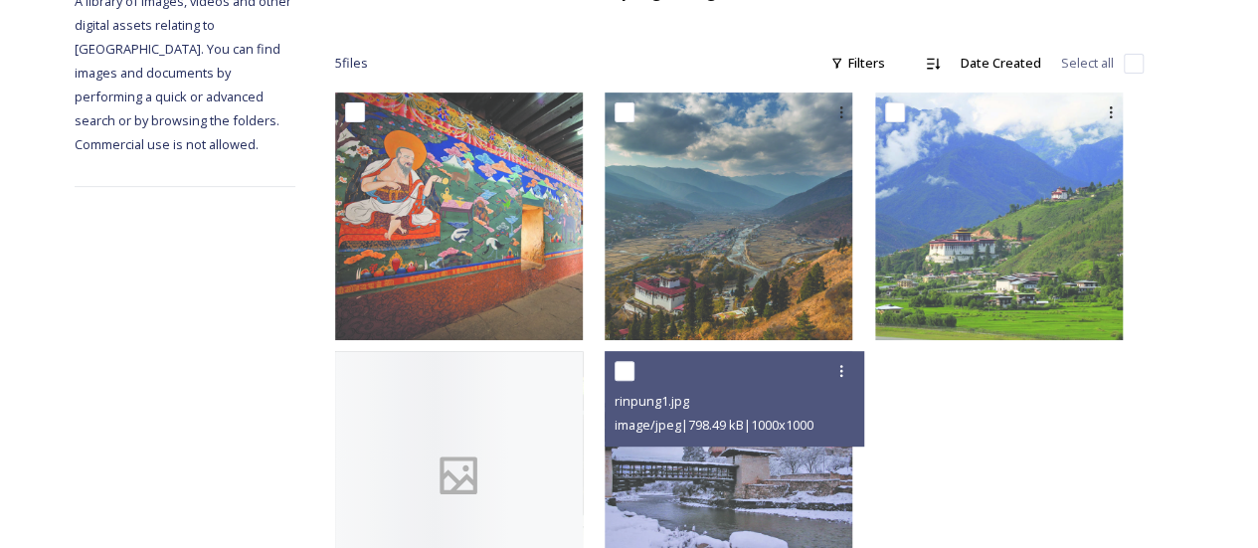
scroll to position [392, 0]
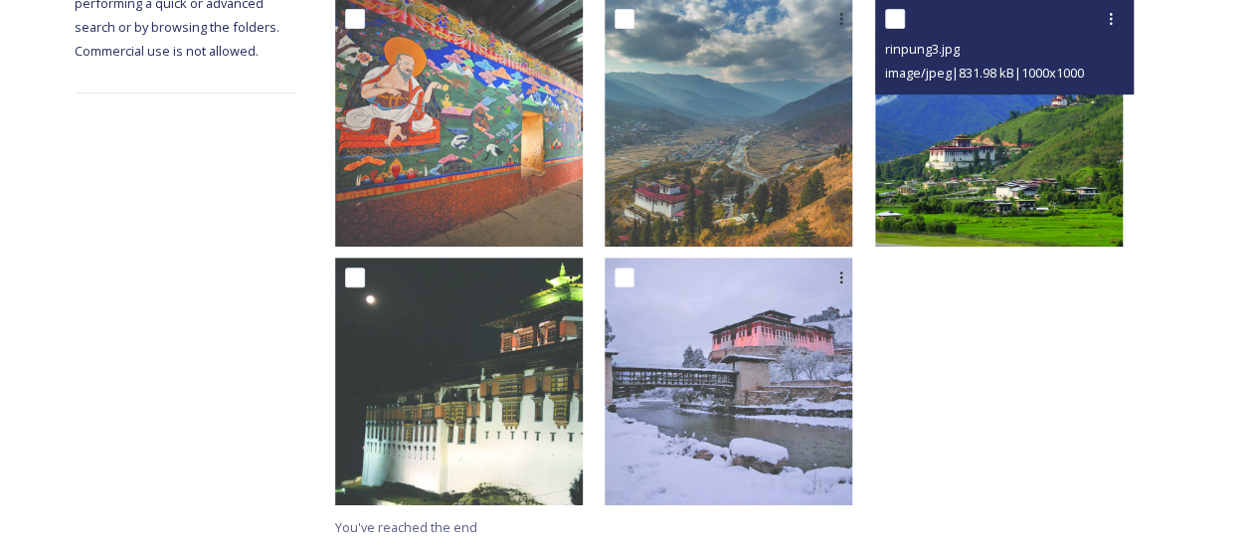
click at [990, 178] on img at bounding box center [999, 123] width 248 height 248
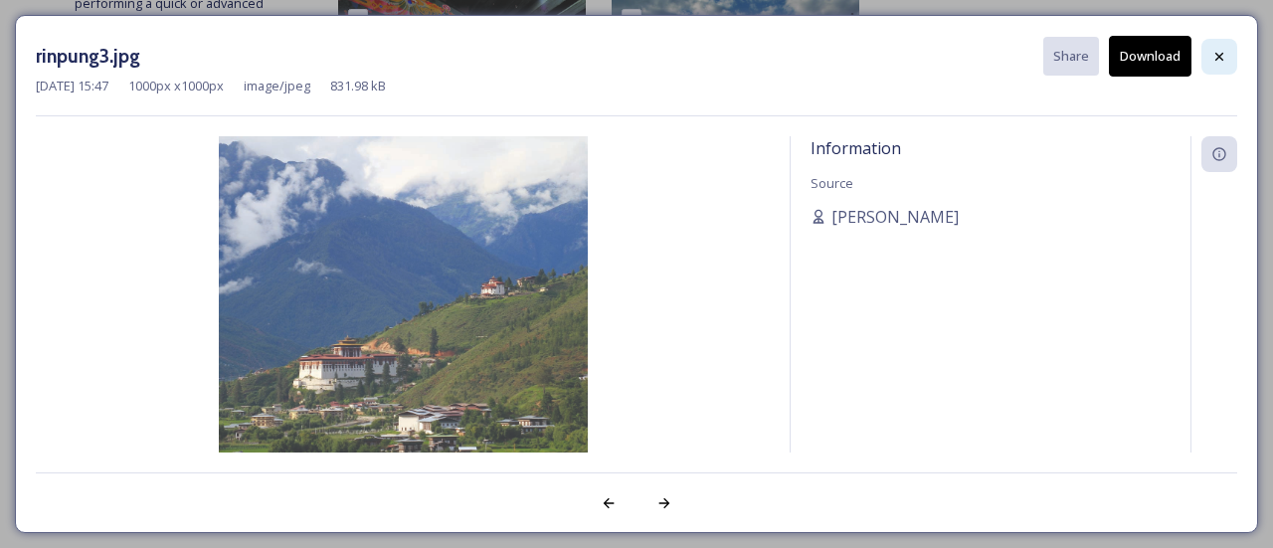
click at [1211, 49] on div at bounding box center [1219, 57] width 36 height 36
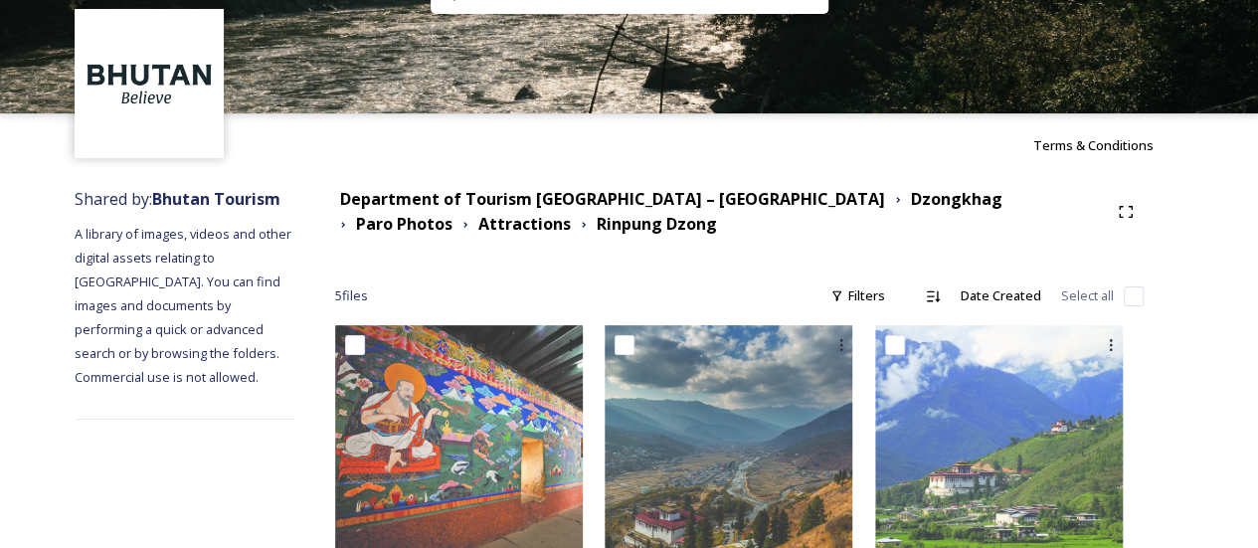
scroll to position [0, 0]
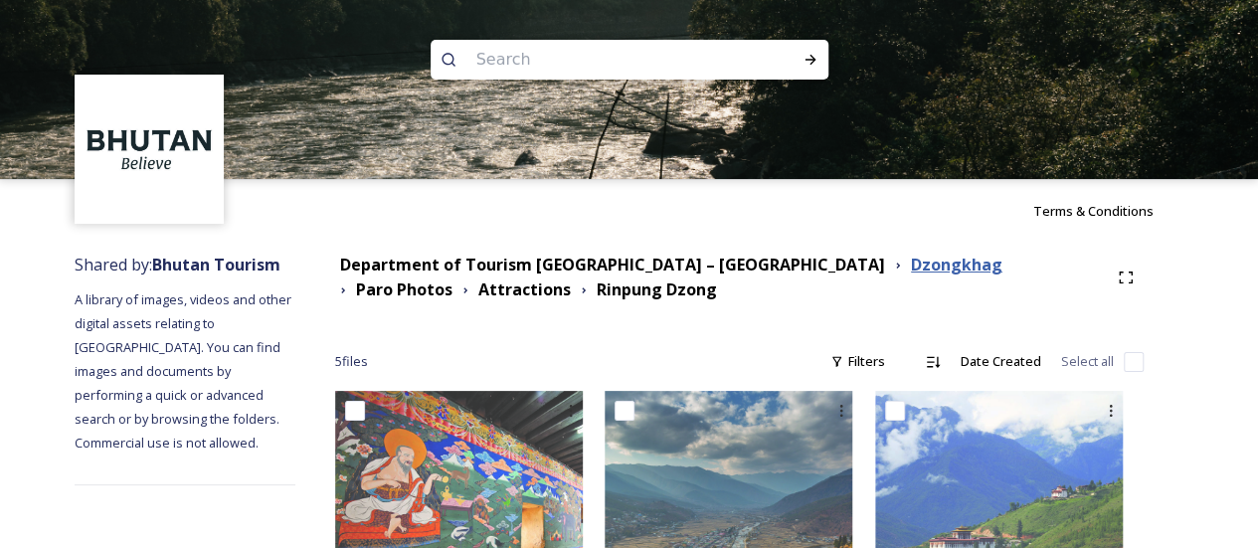
click at [911, 267] on strong "Dzongkhag" at bounding box center [956, 265] width 91 height 22
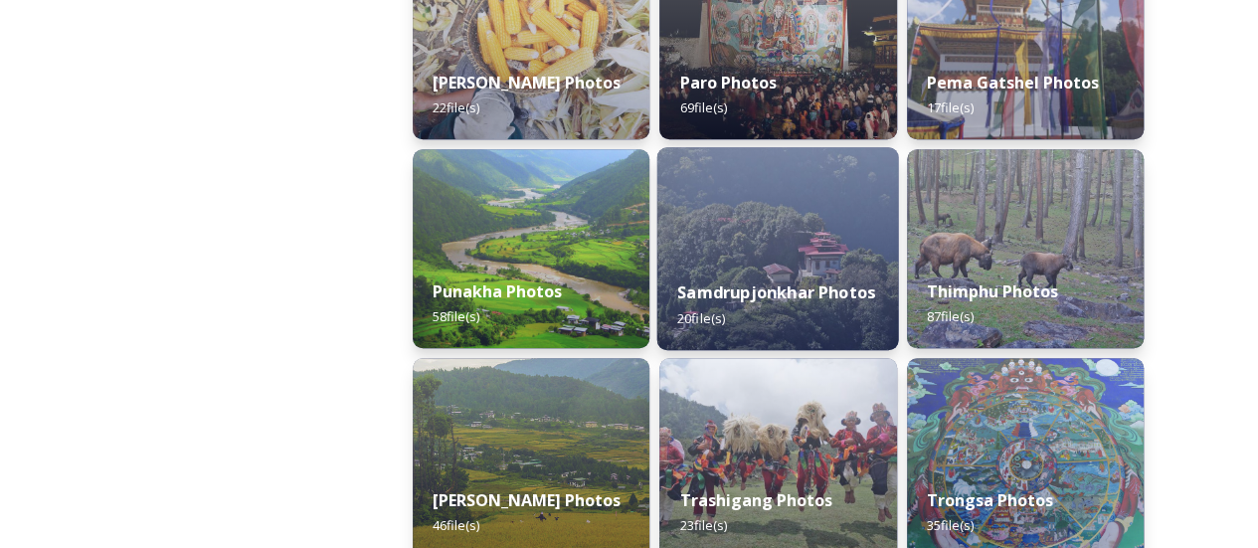
scroll to position [1094, 0]
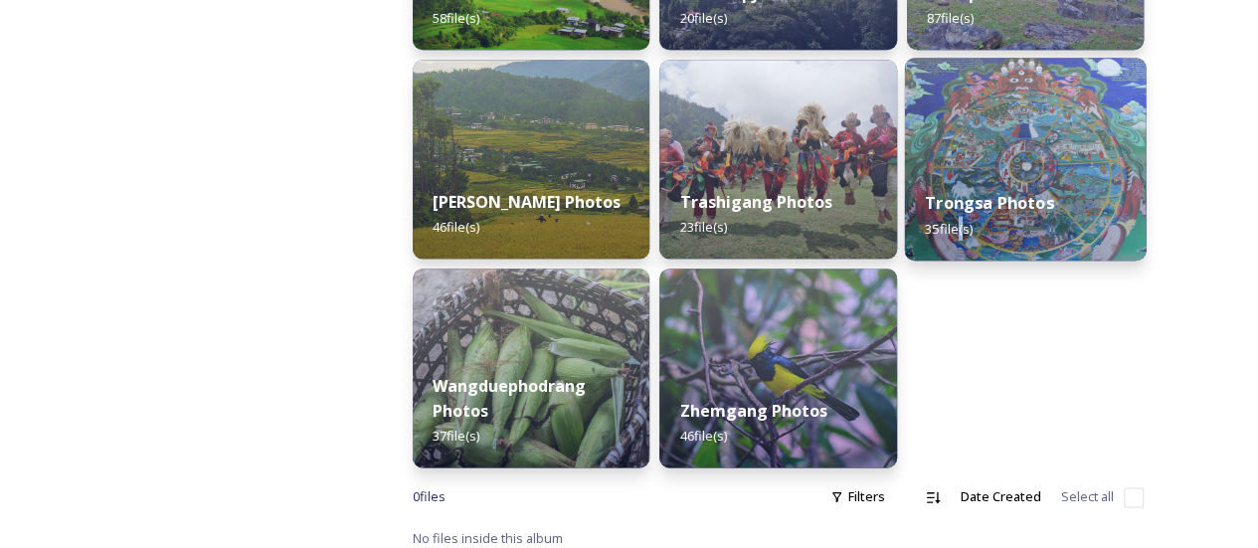
click at [958, 243] on div "Trongsa Photos 35 file(s)" at bounding box center [1025, 215] width 242 height 91
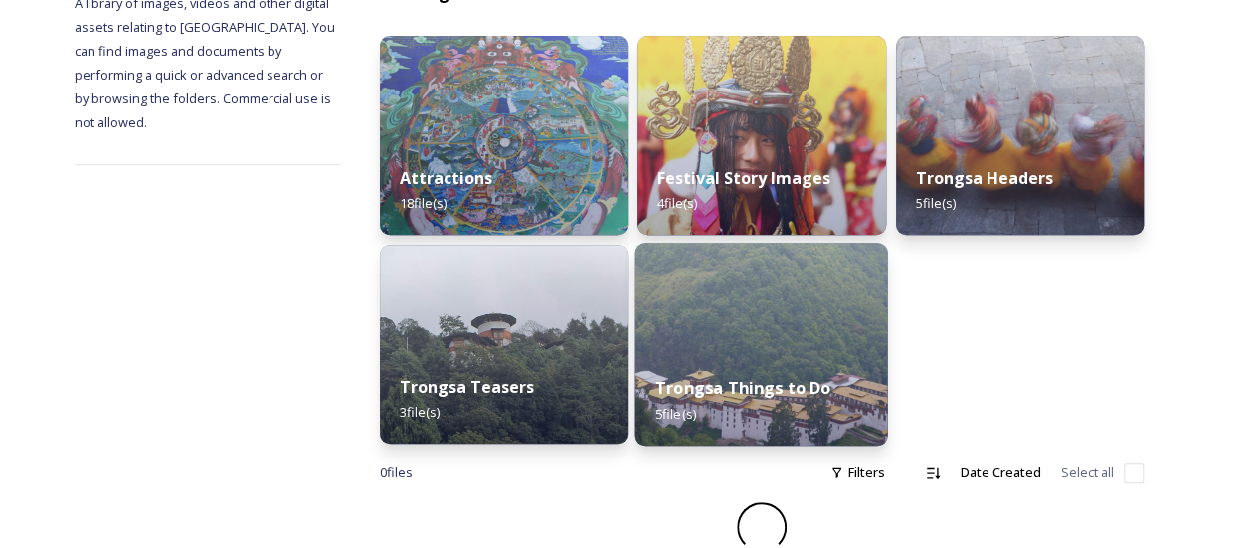
scroll to position [271, 0]
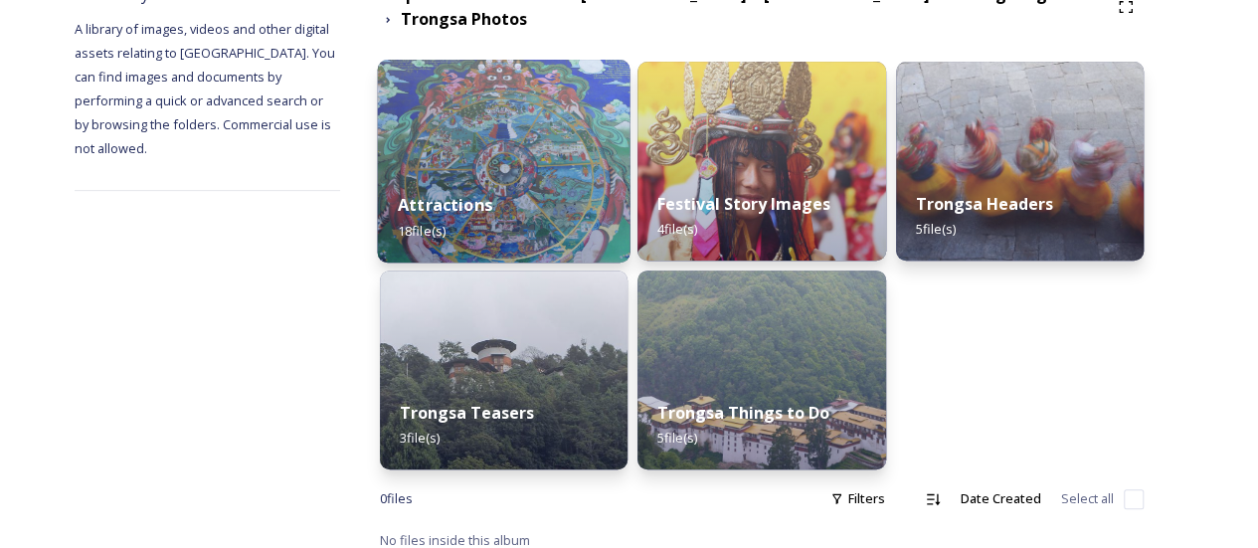
click at [592, 226] on div "Attractions 18 file(s)" at bounding box center [503, 217] width 253 height 91
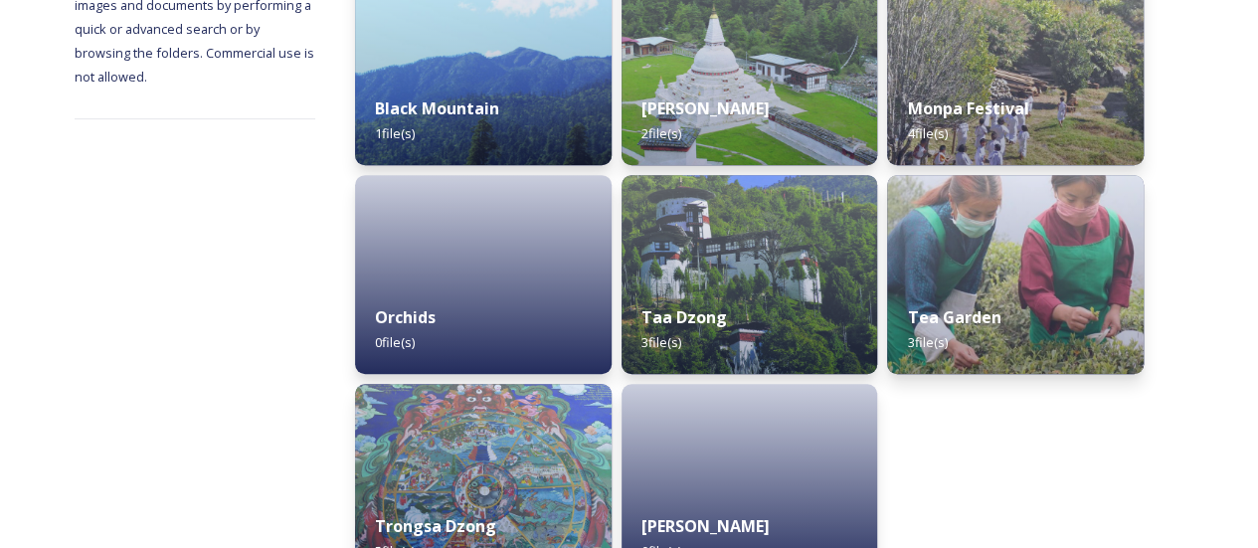
scroll to position [398, 0]
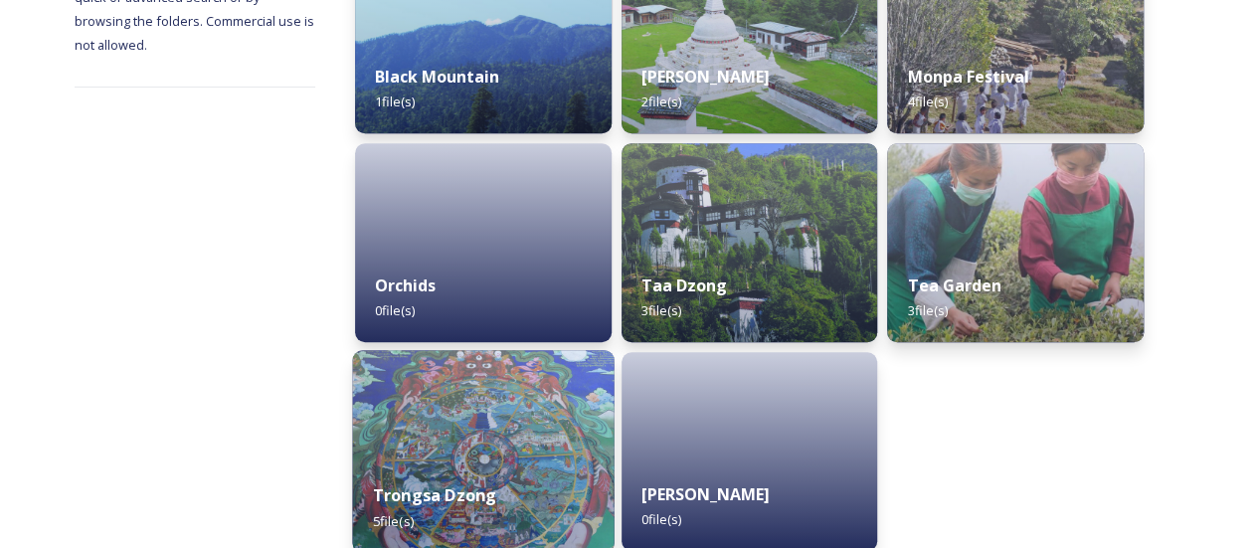
click at [594, 381] on img at bounding box center [483, 451] width 262 height 203
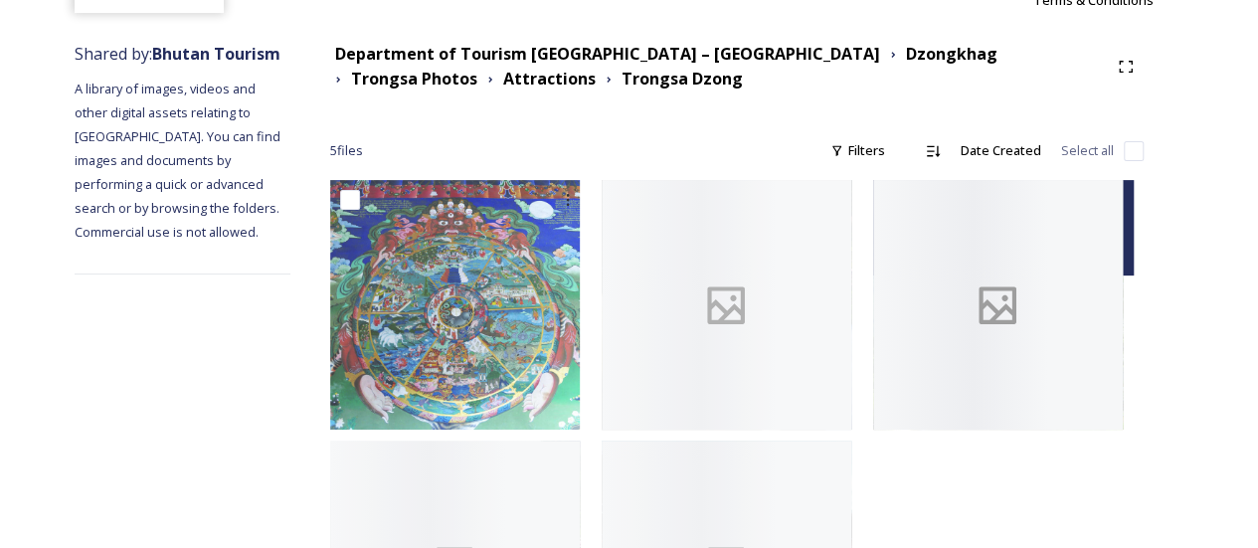
scroll to position [396, 0]
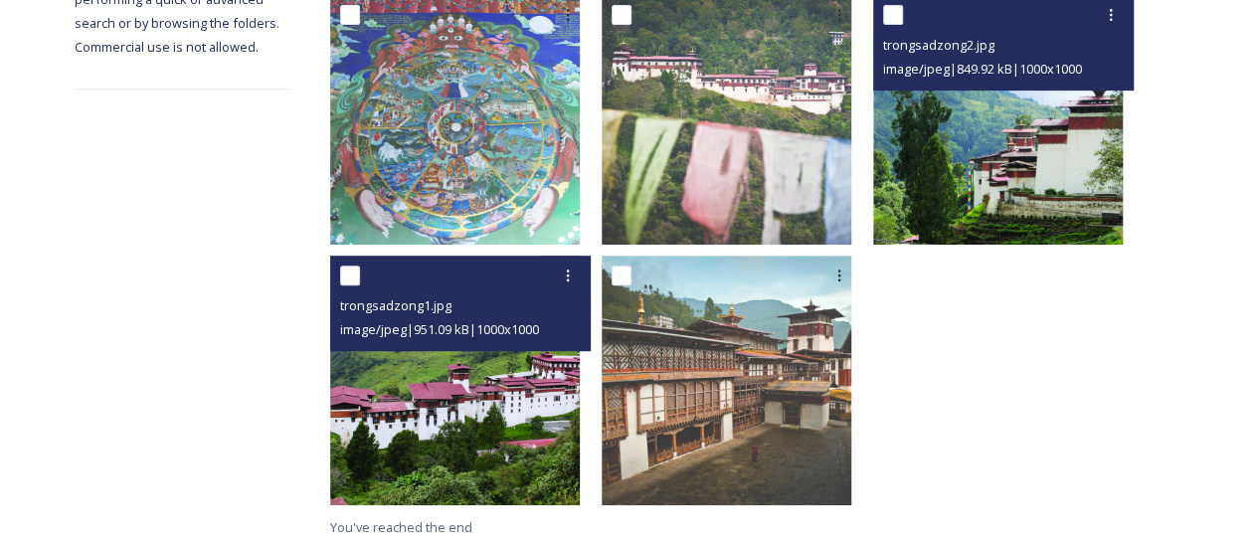
click at [563, 367] on img at bounding box center [455, 381] width 250 height 250
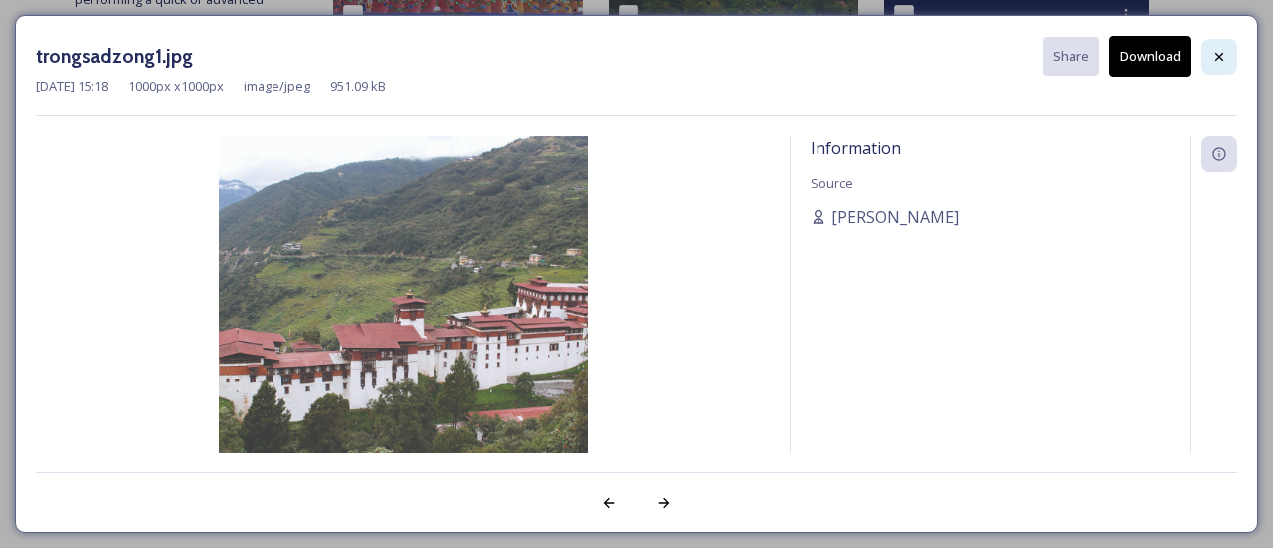
click at [1211, 54] on icon at bounding box center [1219, 57] width 16 height 16
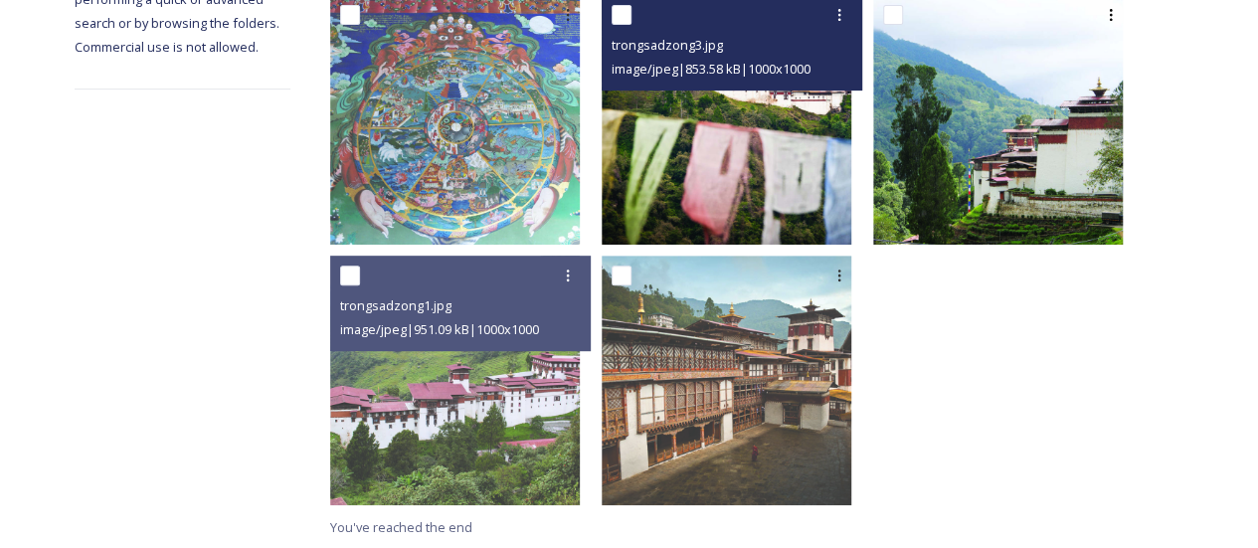
click at [767, 202] on img at bounding box center [727, 120] width 250 height 250
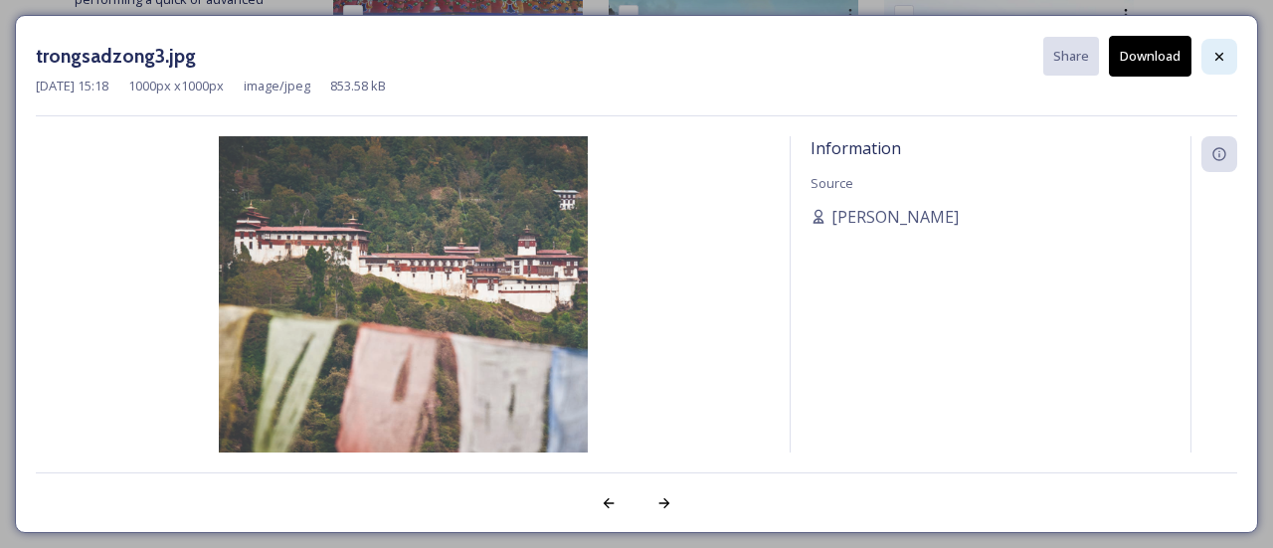
click at [1215, 73] on div at bounding box center [1219, 57] width 36 height 36
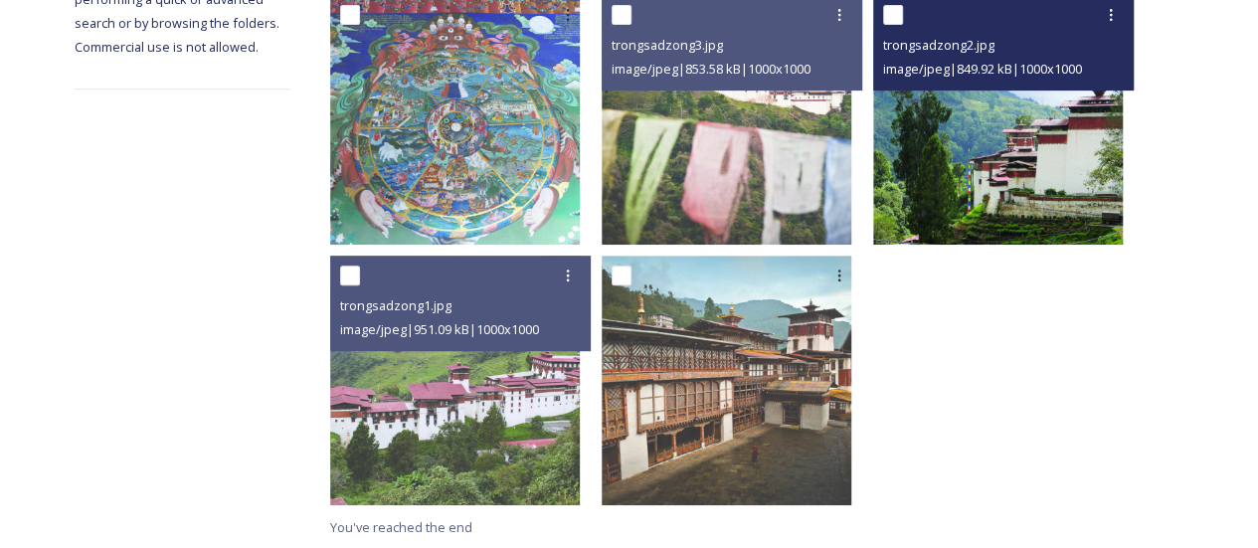
click at [1006, 205] on img at bounding box center [998, 120] width 250 height 250
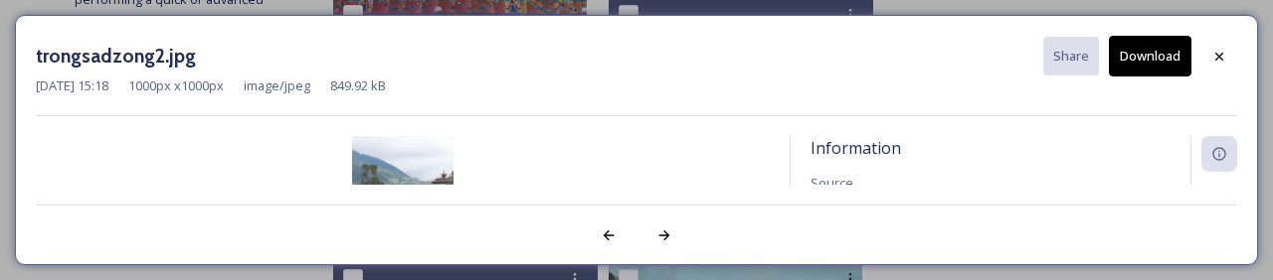
click at [1223, 49] on icon at bounding box center [1219, 57] width 16 height 16
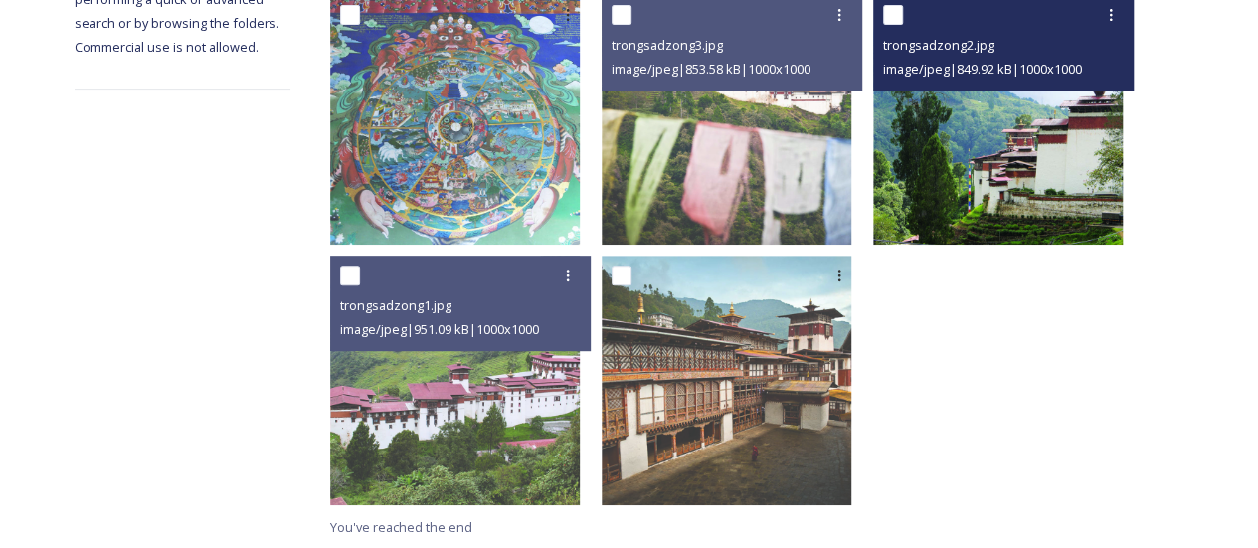
click at [993, 161] on img at bounding box center [998, 120] width 250 height 250
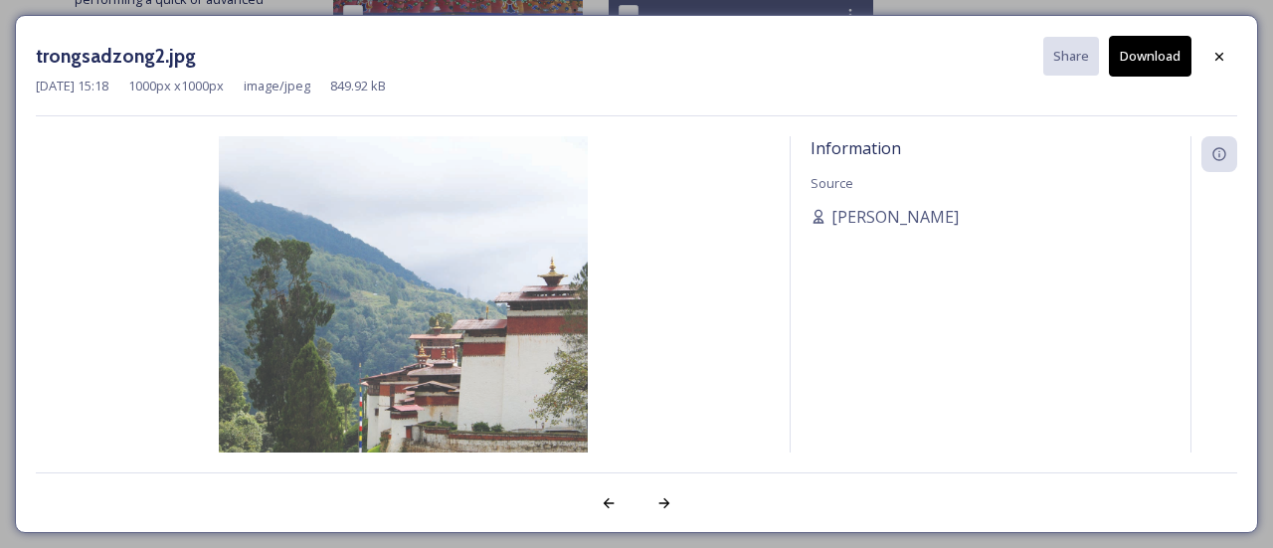
drag, startPoint x: 371, startPoint y: 373, endPoint x: 1208, endPoint y: 59, distance: 894.4
click at [1208, 59] on div at bounding box center [1219, 57] width 36 height 36
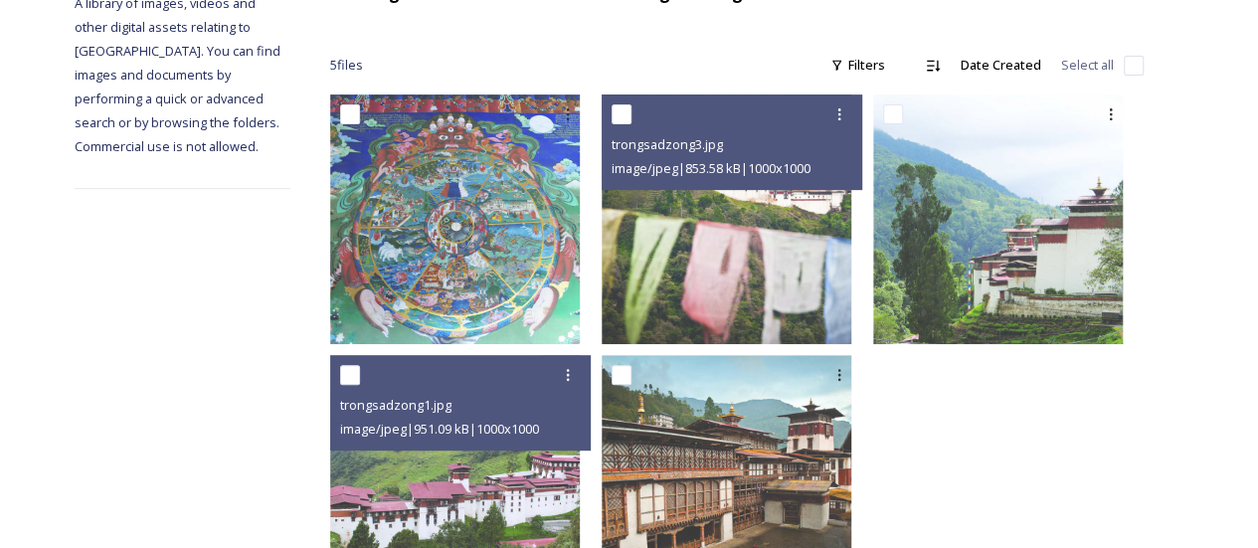
scroll to position [0, 0]
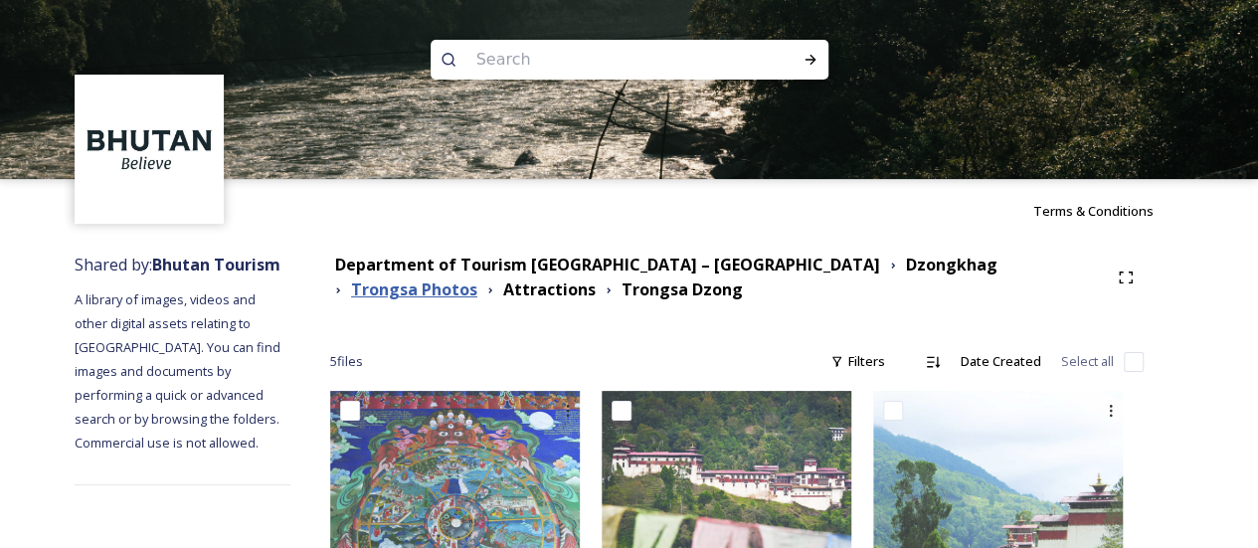
click at [477, 278] on strong "Trongsa Photos" at bounding box center [414, 289] width 126 height 22
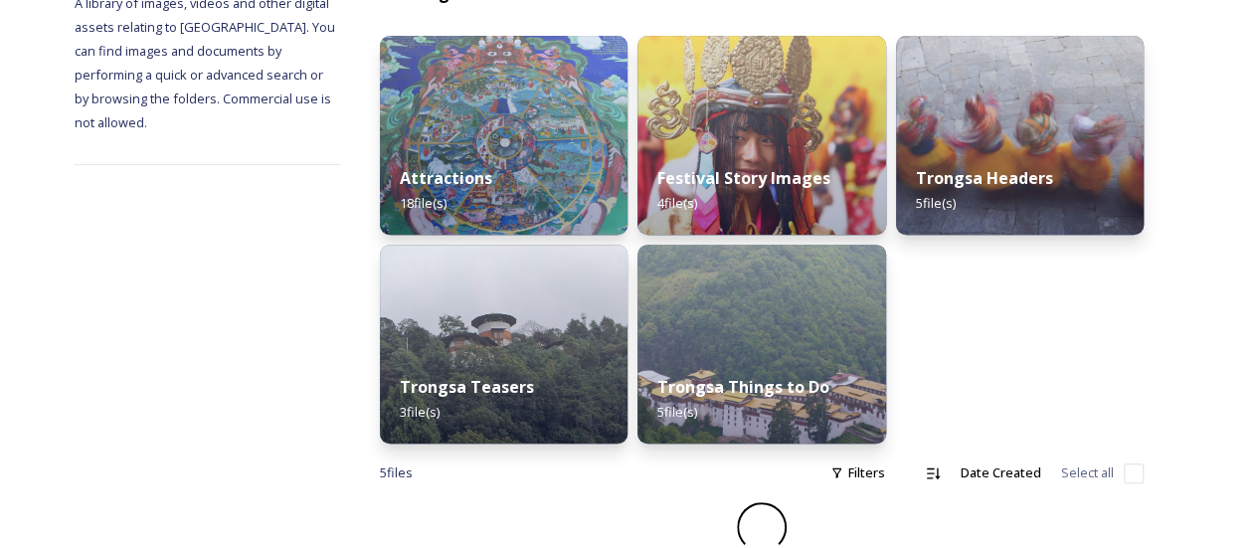
scroll to position [271, 0]
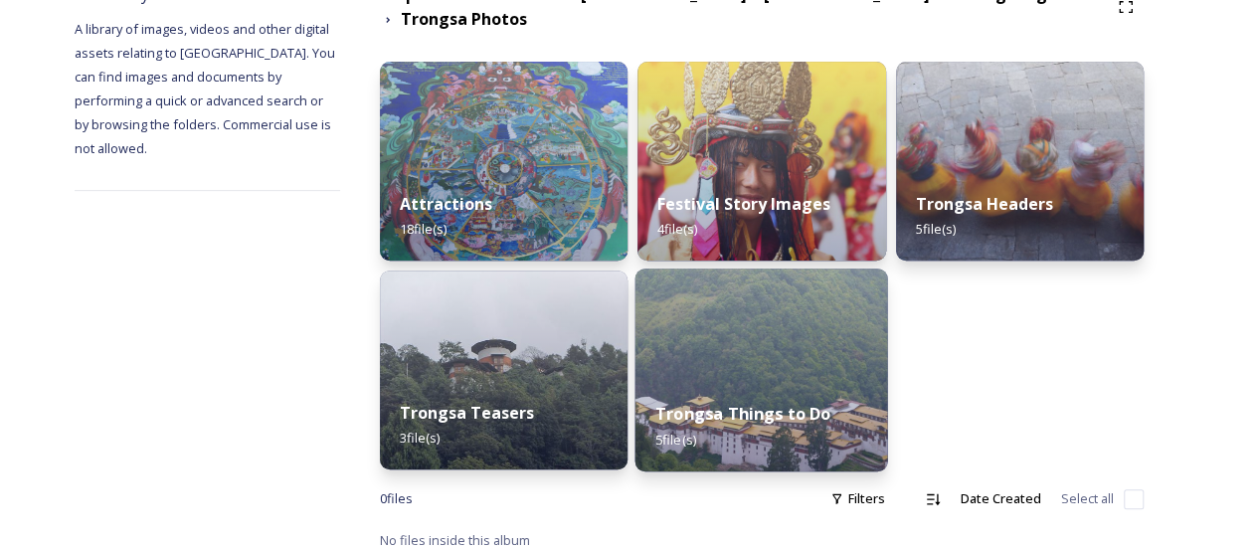
click at [857, 347] on img at bounding box center [761, 370] width 253 height 203
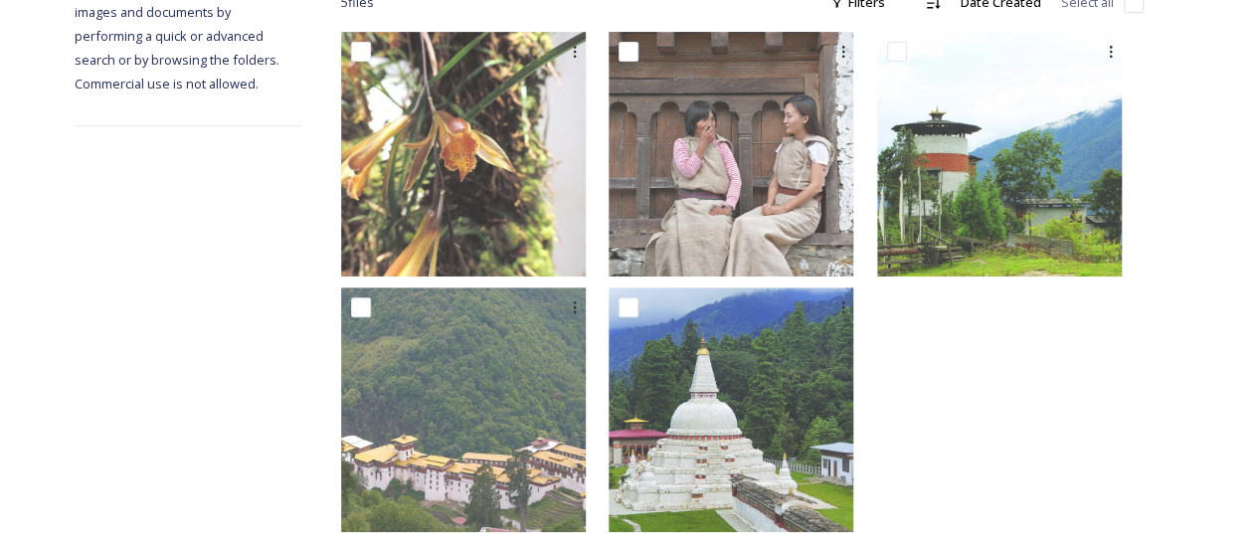
scroll to position [386, 0]
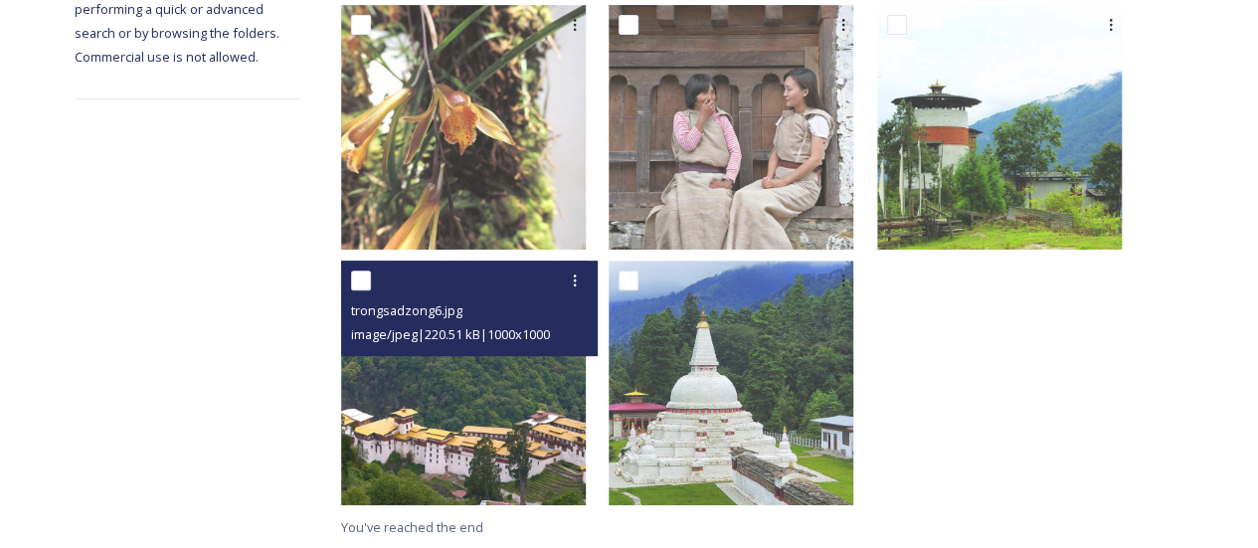
click at [507, 421] on img at bounding box center [463, 383] width 245 height 245
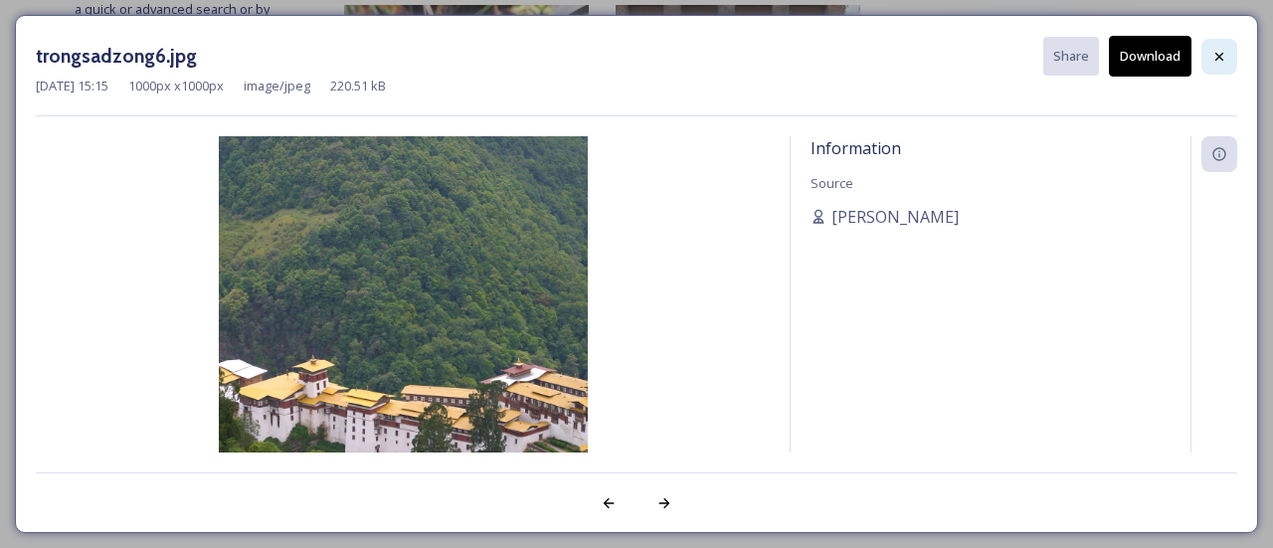
click at [1213, 54] on icon at bounding box center [1219, 57] width 16 height 16
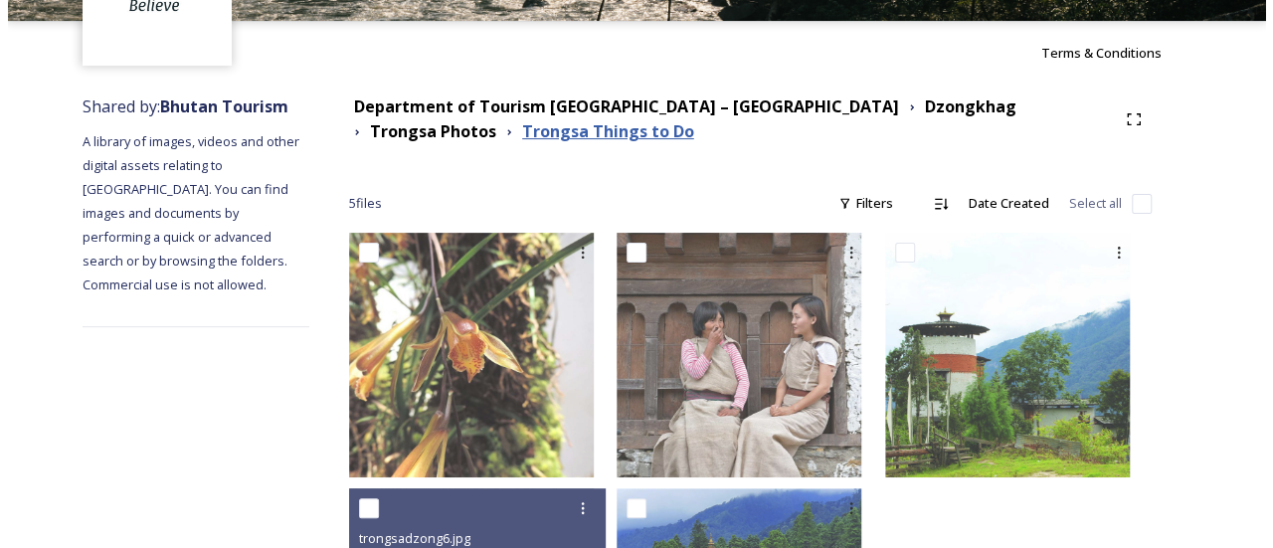
scroll to position [0, 0]
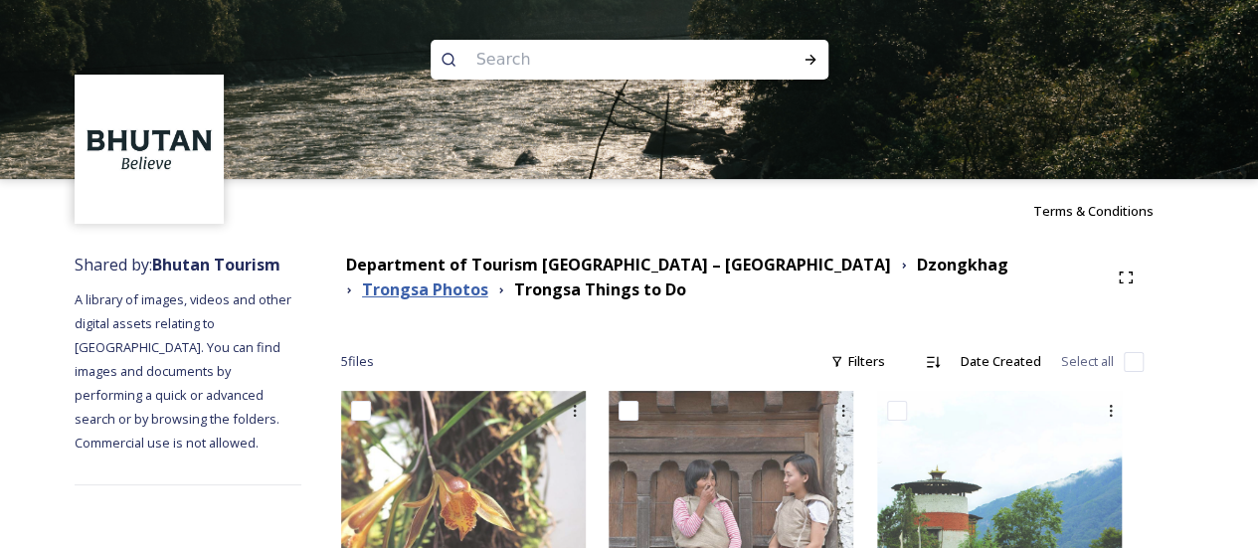
click at [488, 278] on strong "Trongsa Photos" at bounding box center [425, 289] width 126 height 22
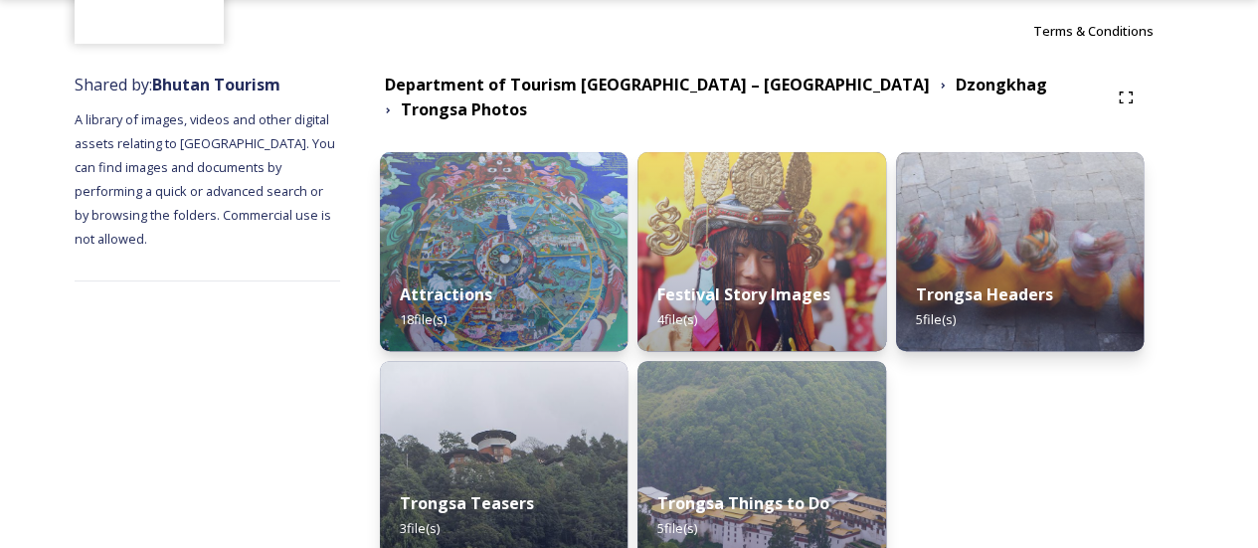
scroll to position [199, 0]
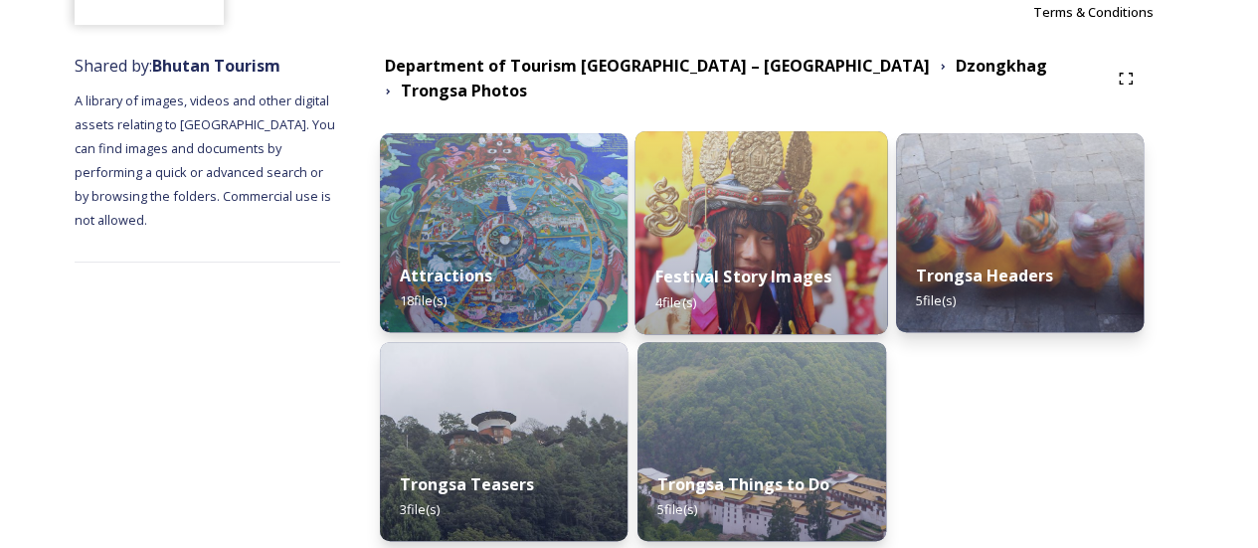
click at [766, 244] on div "Festival Story Images 4 file(s)" at bounding box center [761, 289] width 253 height 91
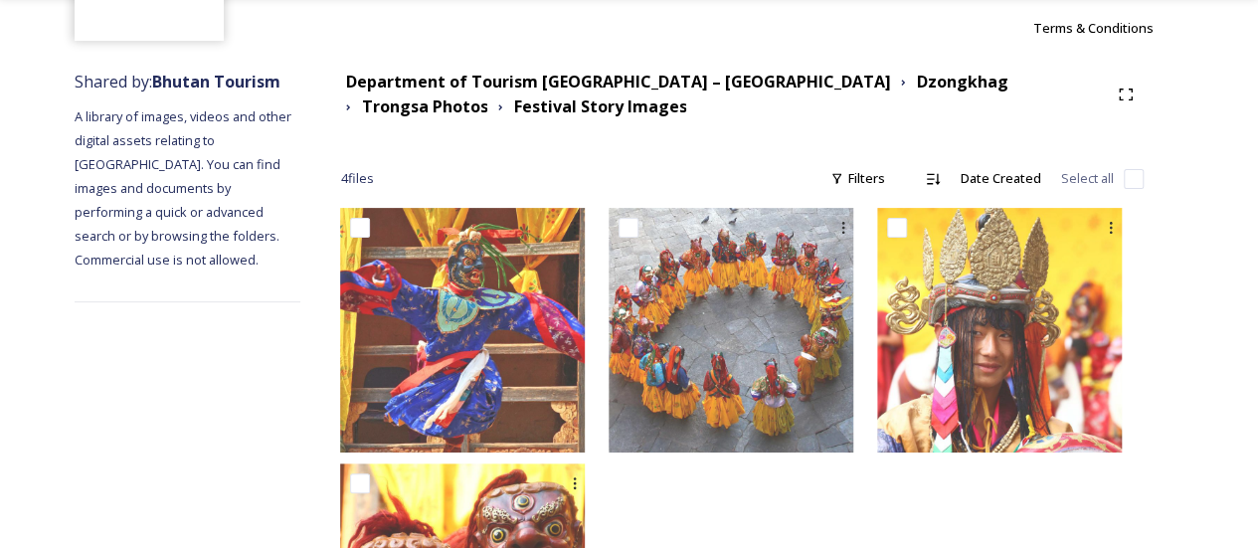
scroll to position [88, 0]
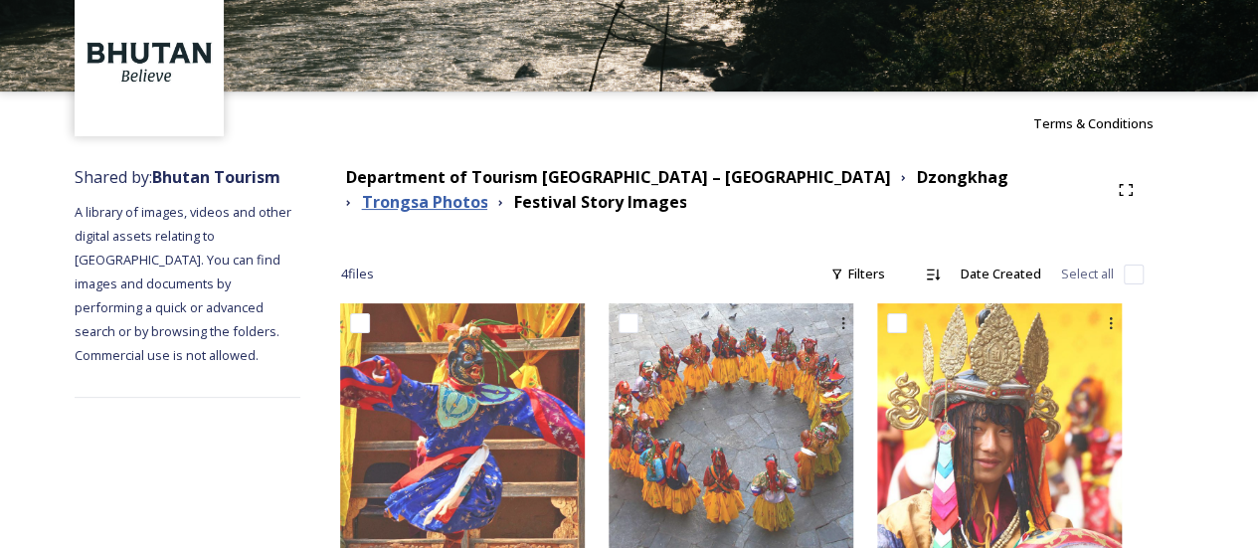
click at [487, 191] on strong "Trongsa Photos" at bounding box center [424, 202] width 126 height 22
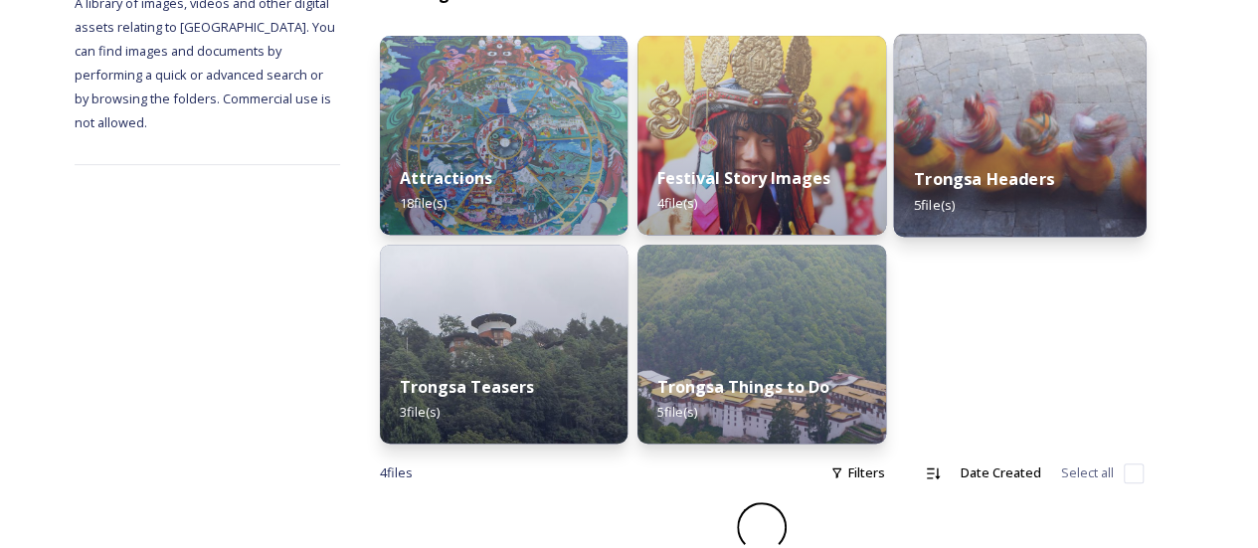
scroll to position [271, 0]
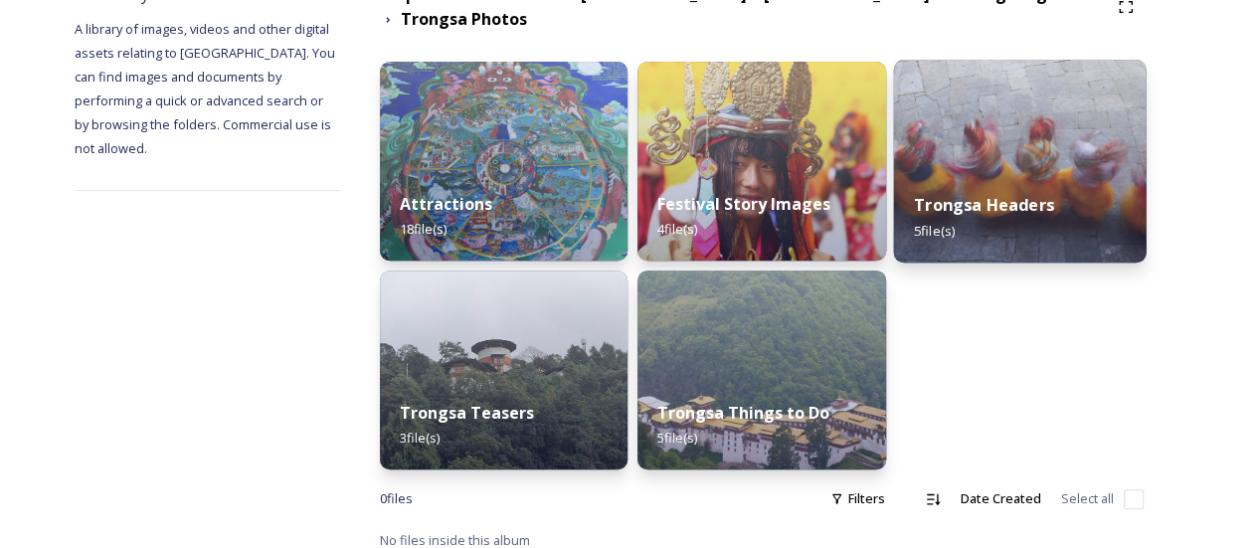
click at [972, 214] on div "Trongsa Headers 5 file(s)" at bounding box center [1019, 217] width 253 height 91
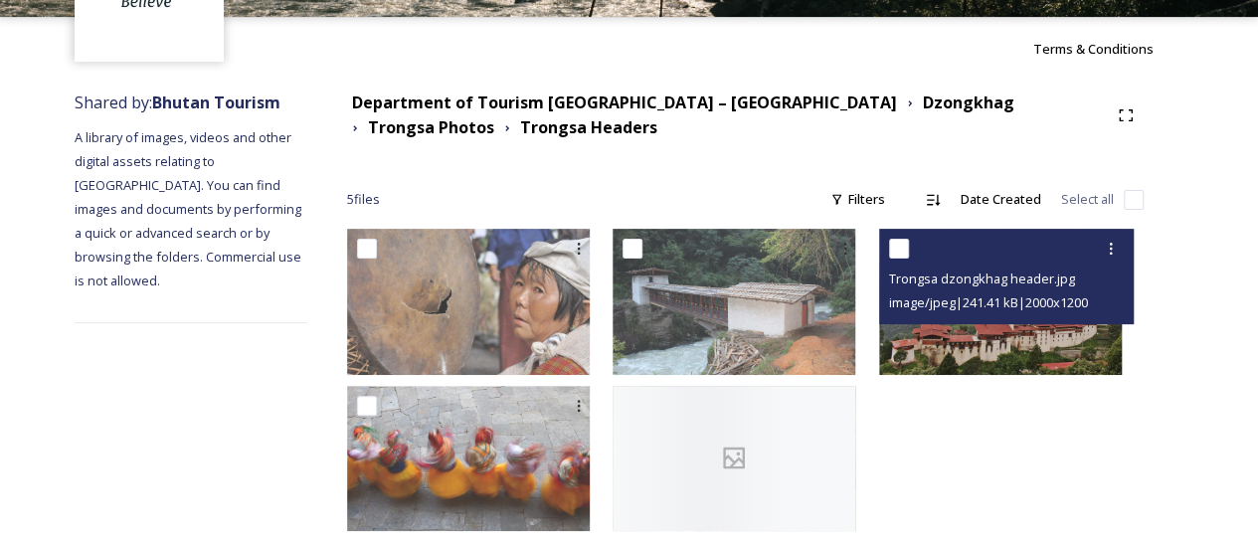
scroll to position [187, 0]
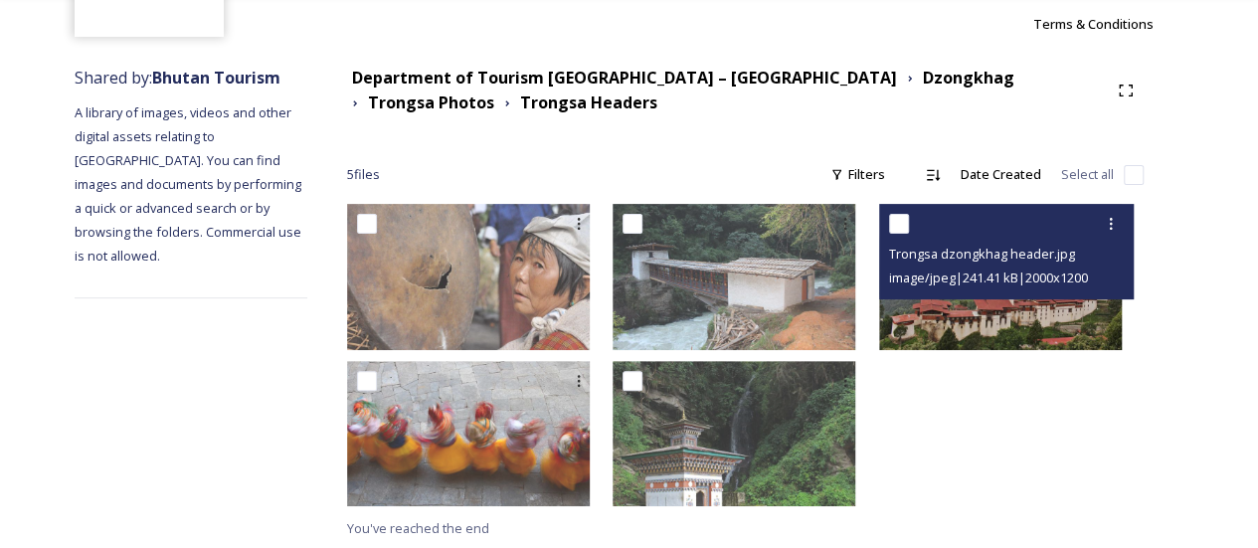
click at [997, 336] on img at bounding box center [1000, 276] width 243 height 145
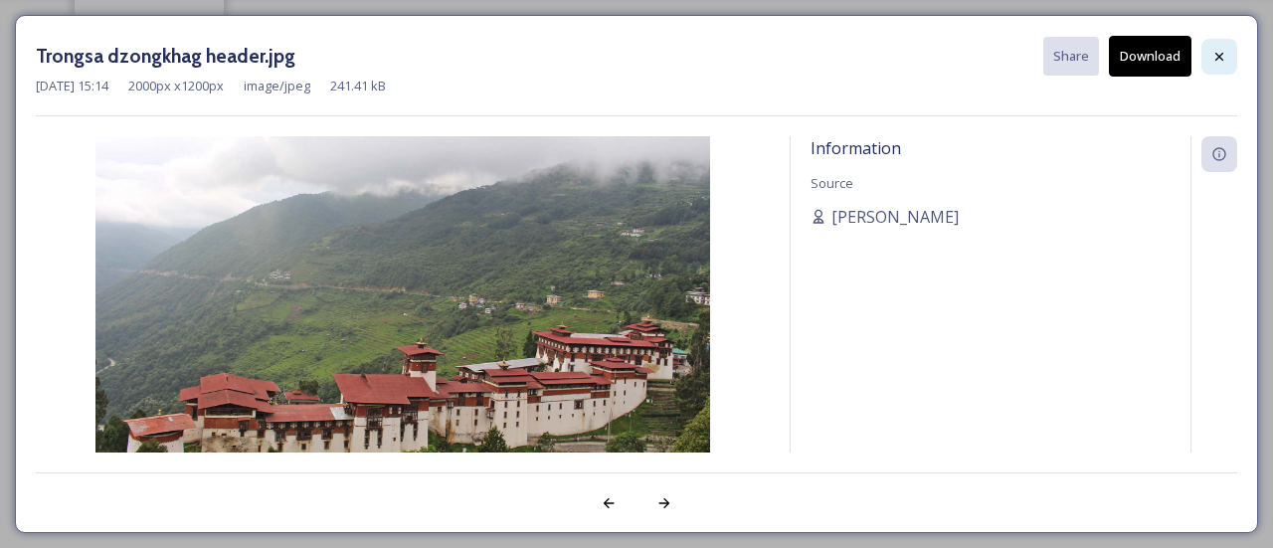
click at [1219, 55] on icon at bounding box center [1219, 56] width 8 height 8
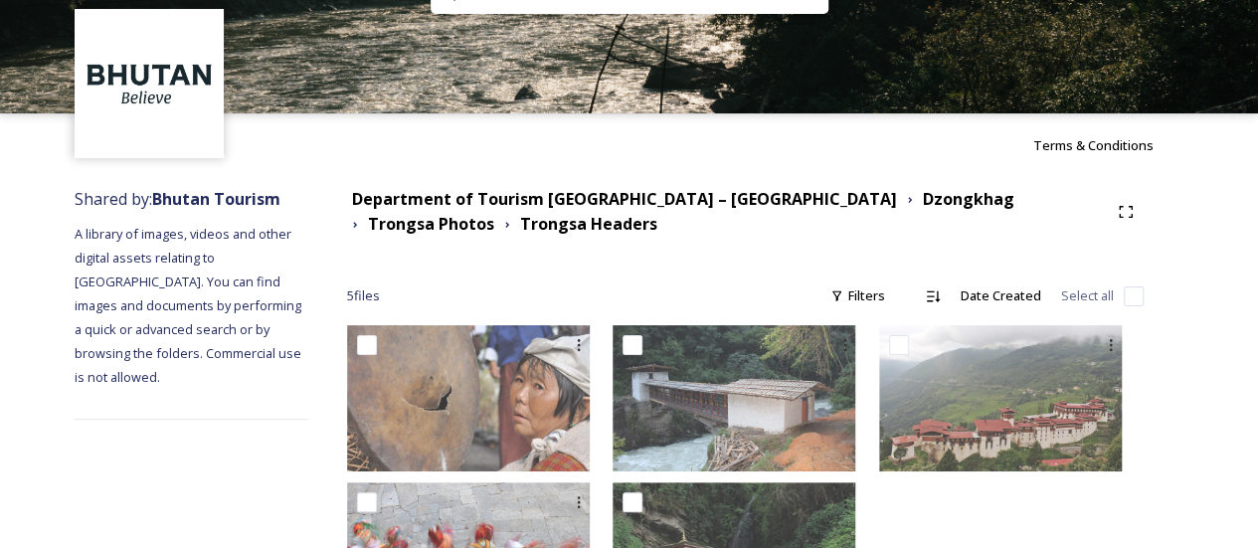
scroll to position [0, 0]
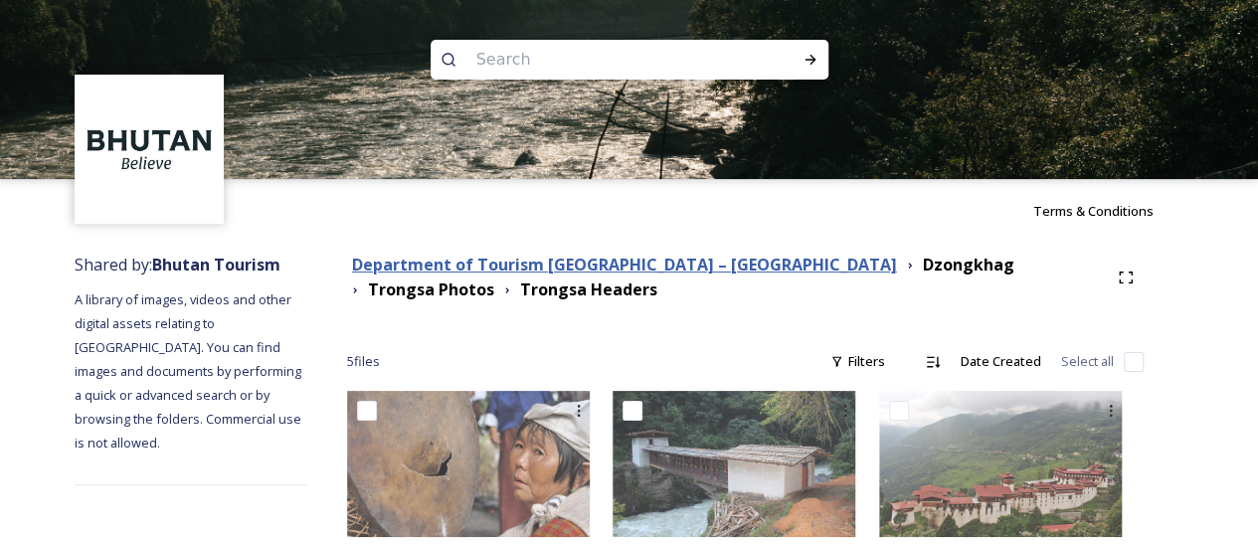
click at [692, 271] on strong "Department of Tourism [GEOGRAPHIC_DATA] – [GEOGRAPHIC_DATA]" at bounding box center [624, 265] width 545 height 22
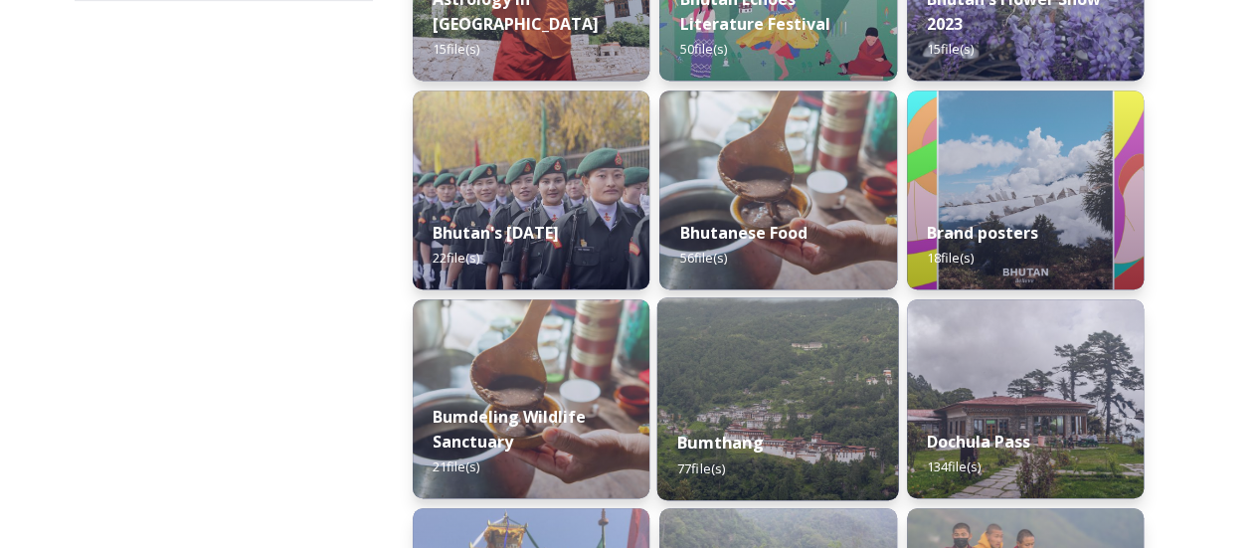
scroll to position [497, 0]
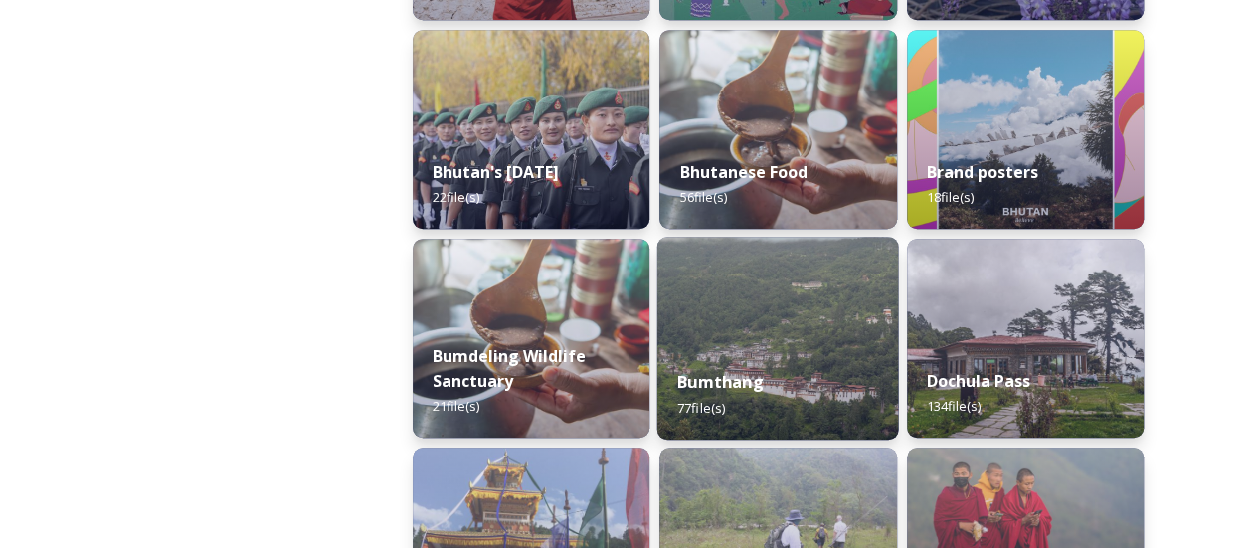
click at [715, 359] on div "Bumthang 77 file(s)" at bounding box center [778, 394] width 242 height 91
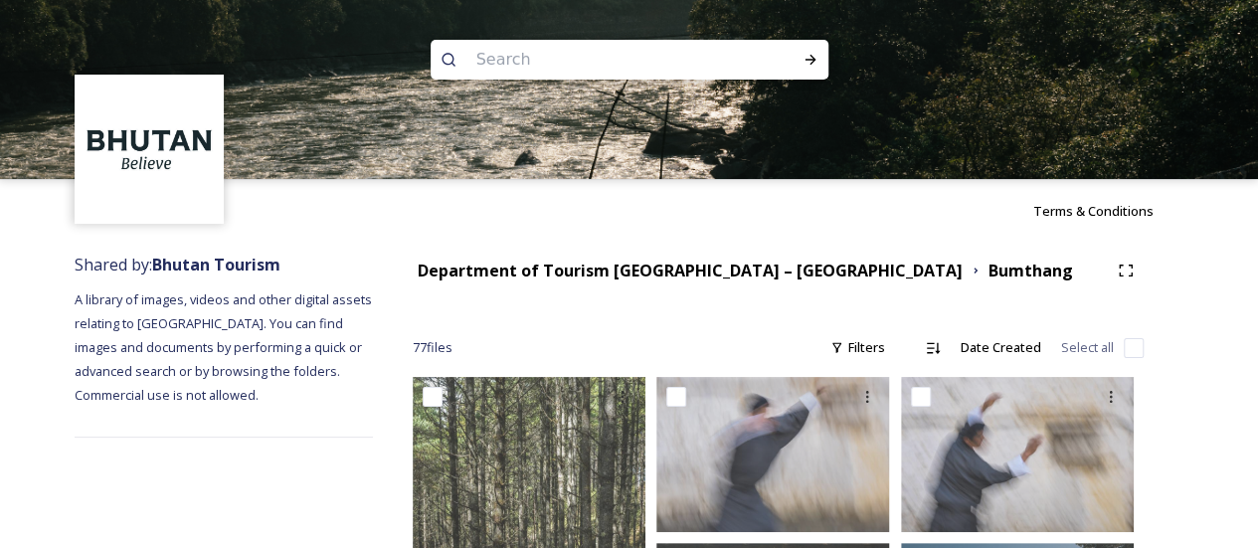
click at [702, 283] on div "Department of Tourism Bhutan – Brand Centre Bumthang" at bounding box center [778, 271] width 731 height 36
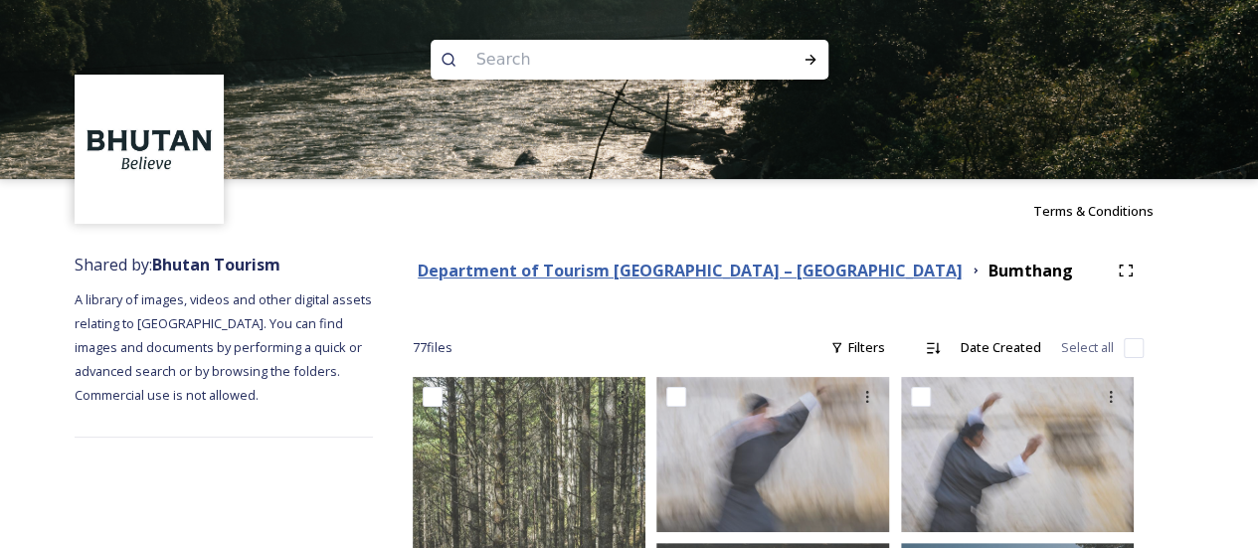
click at [708, 279] on strong "Department of Tourism [GEOGRAPHIC_DATA] – [GEOGRAPHIC_DATA]" at bounding box center [690, 271] width 545 height 22
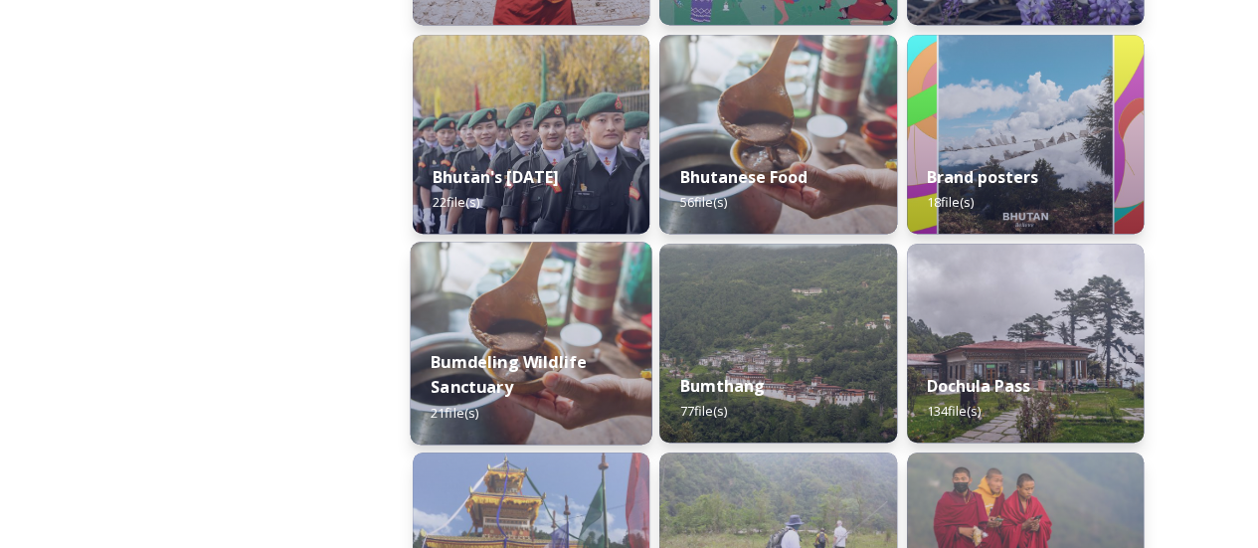
scroll to position [696, 0]
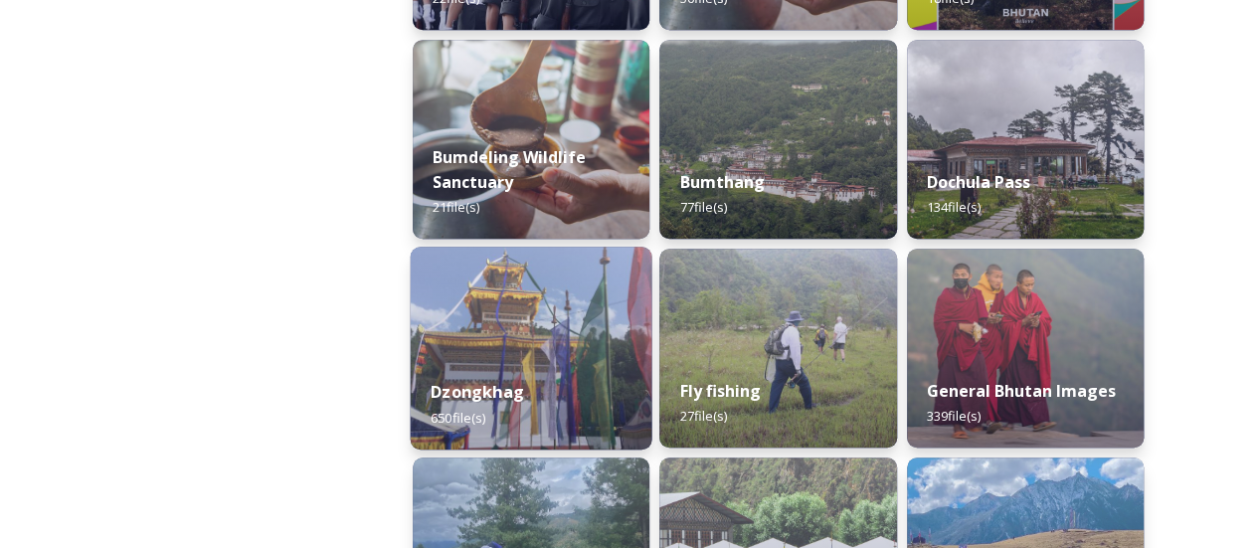
click at [573, 345] on img at bounding box center [532, 348] width 242 height 203
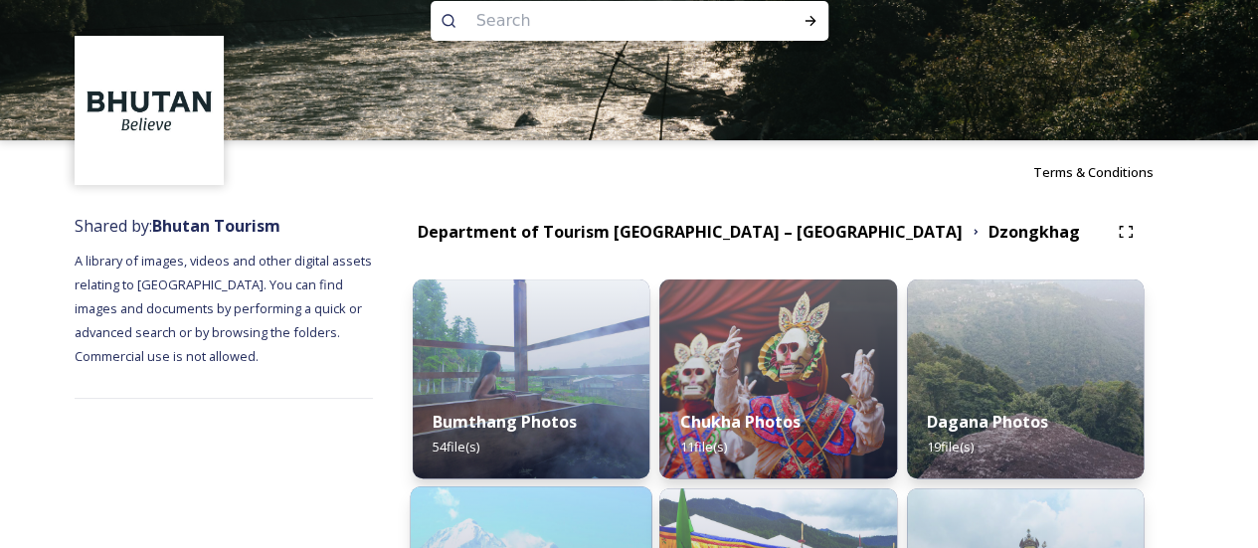
scroll to position [99, 0]
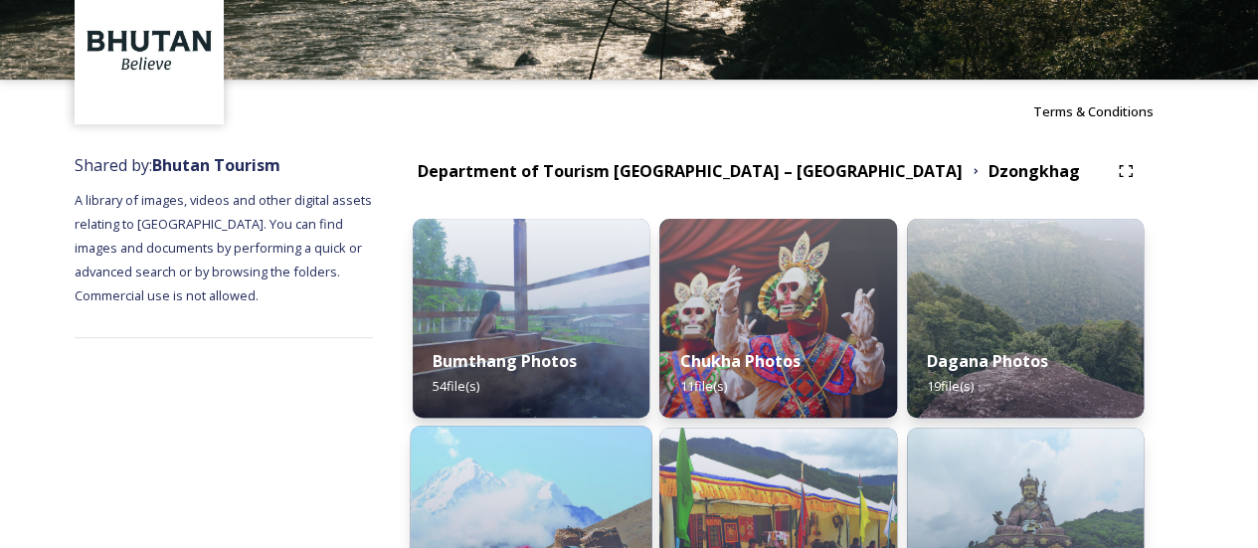
click at [606, 439] on img at bounding box center [532, 527] width 242 height 203
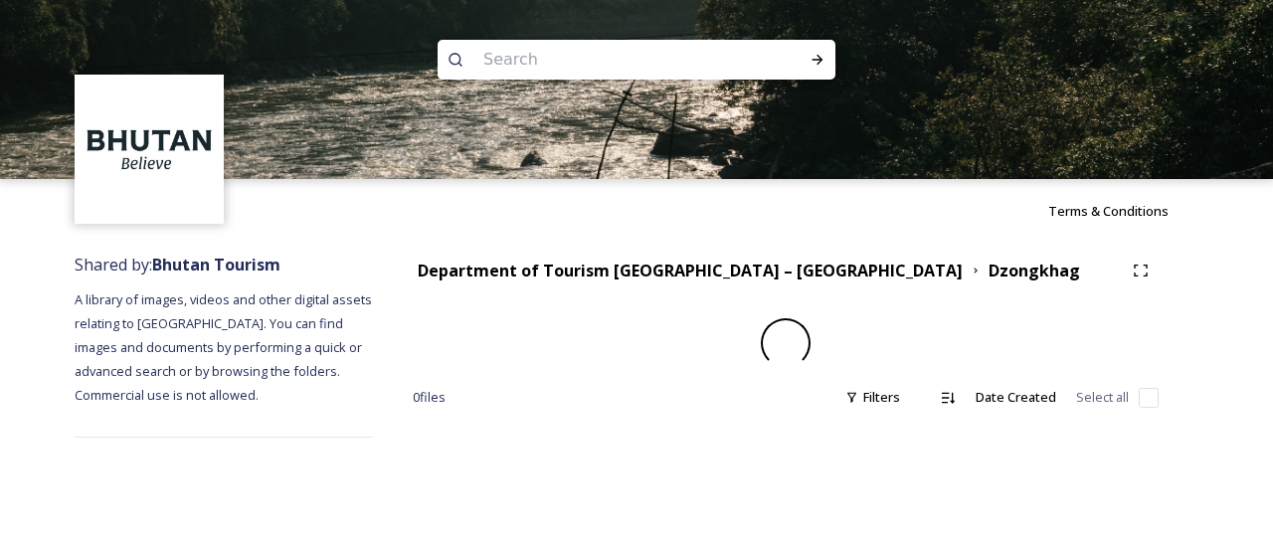
click at [607, 378] on div "0 file s Filters Date Created Select all" at bounding box center [786, 397] width 746 height 39
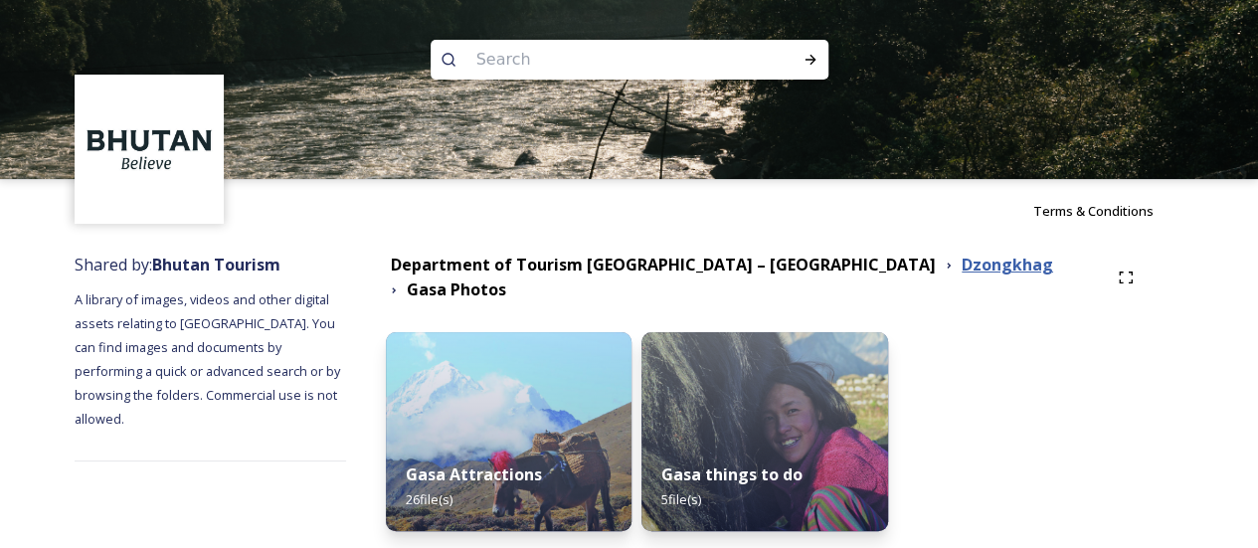
click at [962, 269] on strong "Dzongkhag" at bounding box center [1007, 265] width 91 height 22
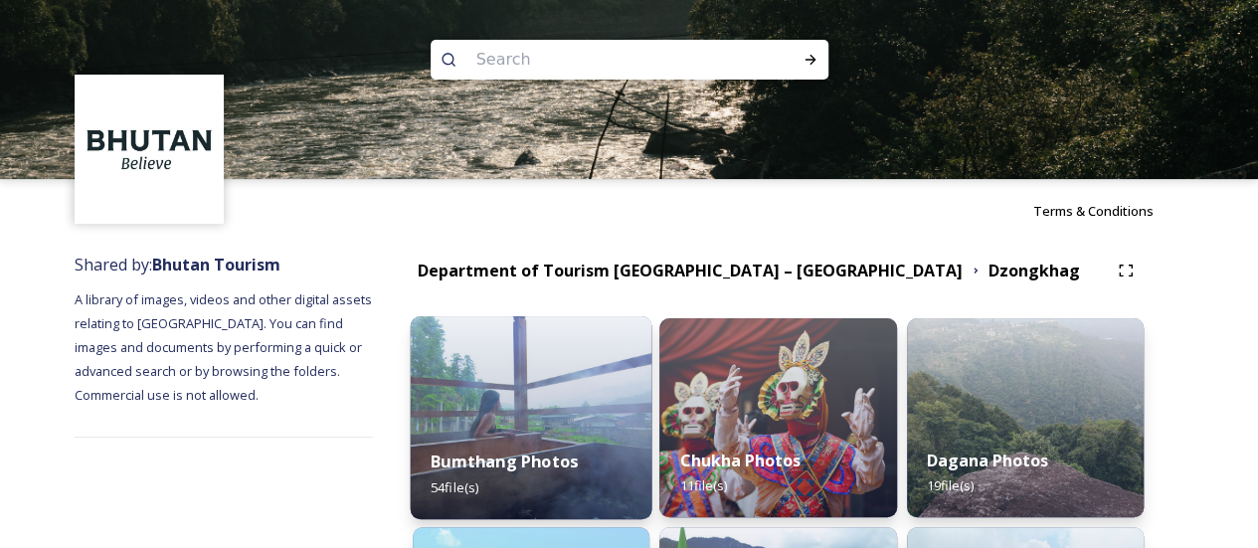
click at [517, 404] on img at bounding box center [532, 417] width 242 height 203
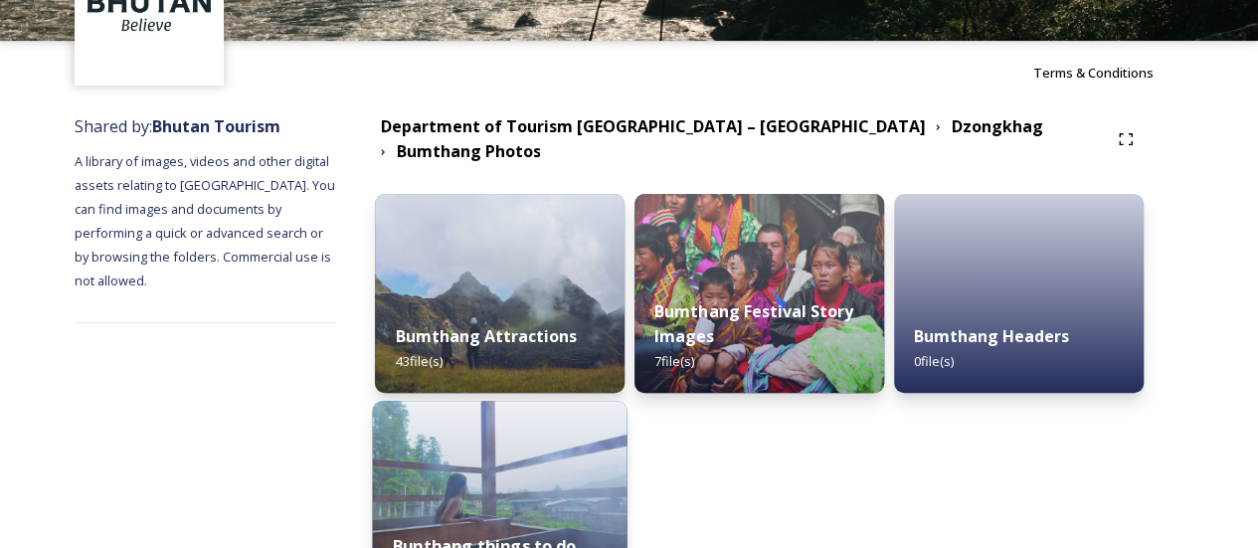
scroll to position [199, 0]
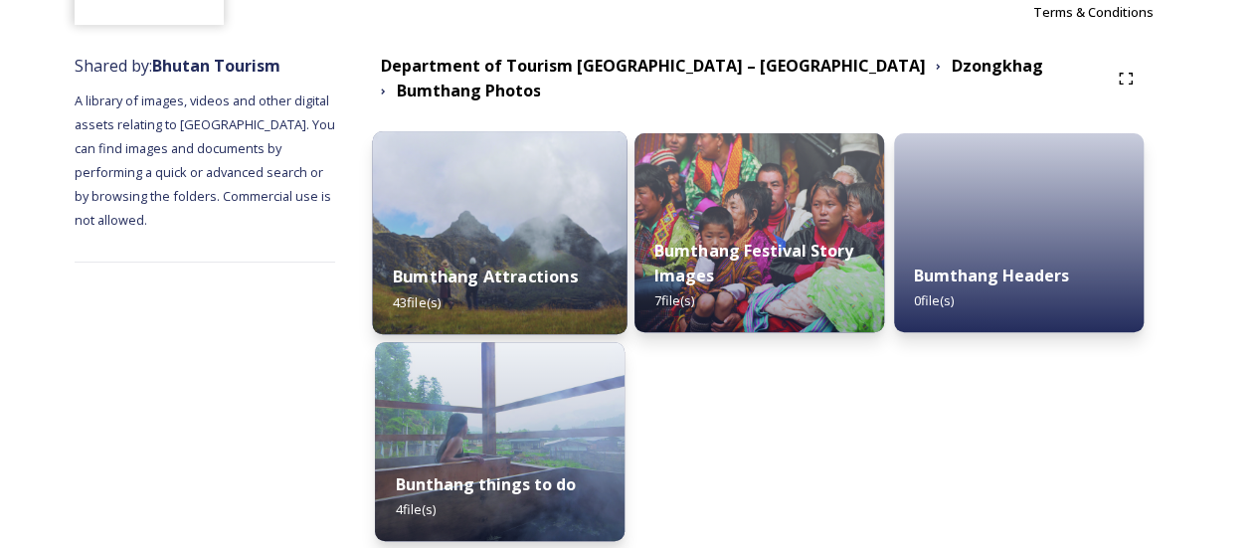
click at [618, 283] on div "Bumthang Attractions 43 file(s)" at bounding box center [500, 289] width 255 height 91
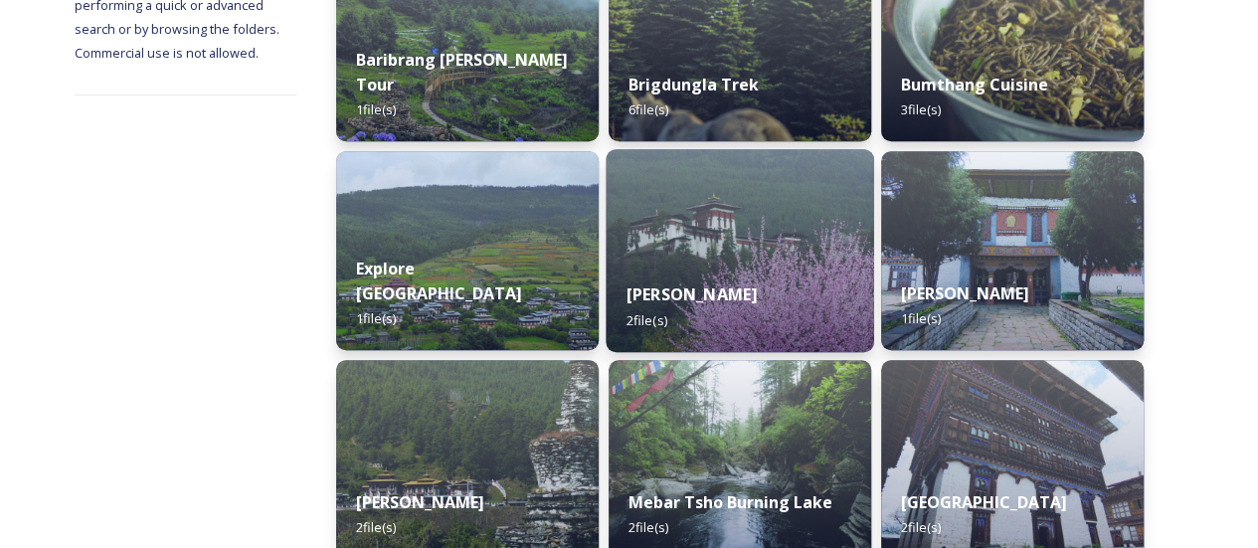
scroll to position [398, 0]
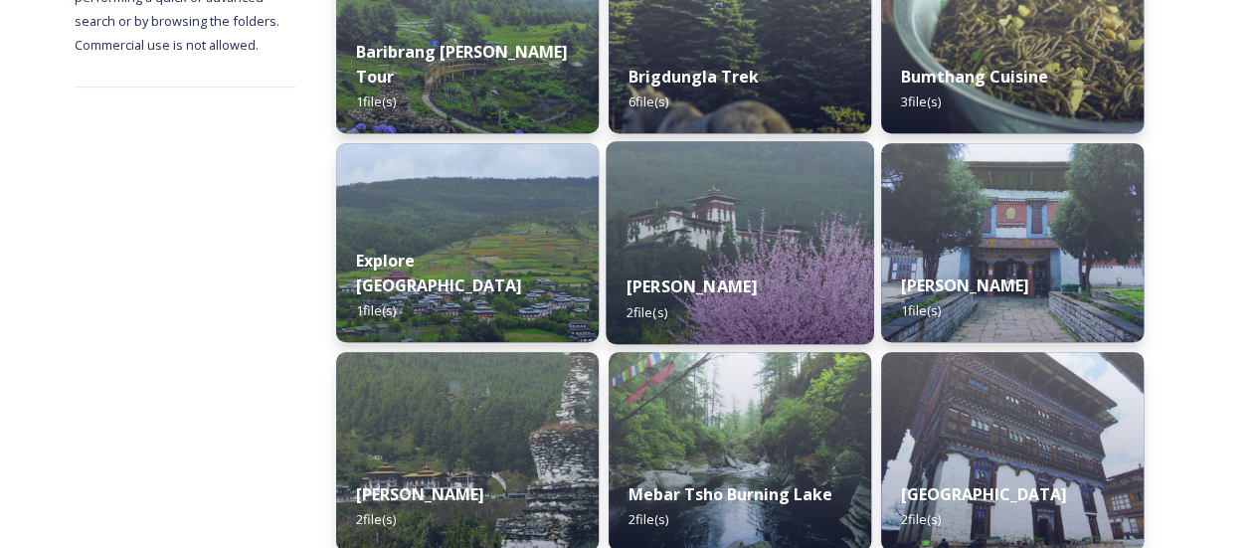
click at [807, 279] on div "Jakar Dzong 2 file(s)" at bounding box center [741, 299] width 268 height 91
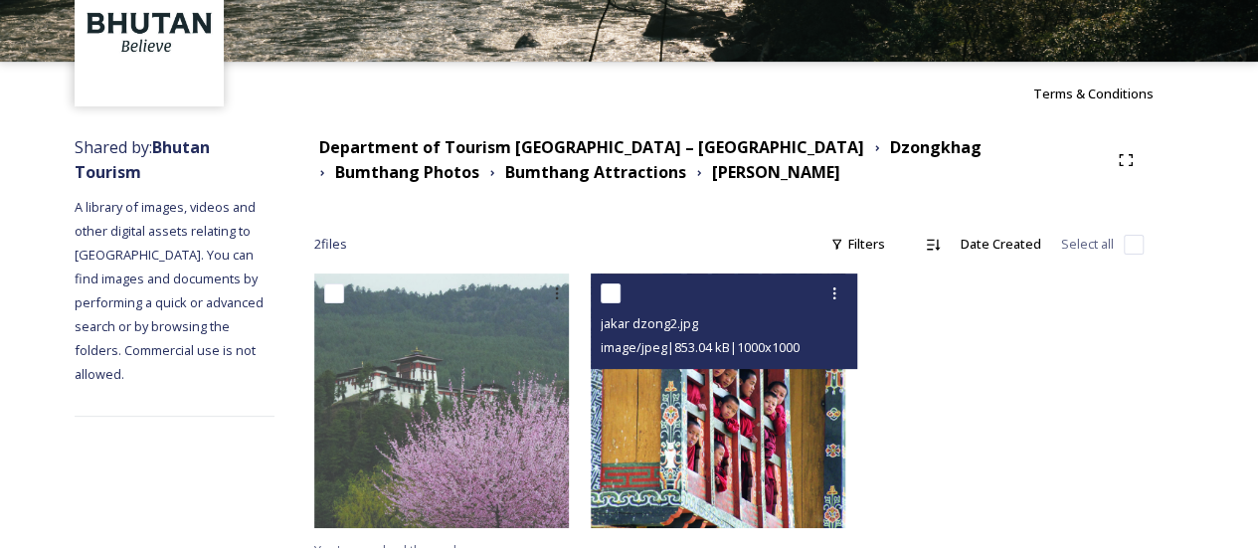
scroll to position [140, 0]
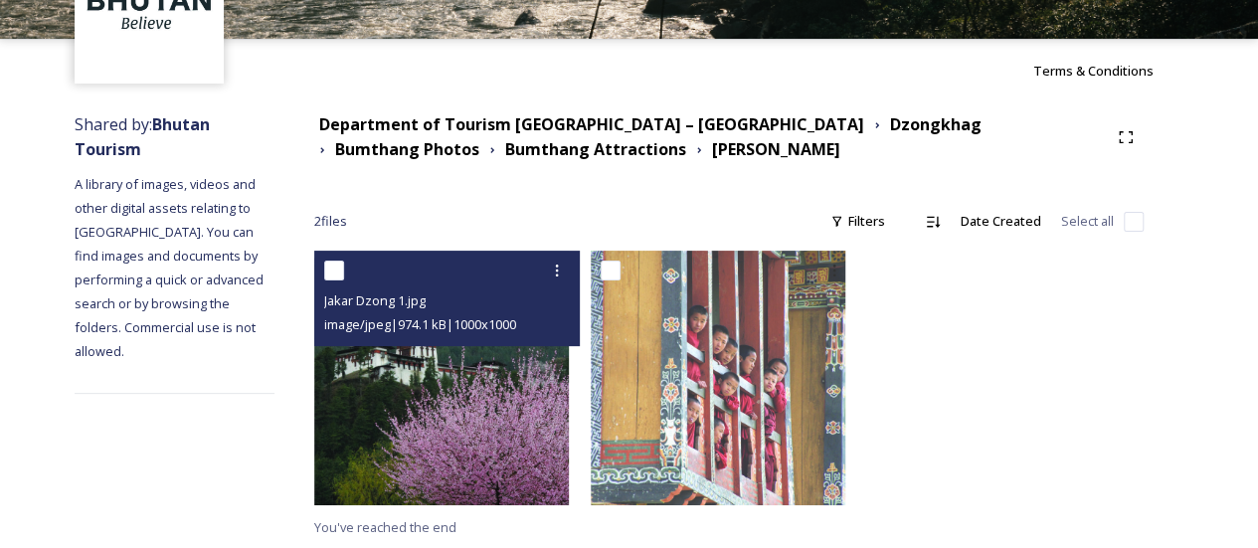
click at [502, 371] on img at bounding box center [441, 378] width 255 height 255
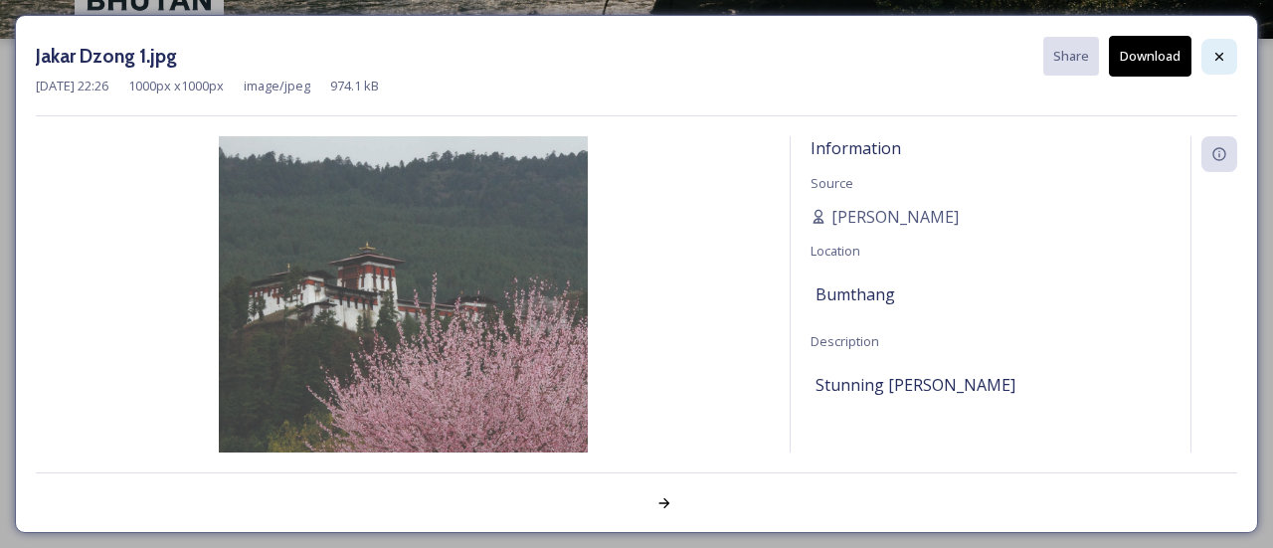
click at [1216, 53] on icon at bounding box center [1219, 56] width 8 height 8
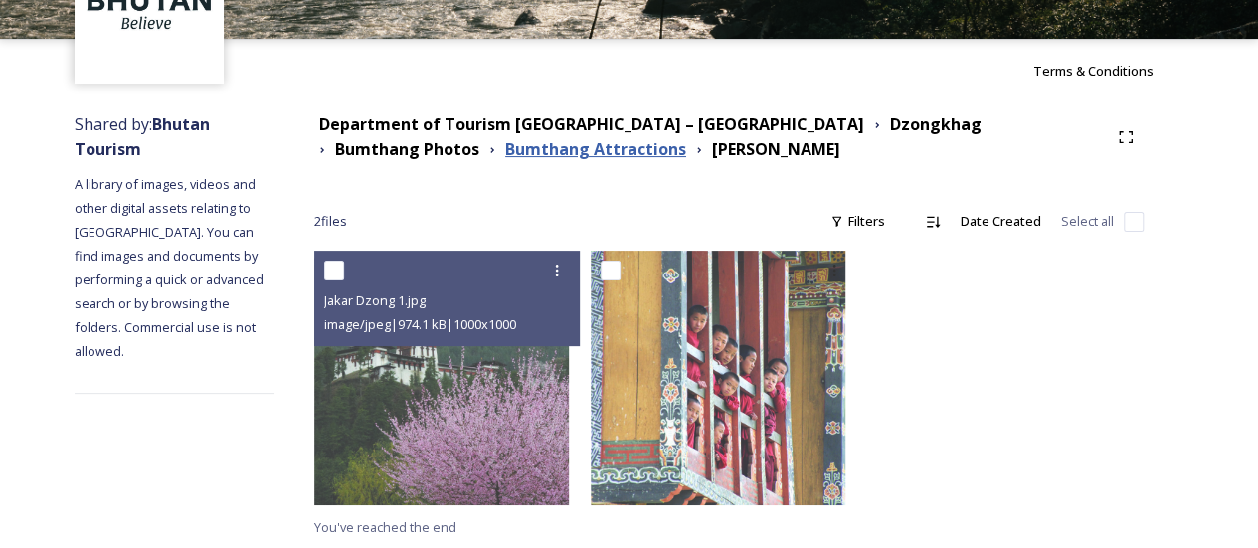
click at [535, 152] on strong "Bumthang Attractions" at bounding box center [595, 149] width 181 height 22
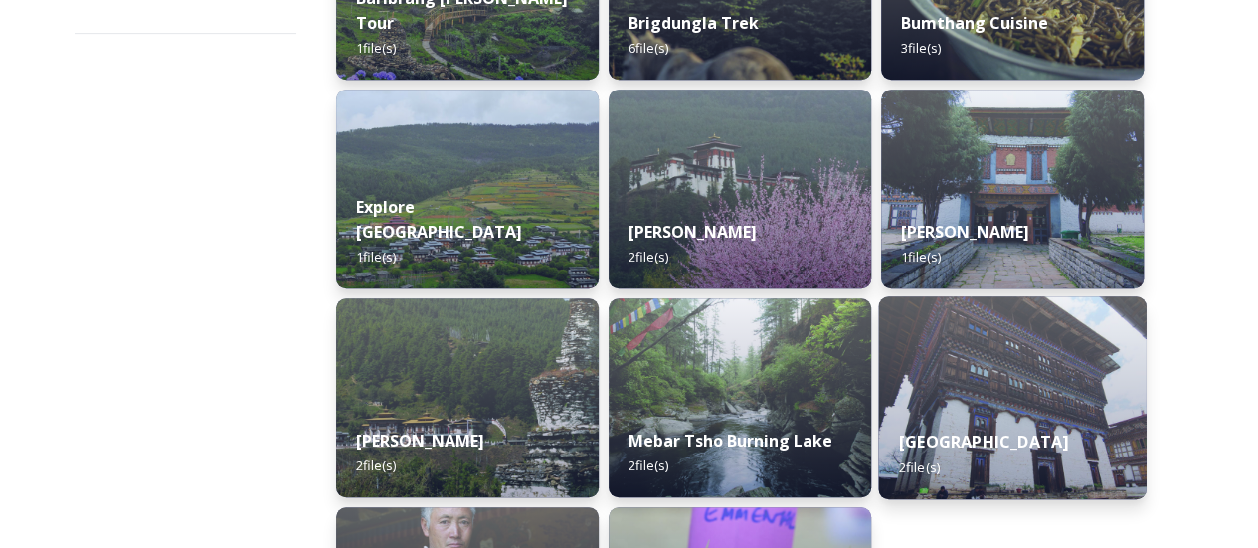
scroll to position [497, 0]
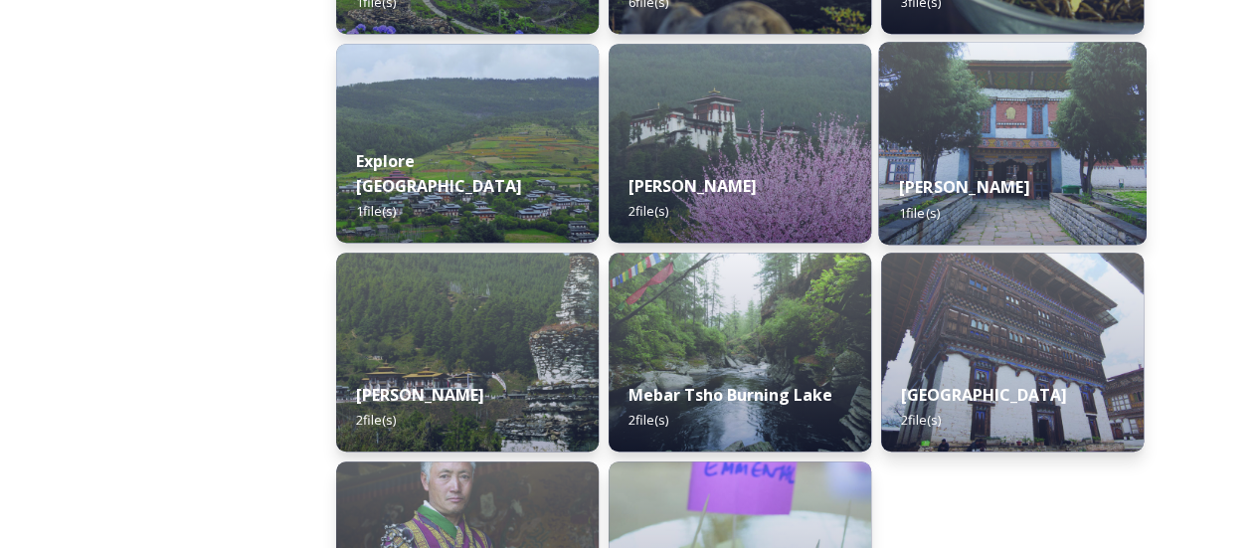
click at [973, 200] on div "Jambay Lhakhang 1 file(s)" at bounding box center [1012, 199] width 268 height 91
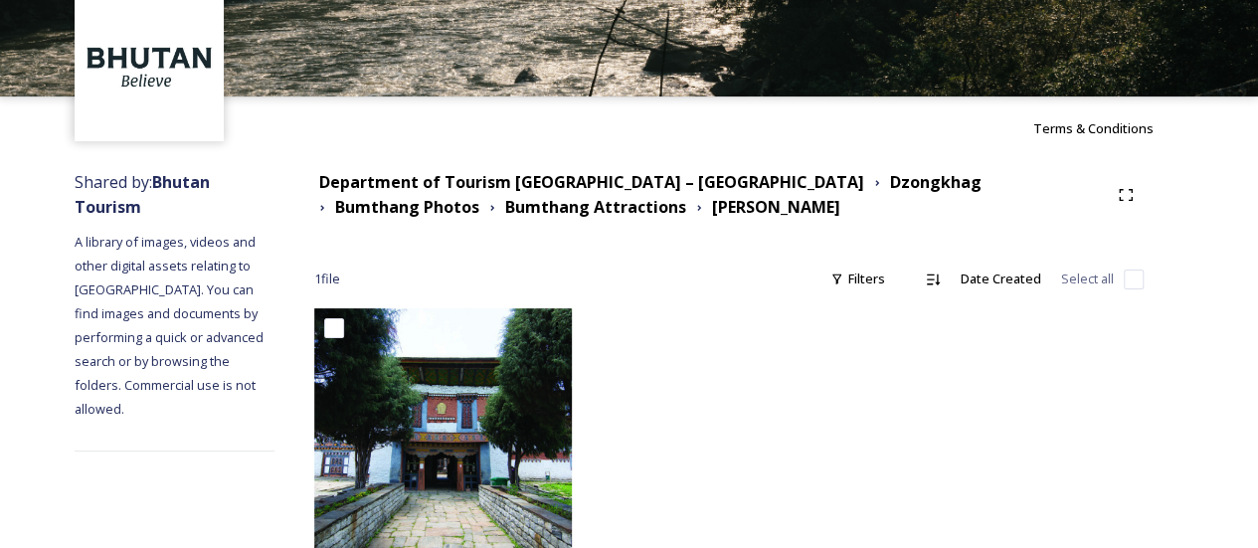
scroll to position [143, 0]
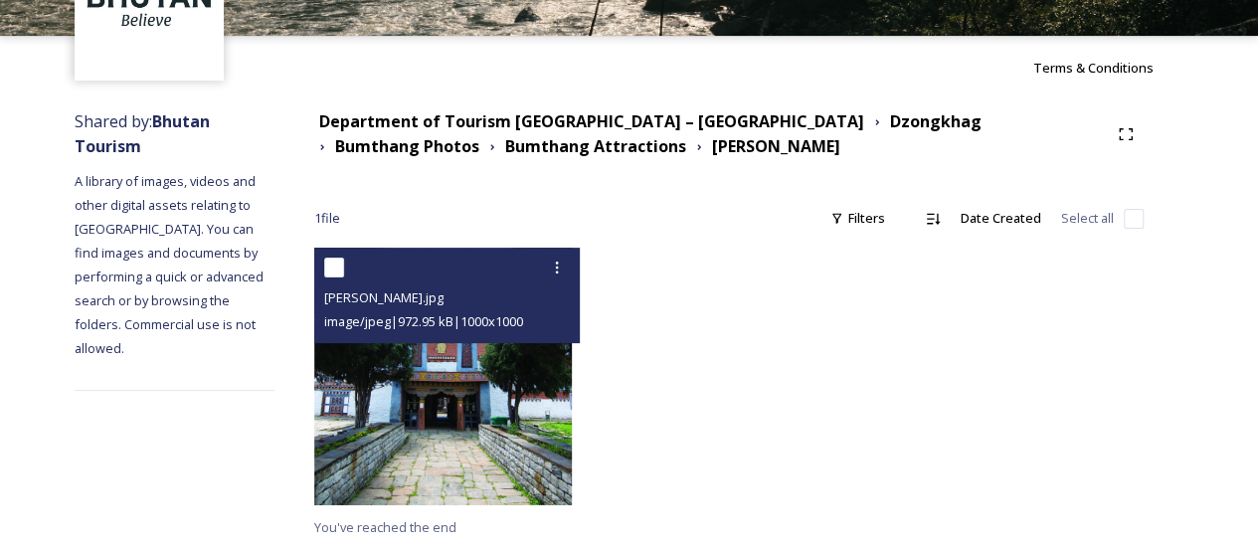
click at [524, 375] on img at bounding box center [443, 377] width 258 height 258
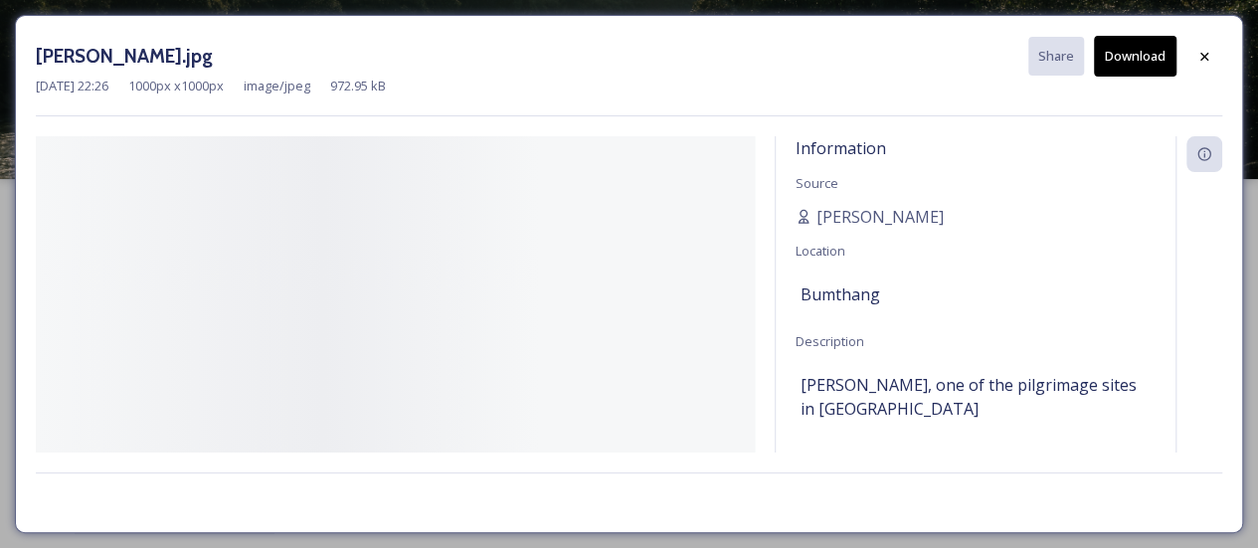
scroll to position [0, 0]
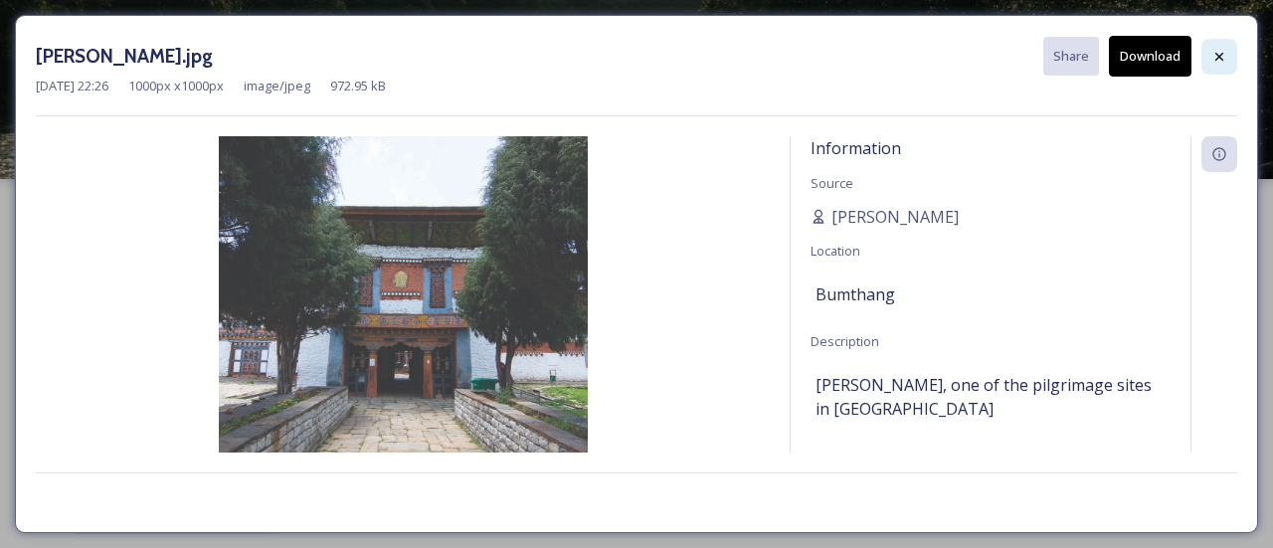
click at [1216, 65] on div at bounding box center [1219, 57] width 36 height 36
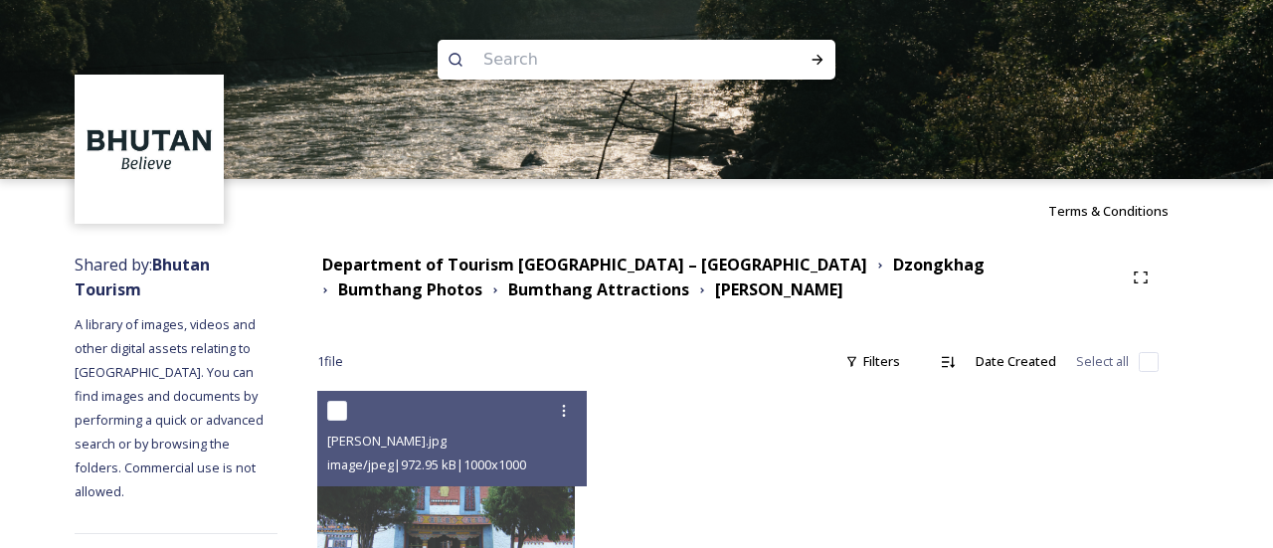
click at [1215, 60] on img at bounding box center [636, 89] width 1273 height 179
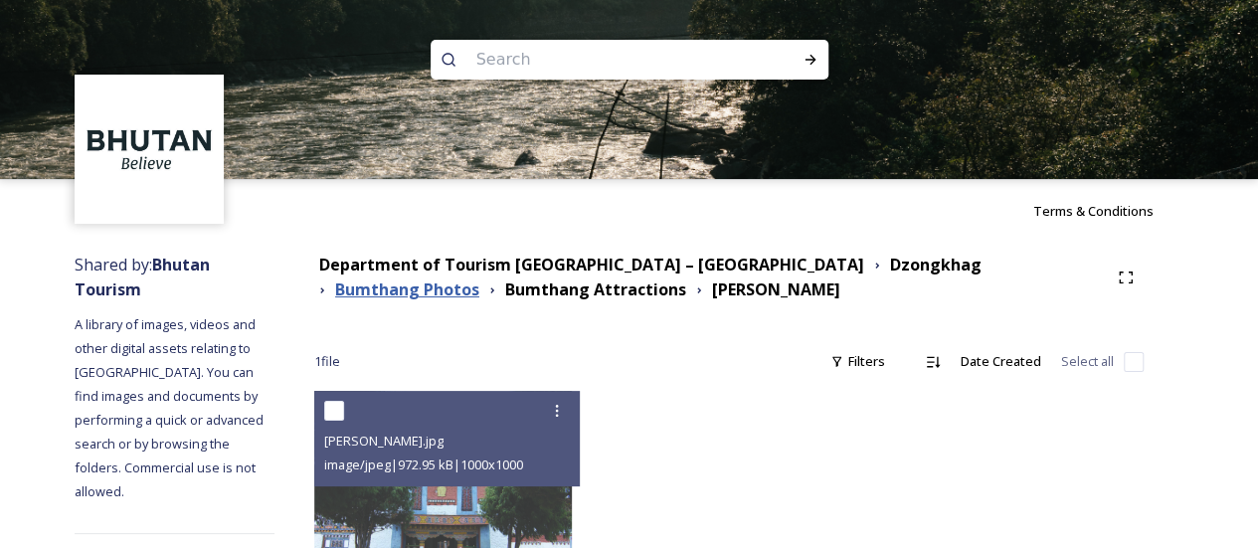
click at [479, 278] on strong "Bumthang Photos" at bounding box center [407, 289] width 144 height 22
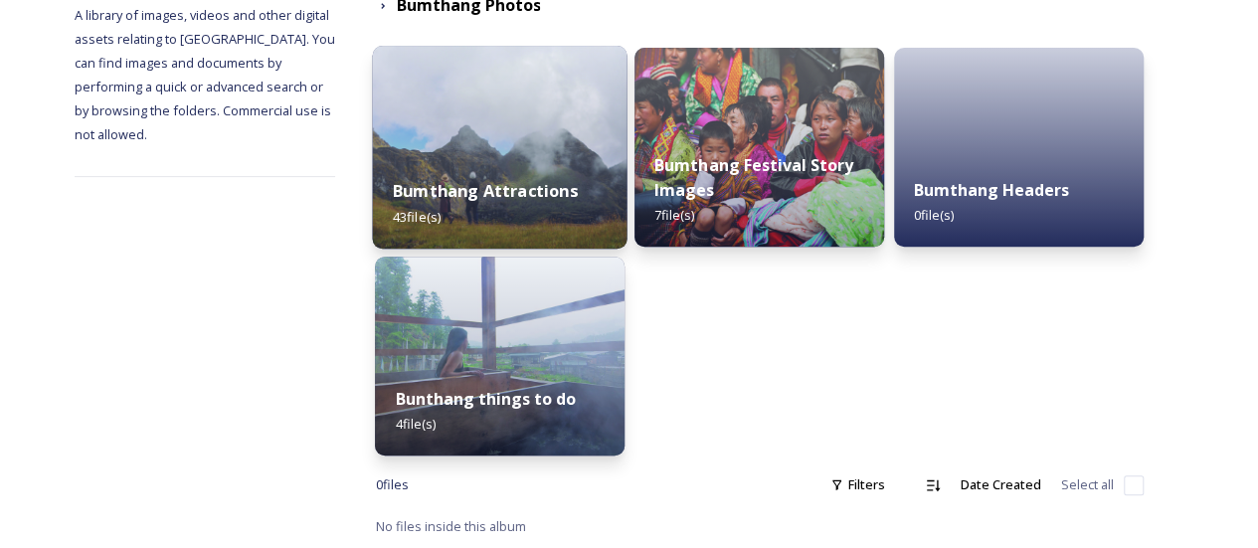
scroll to position [271, 0]
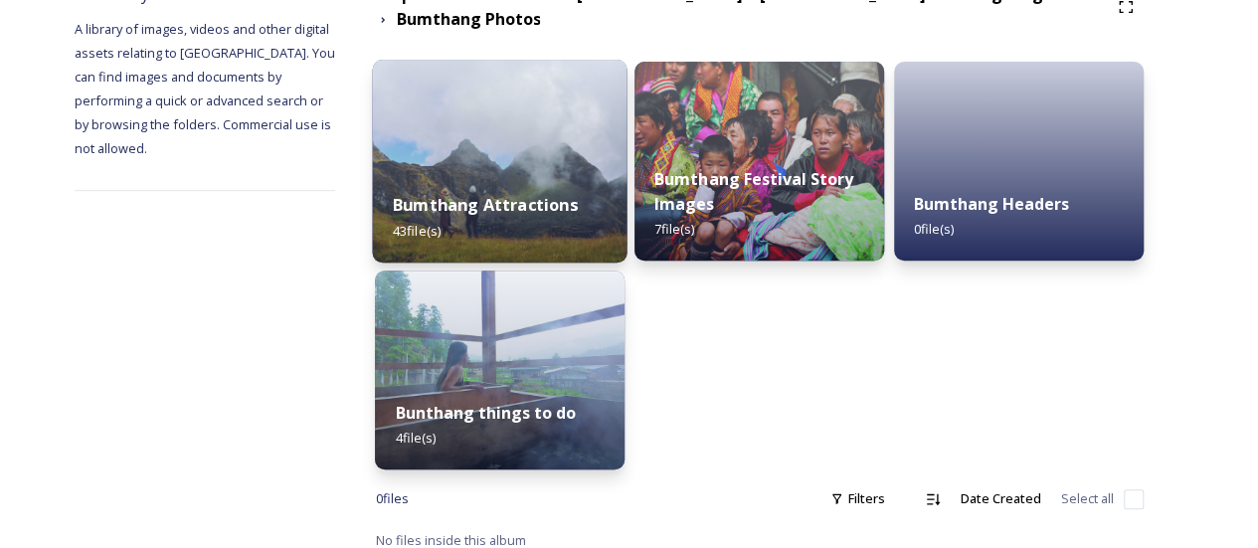
click at [592, 172] on div "Bumthang Attractions 43 file(s)" at bounding box center [500, 217] width 255 height 91
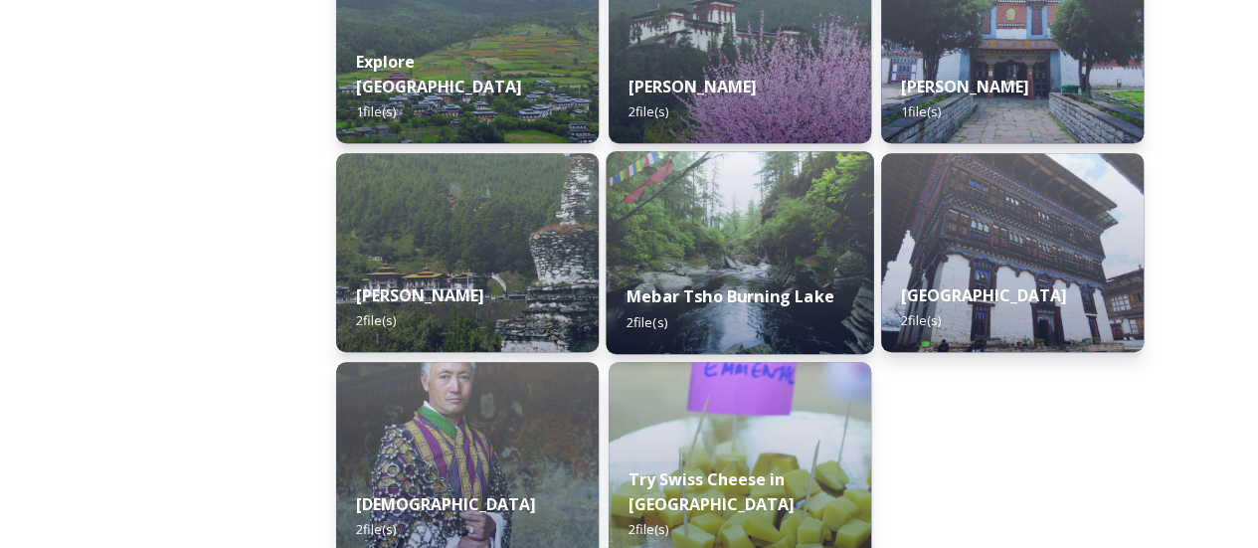
scroll to position [696, 0]
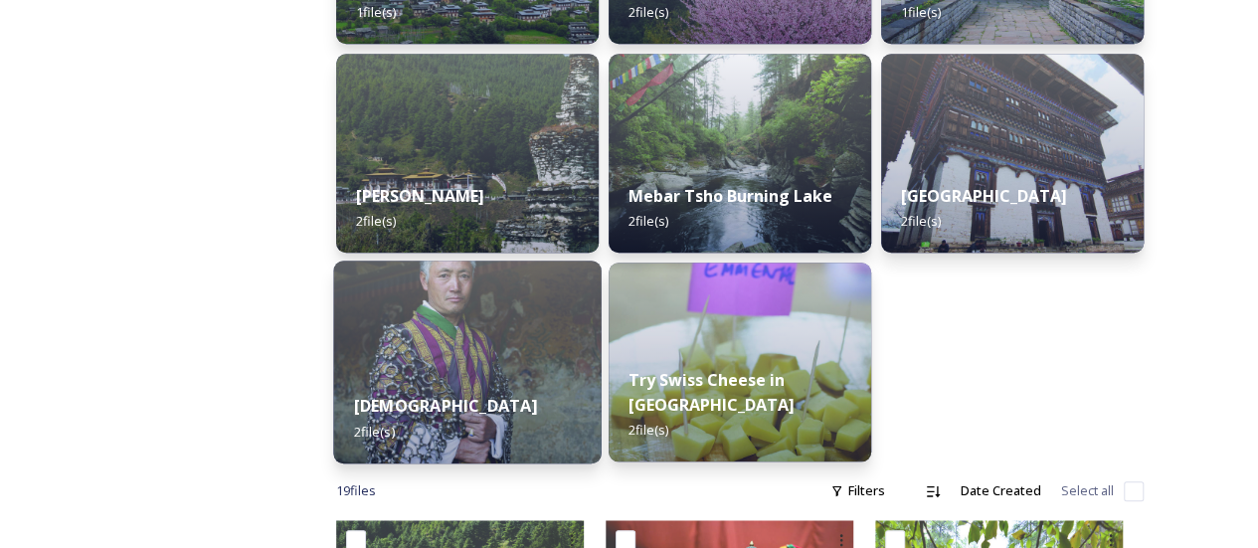
click at [569, 351] on img at bounding box center [468, 362] width 268 height 203
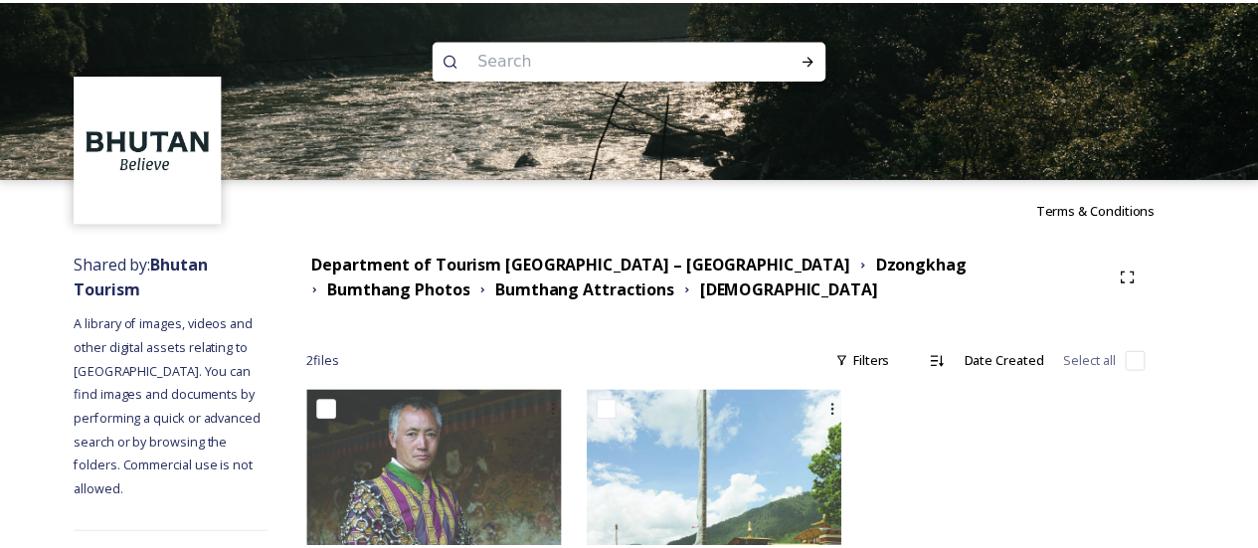
scroll to position [143, 0]
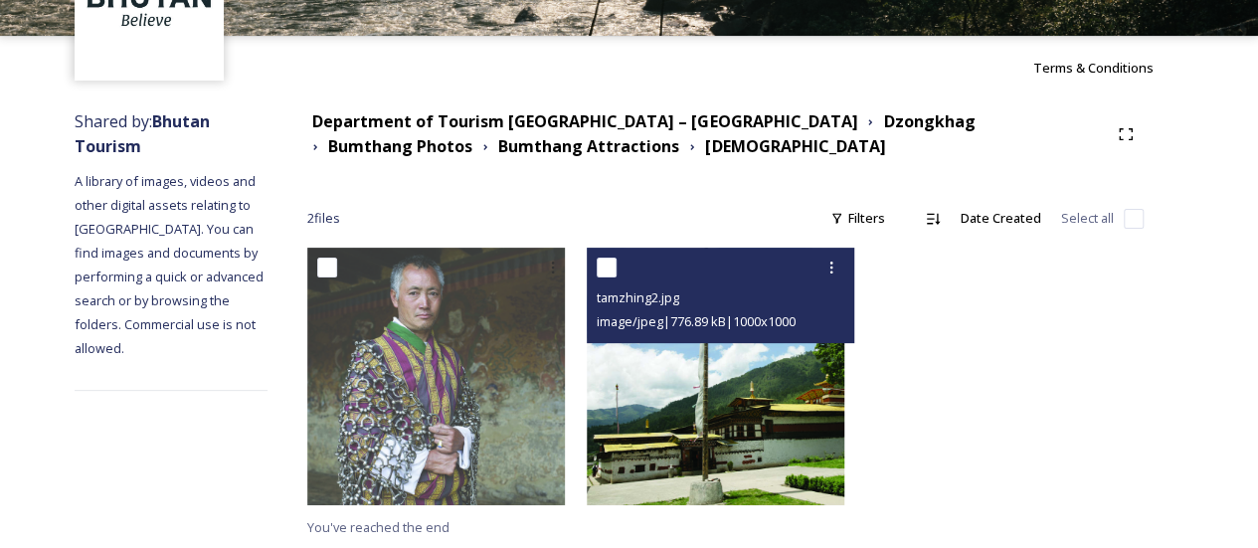
click at [740, 409] on img at bounding box center [716, 377] width 258 height 258
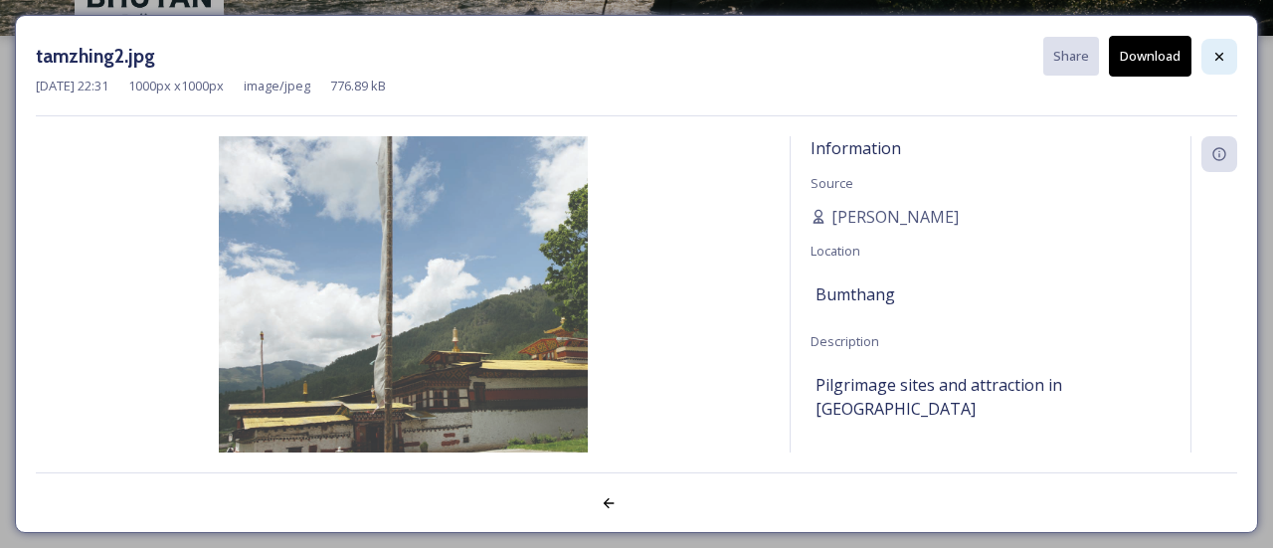
click at [1228, 47] on div at bounding box center [1219, 57] width 36 height 36
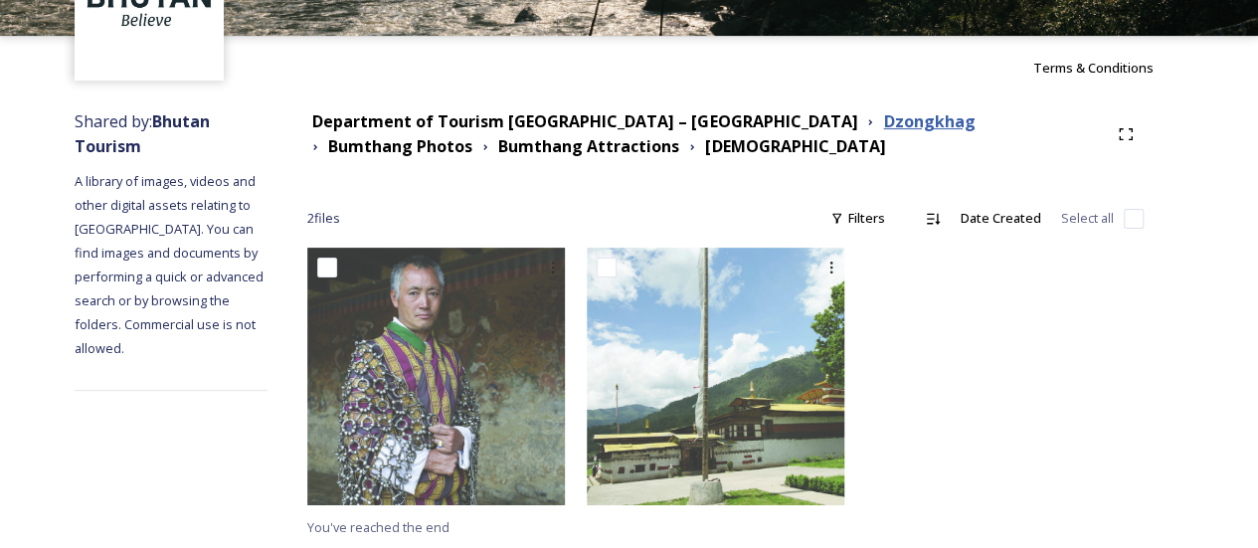
click at [883, 130] on strong "Dzongkhag" at bounding box center [928, 121] width 91 height 22
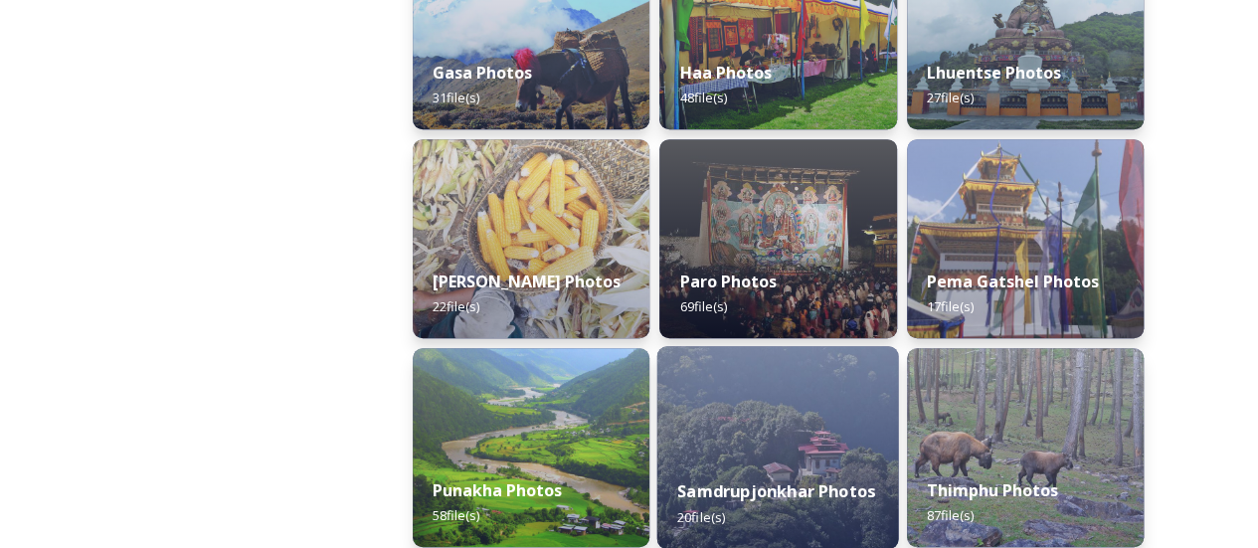
scroll to position [796, 0]
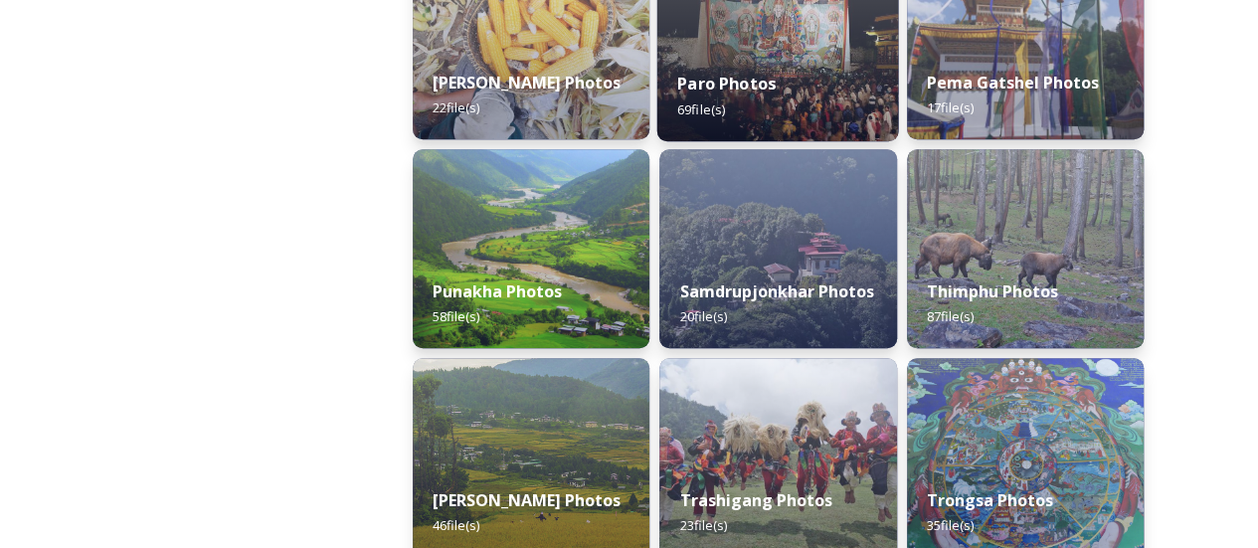
click at [782, 99] on div "Paro Photos 69 file(s)" at bounding box center [778, 96] width 242 height 91
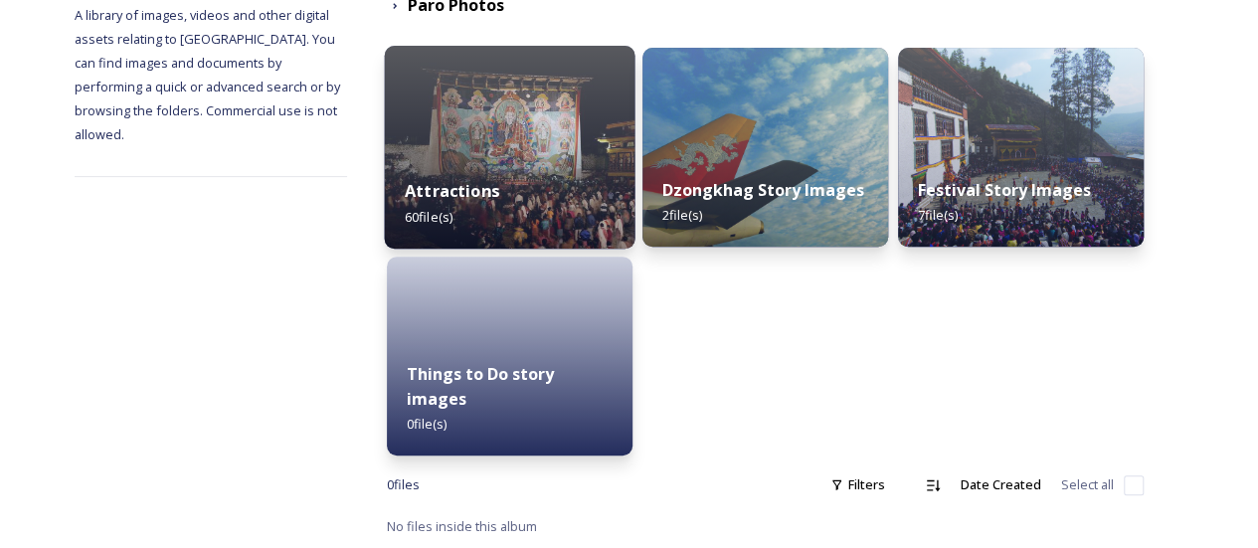
scroll to position [271, 0]
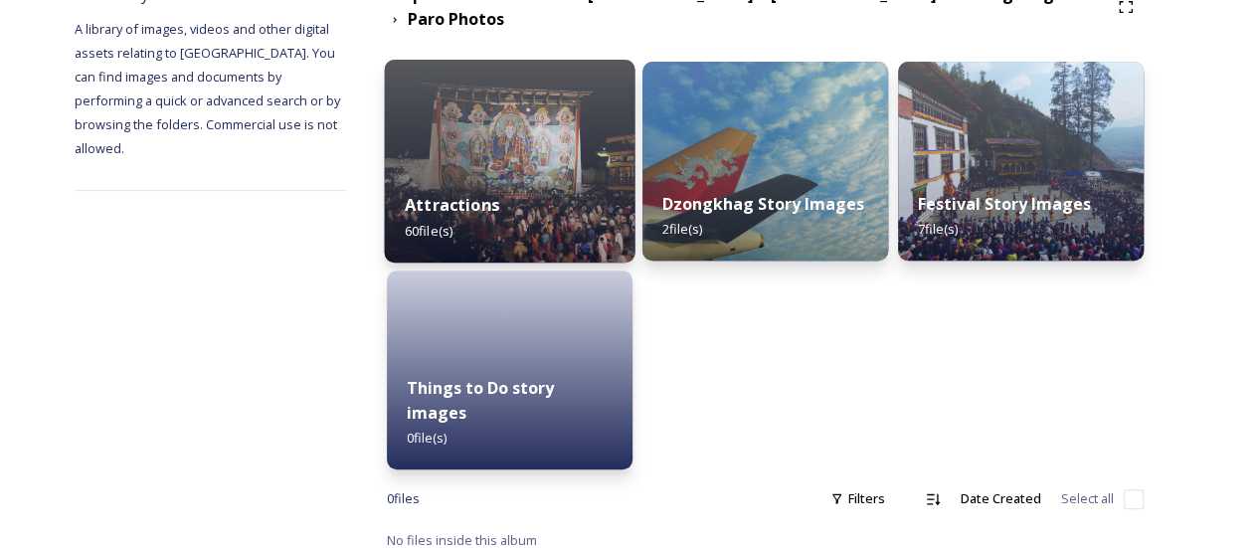
click at [634, 196] on div "Attractions 60 file(s)" at bounding box center [509, 217] width 251 height 91
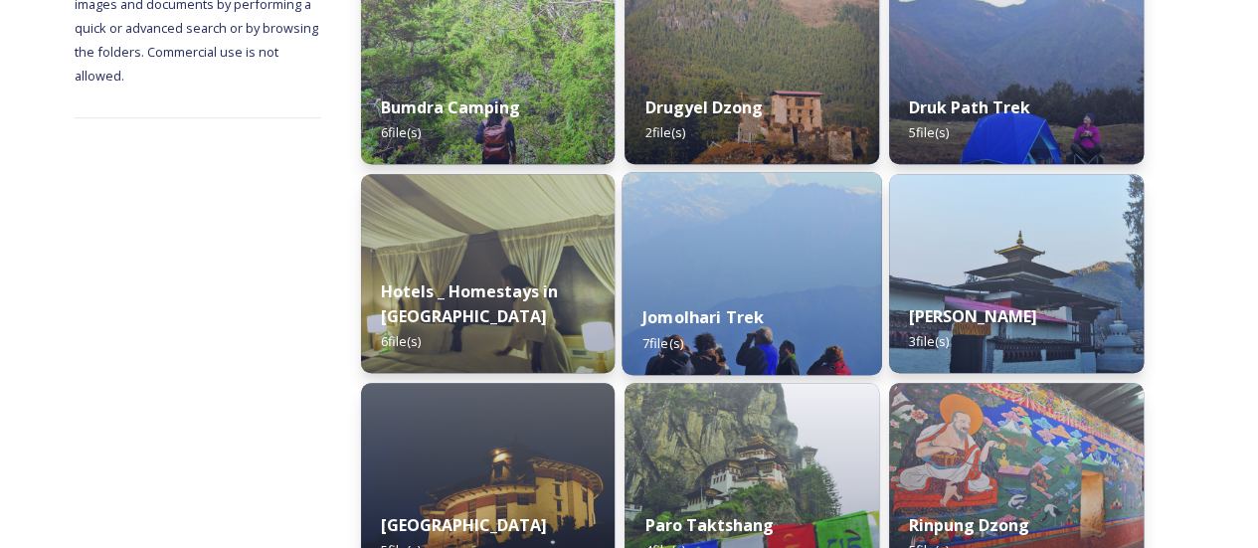
scroll to position [398, 0]
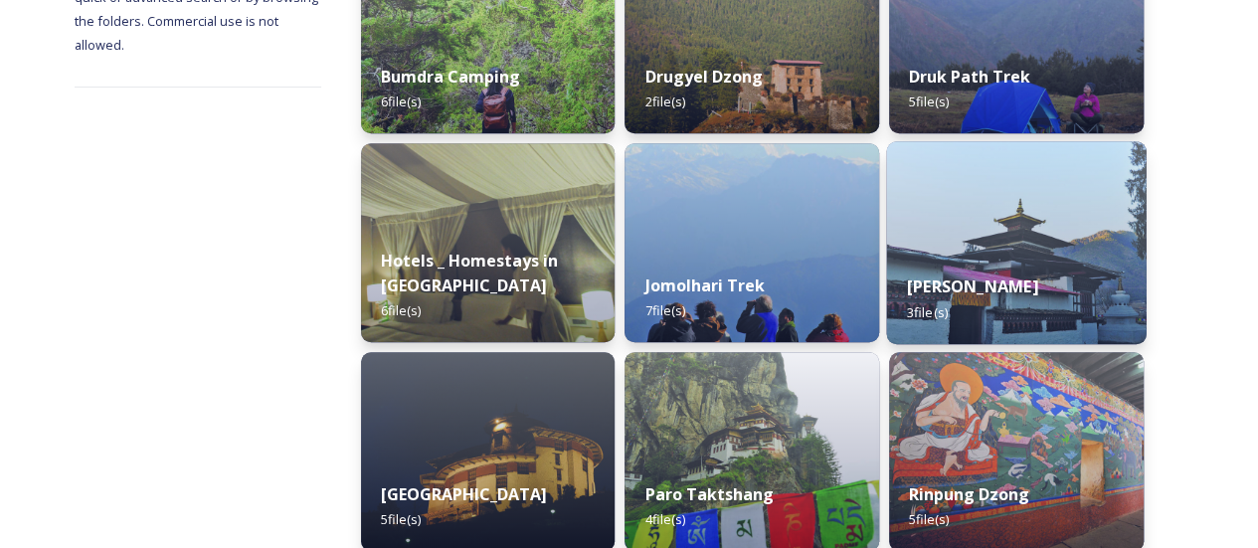
click at [993, 260] on div "Kyichu Lhakhang 3 file(s)" at bounding box center [1017, 299] width 260 height 91
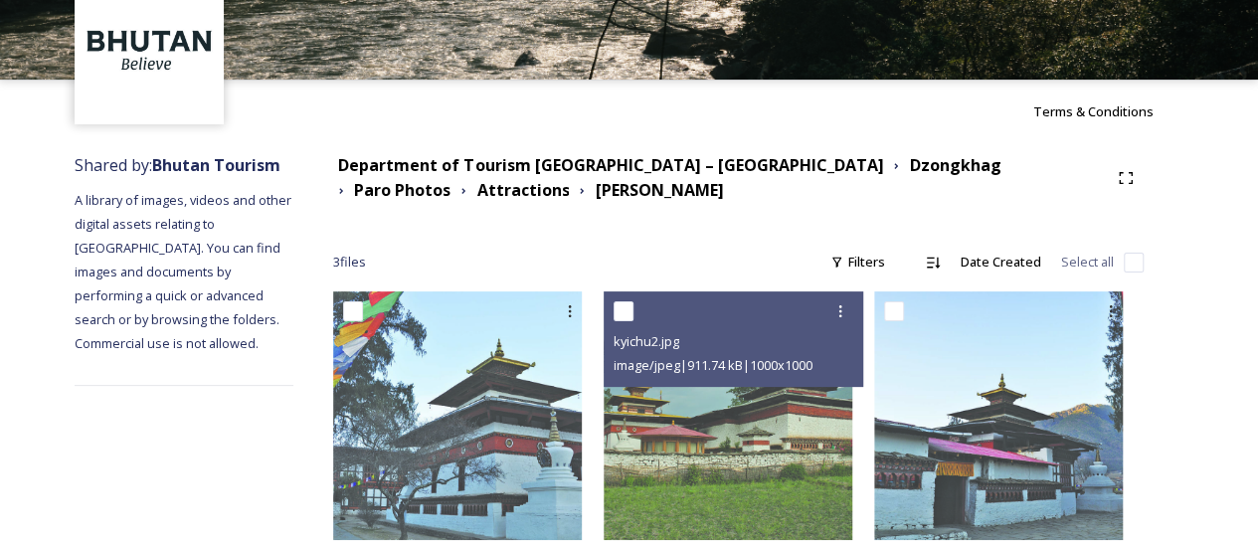
scroll to position [134, 0]
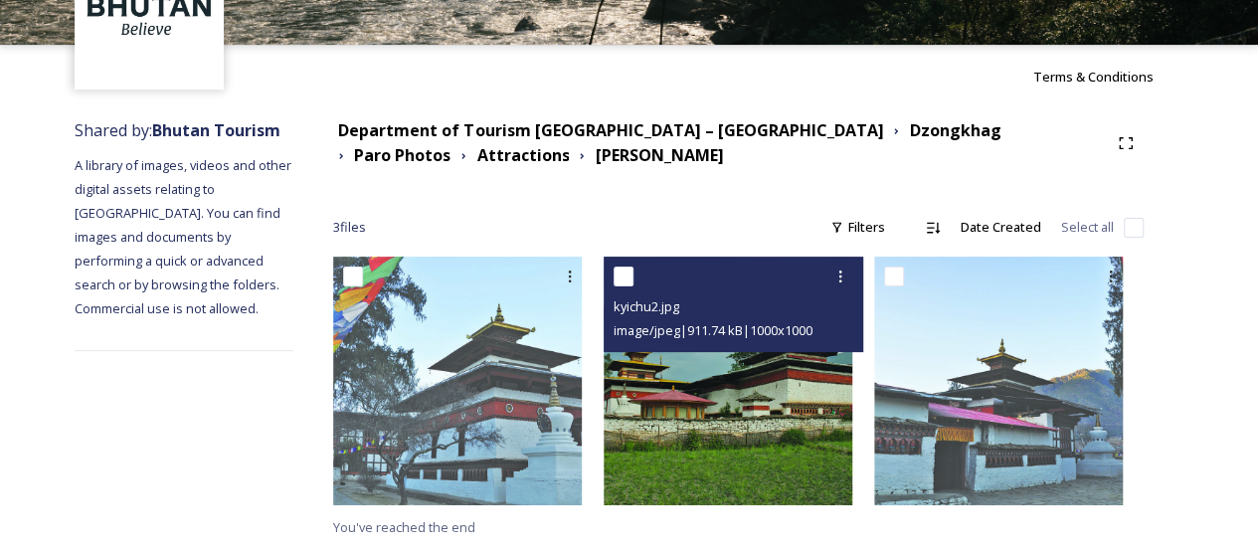
click at [756, 386] on img at bounding box center [728, 381] width 249 height 249
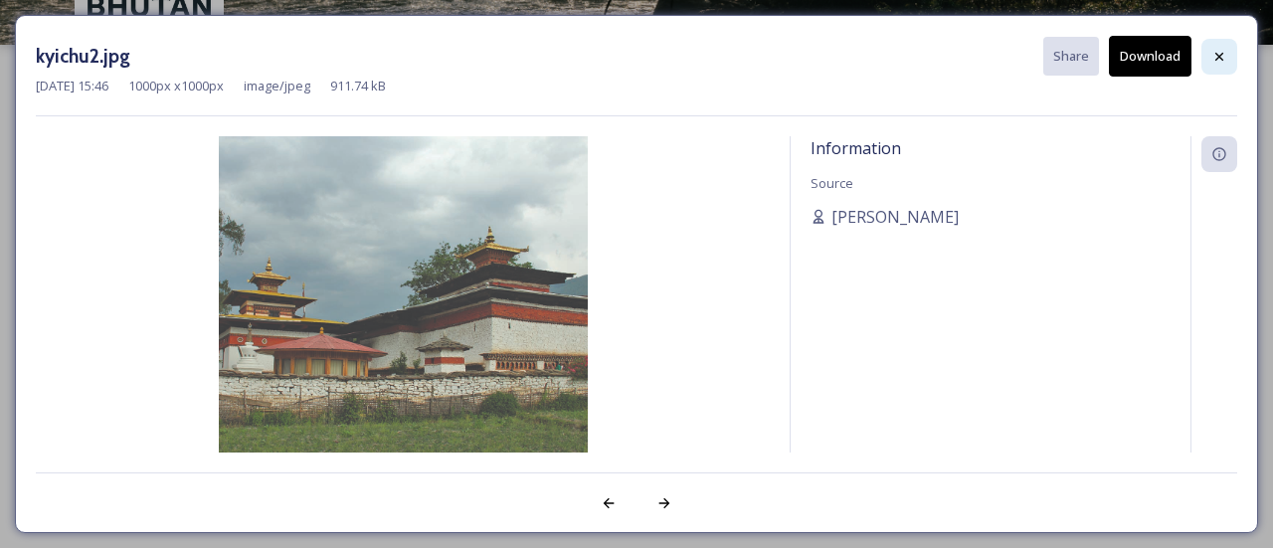
click at [1206, 44] on div at bounding box center [1219, 57] width 36 height 36
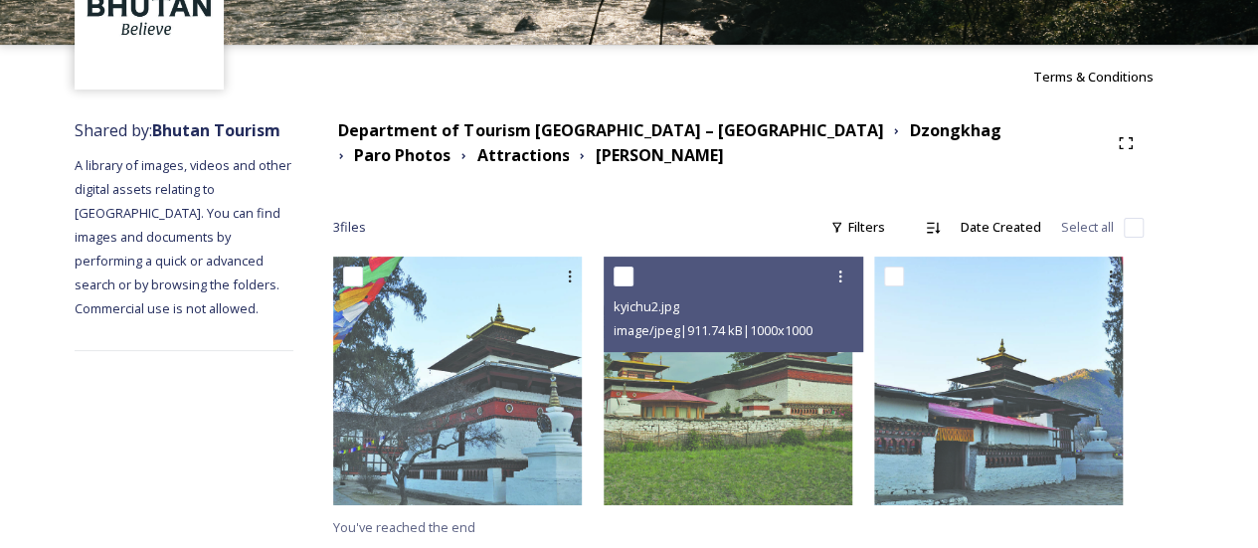
click at [471, 148] on icon at bounding box center [463, 156] width 16 height 16
click at [569, 144] on strong "Attractions" at bounding box center [522, 155] width 92 height 22
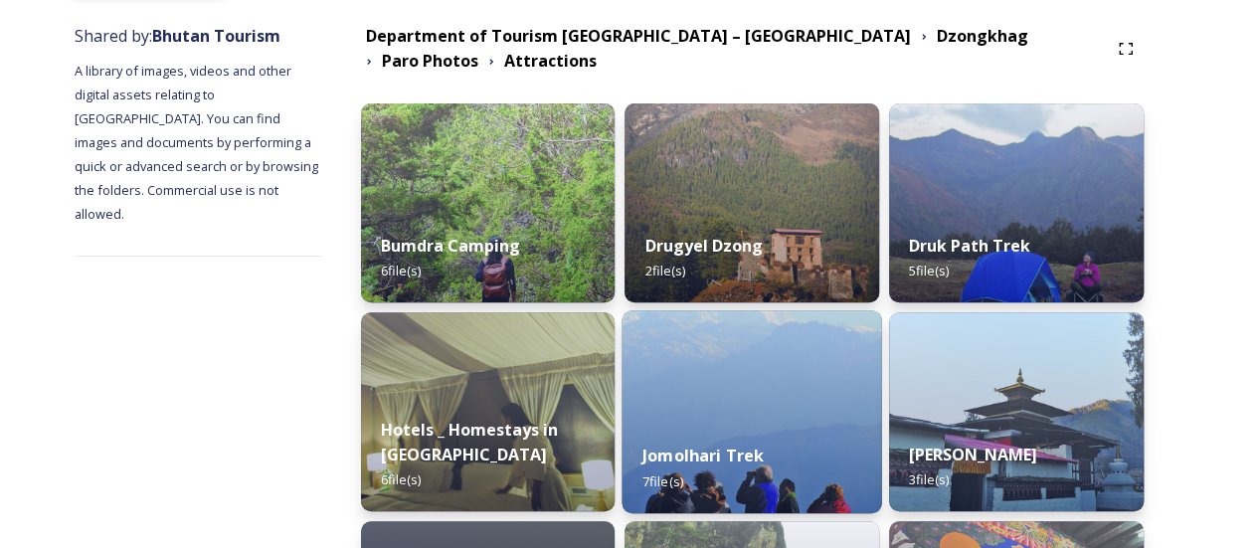
scroll to position [199, 0]
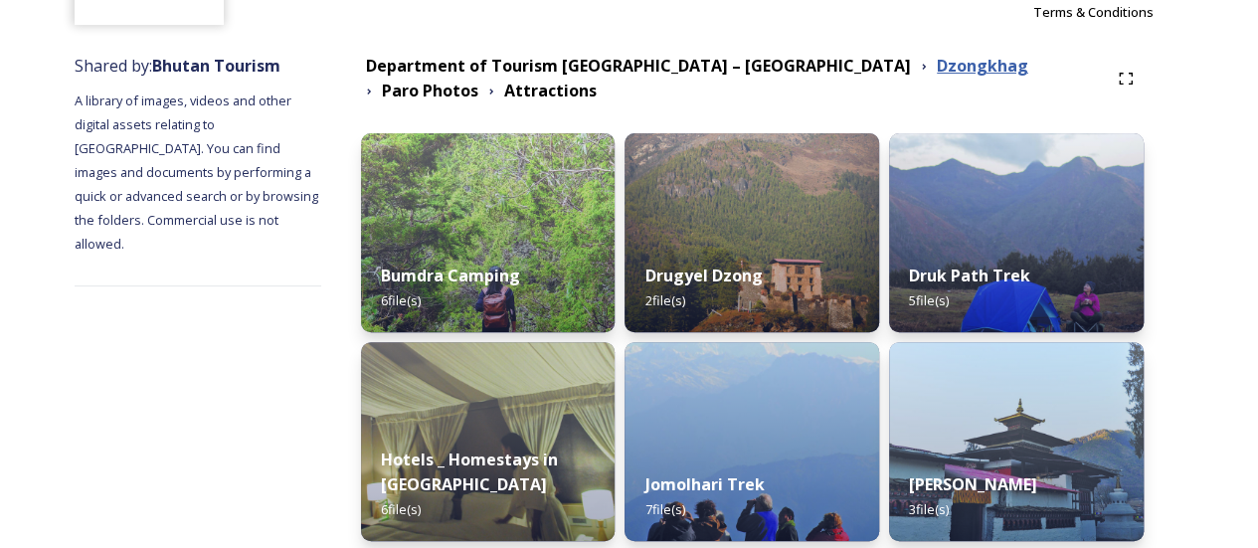
click at [937, 64] on strong "Dzongkhag" at bounding box center [982, 66] width 91 height 22
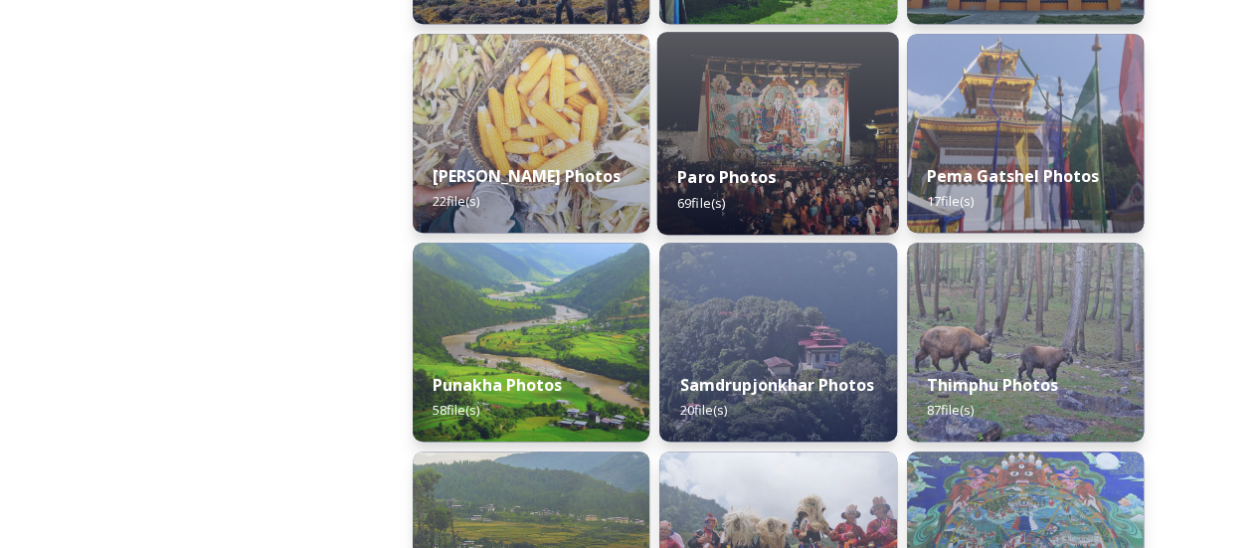
scroll to position [796, 0]
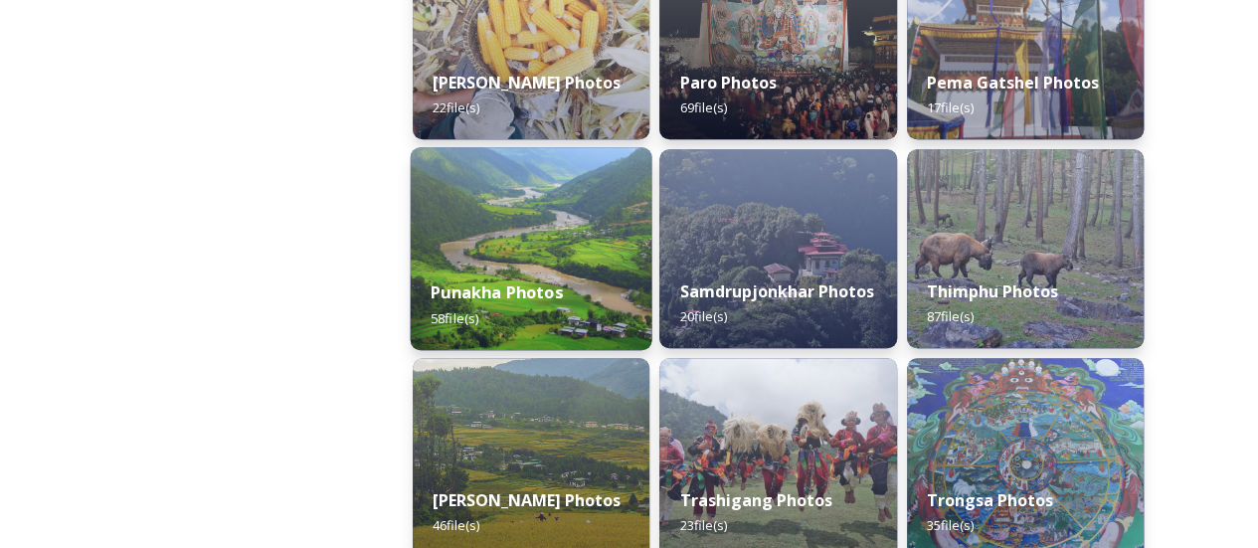
click at [534, 235] on img at bounding box center [532, 248] width 242 height 203
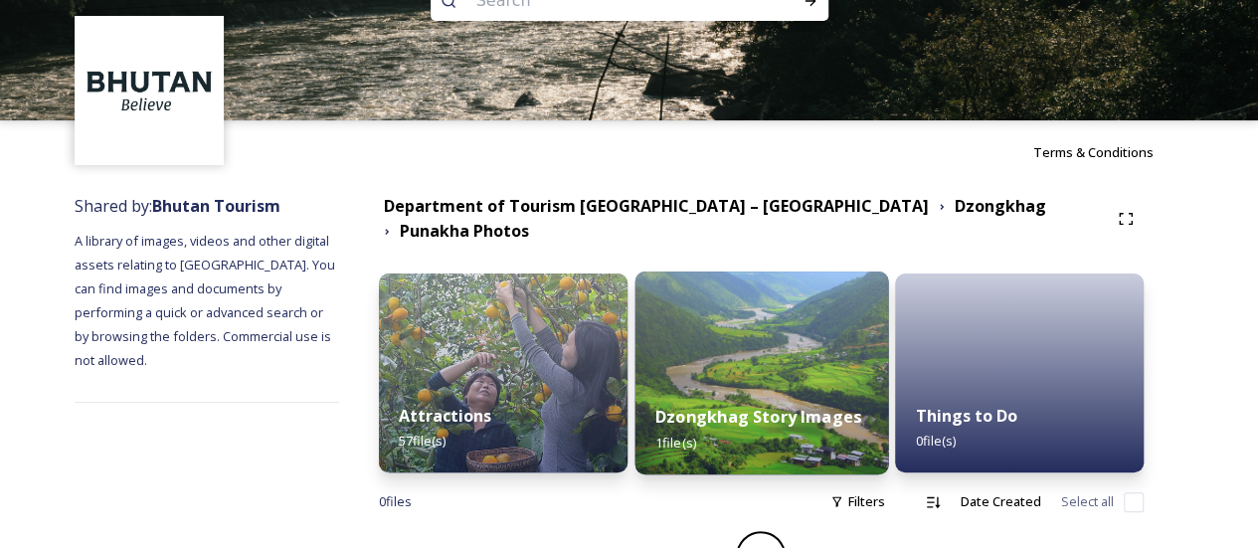
scroll to position [88, 0]
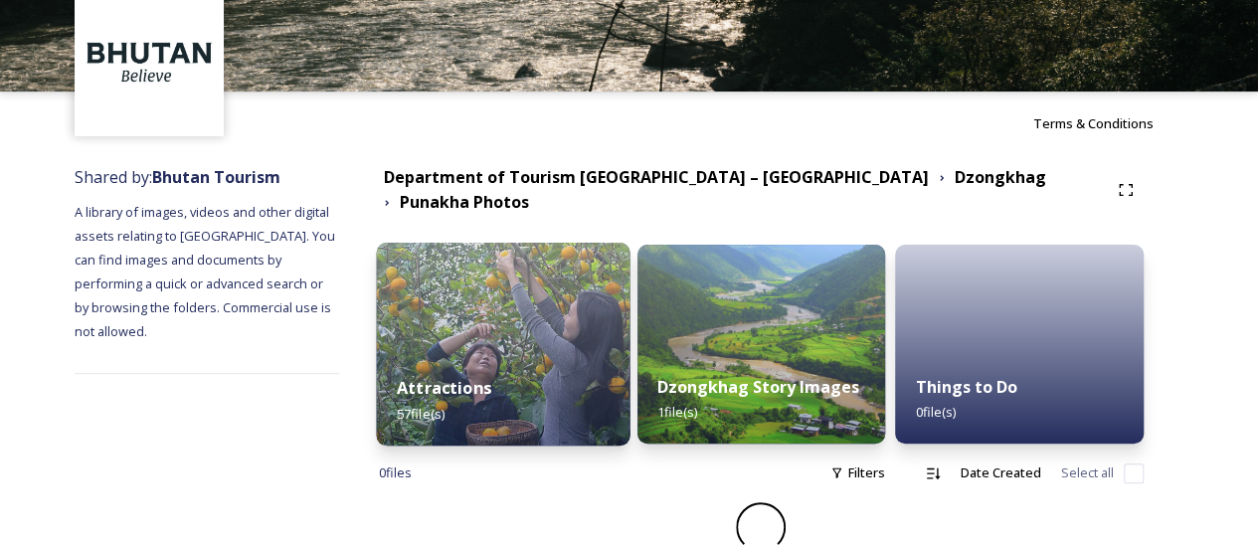
click at [607, 349] on div "Attractions 57 file(s)" at bounding box center [503, 344] width 254 height 203
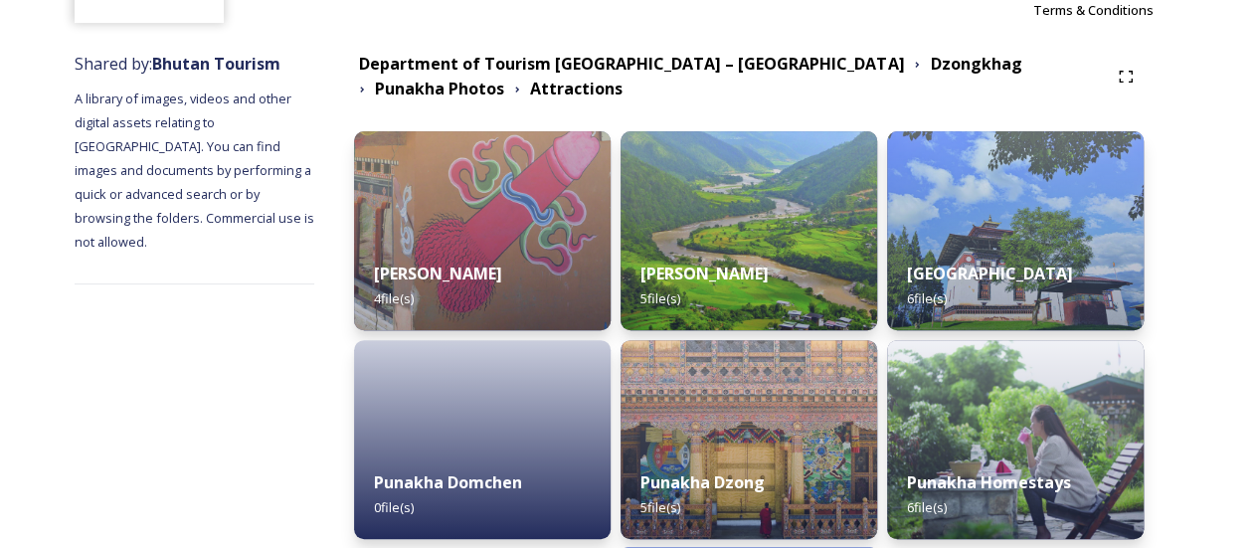
scroll to position [199, 0]
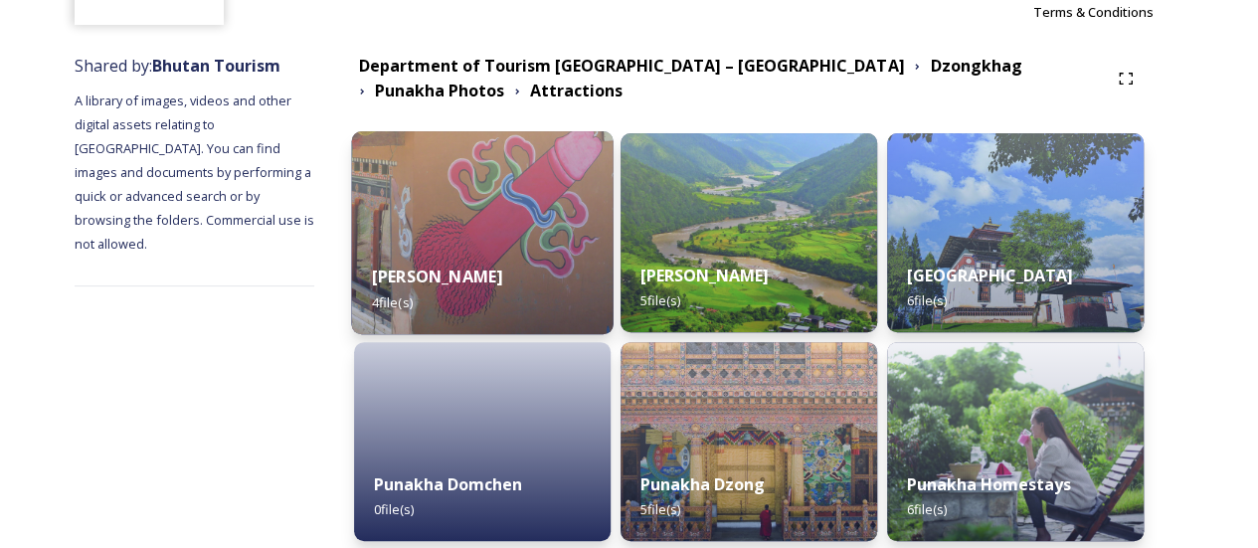
click at [587, 295] on div "Chhimi Lhakhang 4 file(s)" at bounding box center [483, 289] width 262 height 91
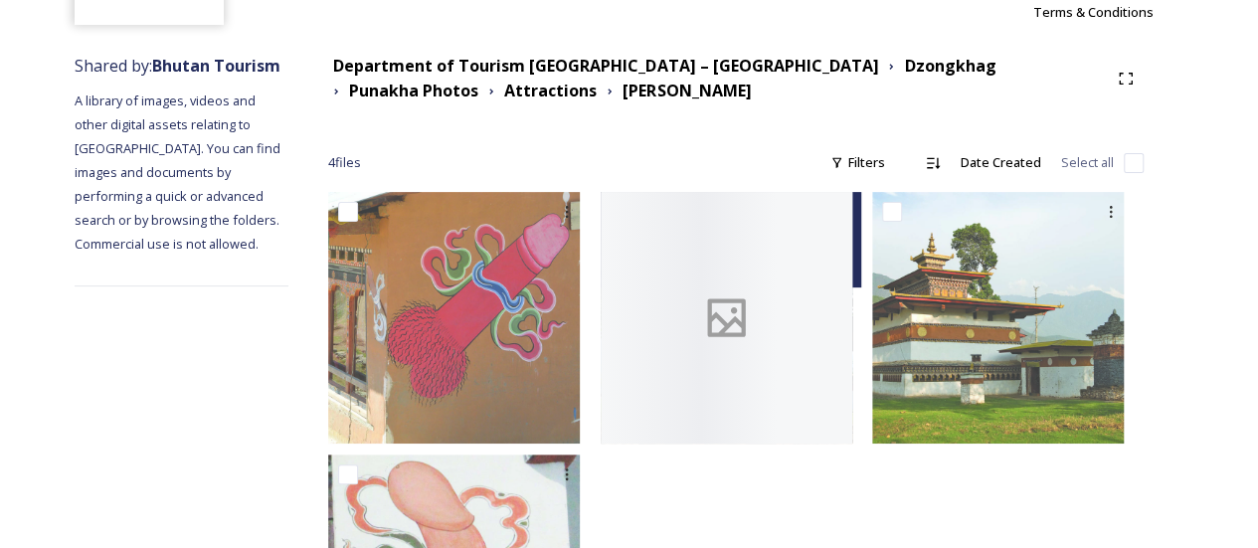
scroll to position [298, 0]
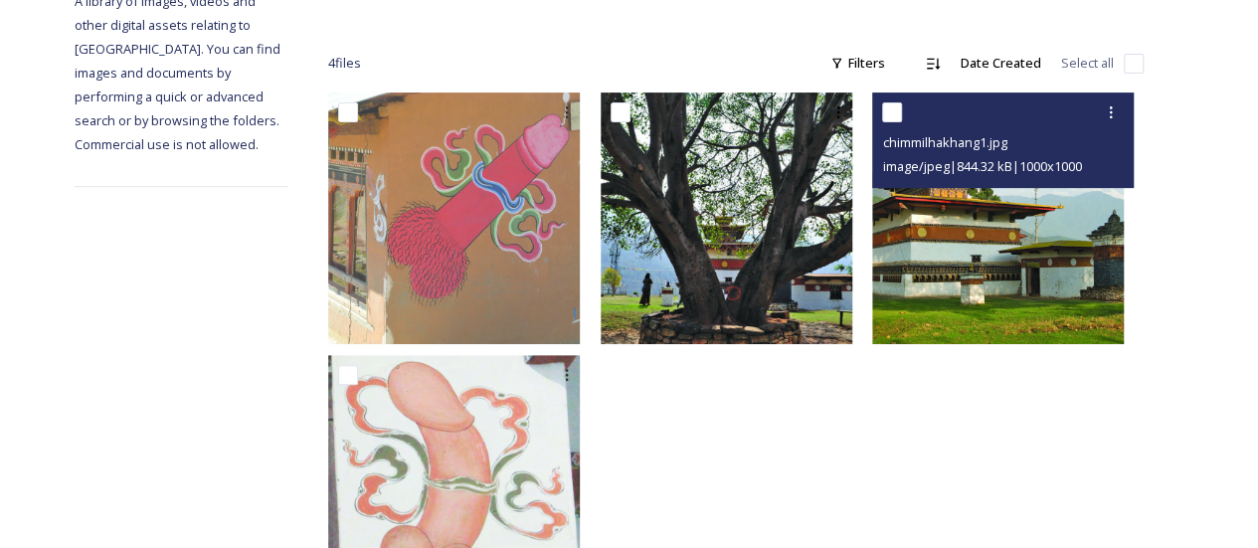
click at [1002, 313] on img at bounding box center [998, 218] width 252 height 252
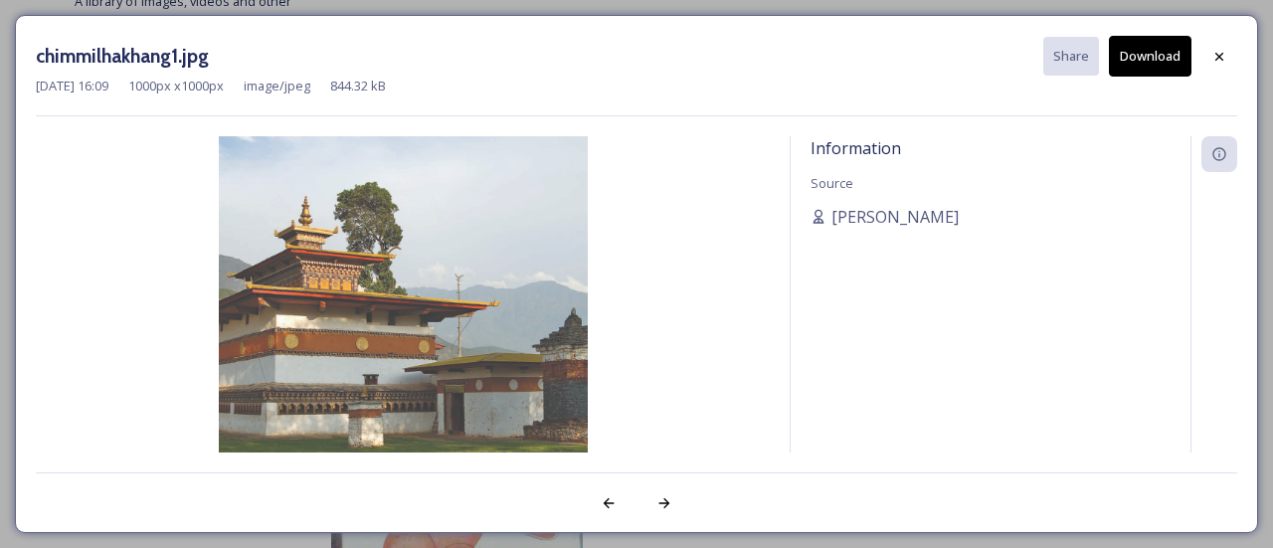
click at [1221, 43] on div at bounding box center [1219, 57] width 36 height 36
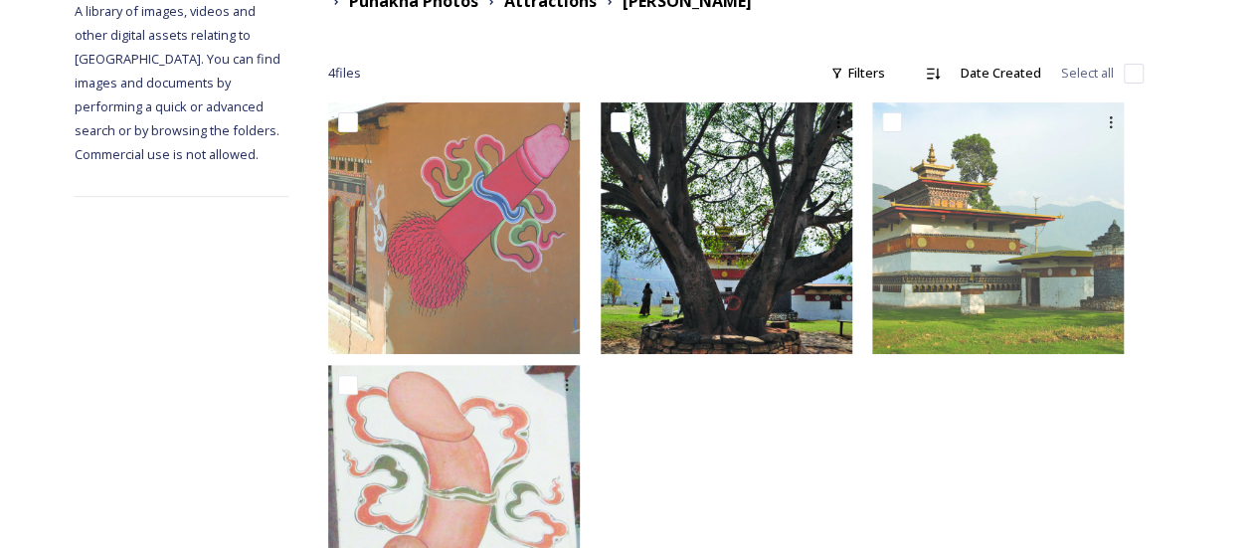
scroll to position [201, 0]
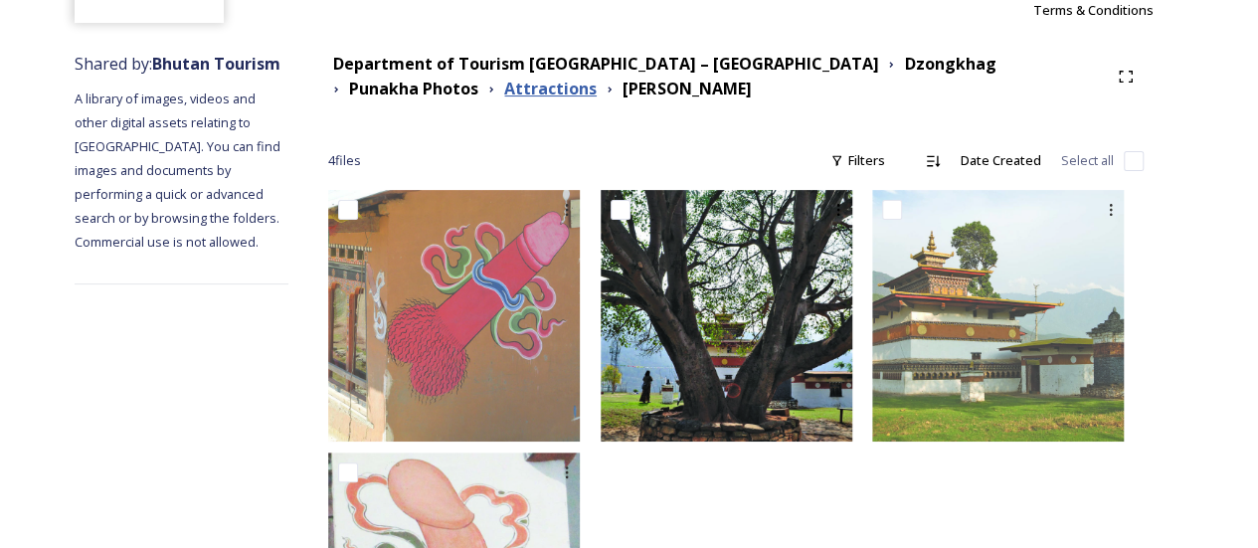
click at [504, 83] on strong "Attractions" at bounding box center [550, 89] width 92 height 22
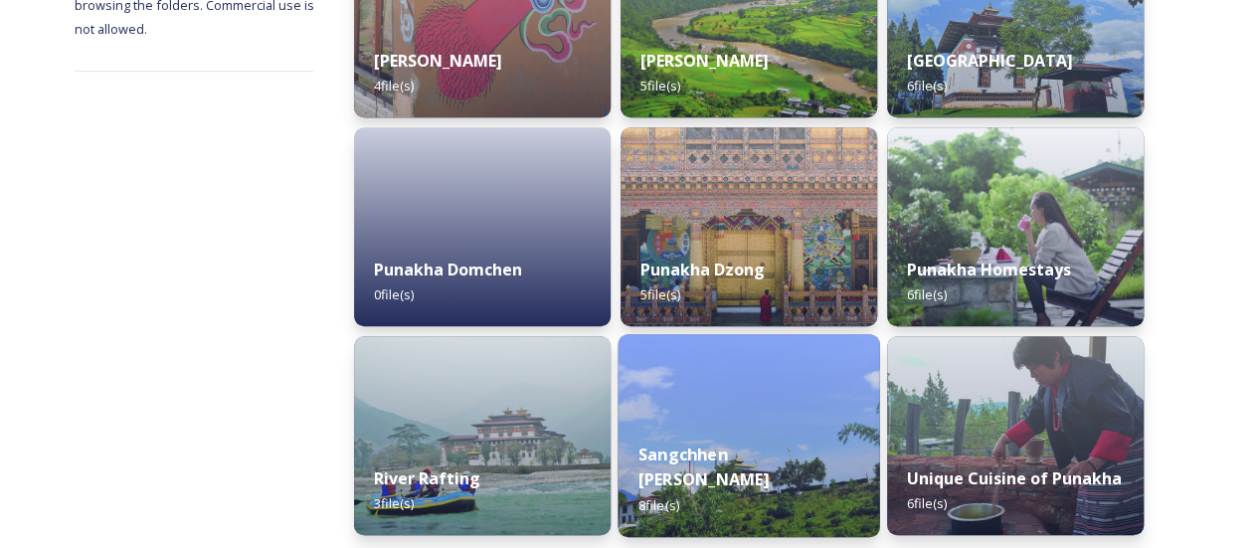
scroll to position [518, 0]
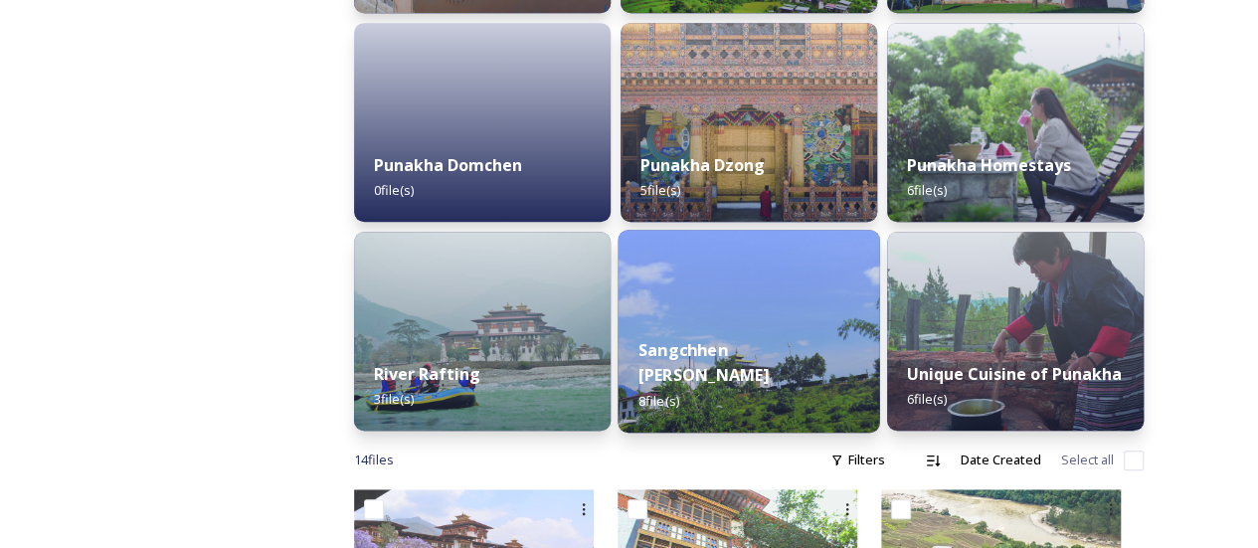
drag, startPoint x: 820, startPoint y: 375, endPoint x: 661, endPoint y: 356, distance: 160.2
click at [661, 356] on div "Sangchhen Dorji Lhendrup Nunnery 8 file(s)" at bounding box center [750, 374] width 262 height 115
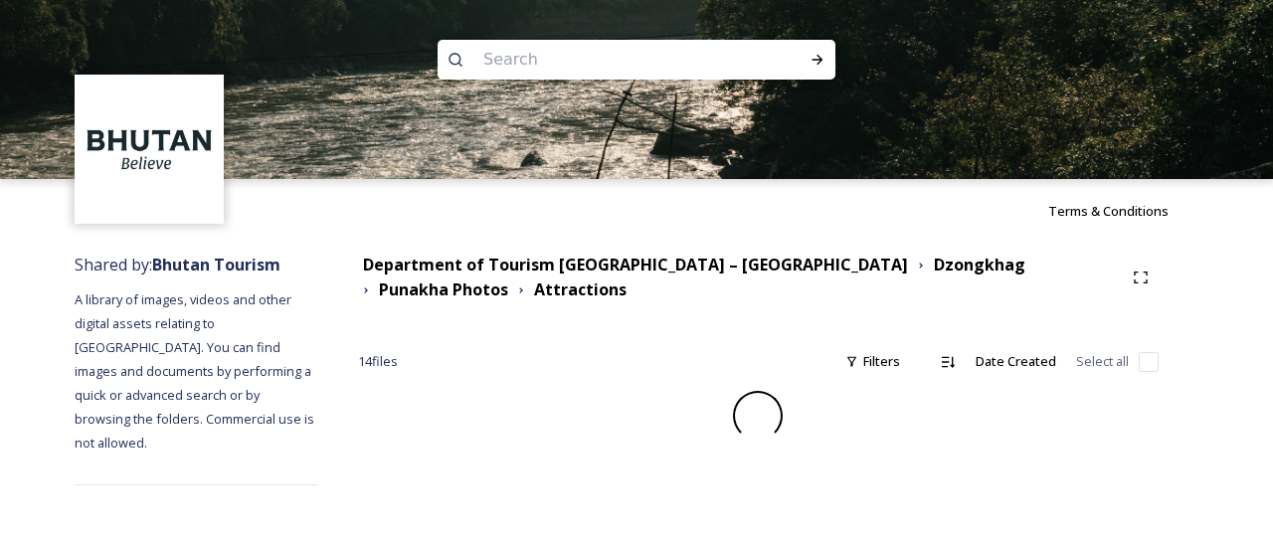
click at [804, 321] on div "Department of Tourism Bhutan – Brand Centre Dzongkhag Punakha Photos Attraction…" at bounding box center [758, 369] width 880 height 253
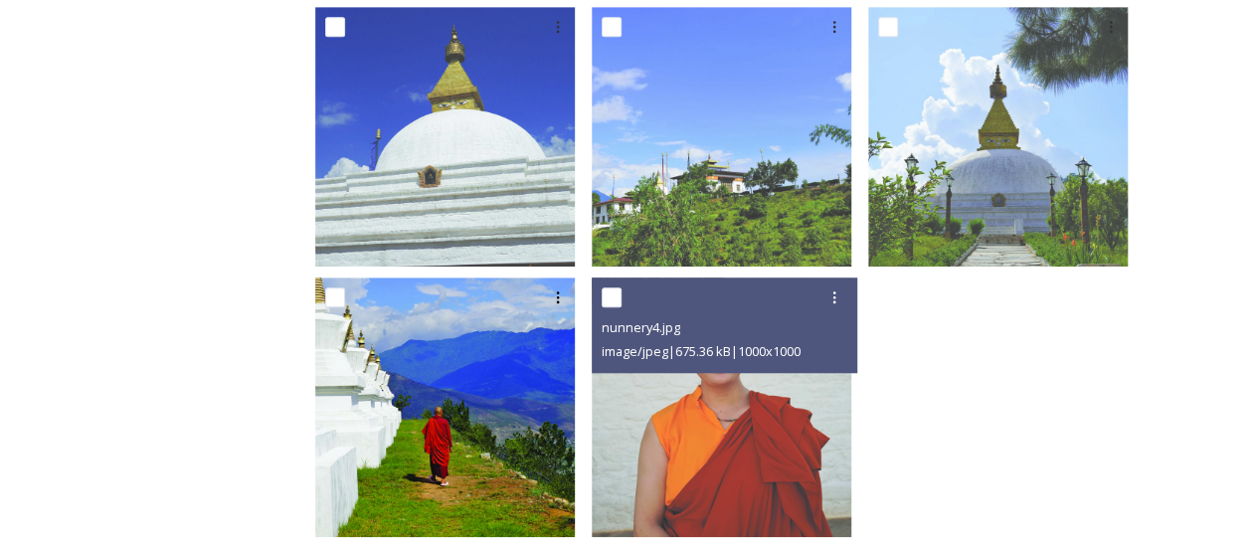
scroll to position [686, 0]
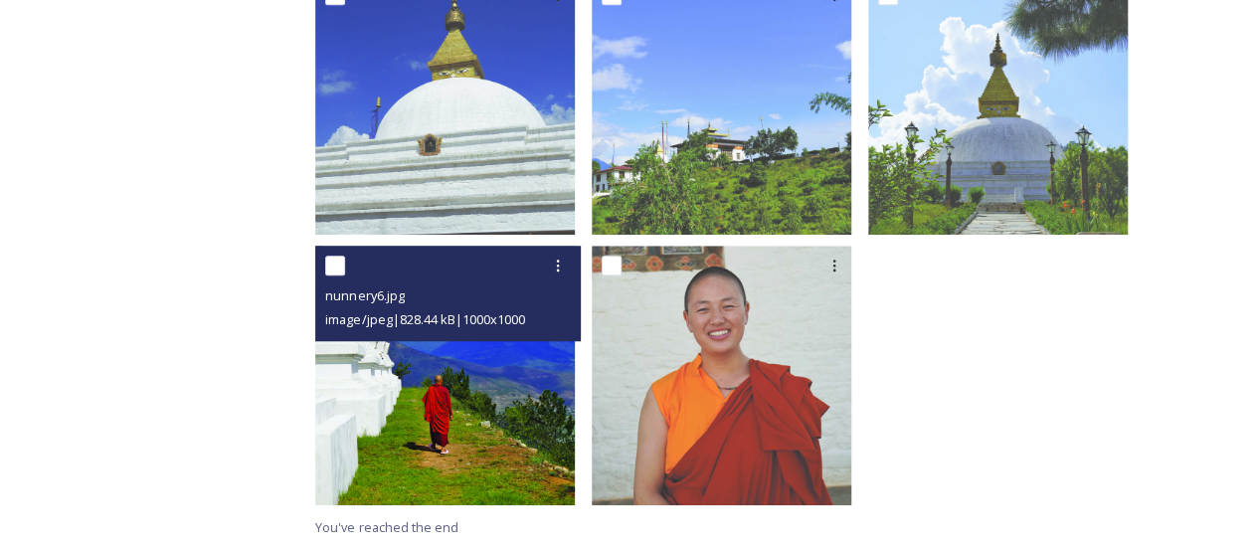
click at [524, 368] on img at bounding box center [445, 376] width 260 height 260
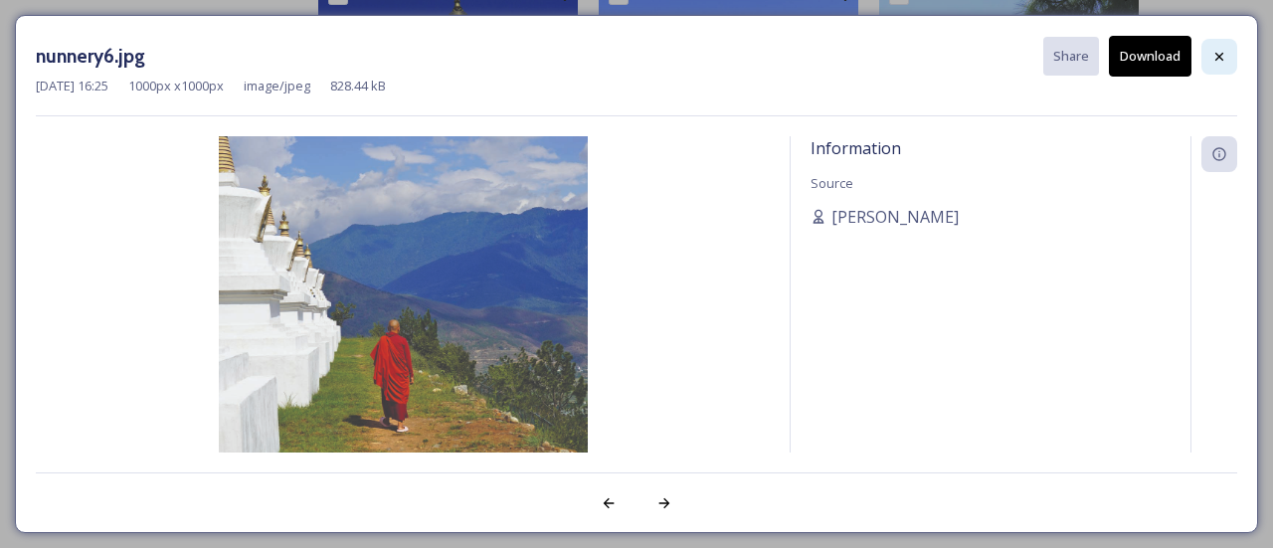
click at [1207, 64] on div at bounding box center [1219, 57] width 36 height 36
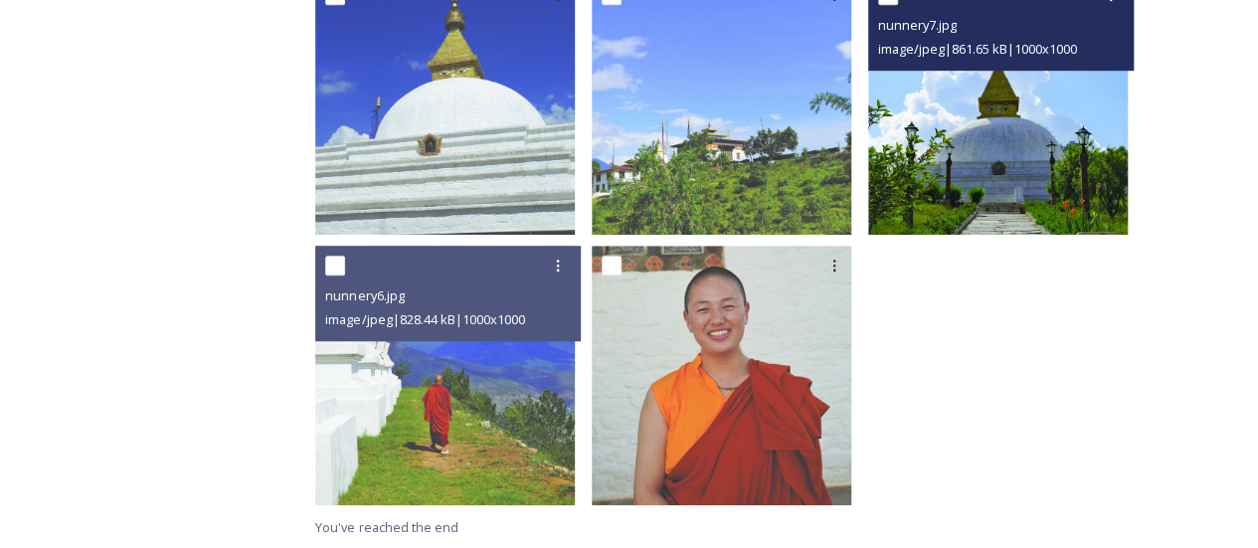
click at [981, 176] on img at bounding box center [998, 105] width 260 height 260
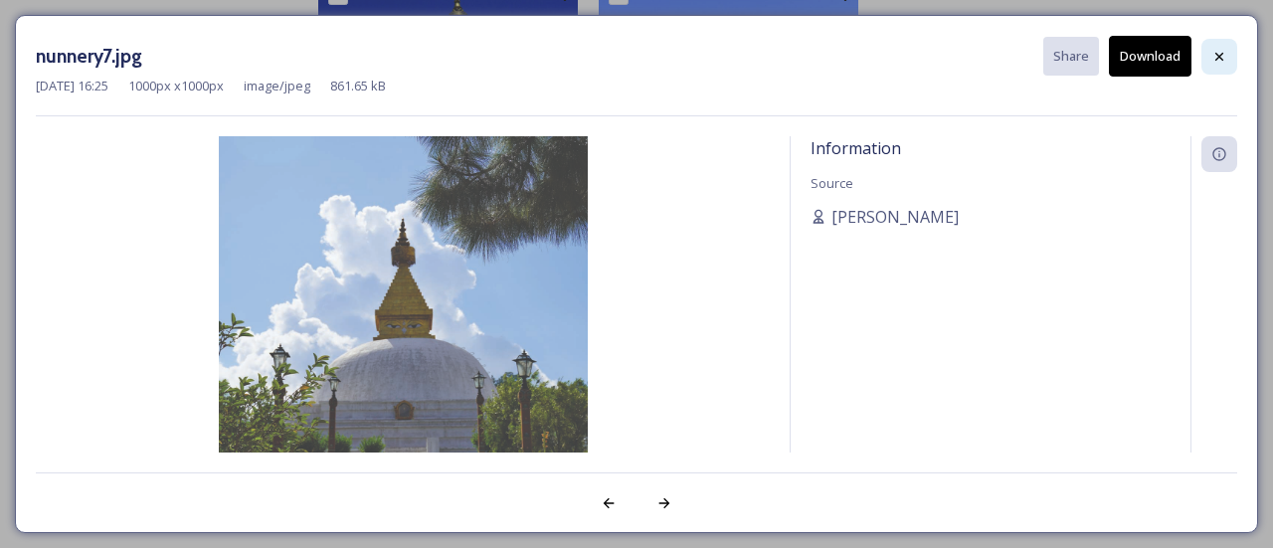
click at [1214, 49] on icon at bounding box center [1219, 57] width 16 height 16
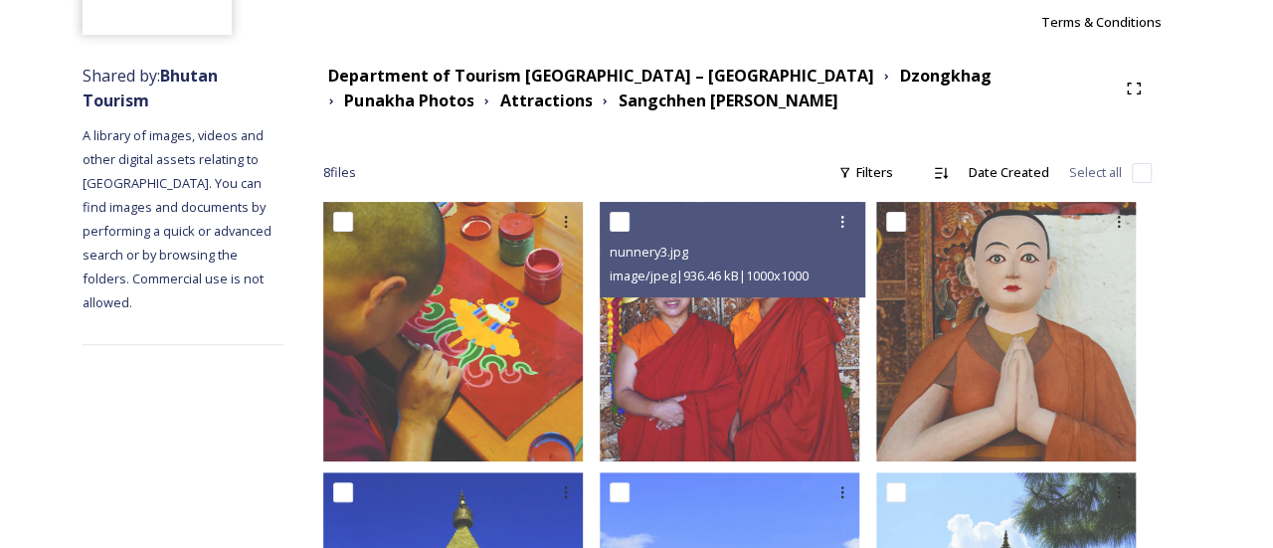
scroll to position [0, 0]
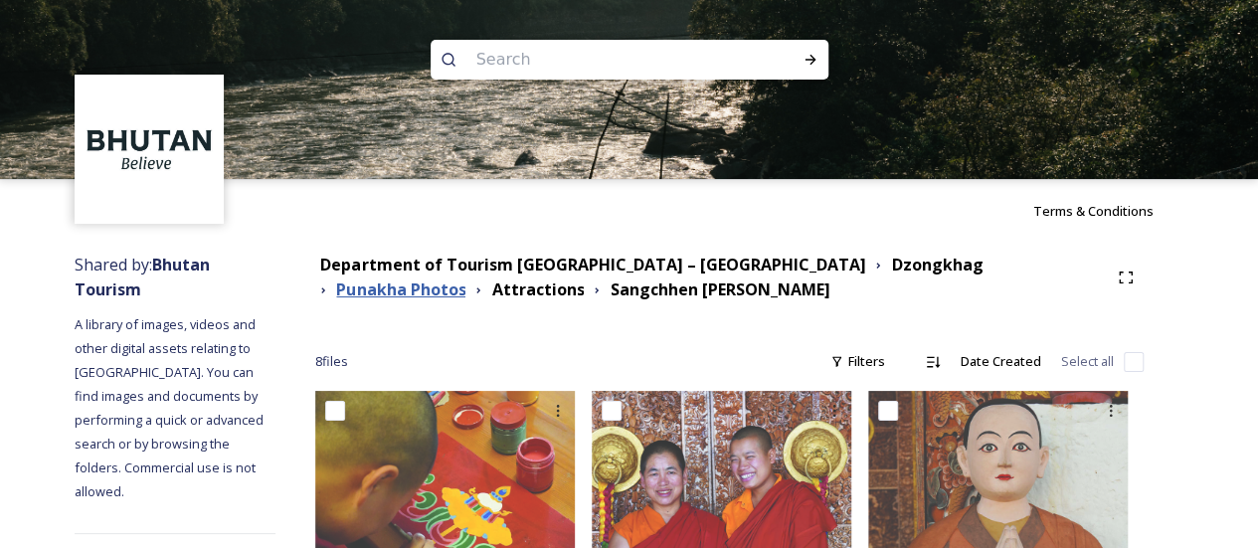
click at [465, 278] on strong "Punakha Photos" at bounding box center [400, 289] width 129 height 22
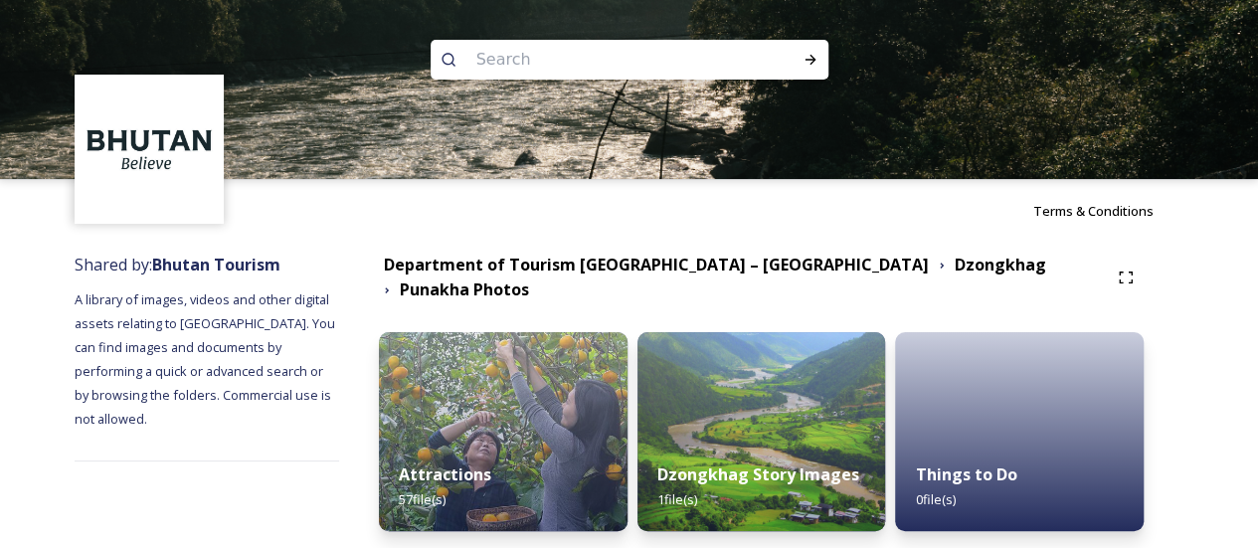
click at [768, 285] on div "Department of Tourism Bhutan – Brand Centre Dzongkhag Punakha Photos" at bounding box center [761, 278] width 765 height 50
click at [877, 288] on div "Department of Tourism Bhutan – Brand Centre Dzongkhag Punakha Photos Attraction…" at bounding box center [761, 446] width 844 height 407
click at [877, 282] on div "Department of Tourism Bhutan – Brand Centre Dzongkhag Punakha Photos" at bounding box center [761, 278] width 765 height 50
click at [955, 268] on strong "Dzongkhag" at bounding box center [1000, 265] width 91 height 22
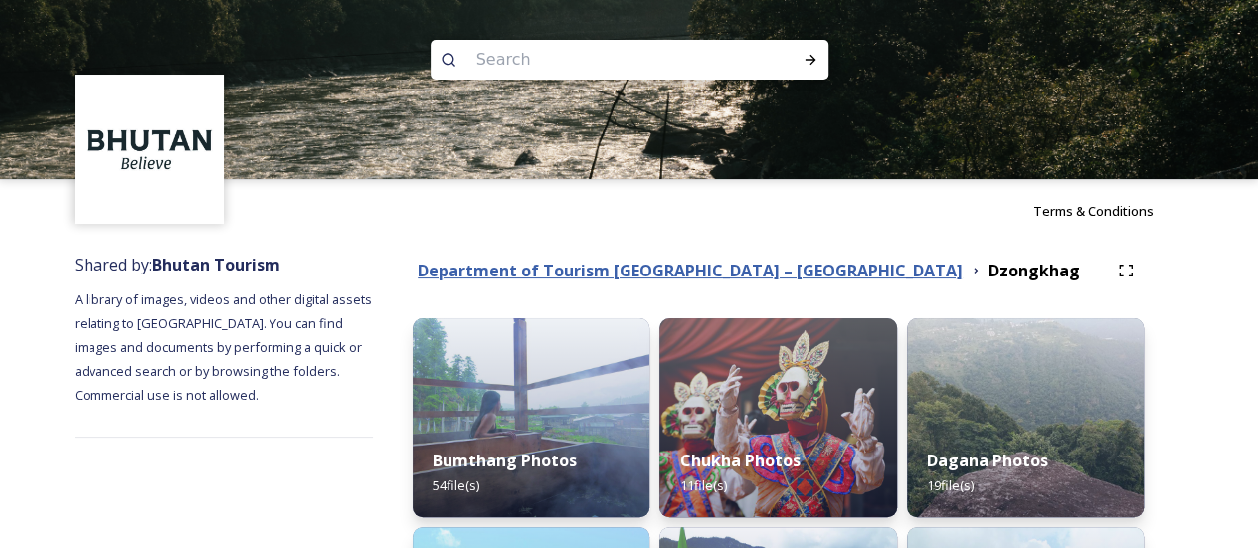
click at [757, 275] on strong "Department of Tourism [GEOGRAPHIC_DATA] – [GEOGRAPHIC_DATA]" at bounding box center [690, 271] width 545 height 22
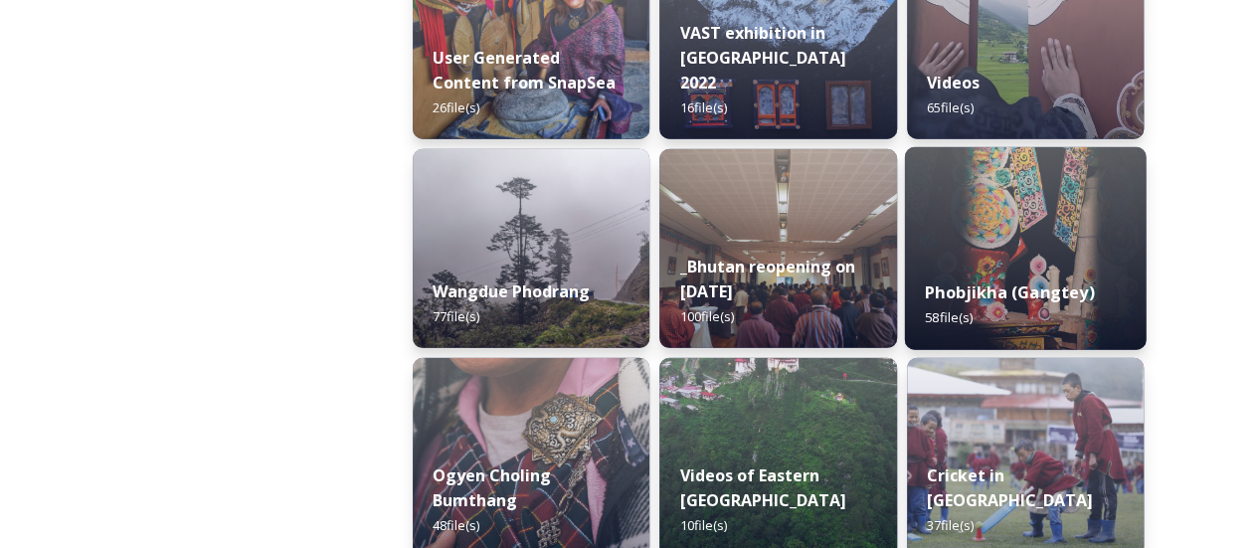
scroll to position [2984, 0]
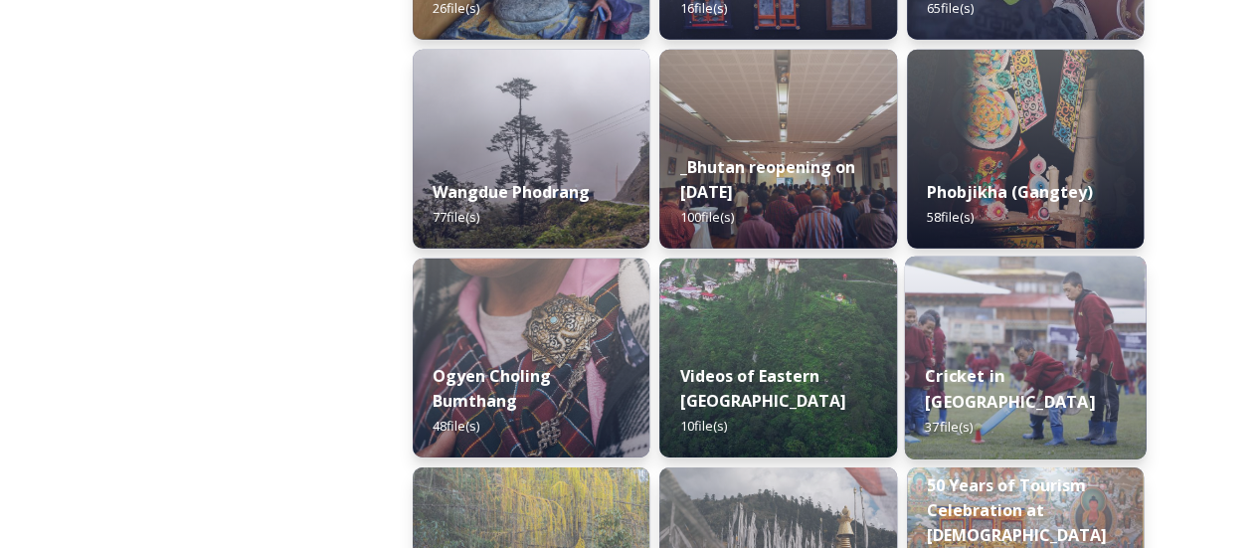
click at [1018, 260] on img at bounding box center [1025, 358] width 242 height 203
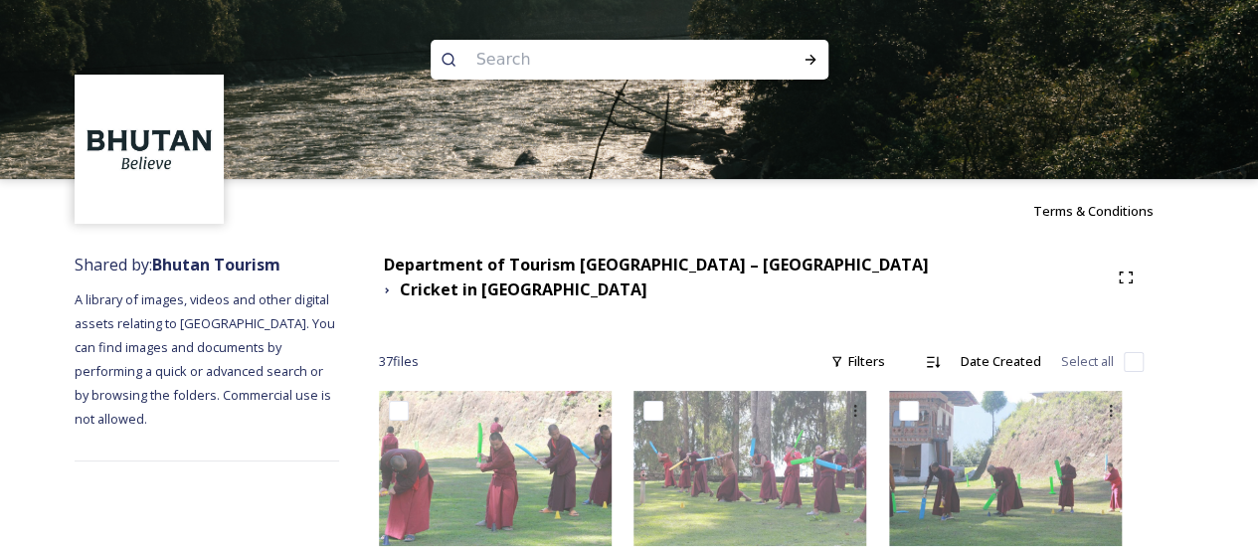
click at [760, 283] on div "Department of Tourism Bhutan – Brand Centre Cricket in Bhutan" at bounding box center [761, 278] width 765 height 50
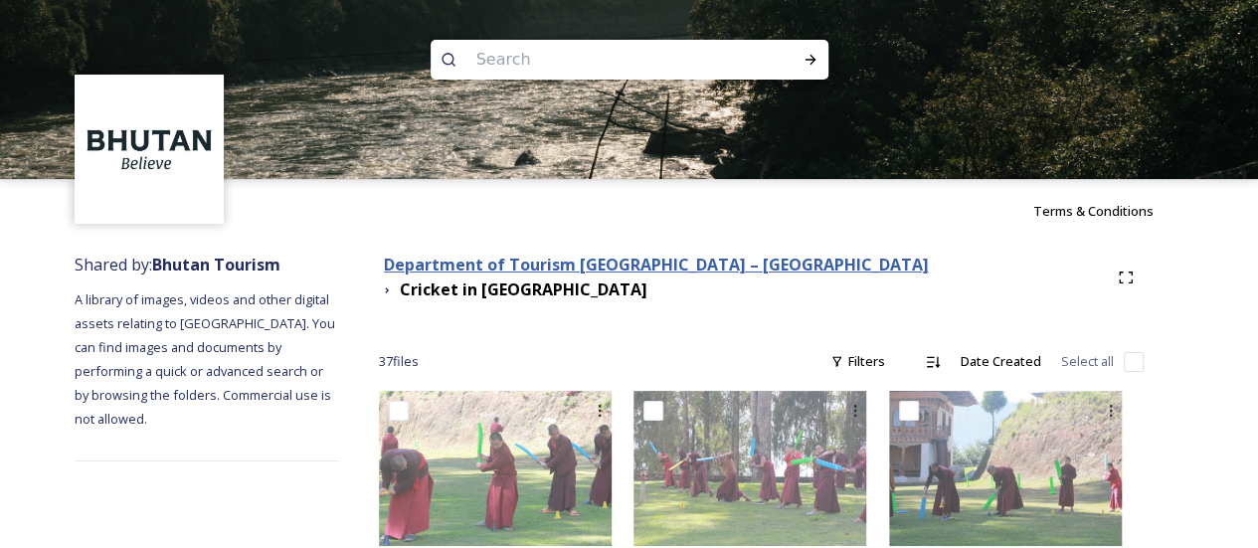
click at [770, 272] on strong "Department of Tourism [GEOGRAPHIC_DATA] – [GEOGRAPHIC_DATA]" at bounding box center [656, 265] width 545 height 22
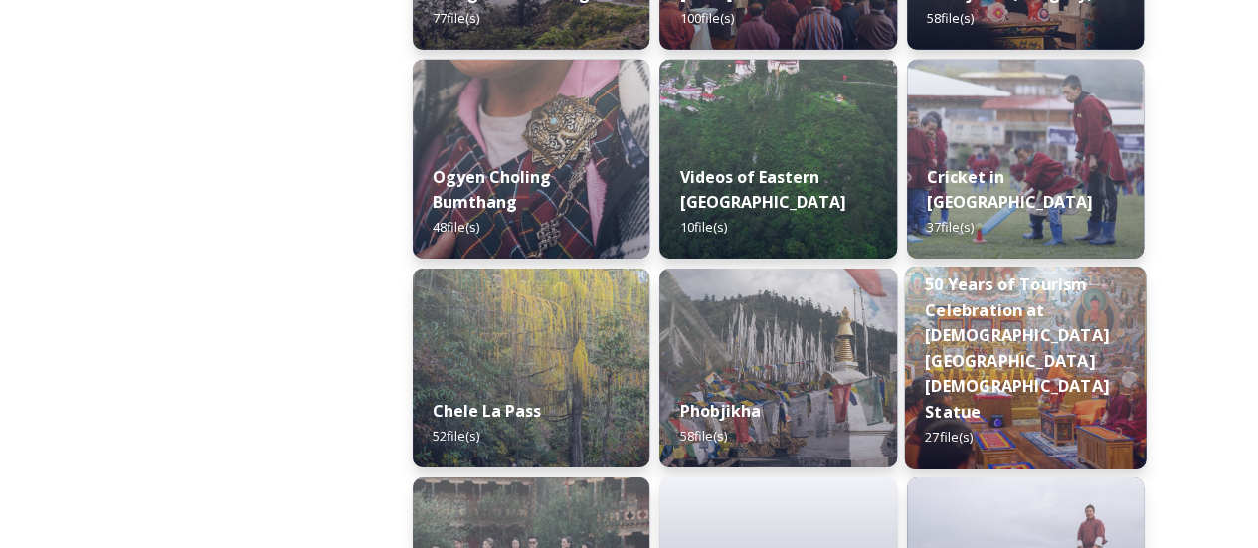
scroll to position [2785, 0]
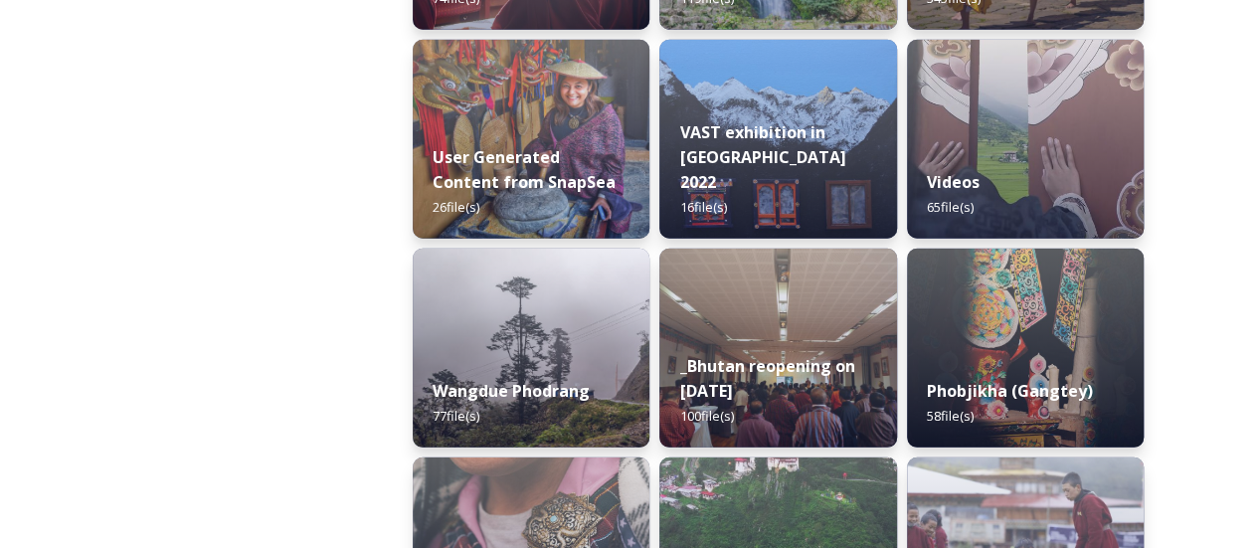
click at [1008, 358] on img at bounding box center [1025, 348] width 237 height 199
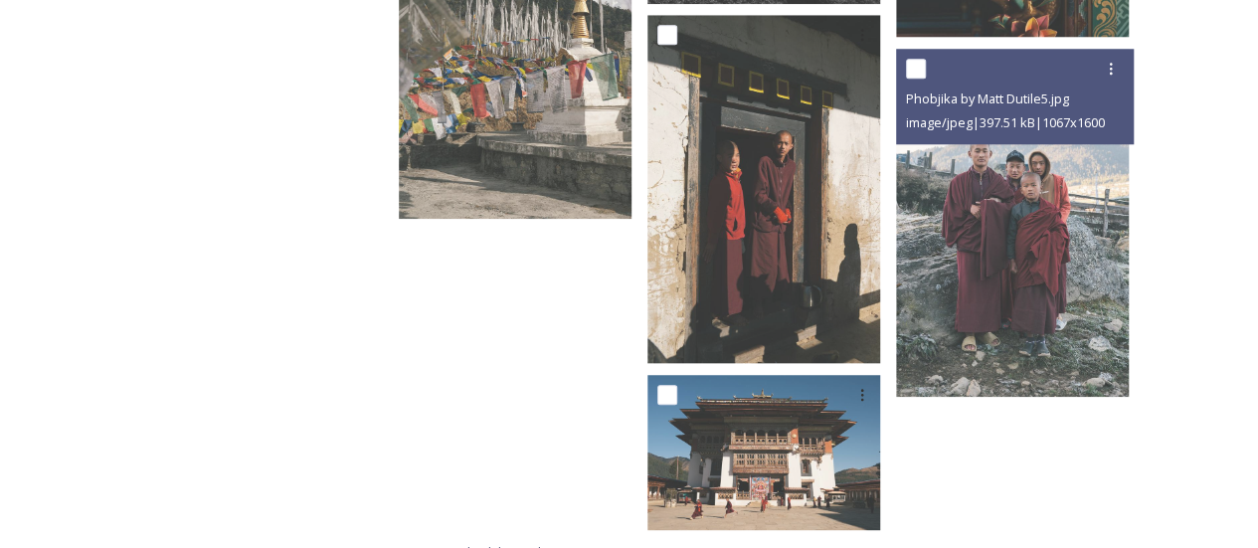
scroll to position [4705, 0]
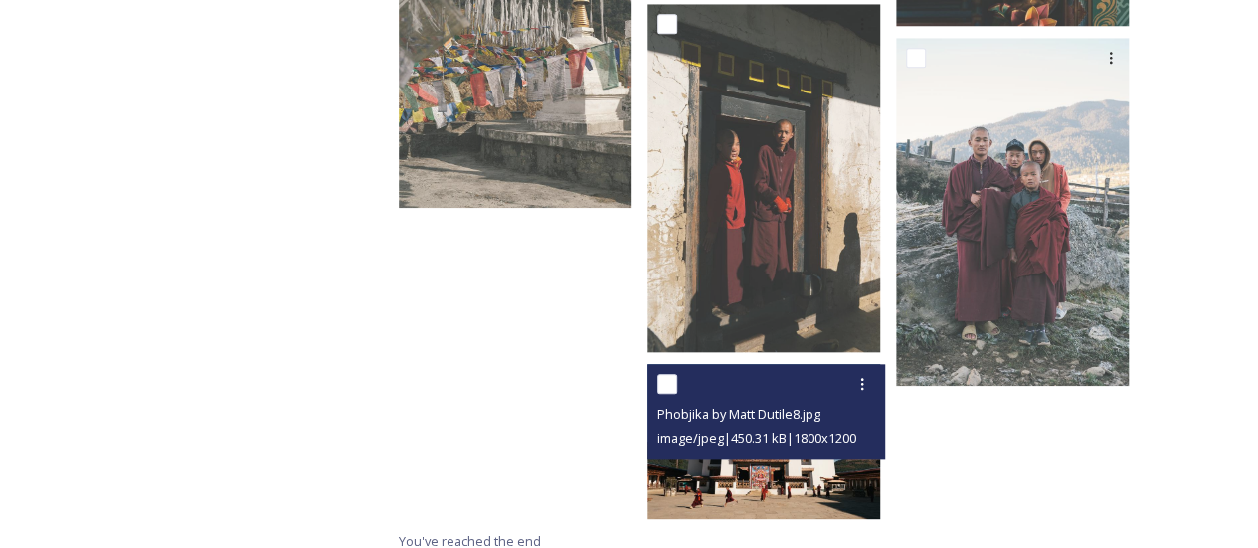
click at [770, 462] on img at bounding box center [763, 440] width 233 height 155
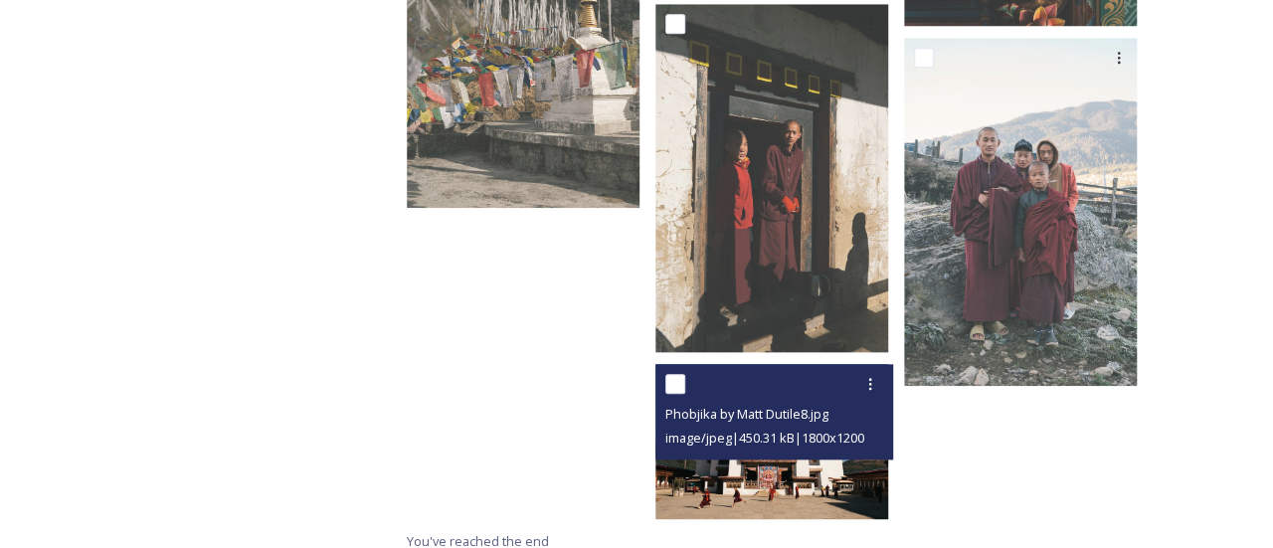
scroll to position [4573, 0]
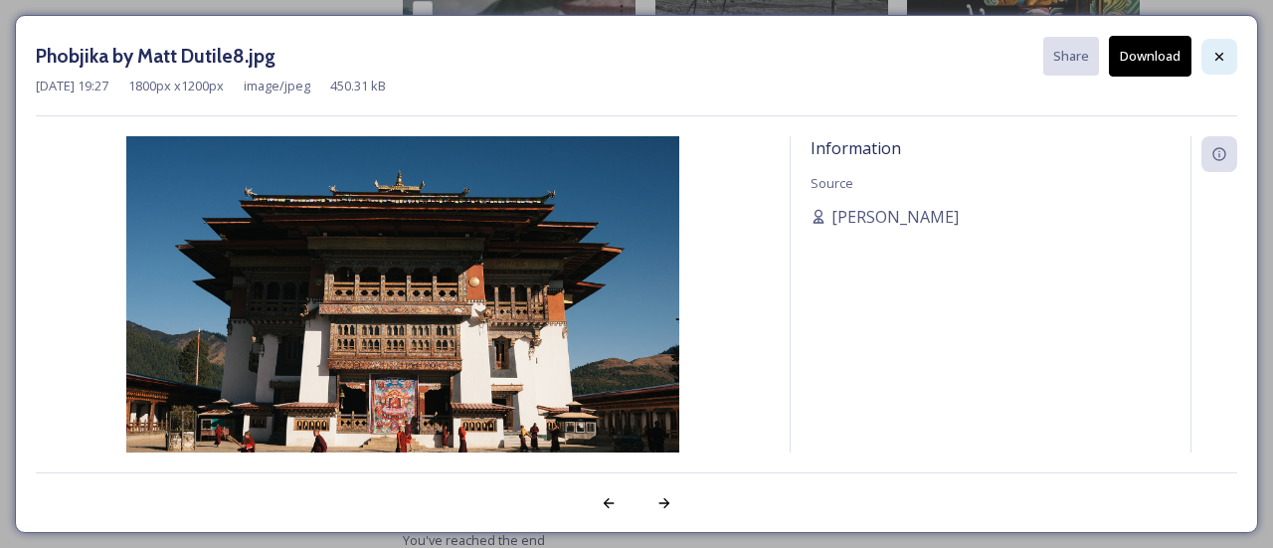
click at [1226, 51] on icon at bounding box center [1219, 57] width 16 height 16
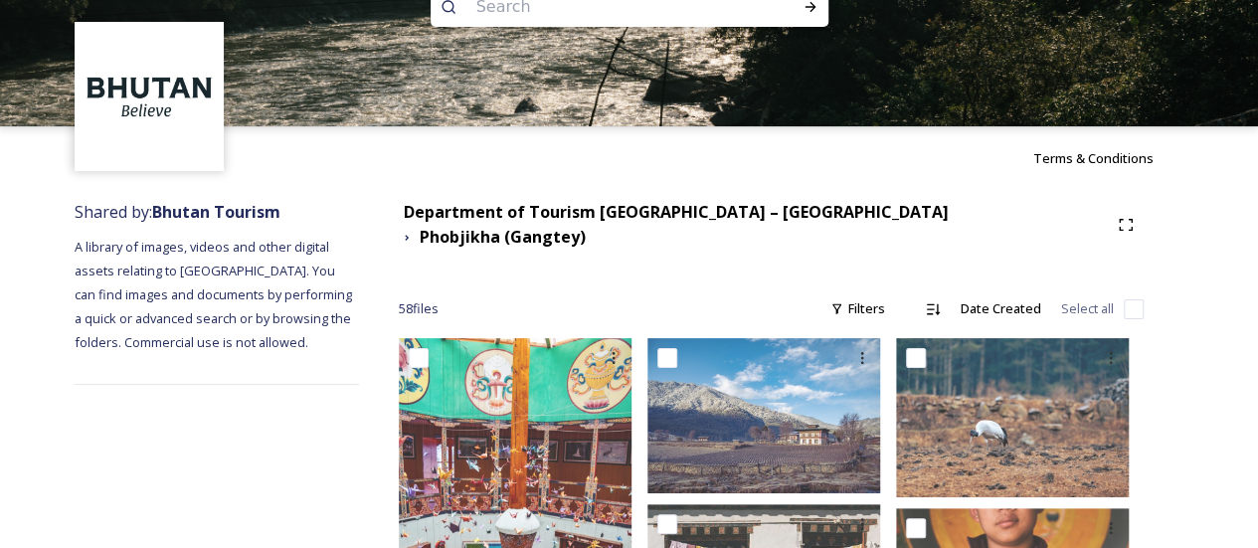
scroll to position [0, 0]
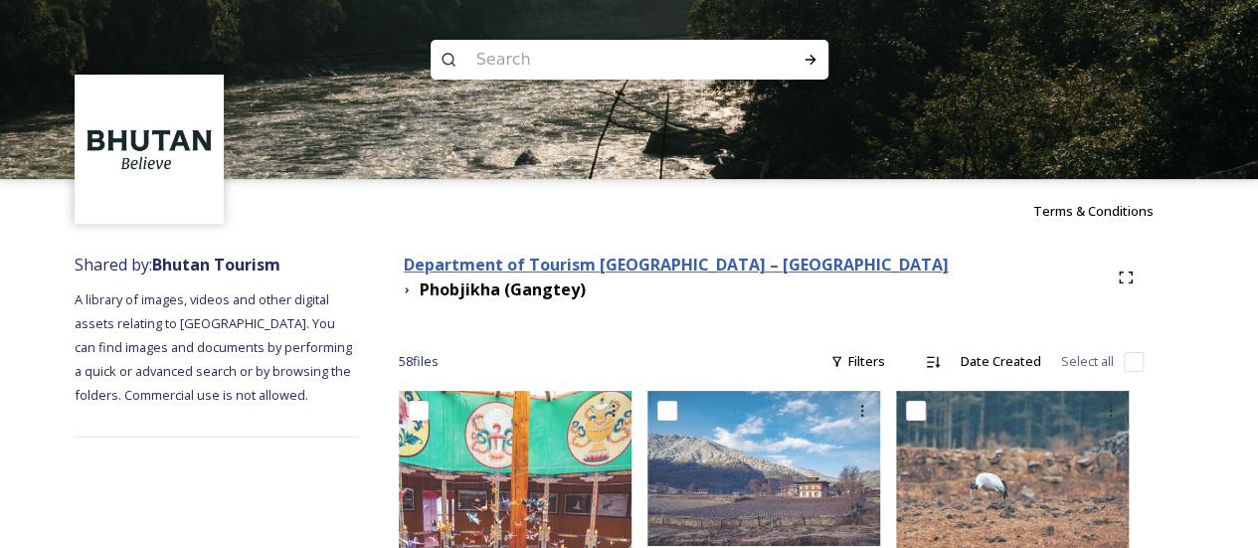
click at [745, 270] on strong "Department of Tourism [GEOGRAPHIC_DATA] – [GEOGRAPHIC_DATA]" at bounding box center [676, 265] width 545 height 22
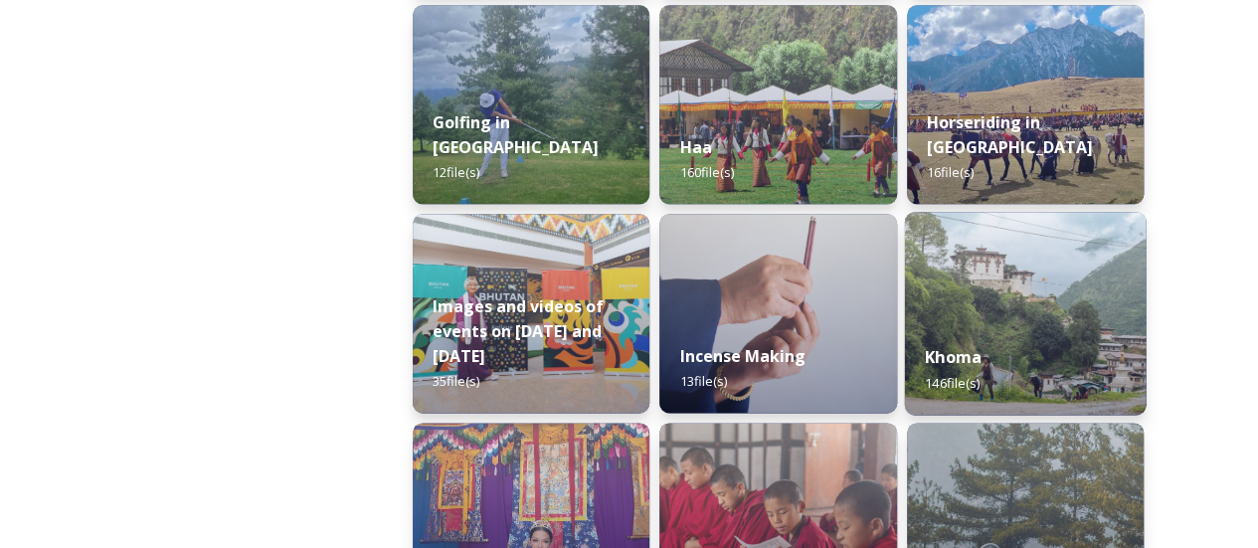
scroll to position [1193, 0]
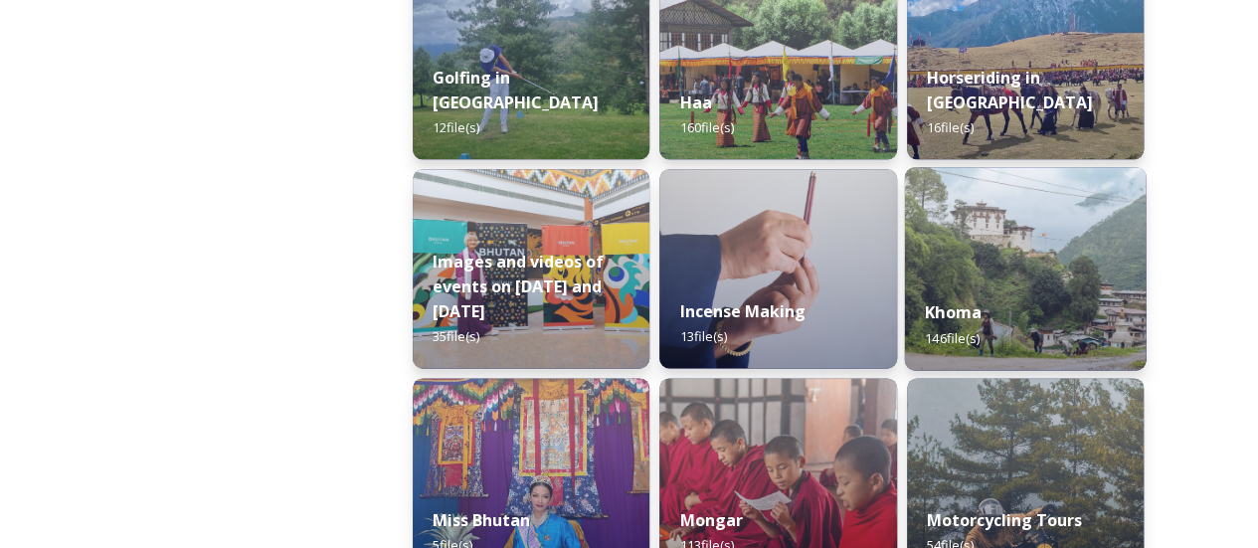
click at [987, 259] on img at bounding box center [1025, 268] width 242 height 203
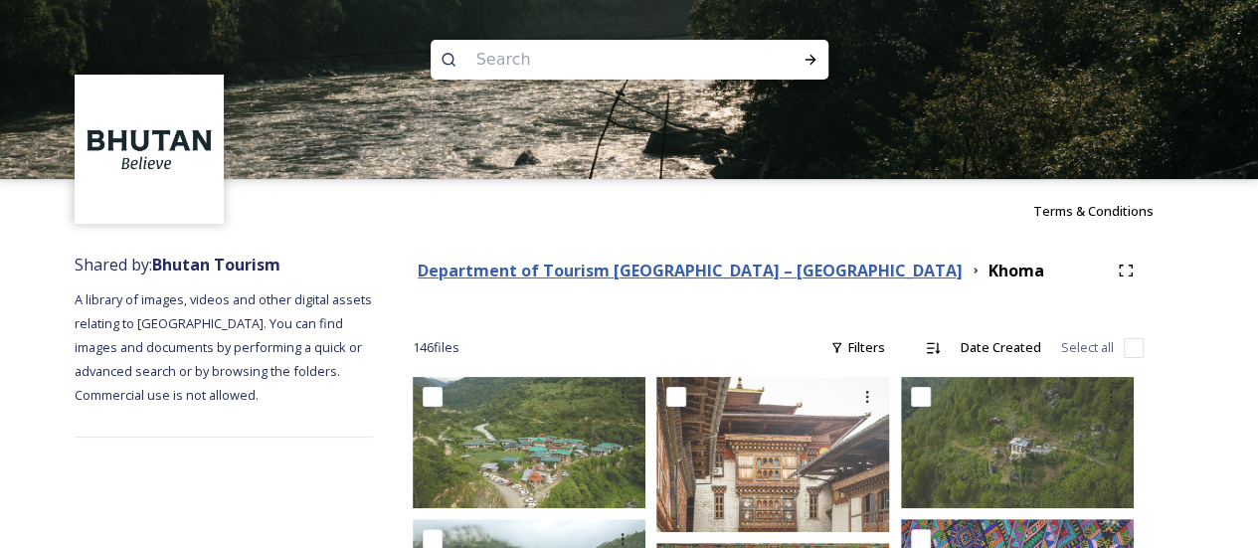
click at [770, 267] on strong "Department of Tourism [GEOGRAPHIC_DATA] – [GEOGRAPHIC_DATA]" at bounding box center [690, 271] width 545 height 22
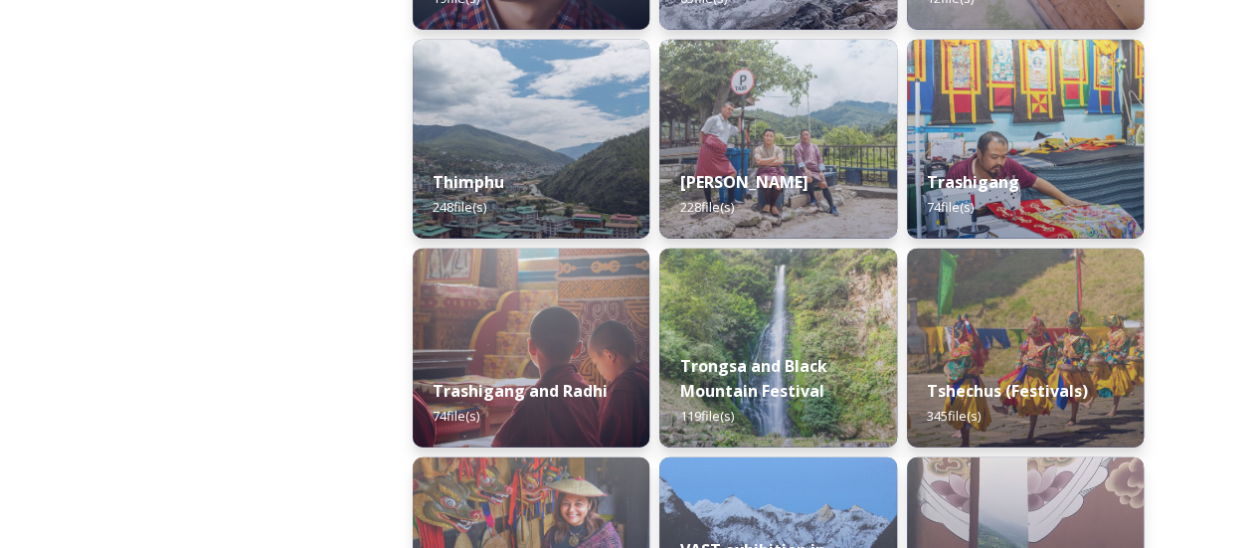
scroll to position [2387, 0]
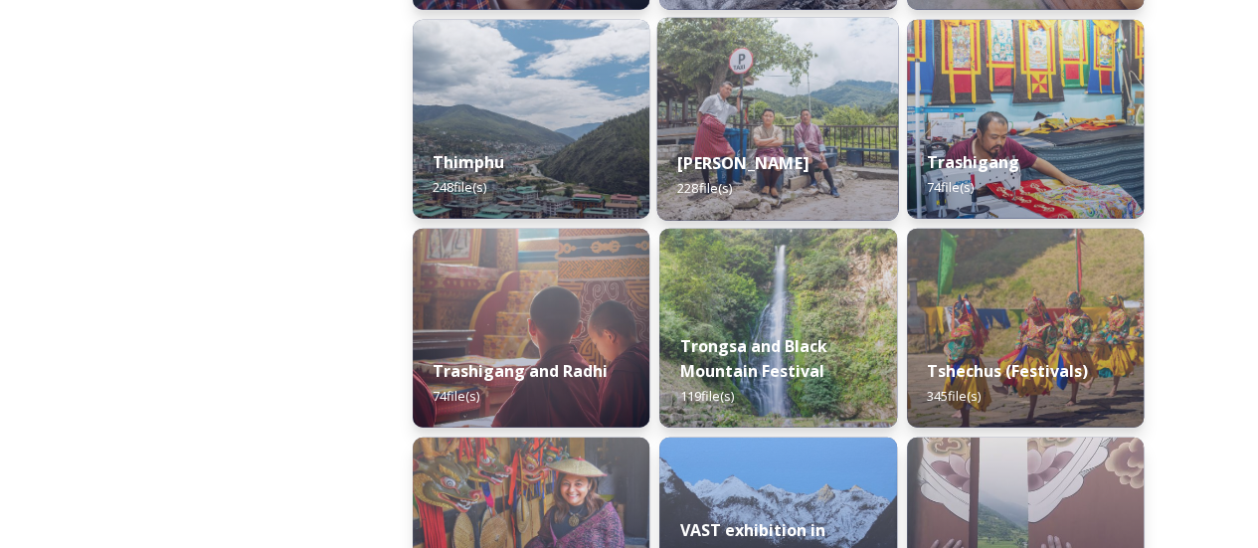
click at [845, 188] on div "[PERSON_NAME] 228 file(s)" at bounding box center [778, 175] width 242 height 91
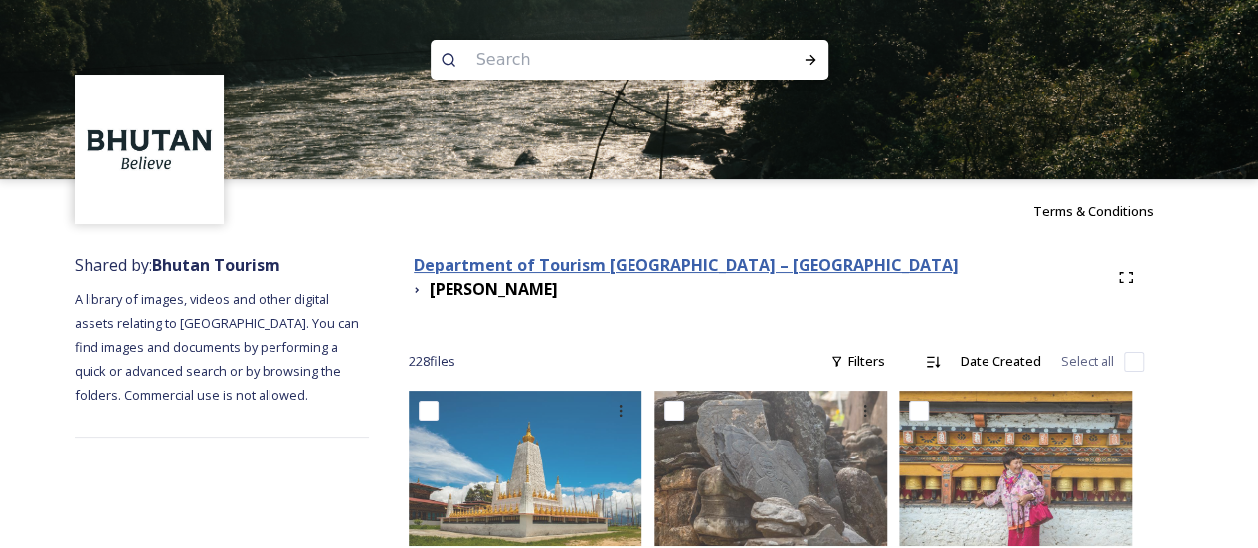
click at [746, 266] on strong "Department of Tourism [GEOGRAPHIC_DATA] – [GEOGRAPHIC_DATA]" at bounding box center [686, 265] width 545 height 22
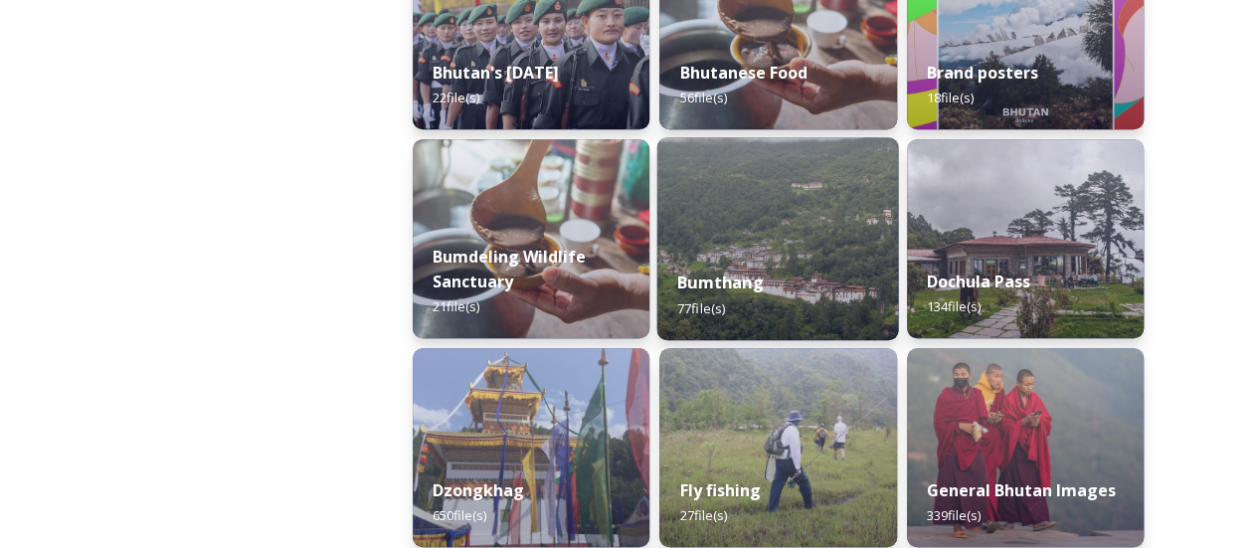
scroll to position [895, 0]
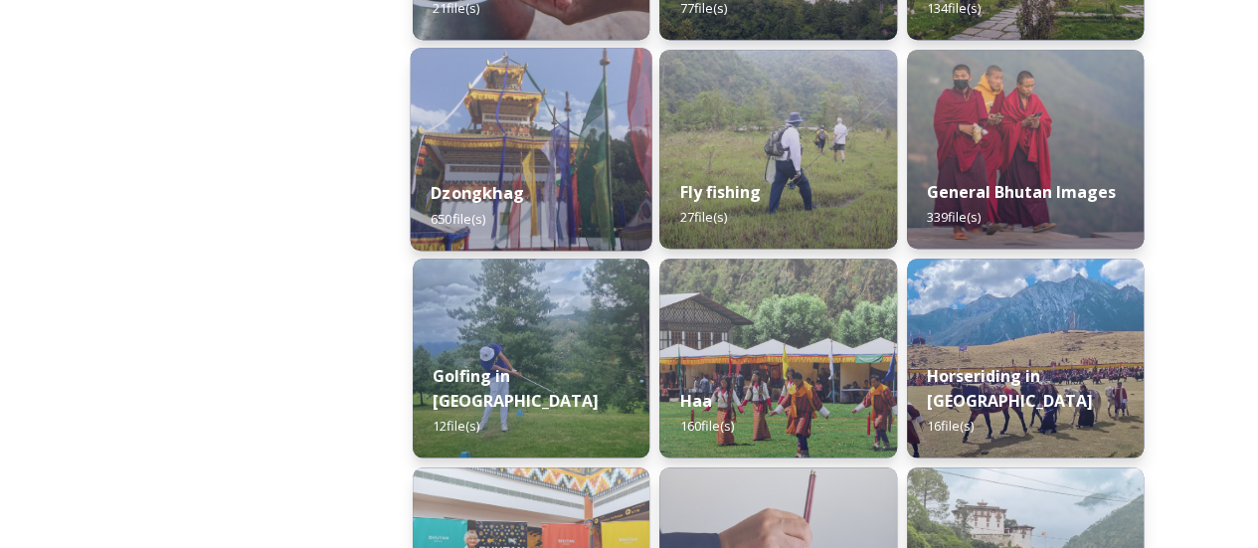
click at [566, 218] on div "Dzongkhag 650 file(s)" at bounding box center [532, 205] width 242 height 91
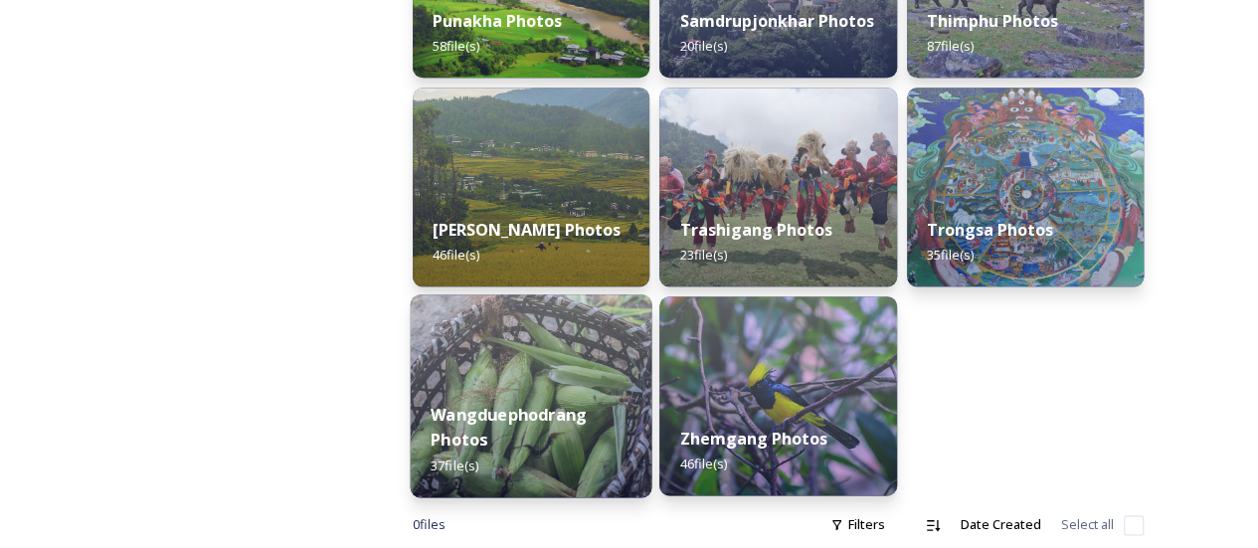
scroll to position [1106, 0]
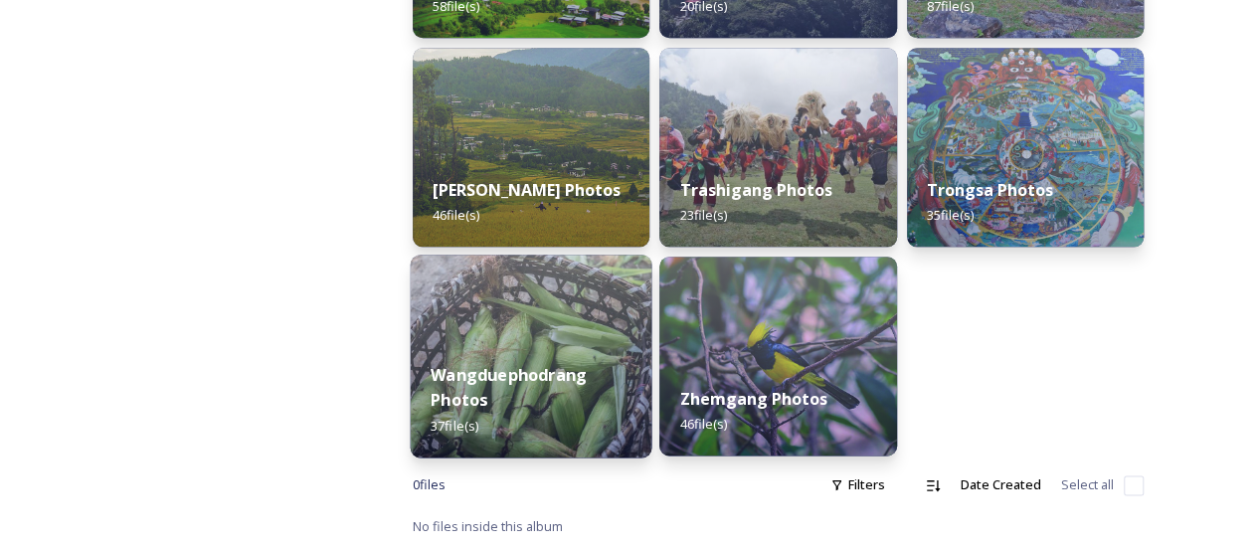
click at [550, 304] on img at bounding box center [532, 356] width 242 height 203
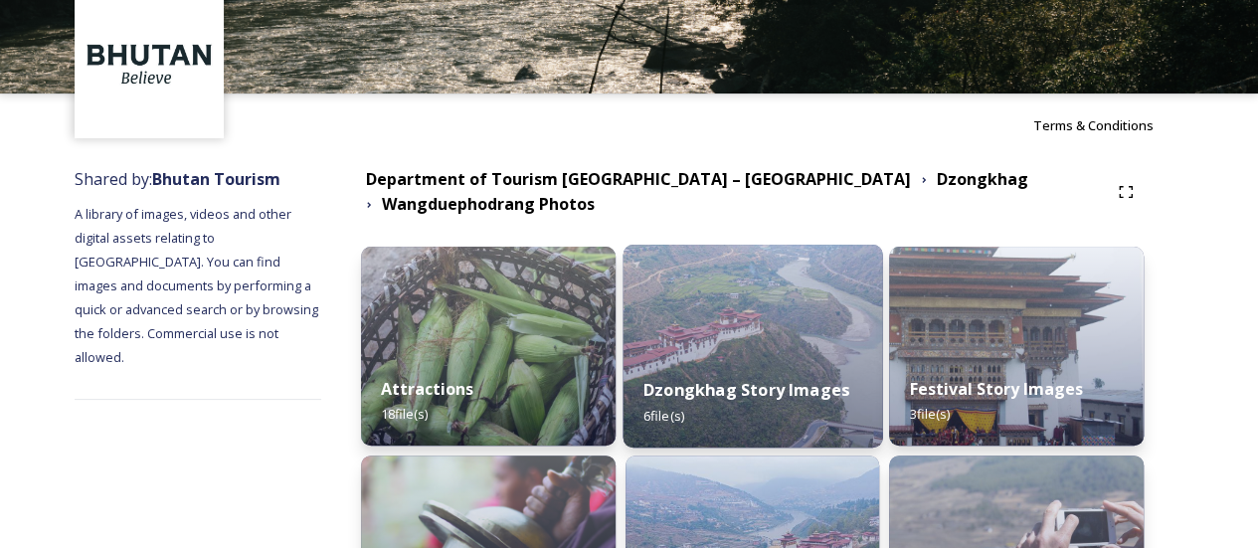
scroll to position [283, 0]
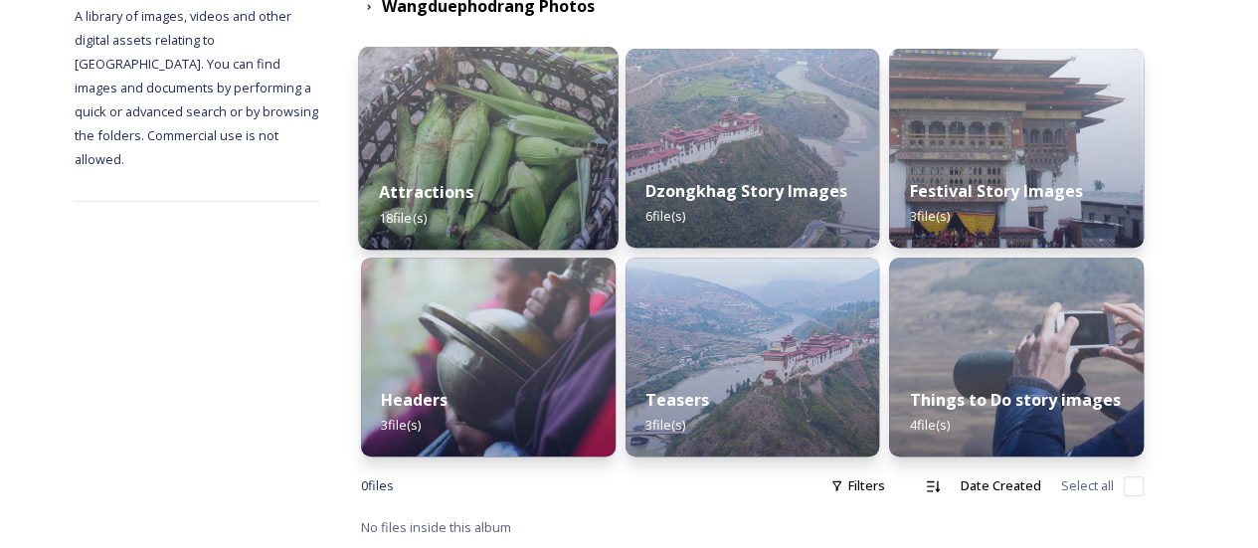
click at [549, 222] on div "Attractions 18 file(s)" at bounding box center [488, 204] width 260 height 91
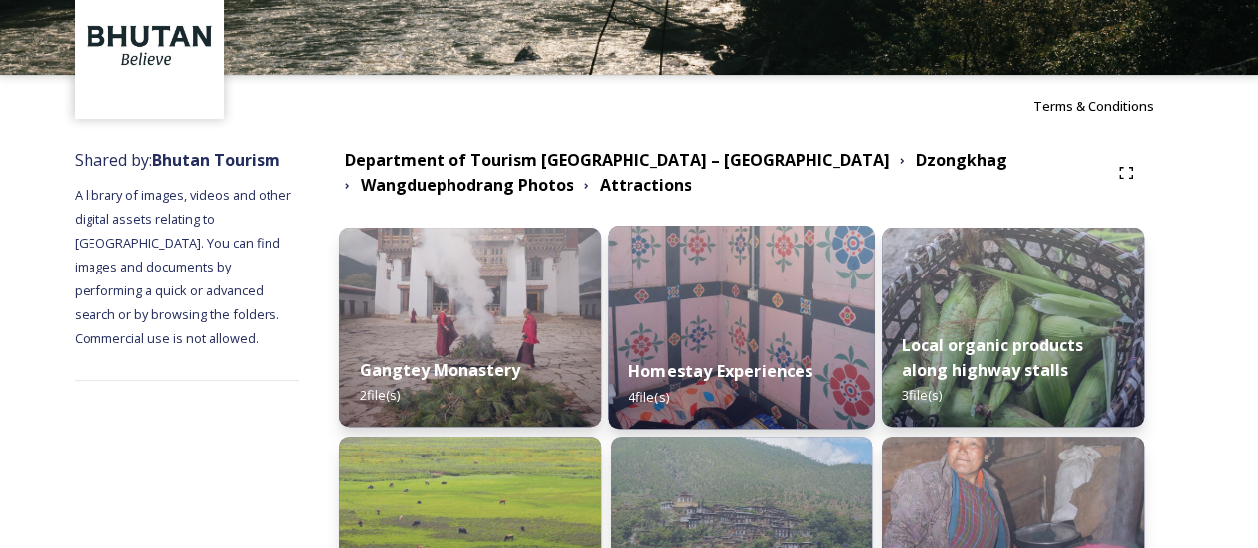
scroll to position [99, 0]
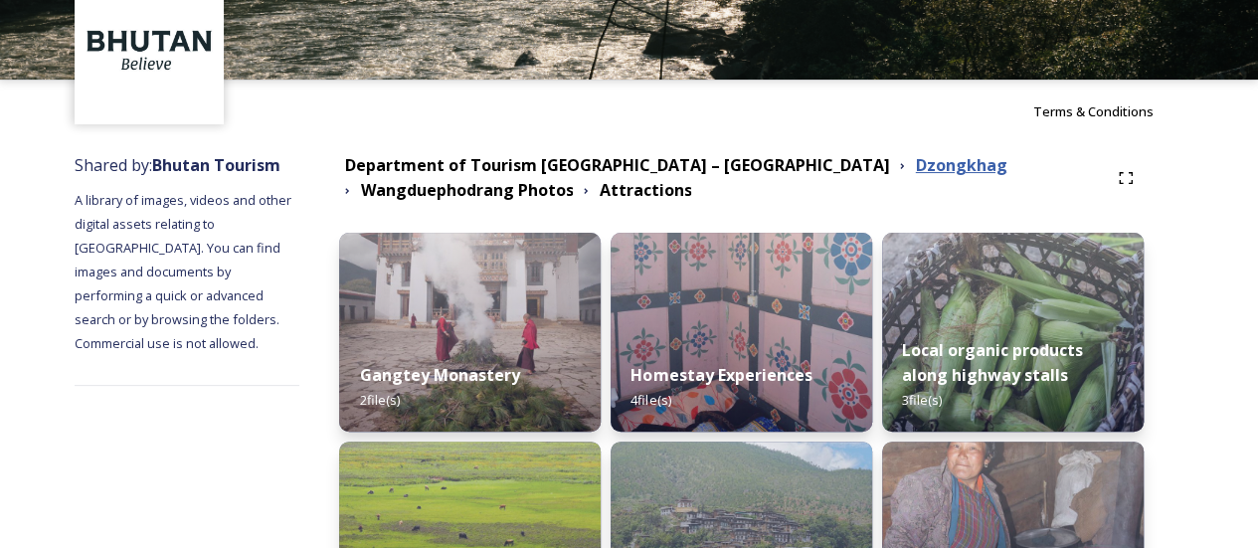
click at [915, 166] on strong "Dzongkhag" at bounding box center [960, 165] width 91 height 22
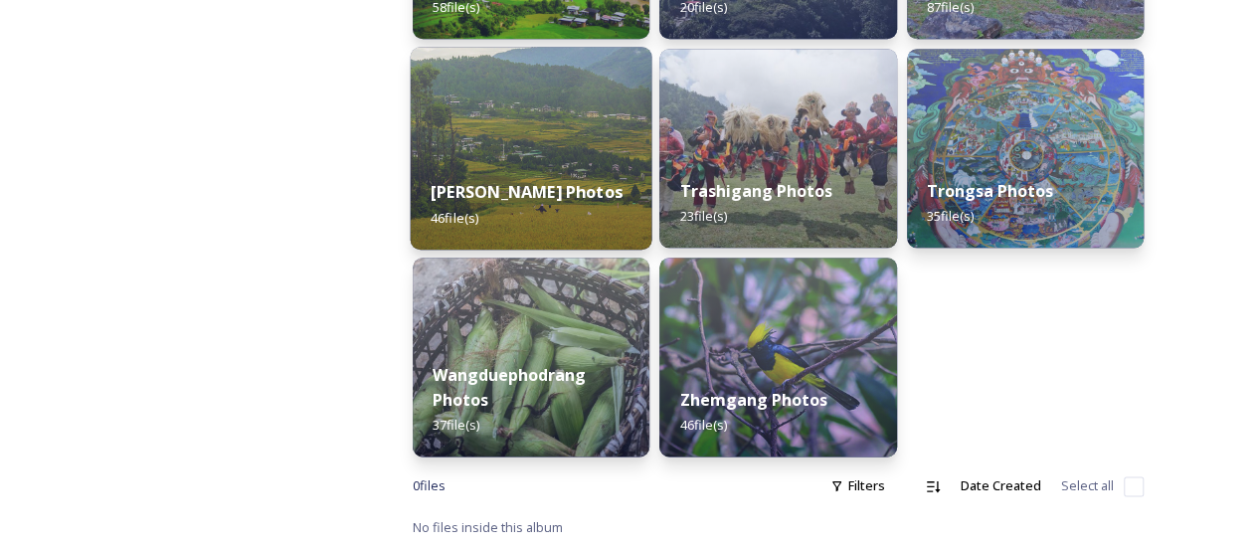
scroll to position [1106, 0]
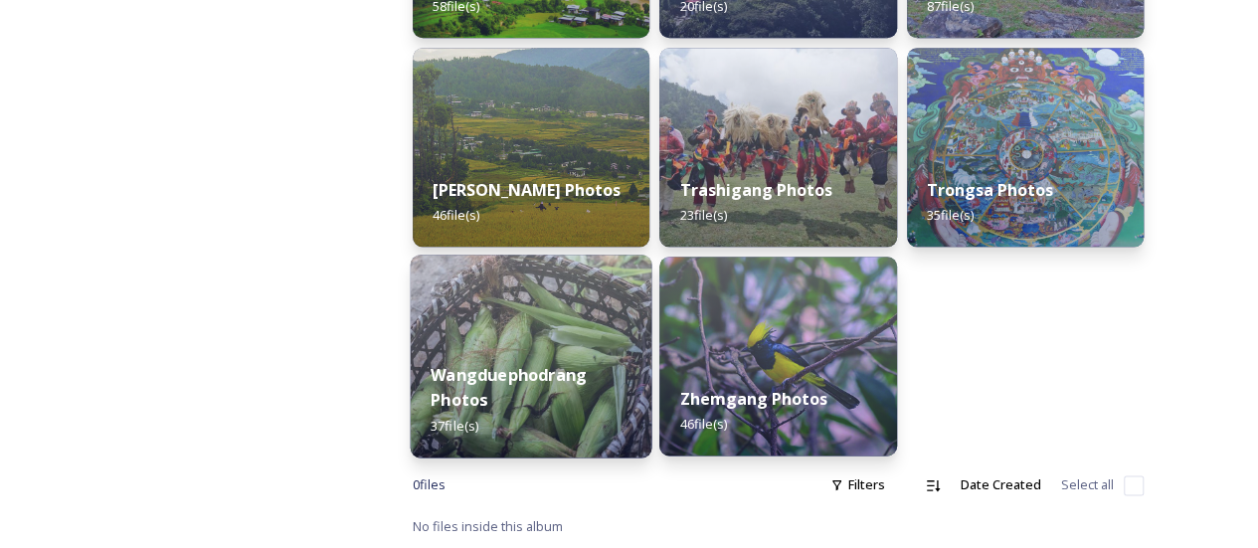
click at [585, 292] on img at bounding box center [532, 356] width 242 height 203
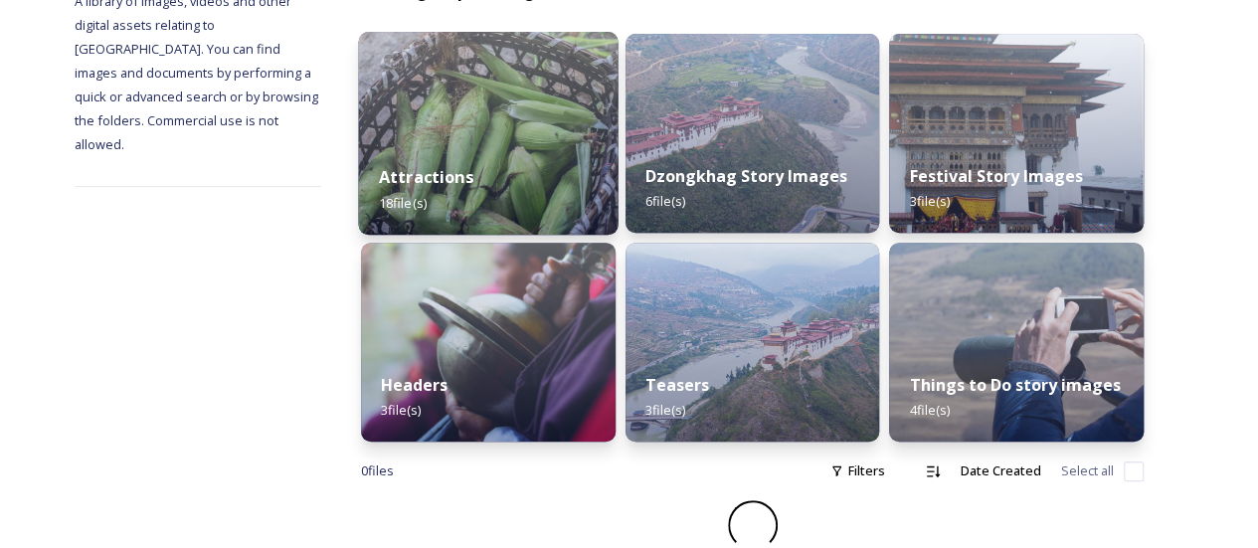
scroll to position [283, 0]
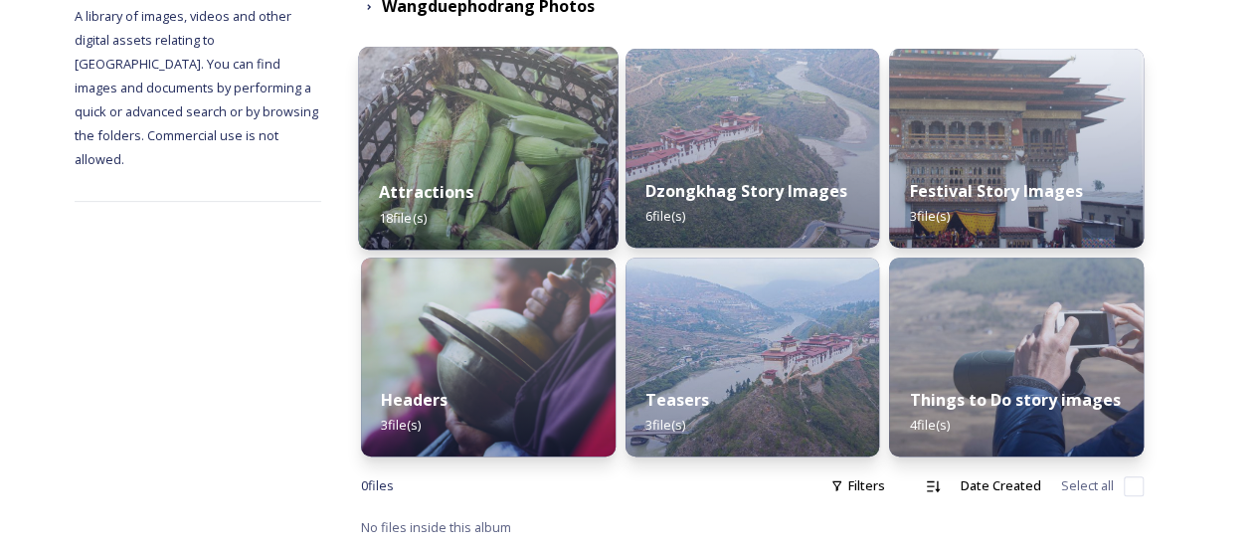
click at [611, 231] on div "Attractions 18 file(s)" at bounding box center [488, 204] width 260 height 91
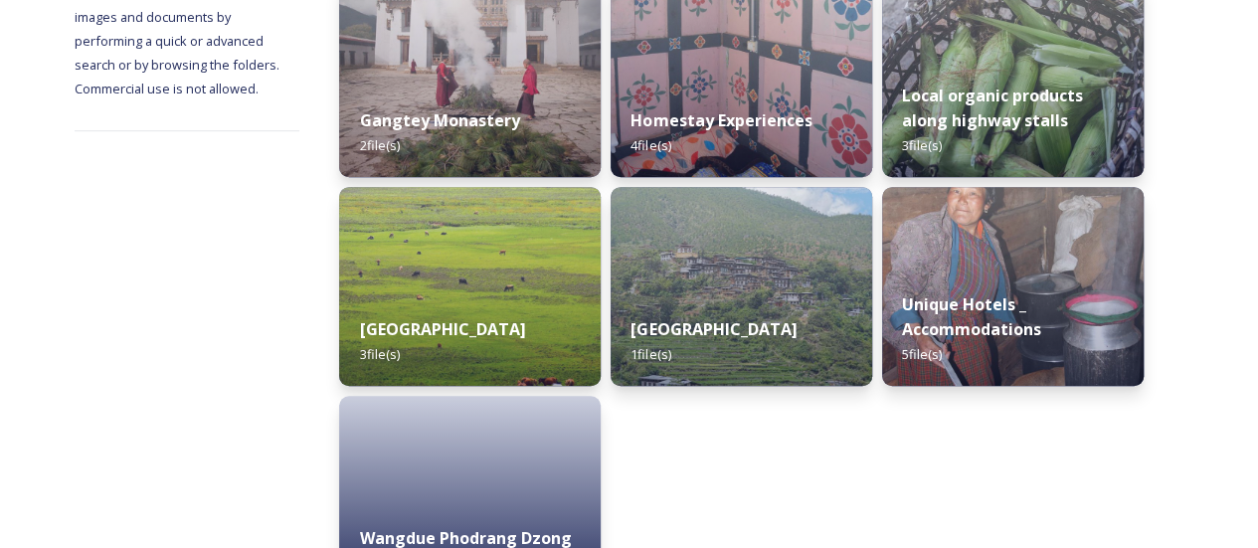
scroll to position [398, 0]
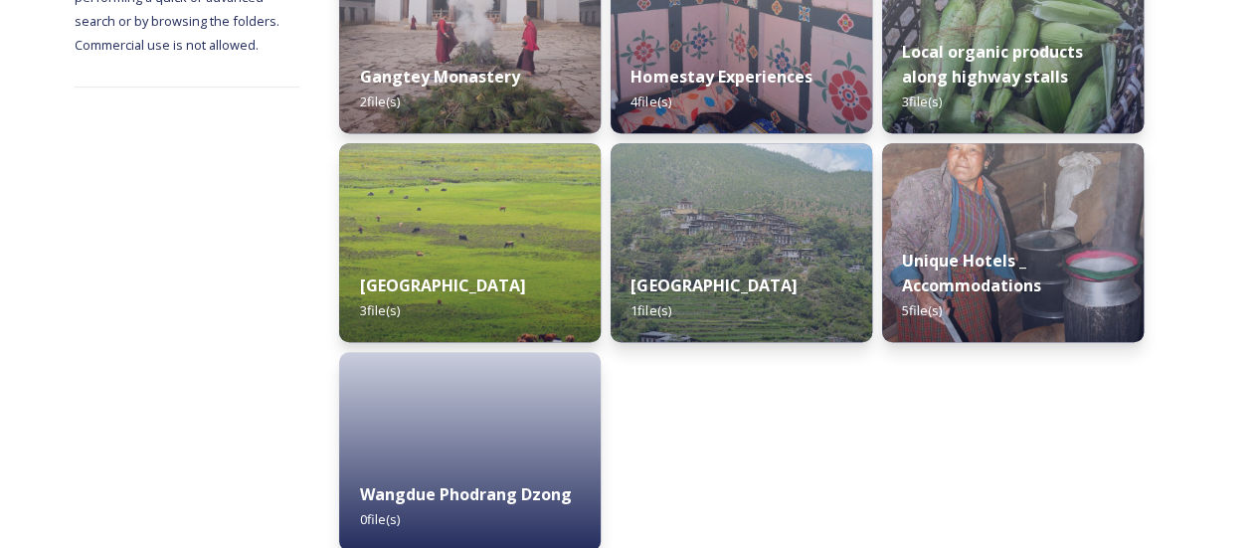
click at [557, 265] on div "Phobjikha Valley 3 file(s)" at bounding box center [470, 298] width 262 height 89
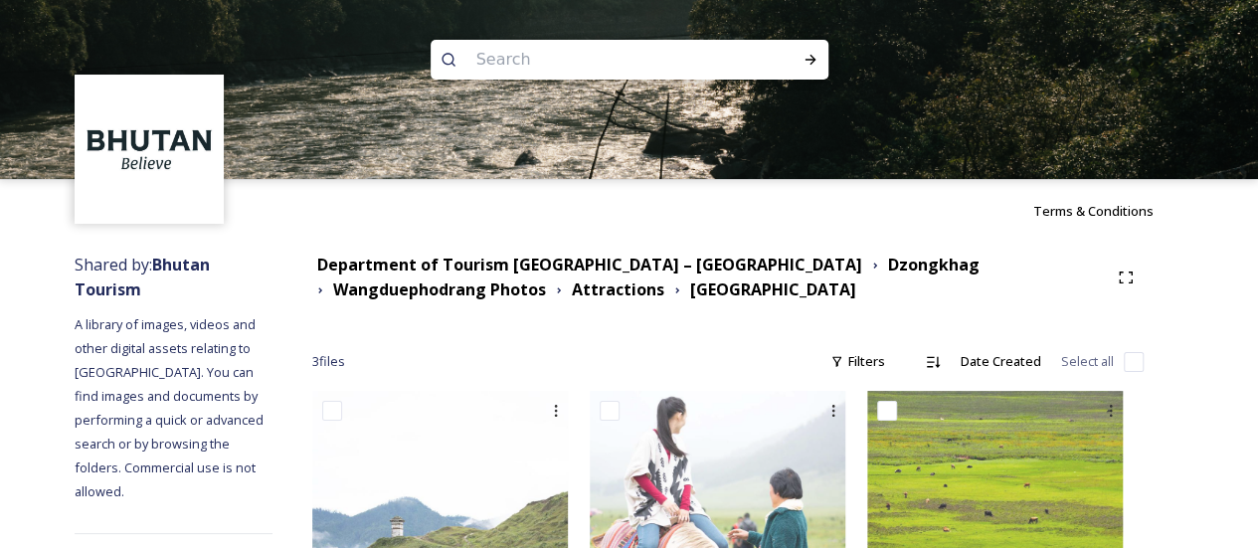
click at [888, 275] on div "Dzongkhag" at bounding box center [933, 265] width 91 height 25
click at [888, 269] on strong "Dzongkhag" at bounding box center [933, 265] width 91 height 22
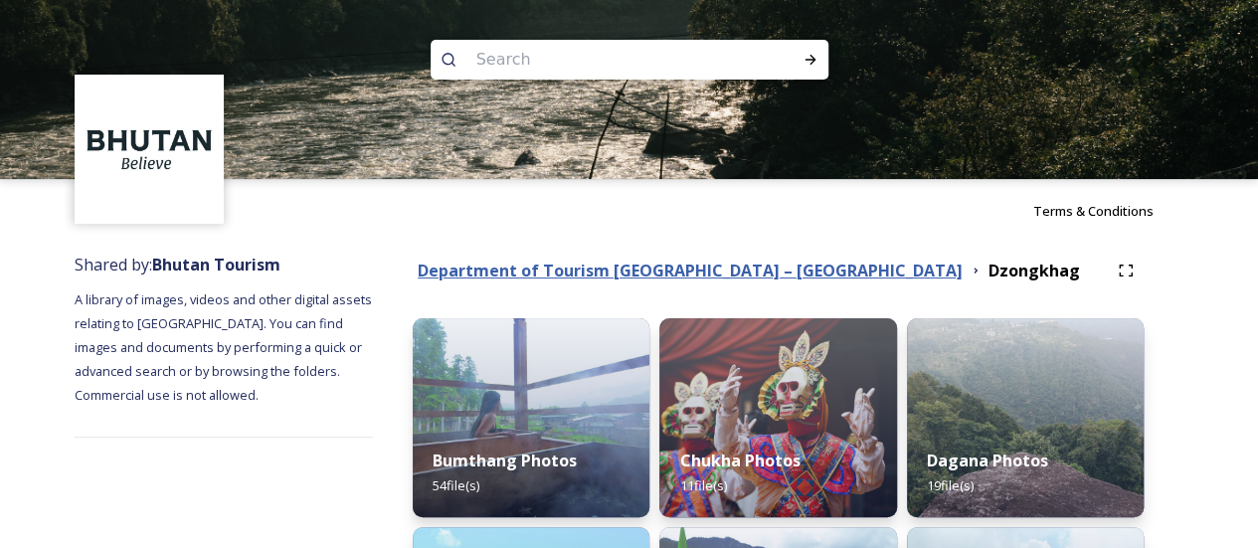
click at [748, 275] on strong "Department of Tourism [GEOGRAPHIC_DATA] – [GEOGRAPHIC_DATA]" at bounding box center [690, 271] width 545 height 22
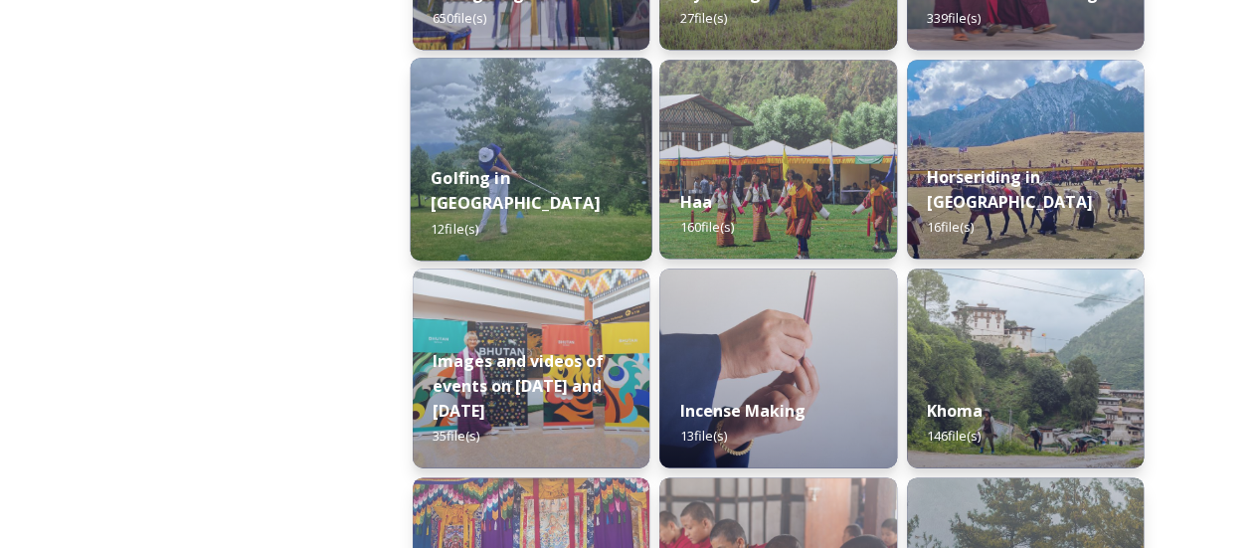
scroll to position [895, 0]
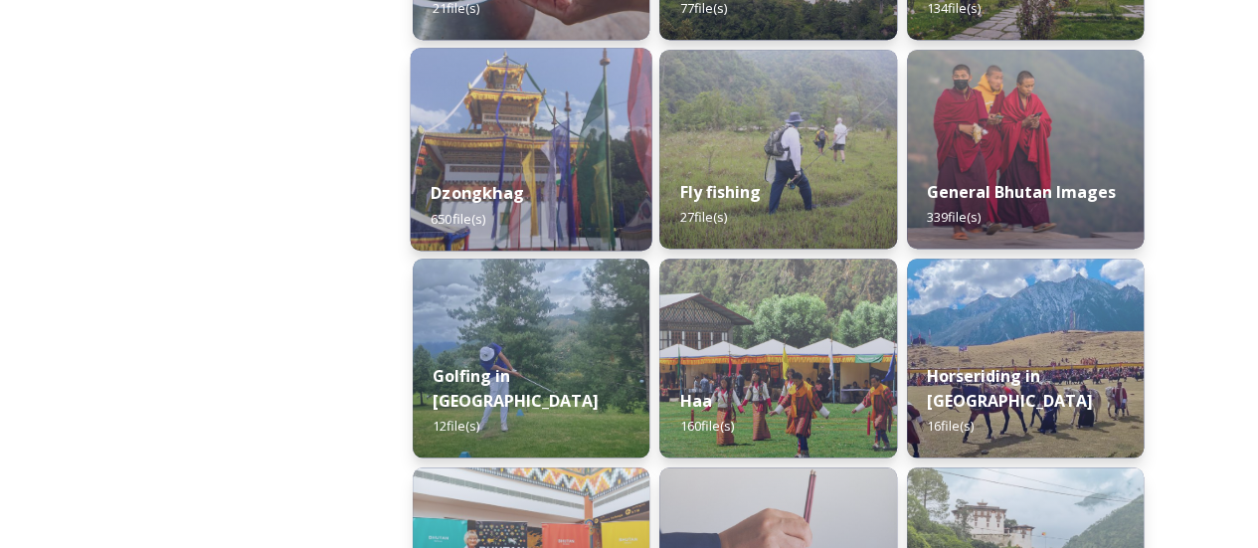
click at [551, 172] on div "Dzongkhag 650 file(s)" at bounding box center [532, 205] width 242 height 91
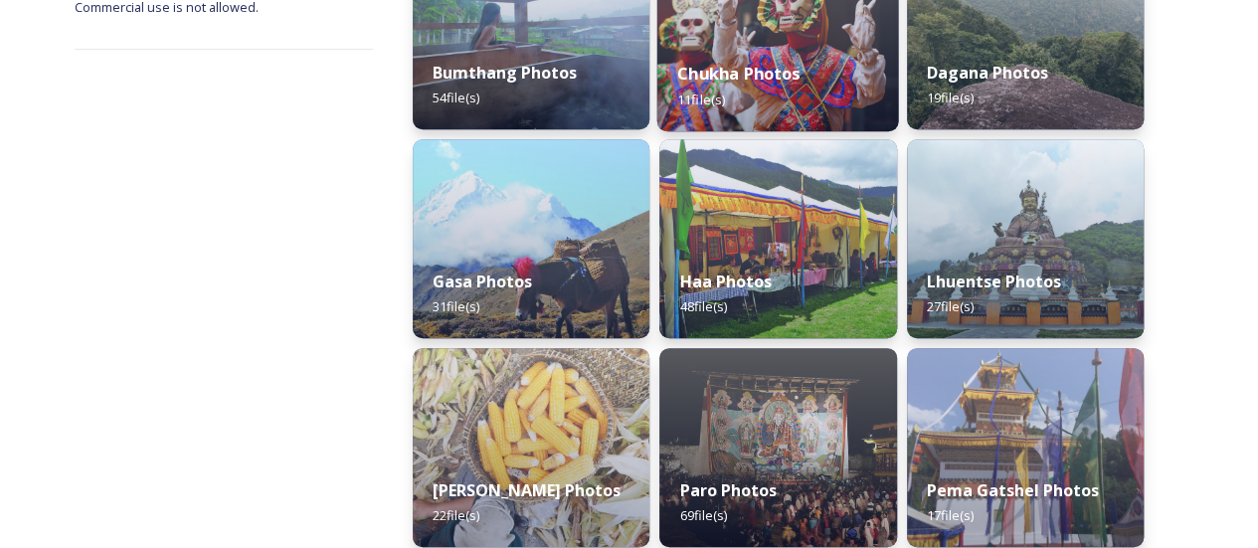
scroll to position [497, 0]
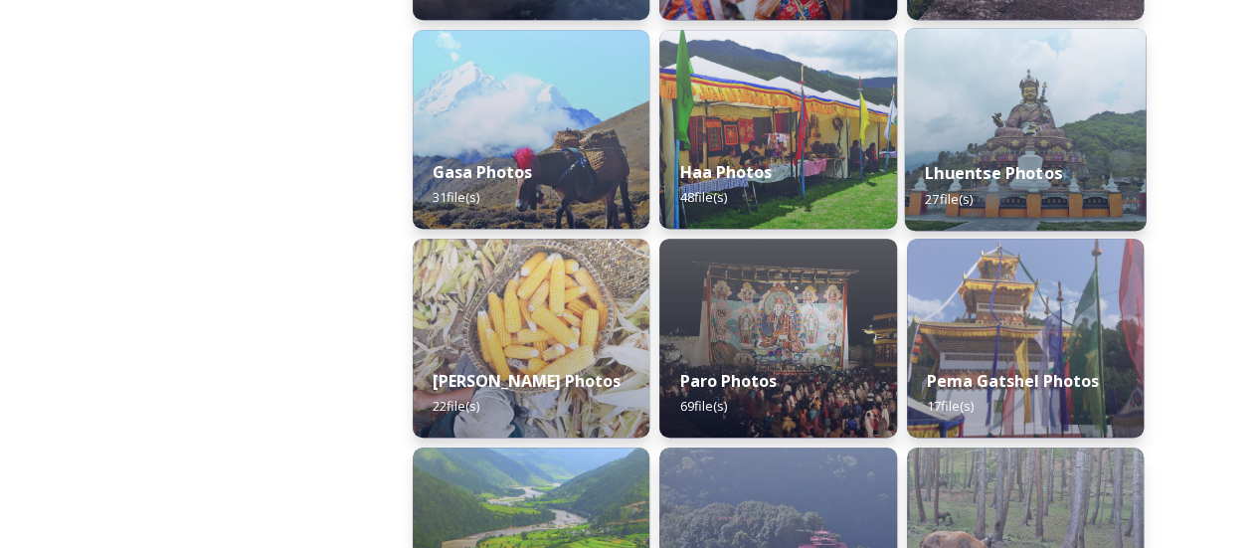
click at [1104, 186] on div "Lhuentse Photos 27 file(s)" at bounding box center [1025, 185] width 242 height 91
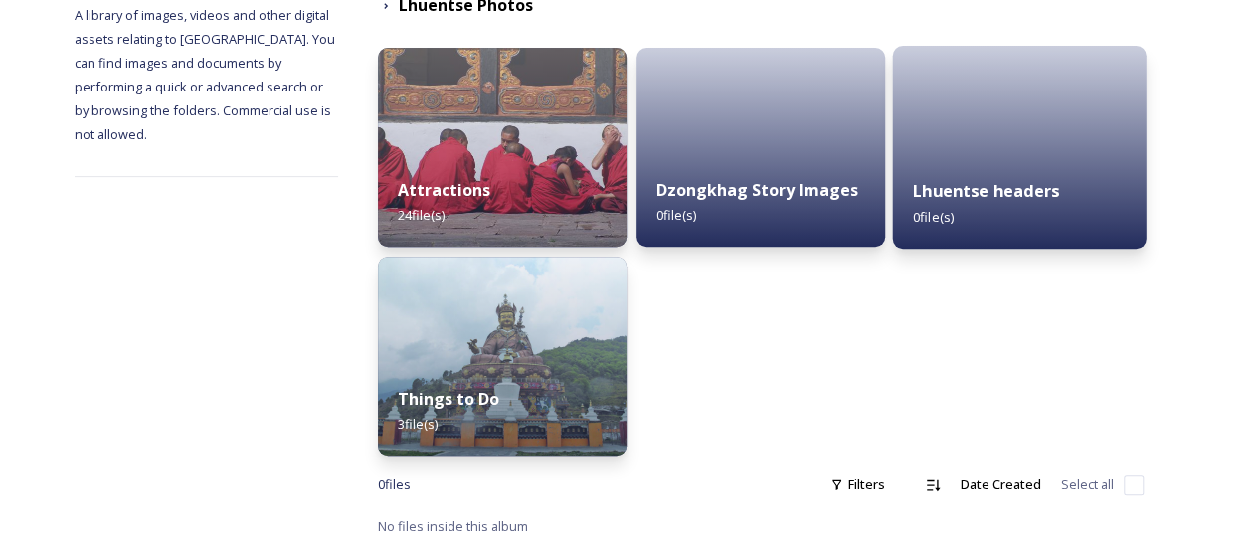
scroll to position [271, 0]
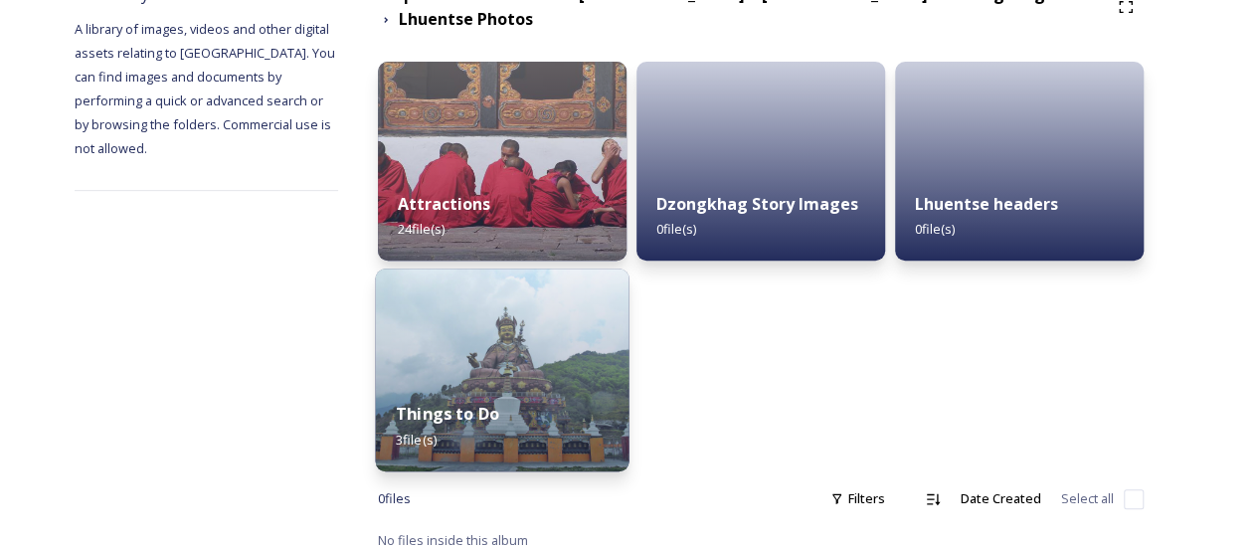
click at [583, 286] on img at bounding box center [502, 370] width 254 height 203
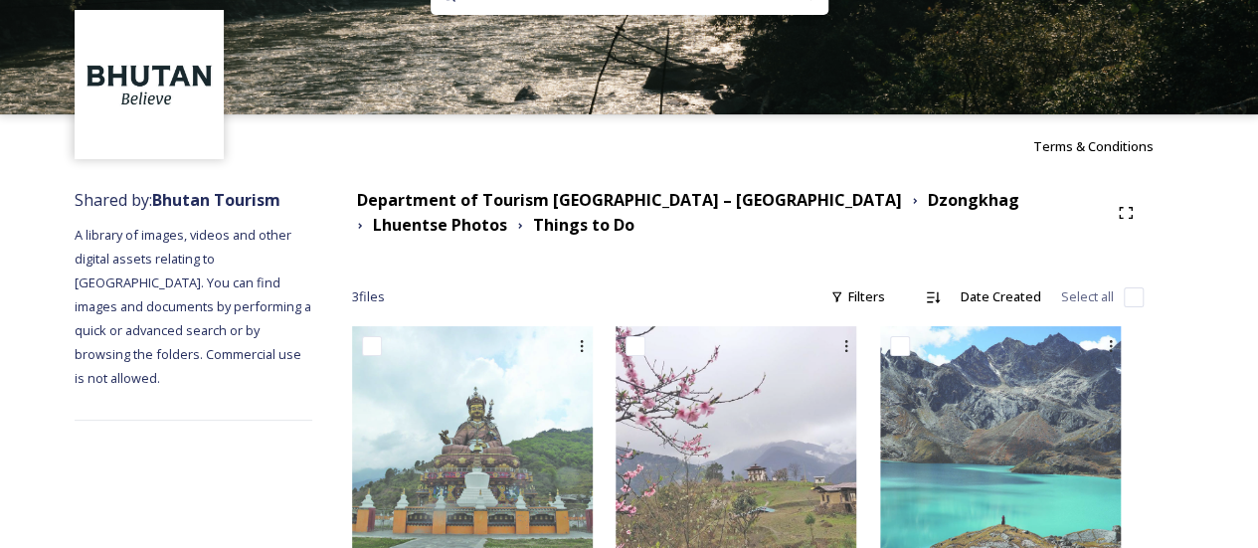
scroll to position [126, 0]
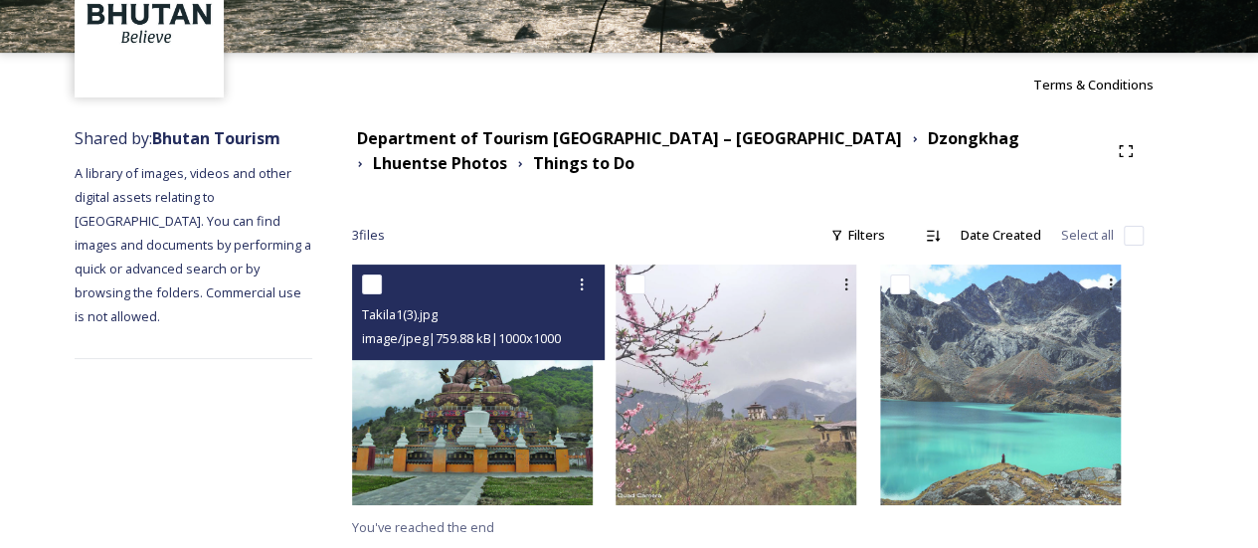
click at [566, 437] on img at bounding box center [472, 385] width 241 height 241
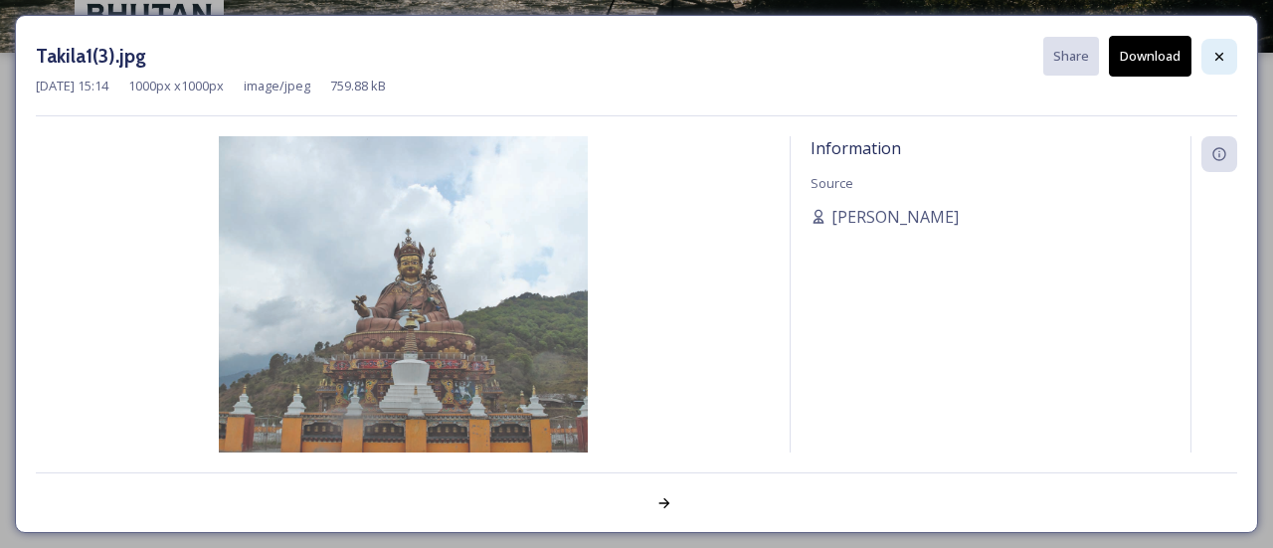
click at [1213, 63] on icon at bounding box center [1219, 57] width 16 height 16
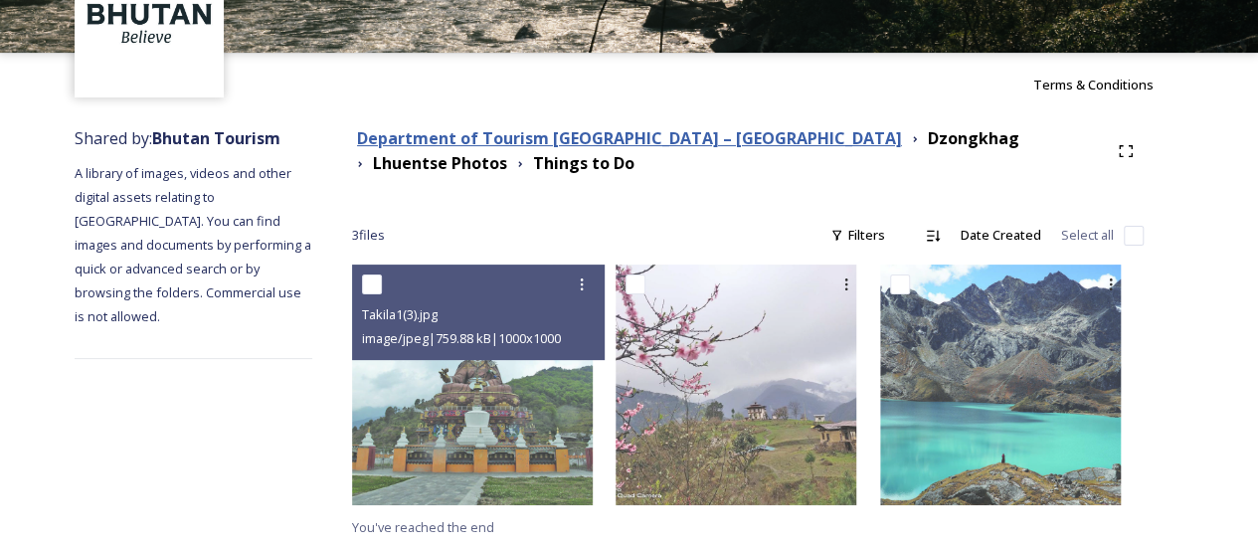
click at [701, 130] on strong "Department of Tourism [GEOGRAPHIC_DATA] – [GEOGRAPHIC_DATA]" at bounding box center [629, 138] width 545 height 22
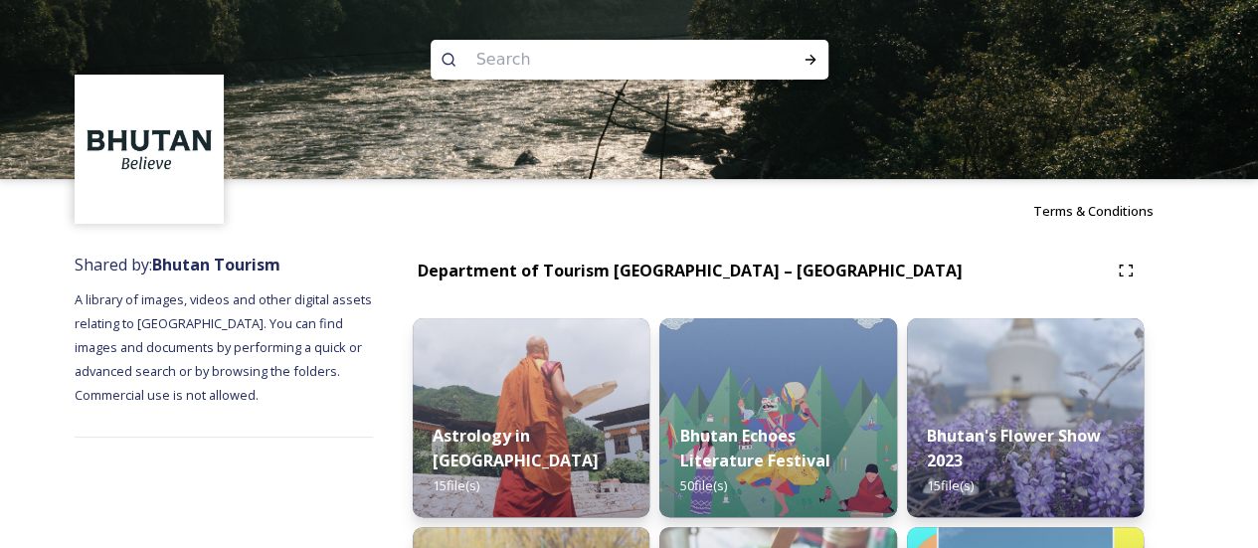
click at [721, 141] on img at bounding box center [629, 89] width 1258 height 179
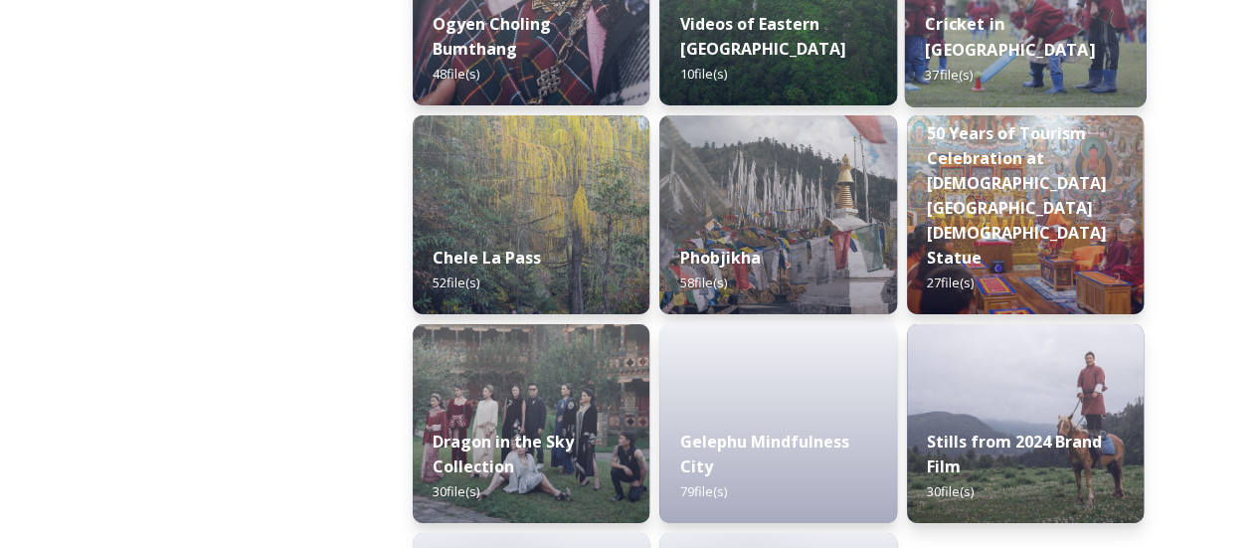
scroll to position [3481, 0]
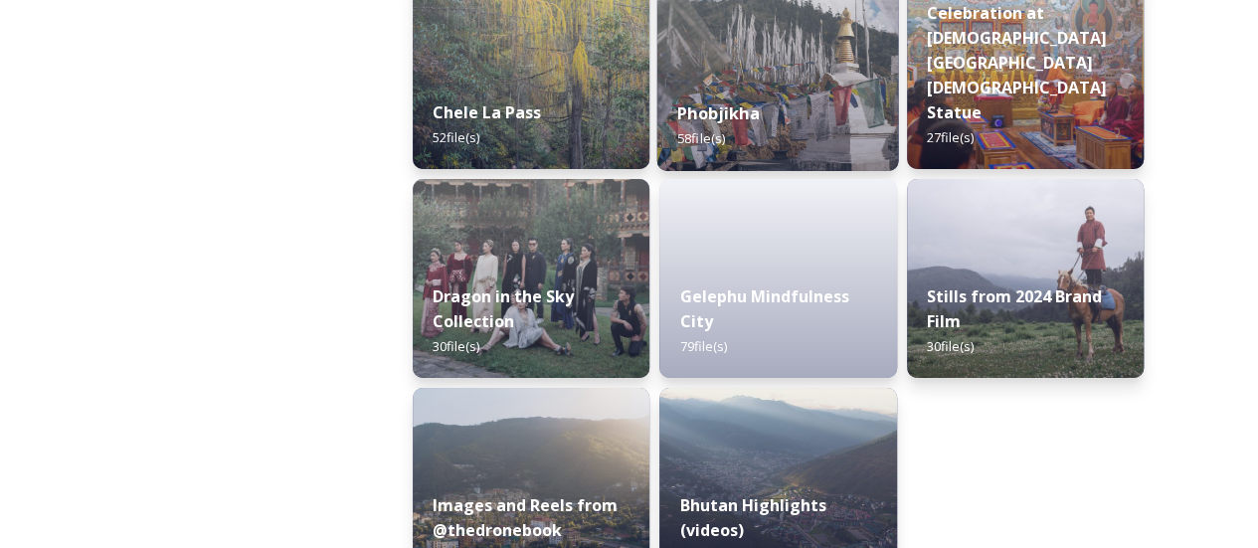
click at [873, 109] on div "Phobjikha 58 file(s)" at bounding box center [778, 126] width 242 height 91
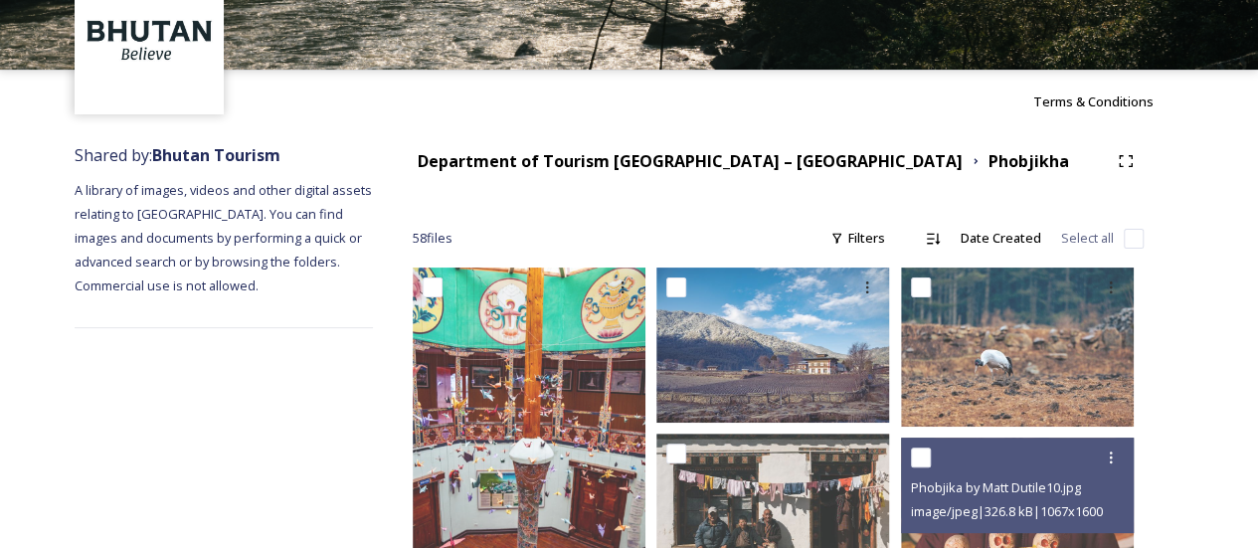
scroll to position [99, 0]
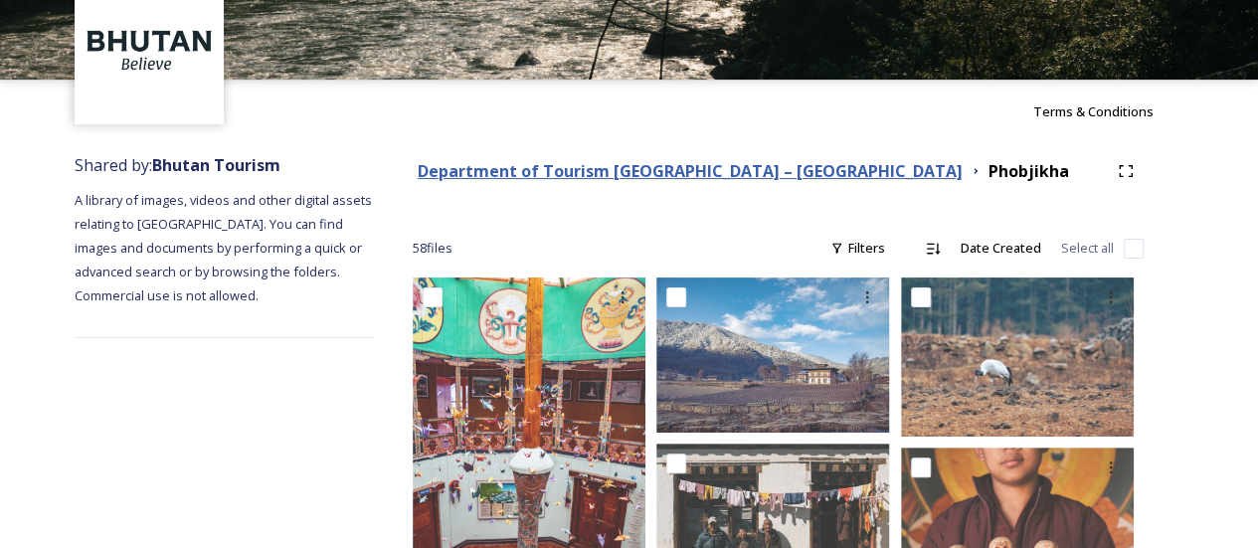
click at [758, 170] on strong "Department of Tourism [GEOGRAPHIC_DATA] – [GEOGRAPHIC_DATA]" at bounding box center [690, 171] width 545 height 22
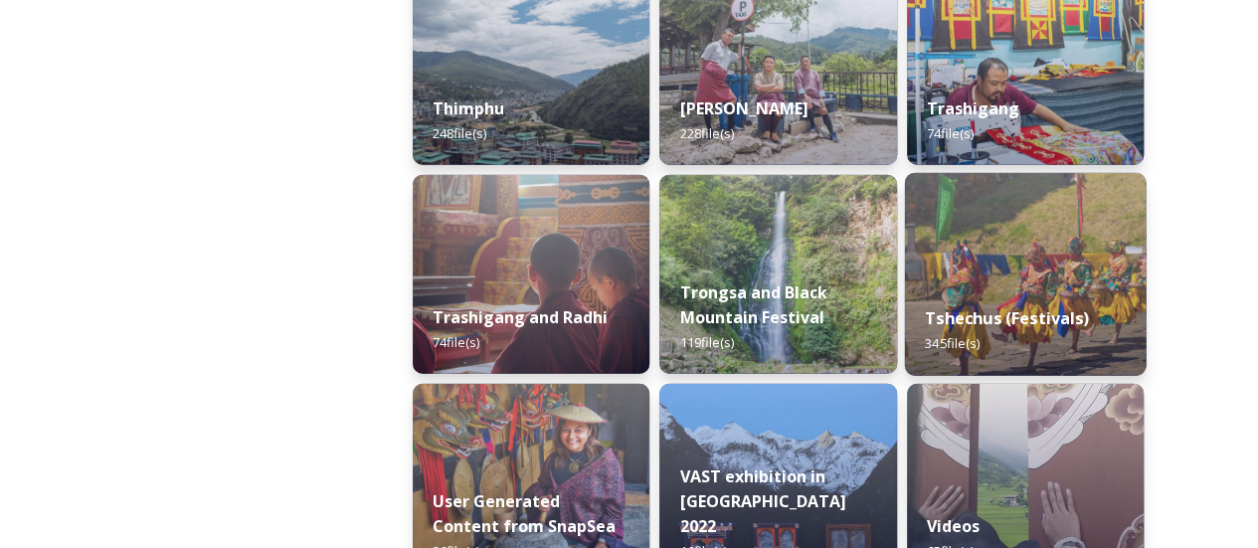
scroll to position [2445, 0]
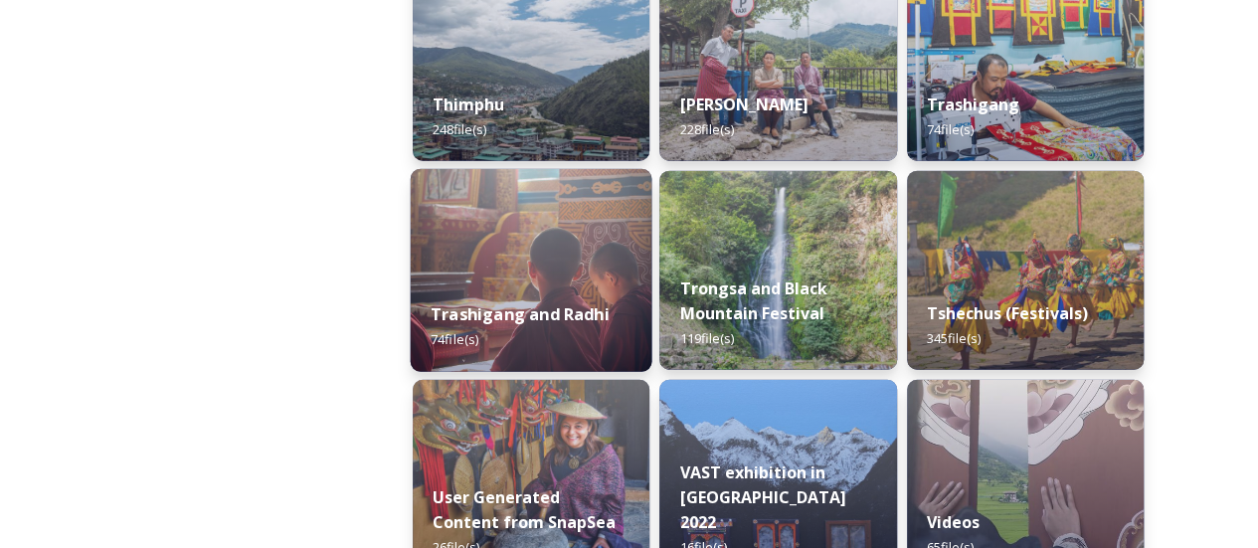
click at [619, 263] on img at bounding box center [532, 270] width 242 height 203
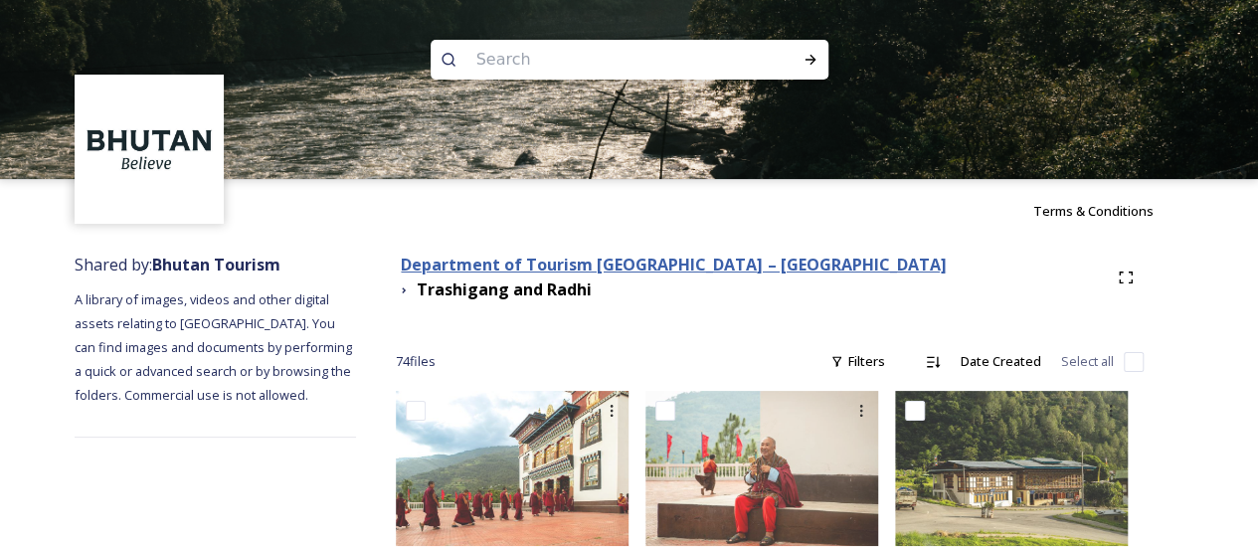
click at [724, 265] on strong "Department of Tourism [GEOGRAPHIC_DATA] – [GEOGRAPHIC_DATA]" at bounding box center [673, 265] width 545 height 22
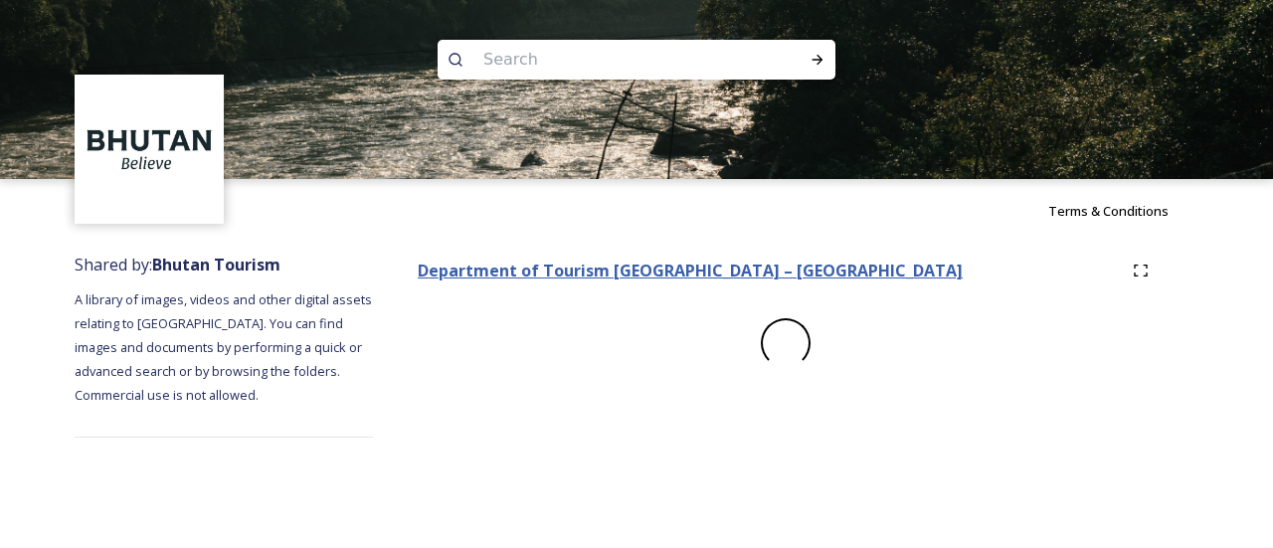
click at [714, 281] on strong "Department of Tourism [GEOGRAPHIC_DATA] – [GEOGRAPHIC_DATA]" at bounding box center [690, 271] width 545 height 22
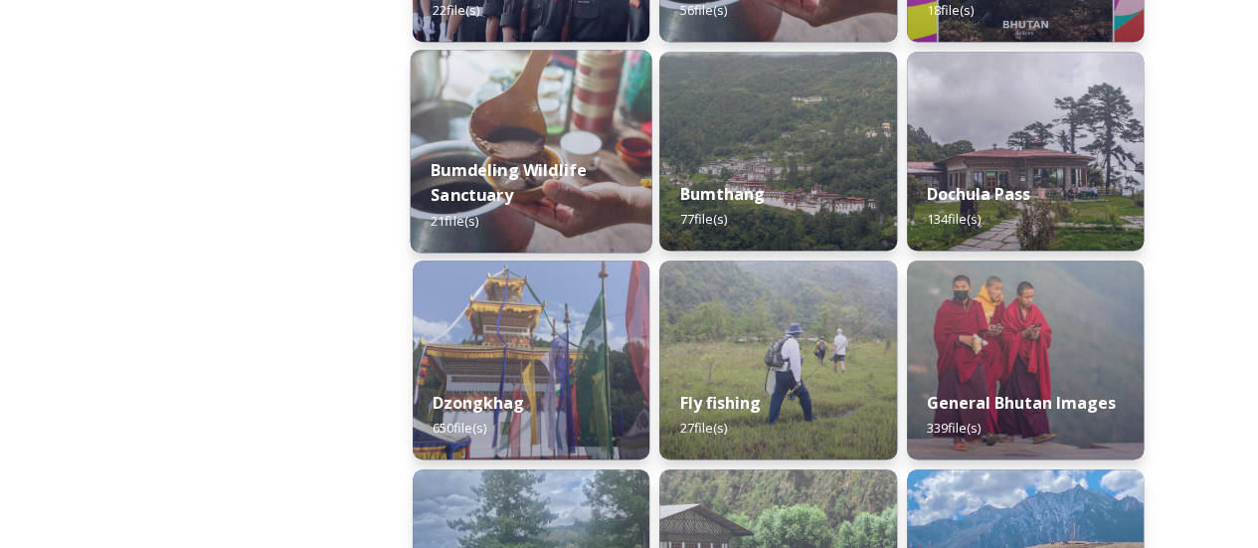
scroll to position [796, 0]
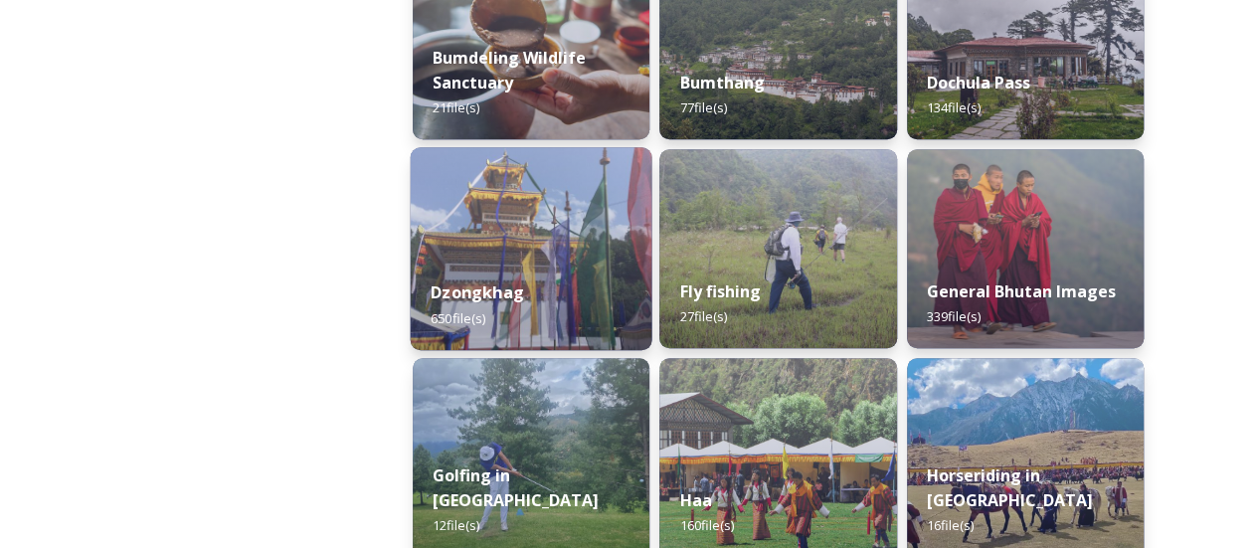
click at [571, 254] on img at bounding box center [532, 248] width 242 height 203
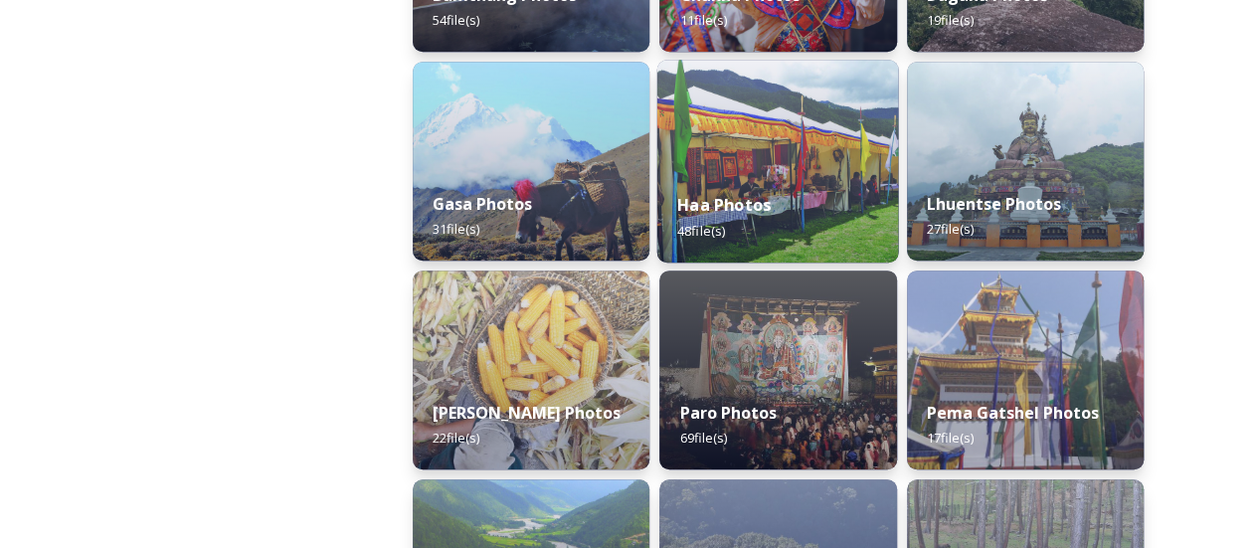
scroll to position [497, 0]
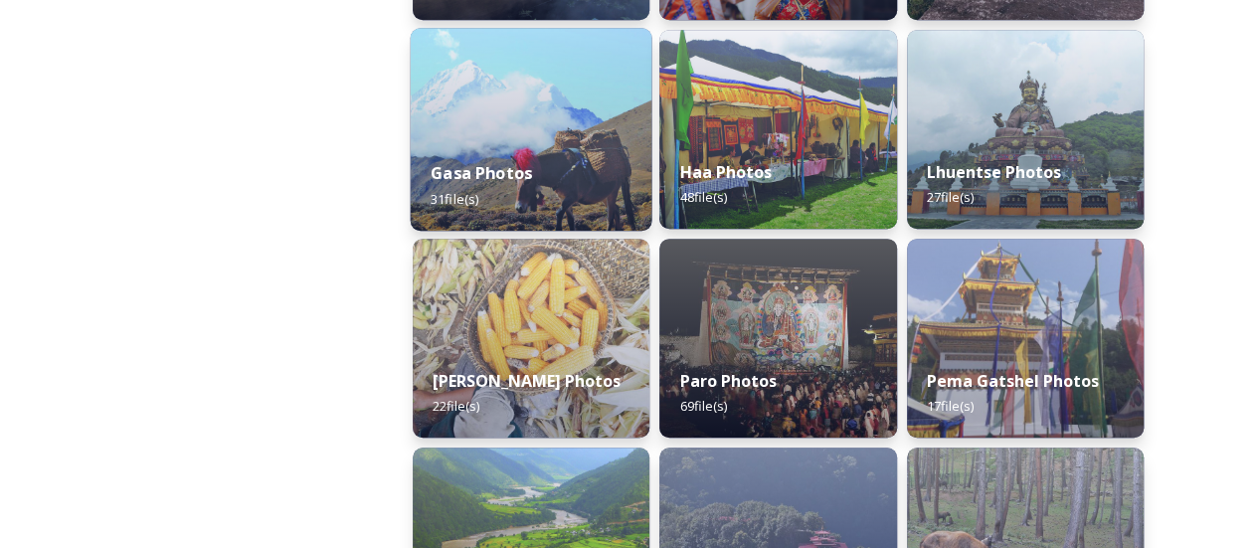
click at [613, 166] on div "Gasa Photos 31 file(s)" at bounding box center [532, 185] width 242 height 91
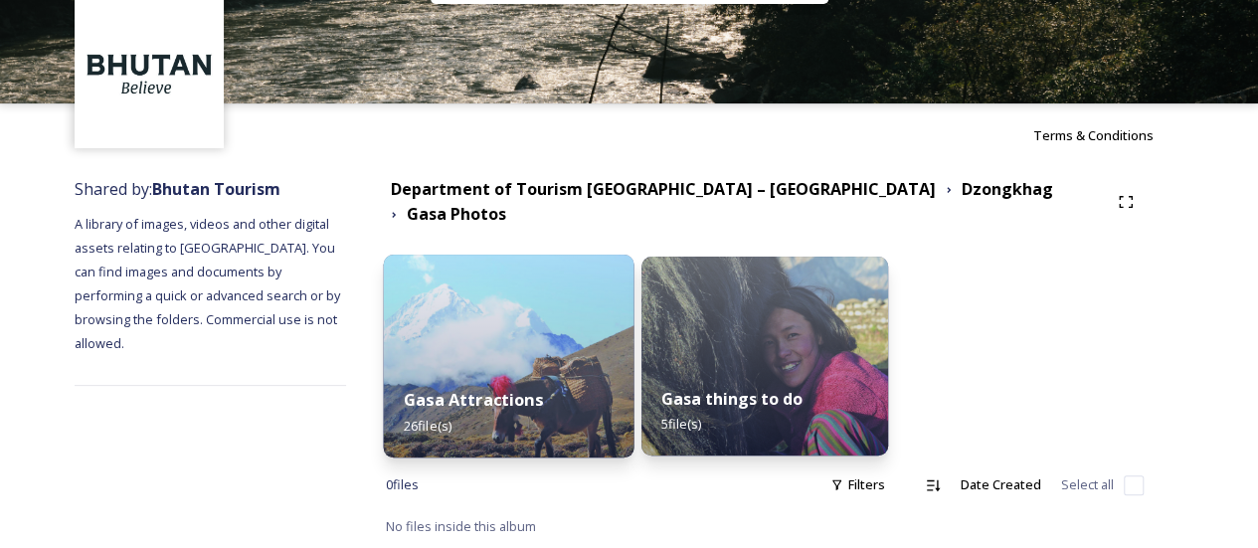
scroll to position [62, 0]
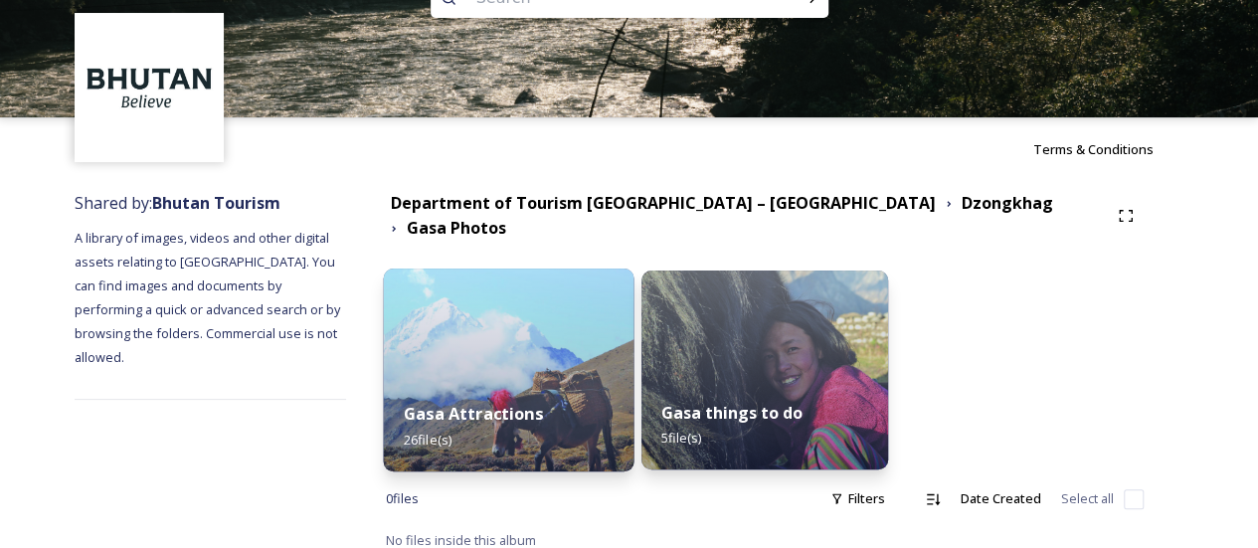
click at [559, 269] on img at bounding box center [508, 370] width 251 height 203
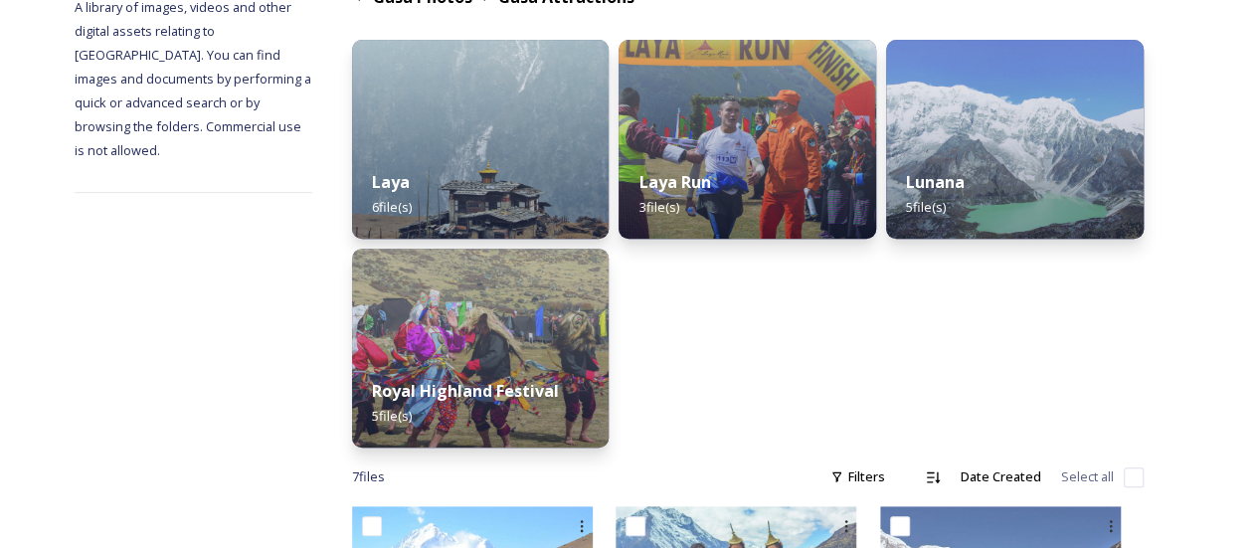
scroll to position [298, 0]
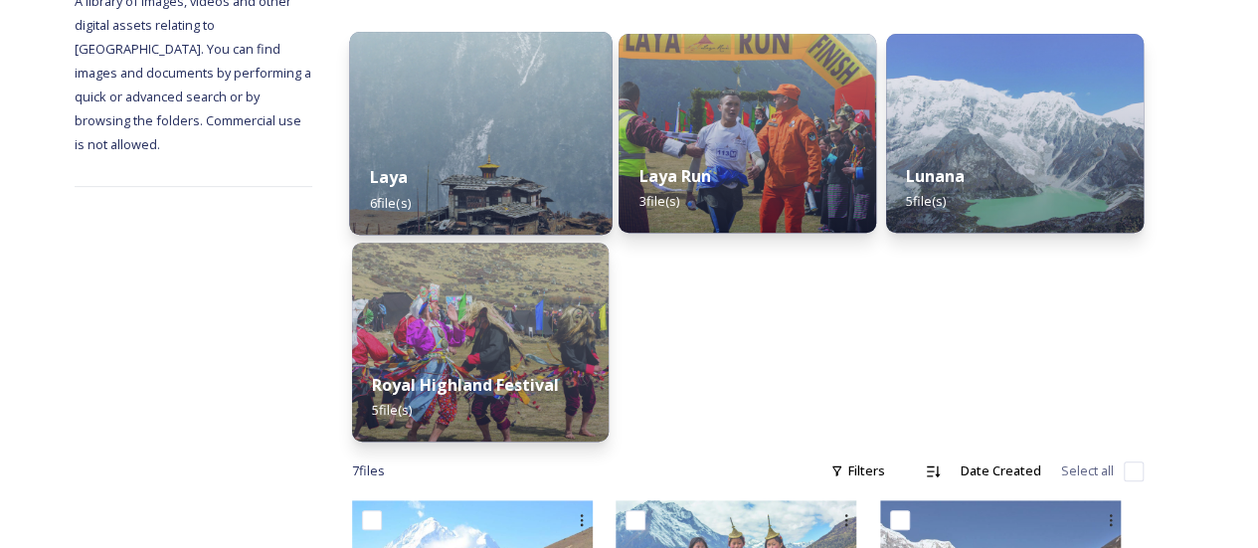
click at [585, 176] on div "Laya 6 file(s)" at bounding box center [480, 189] width 263 height 91
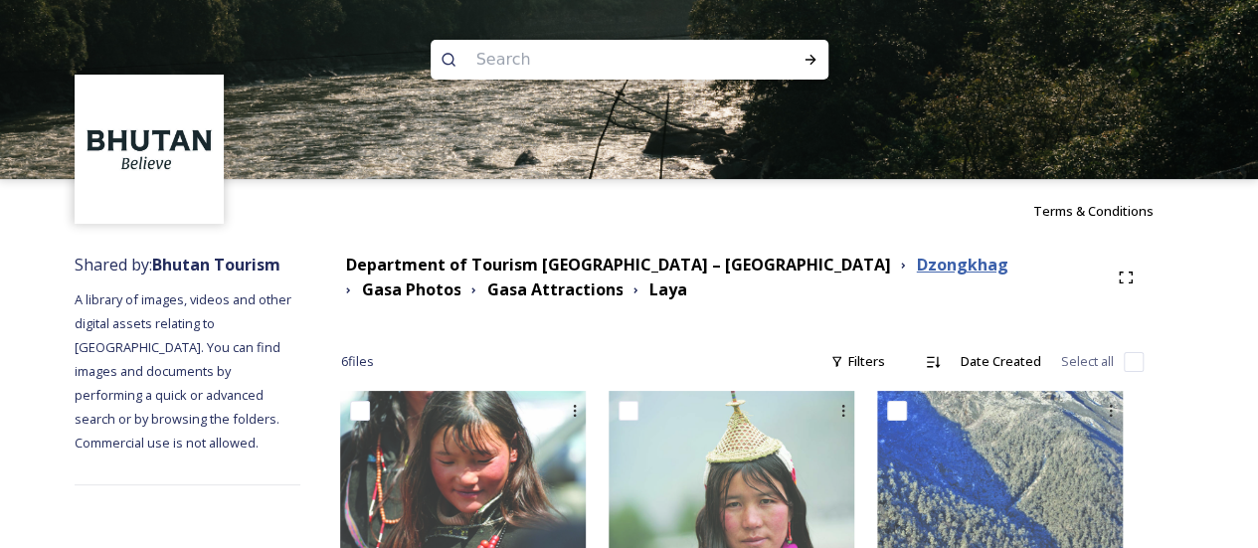
click at [916, 272] on strong "Dzongkhag" at bounding box center [961, 265] width 91 height 22
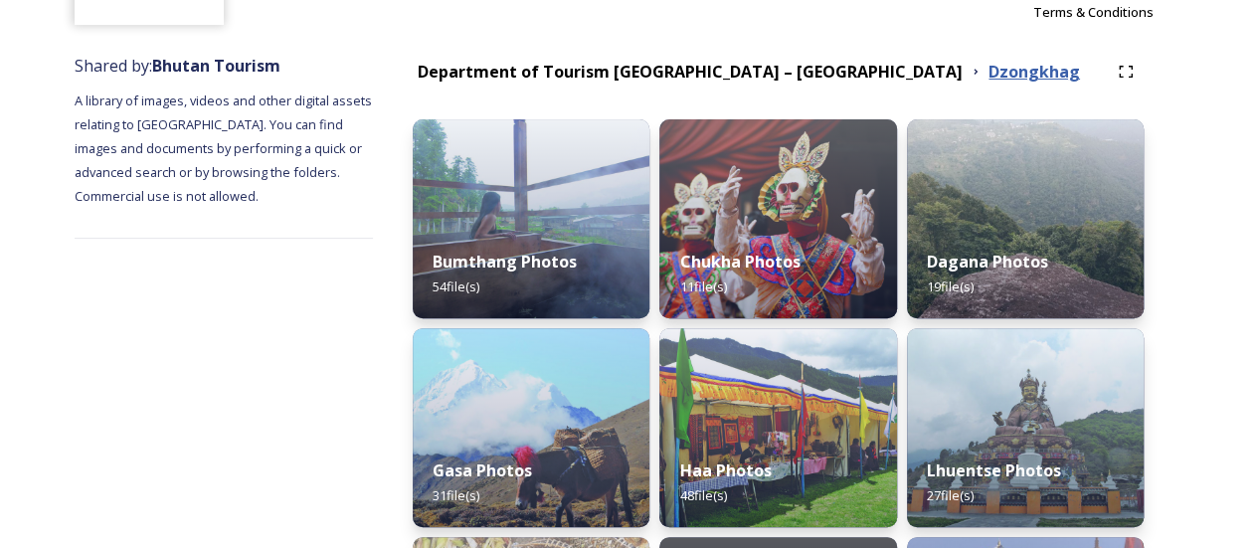
scroll to position [298, 0]
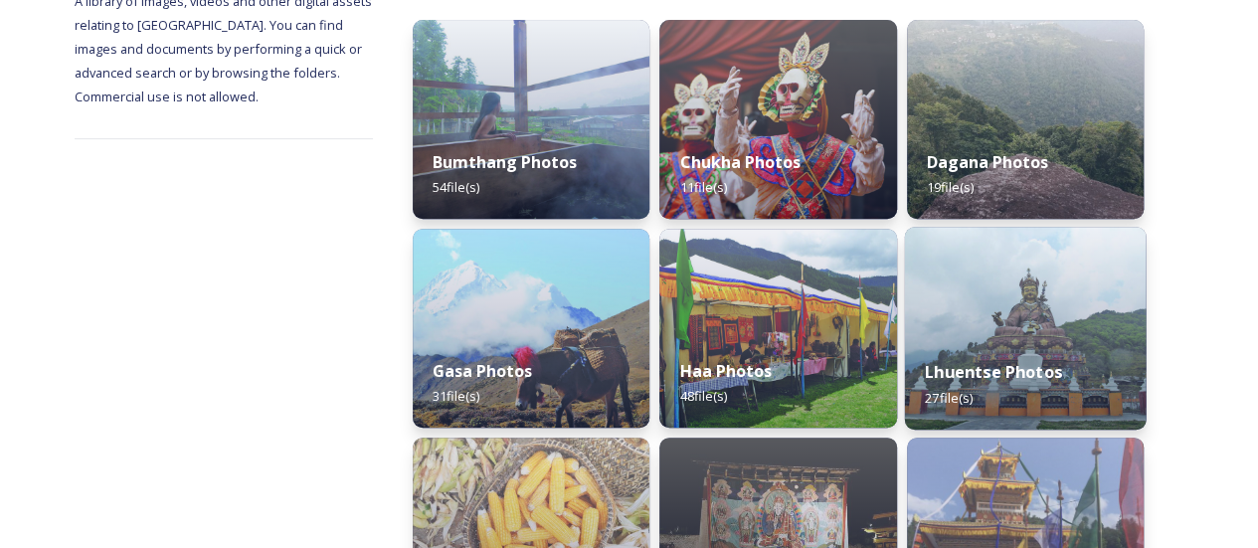
click at [981, 279] on img at bounding box center [1025, 328] width 242 height 203
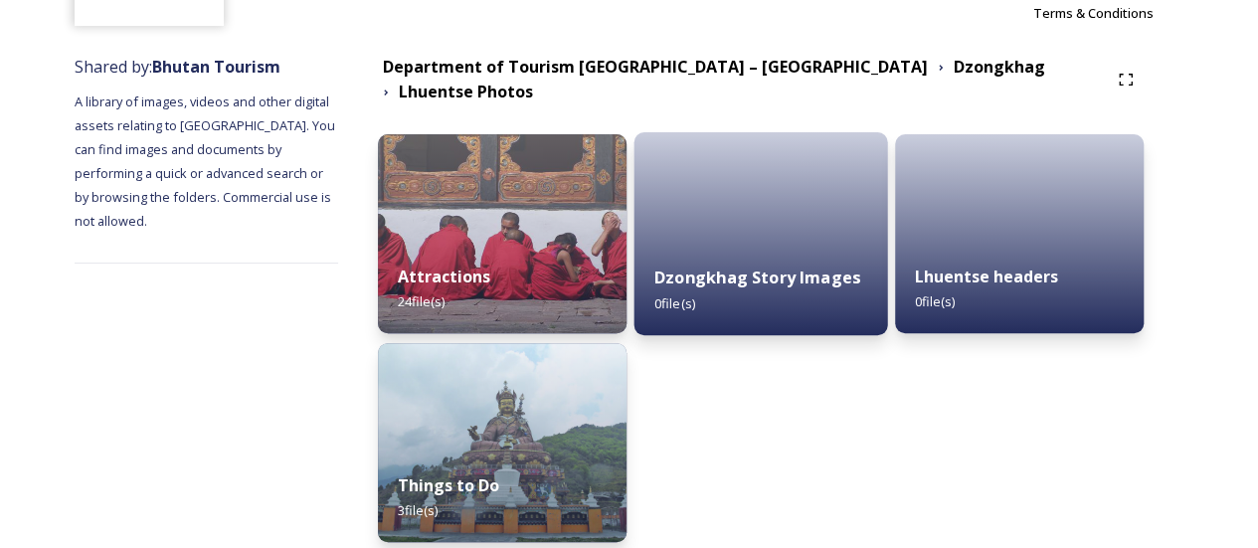
scroll to position [199, 0]
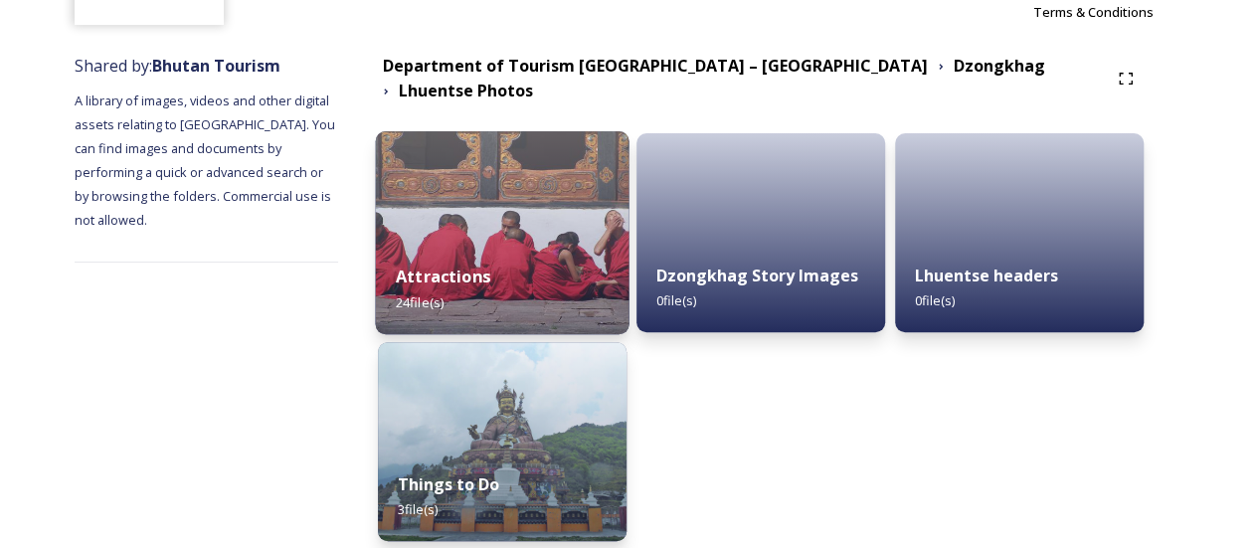
click at [629, 244] on div "Attractions 24 file(s)" at bounding box center [502, 289] width 254 height 91
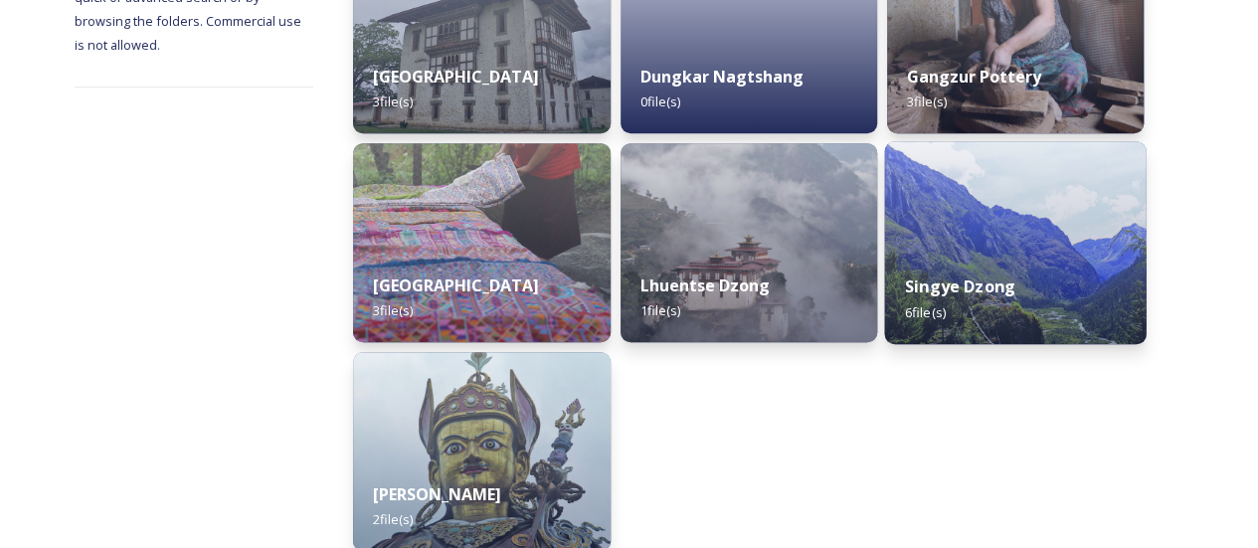
scroll to position [497, 0]
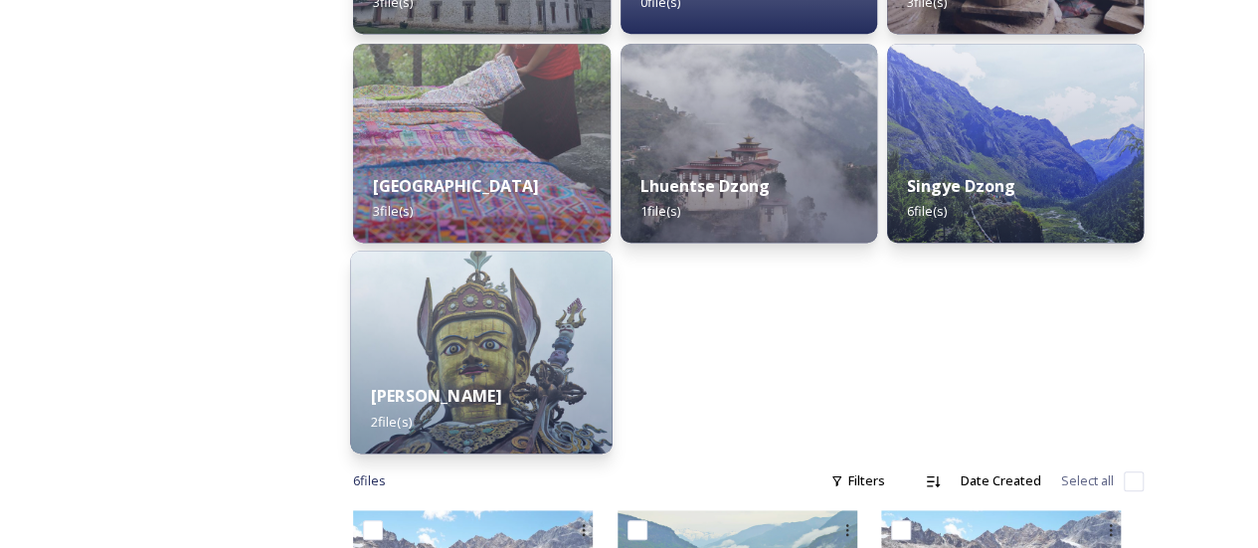
click at [599, 325] on img at bounding box center [482, 352] width 262 height 203
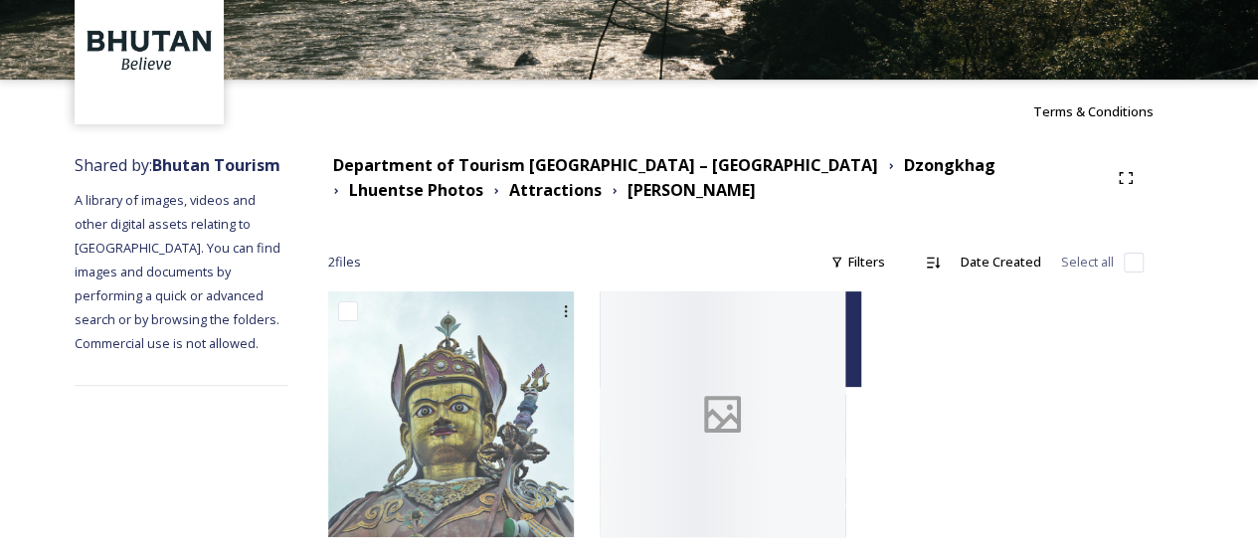
scroll to position [131, 0]
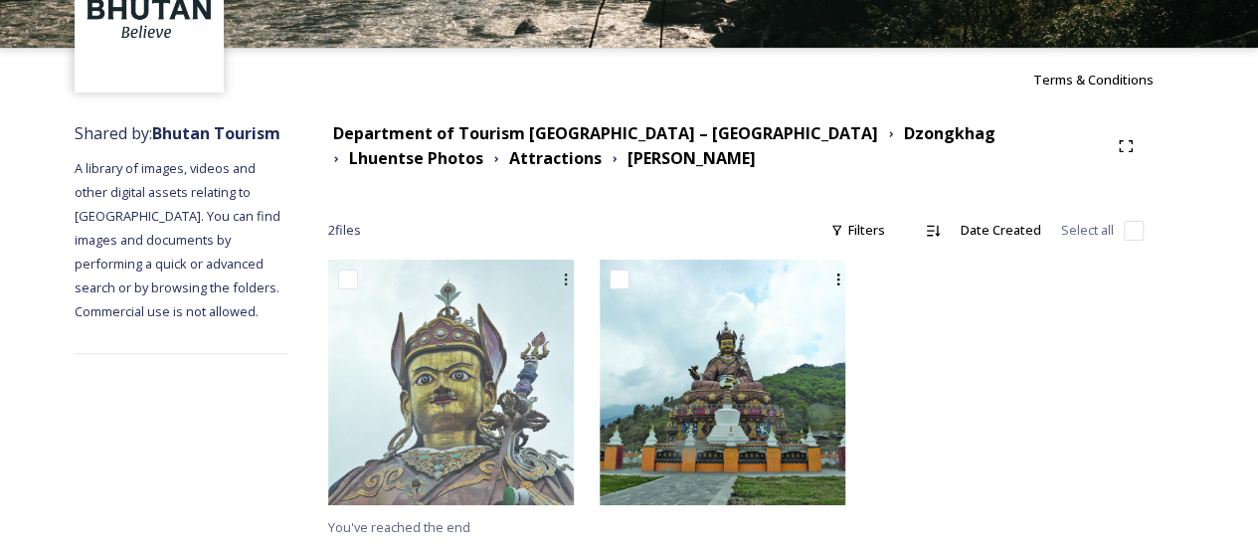
click at [823, 154] on div "Department of Tourism Bhutan – Brand Centre Dzongkhag Lhuentse Photos Attractio…" at bounding box center [718, 146] width 780 height 50
click at [904, 144] on strong "Dzongkhag" at bounding box center [949, 133] width 91 height 22
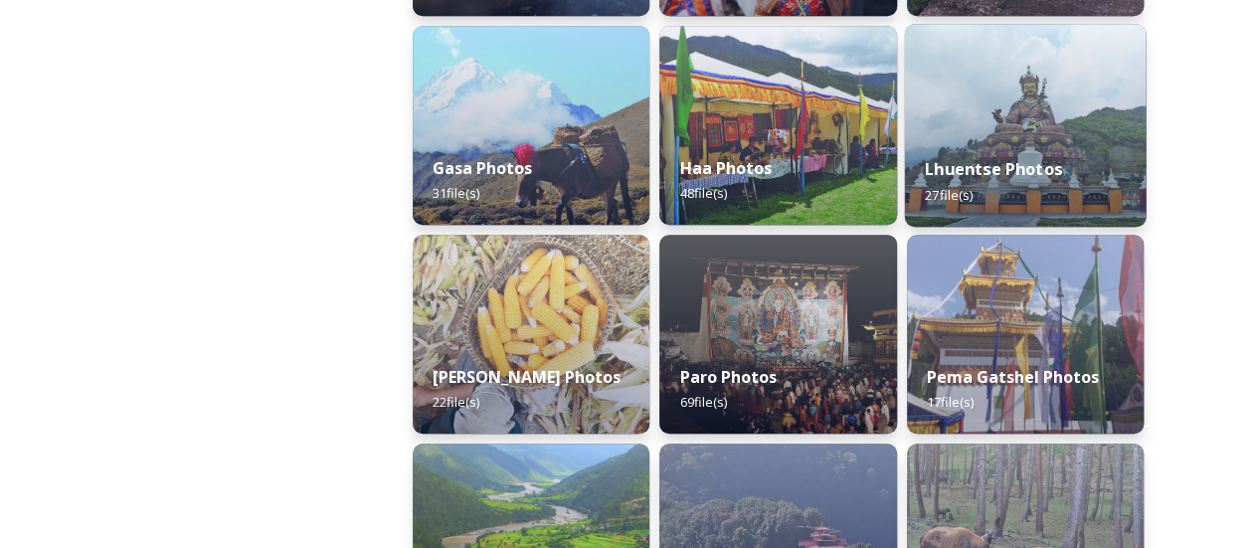
scroll to position [597, 0]
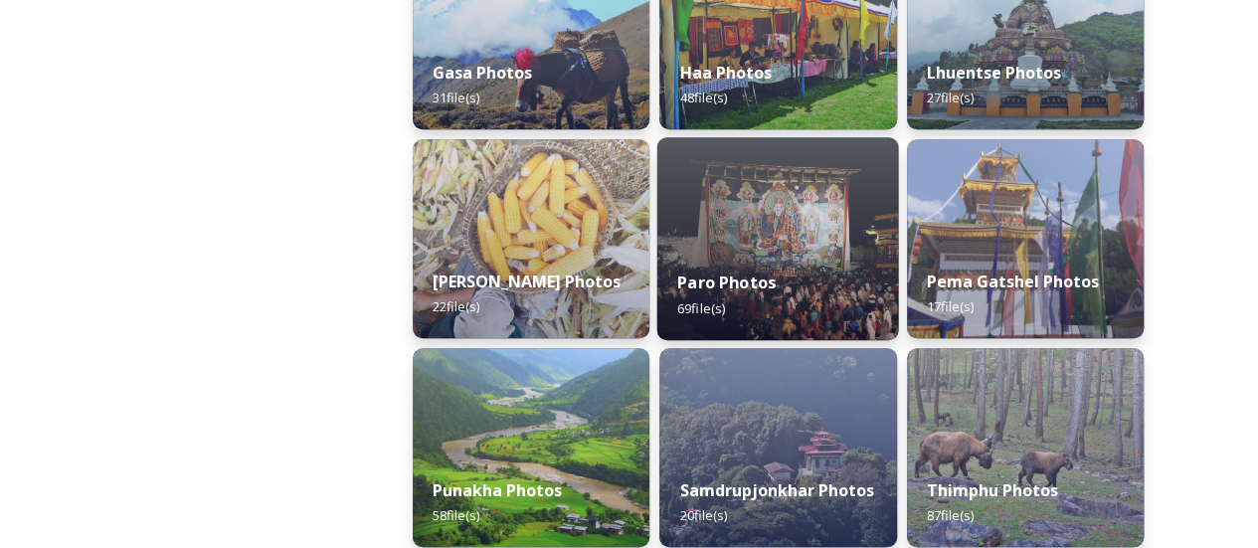
click at [854, 261] on div "Paro Photos 69 file(s)" at bounding box center [778, 295] width 242 height 91
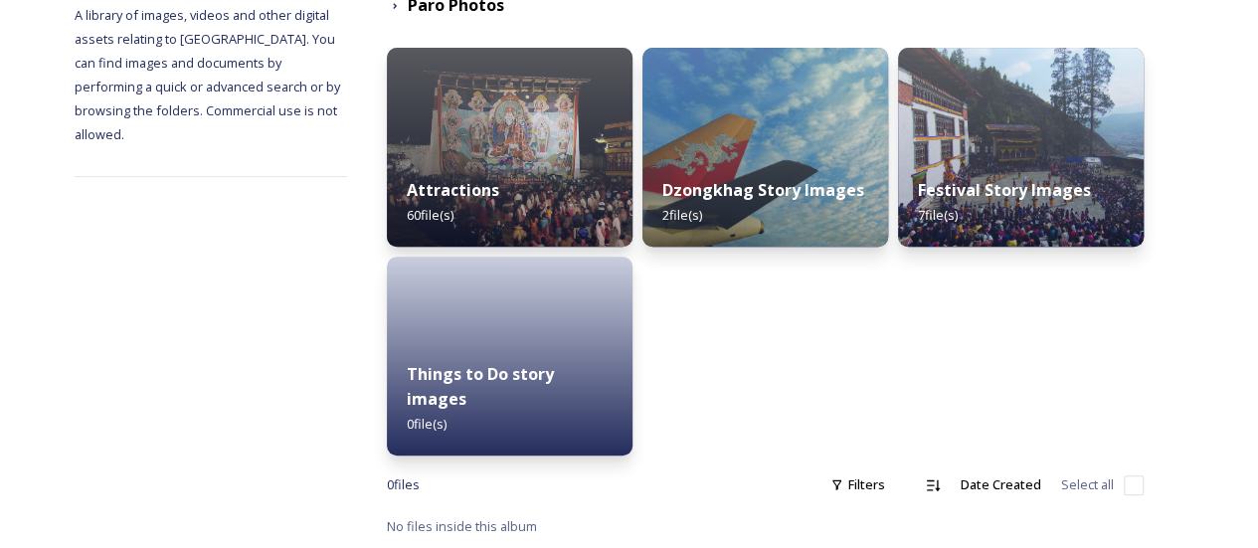
scroll to position [271, 0]
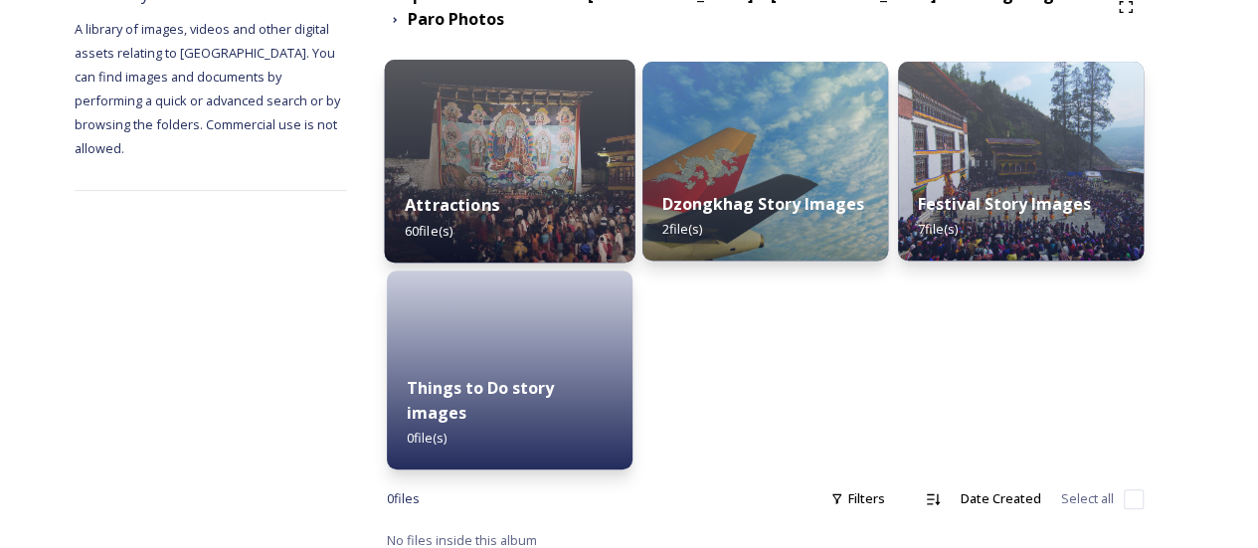
click at [568, 189] on div "Attractions 60 file(s)" at bounding box center [509, 217] width 251 height 91
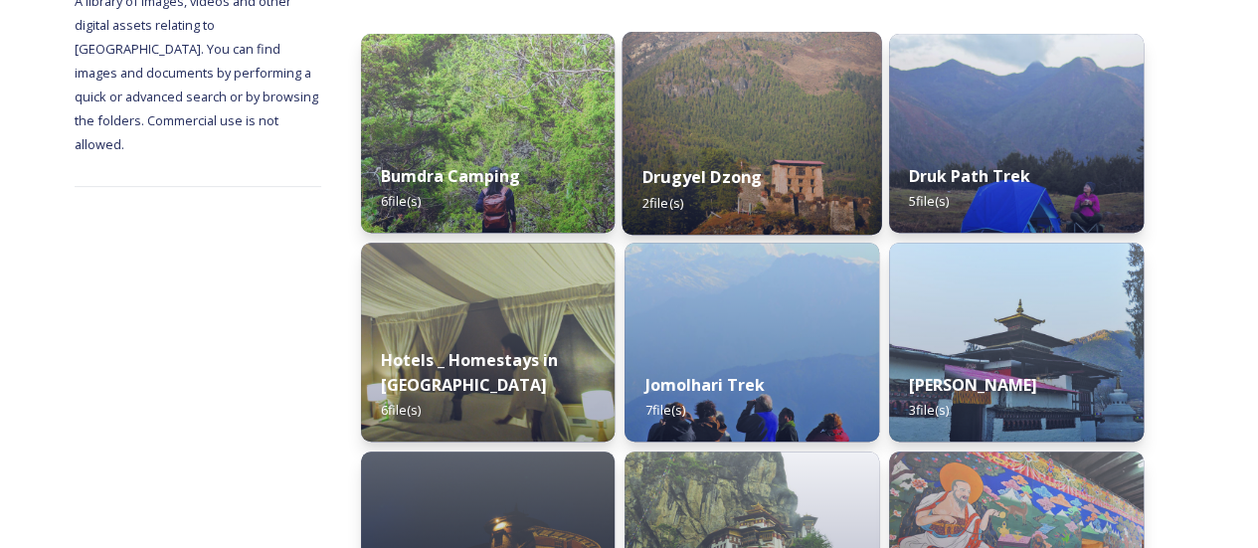
scroll to position [398, 0]
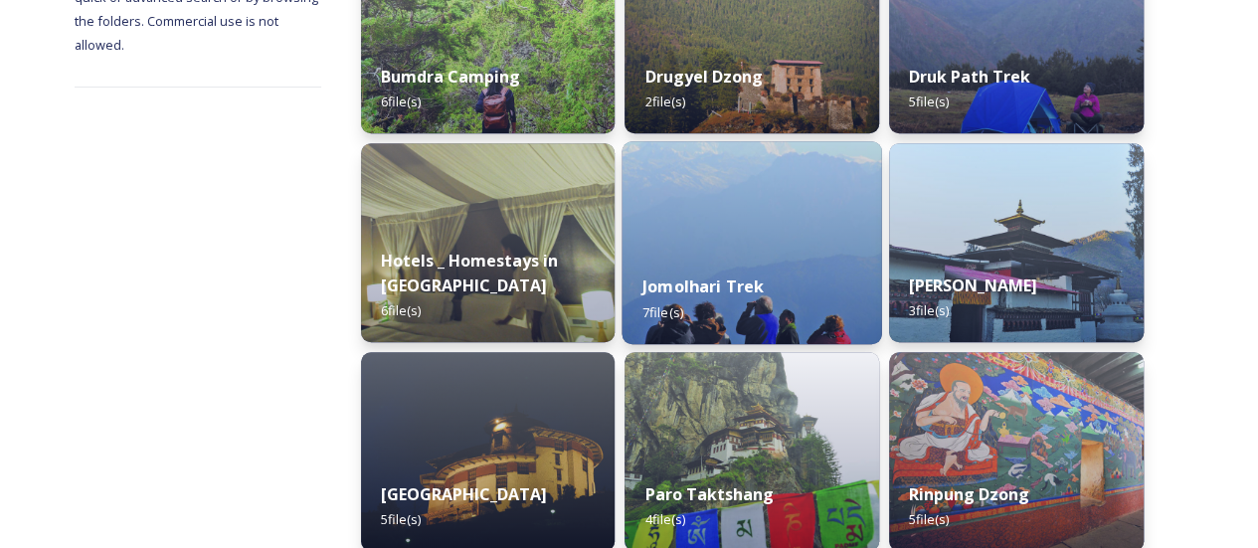
click at [715, 144] on img at bounding box center [753, 242] width 260 height 203
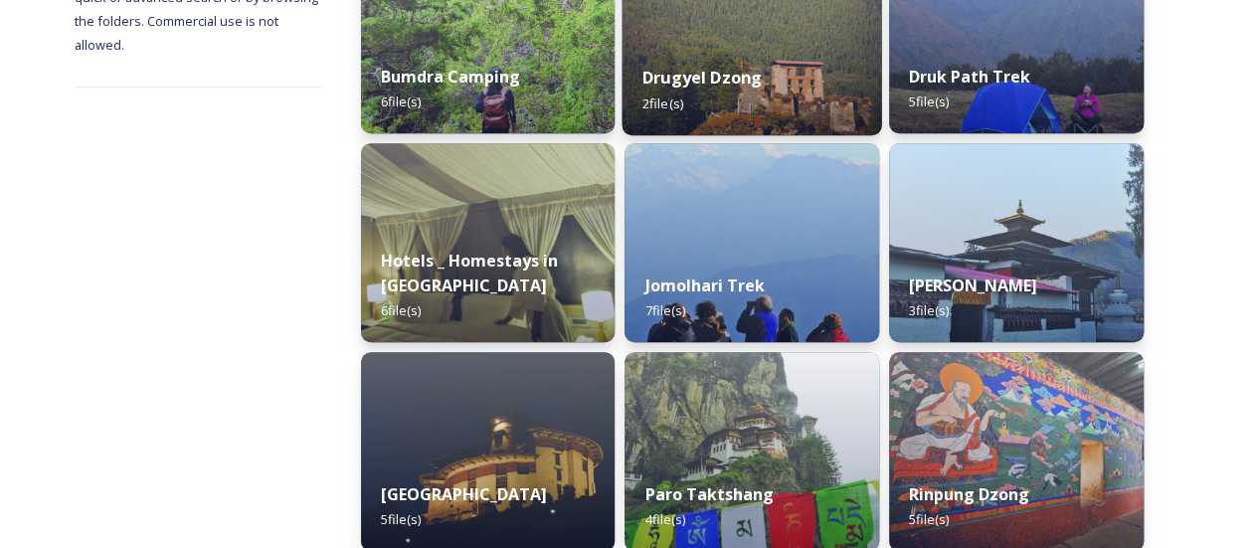
click at [834, 81] on div "Drugyel Dzong 2 file(s)" at bounding box center [753, 90] width 260 height 91
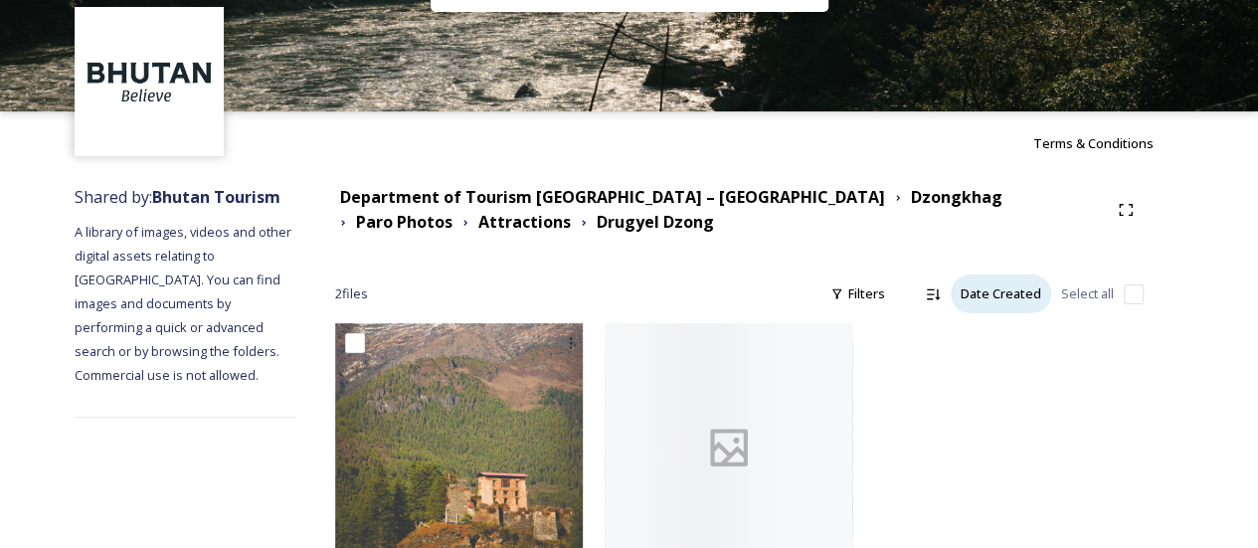
scroll to position [133, 0]
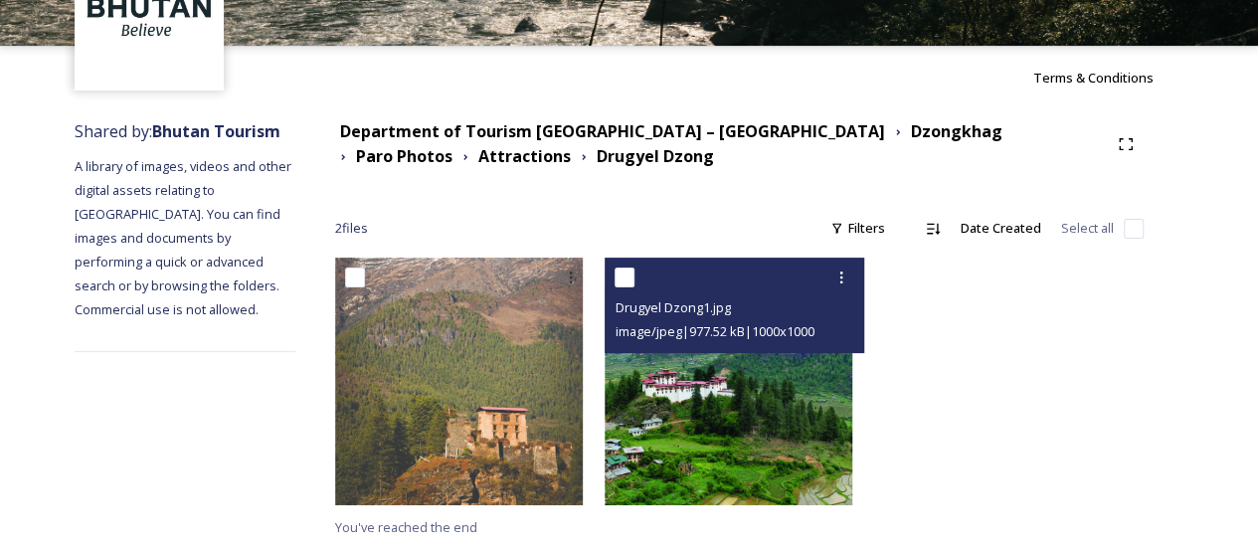
click at [763, 458] on img at bounding box center [729, 382] width 248 height 248
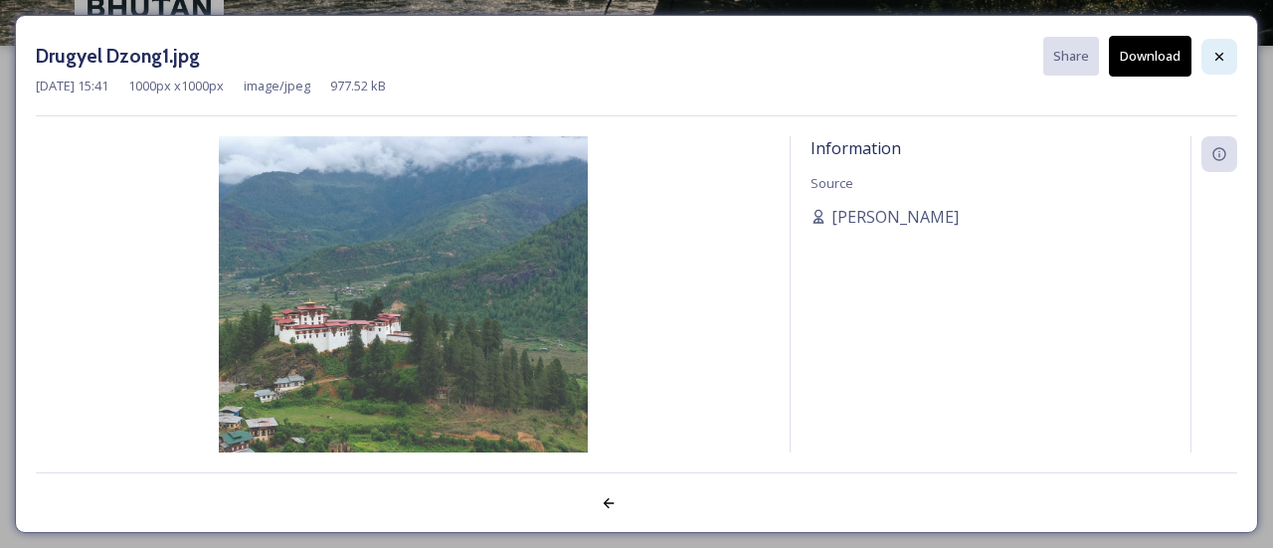
click at [1224, 59] on icon at bounding box center [1219, 57] width 16 height 16
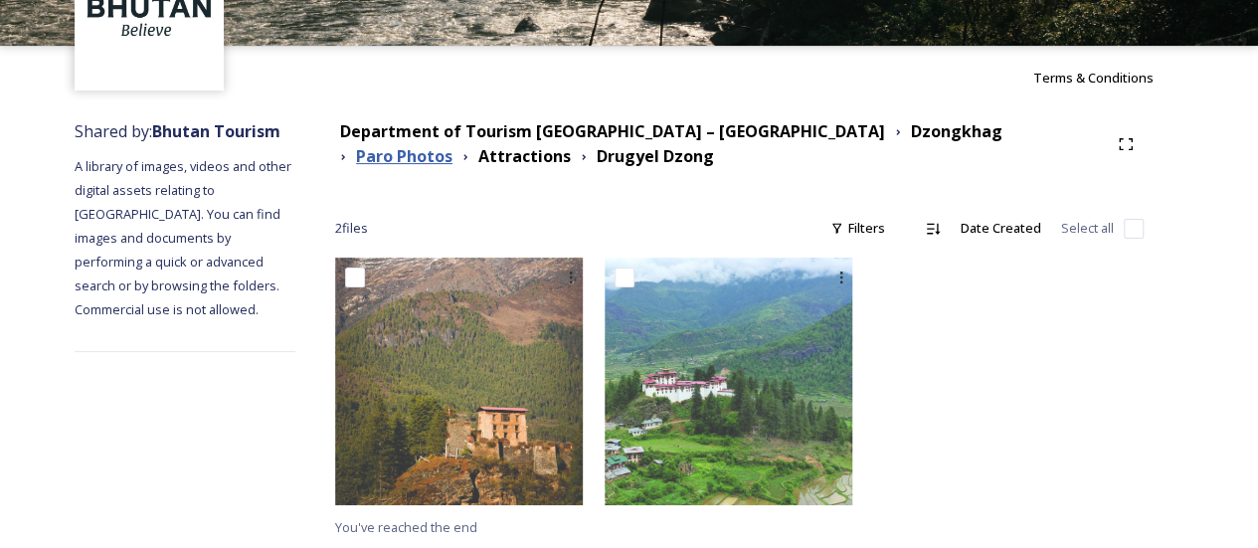
click at [453, 145] on strong "Paro Photos" at bounding box center [404, 156] width 96 height 22
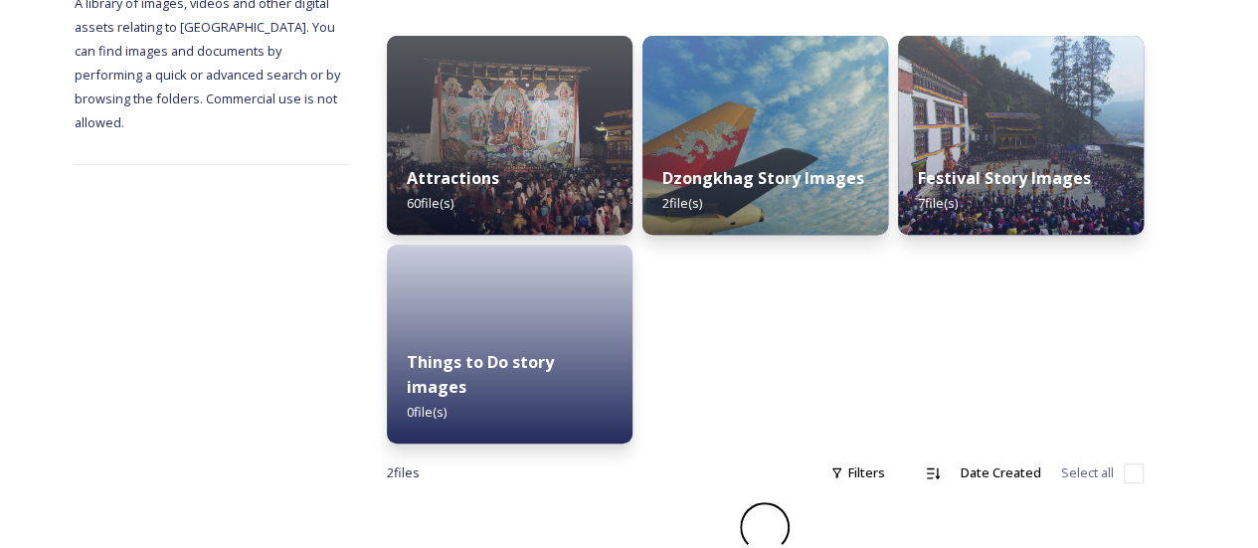
scroll to position [271, 0]
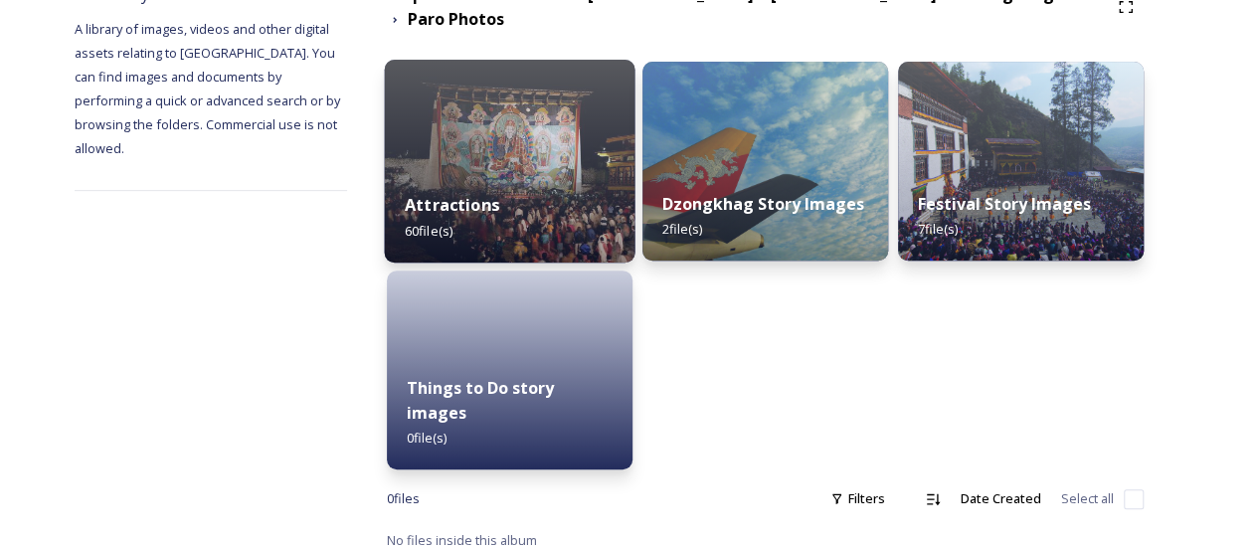
click at [575, 205] on div "Attractions 60 file(s)" at bounding box center [509, 217] width 251 height 91
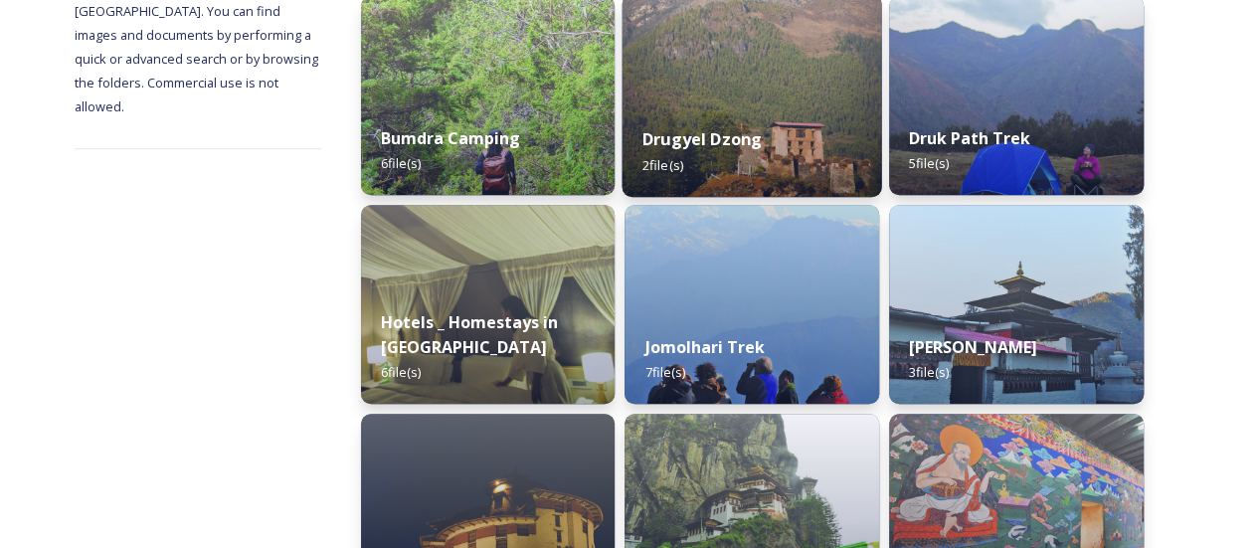
scroll to position [497, 0]
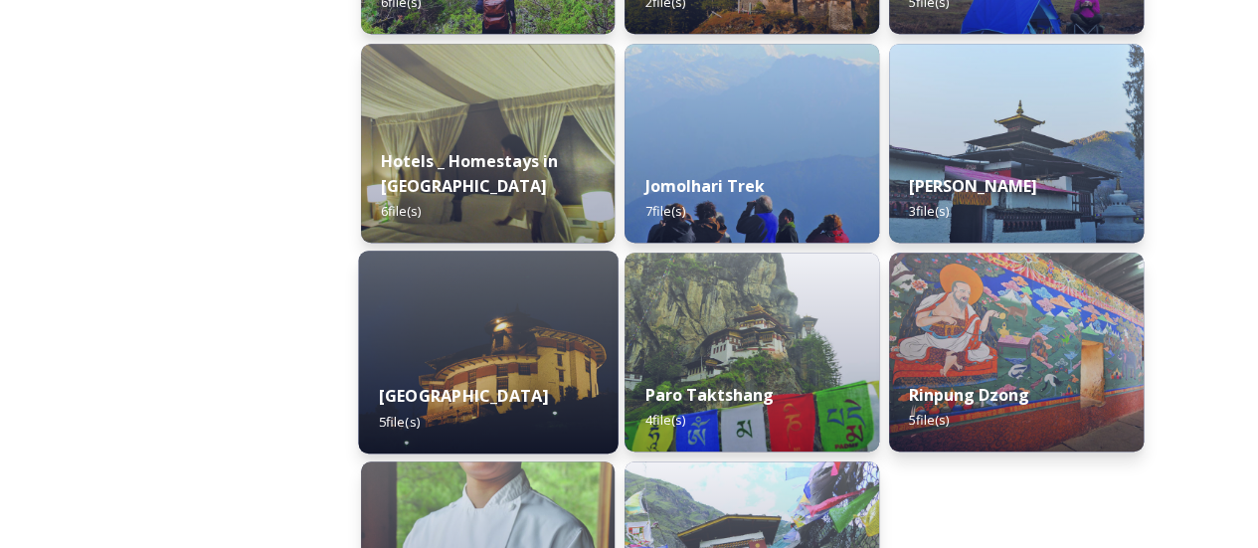
click at [540, 329] on img at bounding box center [488, 352] width 260 height 203
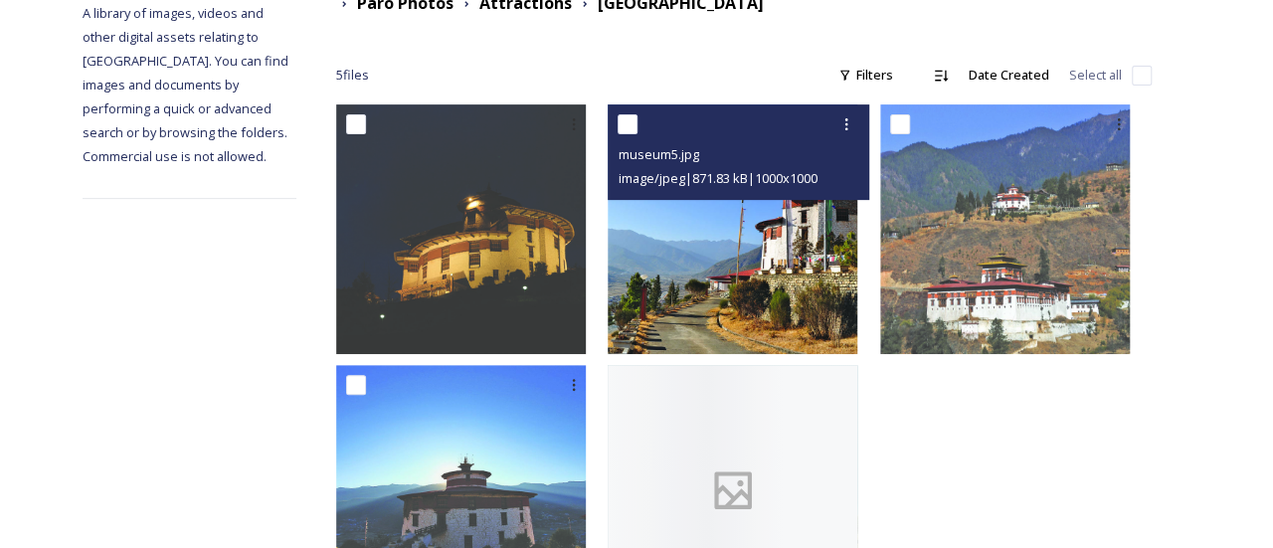
scroll to position [396, 0]
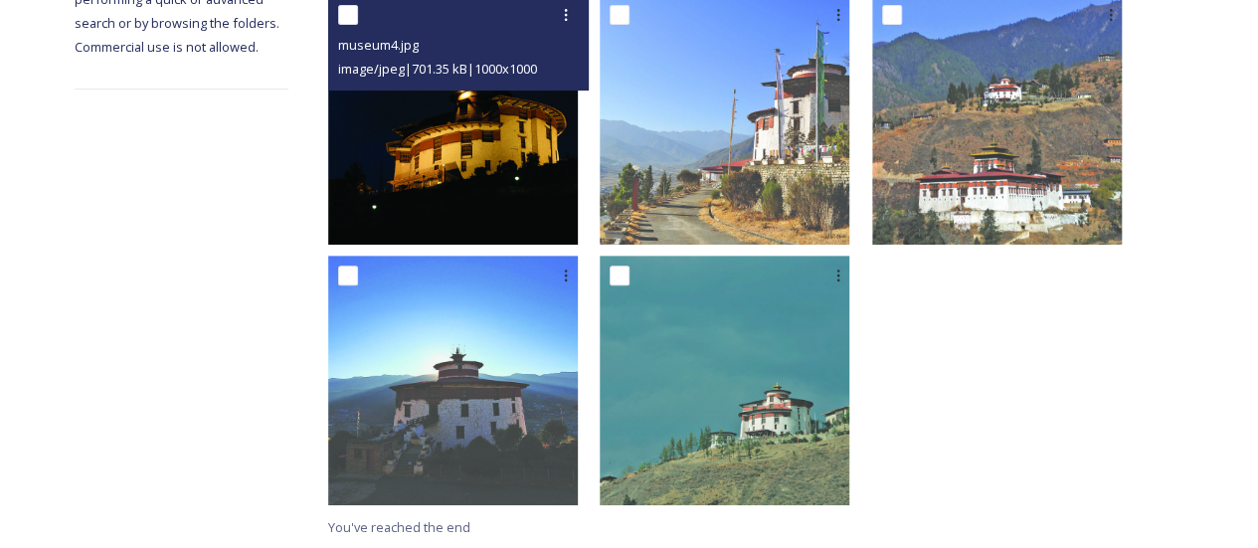
click at [578, 194] on img at bounding box center [453, 120] width 250 height 250
